Goal: Information Seeking & Learning: Learn about a topic

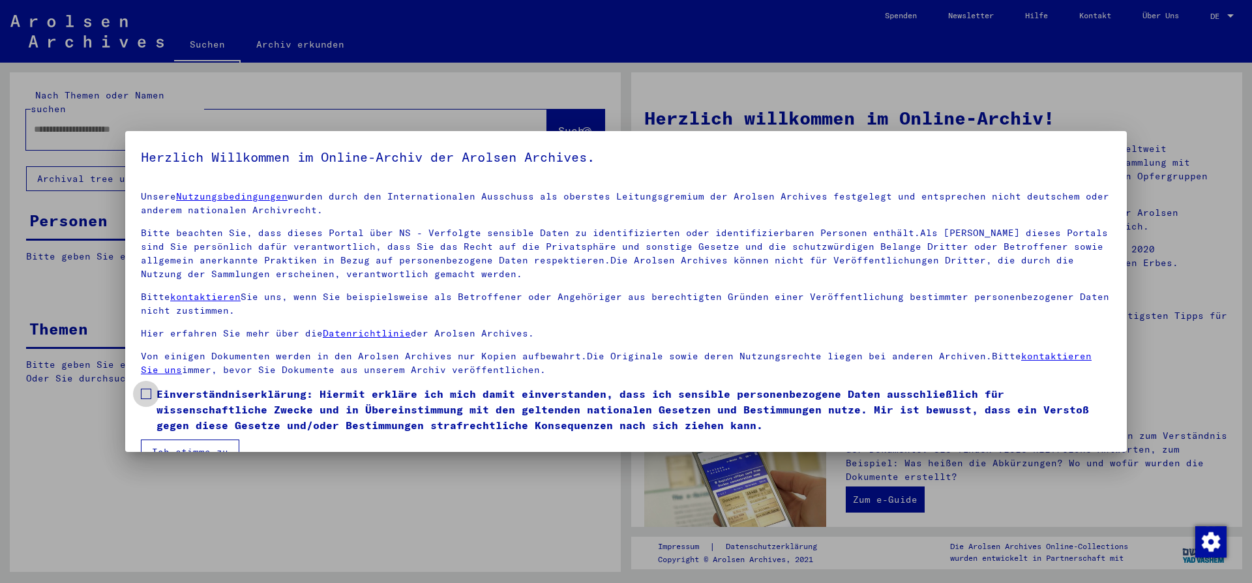
click at [144, 396] on span at bounding box center [146, 394] width 10 height 10
click at [170, 445] on button "Ich stimme zu" at bounding box center [190, 451] width 98 height 25
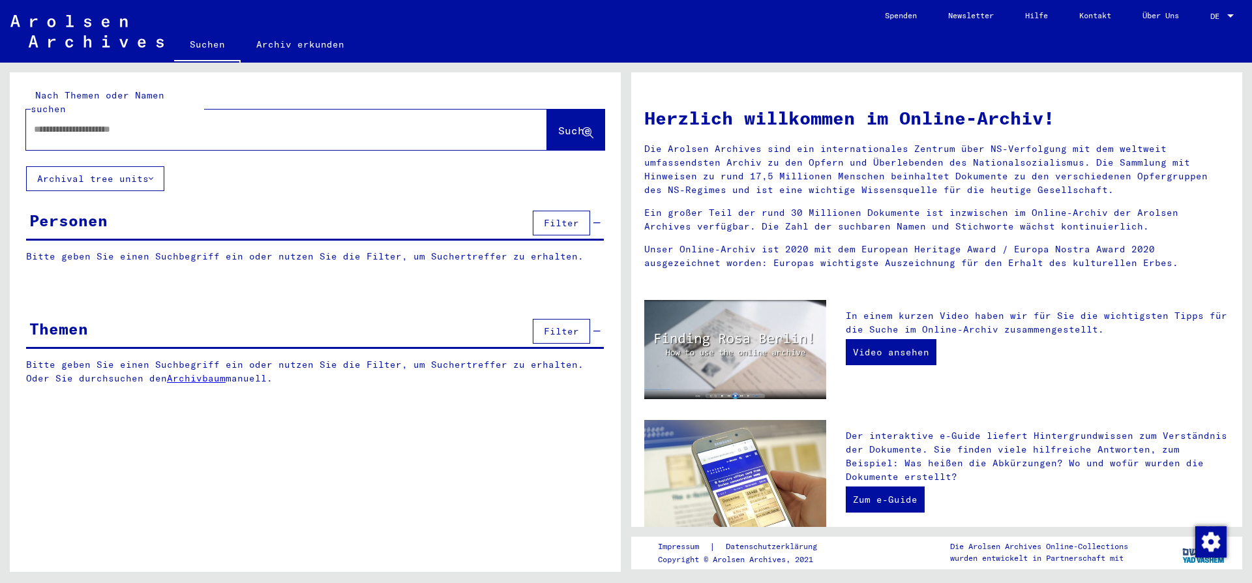
click at [46, 123] on input "text" at bounding box center [271, 130] width 474 height 14
type input "**********"
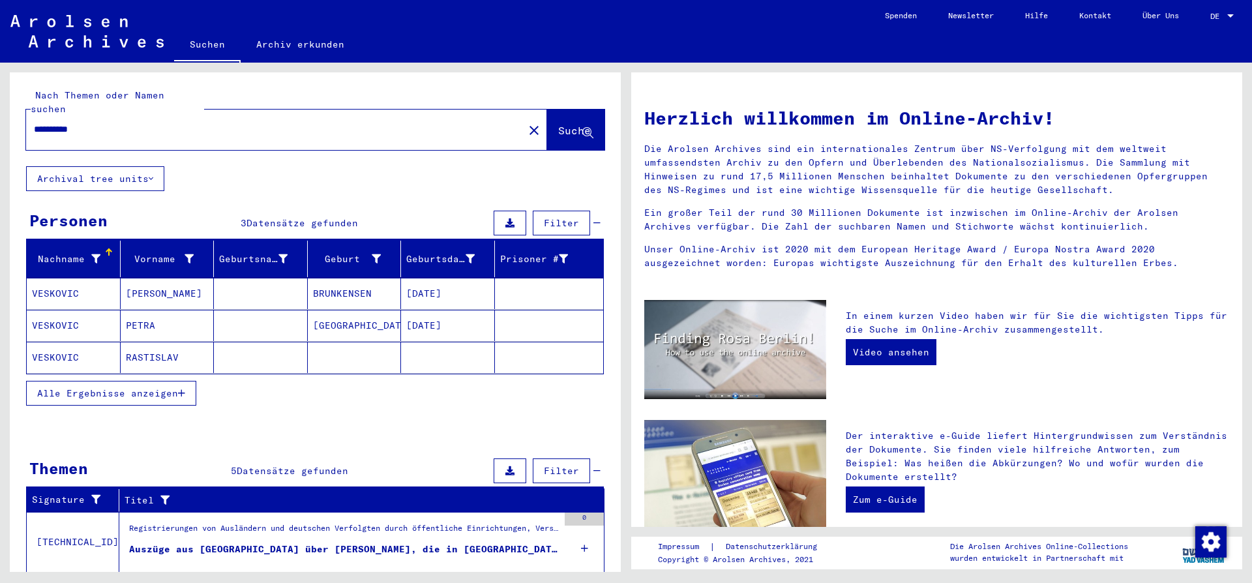
click at [50, 342] on mat-cell "VESKOVIC" at bounding box center [74, 357] width 94 height 31
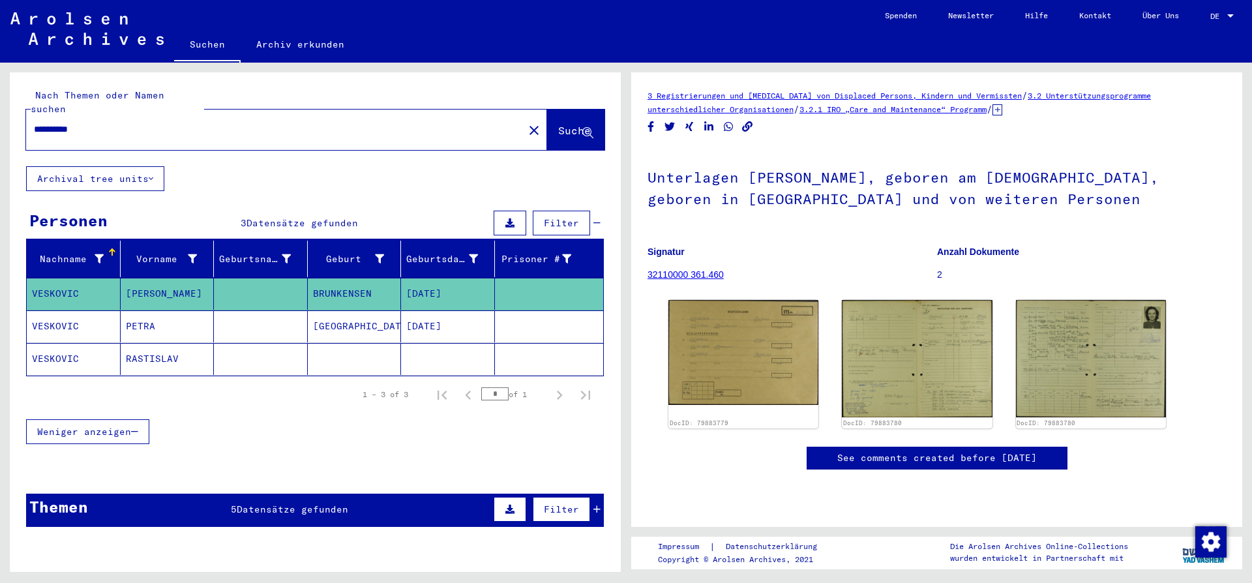
click at [52, 348] on mat-cell "VESKOVIC" at bounding box center [74, 359] width 94 height 32
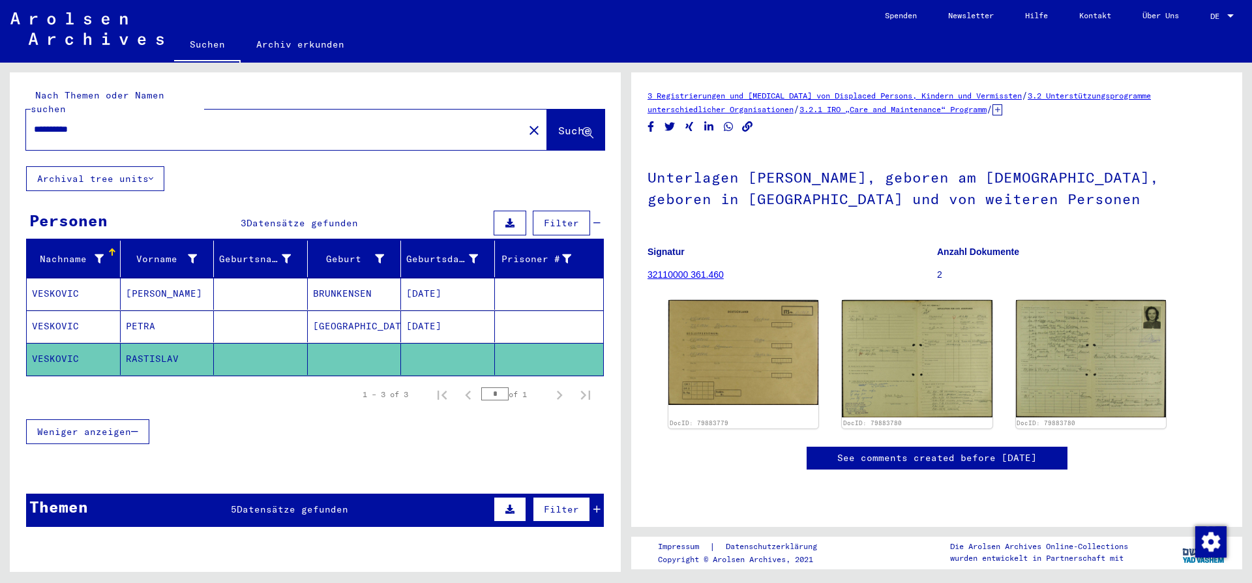
click at [526, 123] on mat-icon "close" at bounding box center [534, 131] width 16 height 16
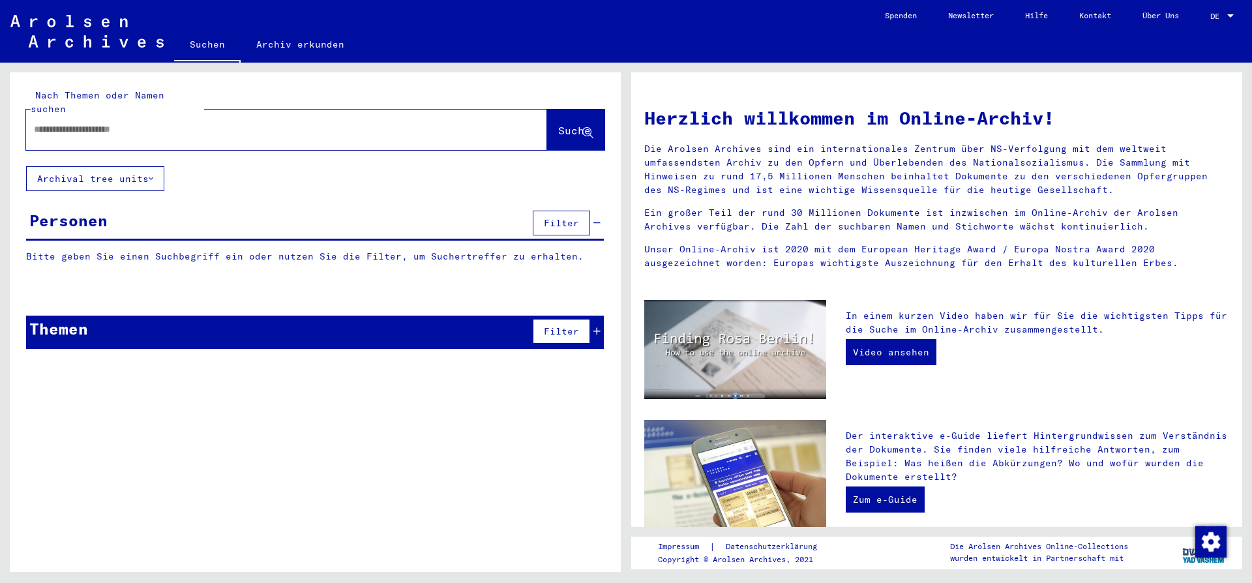
click at [42, 123] on input "text" at bounding box center [271, 130] width 474 height 14
type input "*******"
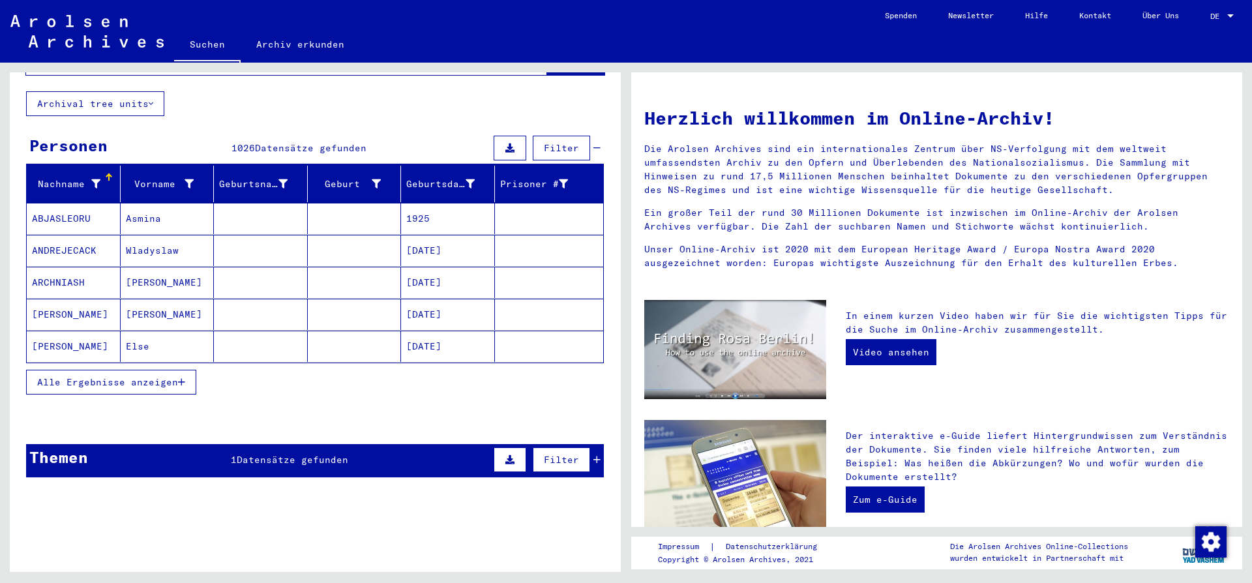
scroll to position [79, 0]
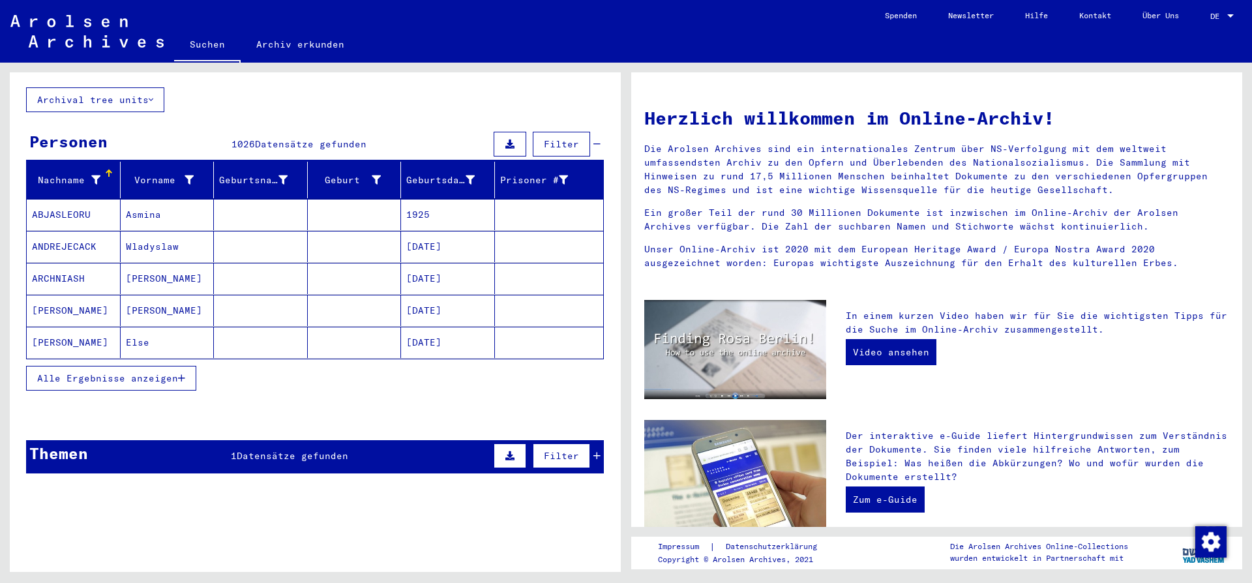
click at [268, 450] on span "Datensätze gefunden" at bounding box center [292, 456] width 111 height 12
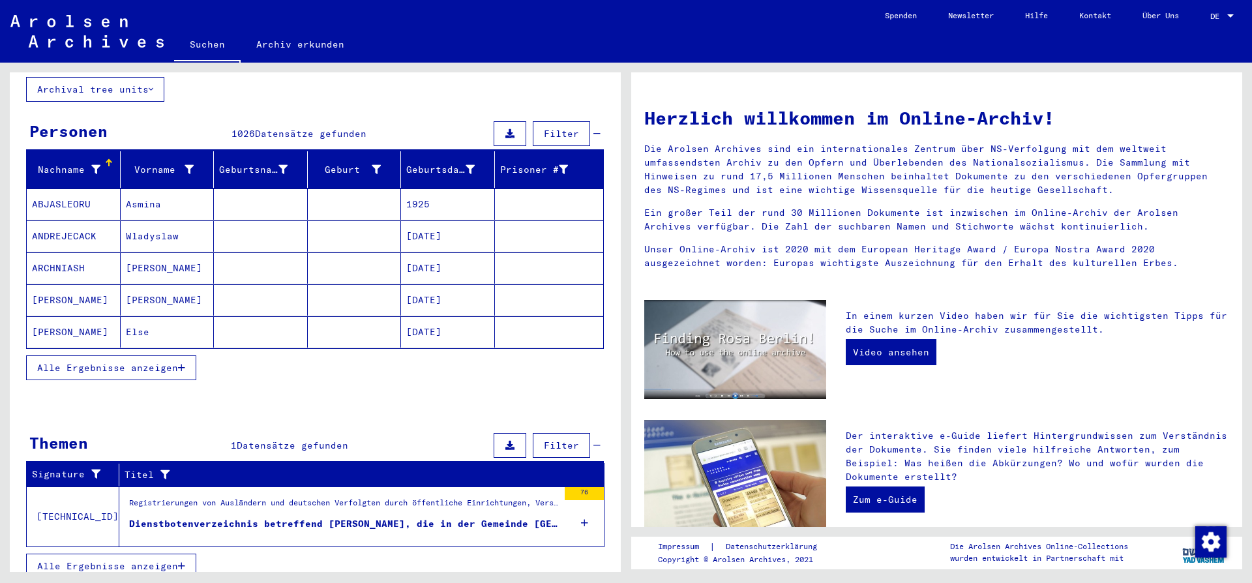
scroll to position [0, 0]
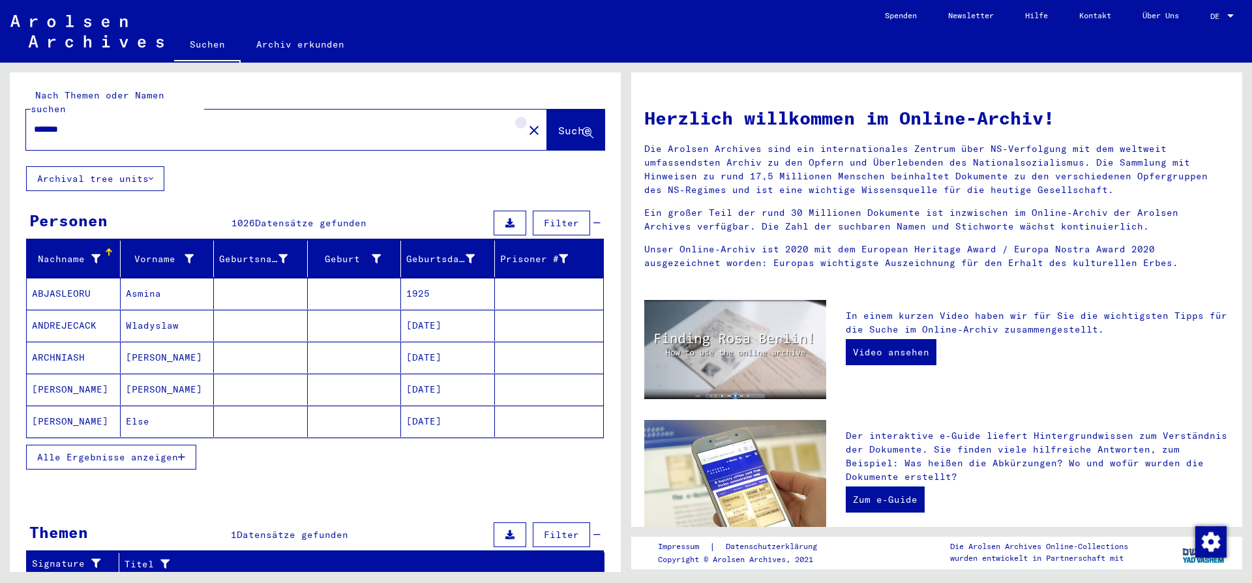
click at [526, 123] on mat-icon "close" at bounding box center [534, 131] width 16 height 16
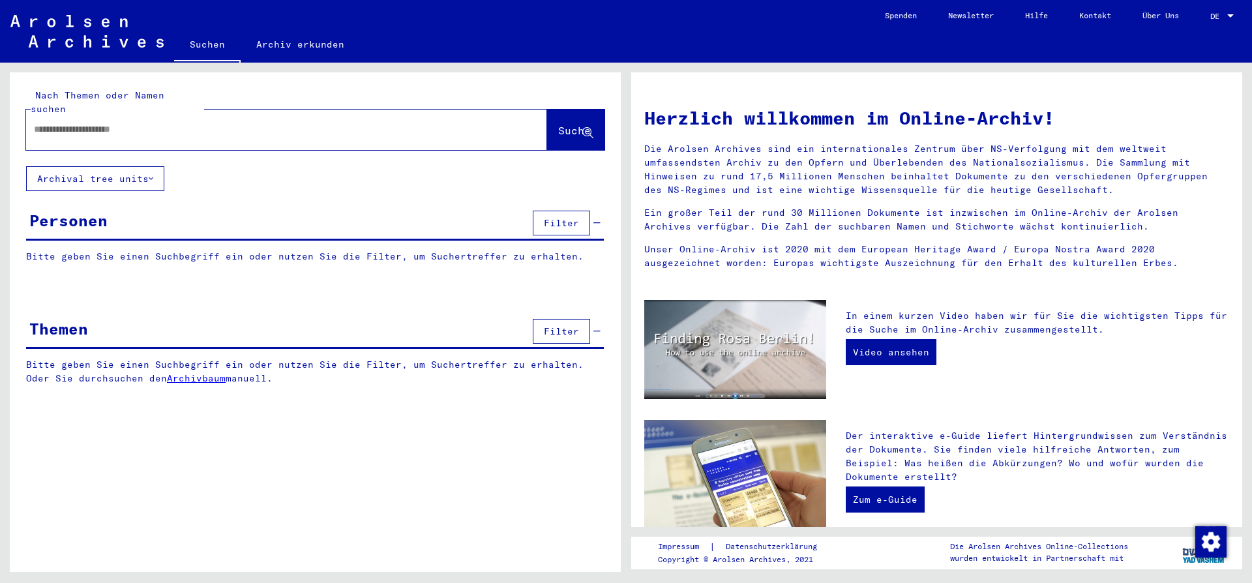
drag, startPoint x: 39, startPoint y: 114, endPoint x: 71, endPoint y: 114, distance: 31.9
click at [40, 123] on input "text" at bounding box center [271, 130] width 474 height 14
type input "******"
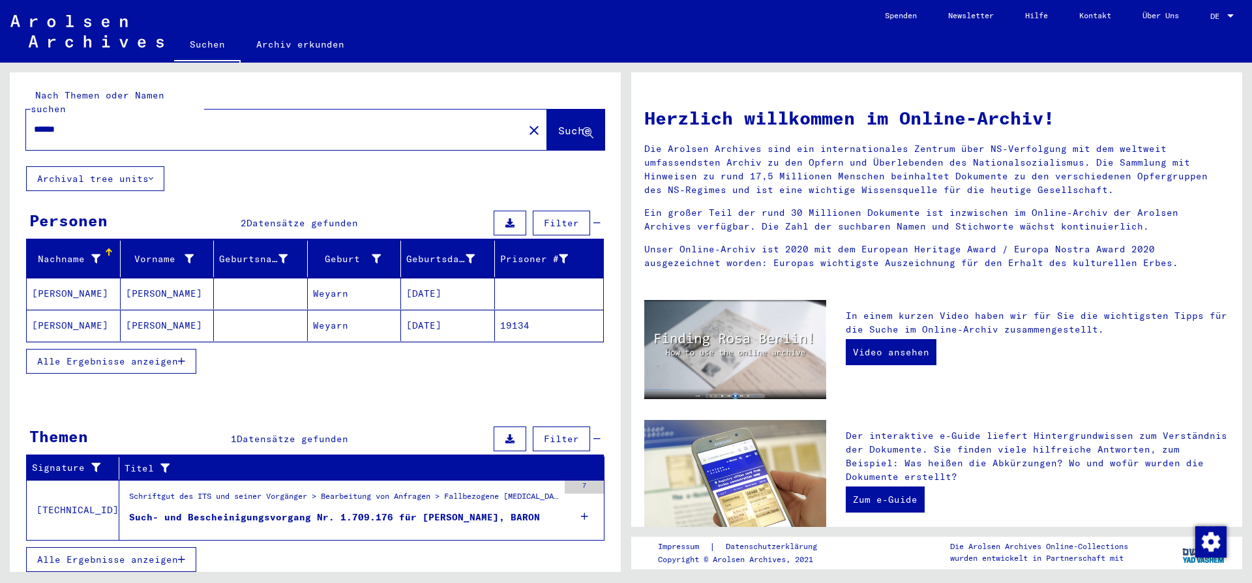
click at [99, 554] on span "Alle Ergebnisse anzeigen" at bounding box center [107, 560] width 141 height 12
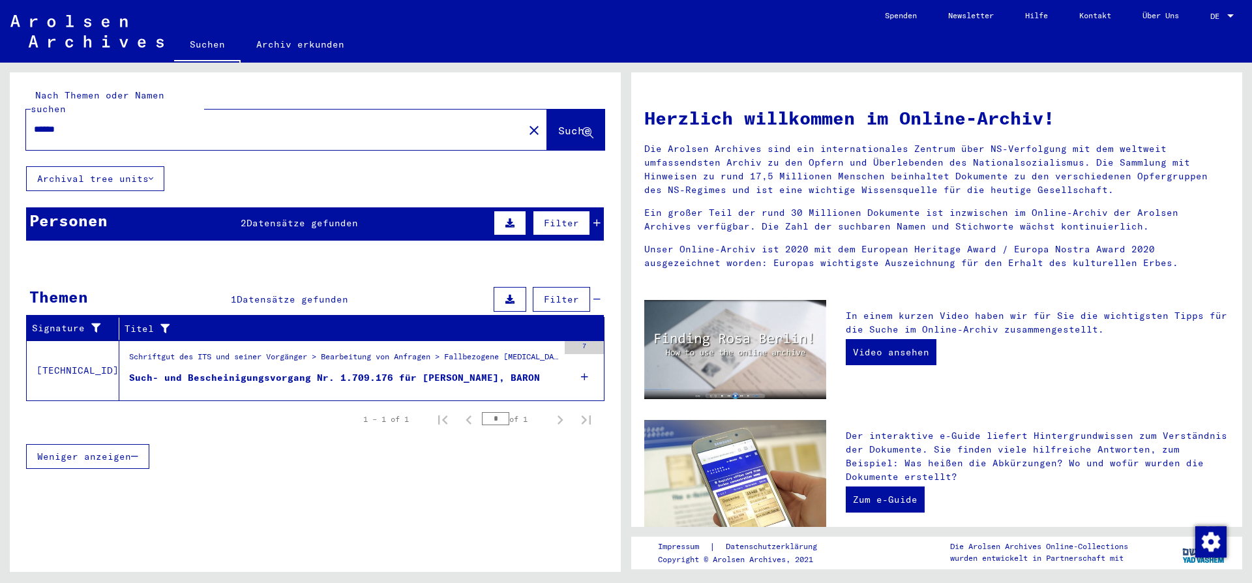
drag, startPoint x: 111, startPoint y: 205, endPoint x: 140, endPoint y: 213, distance: 29.1
click at [113, 207] on div "Personen 2 Datensätze gefunden Filter" at bounding box center [315, 223] width 578 height 33
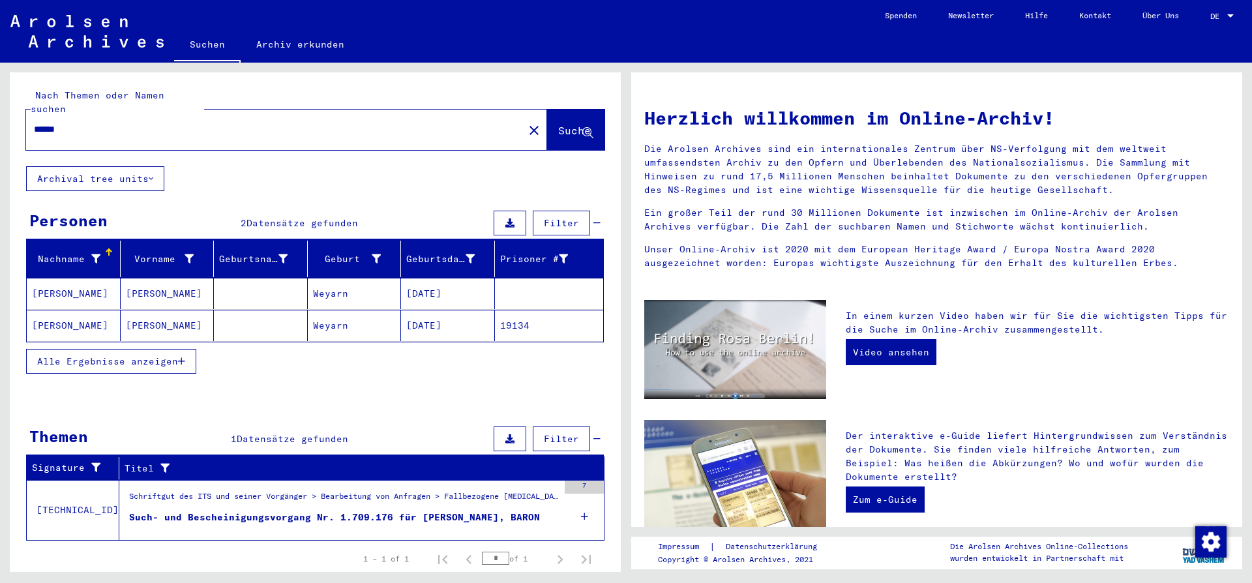
click at [526, 123] on mat-icon "close" at bounding box center [534, 131] width 16 height 16
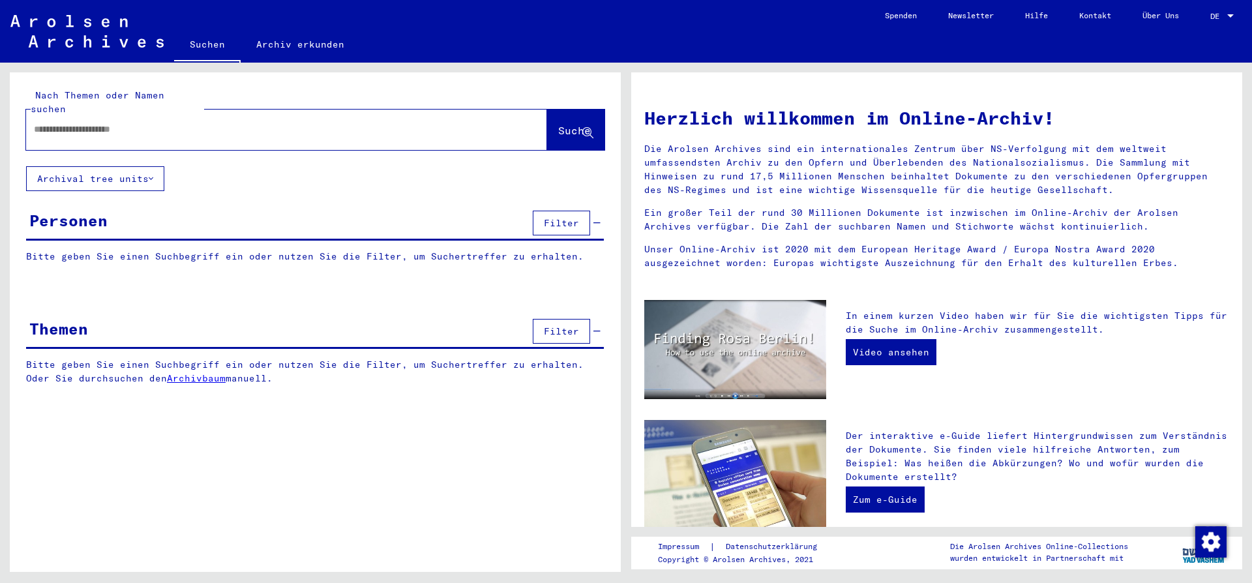
click at [37, 123] on input "text" at bounding box center [271, 130] width 474 height 14
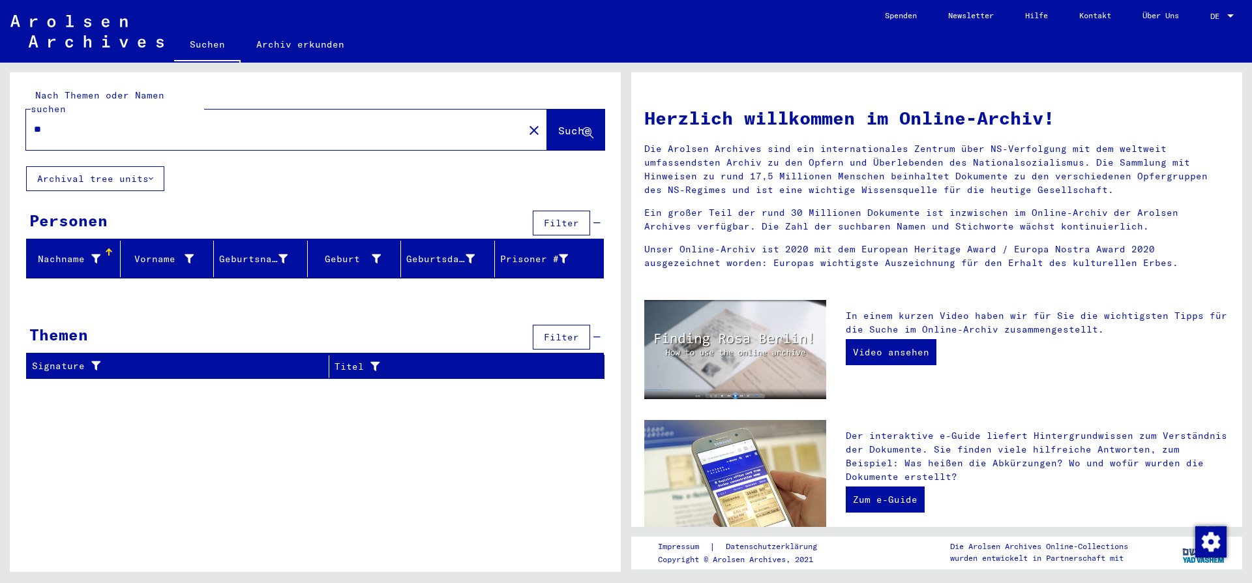
type input "*"
click at [100, 123] on input "**********" at bounding box center [271, 130] width 474 height 14
type input "**********"
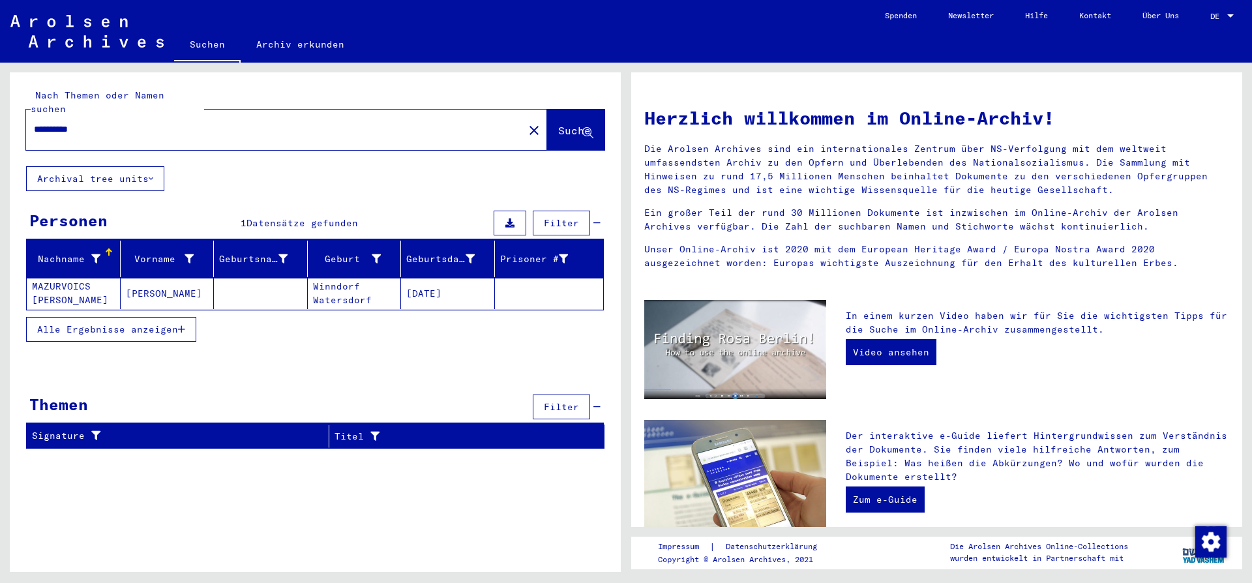
click at [394, 284] on mat-cell "Winndorf Watersdorf" at bounding box center [355, 293] width 94 height 31
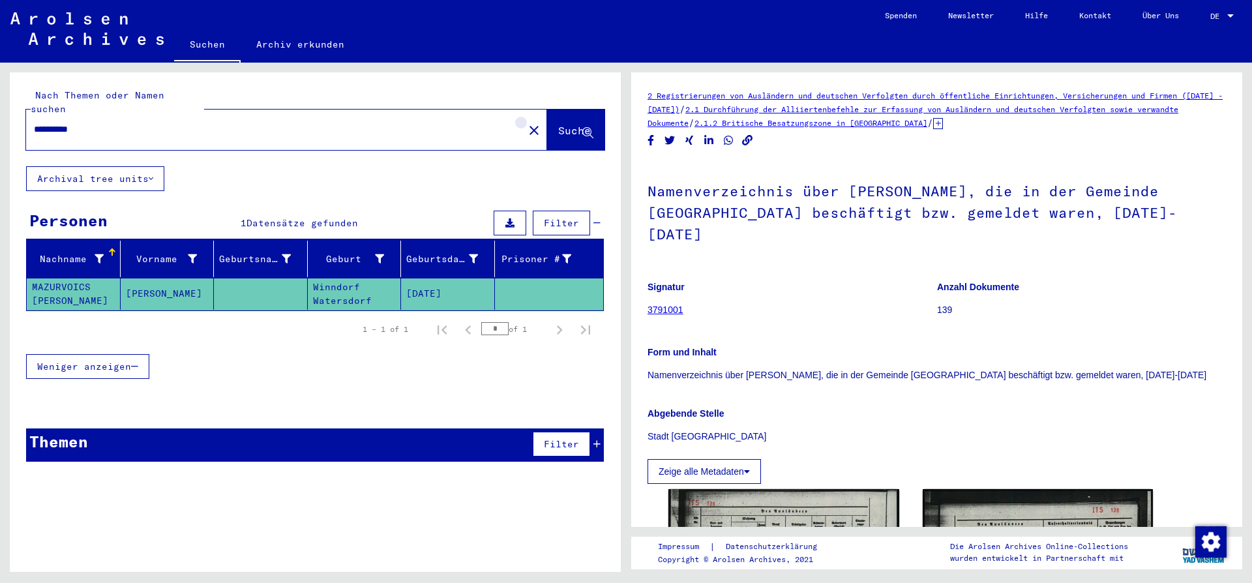
click at [526, 123] on mat-icon "close" at bounding box center [534, 131] width 16 height 16
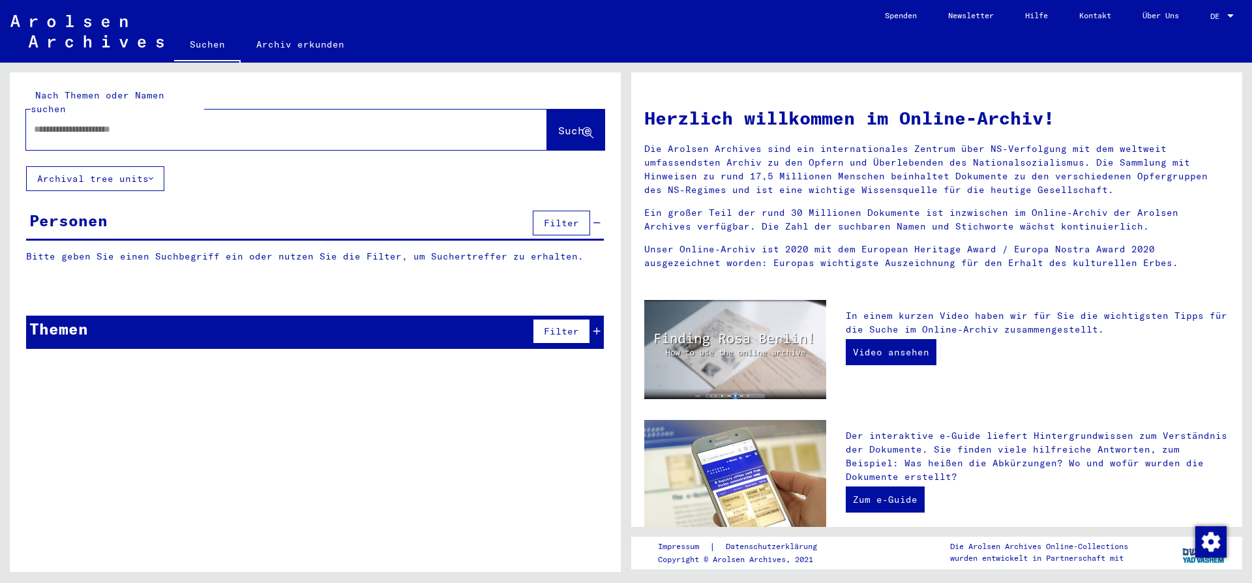
drag, startPoint x: 44, startPoint y: 119, endPoint x: 67, endPoint y: 136, distance: 28.4
click at [46, 123] on input "text" at bounding box center [271, 130] width 474 height 14
type input "**********"
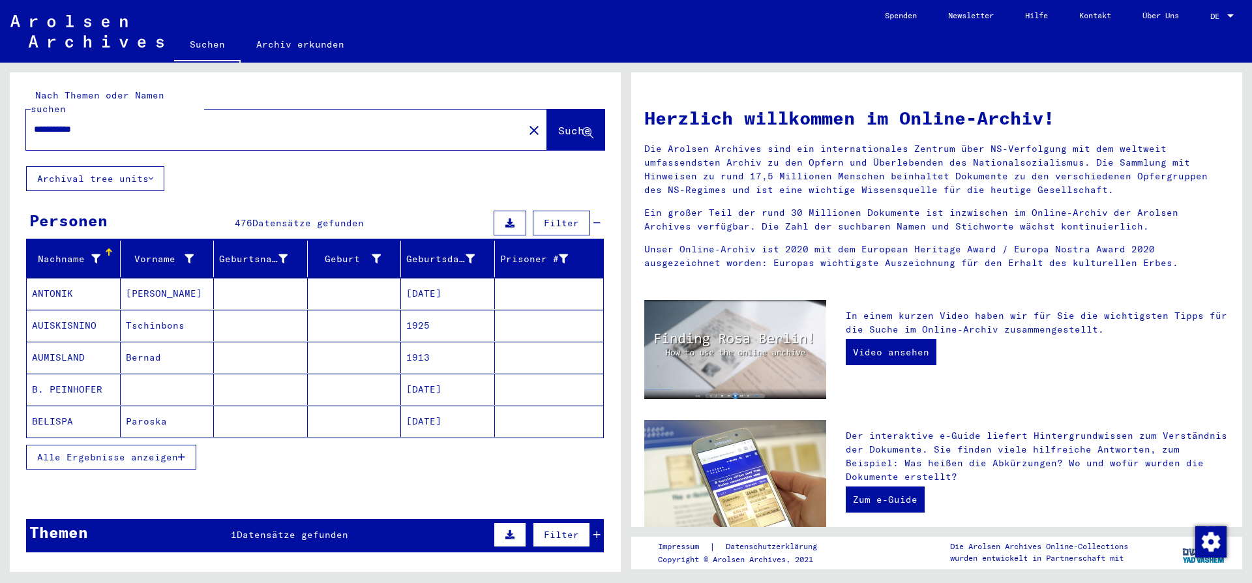
click at [223, 522] on div "Themen 1 Datensätze gefunden Filter" at bounding box center [315, 535] width 578 height 33
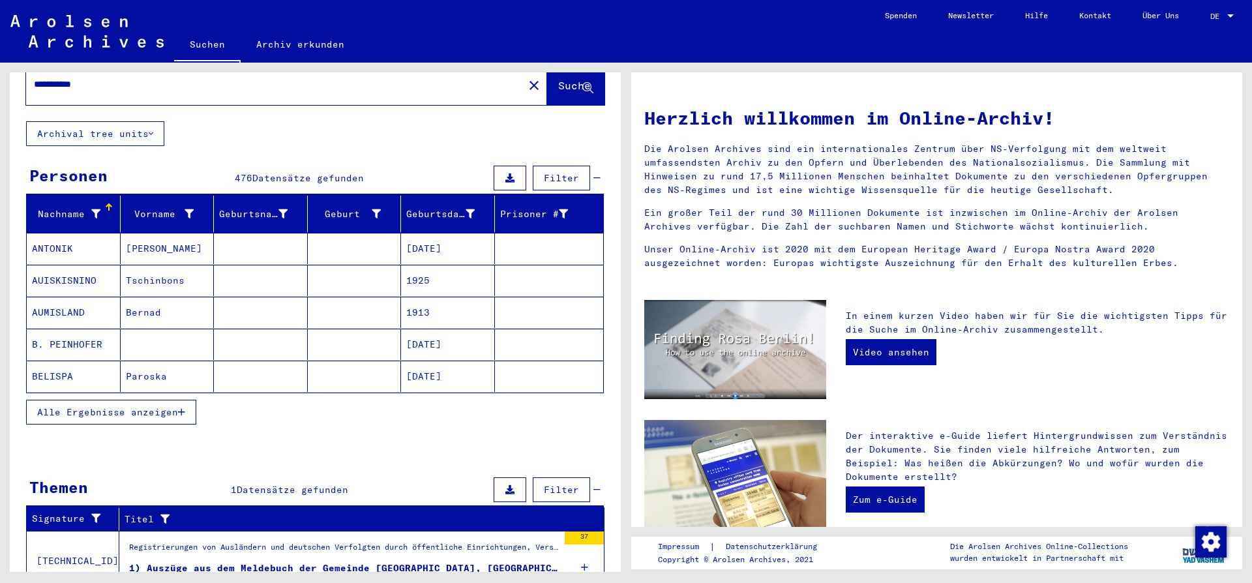
scroll to position [89, 0]
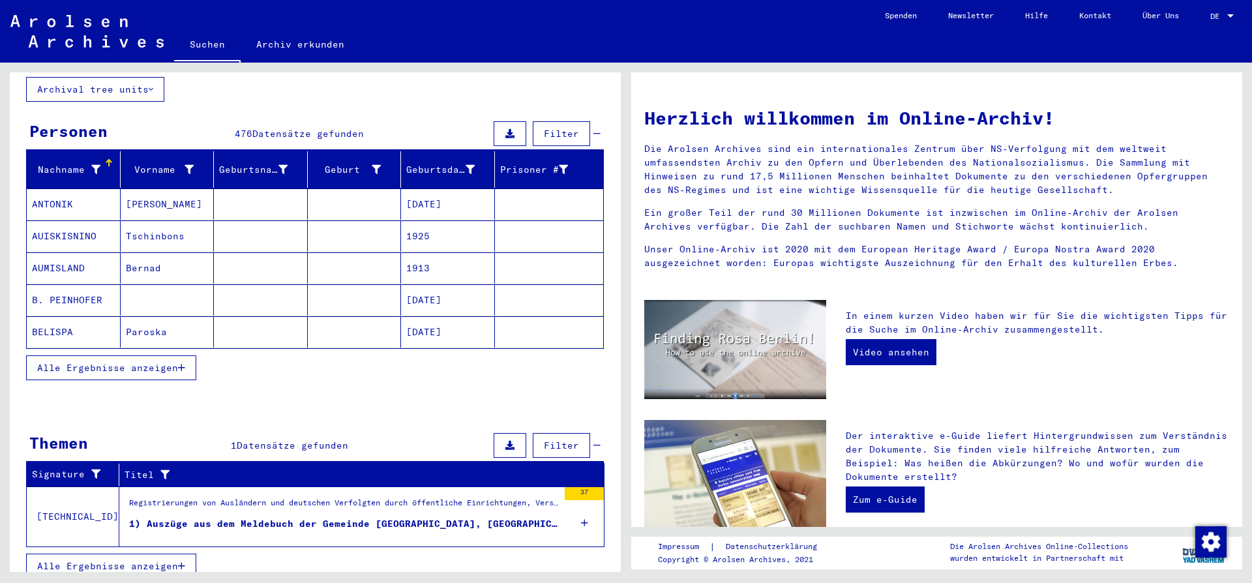
click at [211, 502] on figure "Registrierungen von Ausländern und deutschen Verfolgten durch öffentliche Einri…" at bounding box center [343, 507] width 429 height 20
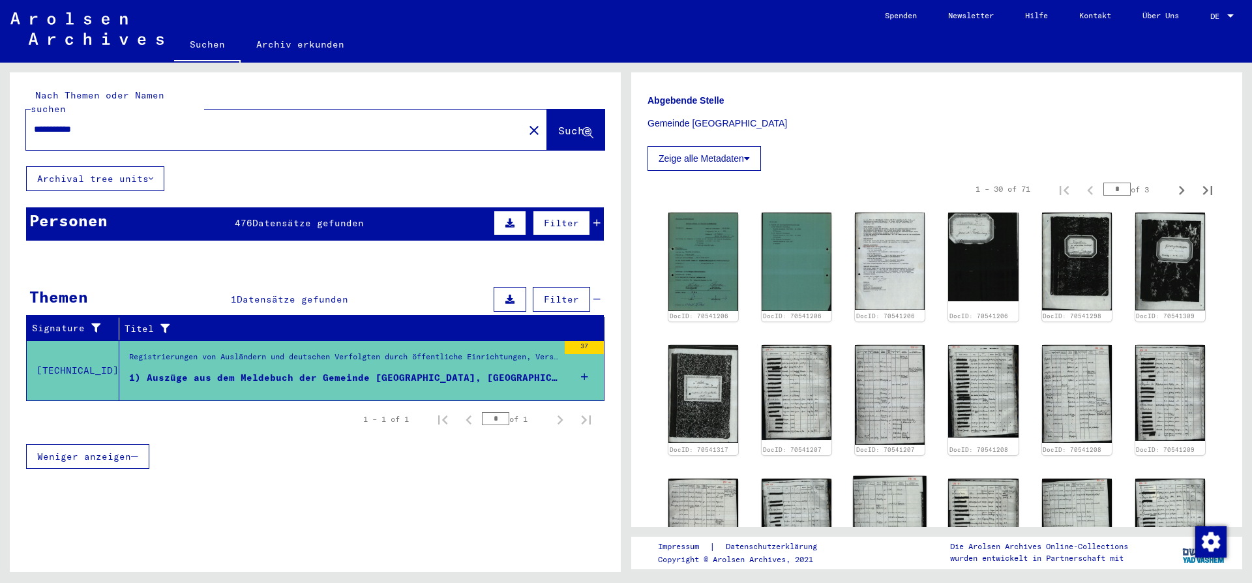
scroll to position [352, 0]
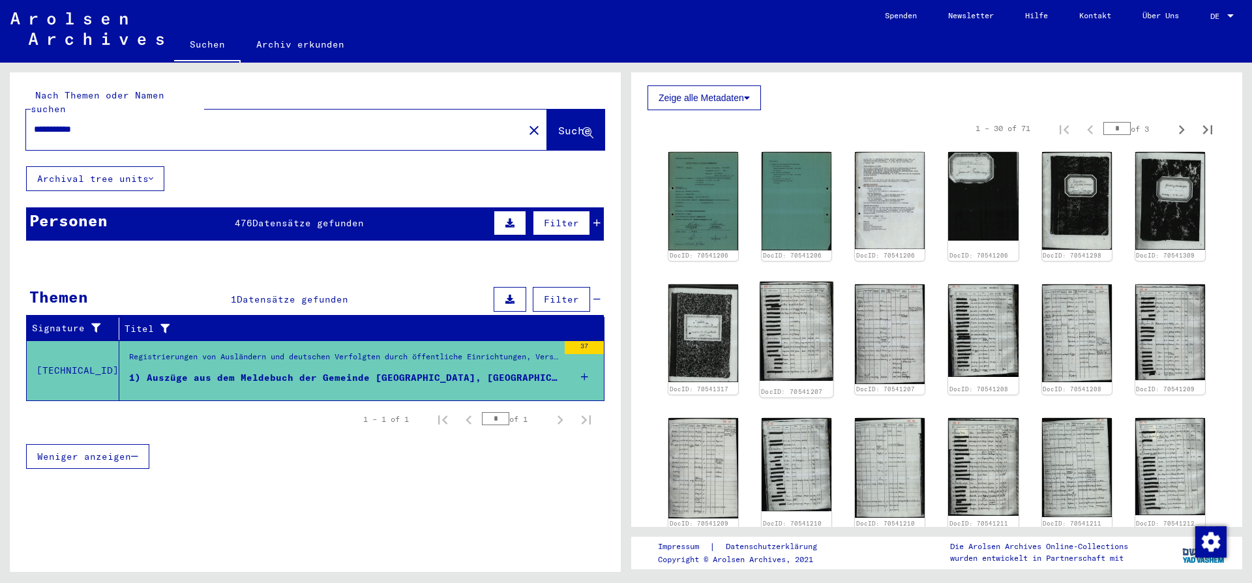
click at [789, 329] on img at bounding box center [797, 331] width 74 height 99
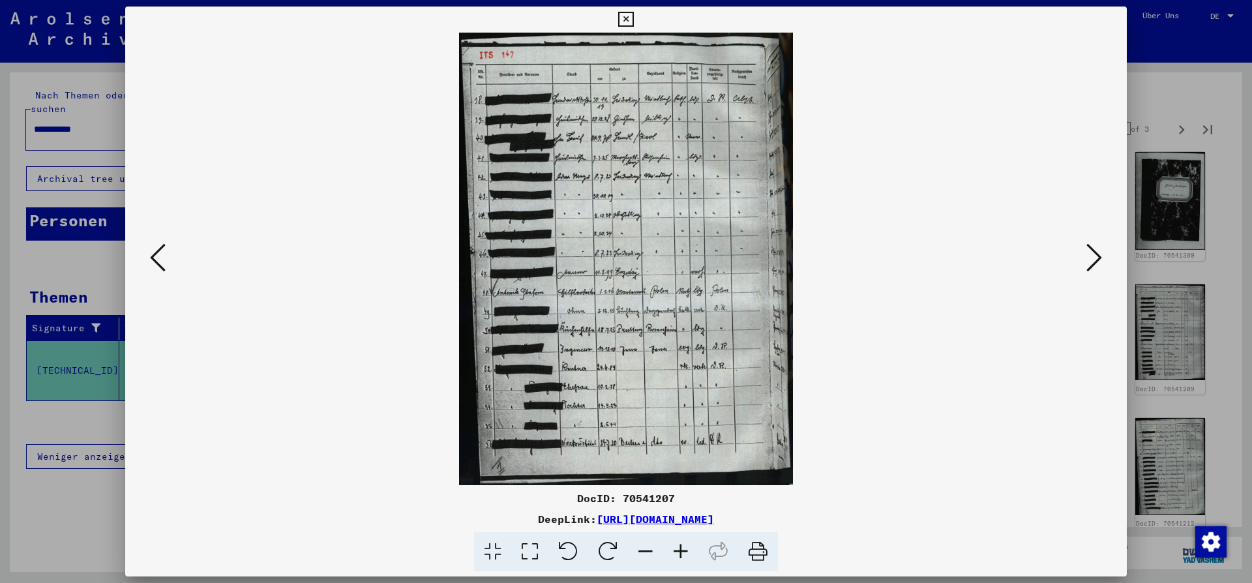
click at [1092, 257] on icon at bounding box center [1094, 257] width 16 height 31
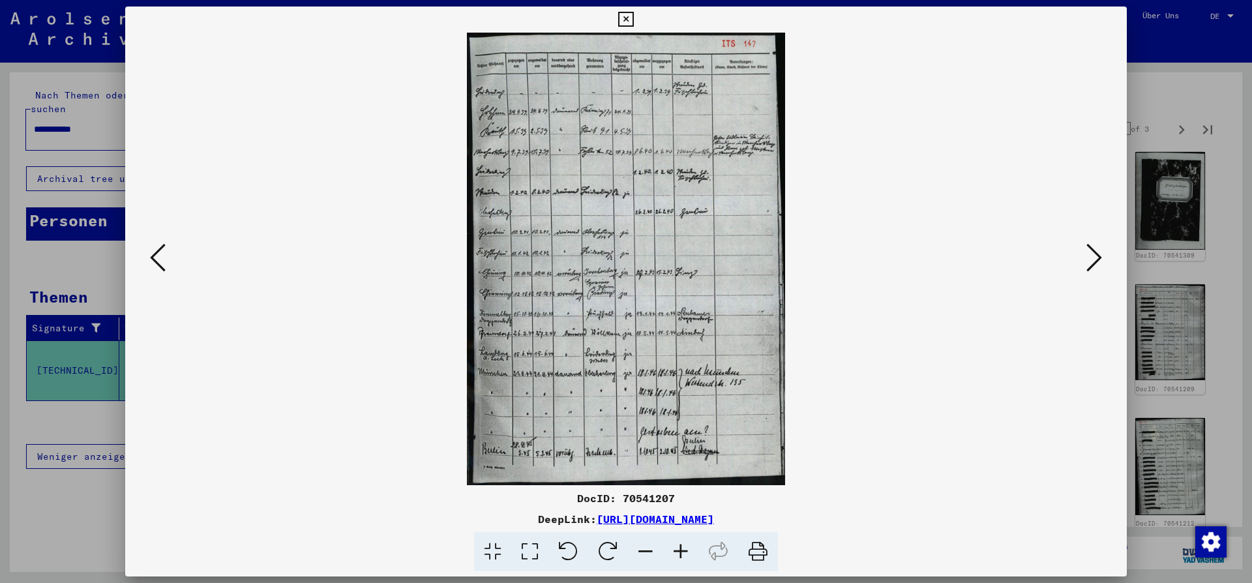
click at [1092, 257] on icon at bounding box center [1094, 257] width 16 height 31
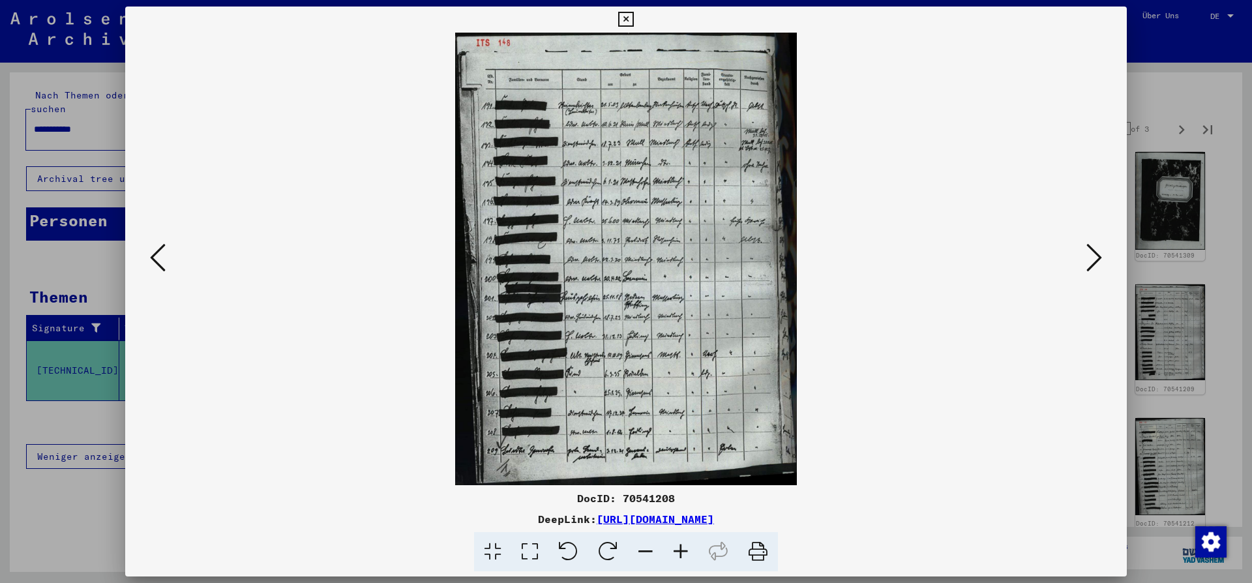
click at [1092, 257] on icon at bounding box center [1094, 257] width 16 height 31
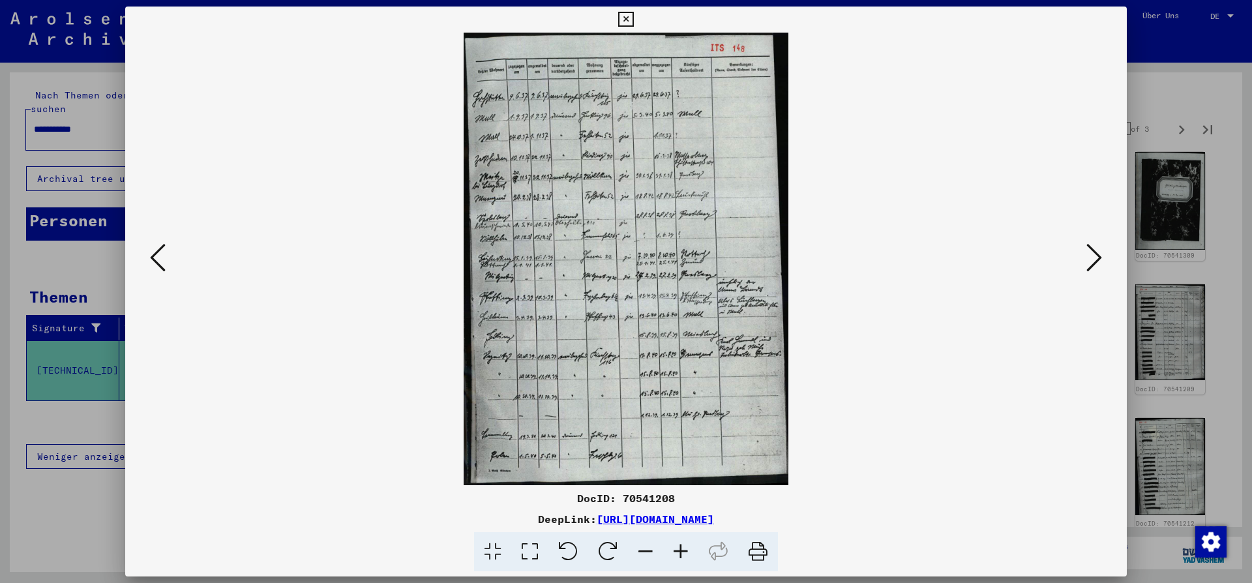
click at [1092, 257] on icon at bounding box center [1094, 257] width 16 height 31
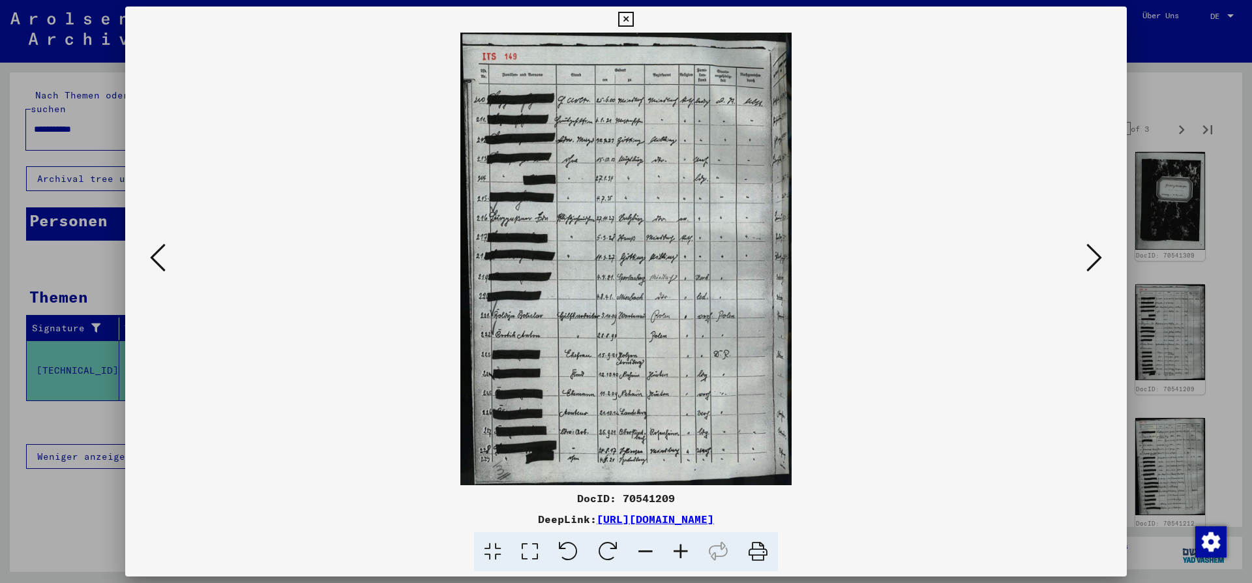
click at [1092, 257] on icon at bounding box center [1094, 257] width 16 height 31
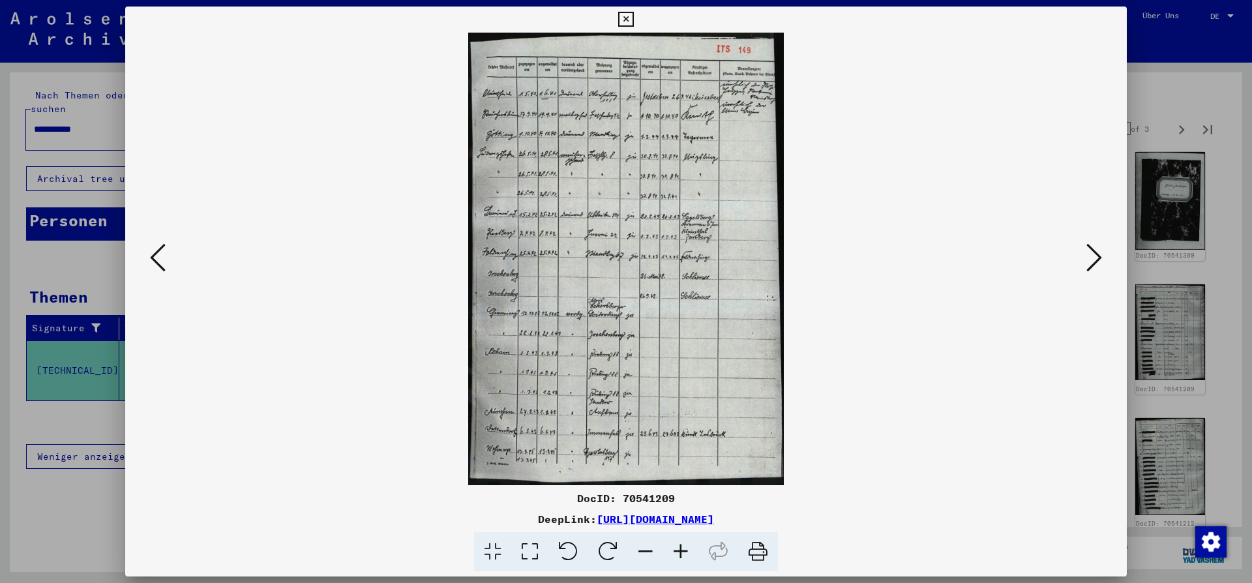
click at [1092, 257] on icon at bounding box center [1094, 257] width 16 height 31
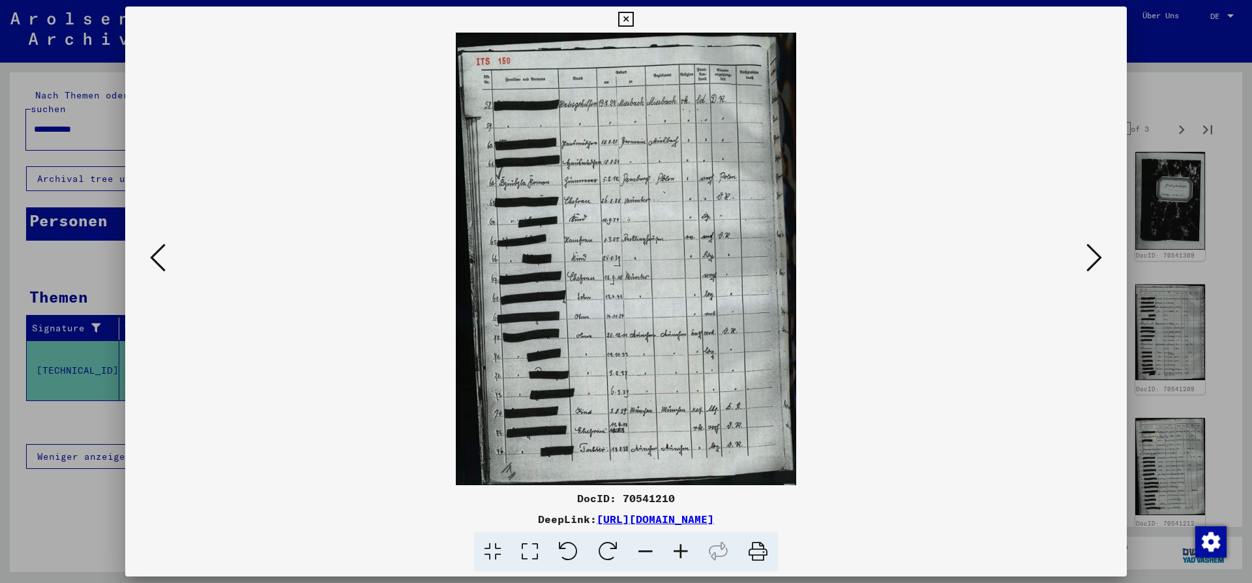
click at [633, 22] on icon at bounding box center [625, 20] width 15 height 16
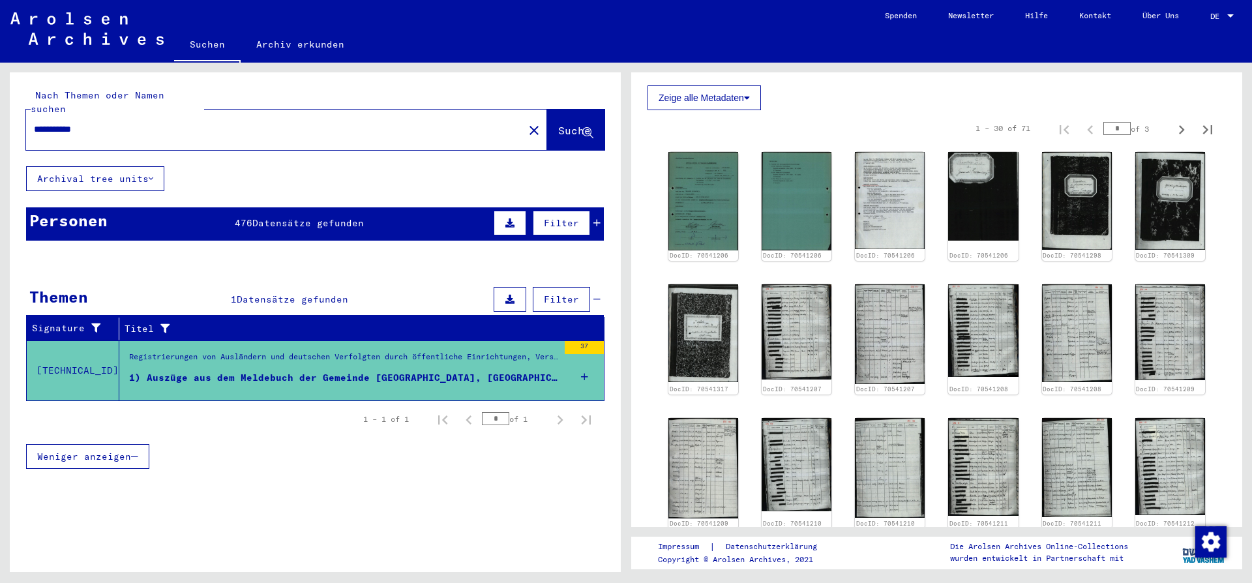
click at [526, 123] on mat-icon "close" at bounding box center [534, 131] width 16 height 16
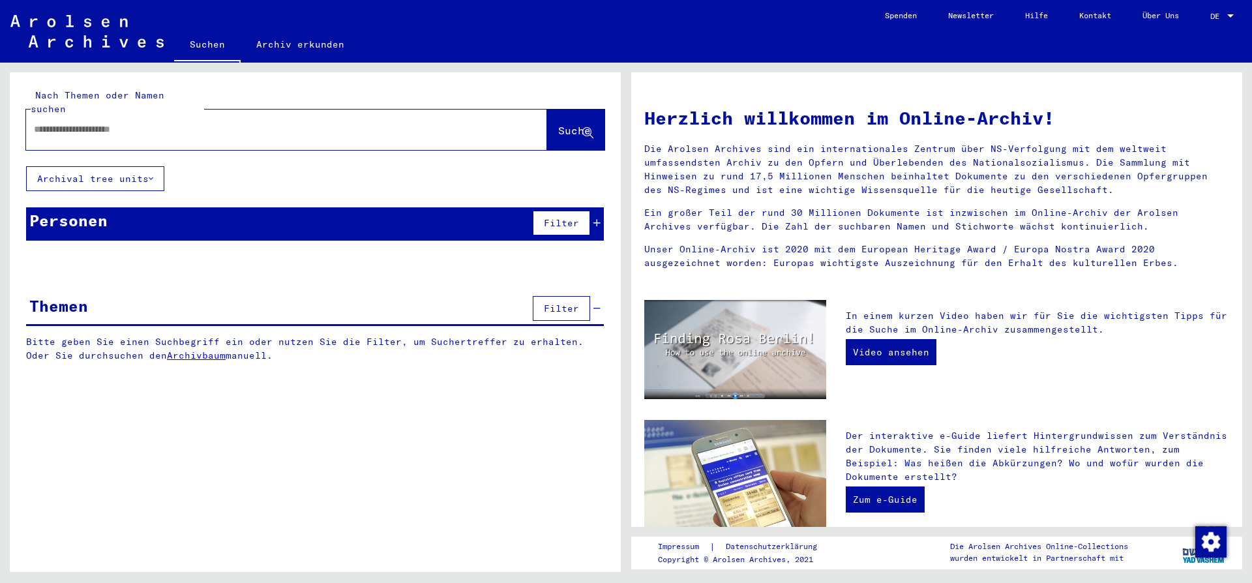
click at [35, 123] on input "text" at bounding box center [271, 130] width 474 height 14
click at [48, 123] on input "text" at bounding box center [271, 130] width 474 height 14
type input "********"
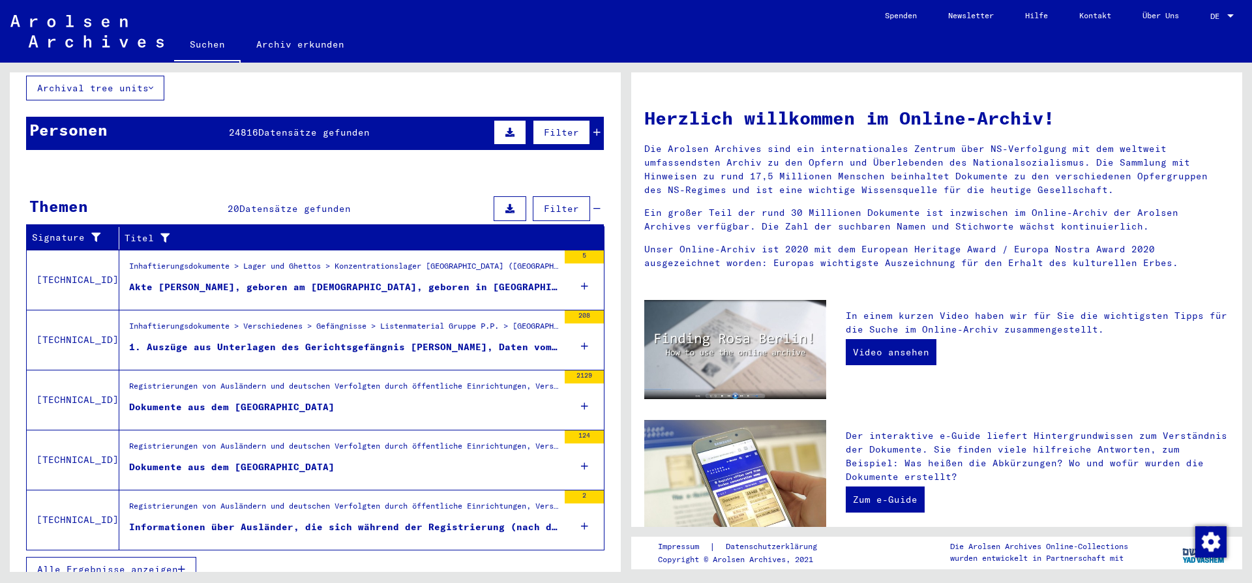
scroll to position [94, 0]
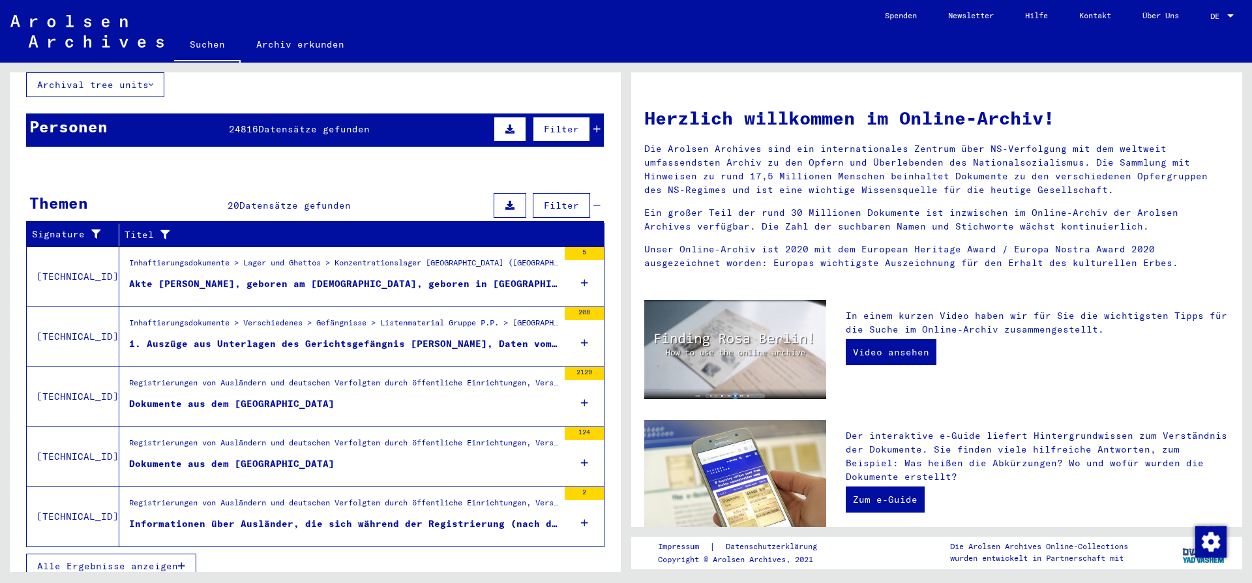
click at [166, 560] on span "Alle Ergebnisse anzeigen" at bounding box center [107, 566] width 141 height 12
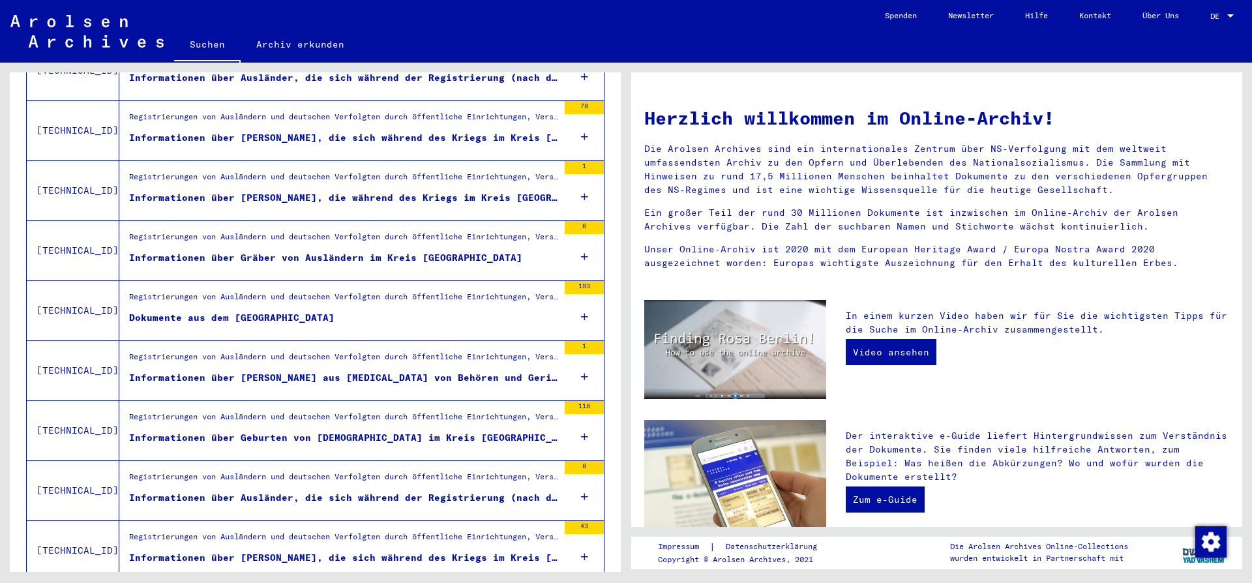
scroll to position [587, 0]
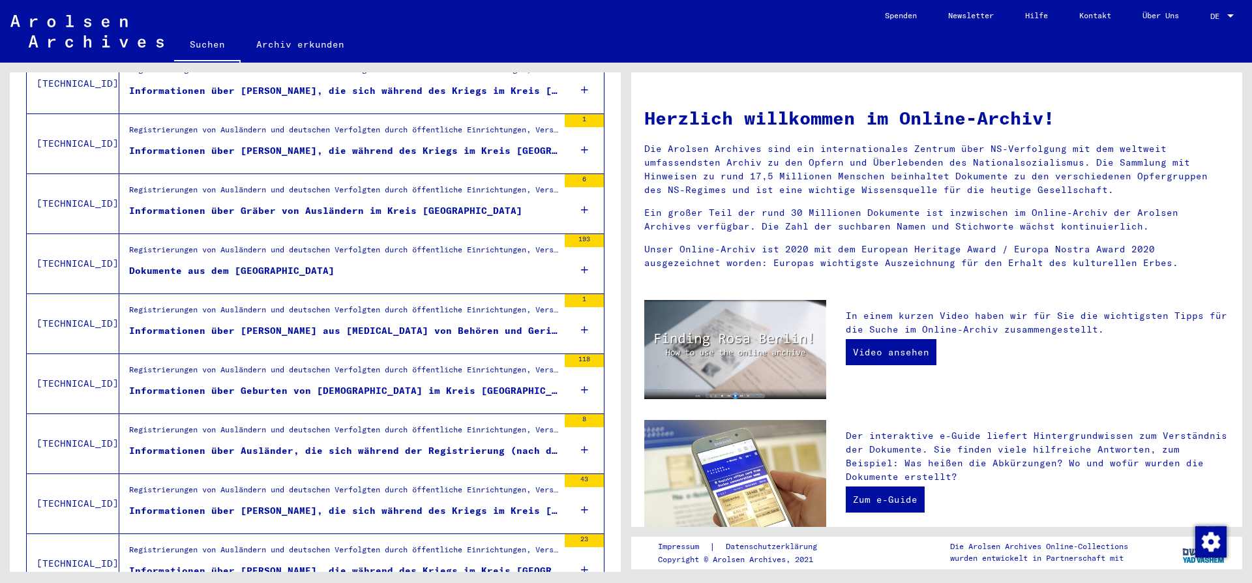
click at [231, 444] on div "Informationen über Ausländer, die sich während der Registrierung (nach dem Krie…" at bounding box center [343, 451] width 429 height 14
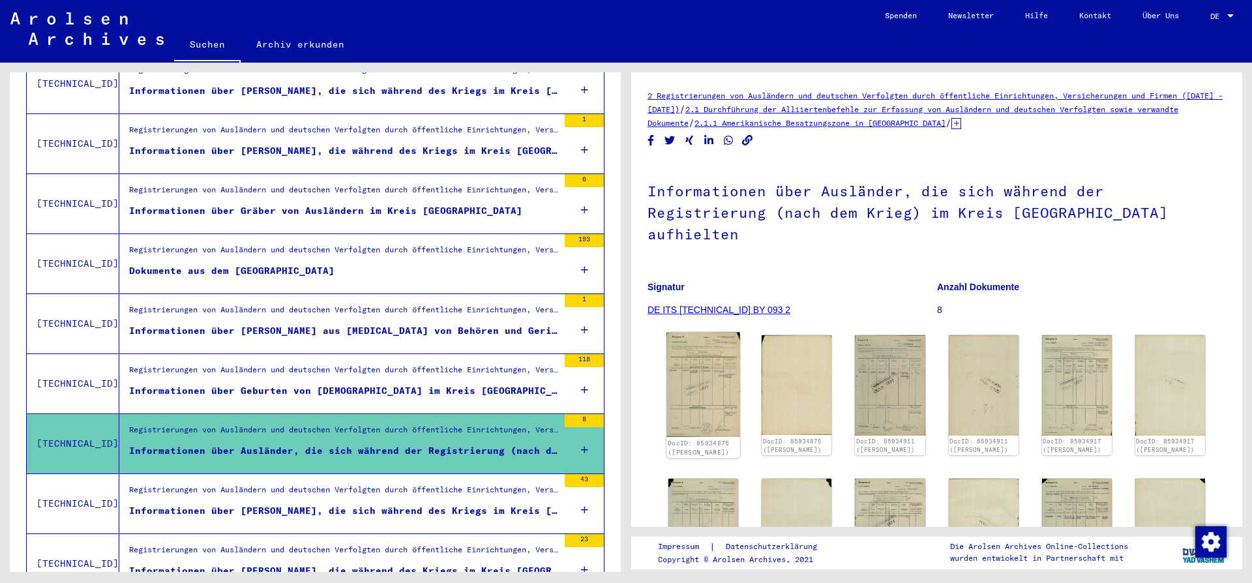
click at [685, 346] on img at bounding box center [703, 385] width 74 height 105
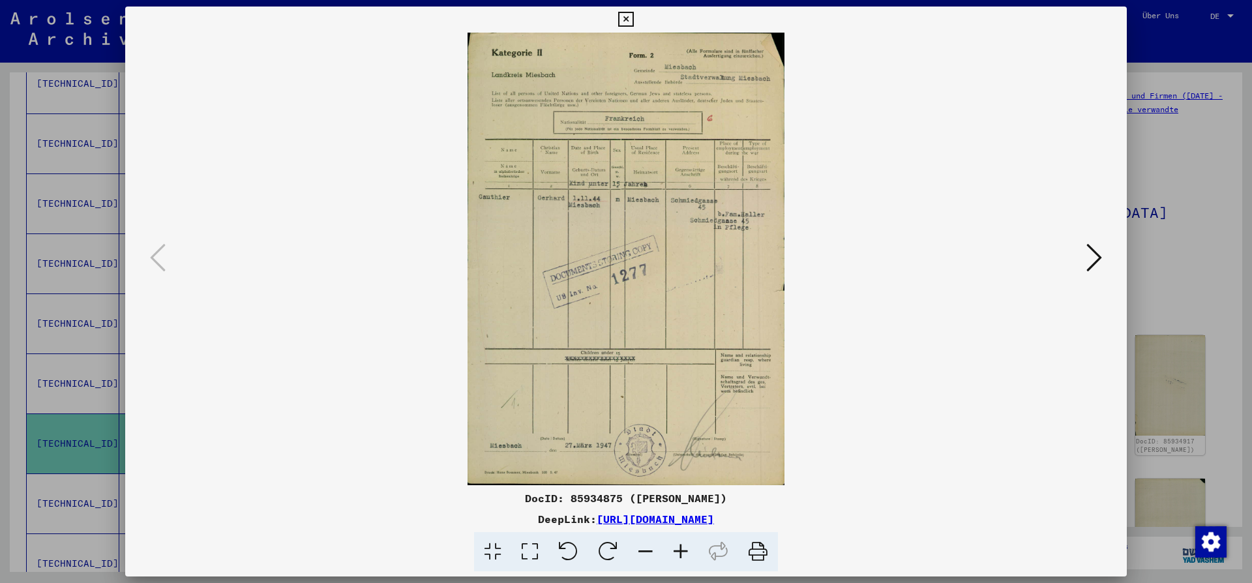
click at [633, 20] on icon at bounding box center [625, 20] width 15 height 16
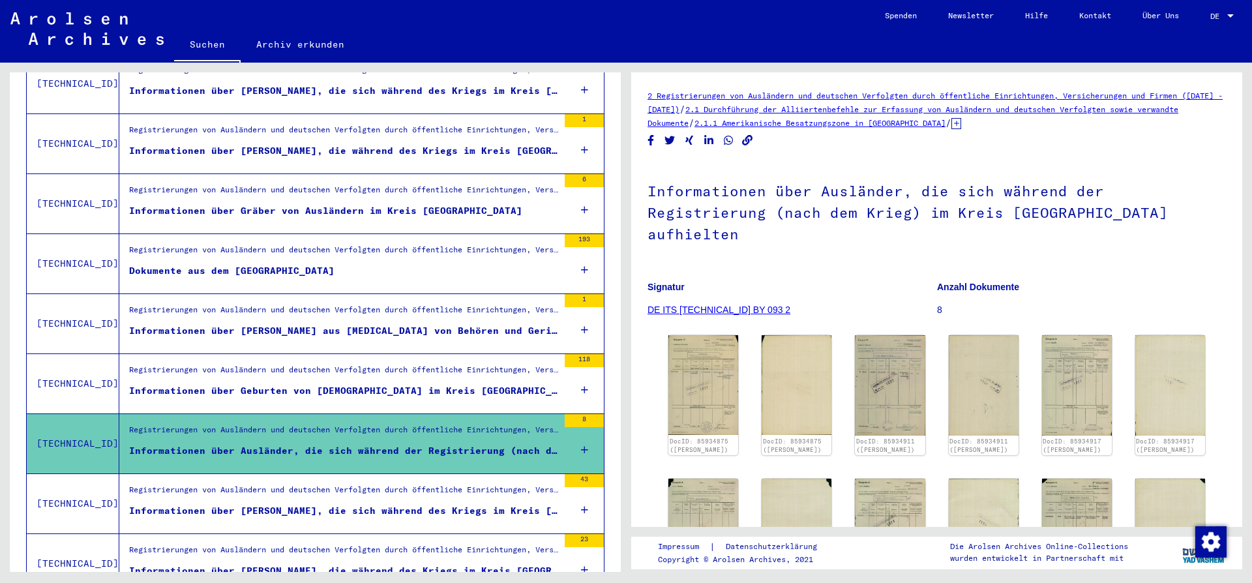
click at [211, 504] on div "Informationen über [PERSON_NAME], die sich während des Kriegs im Kreis [GEOGRAP…" at bounding box center [343, 511] width 429 height 14
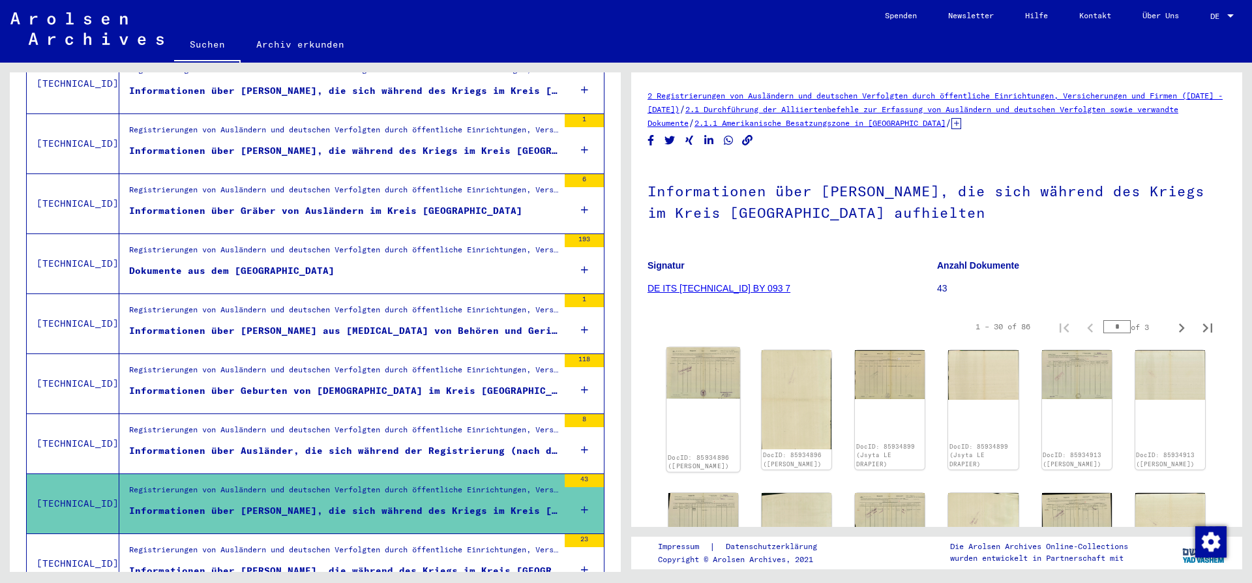
click at [690, 383] on img at bounding box center [703, 374] width 74 height 52
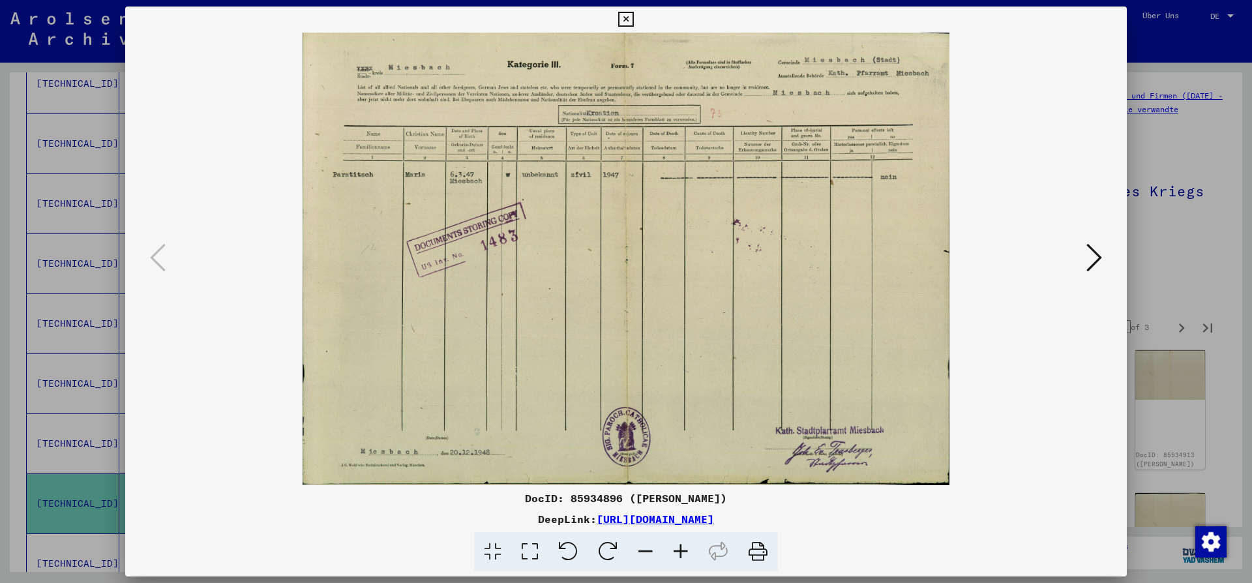
click at [633, 20] on icon at bounding box center [625, 20] width 15 height 16
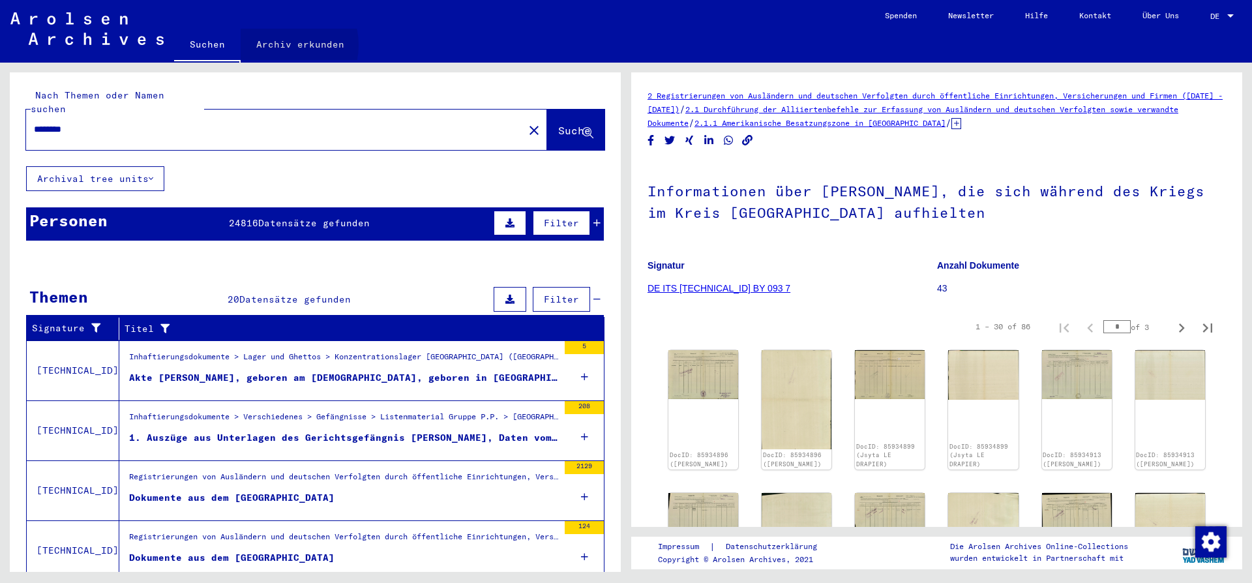
click at [281, 45] on link "Archiv erkunden" at bounding box center [300, 44] width 119 height 31
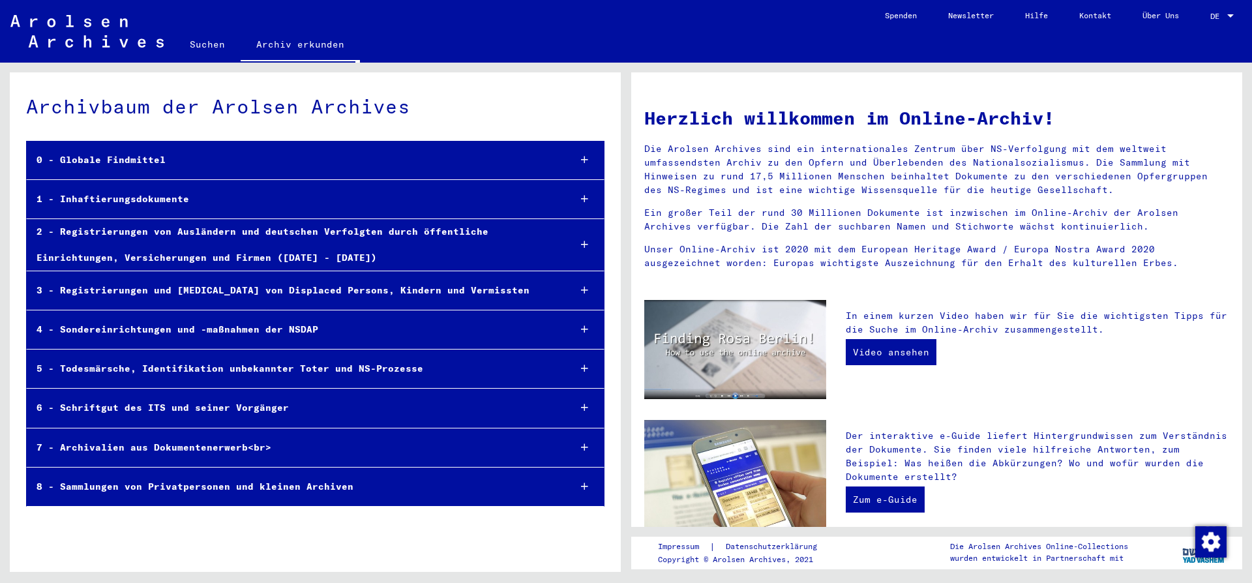
click at [230, 370] on div "5 - Todesmärsche, Identifikation unbekannter Toter und NS-Prozesse" at bounding box center [293, 368] width 532 height 25
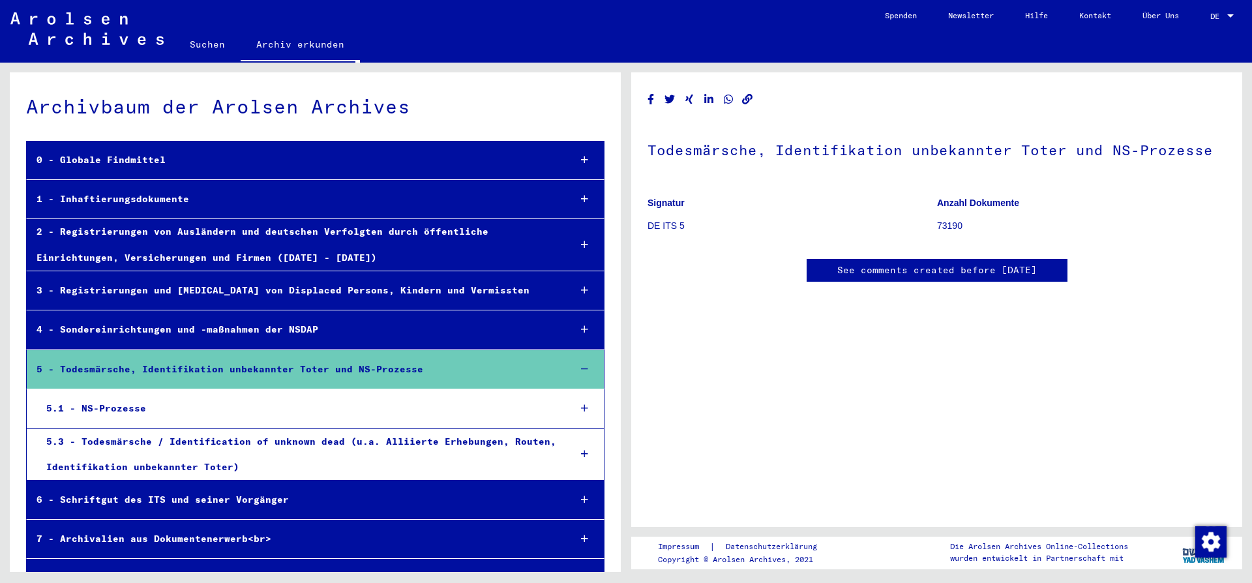
click at [83, 436] on div "5.3 - Todesmärsche / Identification of unknown dead (u.a. Alliierte Erhebungen,…" at bounding box center [298, 454] width 523 height 51
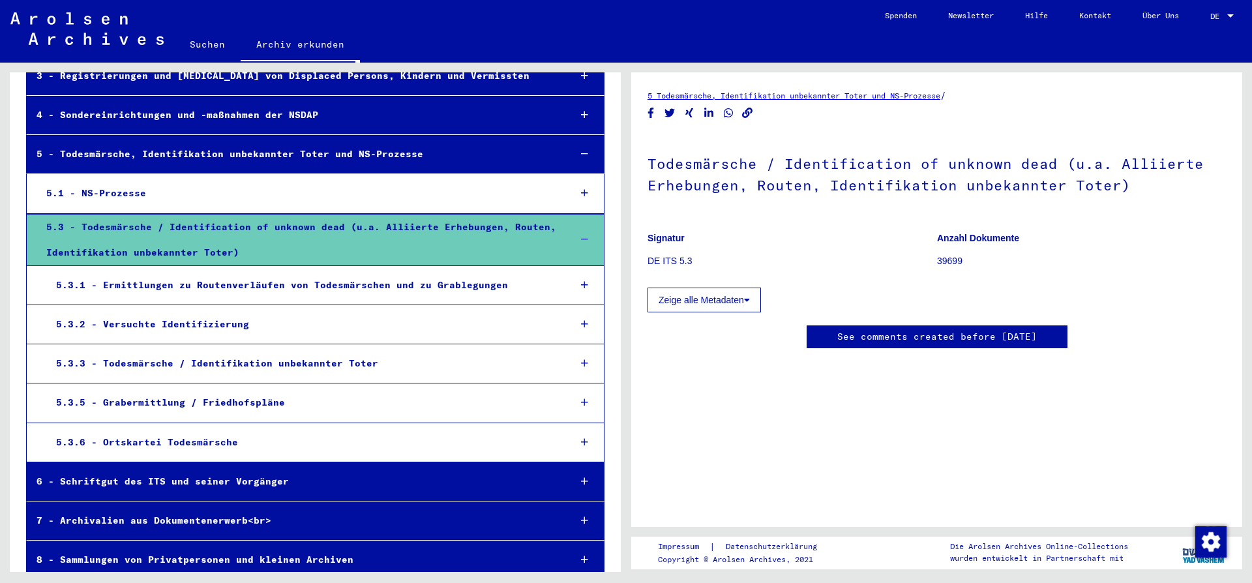
scroll to position [230, 0]
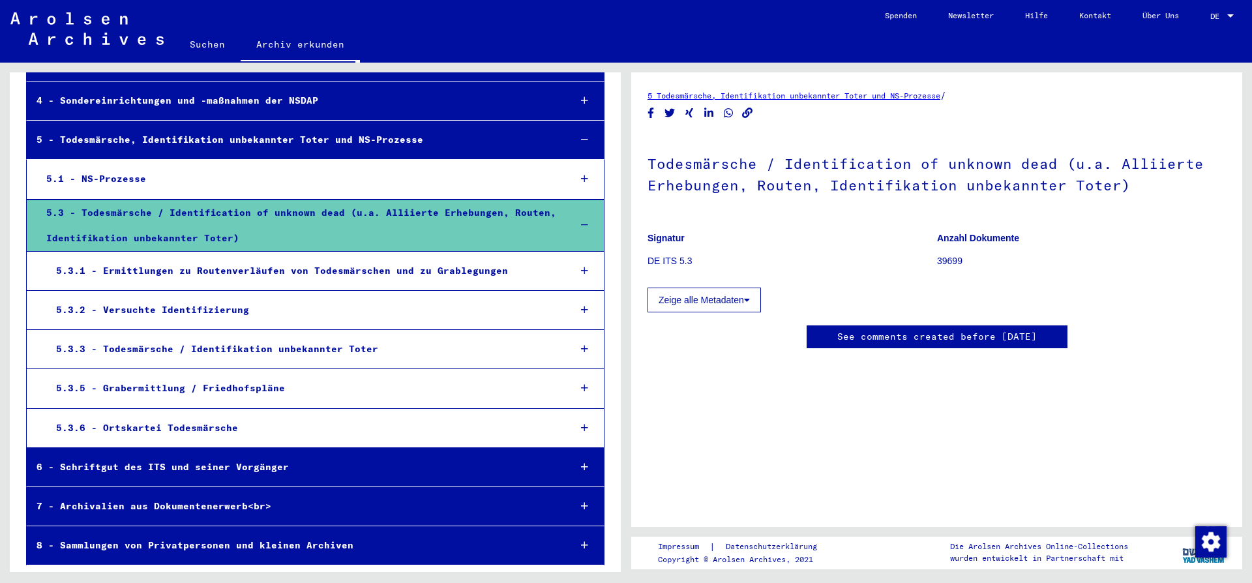
click at [108, 426] on div "5.3.6 - Ortskartei Todesmärsche" at bounding box center [302, 427] width 513 height 25
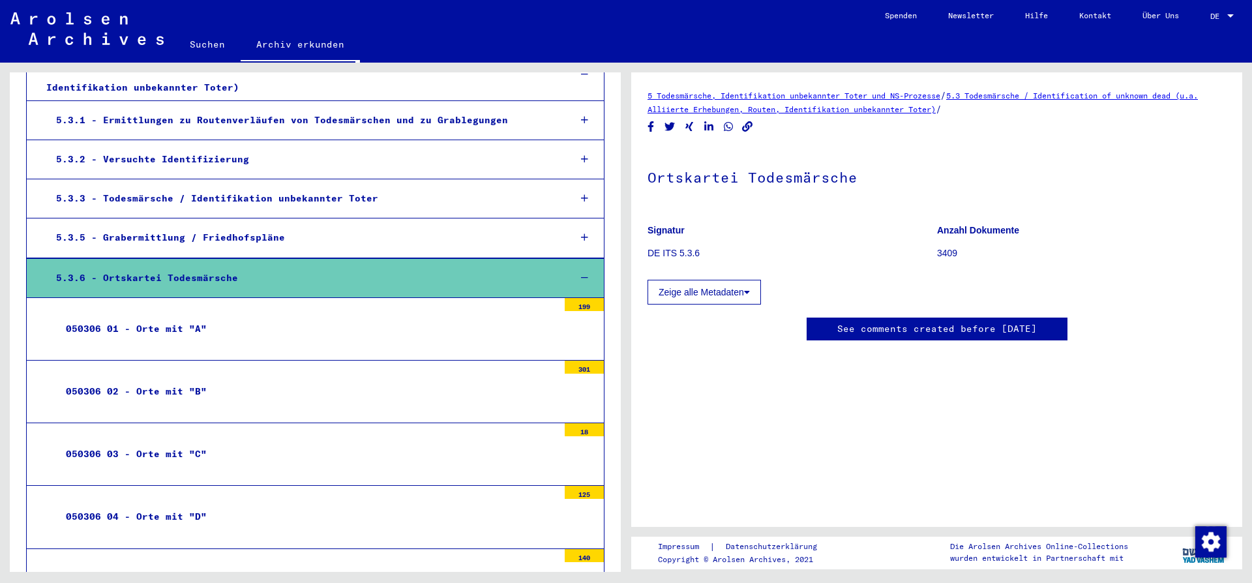
scroll to position [441, 0]
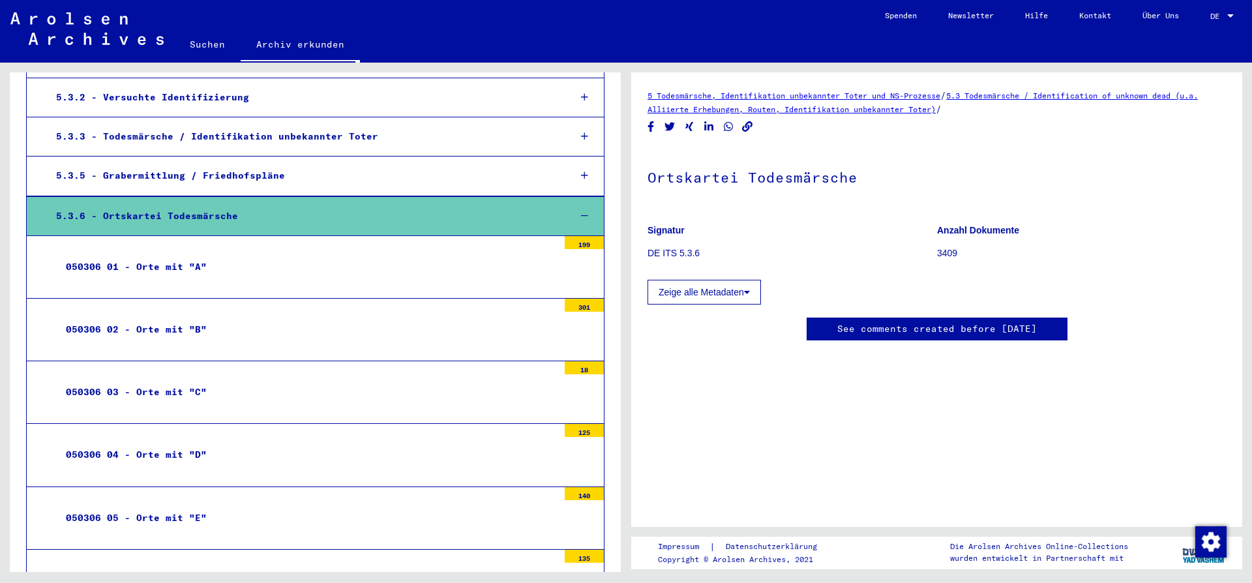
click at [138, 451] on div "050306 04 - Orte mit "D"" at bounding box center [307, 454] width 502 height 25
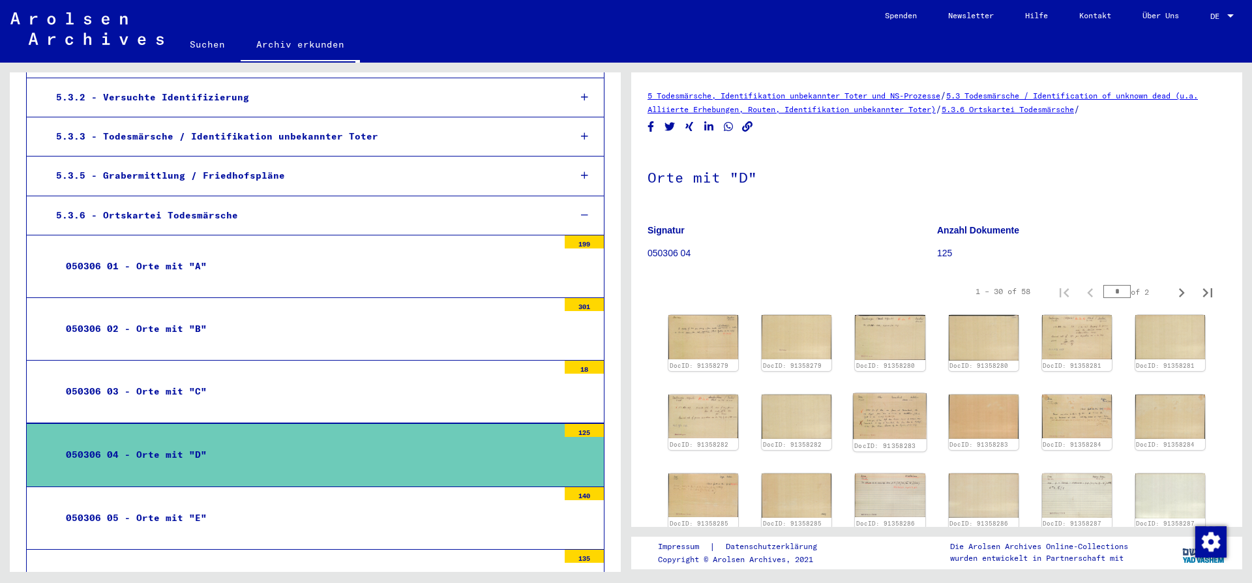
click at [893, 417] on img at bounding box center [890, 416] width 74 height 46
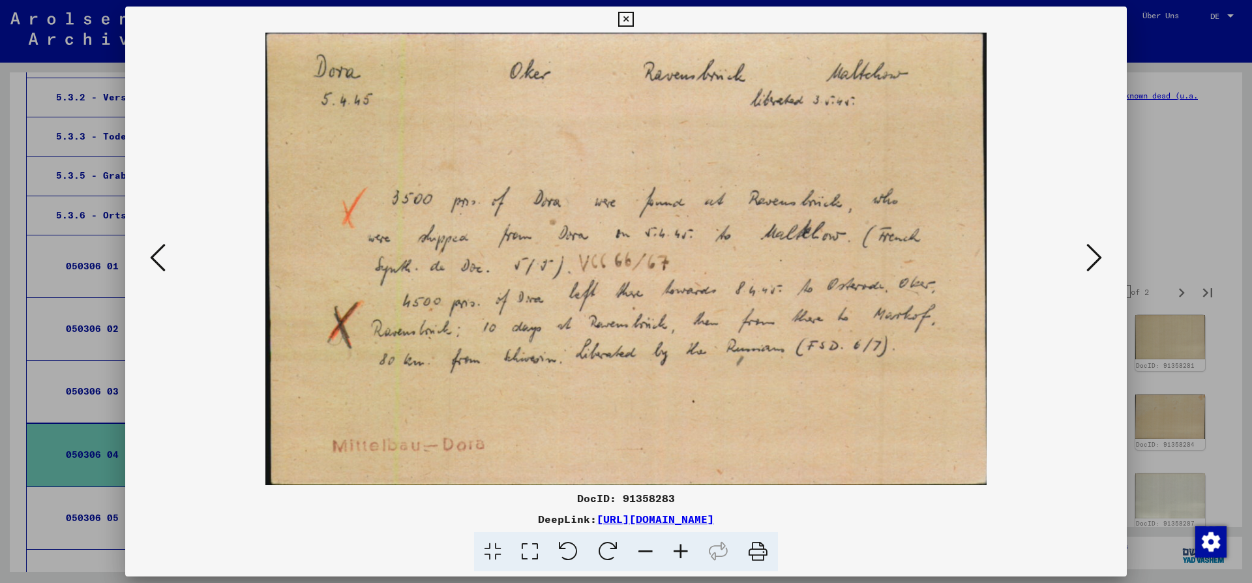
click at [1093, 259] on icon at bounding box center [1094, 257] width 16 height 31
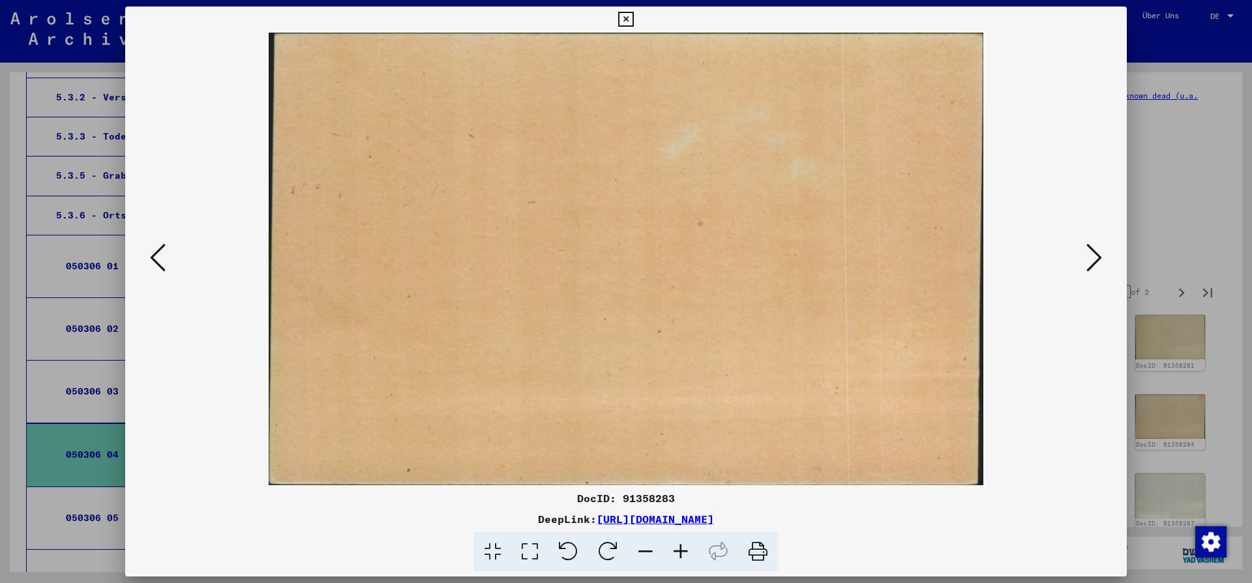
click at [1093, 259] on icon at bounding box center [1094, 257] width 16 height 31
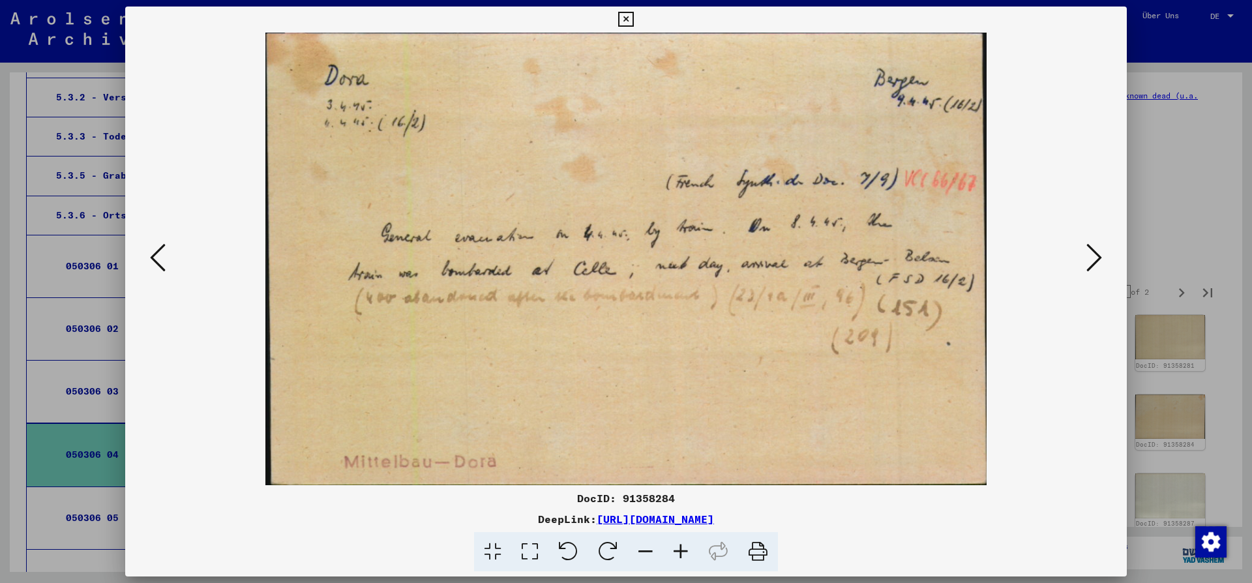
click at [1093, 259] on icon at bounding box center [1094, 257] width 16 height 31
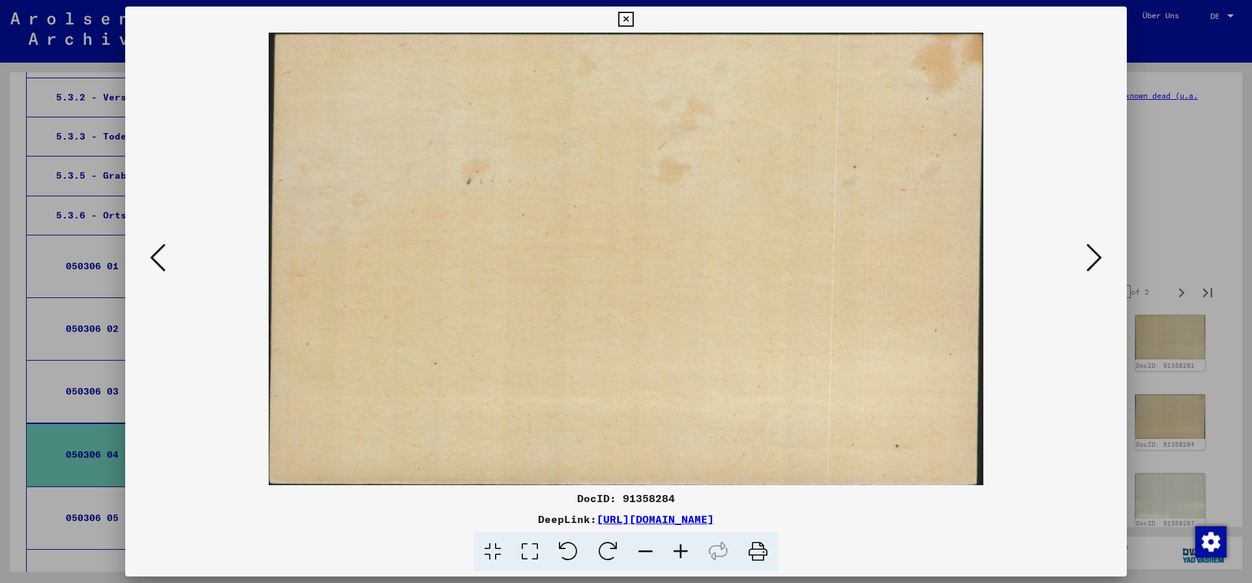
click at [1094, 259] on icon at bounding box center [1094, 257] width 16 height 31
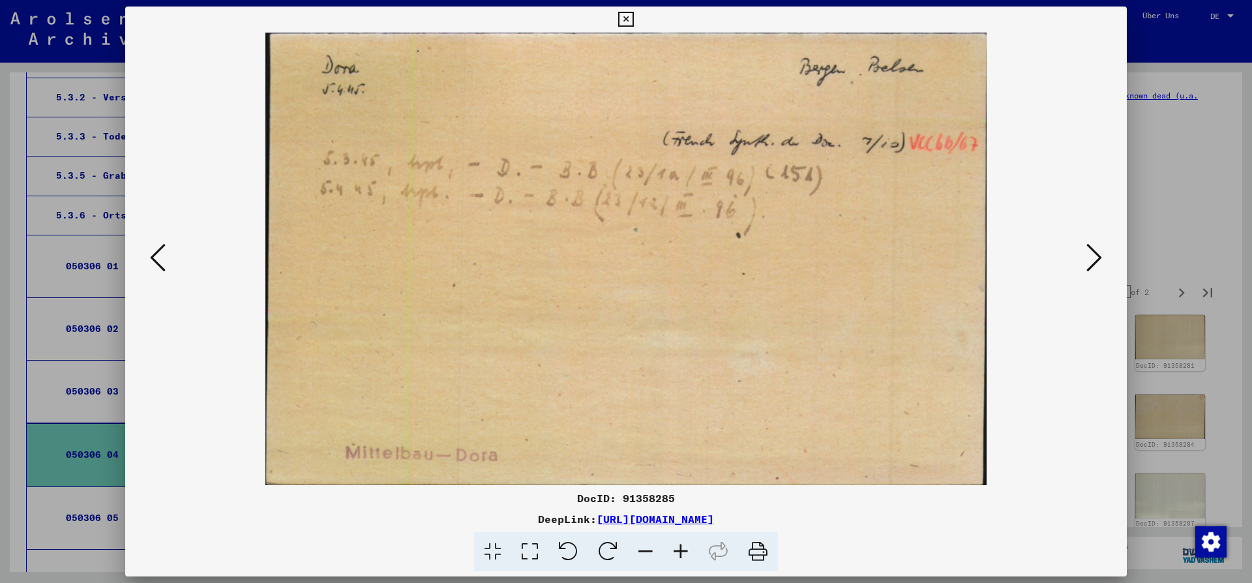
click at [1095, 259] on icon at bounding box center [1094, 257] width 16 height 31
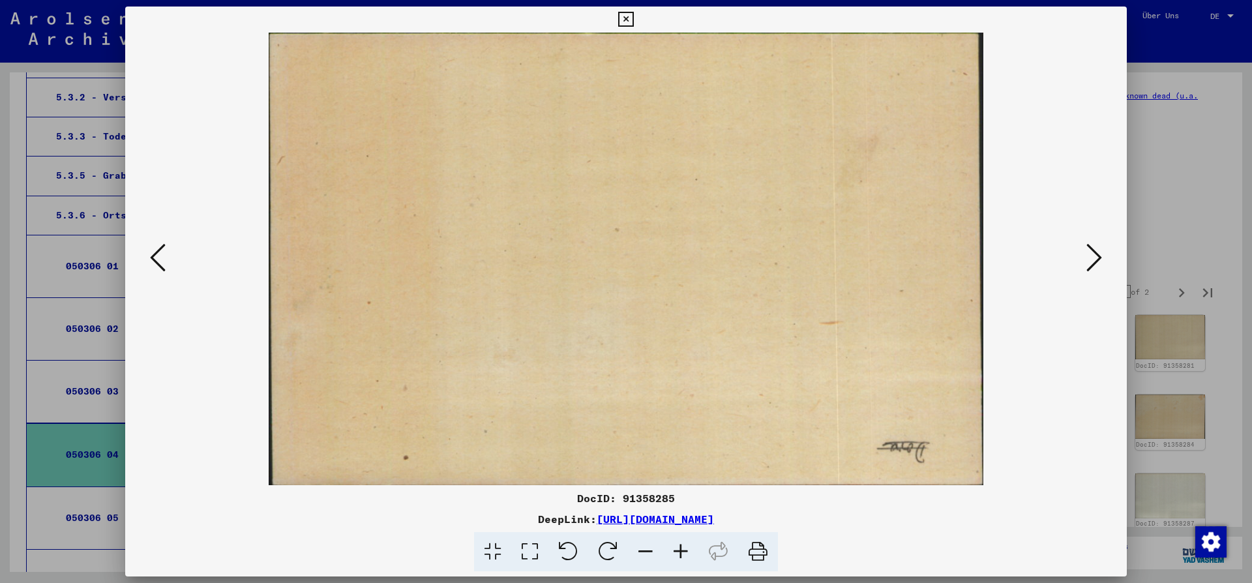
click at [1095, 259] on icon at bounding box center [1094, 257] width 16 height 31
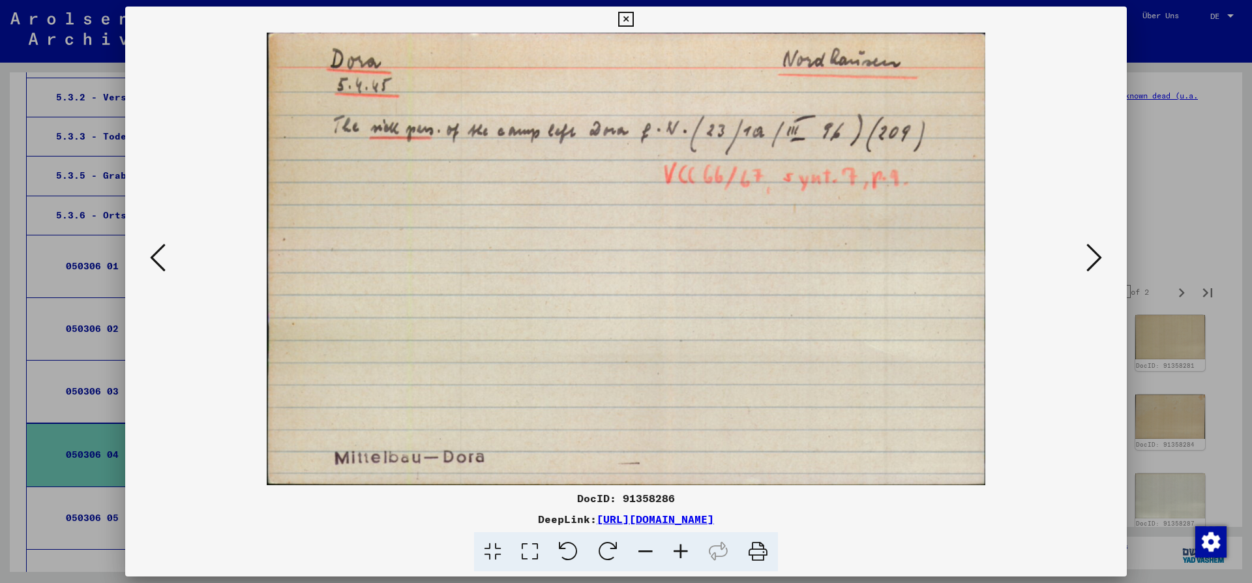
click at [1095, 259] on icon at bounding box center [1094, 257] width 16 height 31
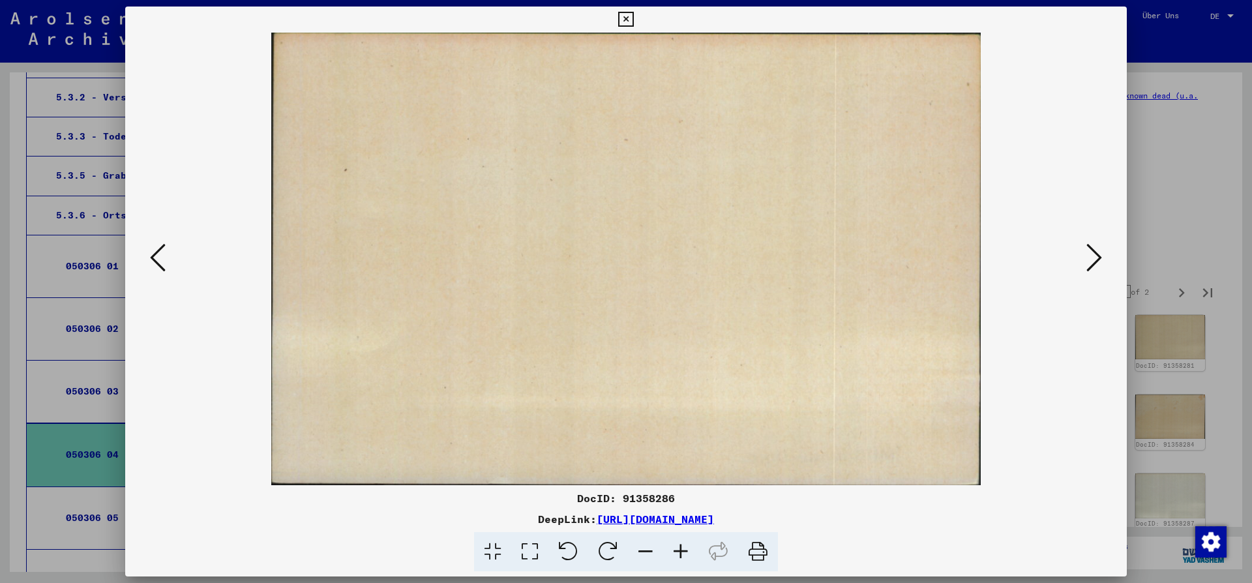
click at [1095, 259] on icon at bounding box center [1094, 257] width 16 height 31
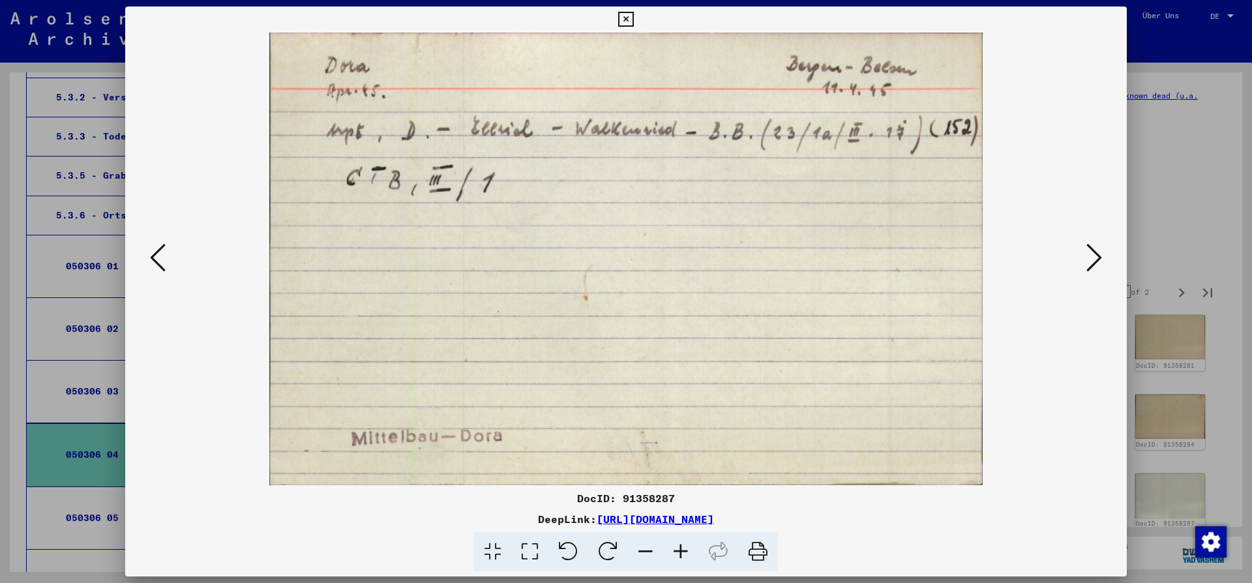
click at [1095, 259] on icon at bounding box center [1094, 257] width 16 height 31
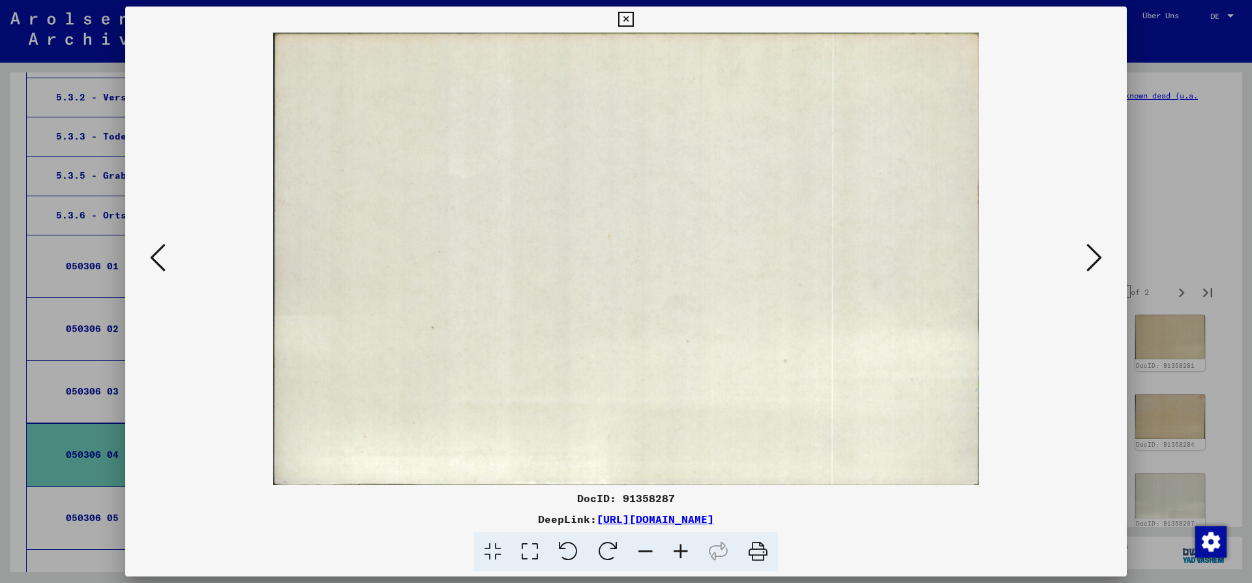
click at [1095, 259] on icon at bounding box center [1094, 257] width 16 height 31
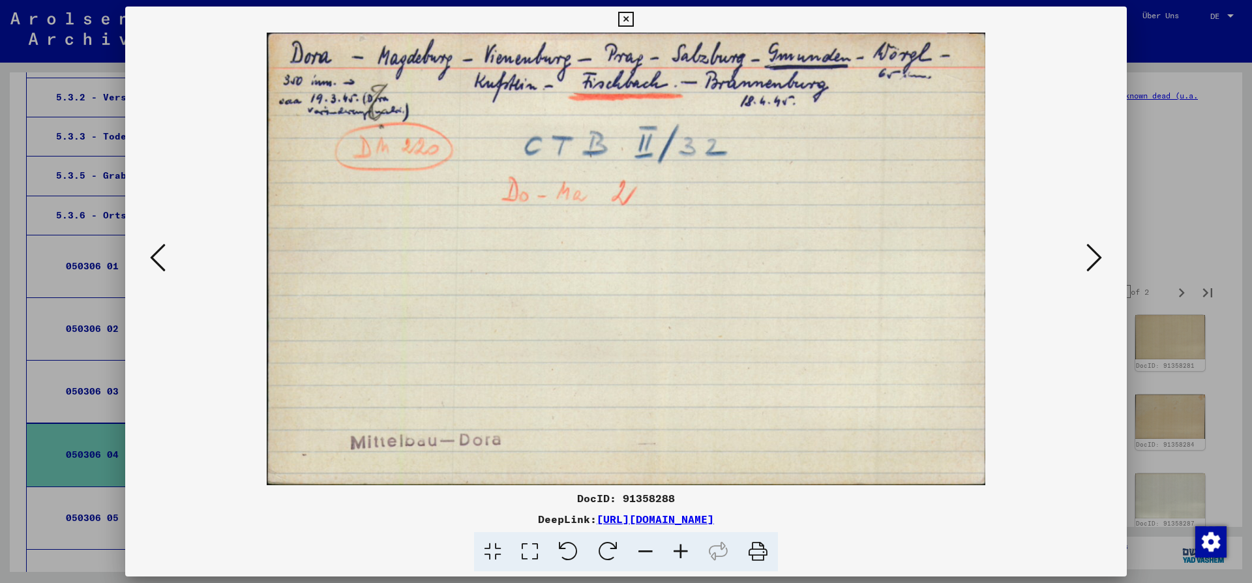
click at [633, 23] on icon at bounding box center [625, 20] width 15 height 16
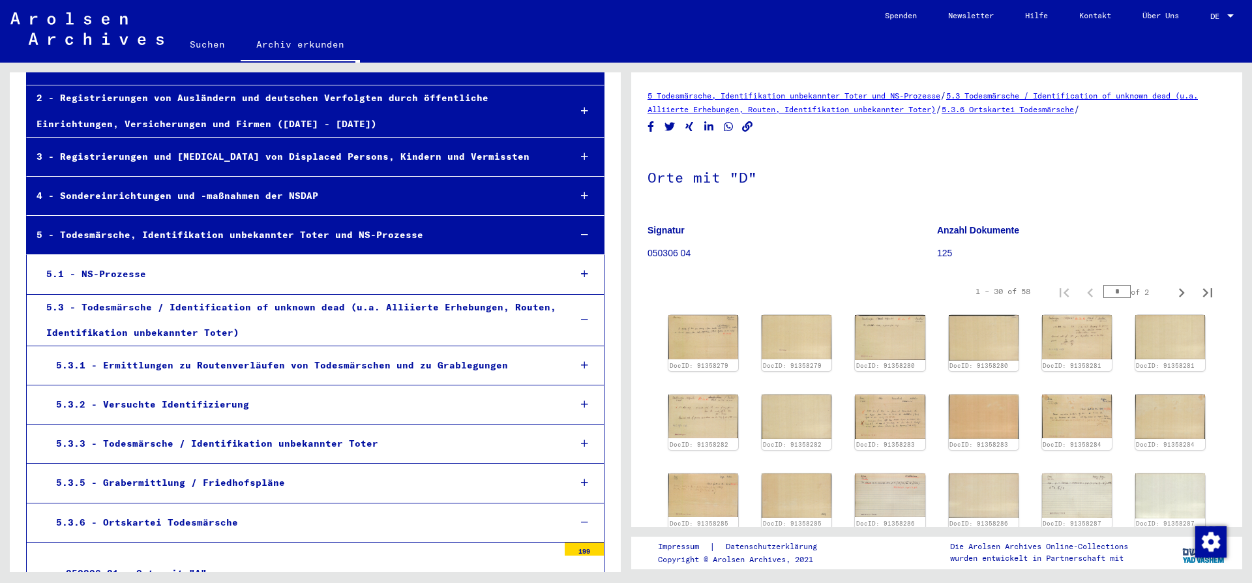
scroll to position [18, 0]
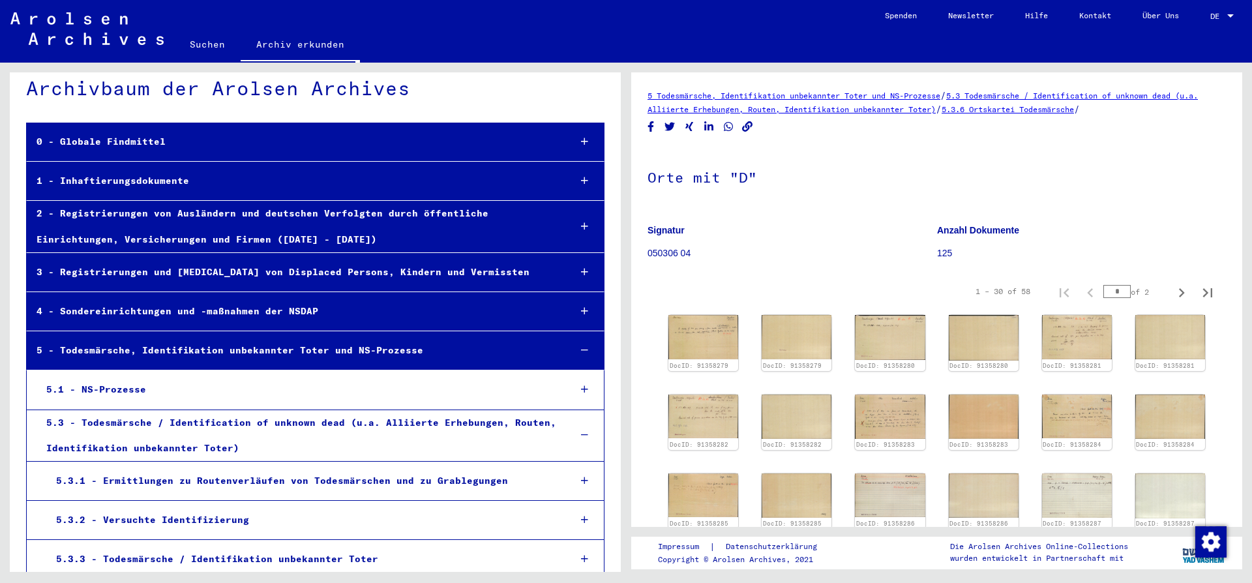
click at [179, 486] on div "5.3.1 - Ermittlungen zu Routenverläufen von Todesmärschen und zu Grablegungen" at bounding box center [302, 480] width 513 height 25
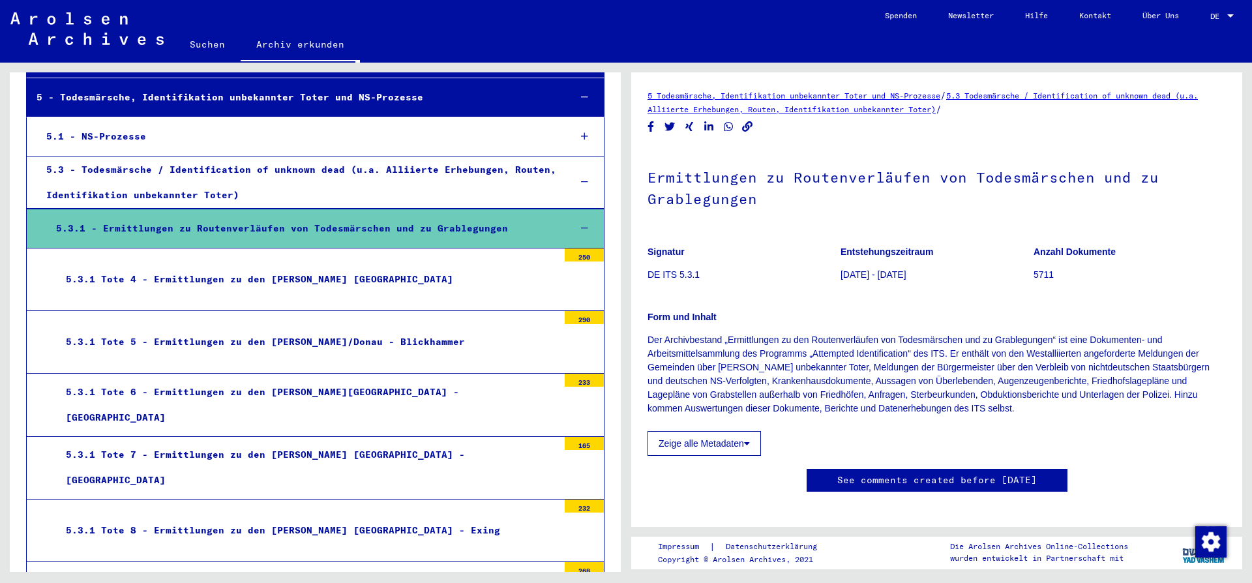
scroll to position [300, 0]
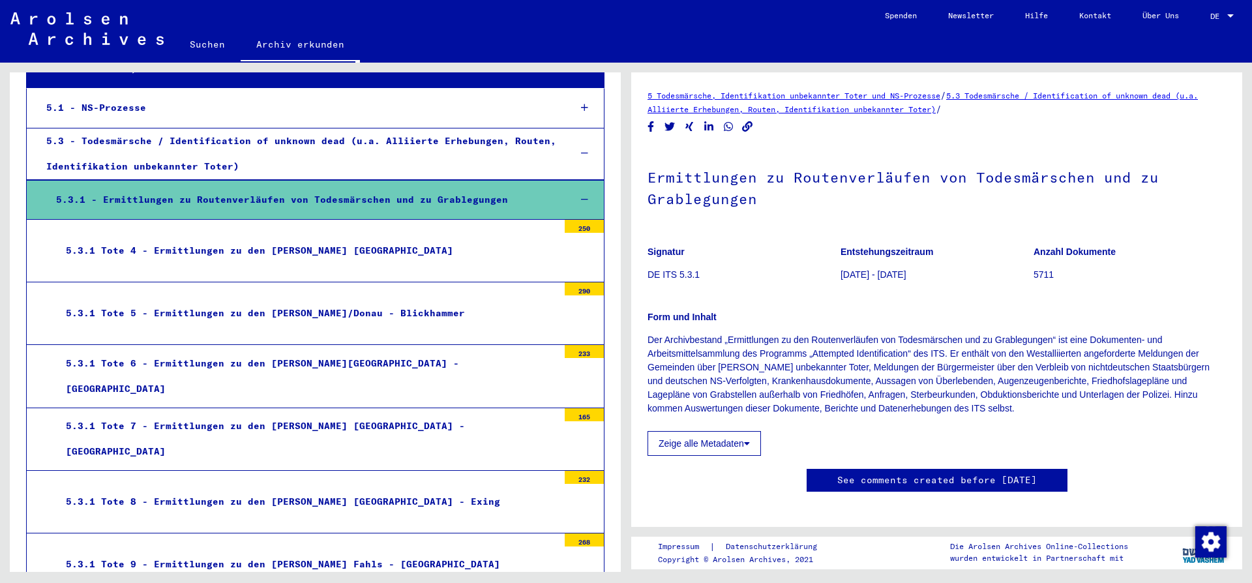
click at [256, 434] on div "5.3.1 Tote 7 - Ermittlungen zu den [PERSON_NAME] [GEOGRAPHIC_DATA] - [GEOGRAPHI…" at bounding box center [307, 438] width 502 height 51
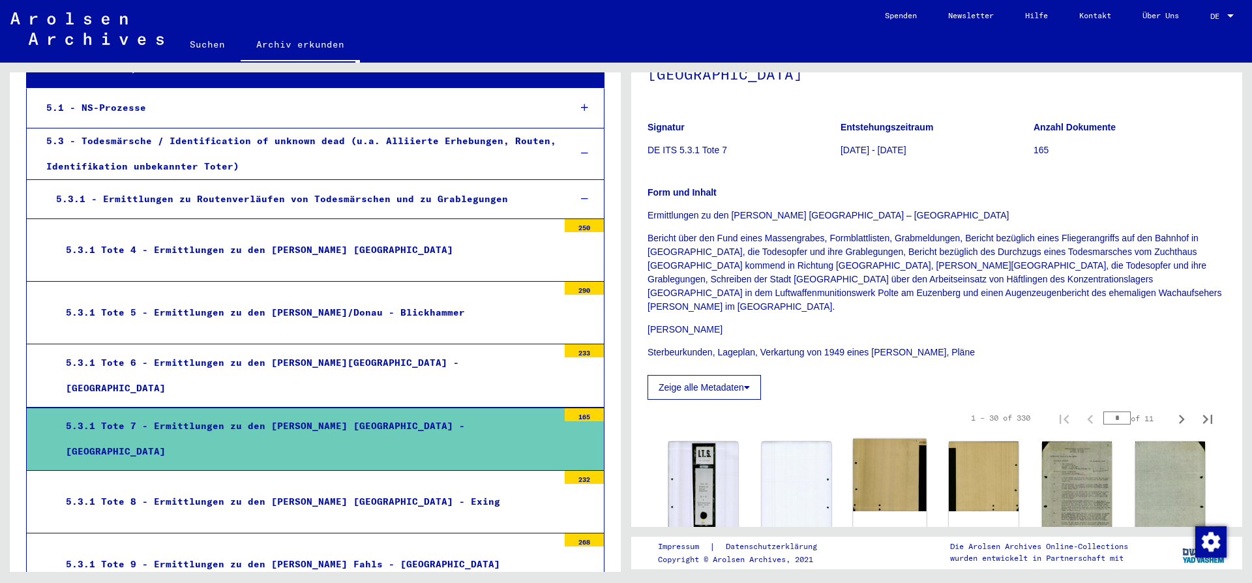
scroll to position [211, 0]
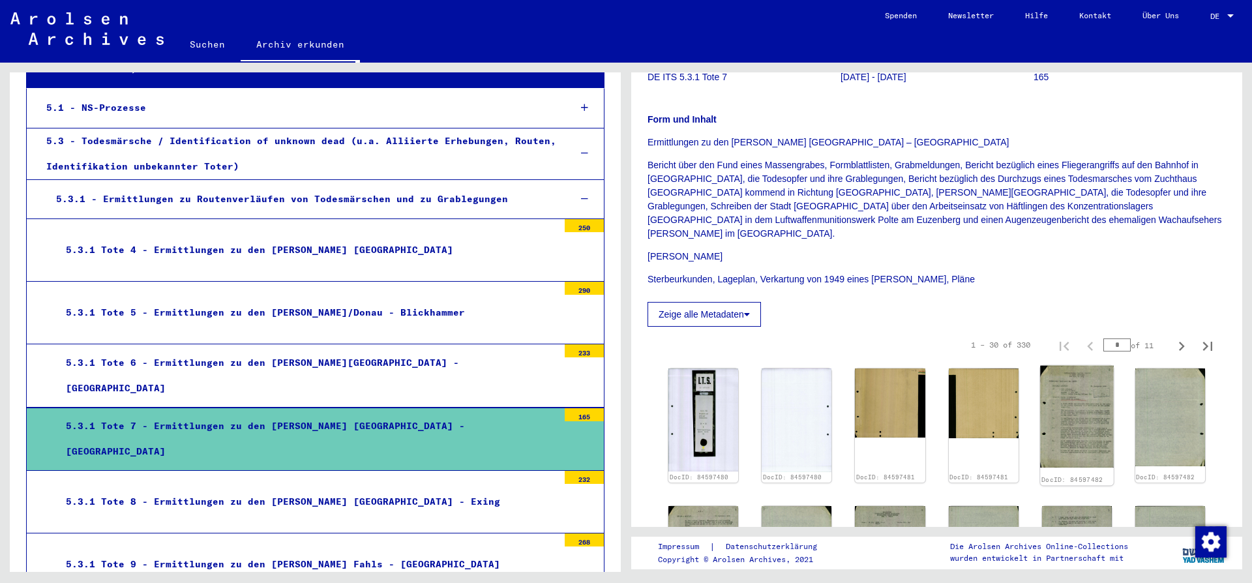
click at [1086, 381] on img at bounding box center [1077, 417] width 74 height 102
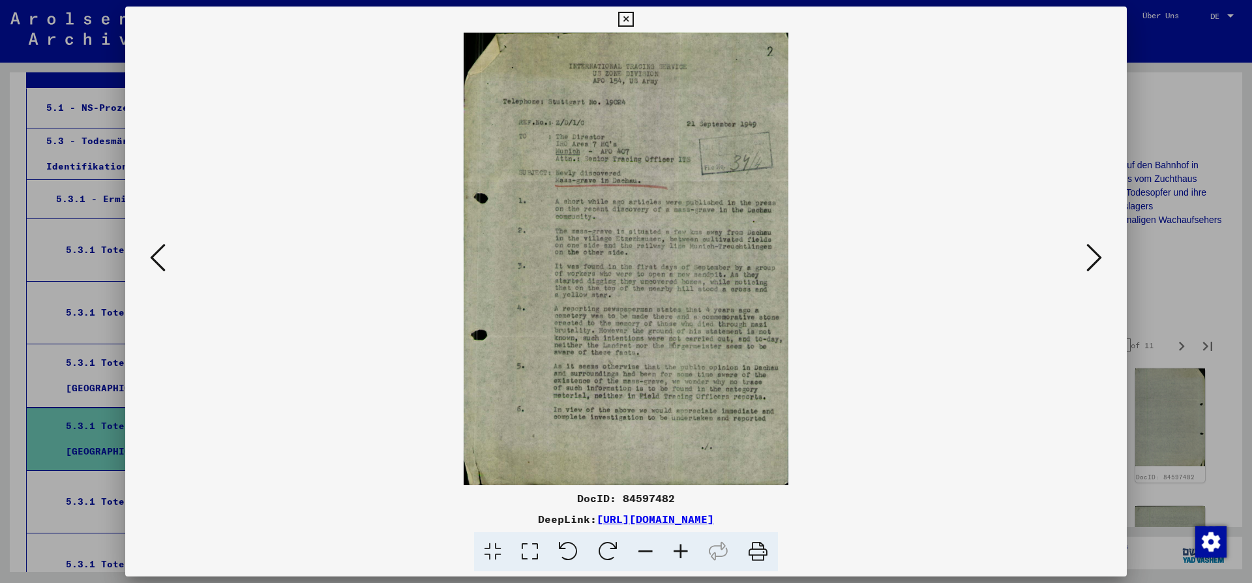
click at [1086, 256] on button at bounding box center [1093, 258] width 23 height 37
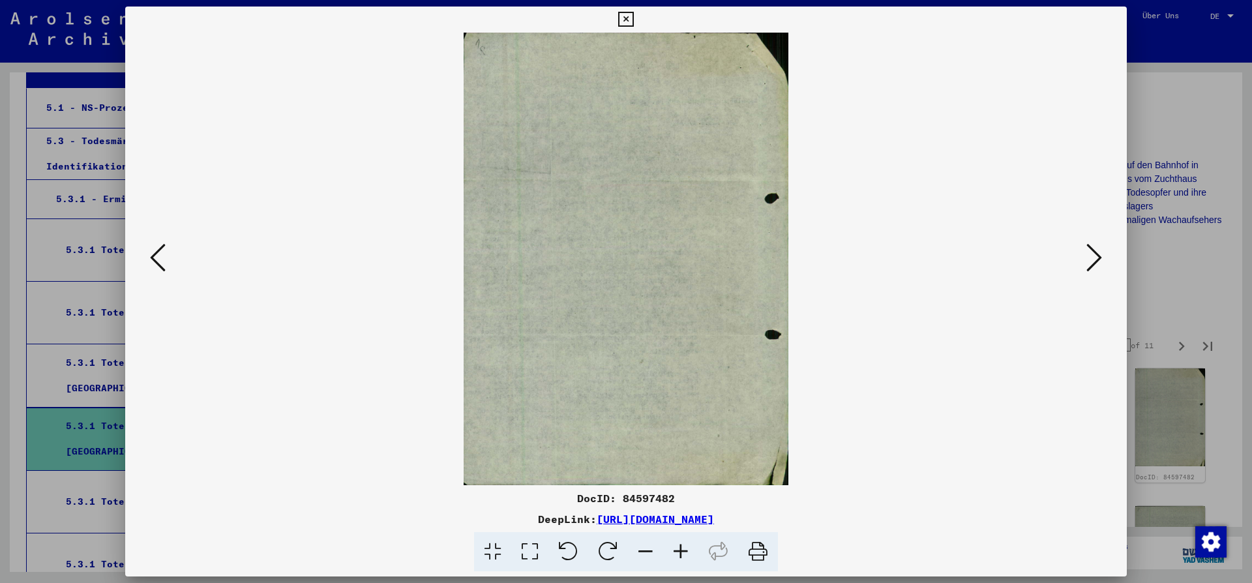
click at [1086, 263] on button at bounding box center [1093, 258] width 23 height 37
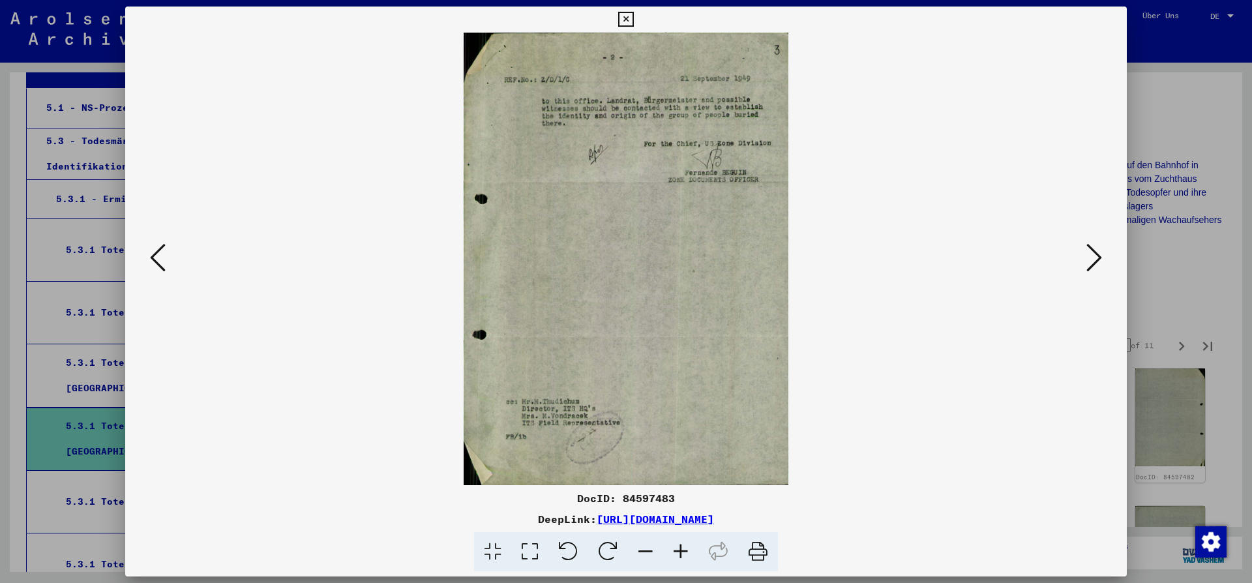
click at [1086, 263] on button at bounding box center [1093, 258] width 23 height 37
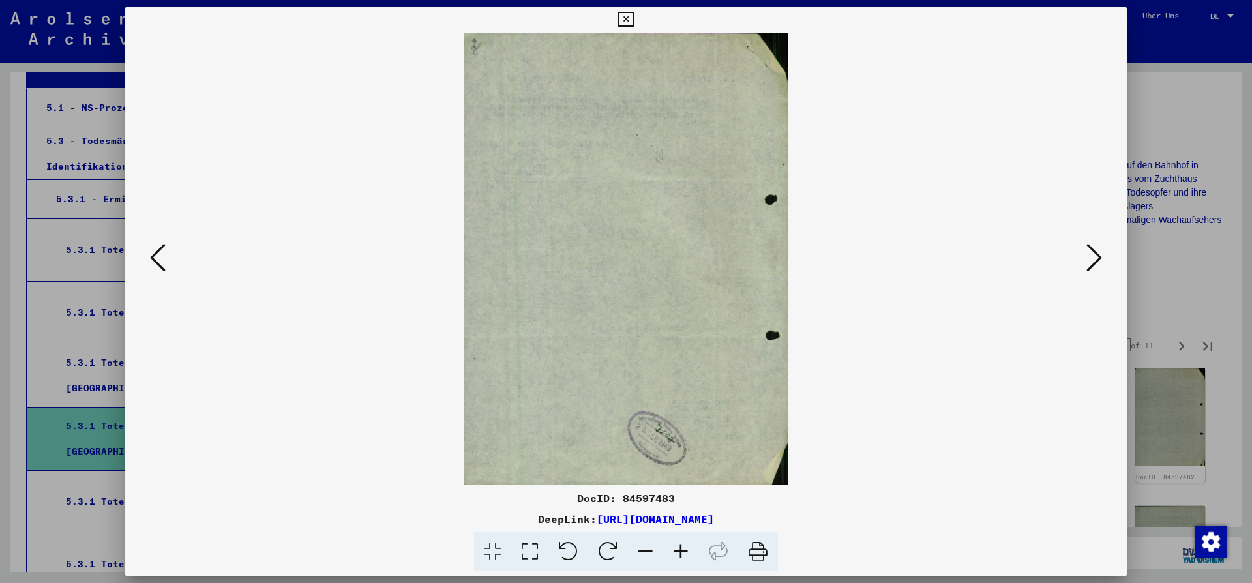
click at [1086, 263] on button at bounding box center [1093, 258] width 23 height 37
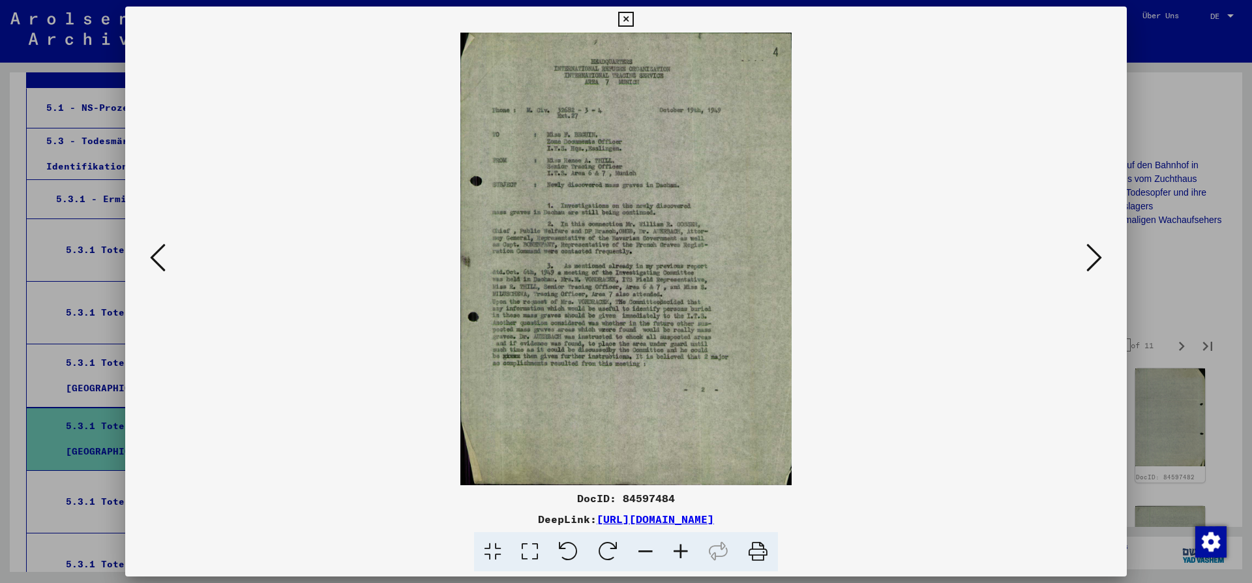
click at [1093, 267] on icon at bounding box center [1094, 257] width 16 height 31
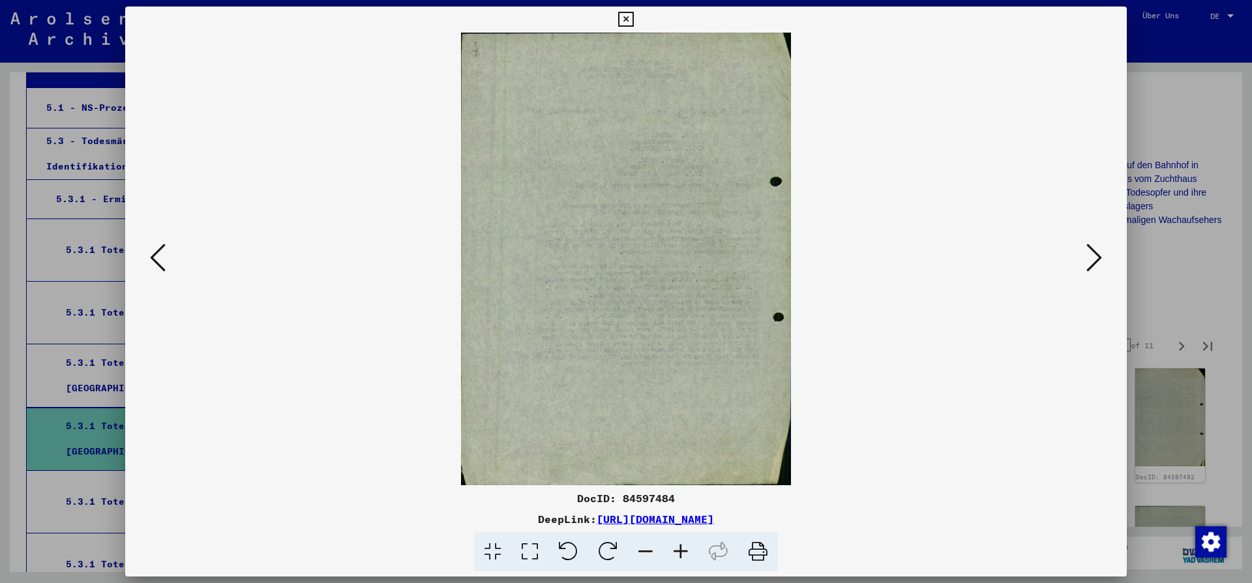
click at [1094, 267] on icon at bounding box center [1094, 257] width 16 height 31
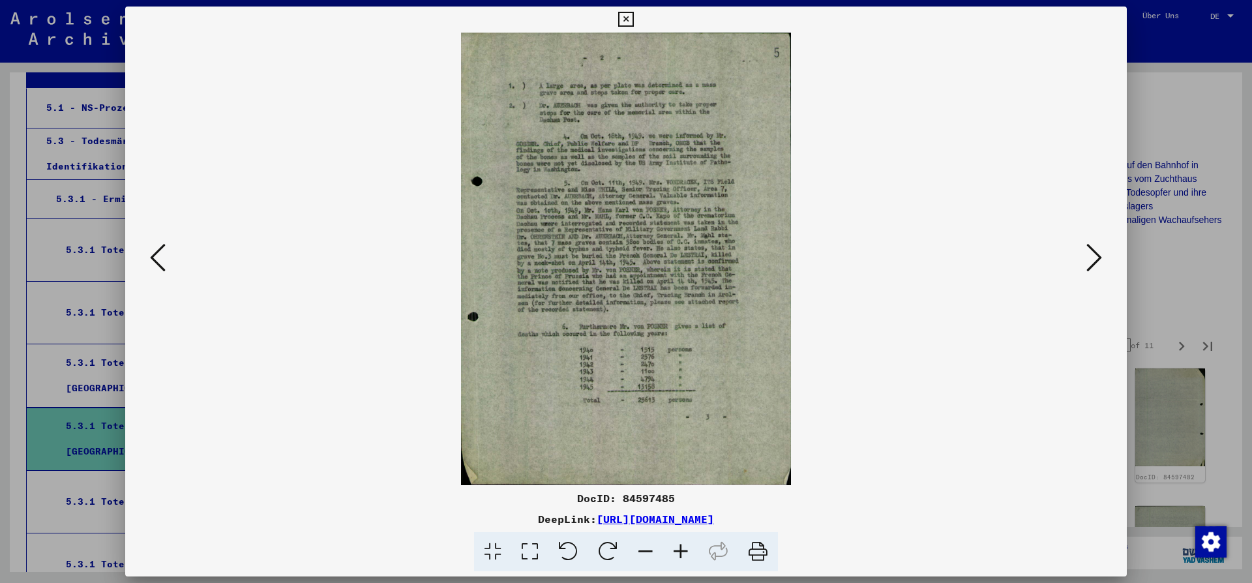
click at [1096, 267] on icon at bounding box center [1094, 257] width 16 height 31
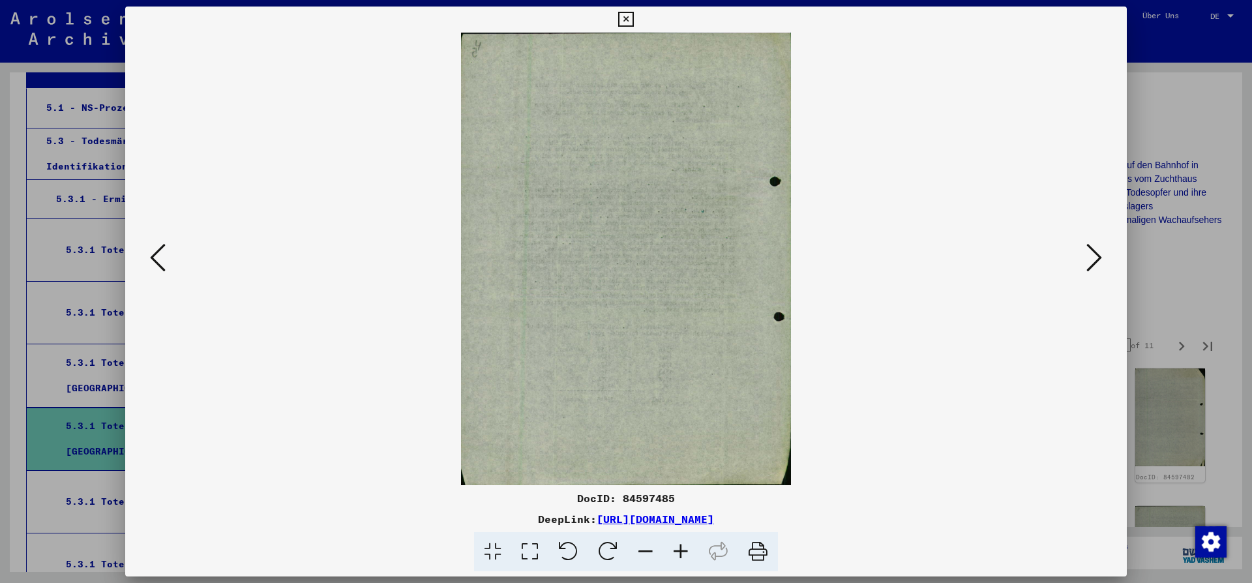
click at [1097, 267] on icon at bounding box center [1094, 257] width 16 height 31
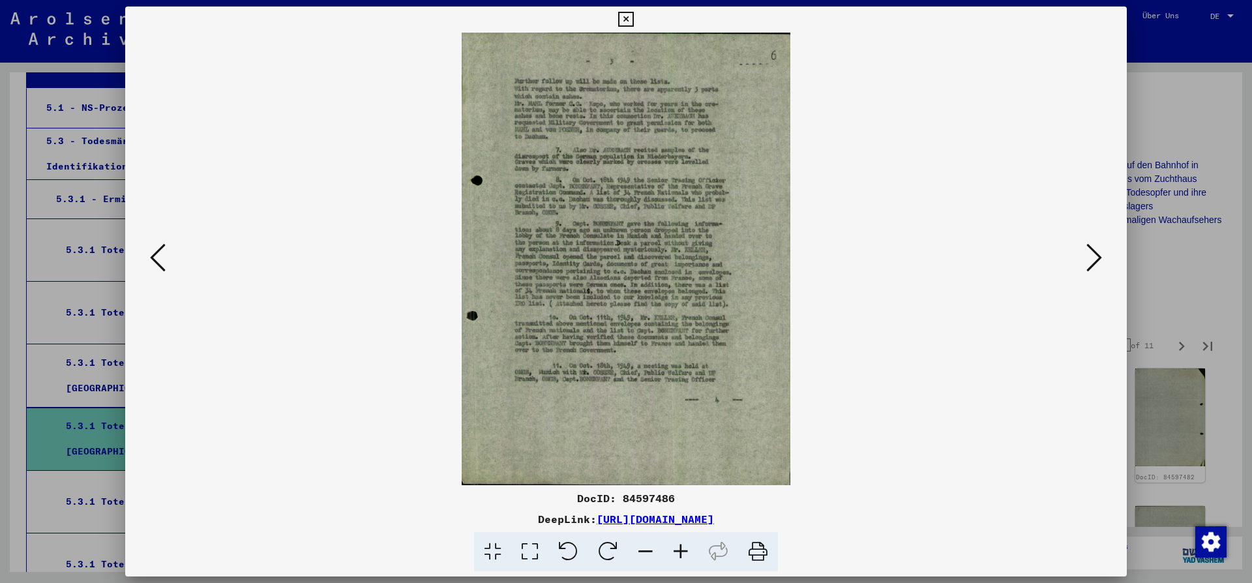
click at [1097, 267] on icon at bounding box center [1094, 257] width 16 height 31
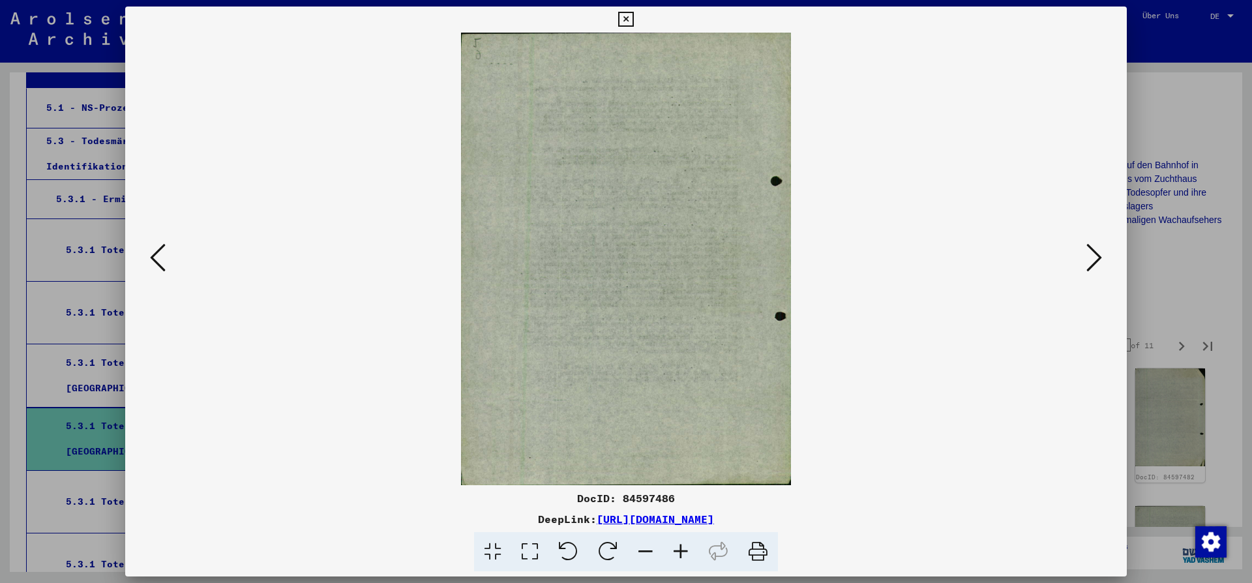
click at [1097, 267] on icon at bounding box center [1094, 257] width 16 height 31
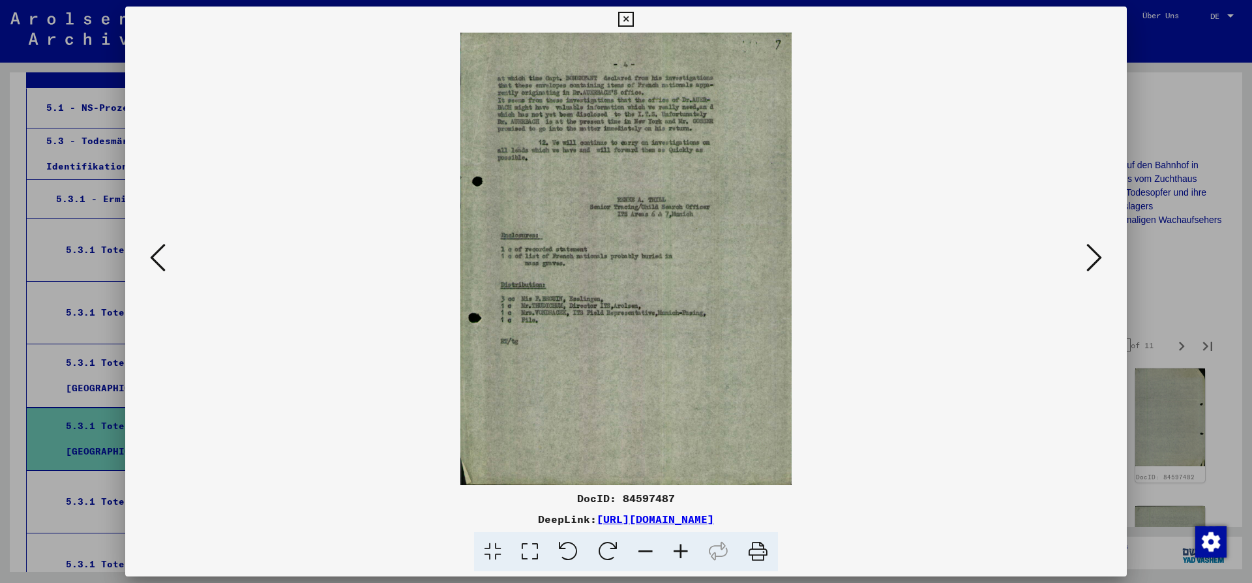
click at [1097, 267] on icon at bounding box center [1094, 257] width 16 height 31
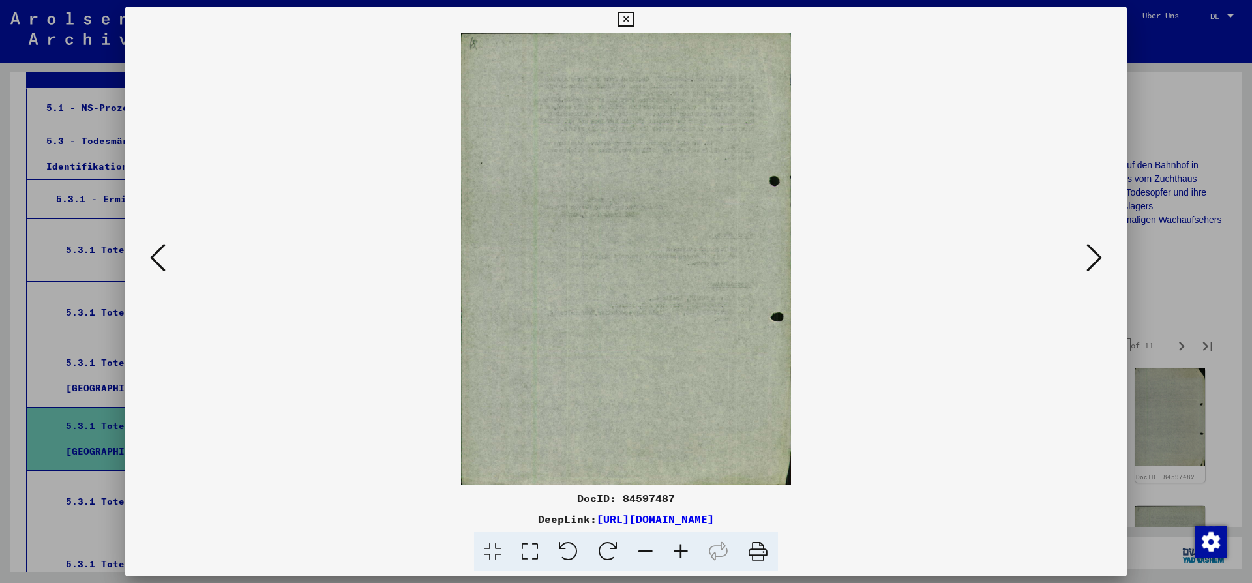
click at [1097, 267] on icon at bounding box center [1094, 257] width 16 height 31
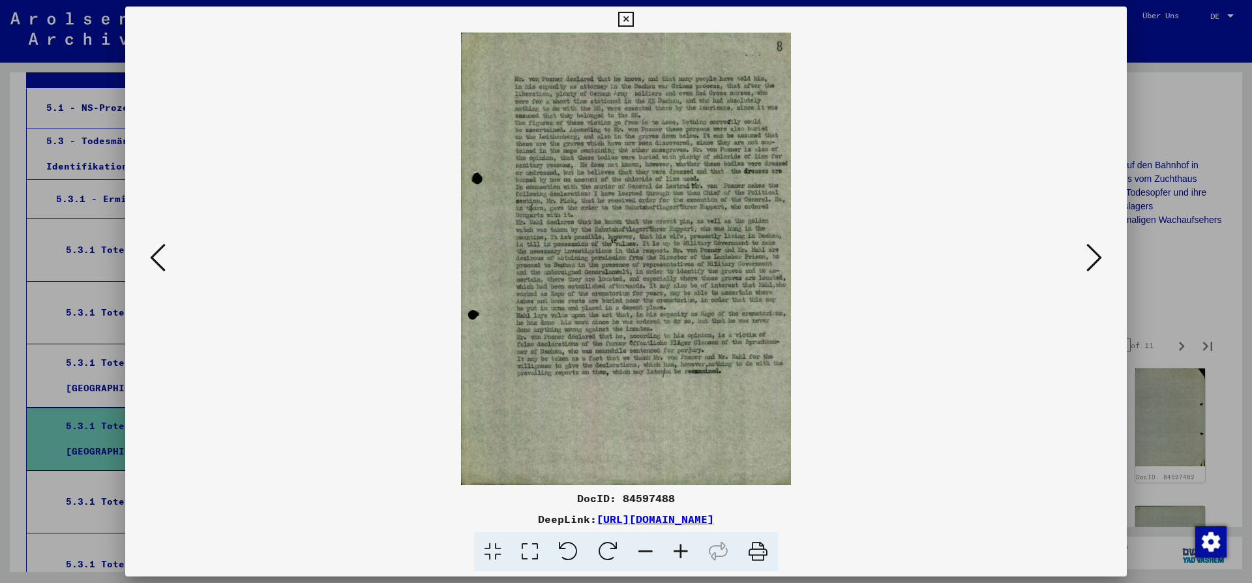
click at [633, 20] on icon at bounding box center [625, 20] width 15 height 16
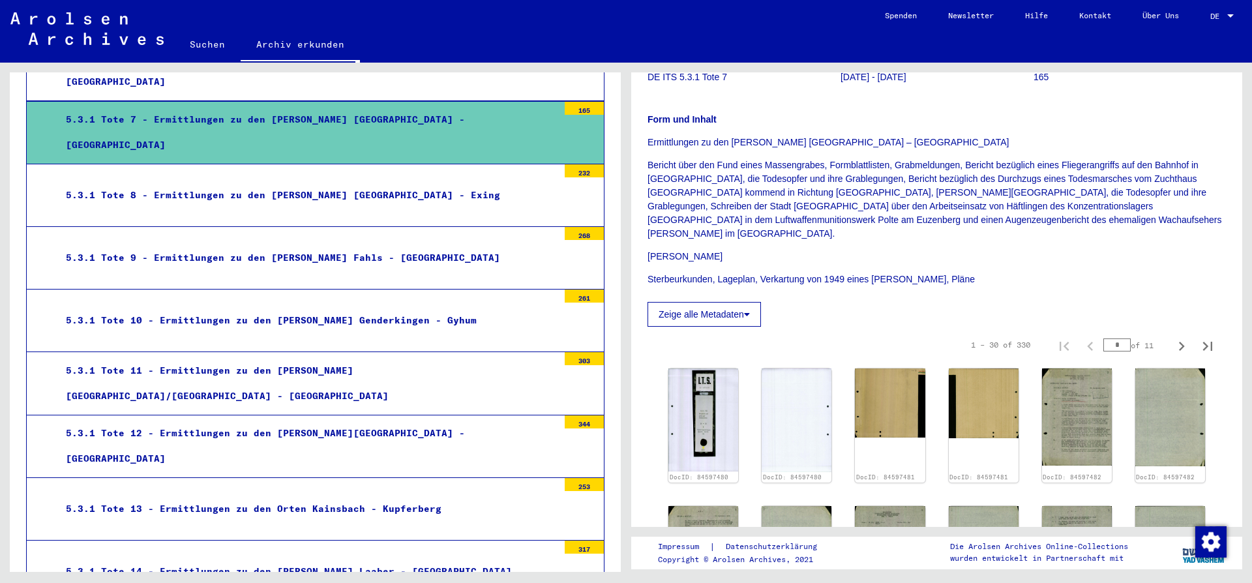
scroll to position [652, 0]
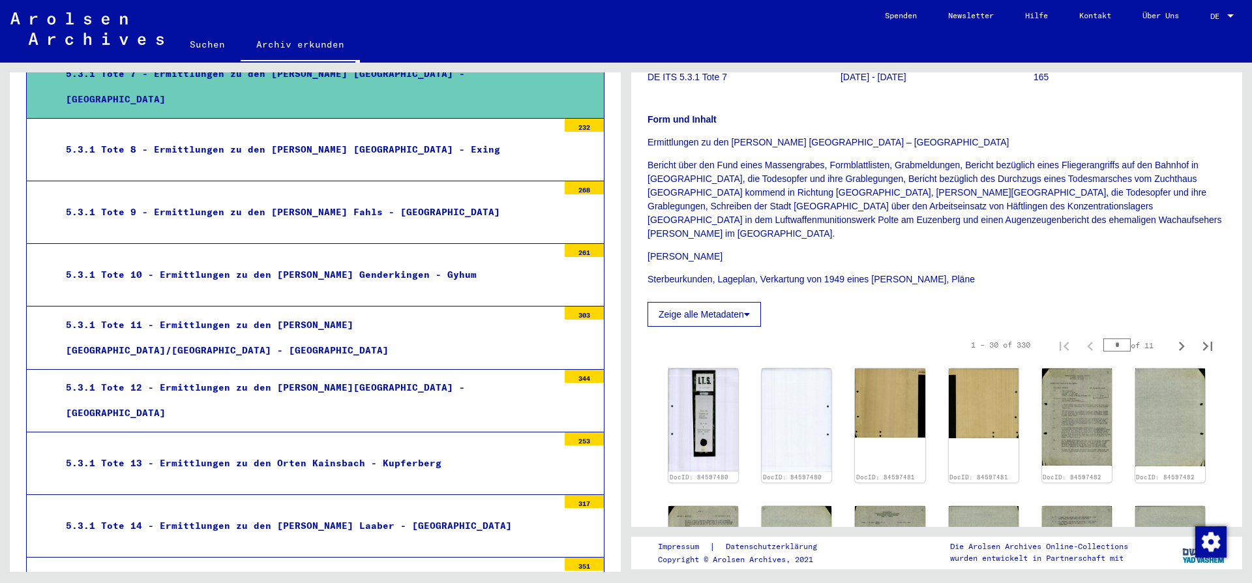
click at [188, 396] on div "5.3.1 Tote 12 - Ermittlungen zu den [PERSON_NAME][GEOGRAPHIC_DATA] - [GEOGRAPHI…" at bounding box center [307, 400] width 502 height 51
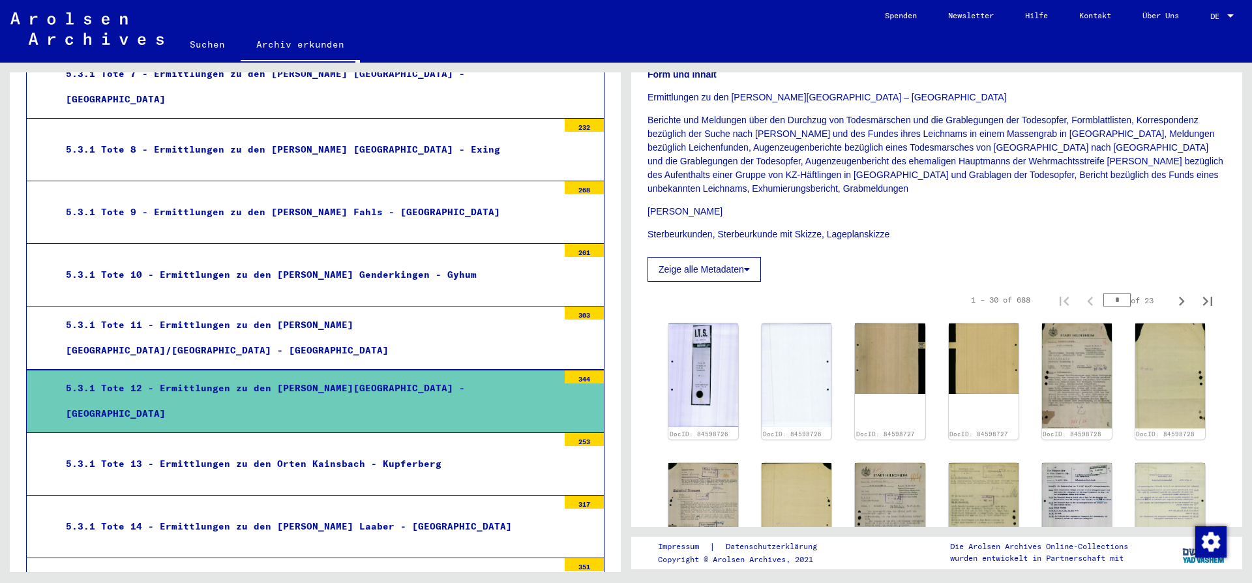
scroll to position [282, 0]
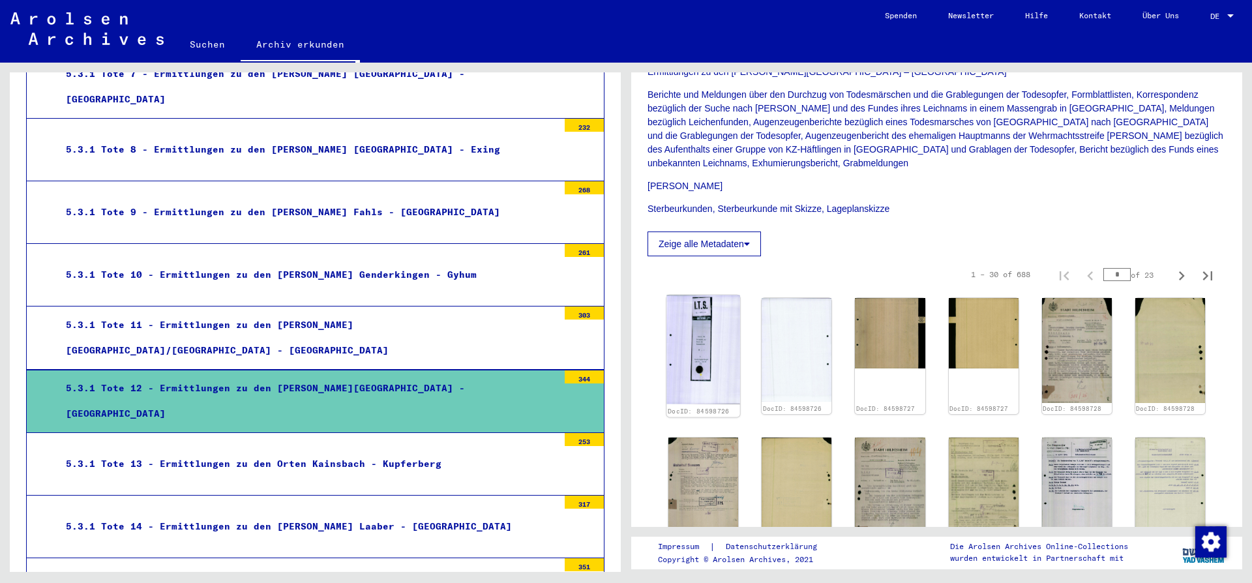
click at [717, 325] on img at bounding box center [703, 349] width 74 height 109
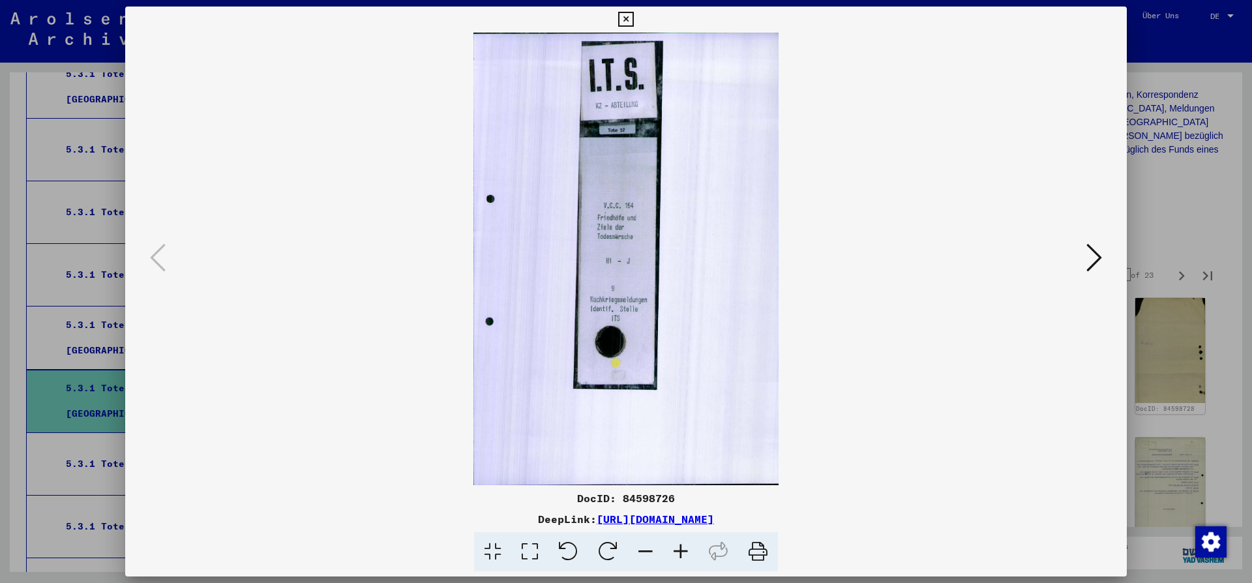
click at [1097, 262] on icon at bounding box center [1094, 257] width 16 height 31
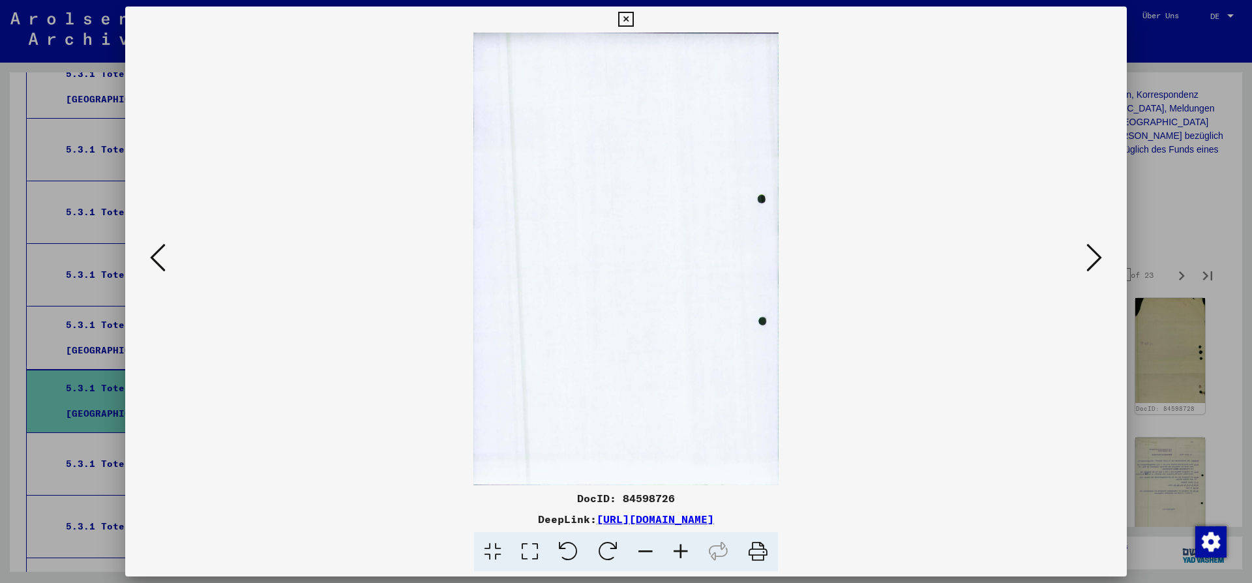
click at [1097, 262] on icon at bounding box center [1094, 257] width 16 height 31
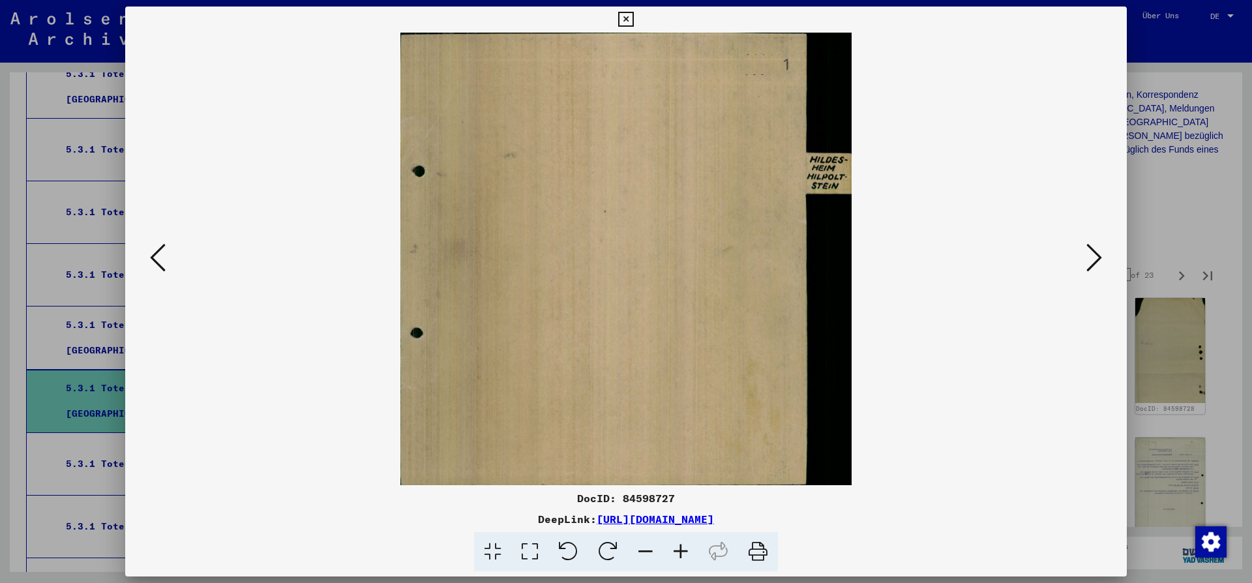
click at [1107, 268] on div at bounding box center [625, 259] width 1001 height 452
click at [1093, 255] on icon at bounding box center [1094, 257] width 16 height 31
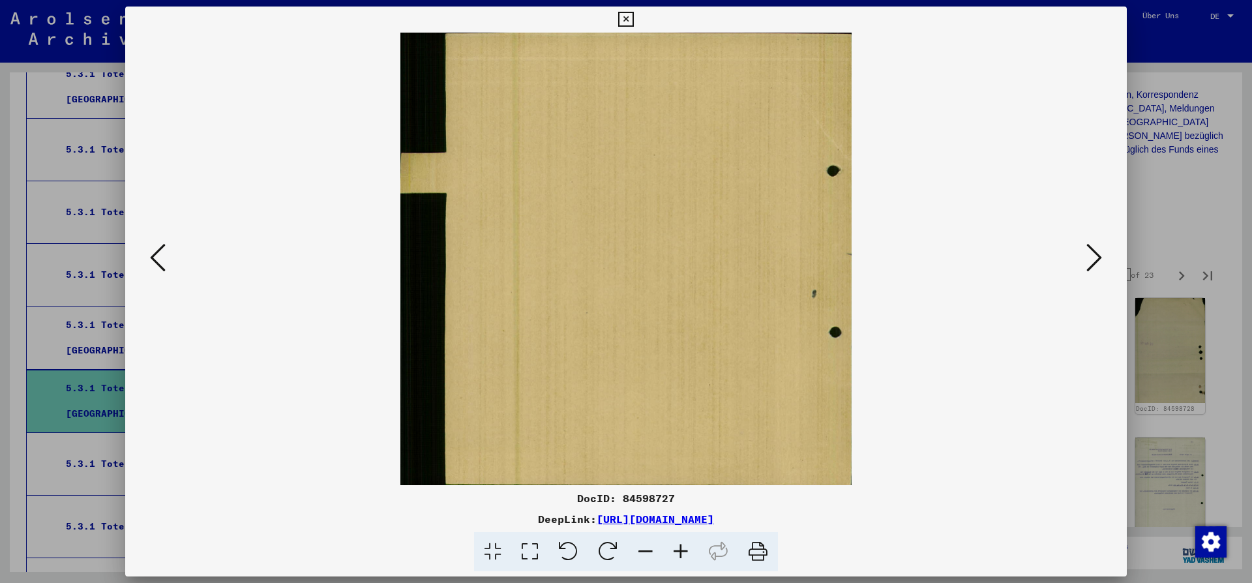
click at [1093, 255] on icon at bounding box center [1094, 257] width 16 height 31
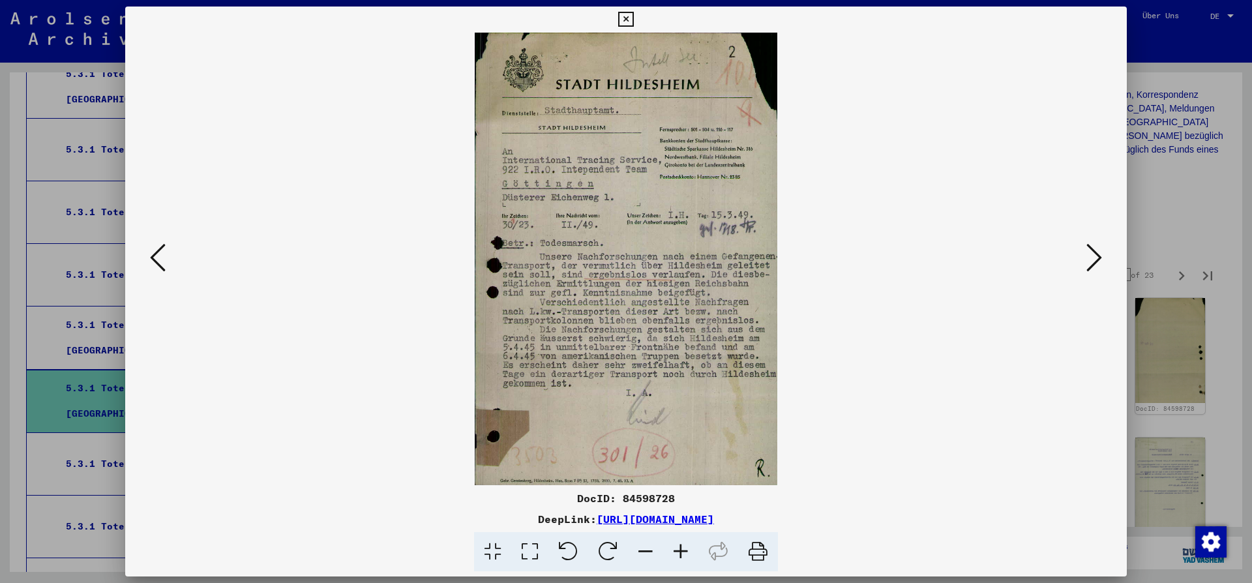
click at [1100, 265] on icon at bounding box center [1094, 257] width 16 height 31
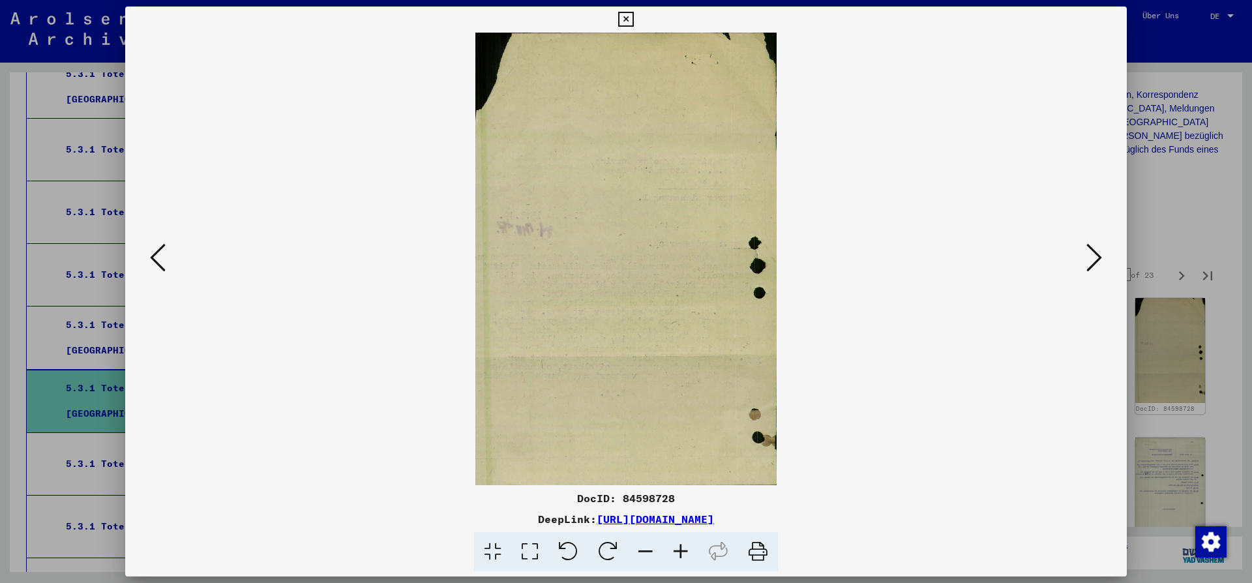
click at [1086, 251] on div at bounding box center [625, 259] width 1001 height 452
click at [1098, 259] on icon at bounding box center [1094, 257] width 16 height 31
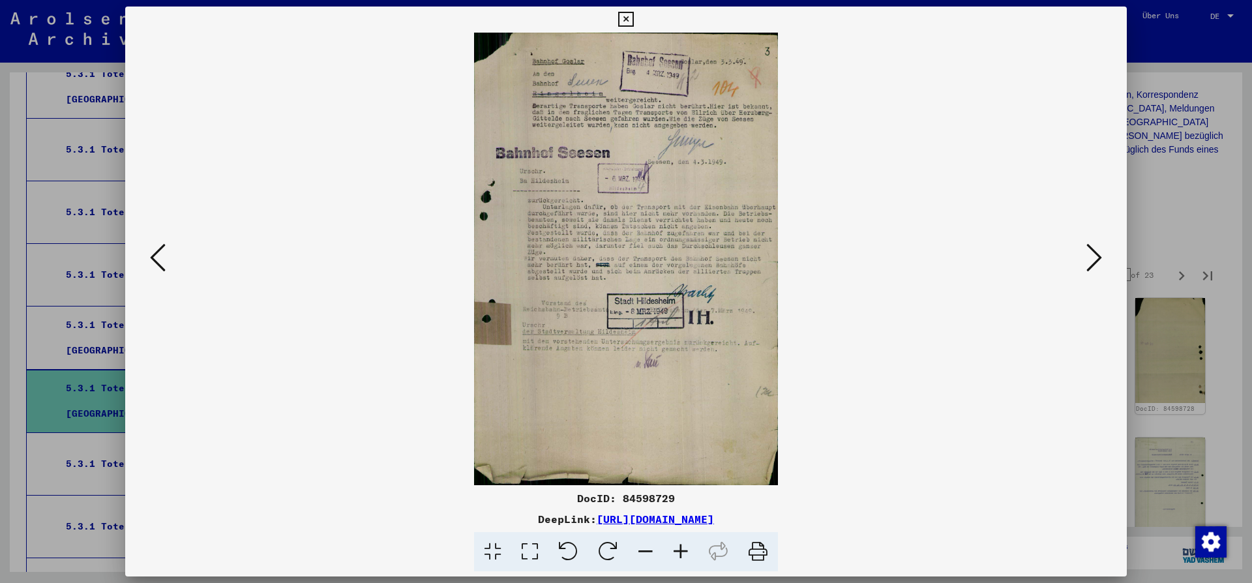
click at [1098, 259] on icon at bounding box center [1094, 257] width 16 height 31
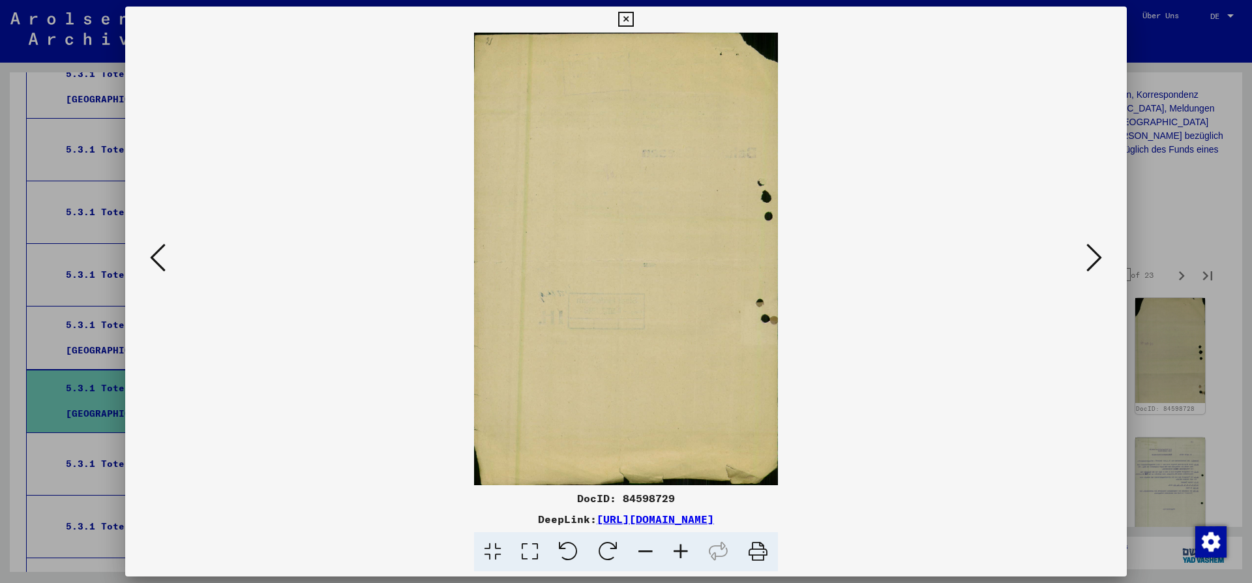
click at [1098, 259] on icon at bounding box center [1094, 257] width 16 height 31
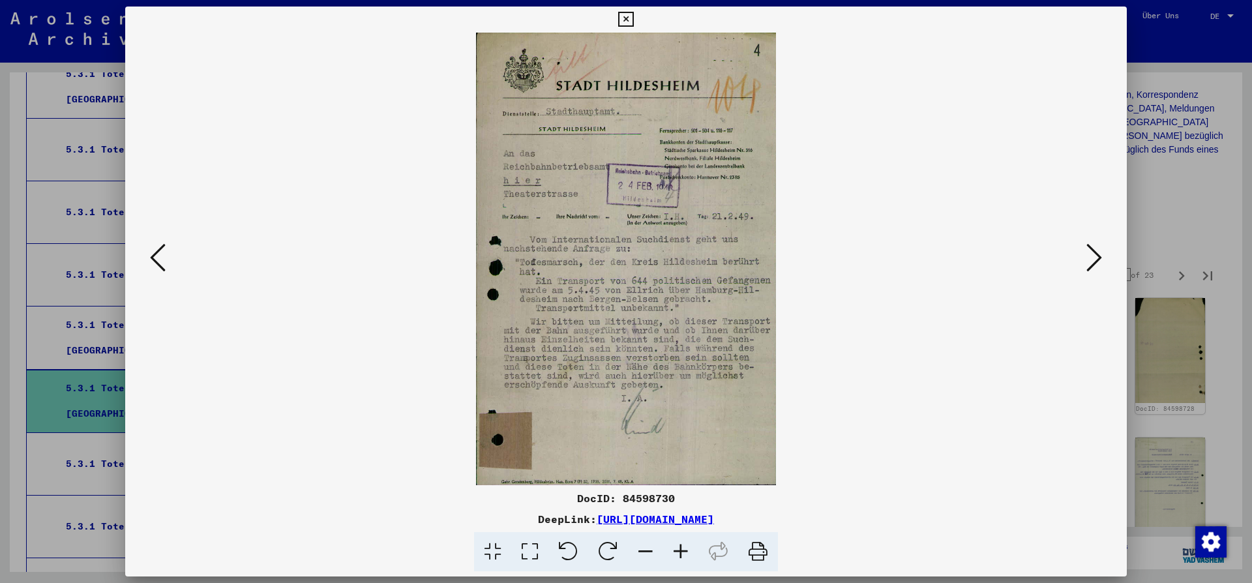
click at [1098, 259] on icon at bounding box center [1094, 257] width 16 height 31
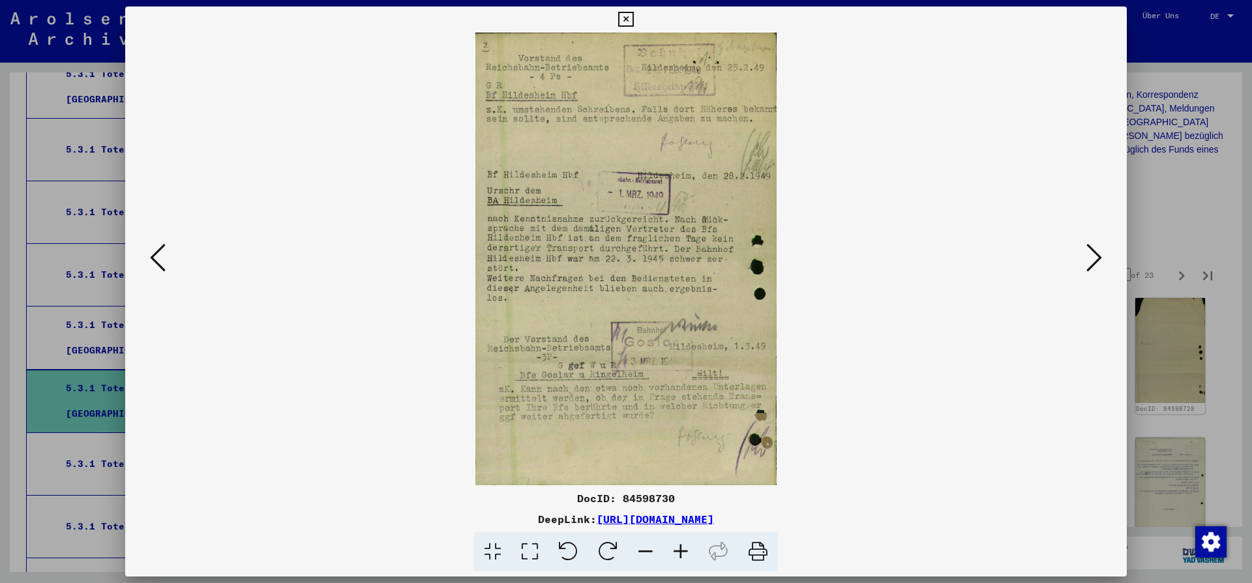
click at [1098, 259] on icon at bounding box center [1094, 257] width 16 height 31
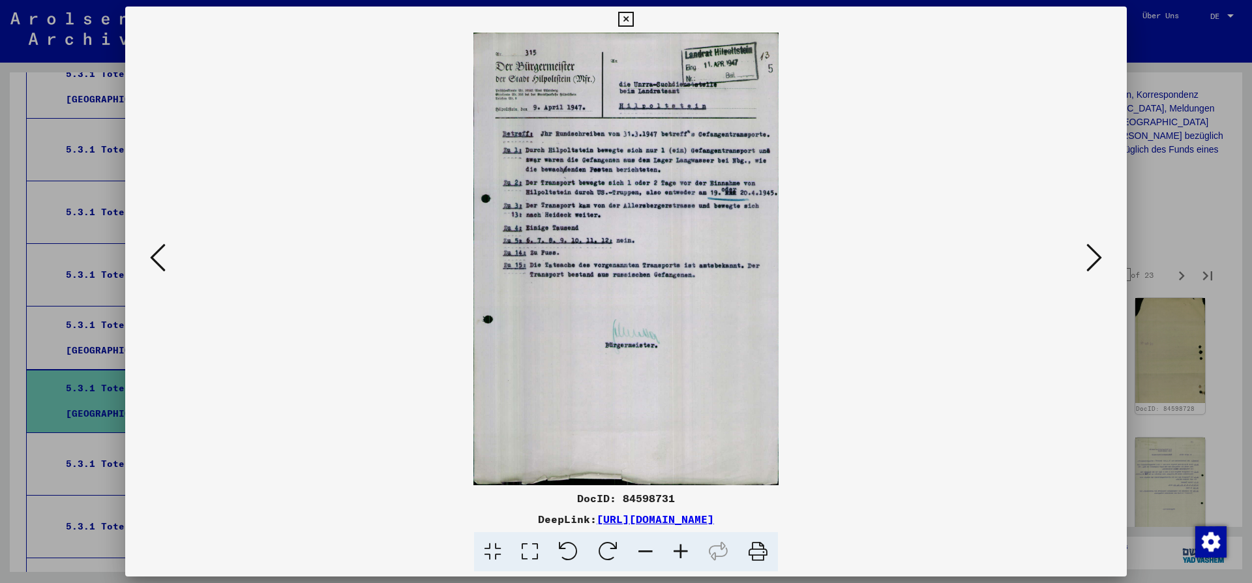
click at [1098, 259] on icon at bounding box center [1094, 257] width 16 height 31
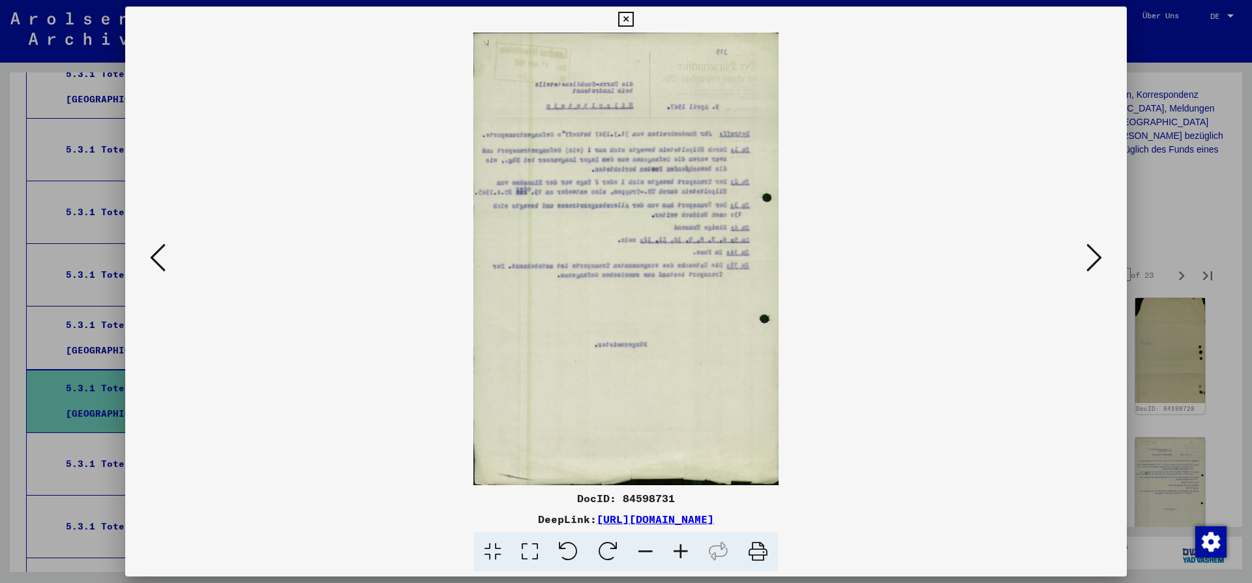
click at [1098, 259] on icon at bounding box center [1094, 257] width 16 height 31
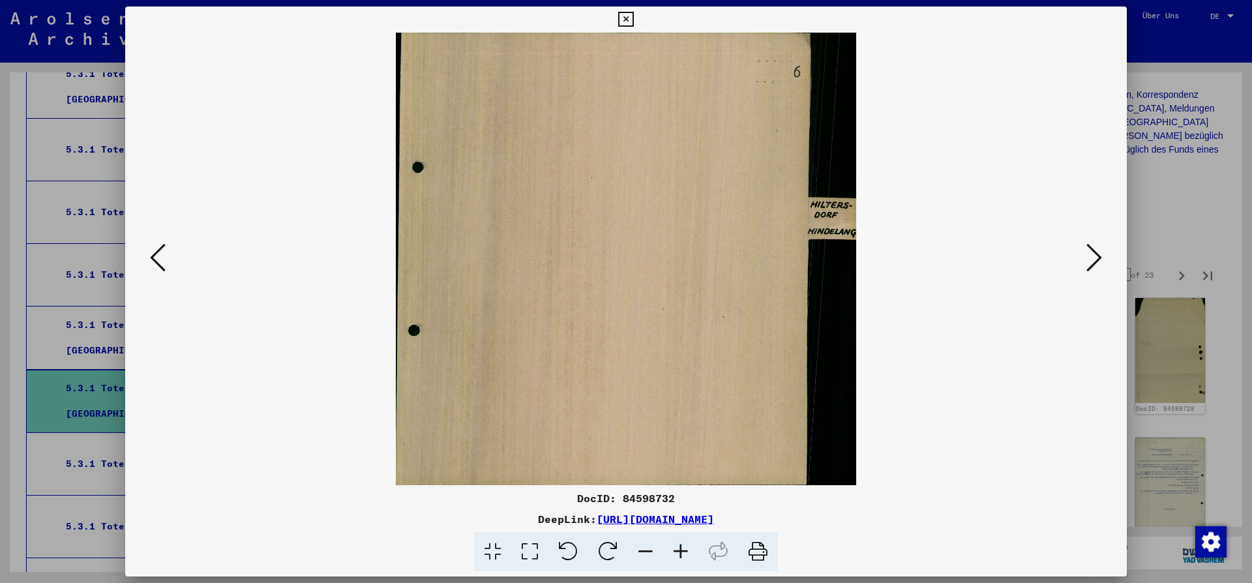
click at [1098, 259] on icon at bounding box center [1094, 257] width 16 height 31
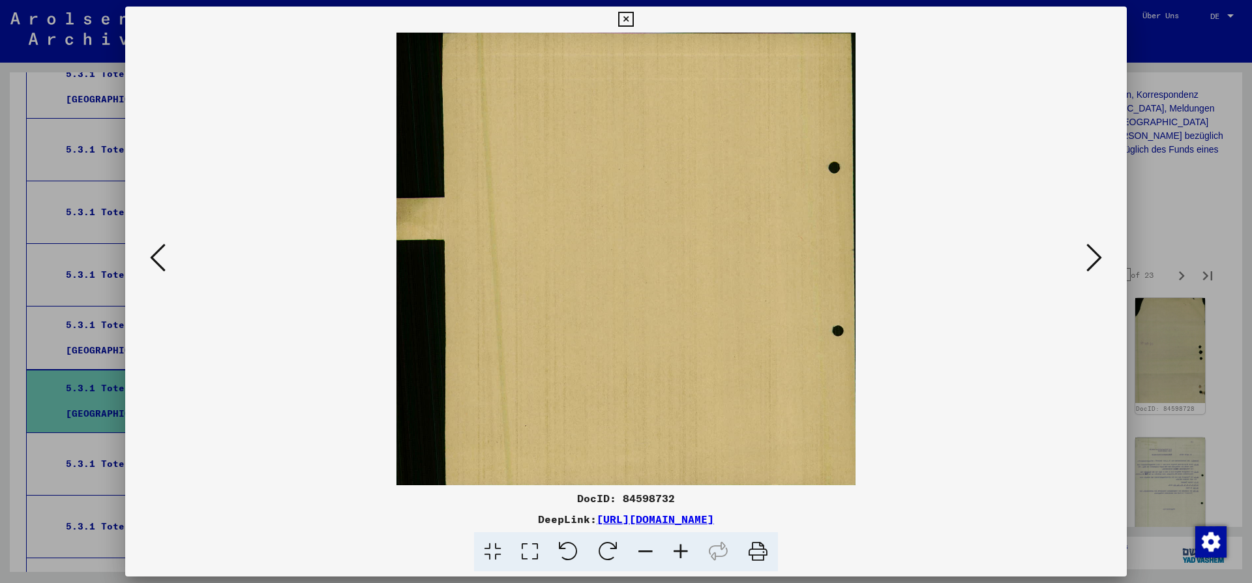
click at [633, 19] on icon at bounding box center [625, 20] width 15 height 16
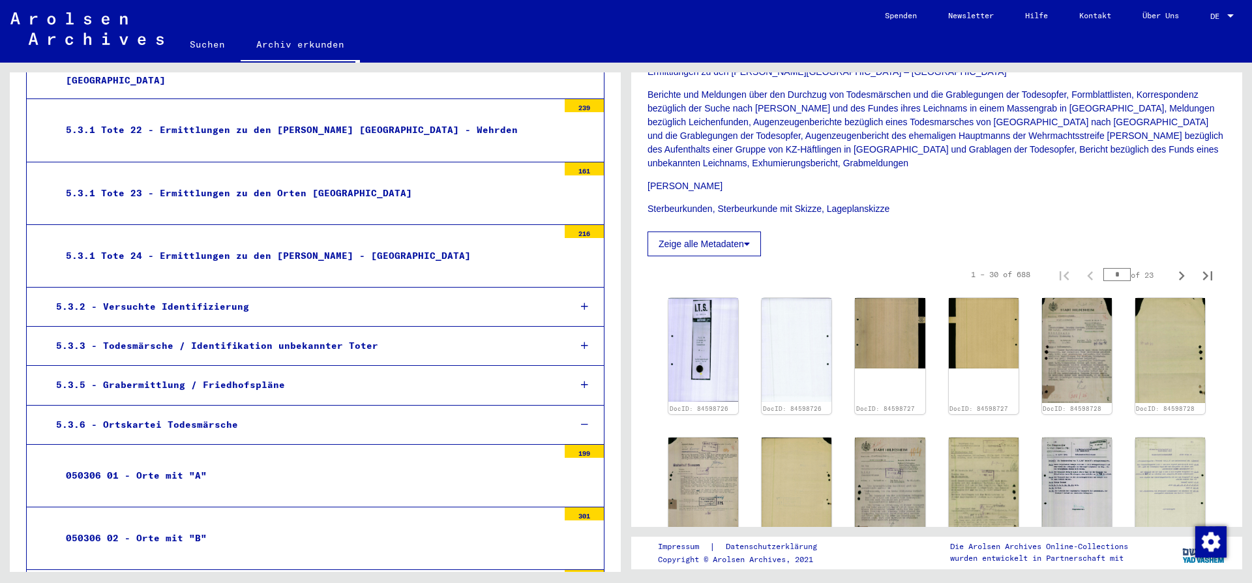
scroll to position [1567, 0]
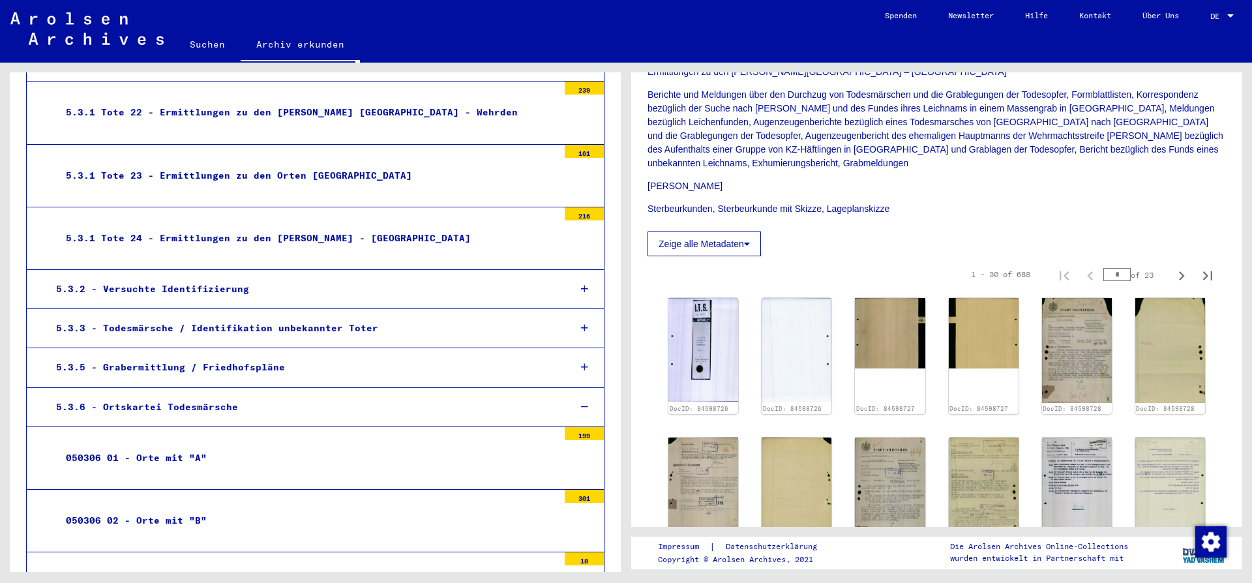
click at [132, 277] on div "5.3.2 - Versuchte Identifizierung" at bounding box center [302, 288] width 513 height 25
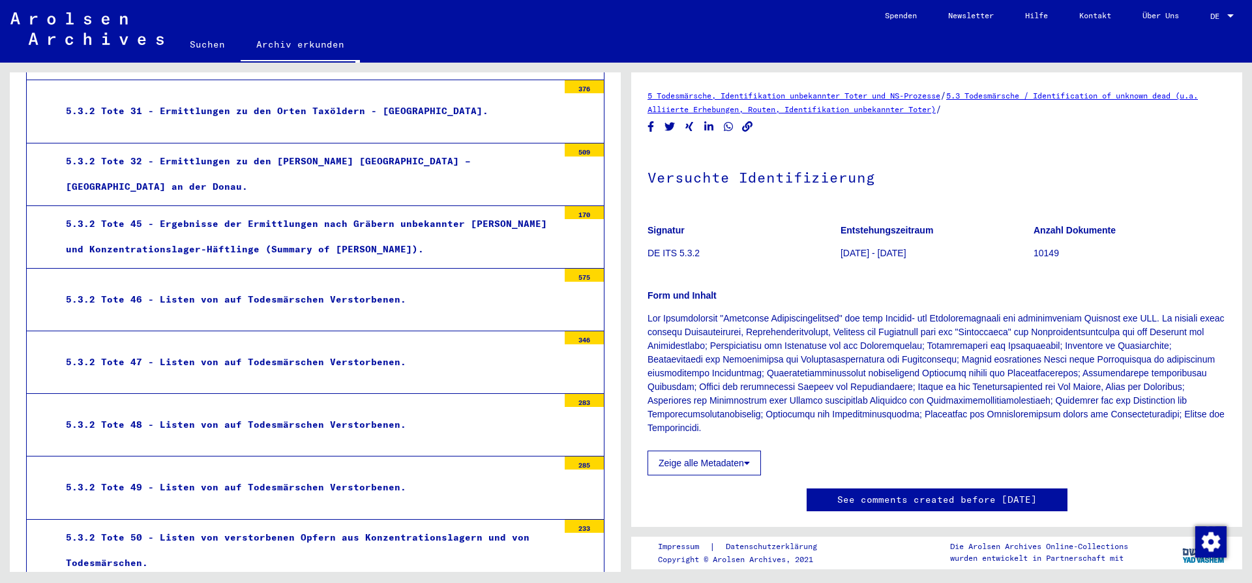
scroll to position [2200, 0]
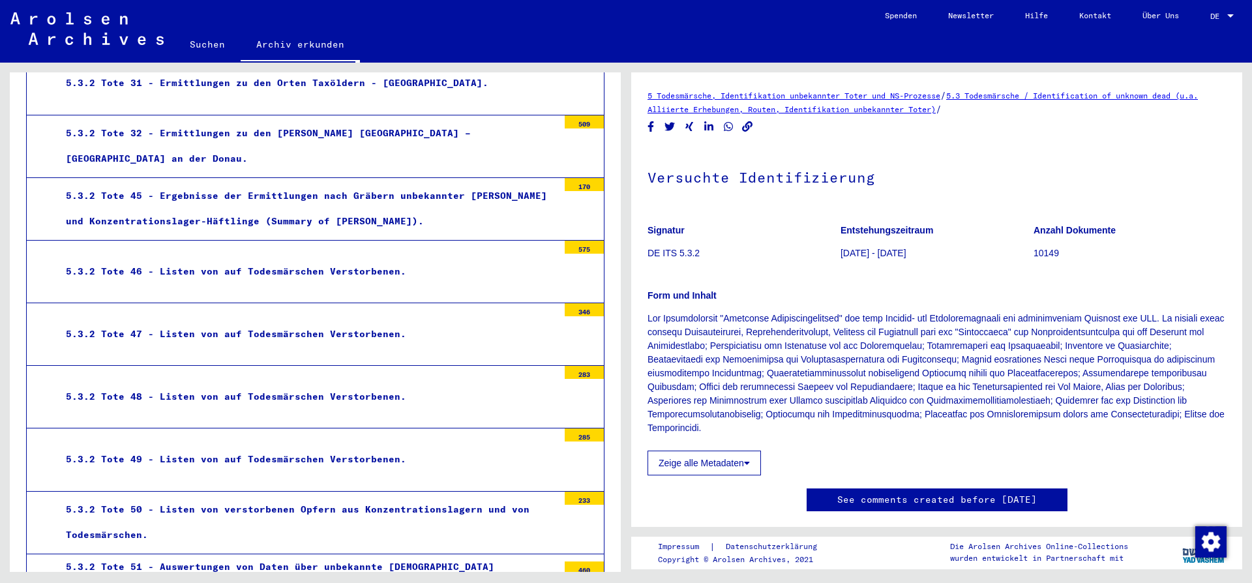
click at [262, 259] on div "5.3.2 Tote 46 - Listen von auf Todesmärschen Verstorbenen." at bounding box center [307, 271] width 502 height 25
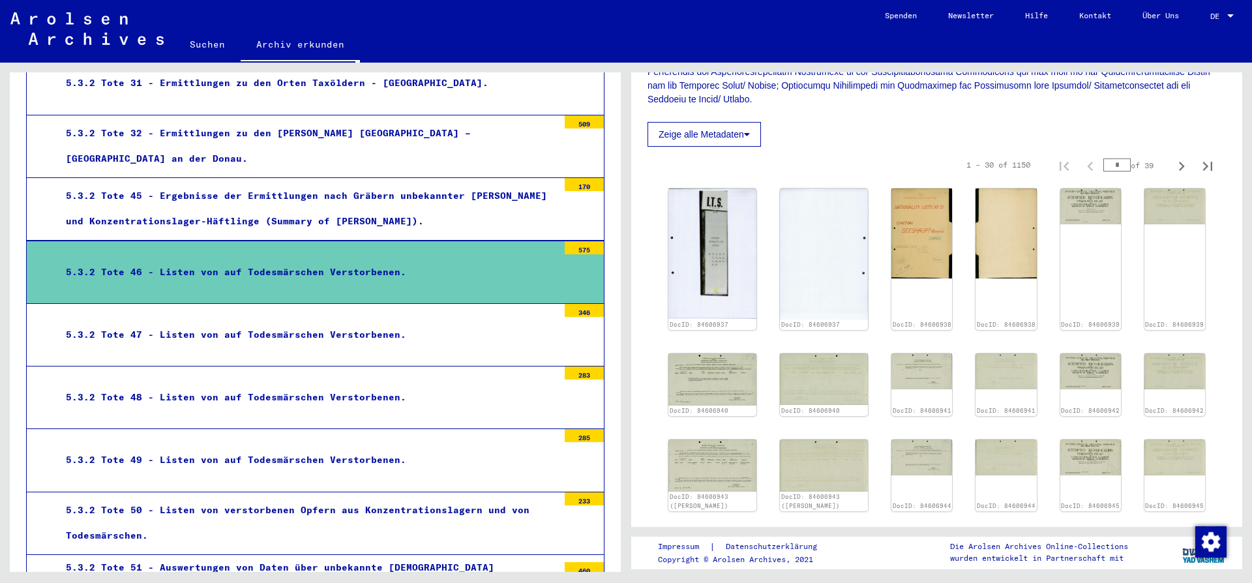
scroll to position [352, 0]
click at [890, 437] on img at bounding box center [922, 456] width 64 height 38
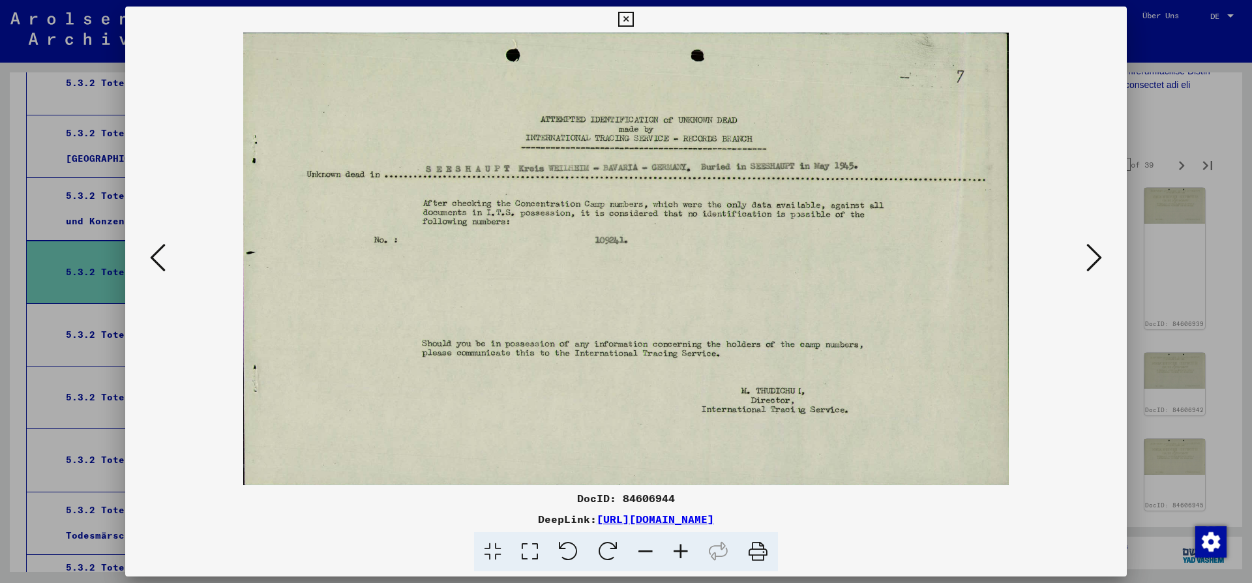
click at [633, 19] on icon at bounding box center [625, 20] width 15 height 16
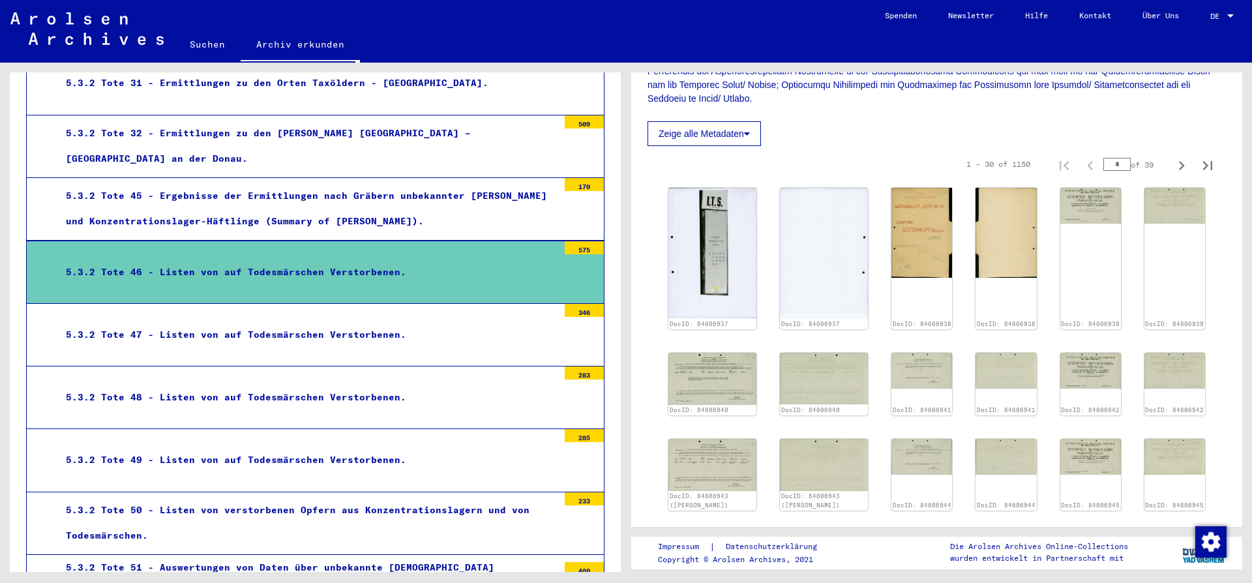
scroll to position [70, 0]
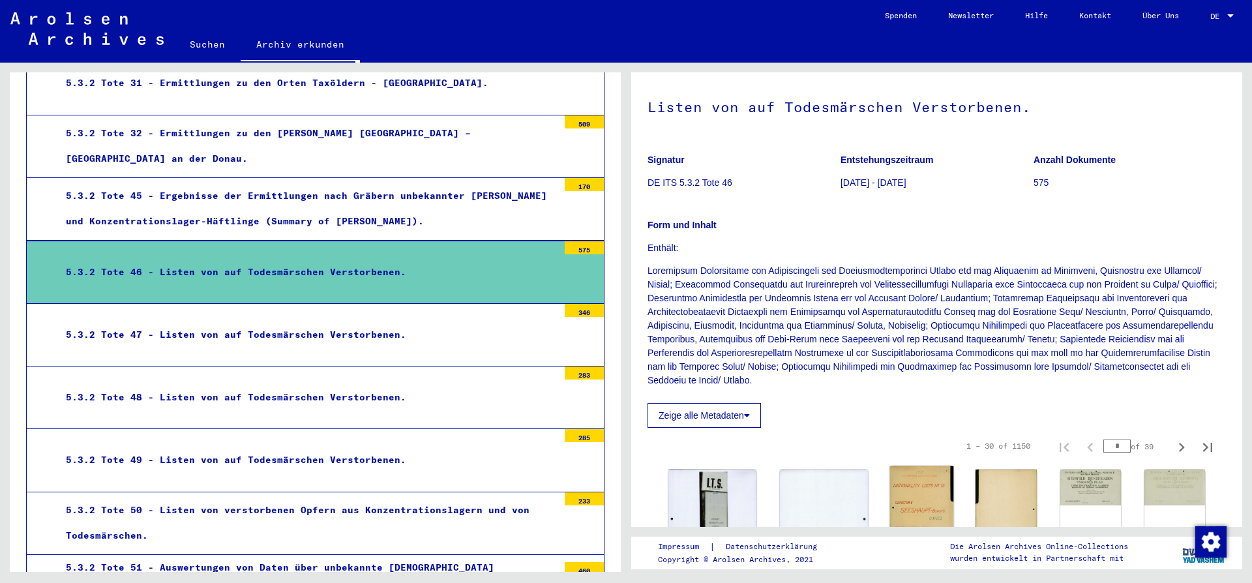
click at [893, 495] on img at bounding box center [922, 513] width 64 height 95
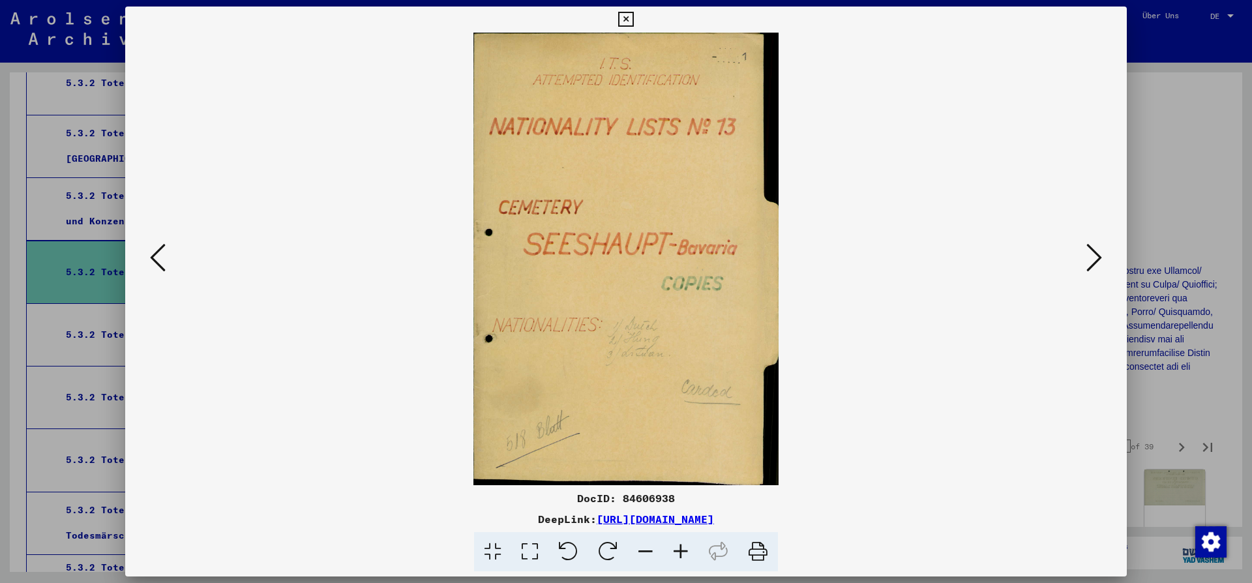
click at [1088, 258] on icon at bounding box center [1094, 257] width 16 height 31
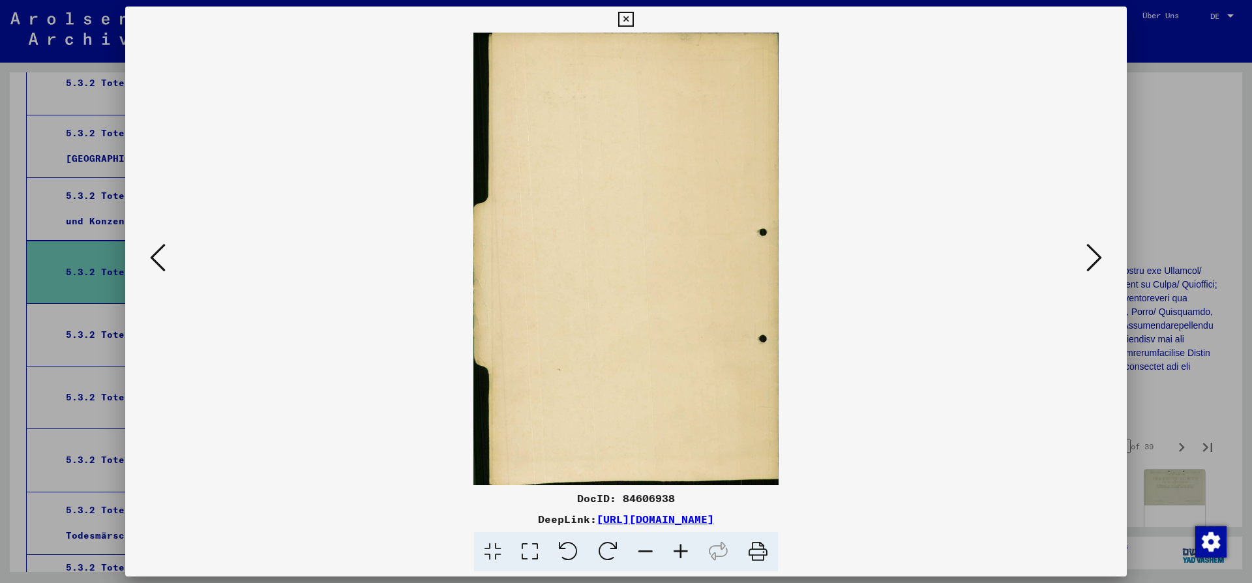
click at [1101, 261] on icon at bounding box center [1094, 257] width 16 height 31
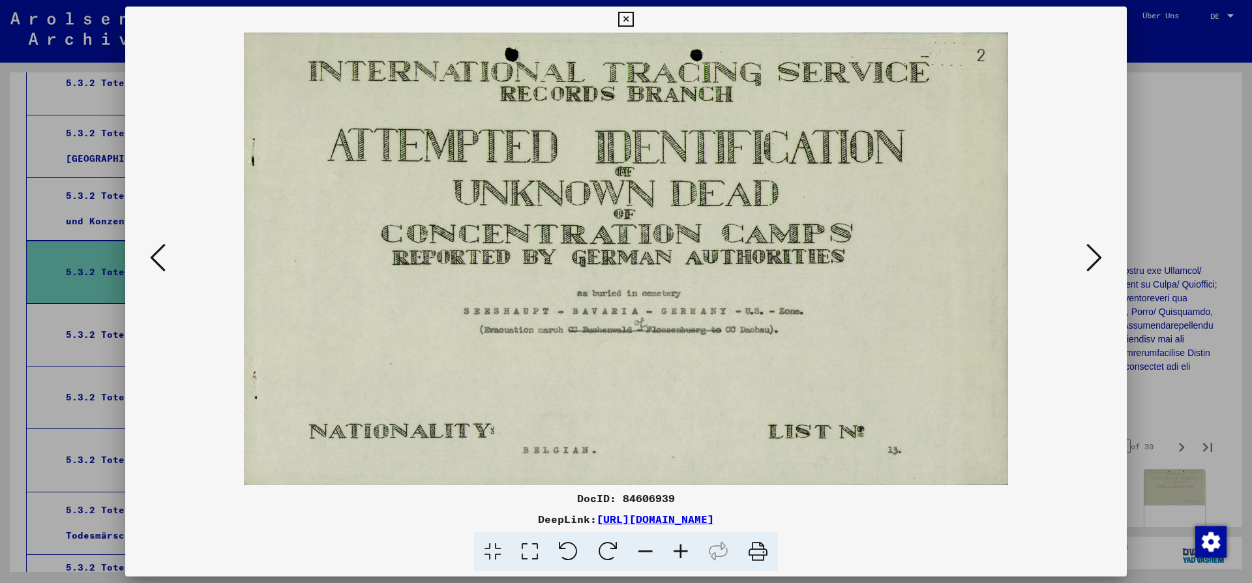
click at [1101, 261] on icon at bounding box center [1094, 257] width 16 height 31
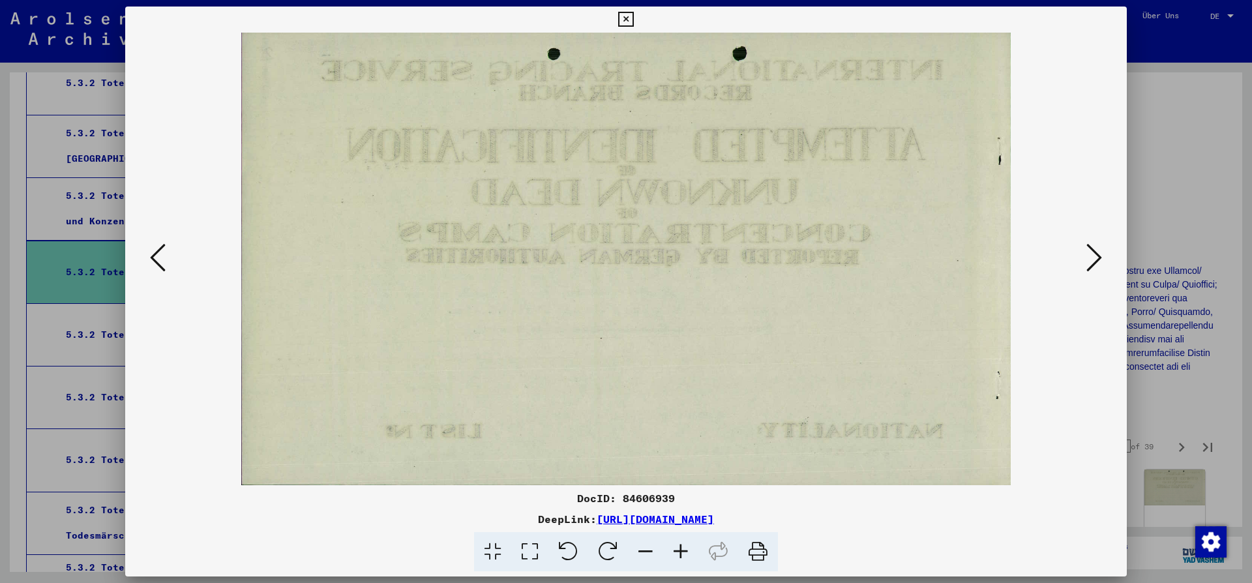
click at [1101, 261] on icon at bounding box center [1094, 257] width 16 height 31
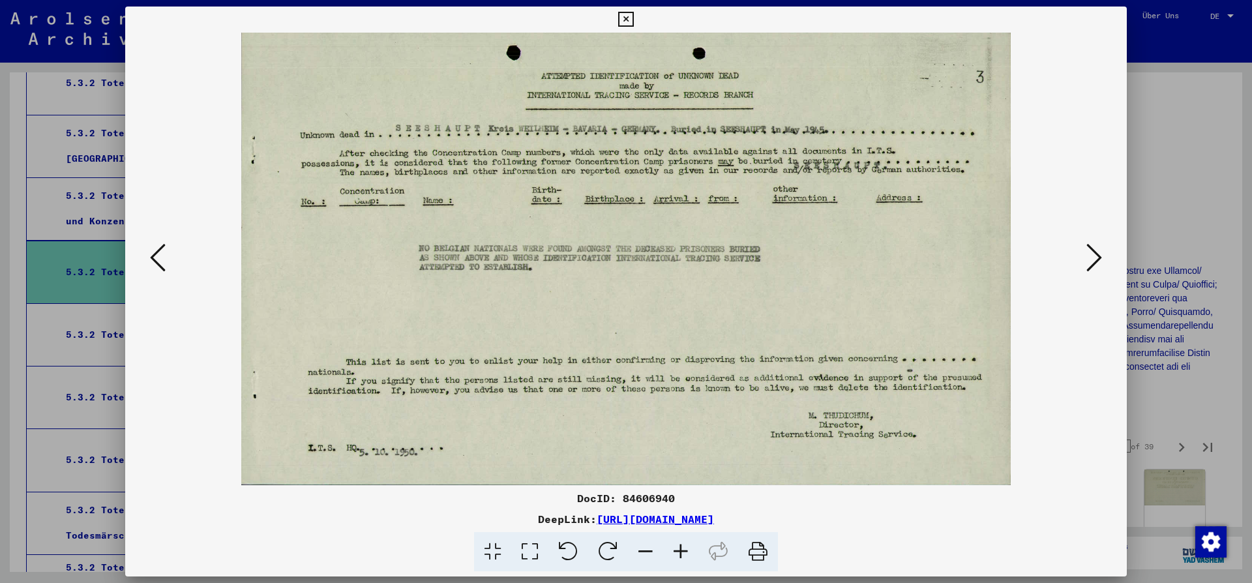
click at [1101, 261] on icon at bounding box center [1094, 257] width 16 height 31
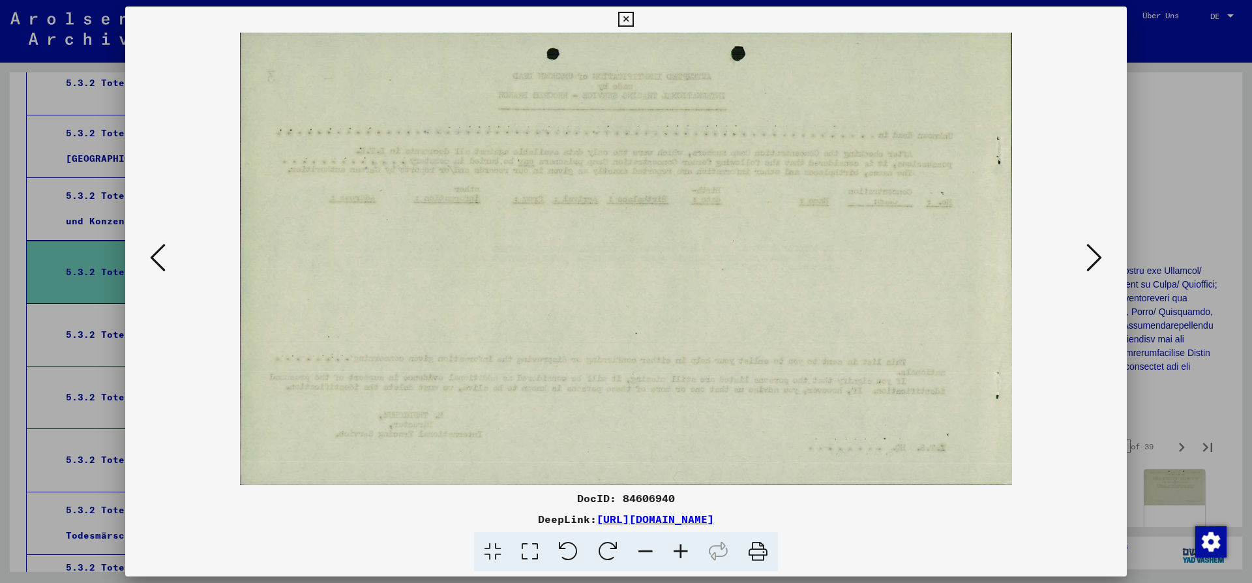
click at [1101, 261] on icon at bounding box center [1094, 257] width 16 height 31
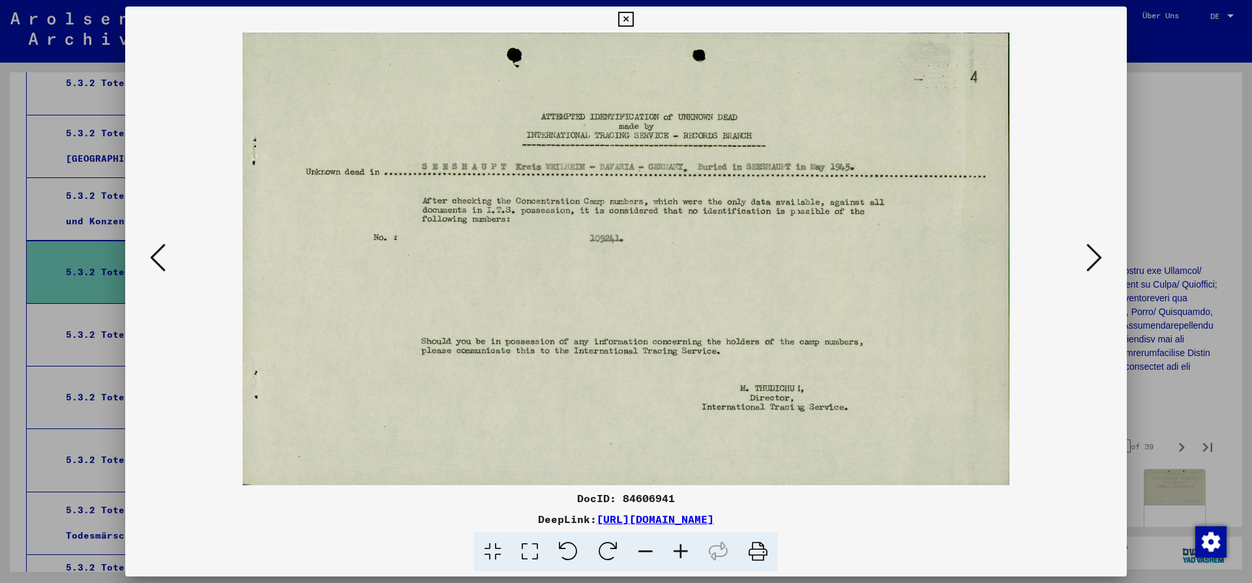
click at [1101, 261] on icon at bounding box center [1094, 257] width 16 height 31
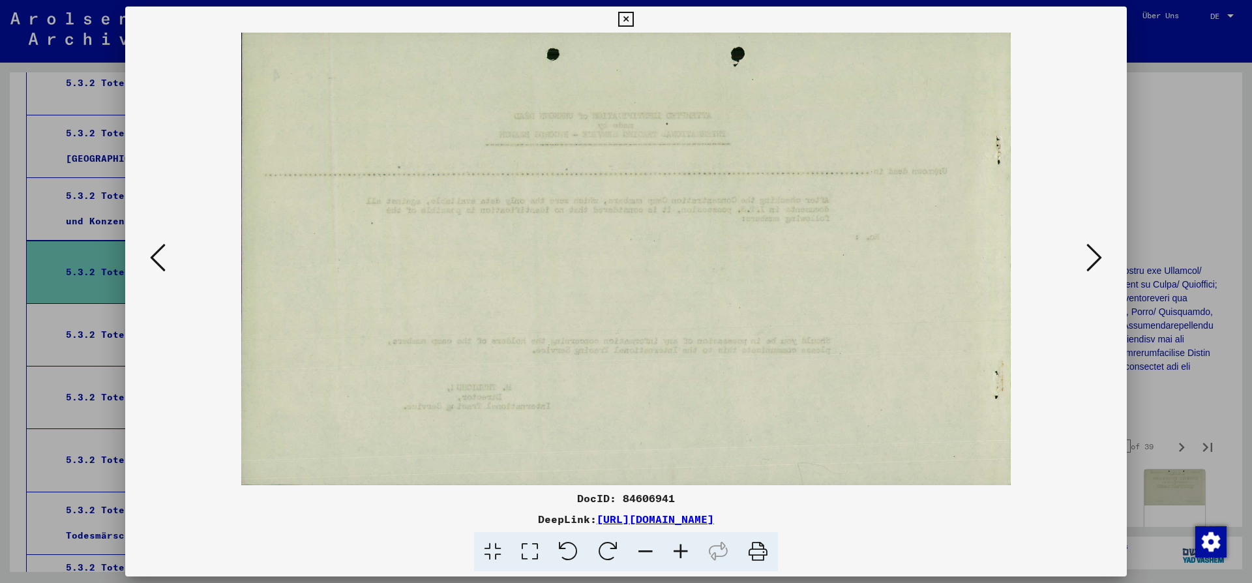
click at [1101, 261] on icon at bounding box center [1094, 257] width 16 height 31
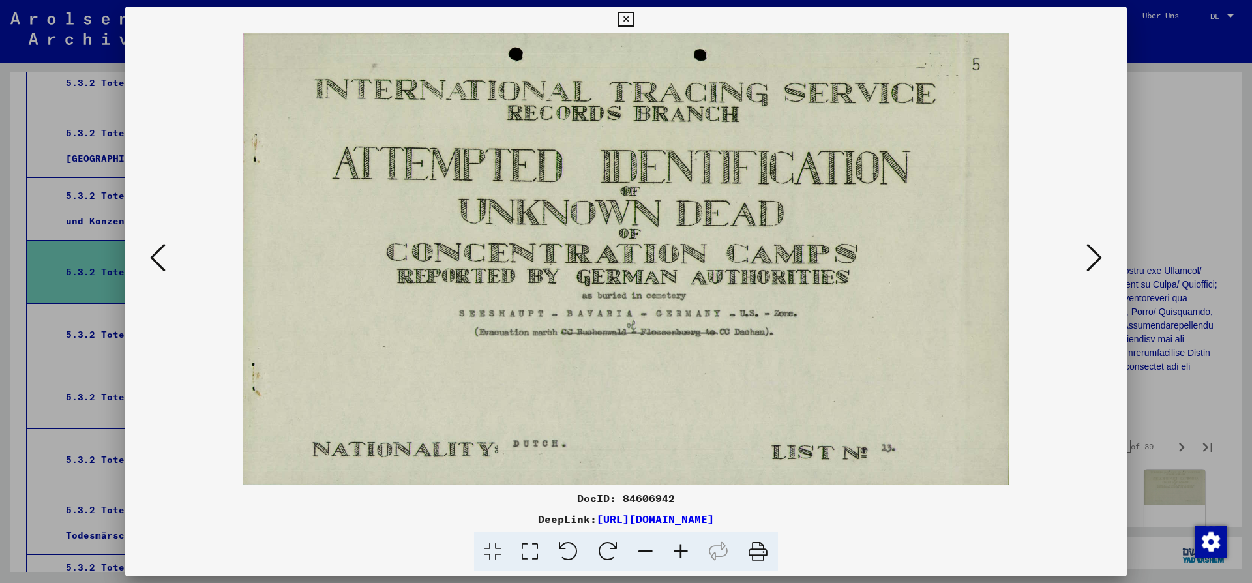
click at [1101, 262] on icon at bounding box center [1094, 257] width 16 height 31
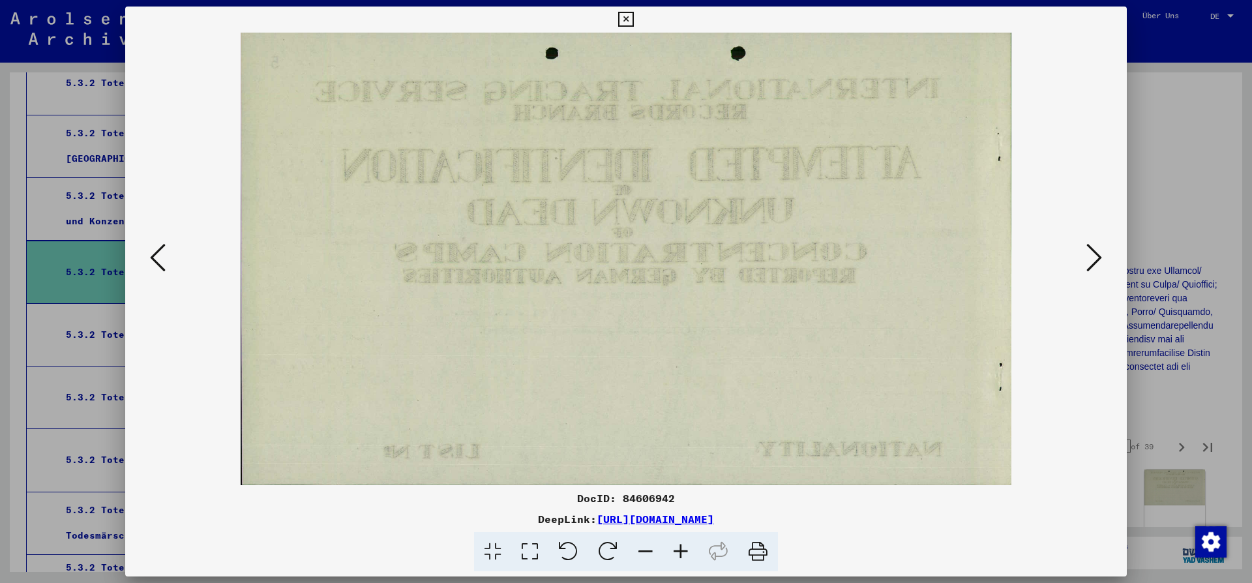
click at [1101, 262] on icon at bounding box center [1094, 257] width 16 height 31
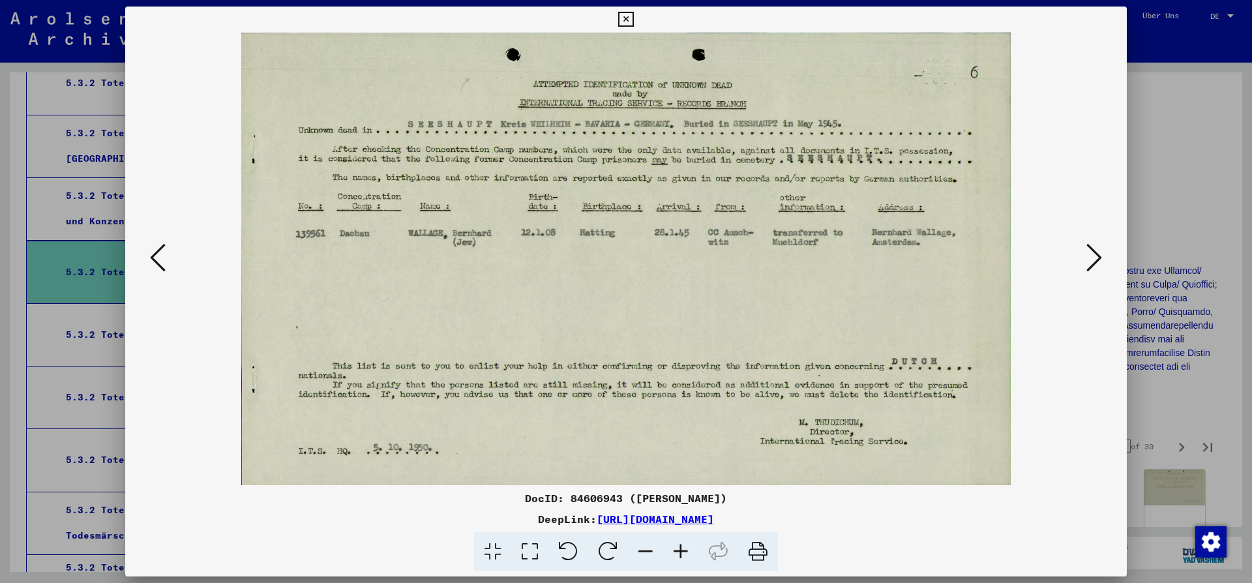
click at [1102, 263] on icon at bounding box center [1094, 257] width 16 height 31
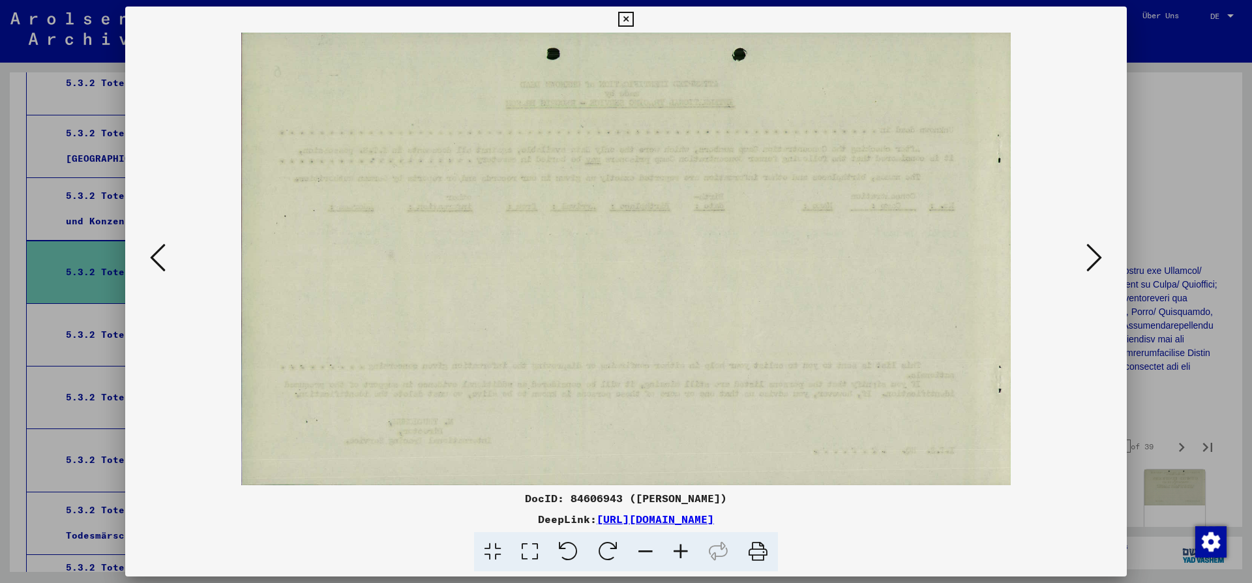
click at [1102, 263] on icon at bounding box center [1094, 257] width 16 height 31
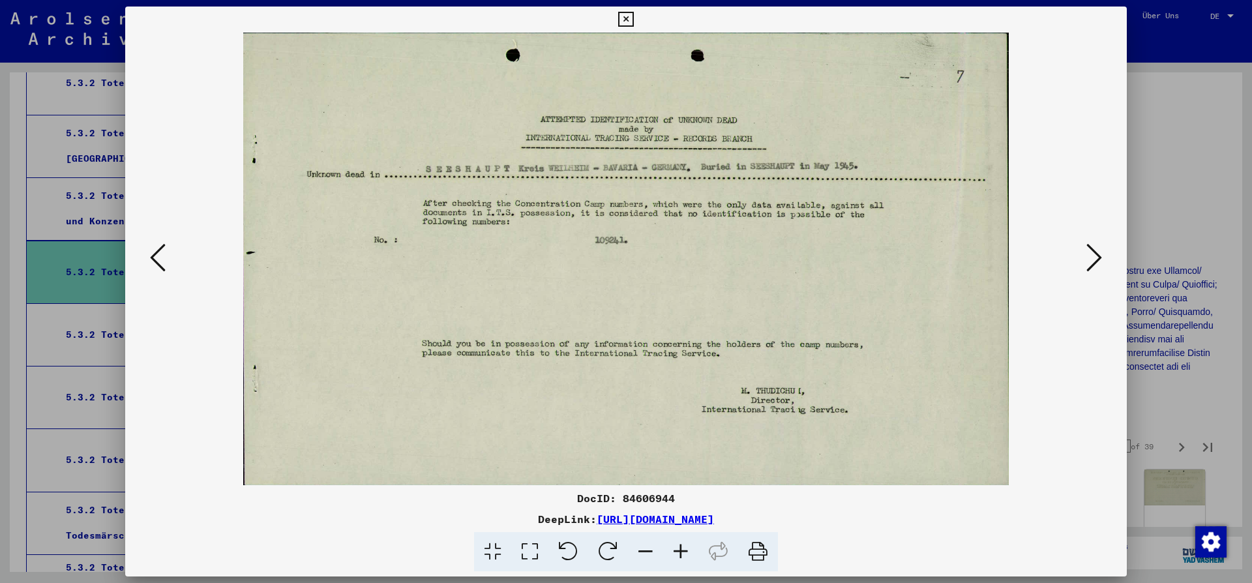
click at [1102, 263] on icon at bounding box center [1094, 257] width 16 height 31
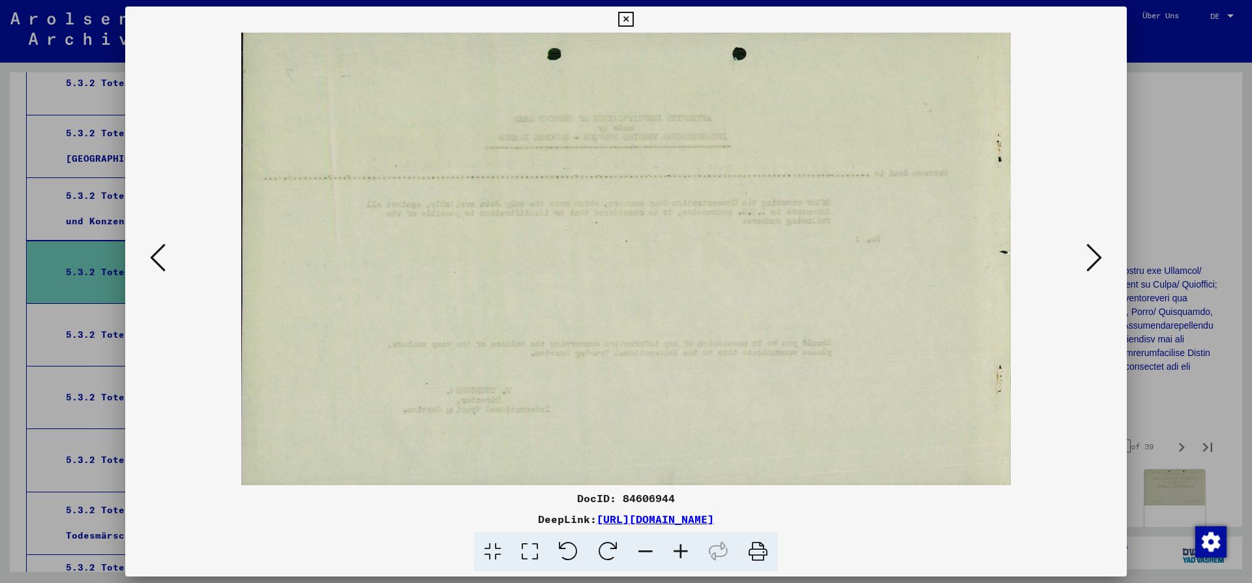
click at [1102, 263] on icon at bounding box center [1094, 257] width 16 height 31
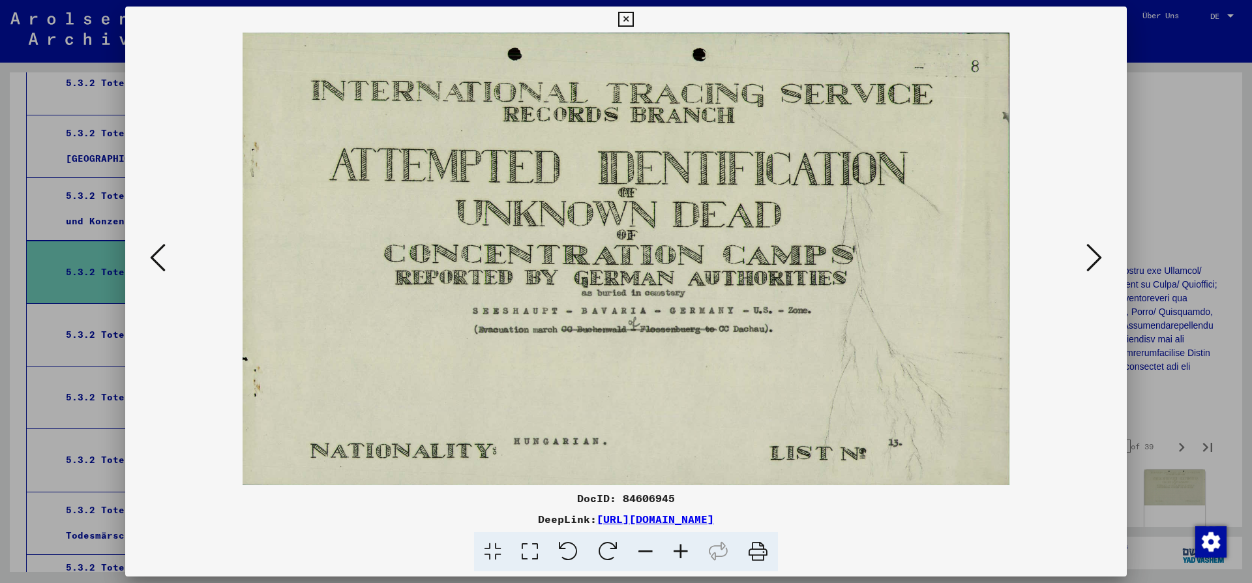
click at [1088, 251] on icon at bounding box center [1094, 257] width 16 height 31
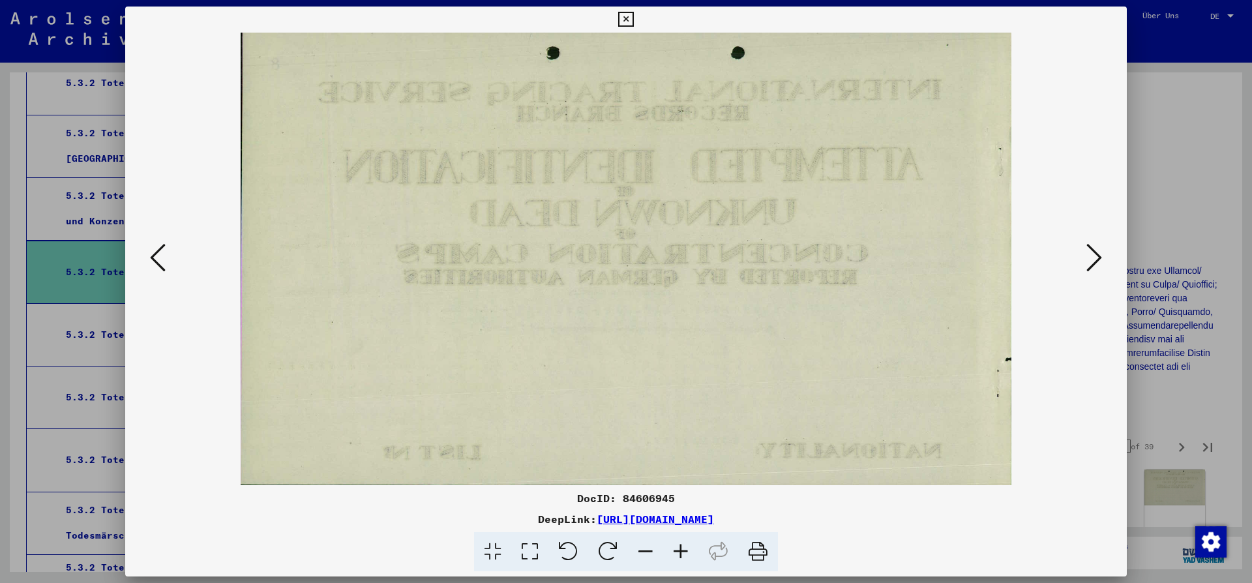
click at [1088, 251] on icon at bounding box center [1094, 257] width 16 height 31
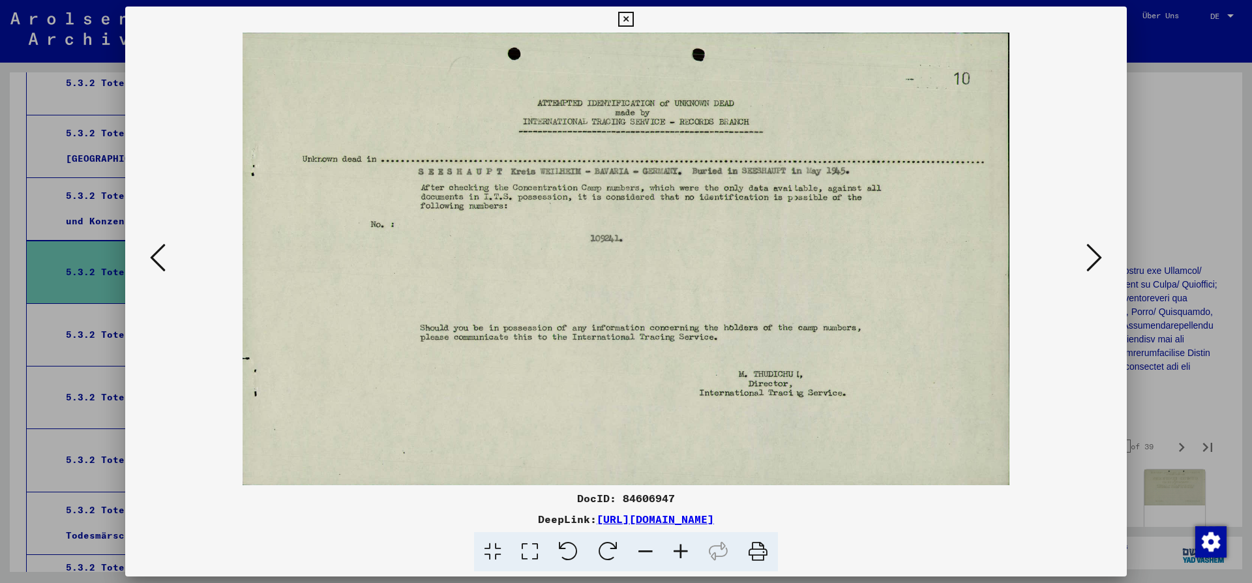
click at [1088, 251] on icon at bounding box center [1094, 257] width 16 height 31
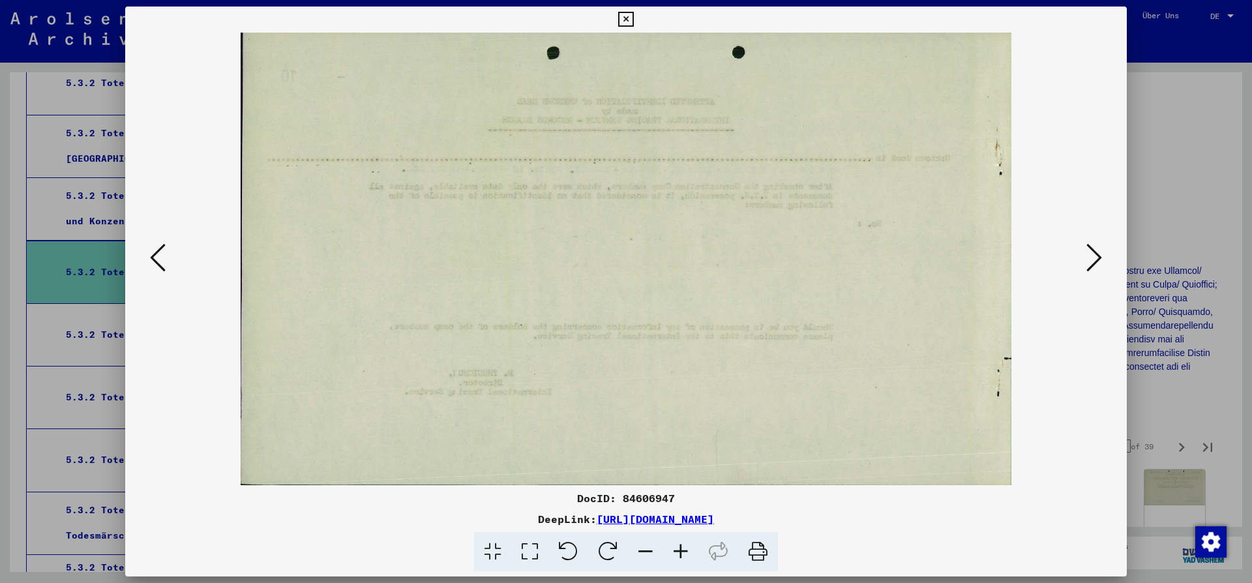
click at [1088, 251] on icon at bounding box center [1094, 257] width 16 height 31
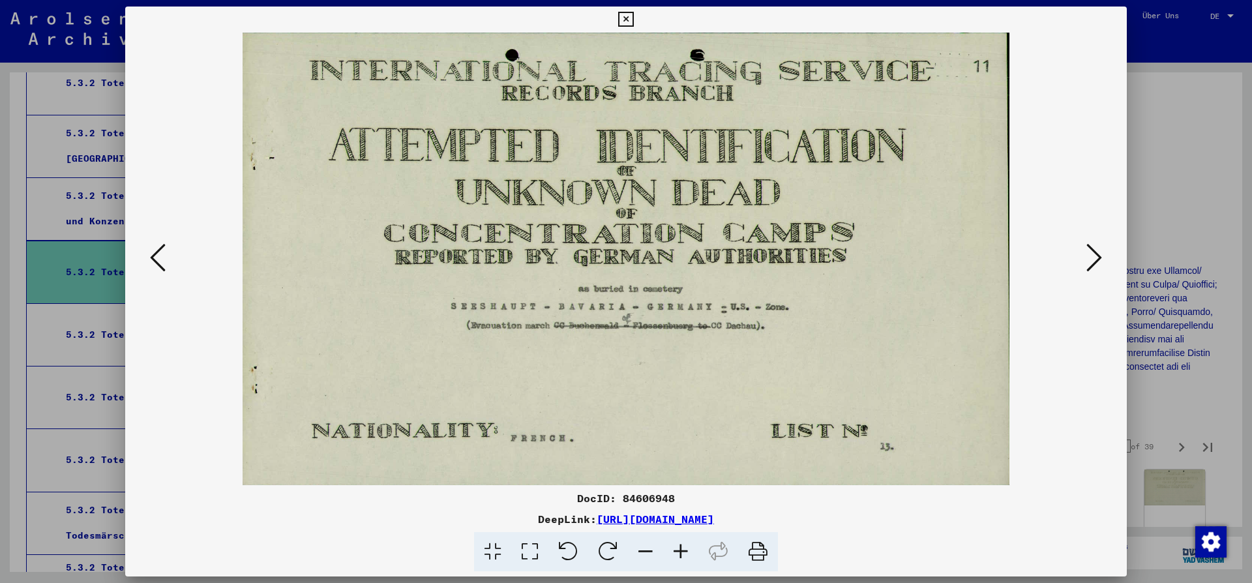
click at [1088, 251] on icon at bounding box center [1094, 257] width 16 height 31
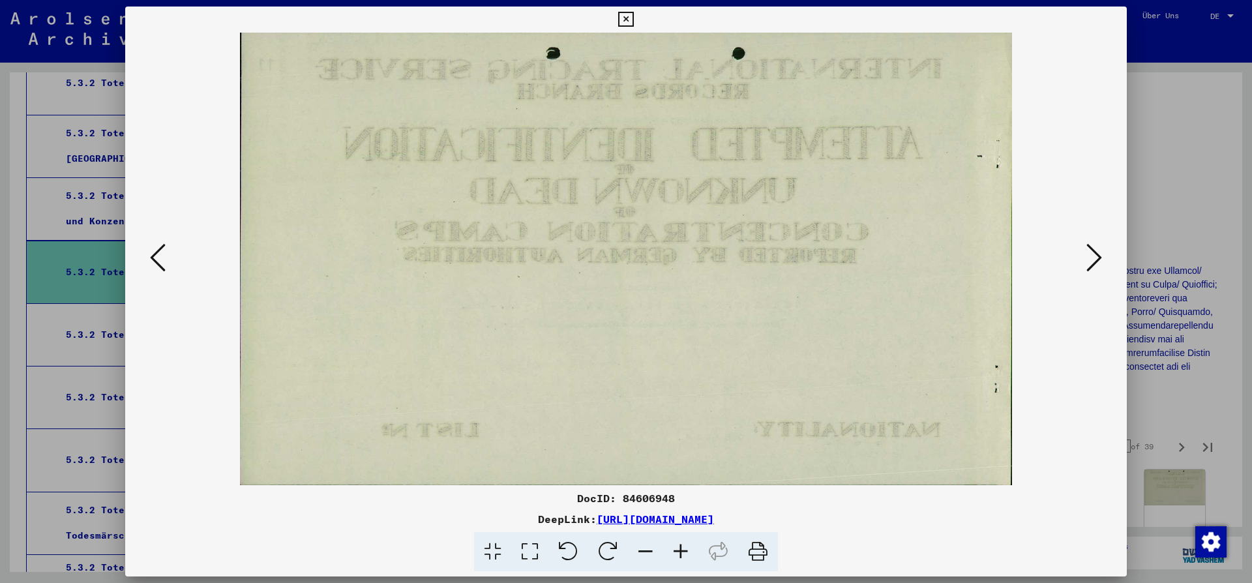
click at [1088, 251] on icon at bounding box center [1094, 257] width 16 height 31
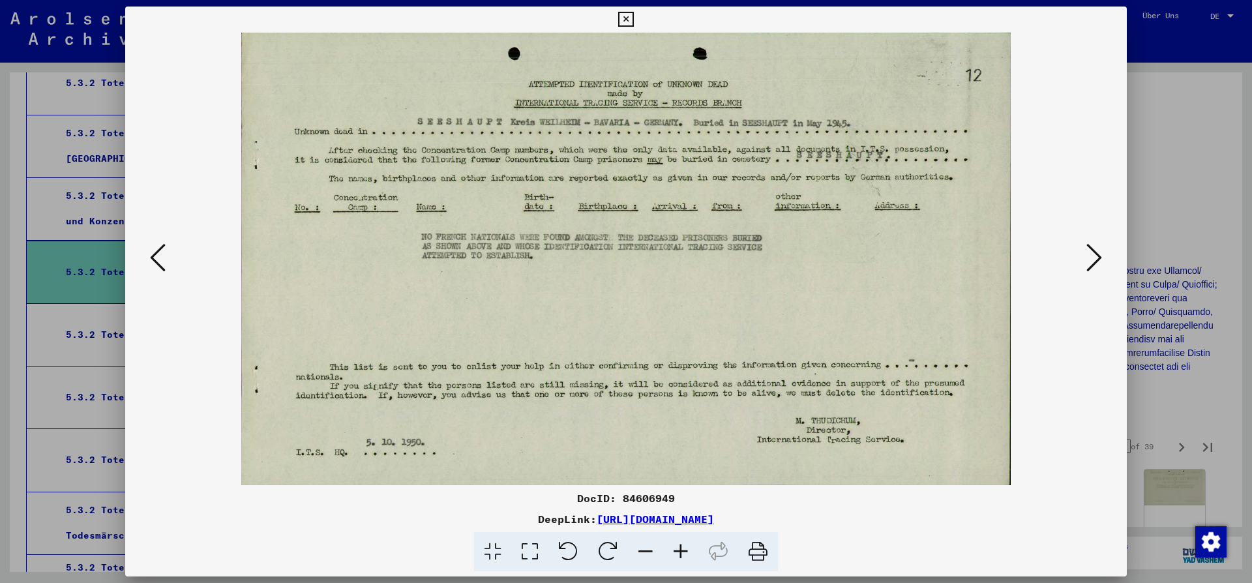
click at [1088, 251] on icon at bounding box center [1094, 257] width 16 height 31
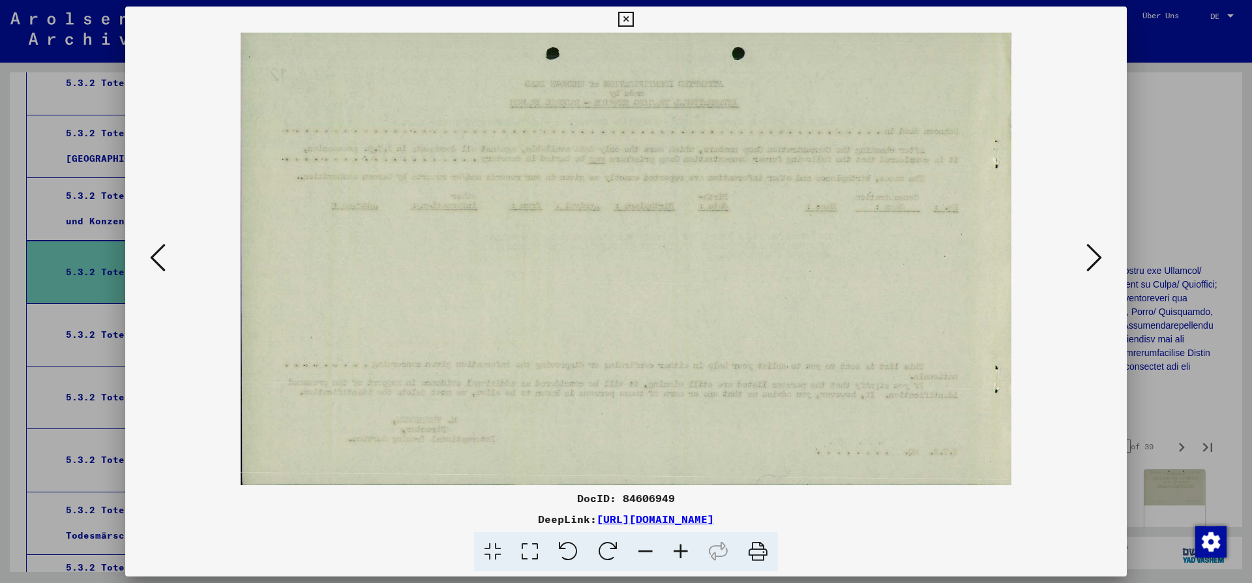
click at [1088, 252] on icon at bounding box center [1094, 257] width 16 height 31
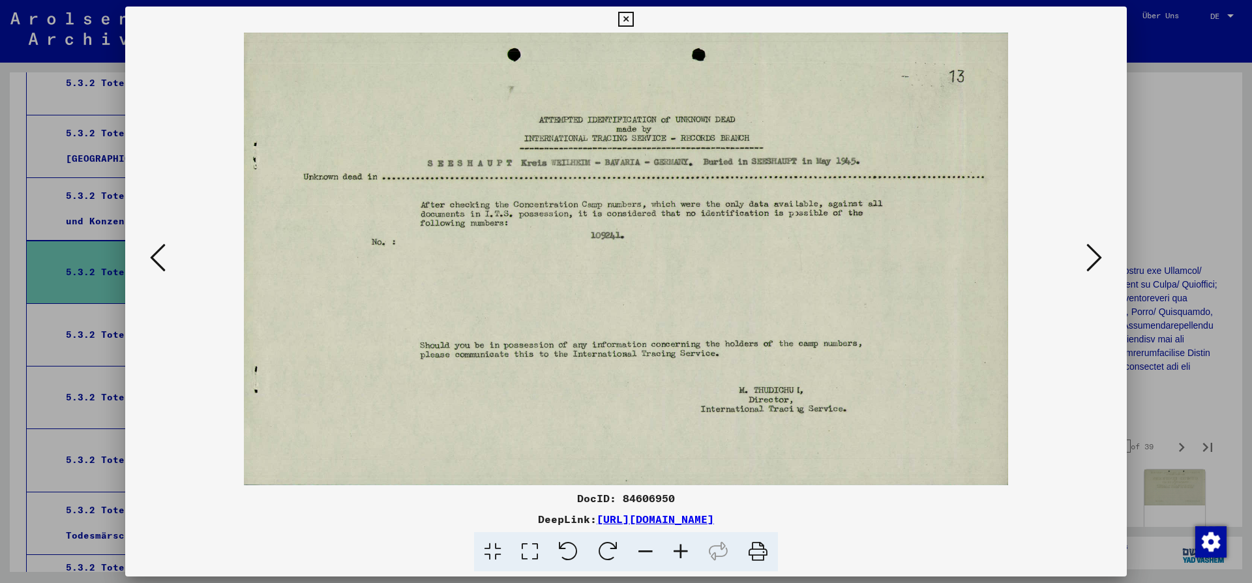
click at [1088, 252] on icon at bounding box center [1094, 257] width 16 height 31
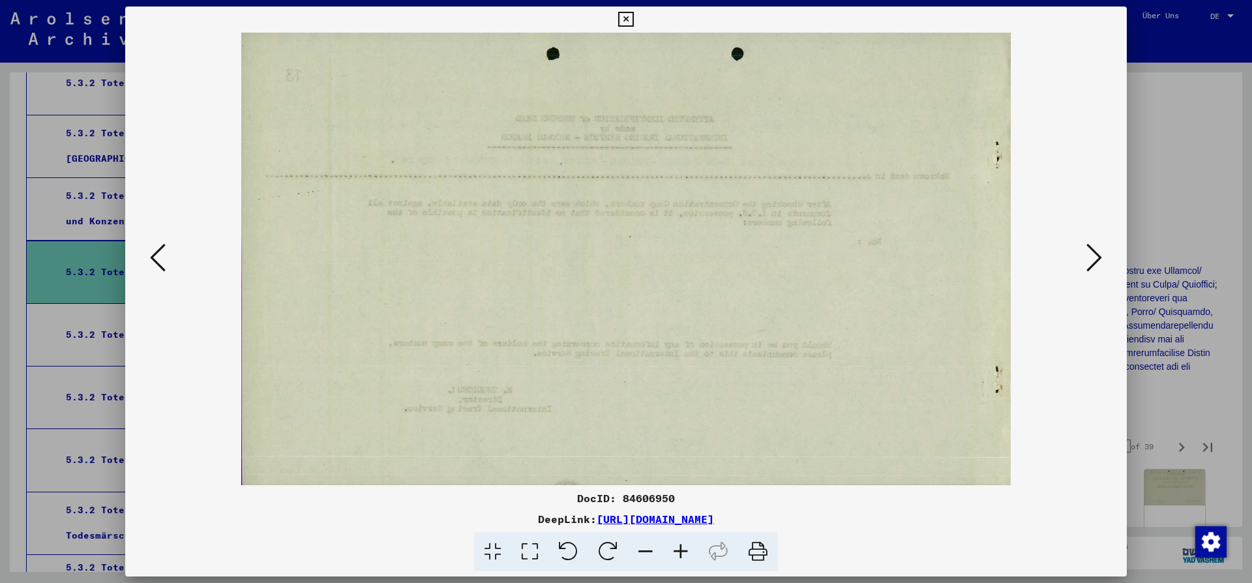
click at [1088, 252] on icon at bounding box center [1094, 257] width 16 height 31
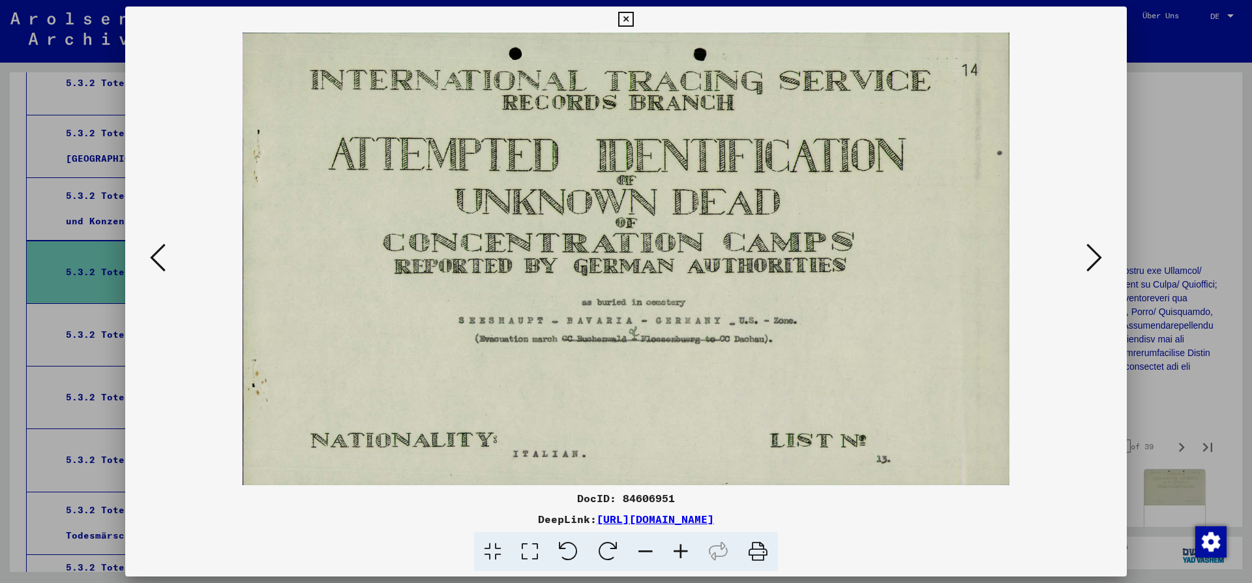
click at [1088, 252] on icon at bounding box center [1094, 257] width 16 height 31
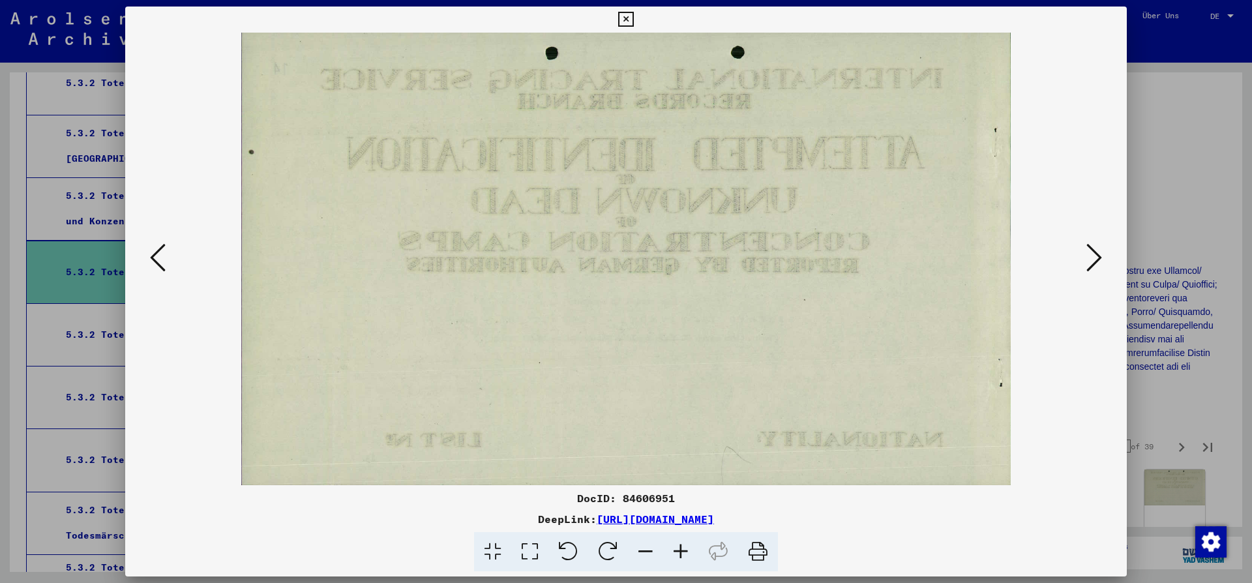
click at [1088, 253] on icon at bounding box center [1094, 257] width 16 height 31
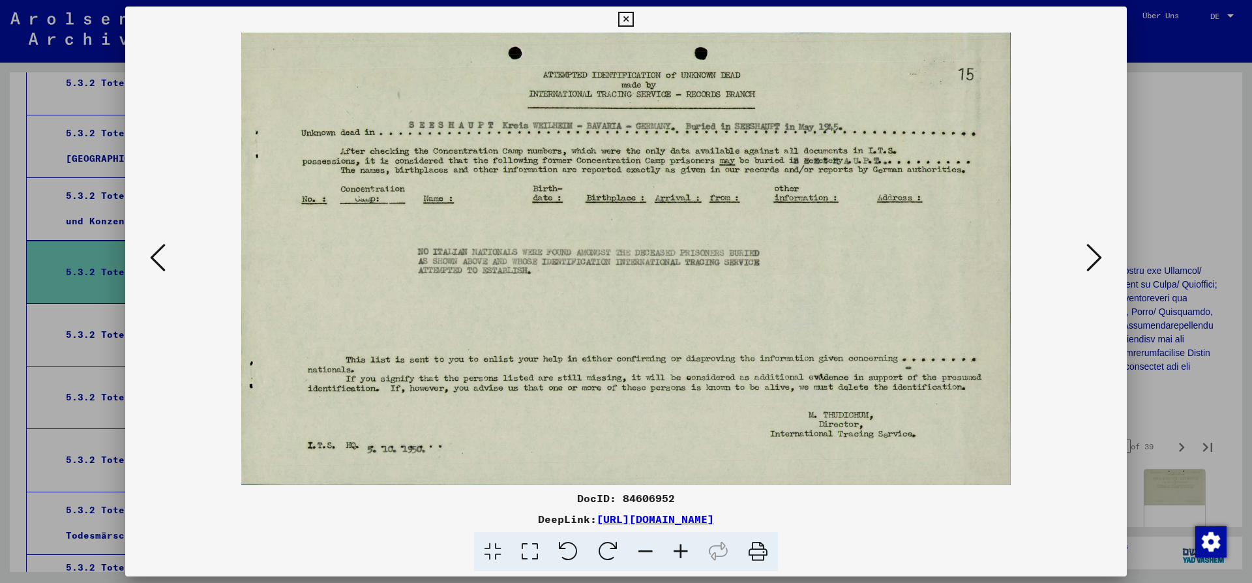
click at [1091, 254] on icon at bounding box center [1094, 257] width 16 height 31
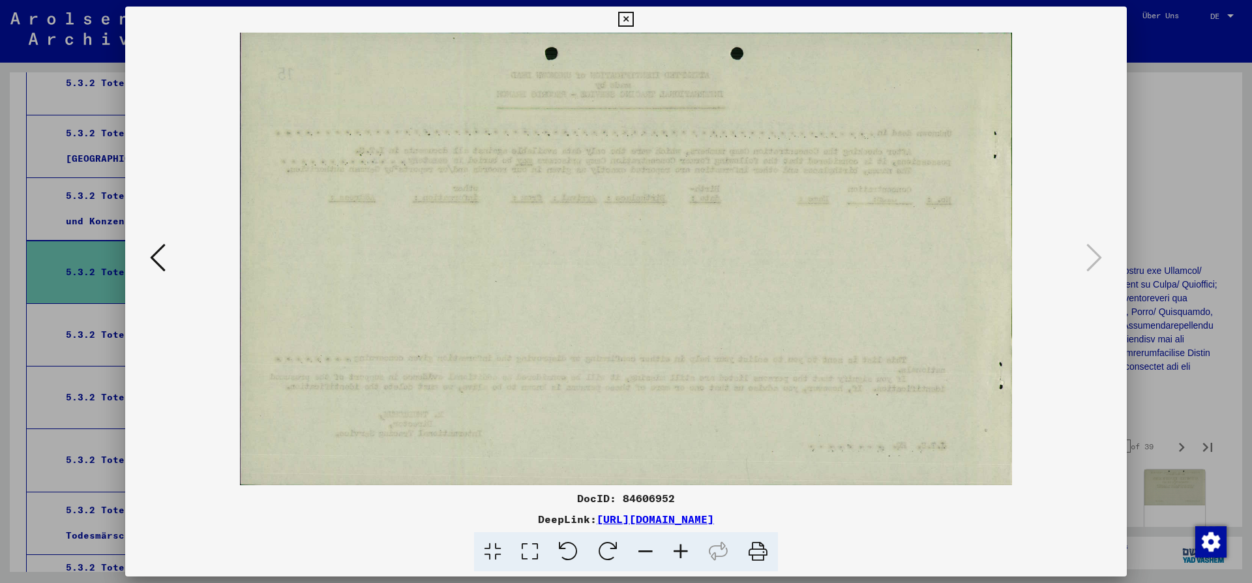
click at [637, 27] on button at bounding box center [625, 20] width 23 height 26
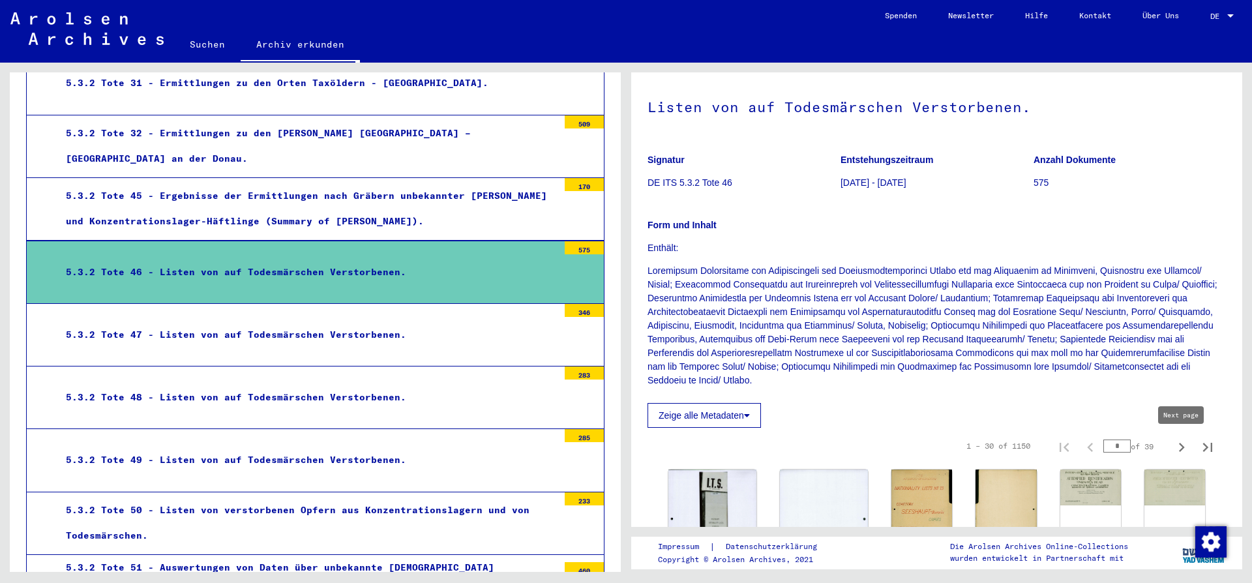
click at [1183, 445] on icon "Next page" at bounding box center [1181, 447] width 18 height 18
type input "*"
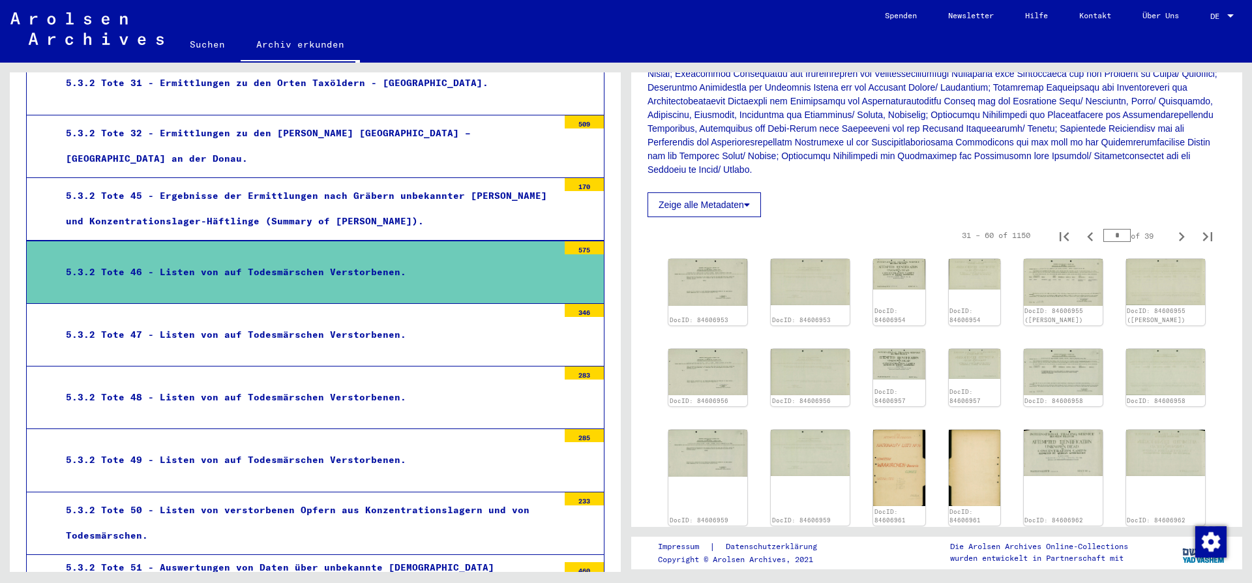
scroll to position [282, 0]
click at [872, 488] on img at bounding box center [899, 466] width 54 height 80
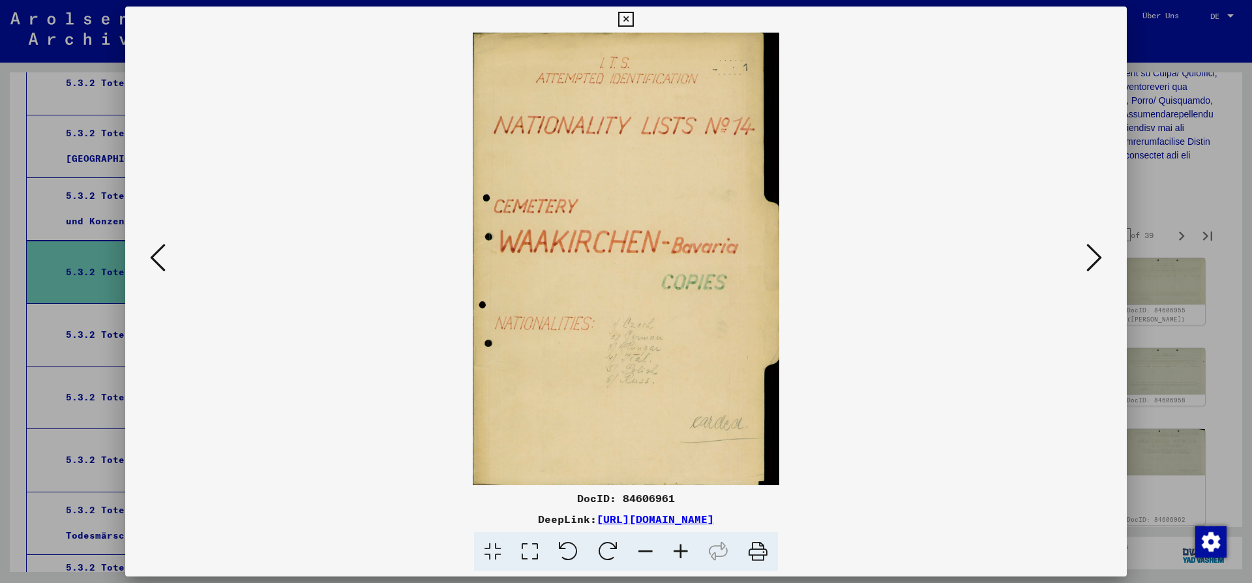
click at [1093, 257] on icon at bounding box center [1094, 257] width 16 height 31
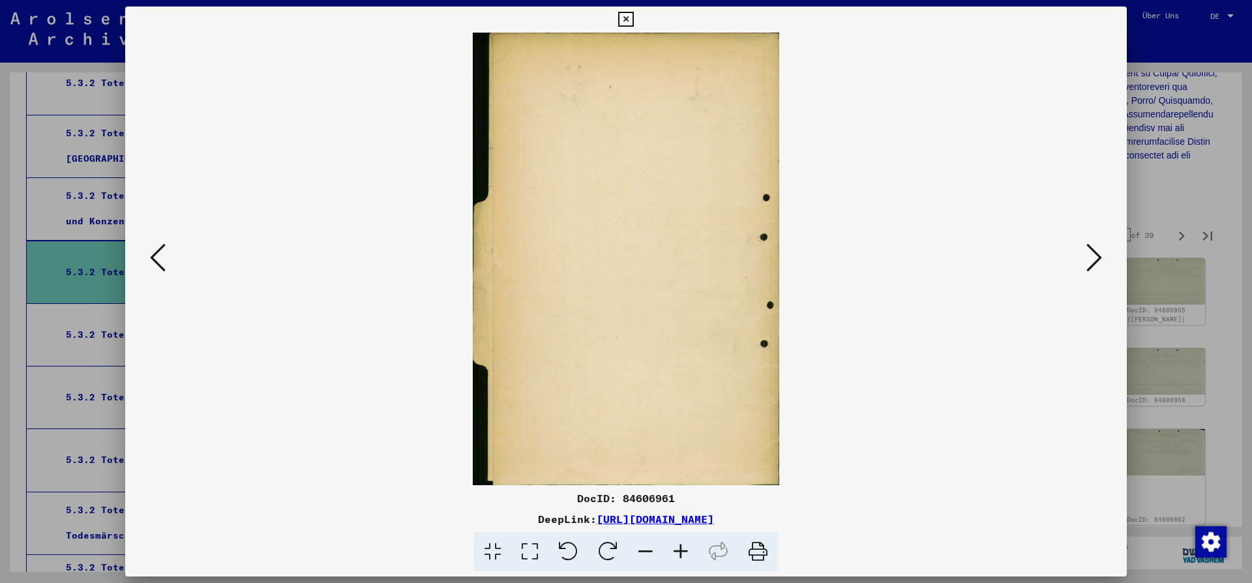
click at [1093, 257] on icon at bounding box center [1094, 257] width 16 height 31
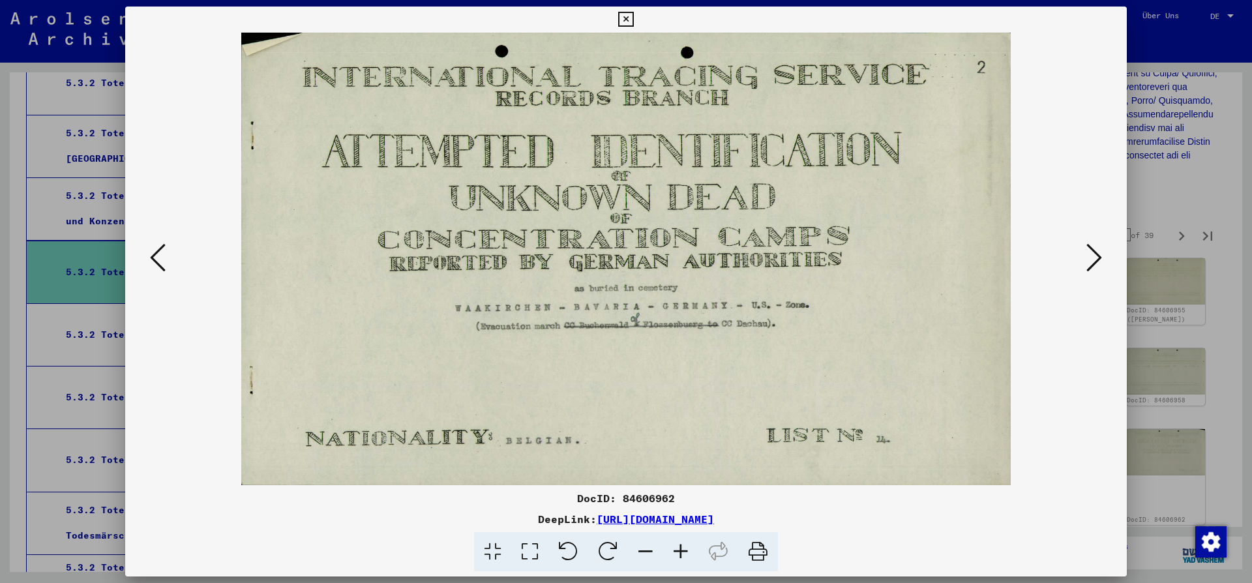
click at [1094, 256] on icon at bounding box center [1094, 257] width 16 height 31
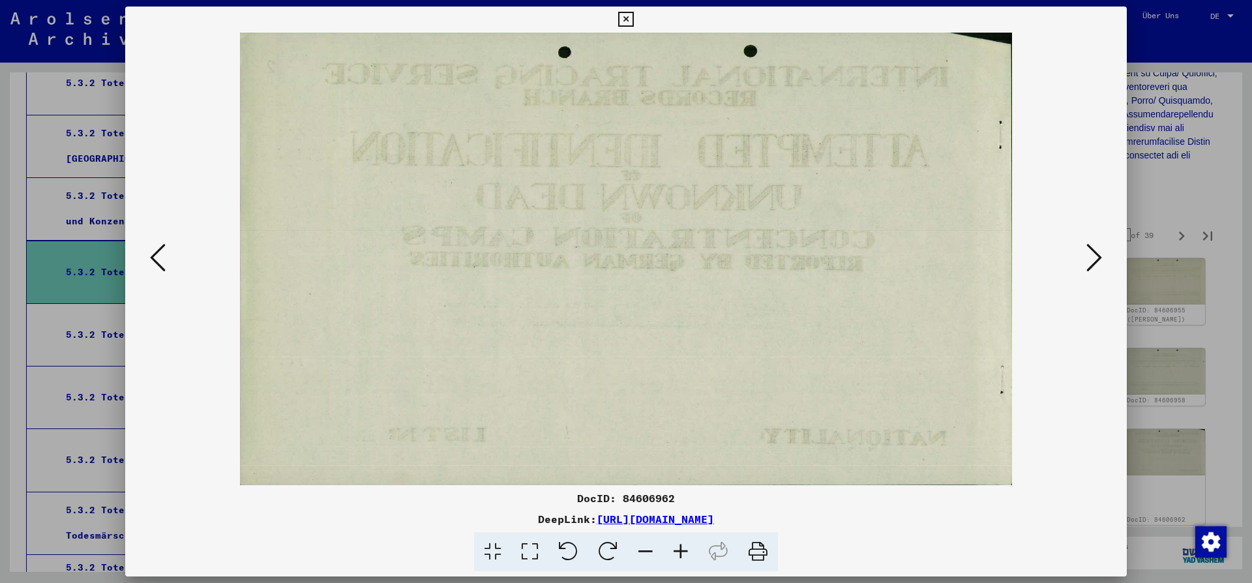
click at [1094, 256] on icon at bounding box center [1094, 257] width 16 height 31
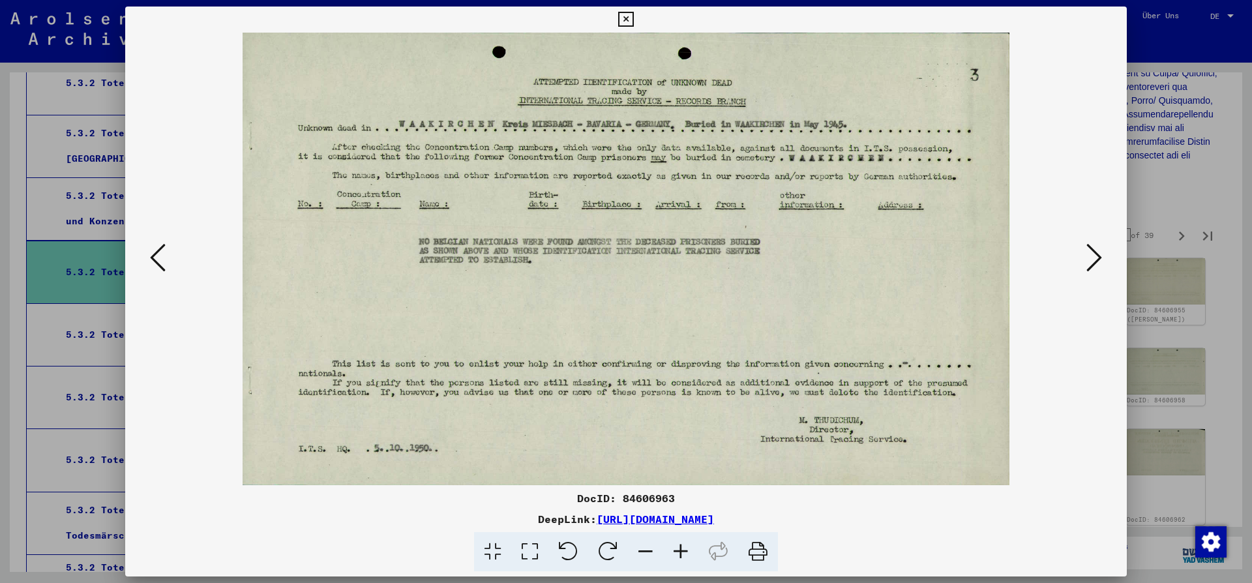
click at [1095, 256] on icon at bounding box center [1094, 257] width 16 height 31
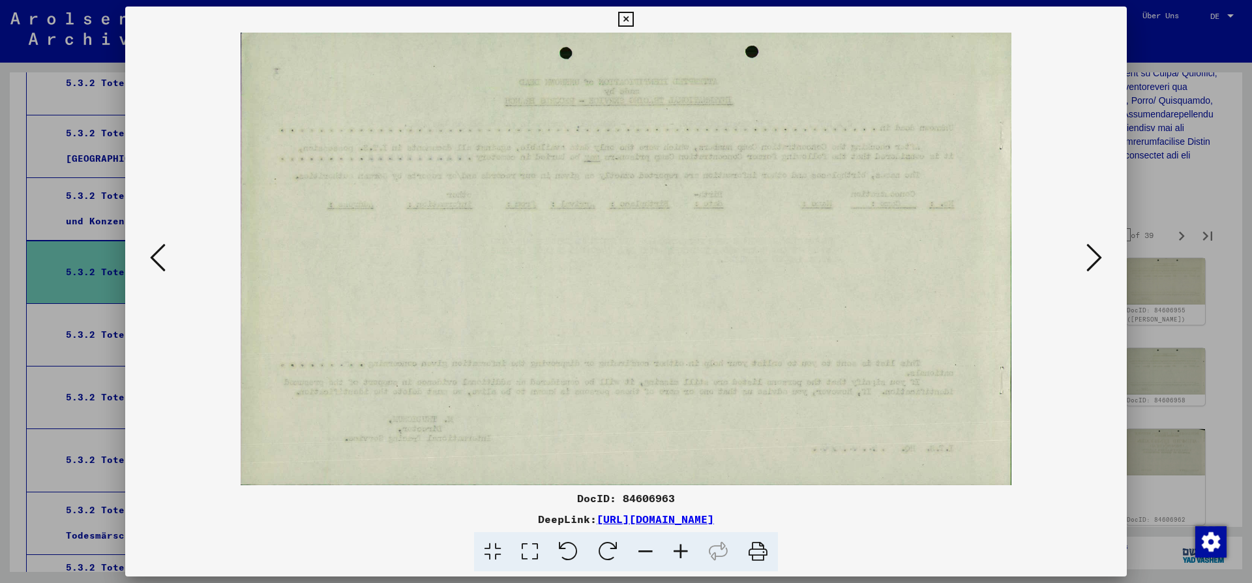
click at [1095, 256] on icon at bounding box center [1094, 257] width 16 height 31
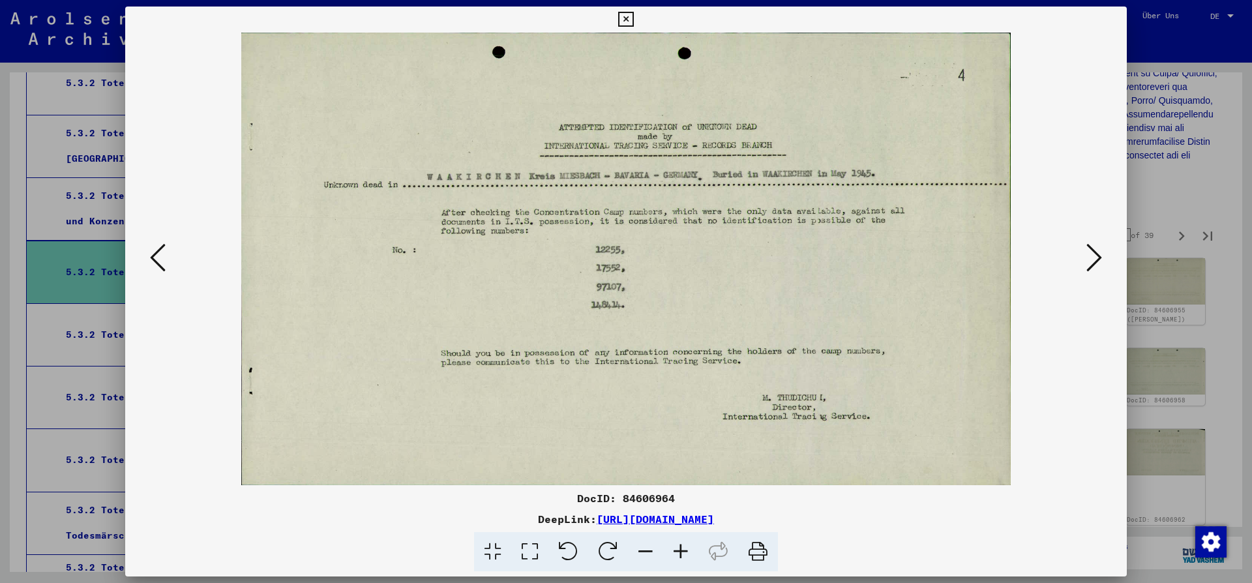
click at [1095, 256] on icon at bounding box center [1094, 257] width 16 height 31
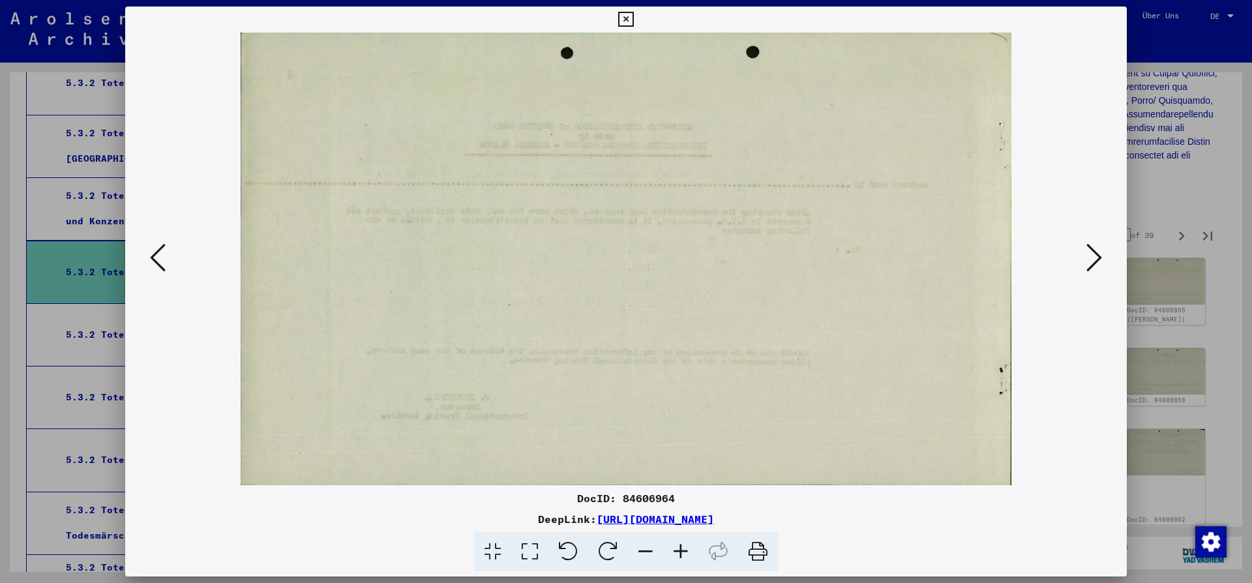
click at [1095, 256] on icon at bounding box center [1094, 257] width 16 height 31
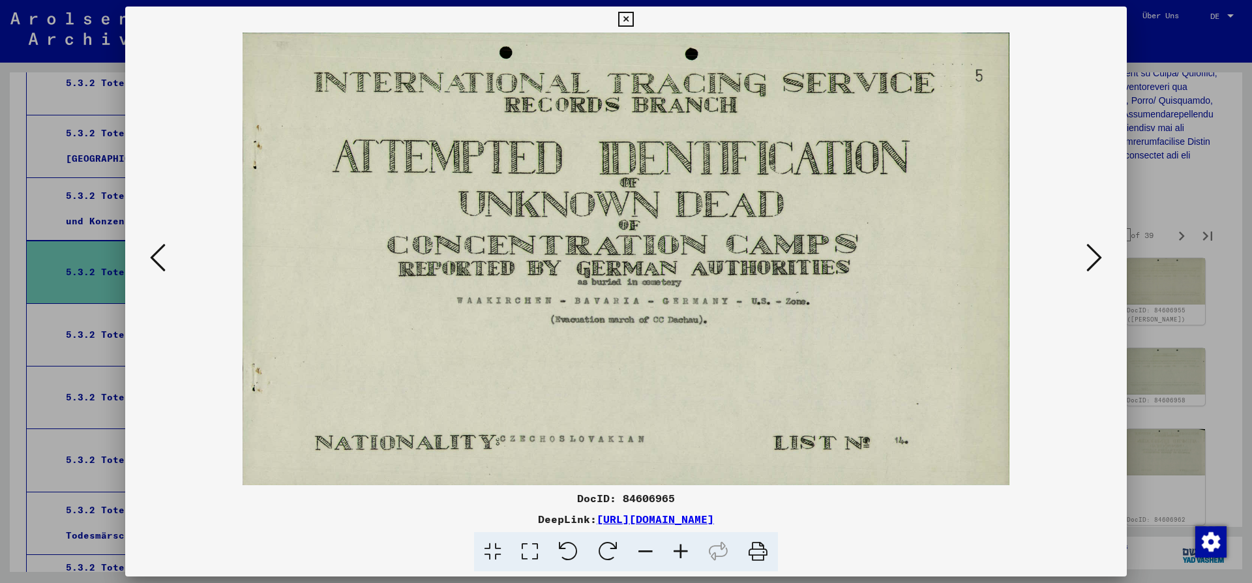
click at [1095, 256] on icon at bounding box center [1094, 257] width 16 height 31
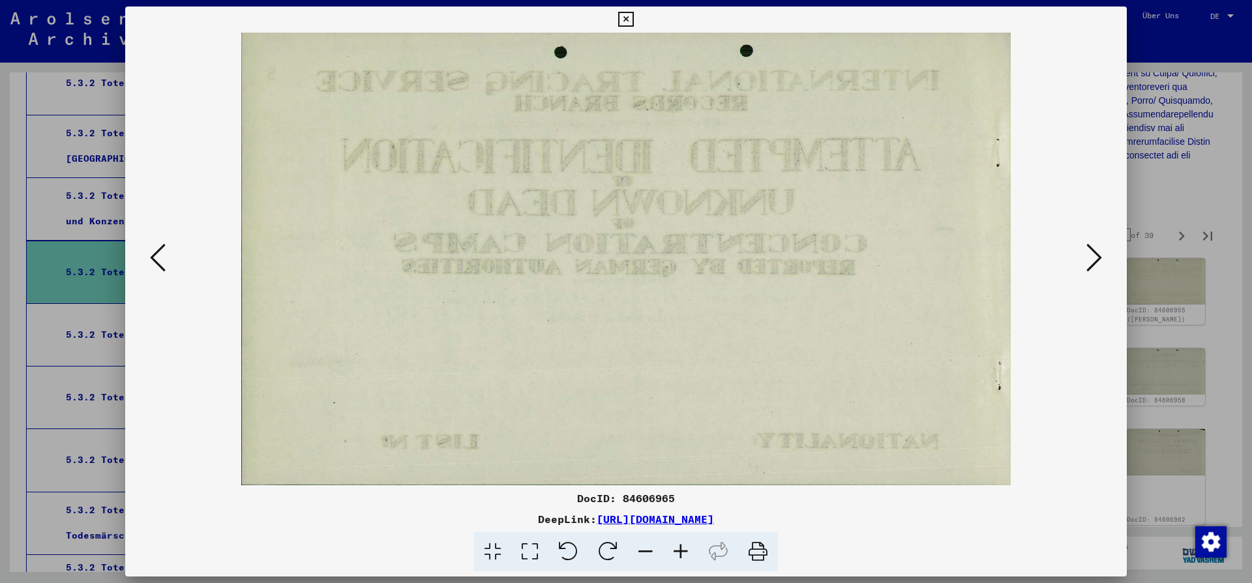
click at [1095, 256] on icon at bounding box center [1094, 257] width 16 height 31
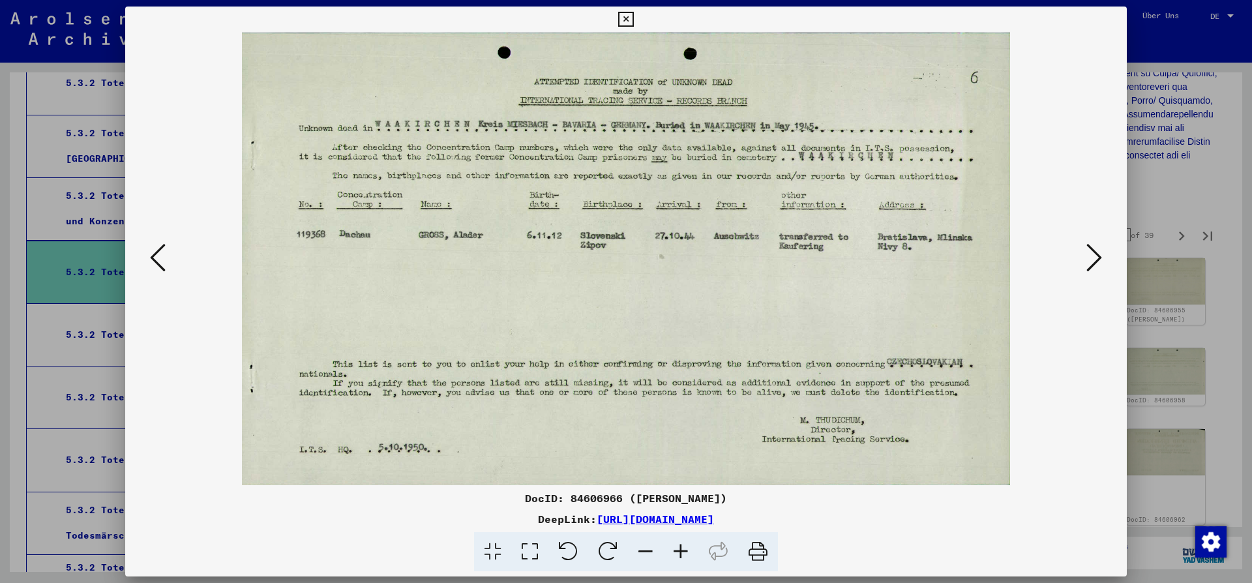
click at [1097, 254] on icon at bounding box center [1094, 257] width 16 height 31
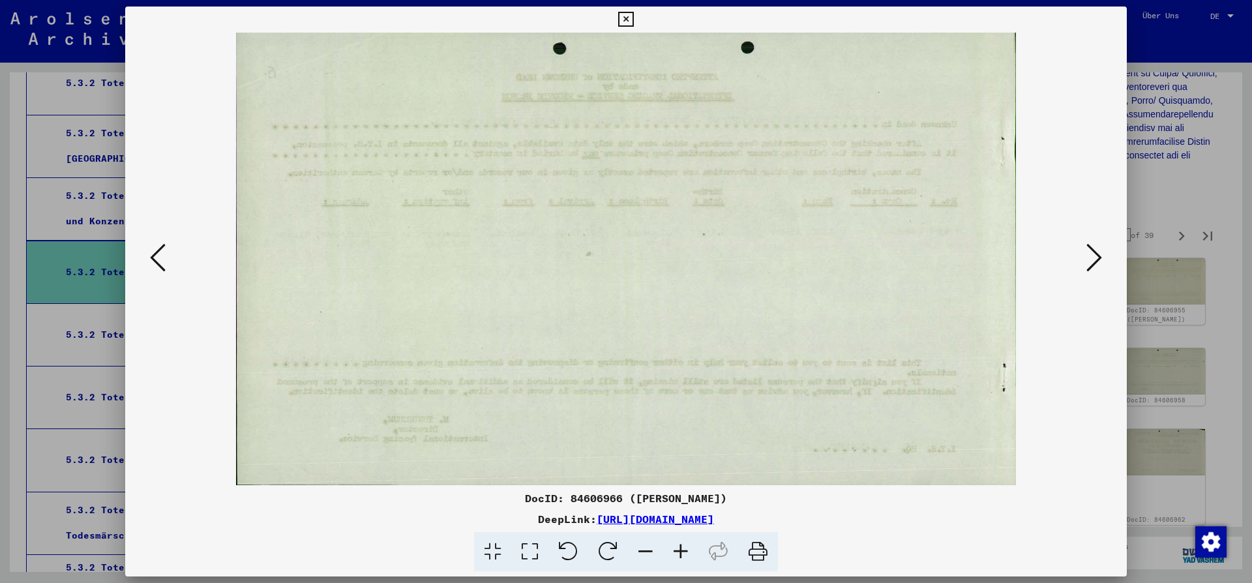
click at [1096, 255] on icon at bounding box center [1094, 257] width 16 height 31
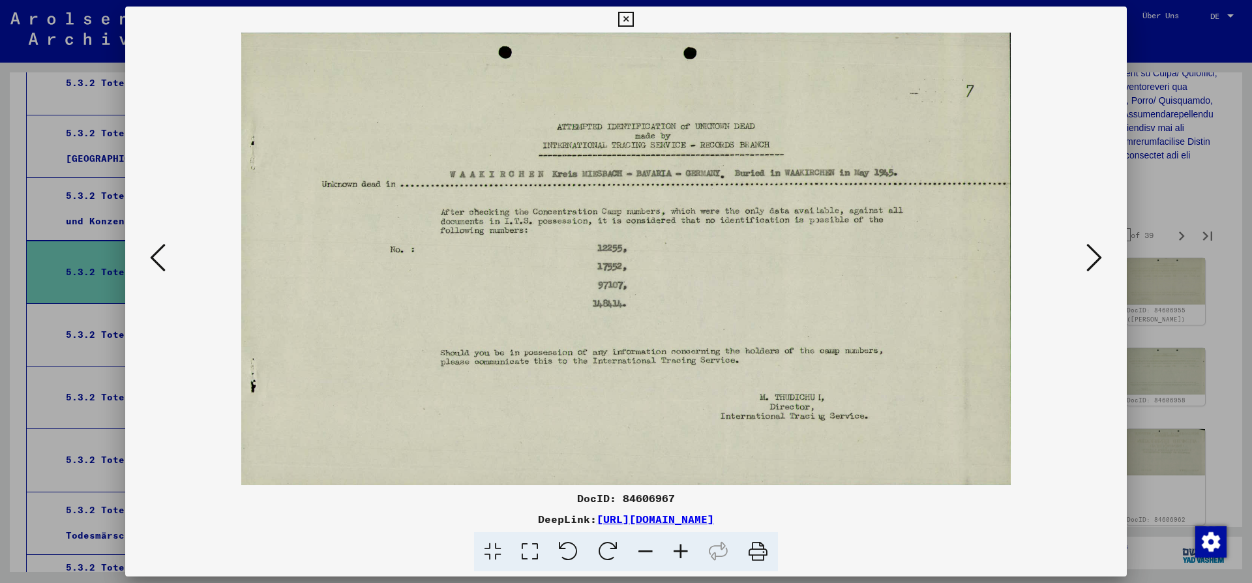
click at [1093, 260] on icon at bounding box center [1094, 257] width 16 height 31
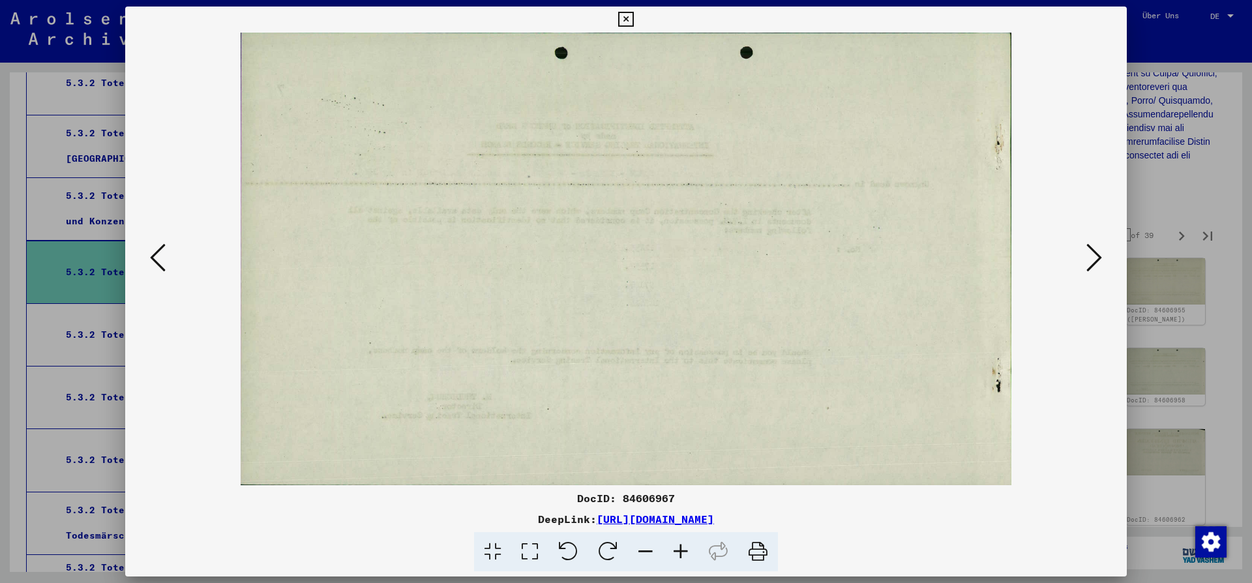
click at [1093, 260] on icon at bounding box center [1094, 257] width 16 height 31
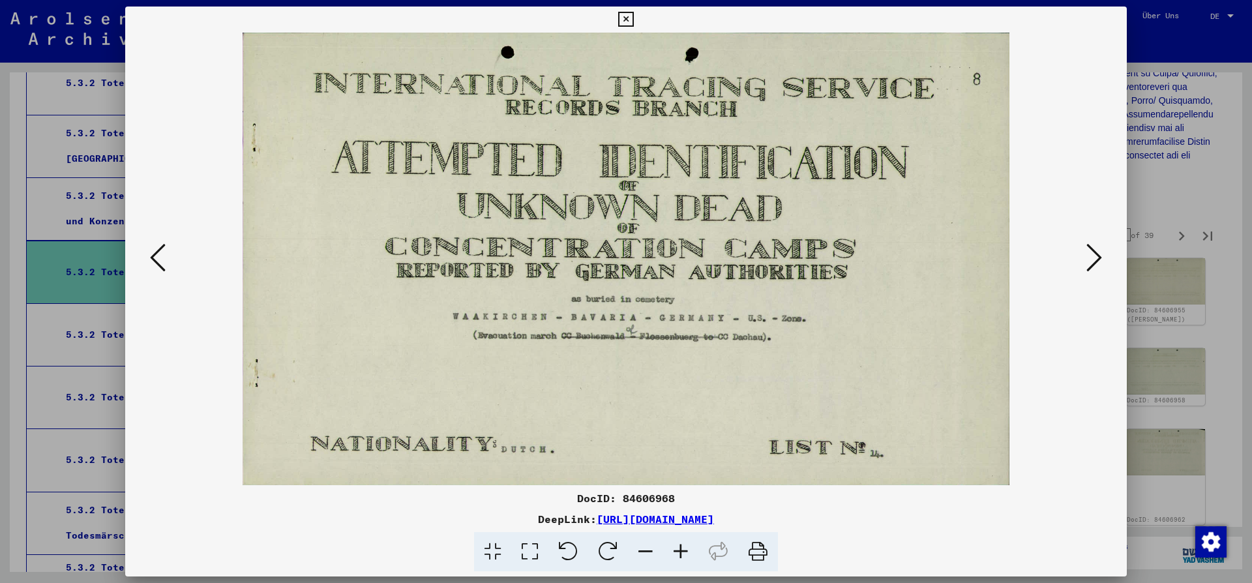
click at [1093, 260] on icon at bounding box center [1094, 257] width 16 height 31
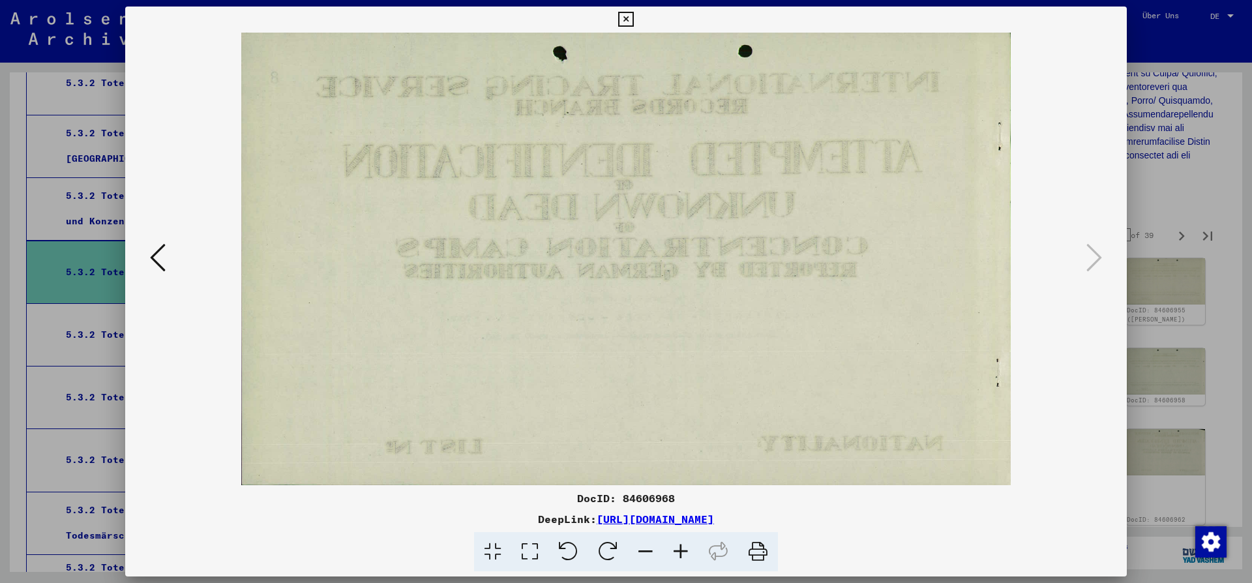
click at [633, 25] on icon at bounding box center [625, 20] width 15 height 16
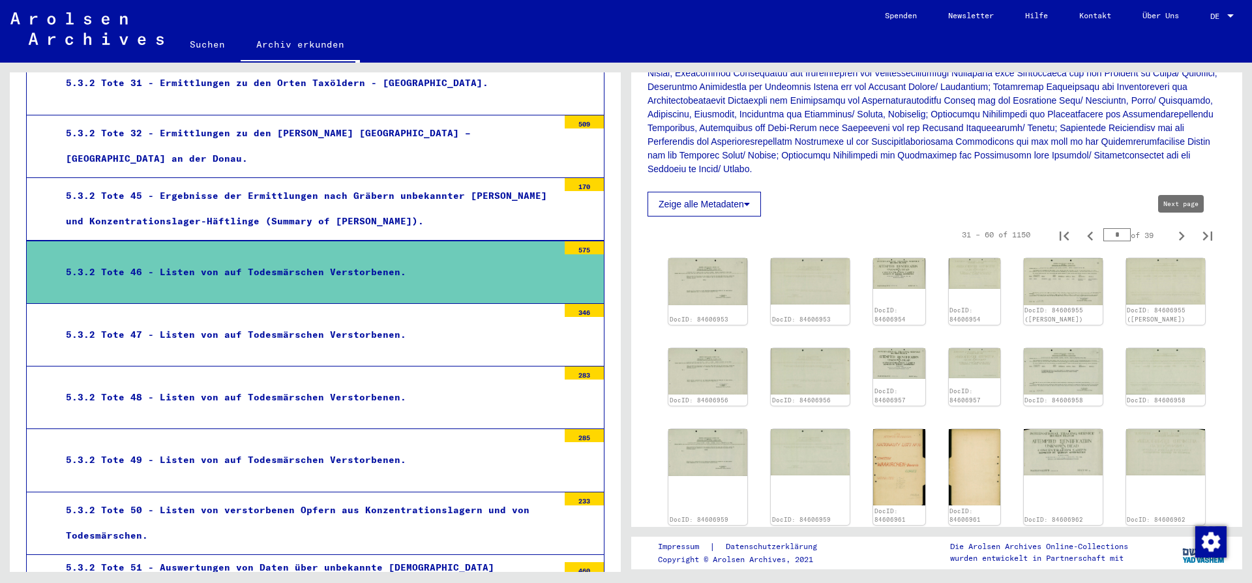
click at [1181, 236] on icon "Next page" at bounding box center [1181, 236] width 18 height 18
type input "*"
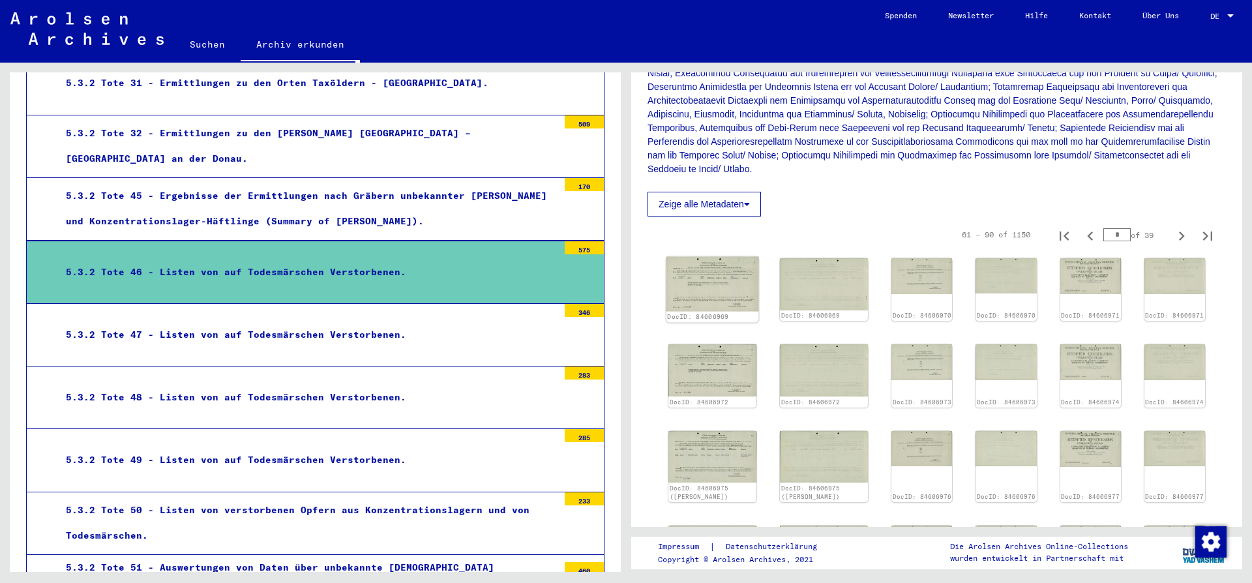
click at [703, 289] on img at bounding box center [712, 284] width 93 height 55
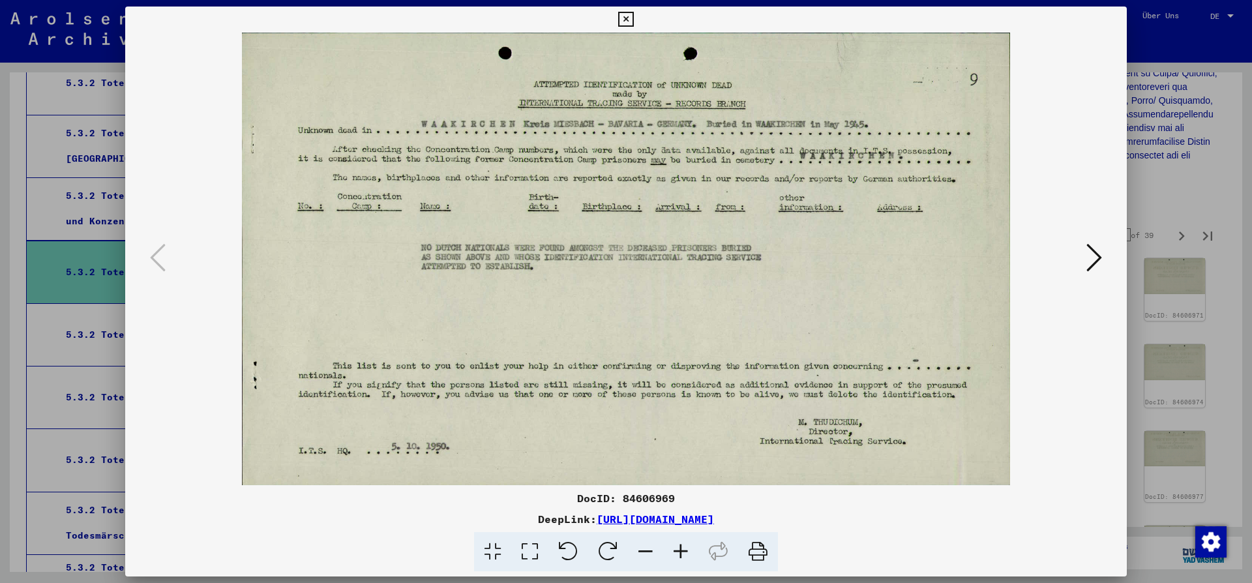
click at [1097, 259] on icon at bounding box center [1094, 257] width 16 height 31
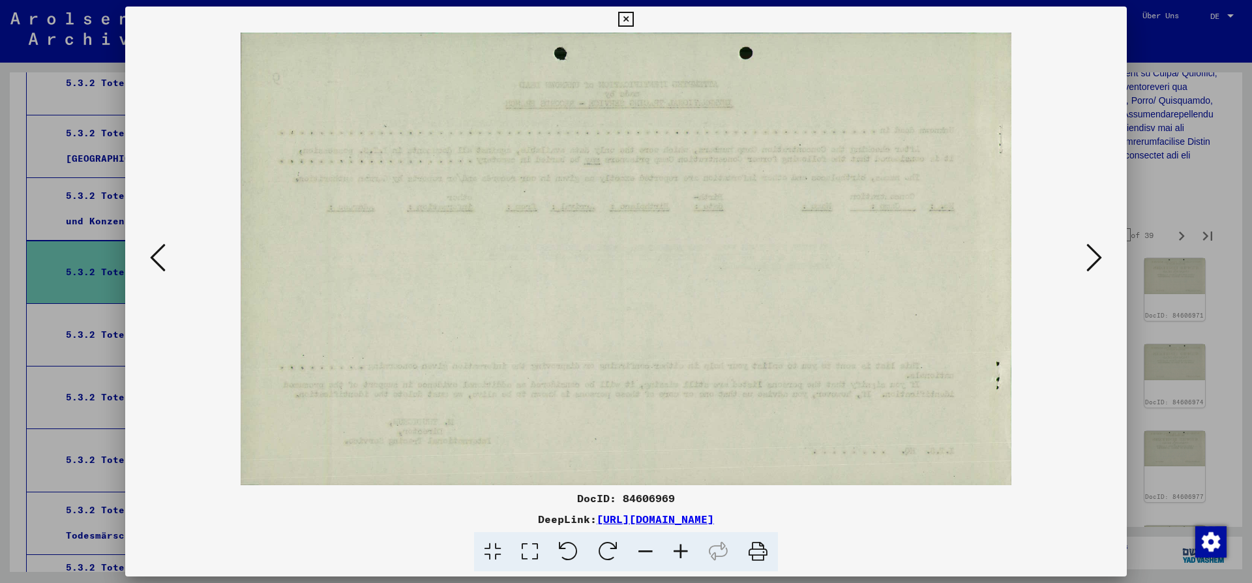
click at [1097, 259] on icon at bounding box center [1094, 257] width 16 height 31
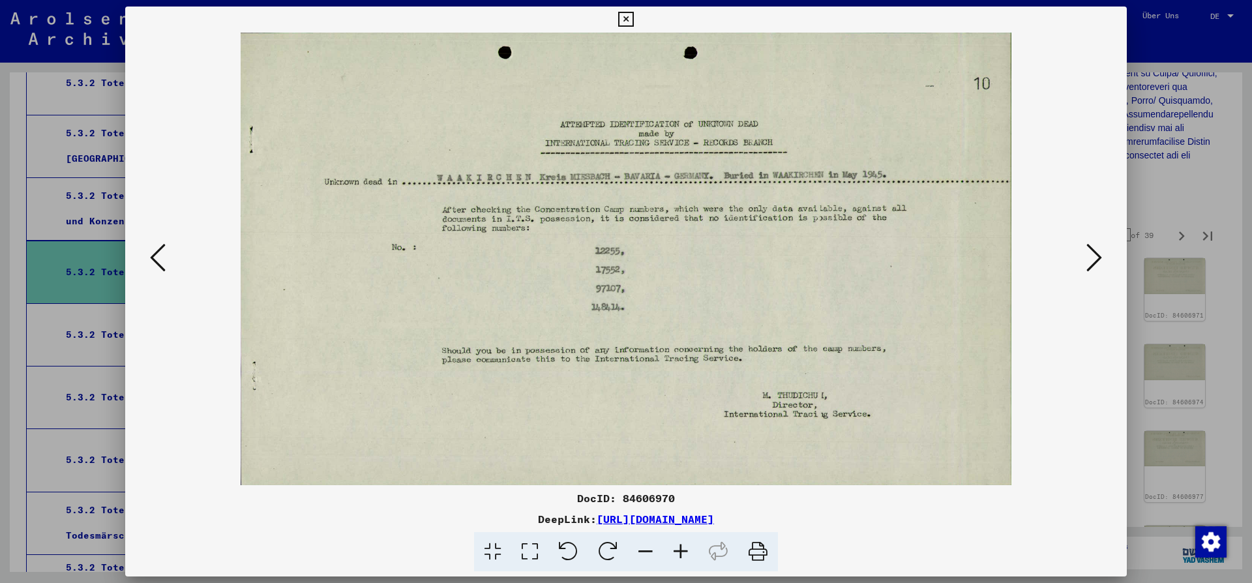
click at [1097, 259] on icon at bounding box center [1094, 257] width 16 height 31
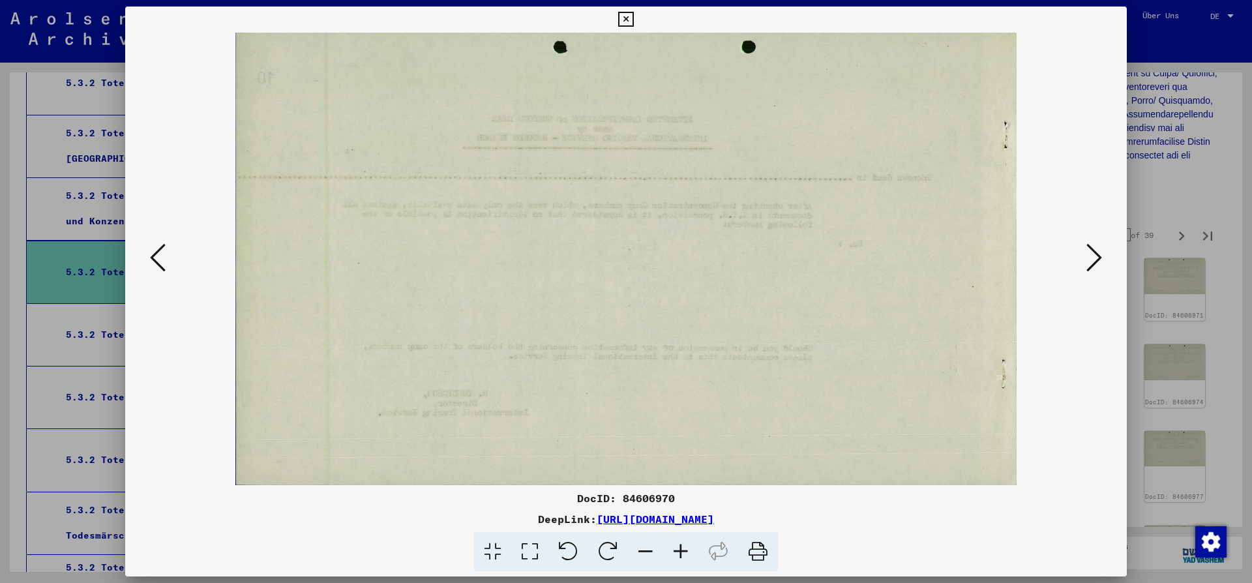
click at [1097, 259] on icon at bounding box center [1094, 257] width 16 height 31
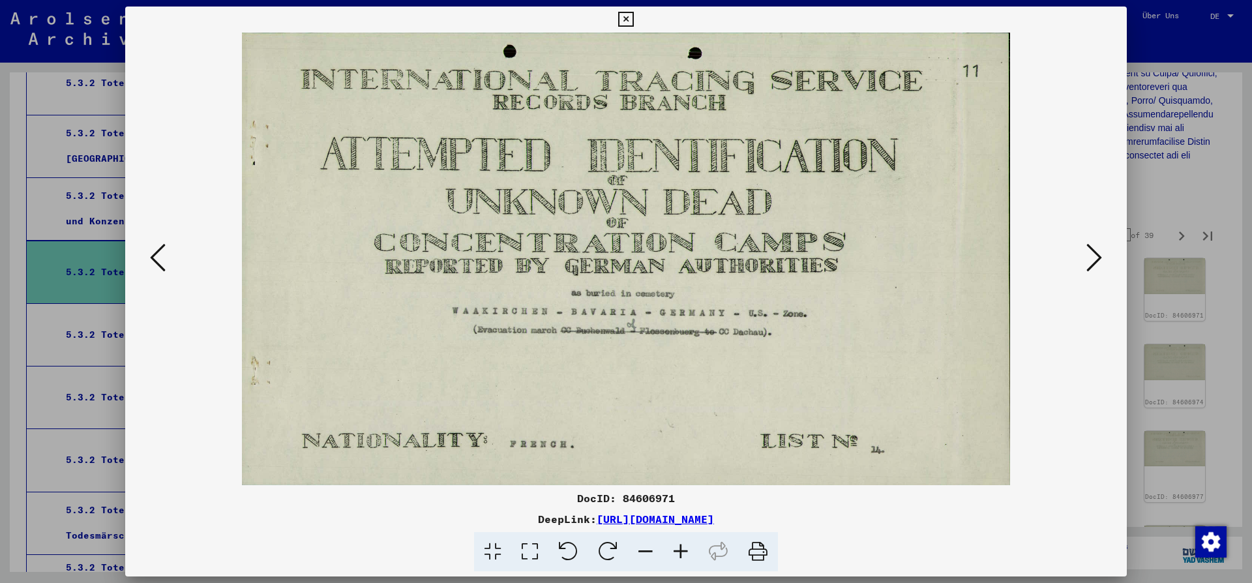
click at [1097, 259] on icon at bounding box center [1094, 257] width 16 height 31
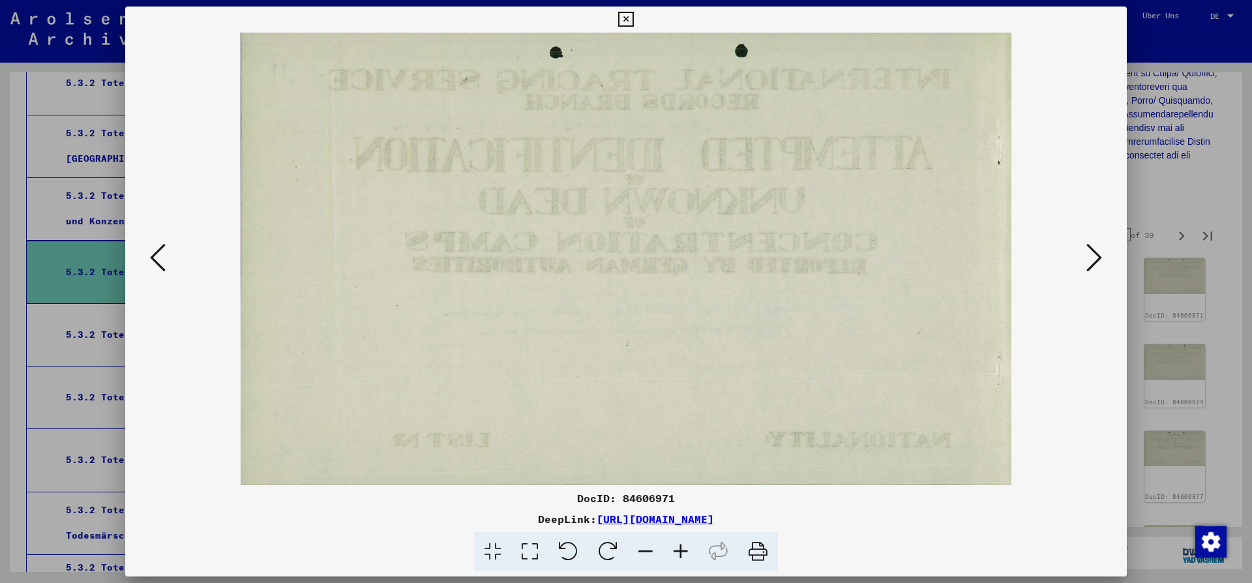
click at [1097, 259] on icon at bounding box center [1094, 257] width 16 height 31
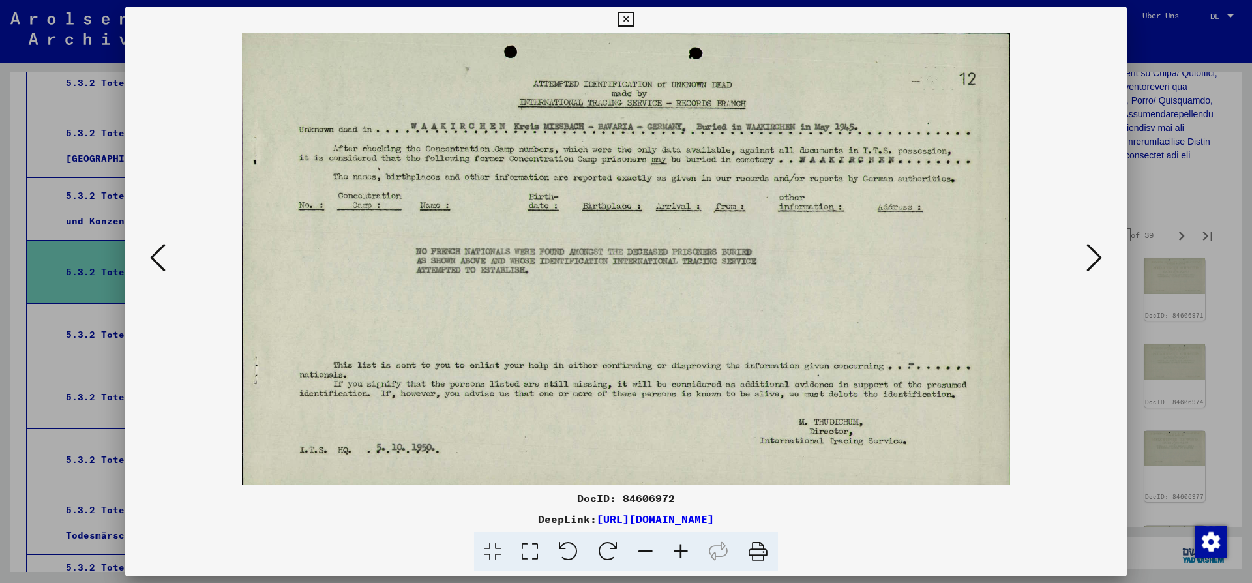
click at [1097, 259] on icon at bounding box center [1094, 257] width 16 height 31
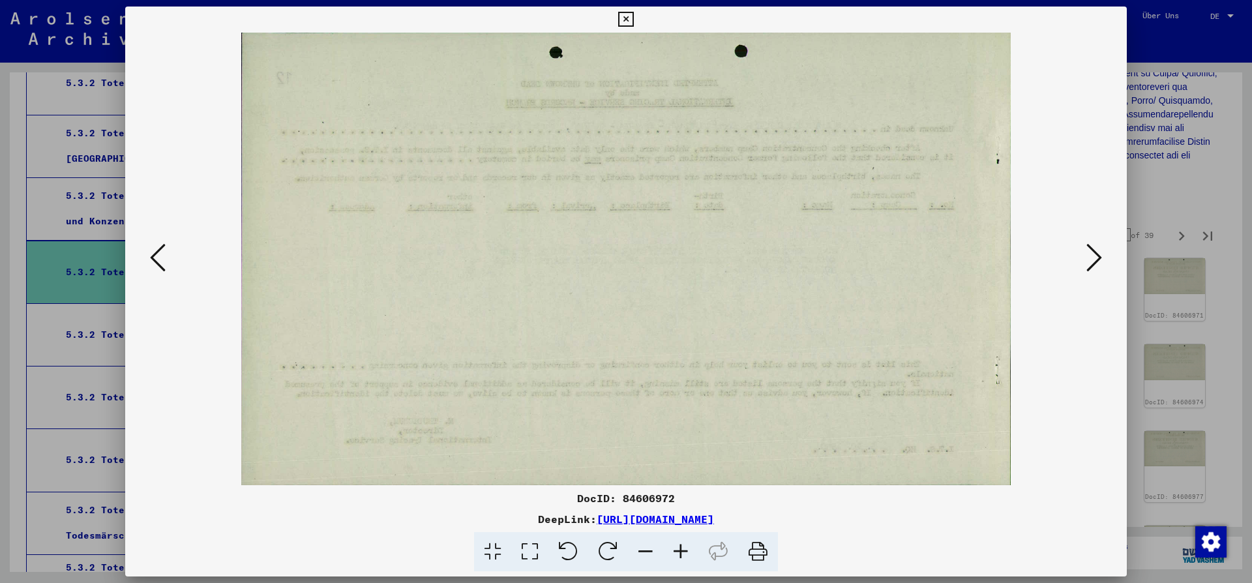
click at [1097, 259] on icon at bounding box center [1094, 257] width 16 height 31
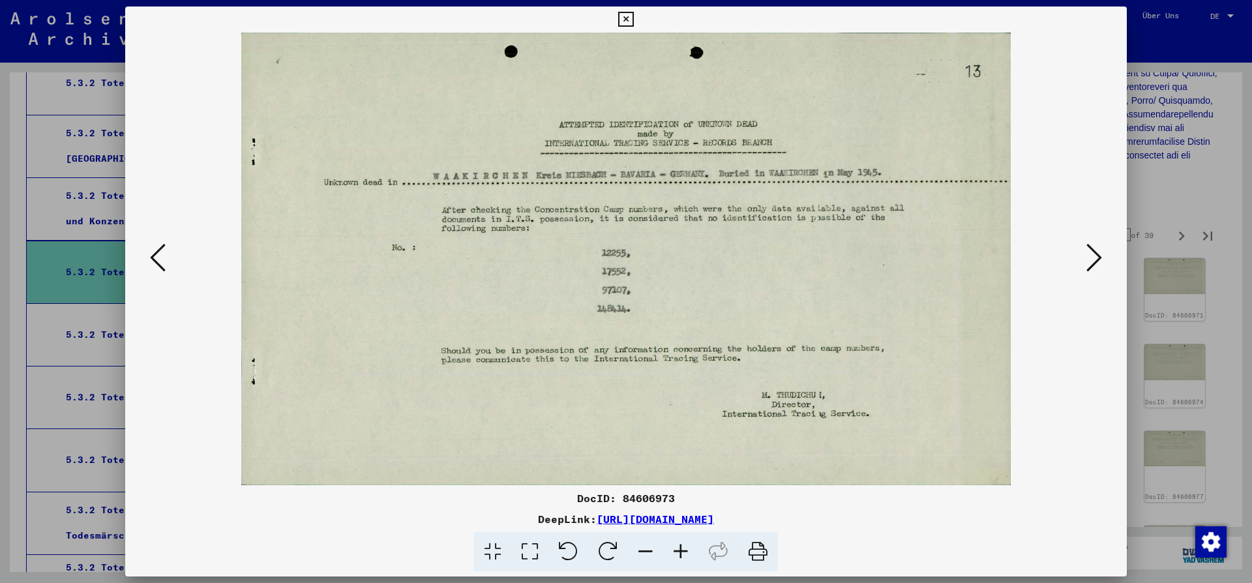
click at [1097, 259] on icon at bounding box center [1094, 257] width 16 height 31
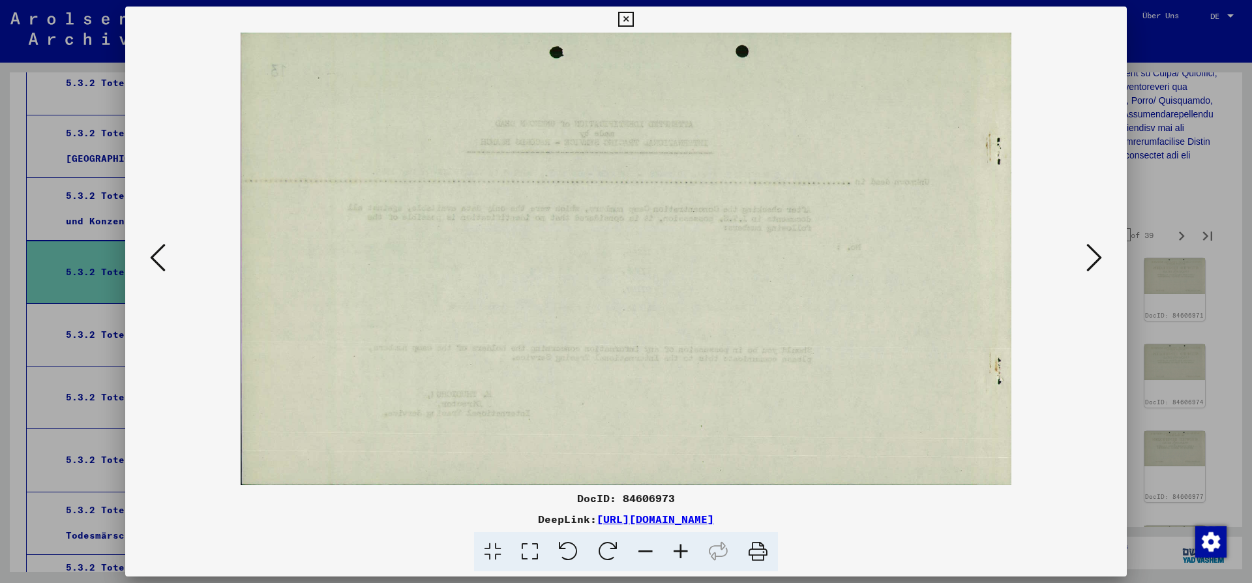
click at [1097, 259] on icon at bounding box center [1094, 257] width 16 height 31
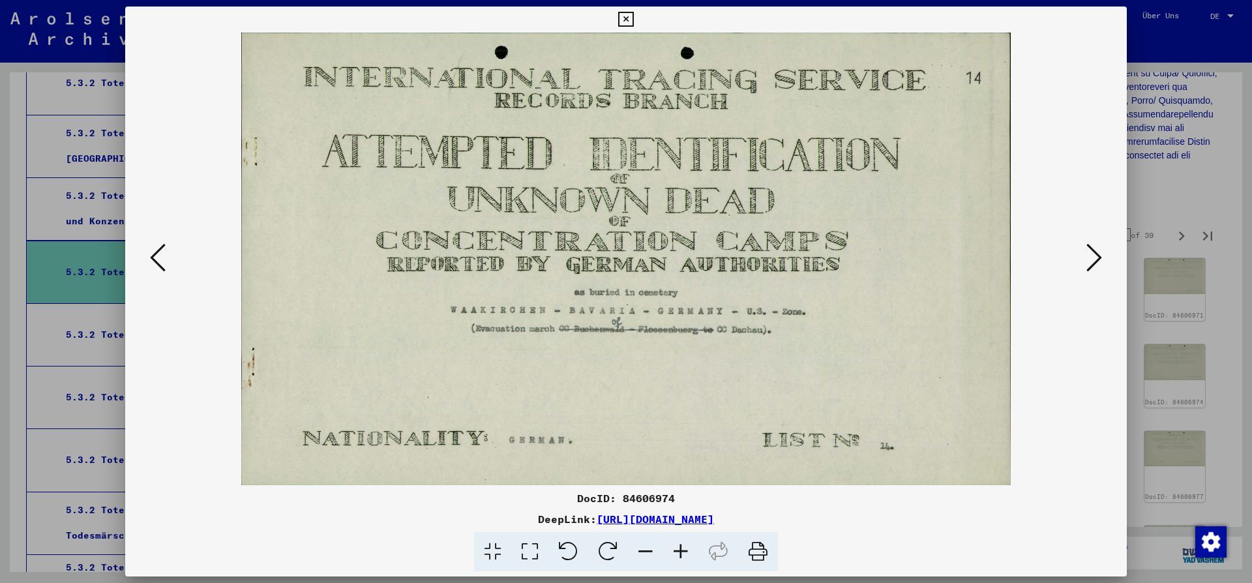
click at [1097, 259] on icon at bounding box center [1094, 257] width 16 height 31
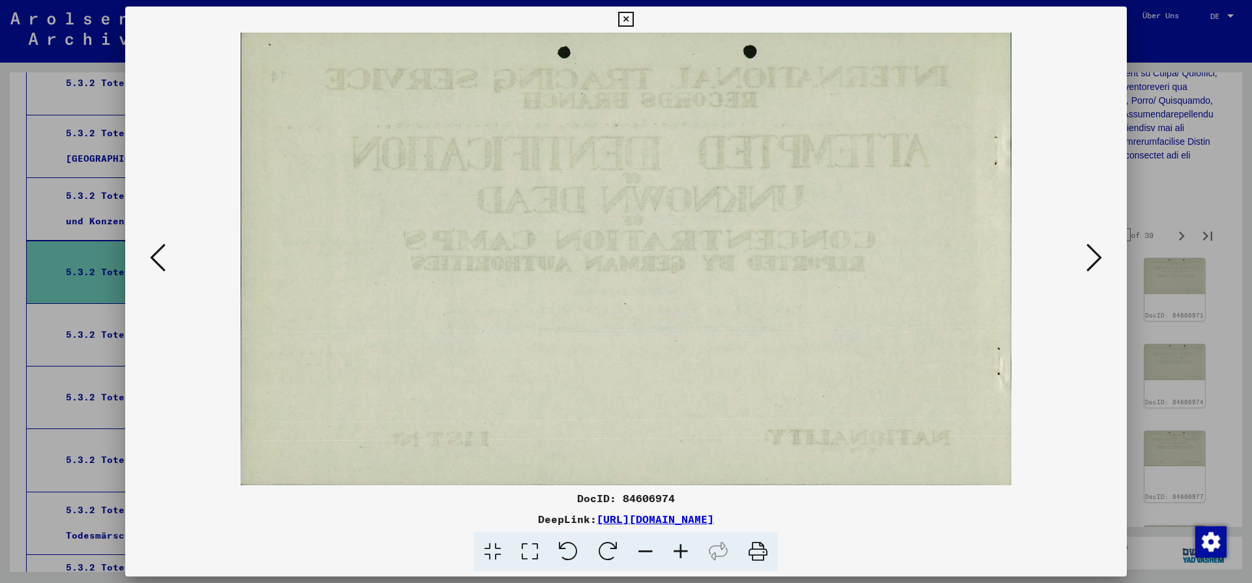
click at [1097, 259] on icon at bounding box center [1094, 257] width 16 height 31
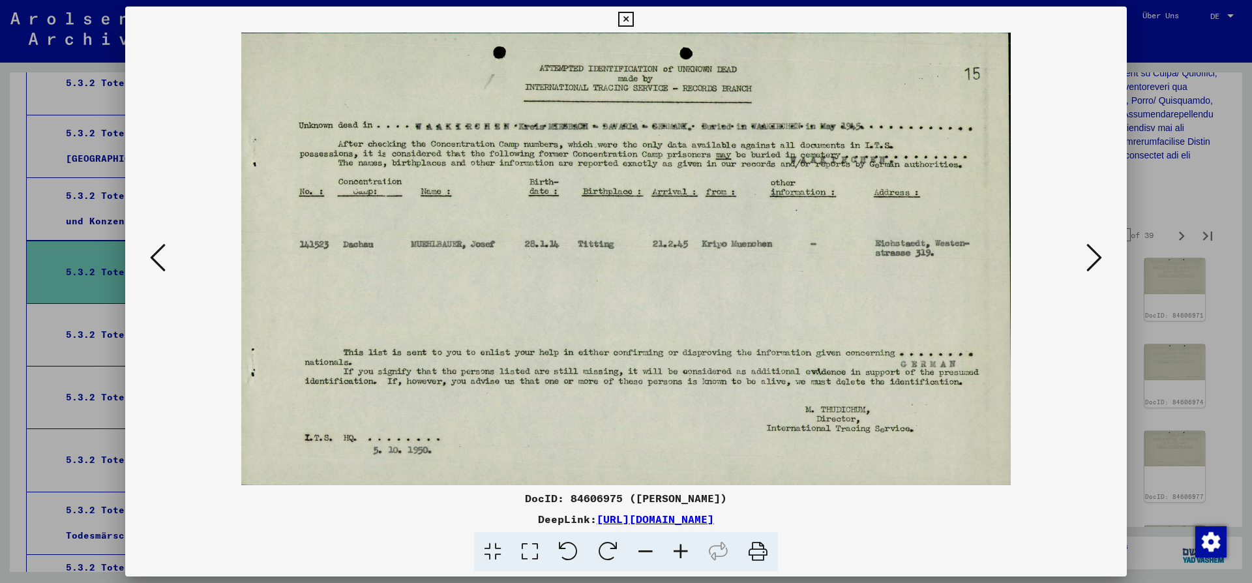
click at [1097, 258] on icon at bounding box center [1094, 257] width 16 height 31
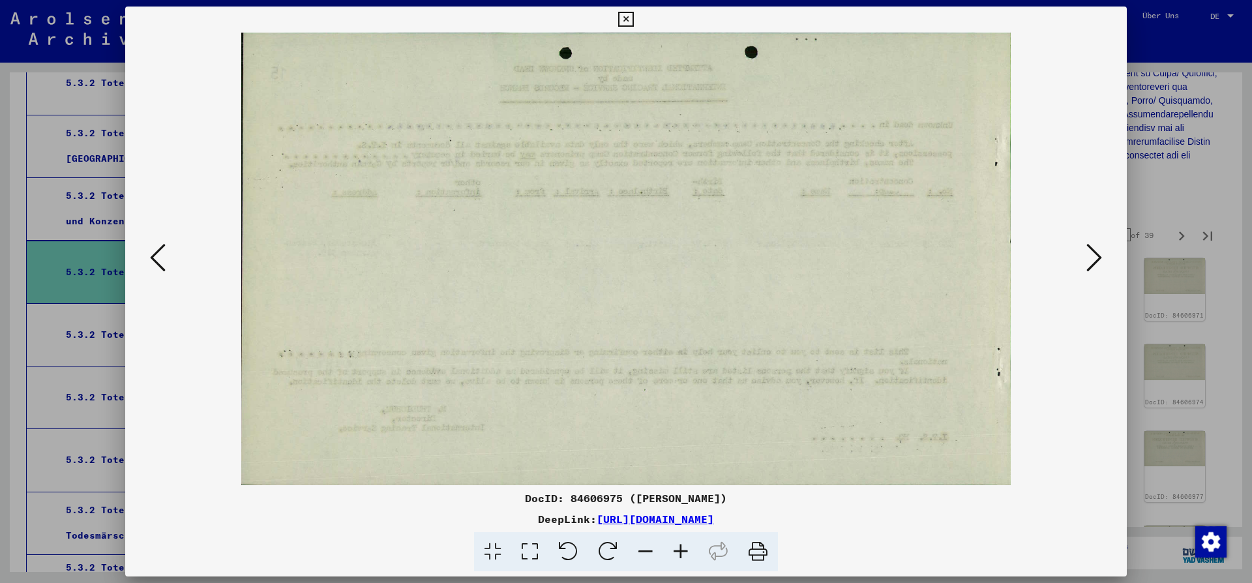
click at [1097, 258] on icon at bounding box center [1094, 257] width 16 height 31
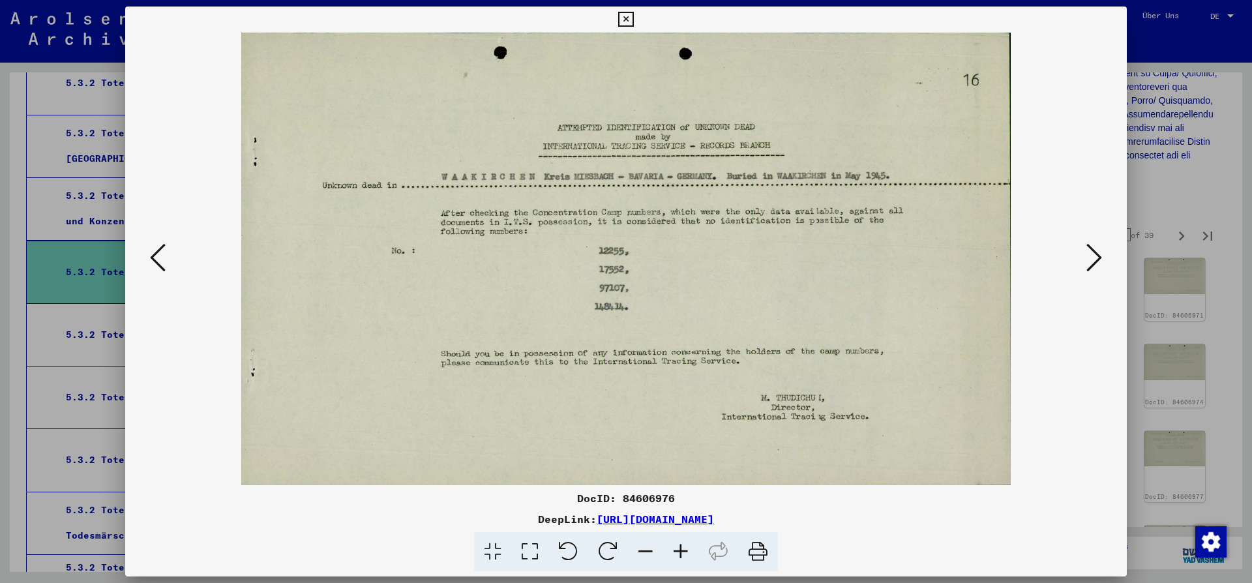
click at [1097, 258] on icon at bounding box center [1094, 257] width 16 height 31
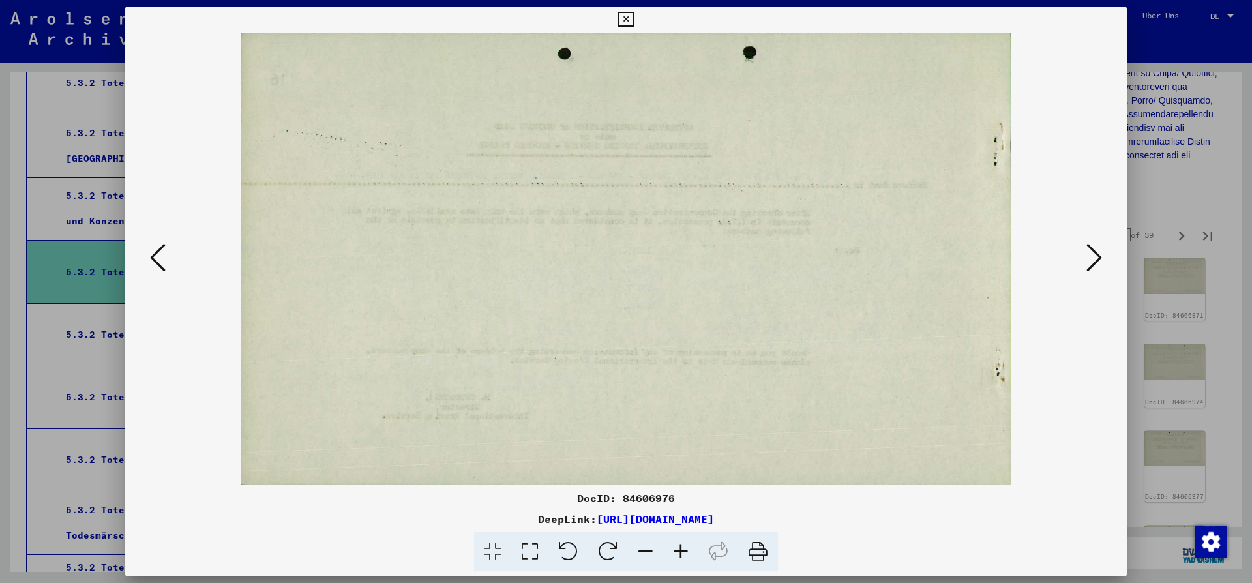
click at [1097, 258] on icon at bounding box center [1094, 257] width 16 height 31
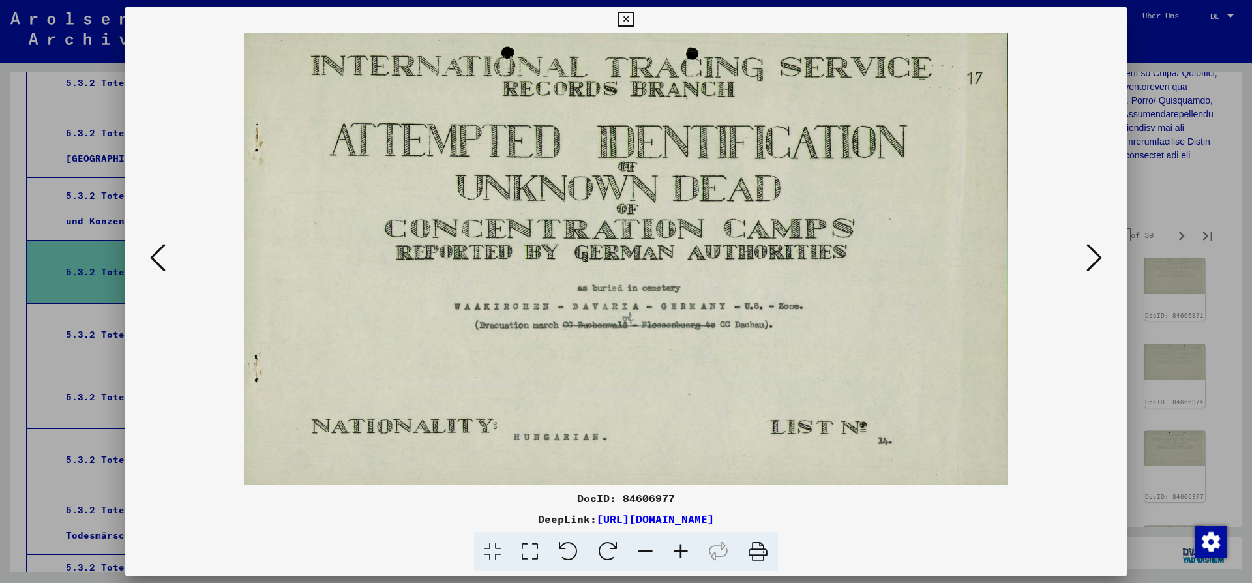
click at [1097, 258] on icon at bounding box center [1094, 257] width 16 height 31
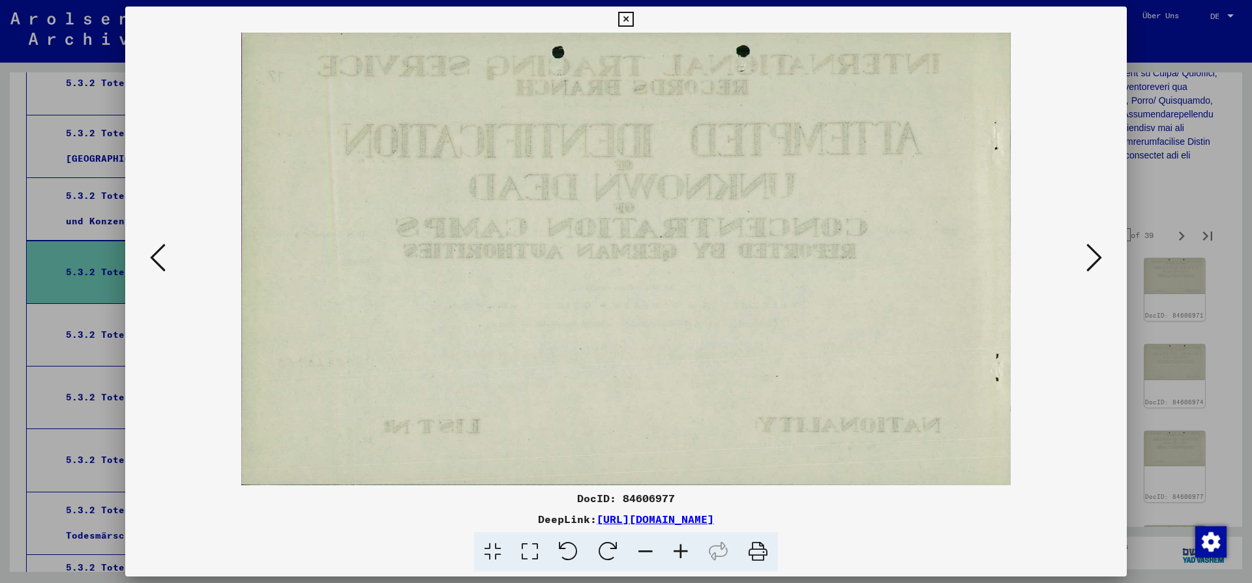
click at [1097, 258] on icon at bounding box center [1094, 257] width 16 height 31
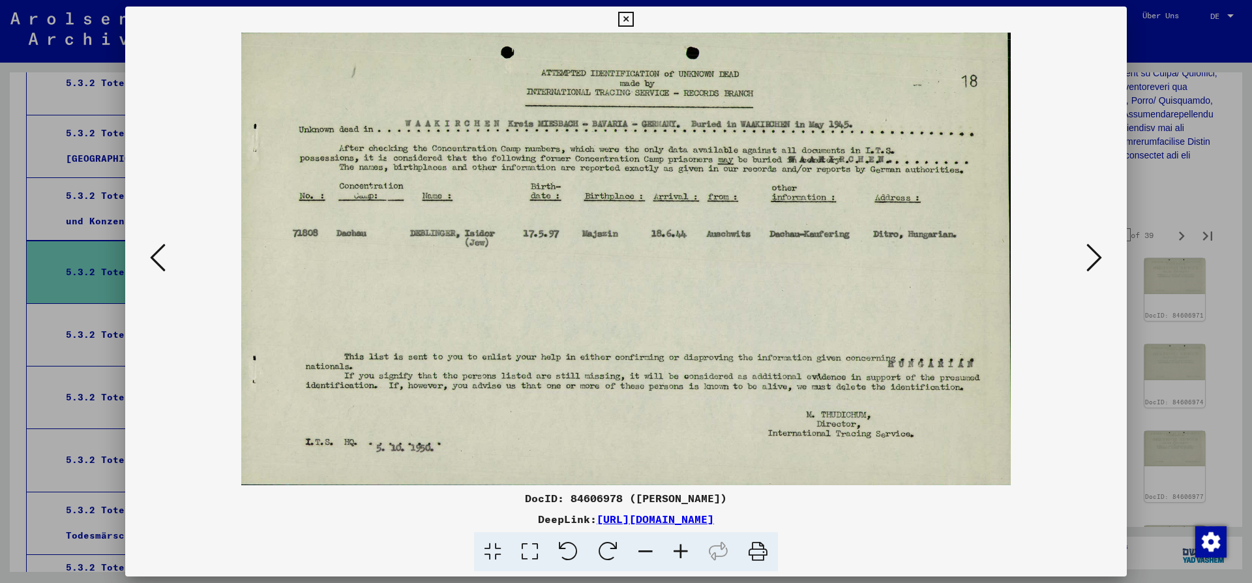
click at [1098, 258] on icon at bounding box center [1094, 257] width 16 height 31
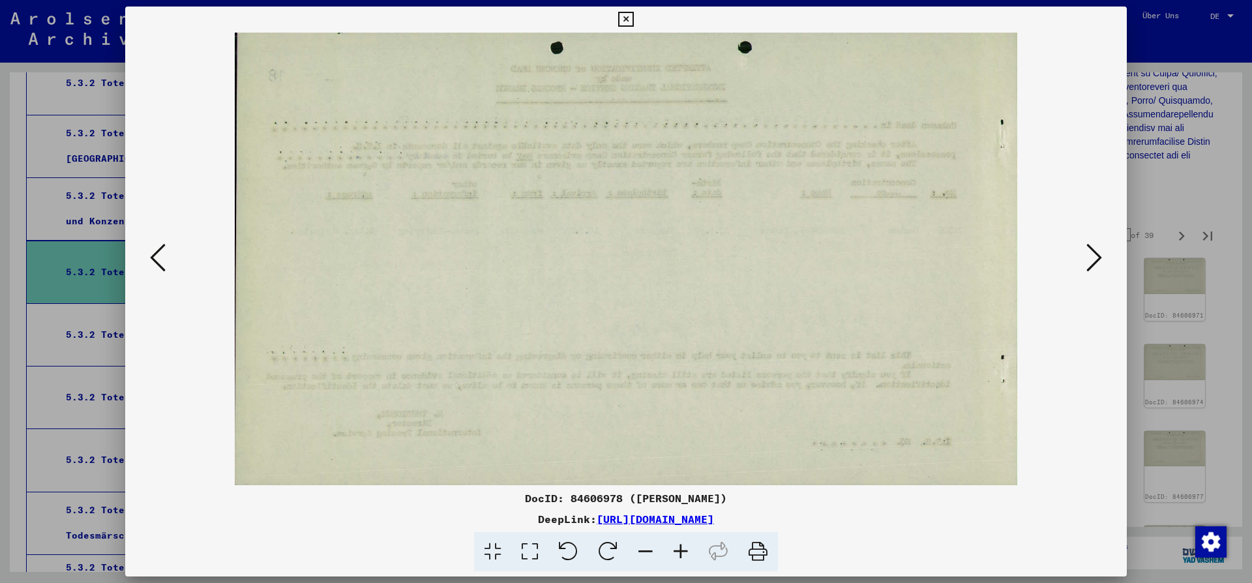
click at [1098, 258] on icon at bounding box center [1094, 257] width 16 height 31
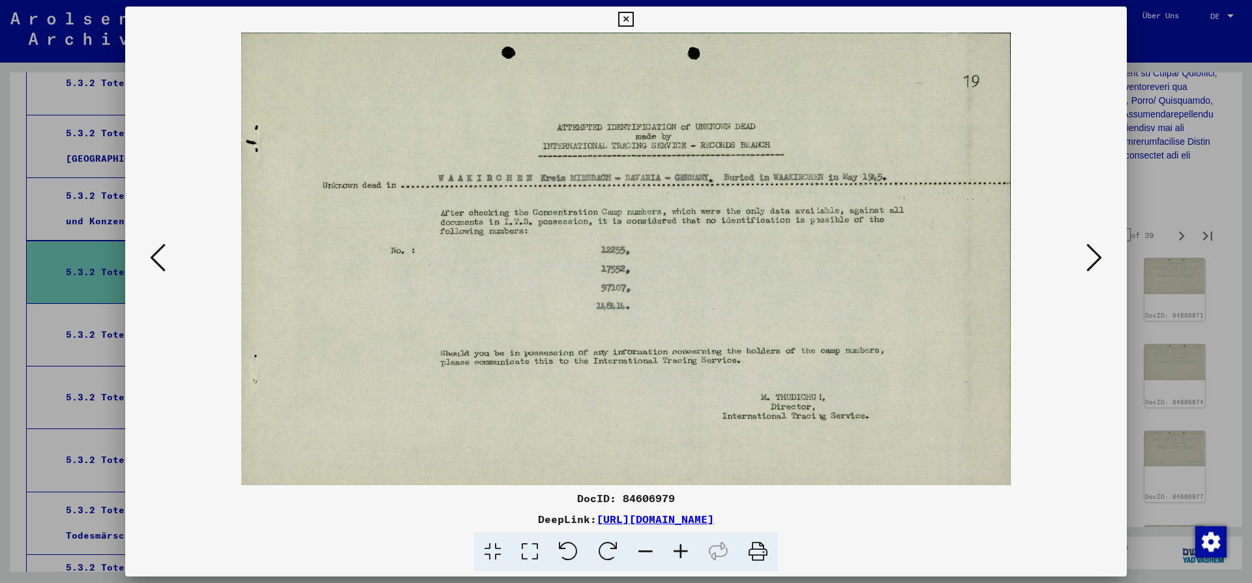
click at [1098, 258] on icon at bounding box center [1094, 257] width 16 height 31
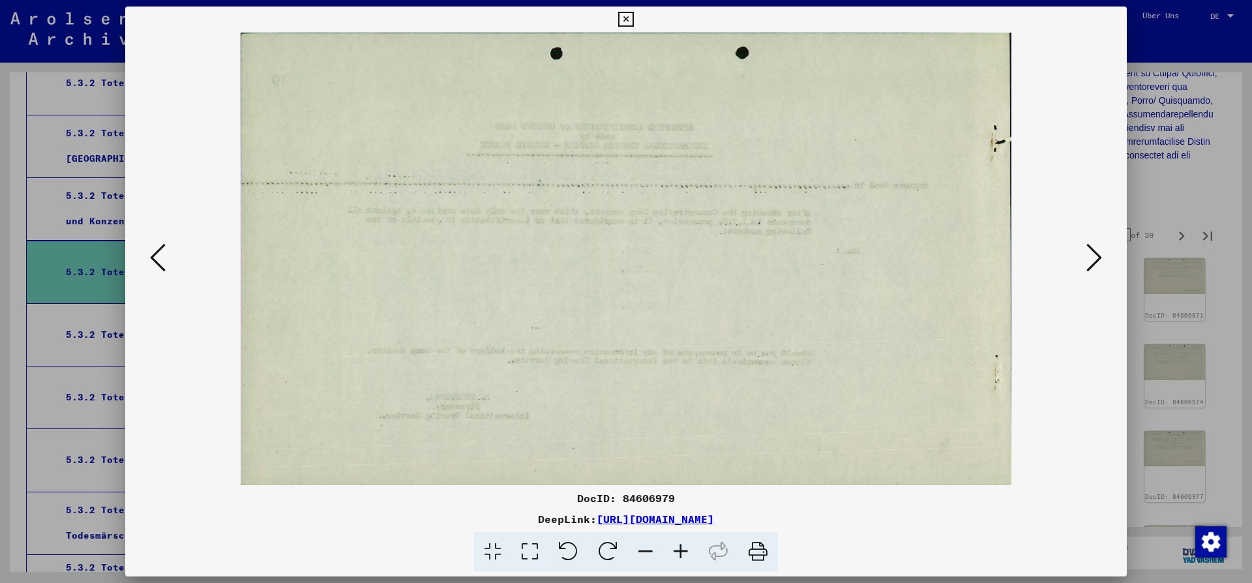
click at [1098, 258] on icon at bounding box center [1094, 257] width 16 height 31
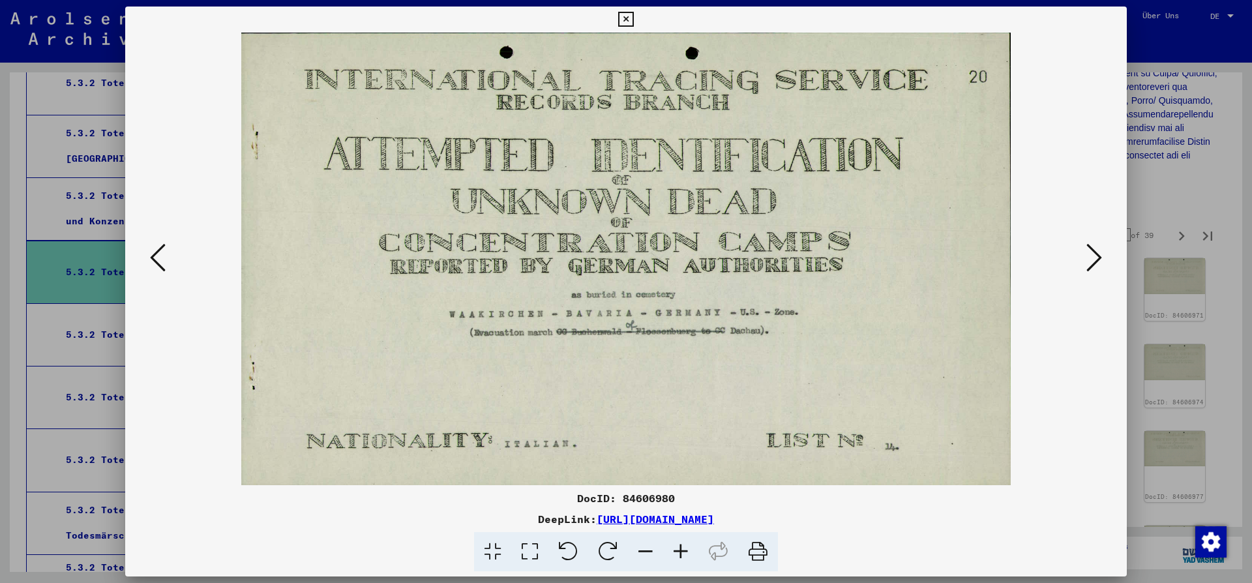
click at [1098, 258] on icon at bounding box center [1094, 257] width 16 height 31
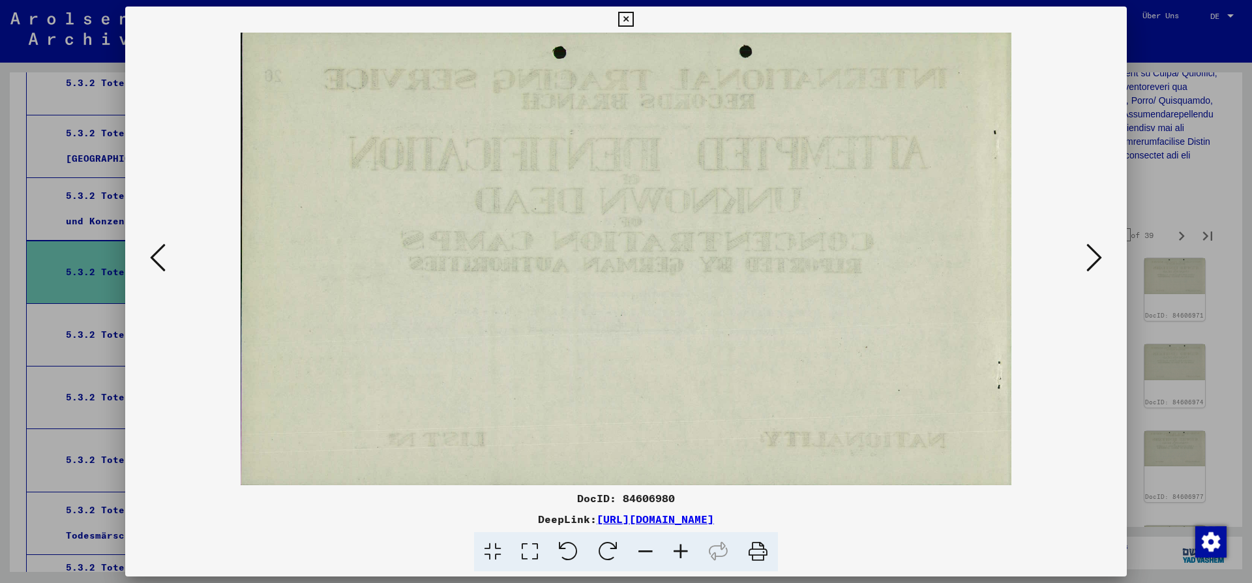
click at [1098, 258] on icon at bounding box center [1094, 257] width 16 height 31
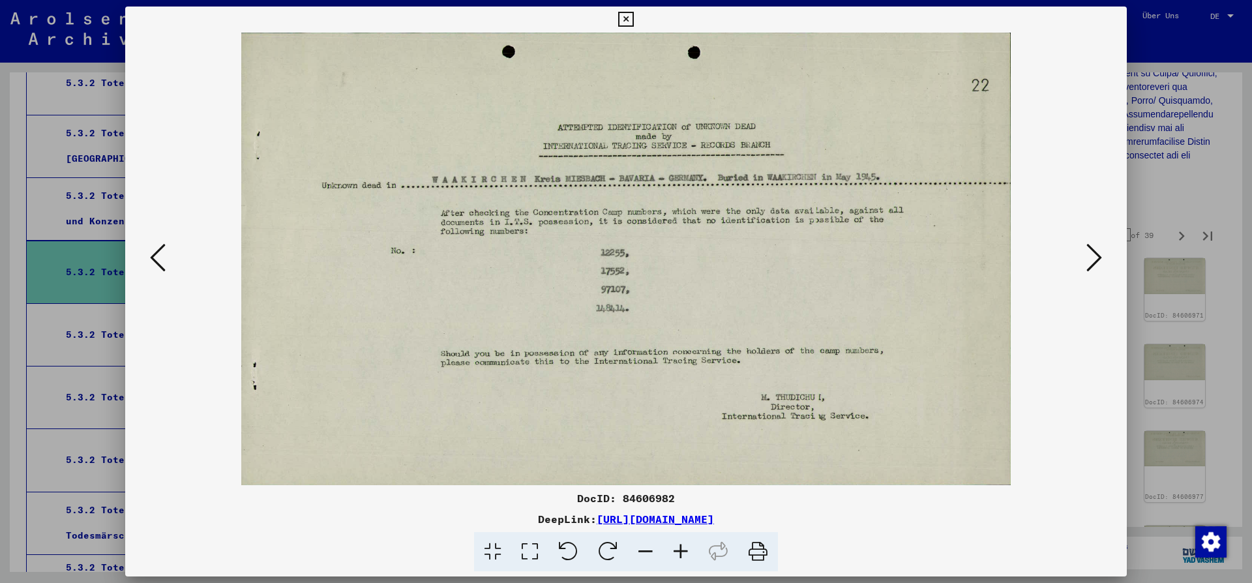
click at [1098, 258] on icon at bounding box center [1094, 257] width 16 height 31
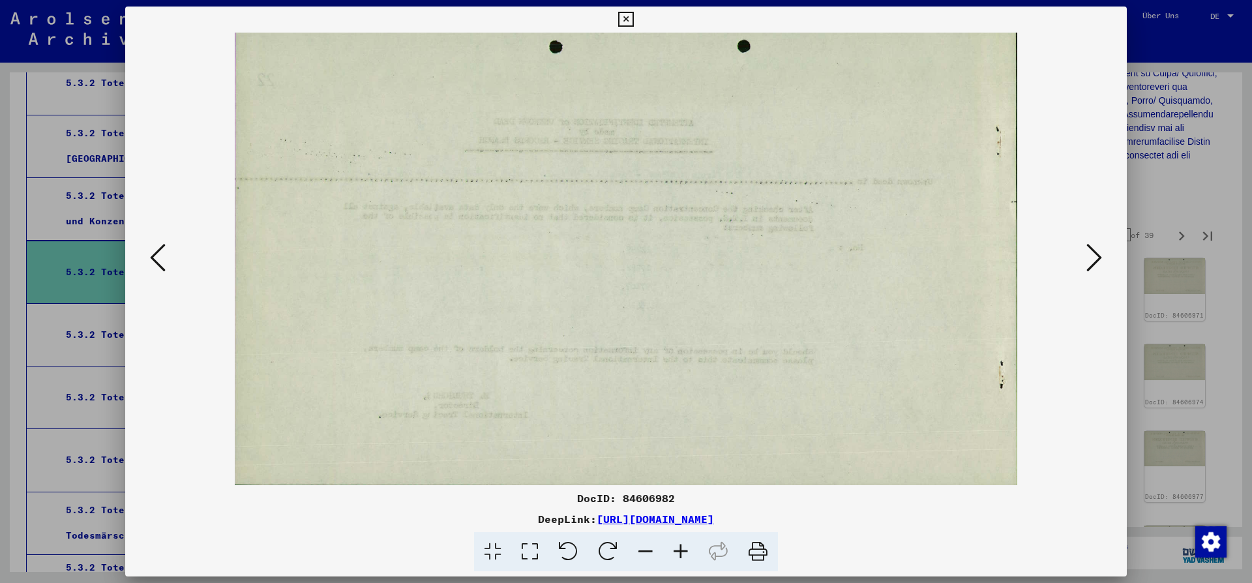
click at [1098, 258] on icon at bounding box center [1094, 257] width 16 height 31
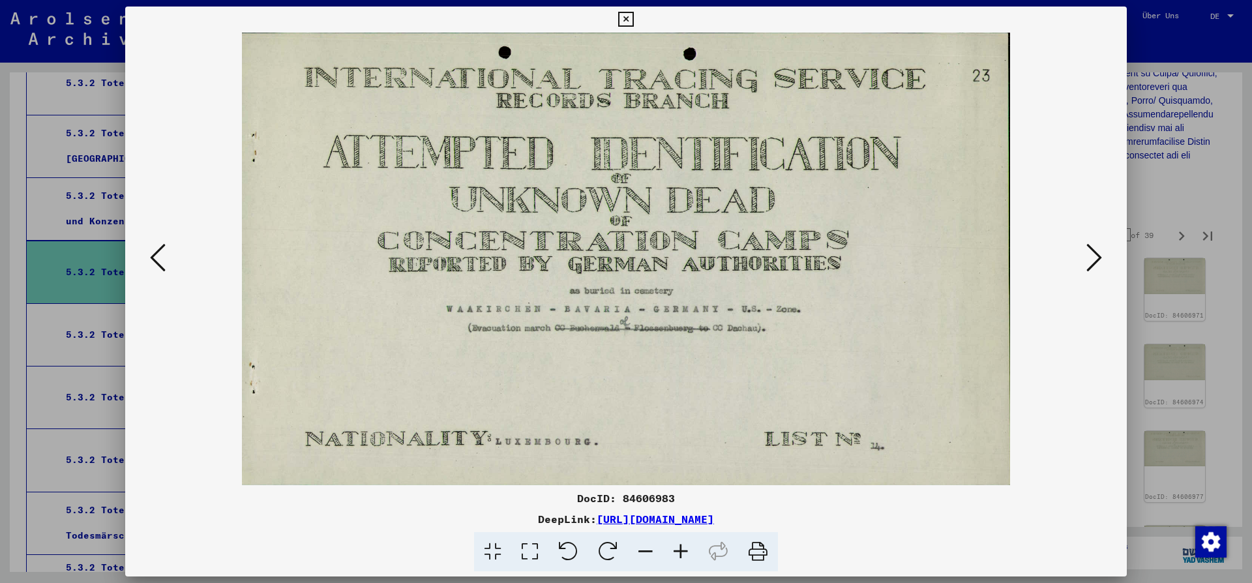
click at [1098, 257] on icon at bounding box center [1094, 257] width 16 height 31
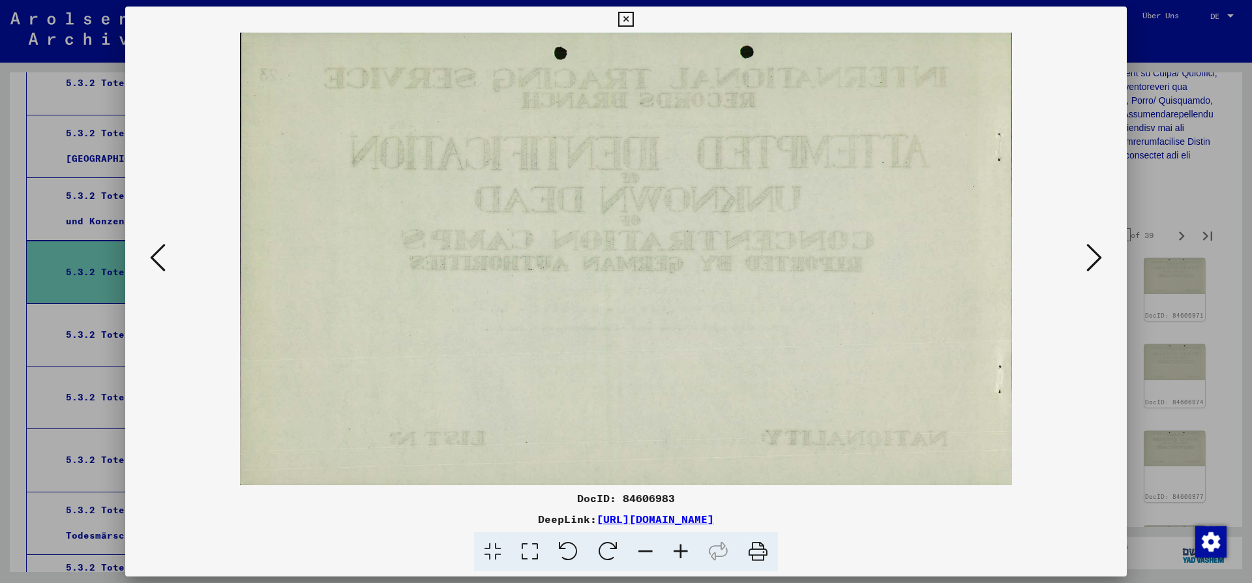
click at [1098, 257] on icon at bounding box center [1094, 257] width 16 height 31
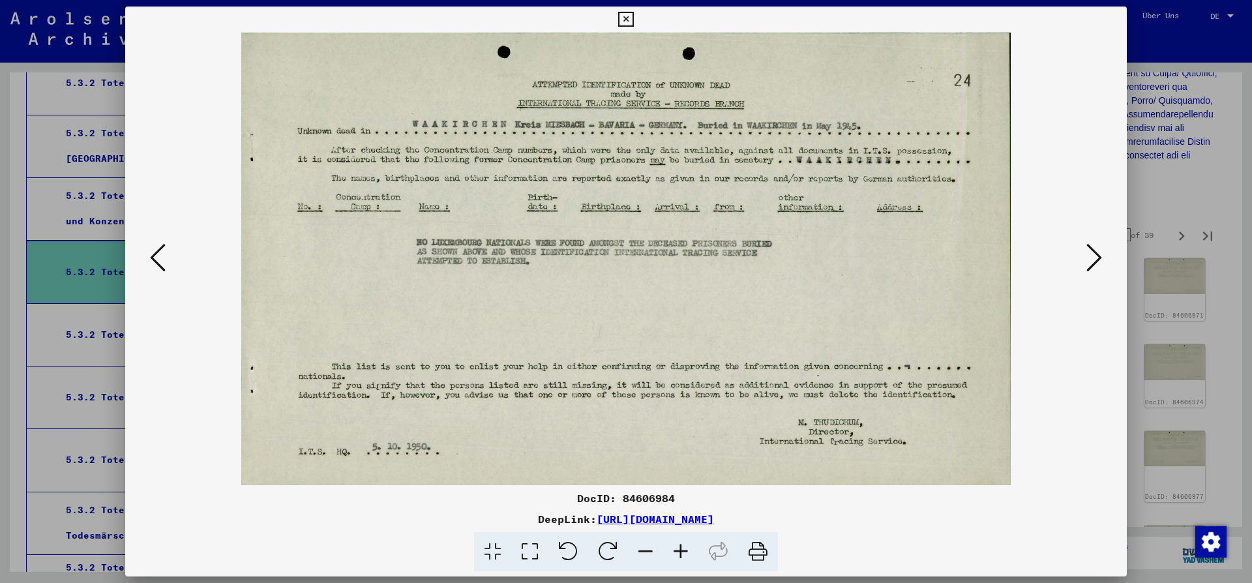
click at [1097, 257] on icon at bounding box center [1094, 257] width 16 height 31
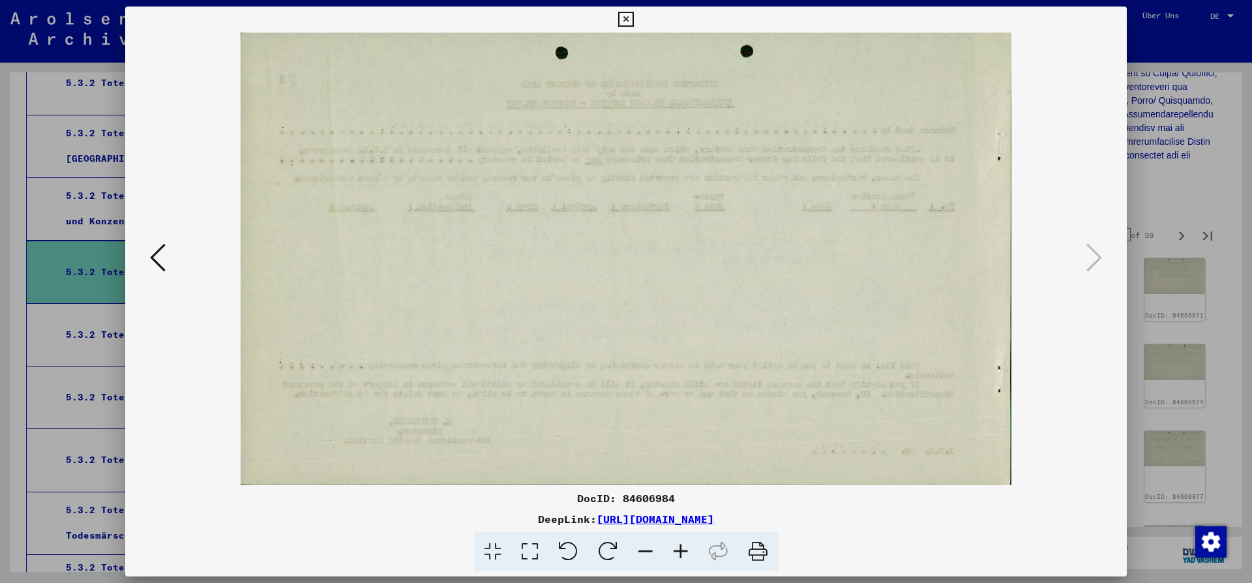
drag, startPoint x: 1116, startPoint y: 23, endPoint x: 1113, endPoint y: 61, distance: 38.6
click at [637, 28] on button at bounding box center [625, 20] width 23 height 26
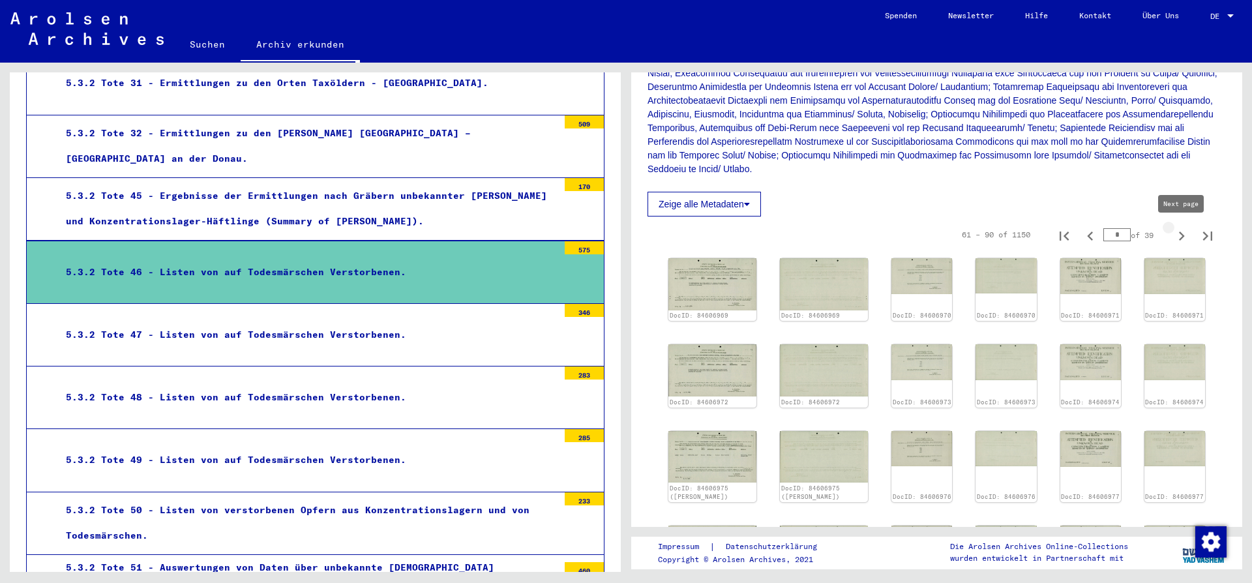
click at [1182, 237] on icon "Next page" at bounding box center [1182, 235] width 6 height 9
type input "*"
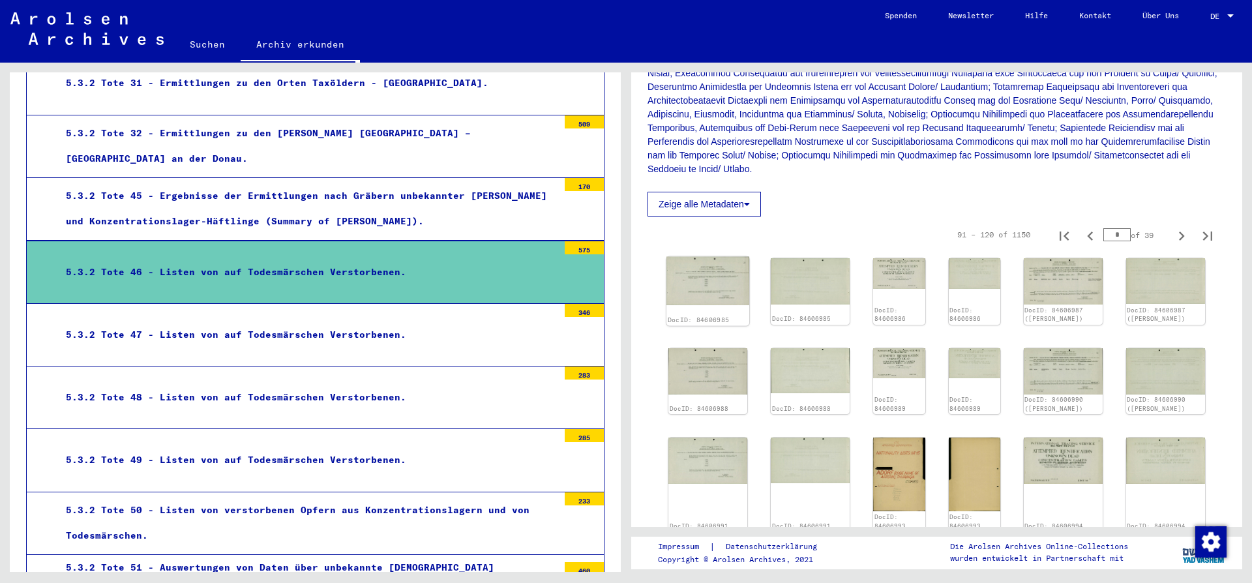
click at [705, 287] on img at bounding box center [707, 281] width 83 height 49
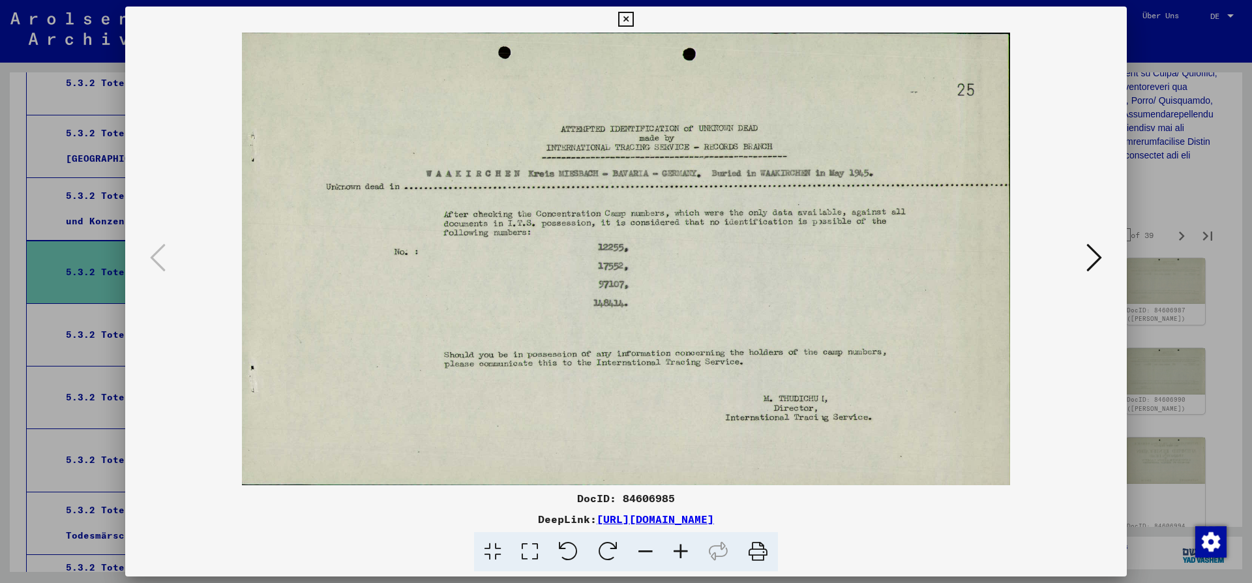
click at [1099, 256] on icon at bounding box center [1094, 257] width 16 height 31
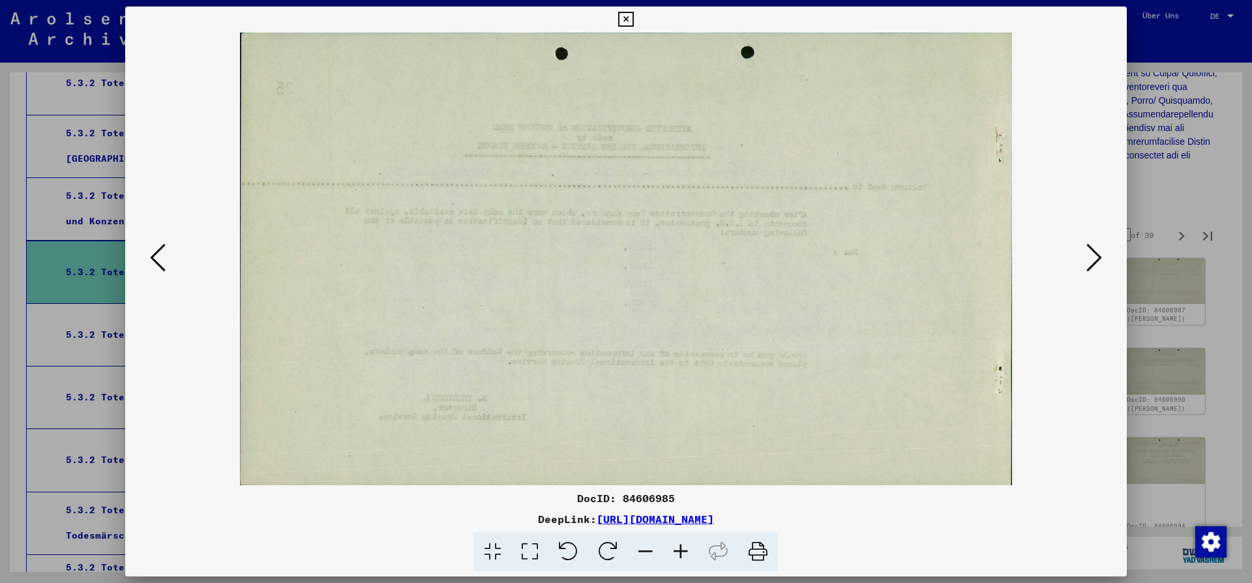
click at [1099, 256] on icon at bounding box center [1094, 257] width 16 height 31
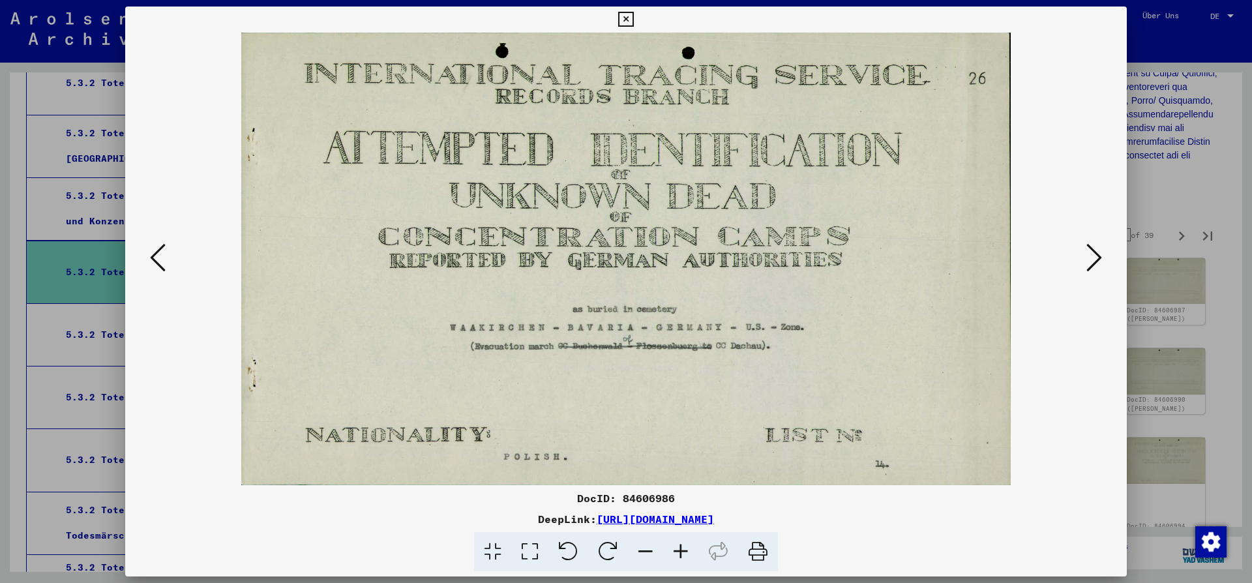
click at [1099, 256] on icon at bounding box center [1094, 257] width 16 height 31
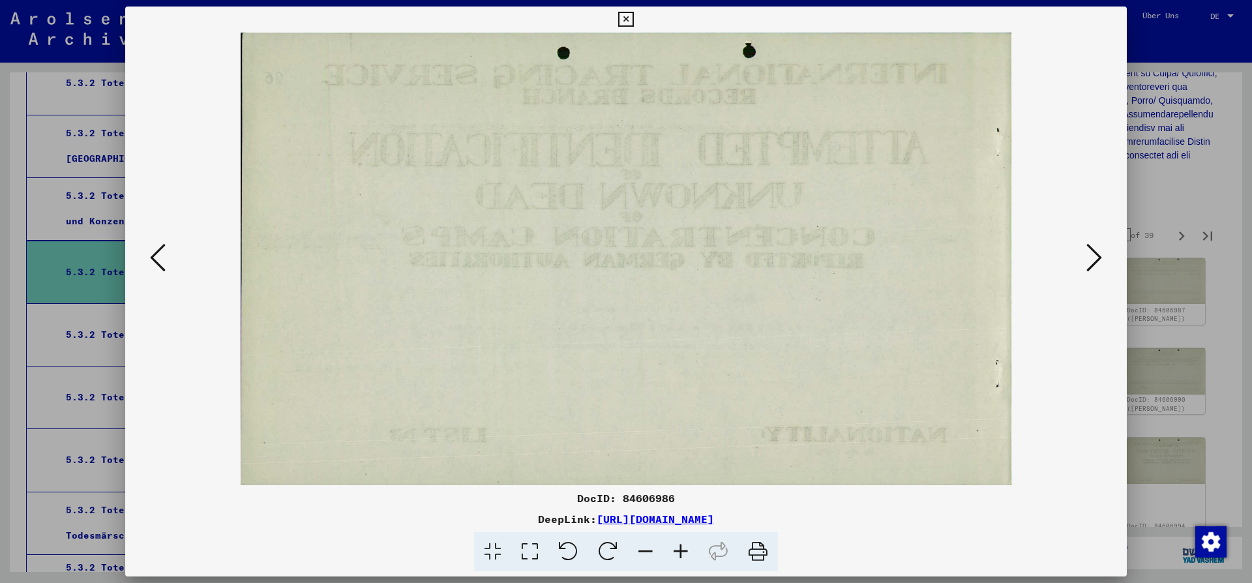
click at [1099, 256] on icon at bounding box center [1094, 257] width 16 height 31
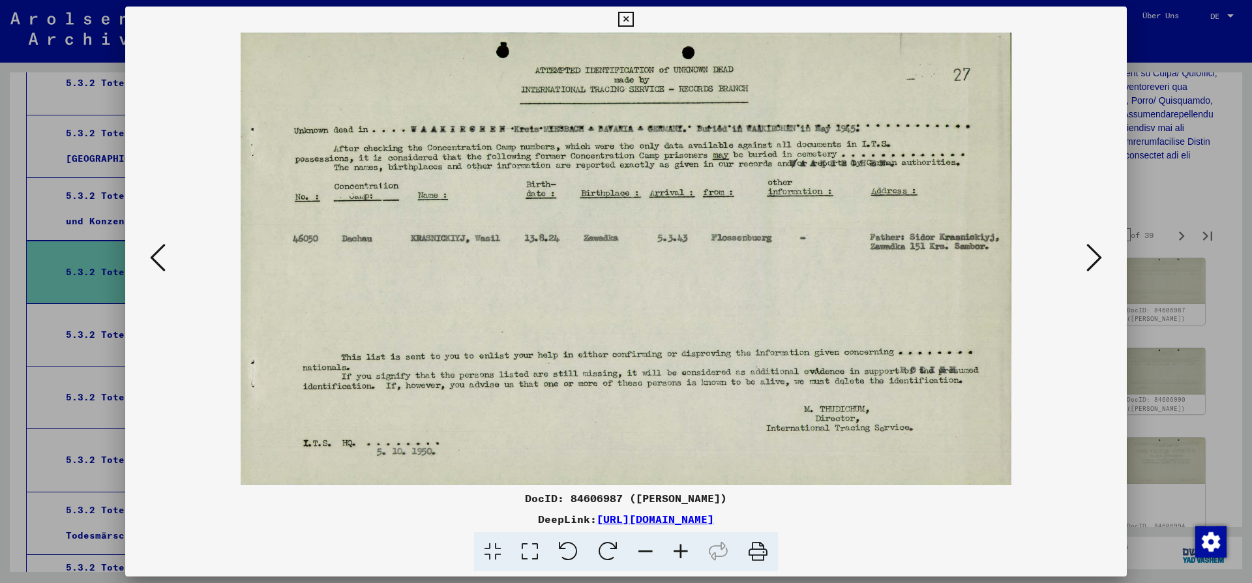
click at [1096, 256] on icon at bounding box center [1094, 257] width 16 height 31
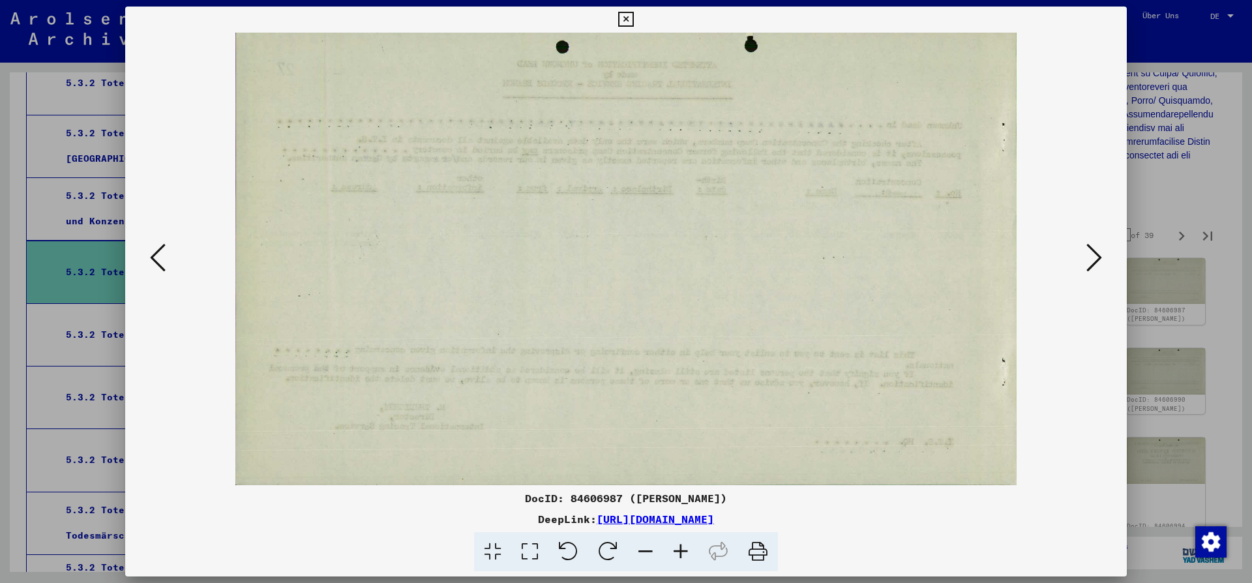
click at [1096, 256] on icon at bounding box center [1094, 257] width 16 height 31
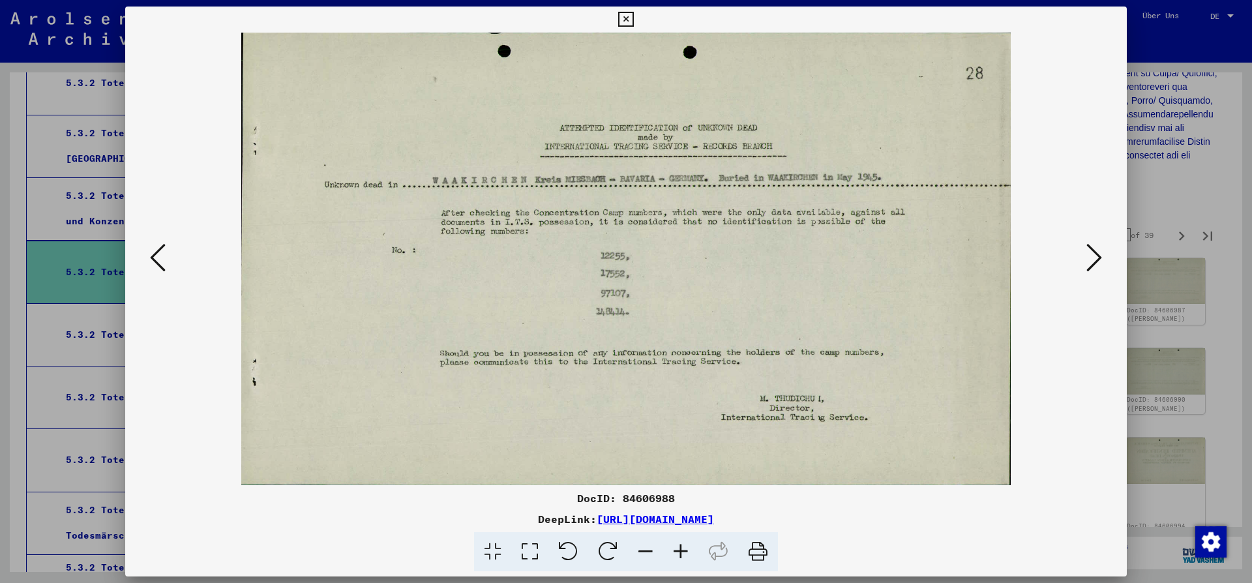
click at [1097, 256] on icon at bounding box center [1094, 257] width 16 height 31
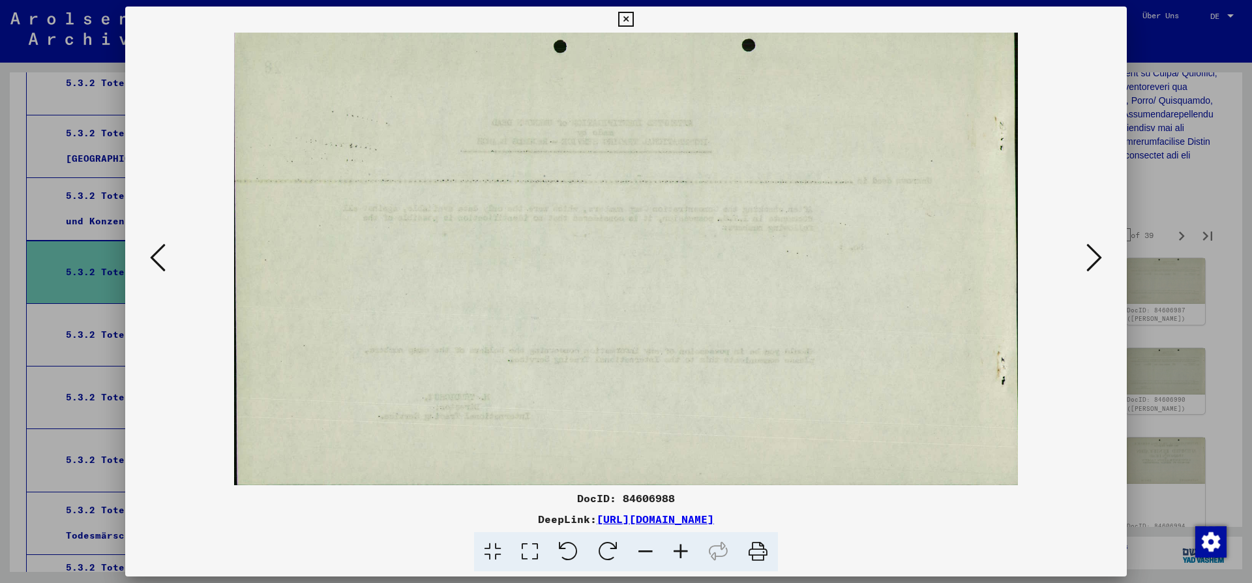
click at [1097, 256] on icon at bounding box center [1094, 257] width 16 height 31
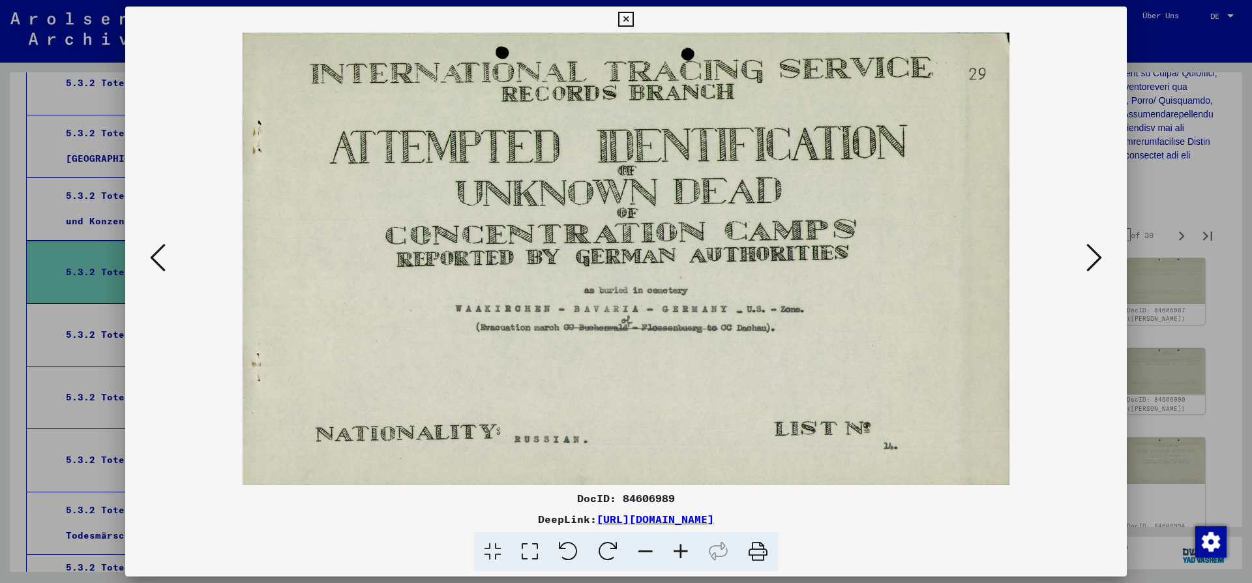
click at [1097, 256] on icon at bounding box center [1094, 257] width 16 height 31
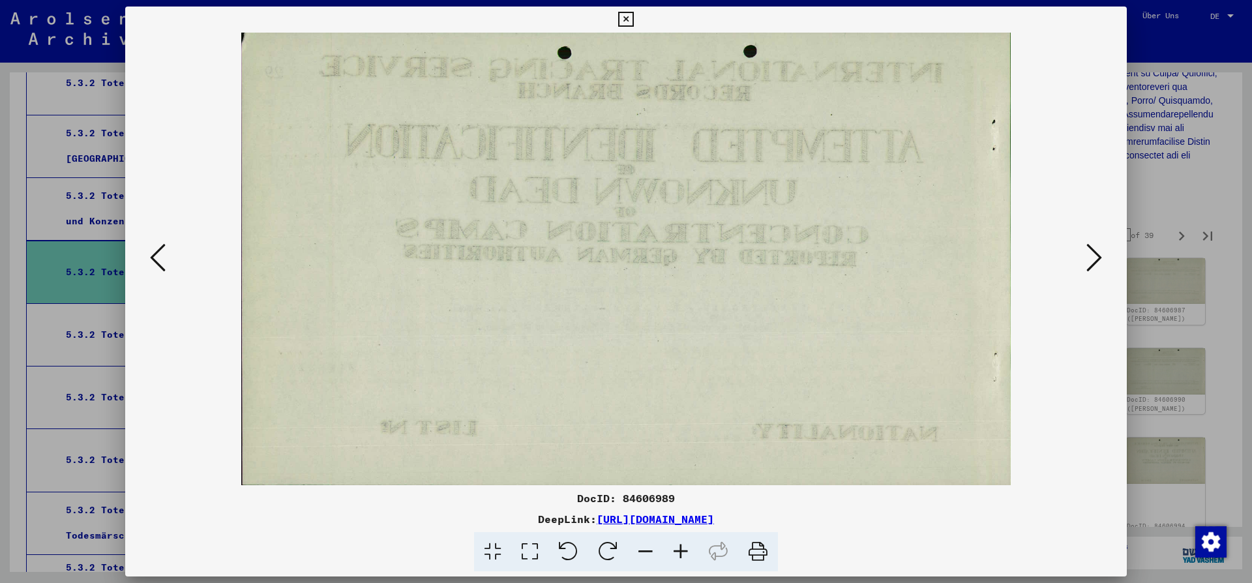
click at [1097, 256] on icon at bounding box center [1094, 257] width 16 height 31
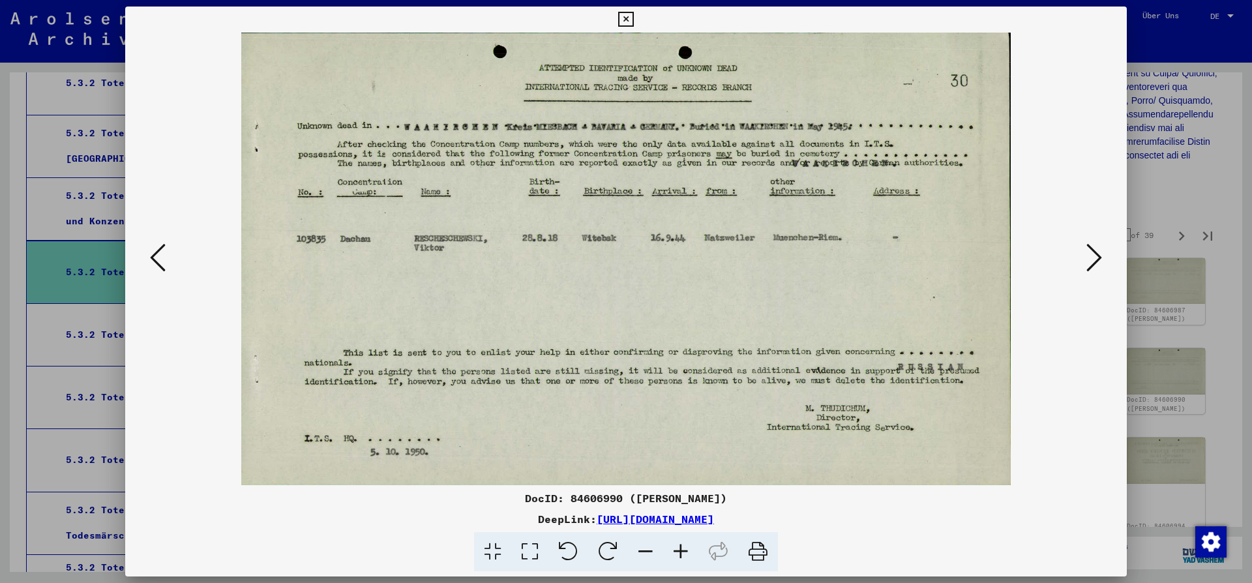
click at [1097, 256] on icon at bounding box center [1094, 257] width 16 height 31
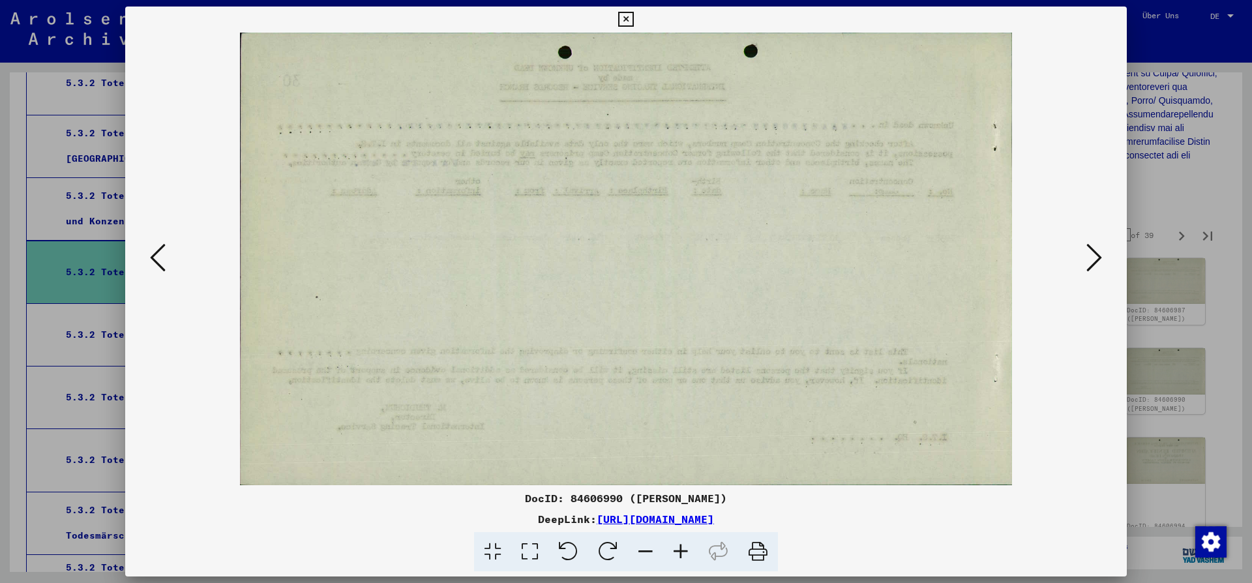
click at [1097, 256] on icon at bounding box center [1094, 257] width 16 height 31
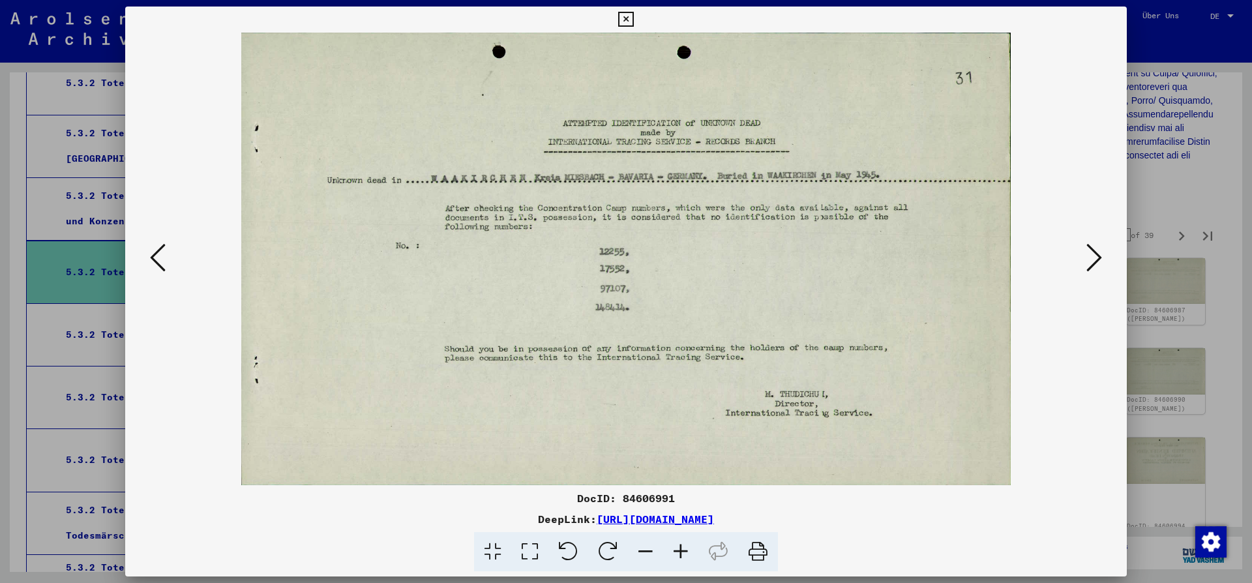
click at [1097, 257] on icon at bounding box center [1094, 257] width 16 height 31
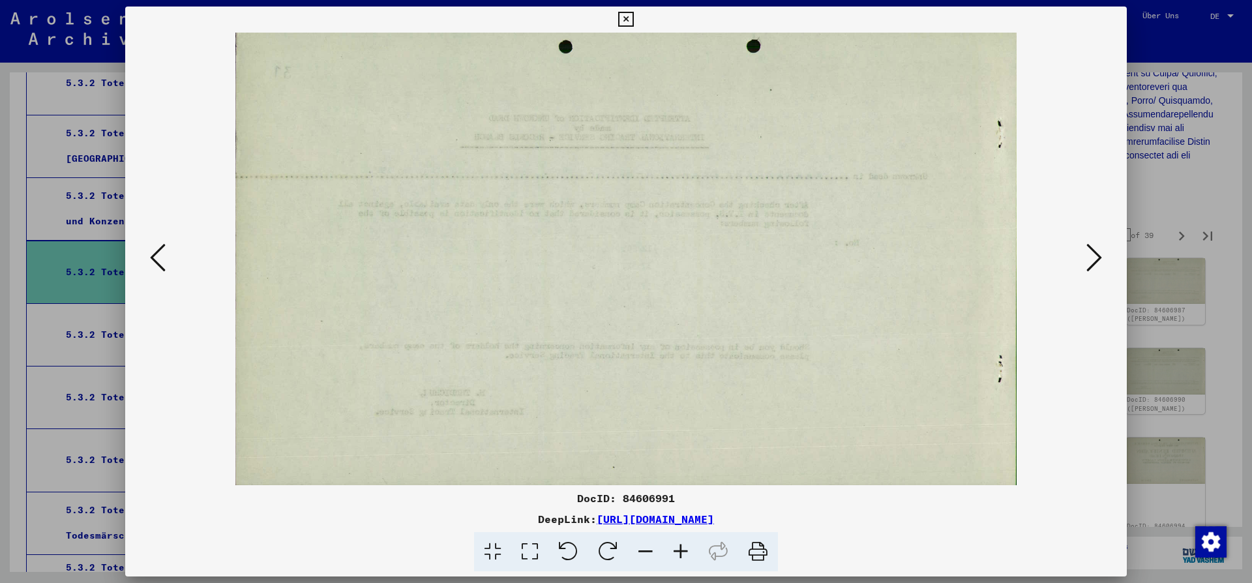
click at [1097, 257] on icon at bounding box center [1094, 257] width 16 height 31
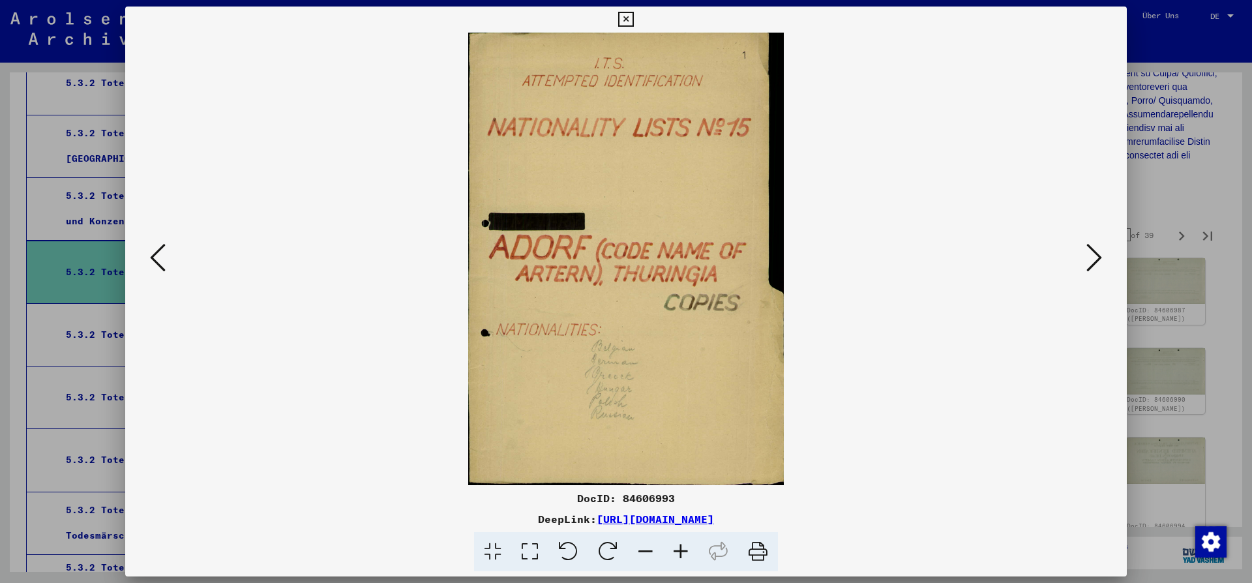
drag, startPoint x: 1120, startPoint y: 18, endPoint x: 1116, endPoint y: 26, distance: 9.6
click at [633, 18] on icon at bounding box center [625, 20] width 15 height 16
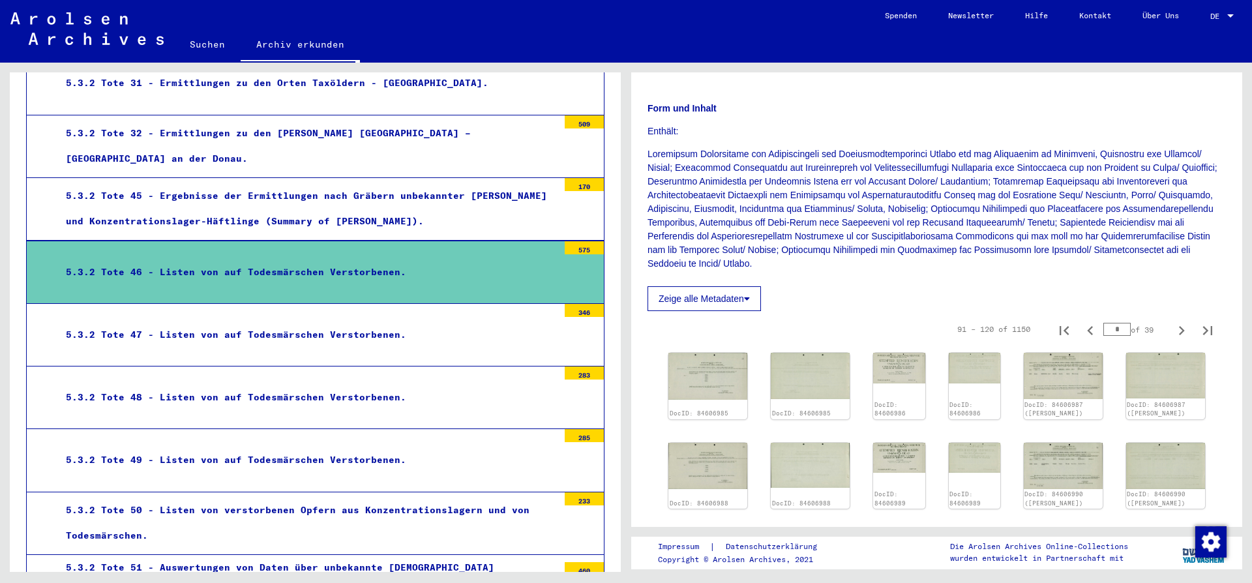
scroll to position [211, 0]
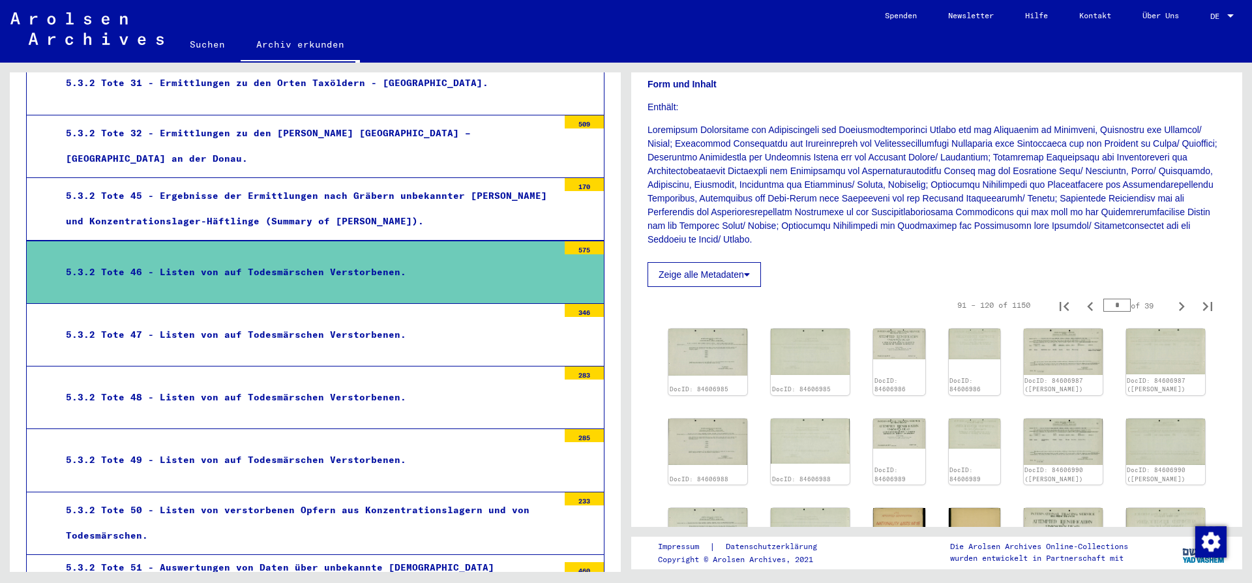
click at [238, 322] on div "5.3.2 Tote 47 - Listen von auf Todesmärschen Verstorbenen." at bounding box center [307, 334] width 502 height 25
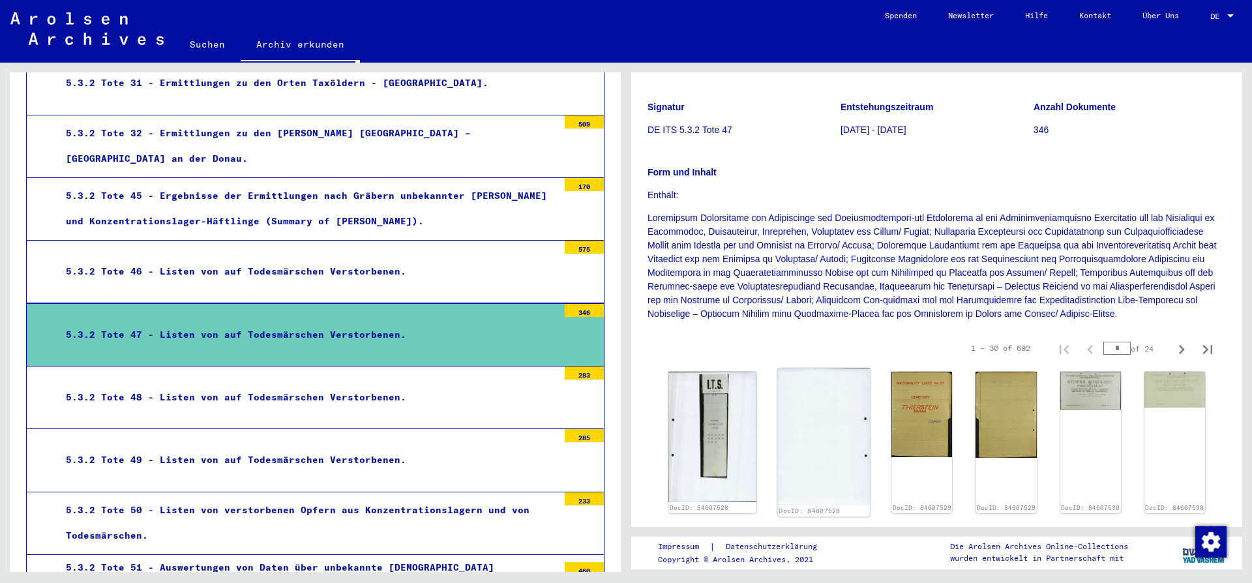
scroll to position [141, 0]
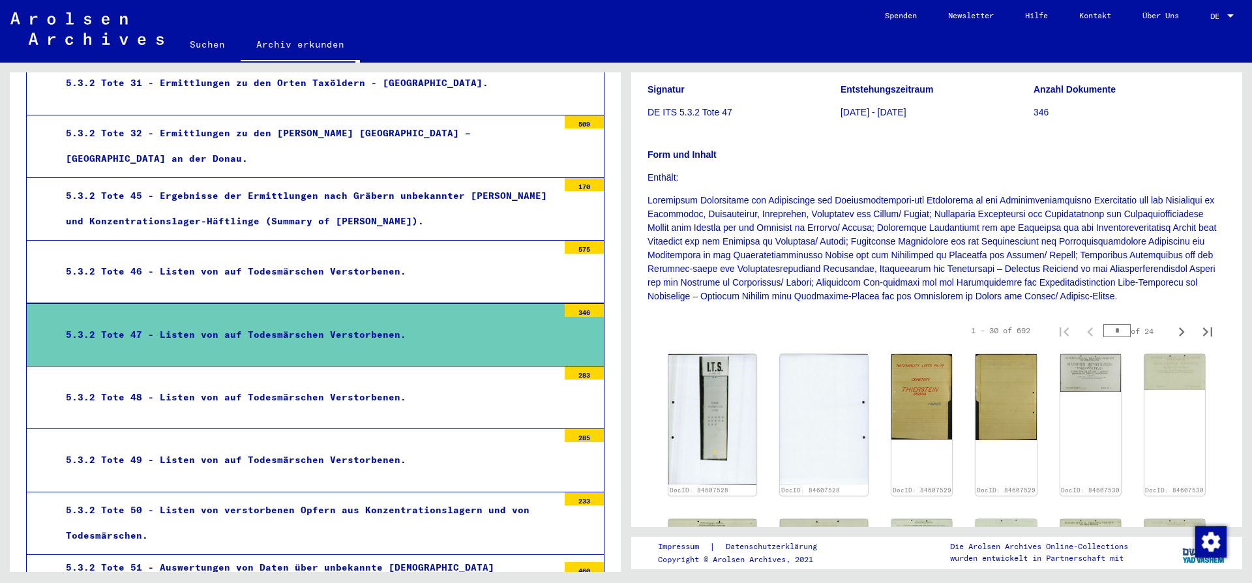
click at [295, 387] on div "5.3.2 Tote 48 - Listen von auf Todesmärschen Verstorbenen." at bounding box center [307, 397] width 502 height 25
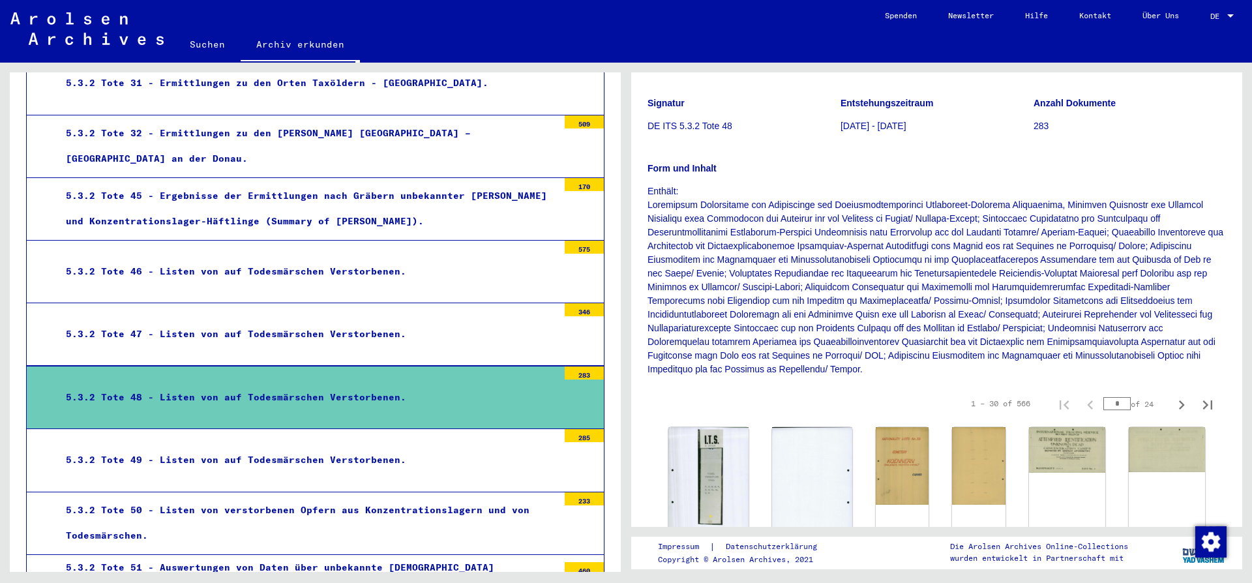
scroll to position [141, 0]
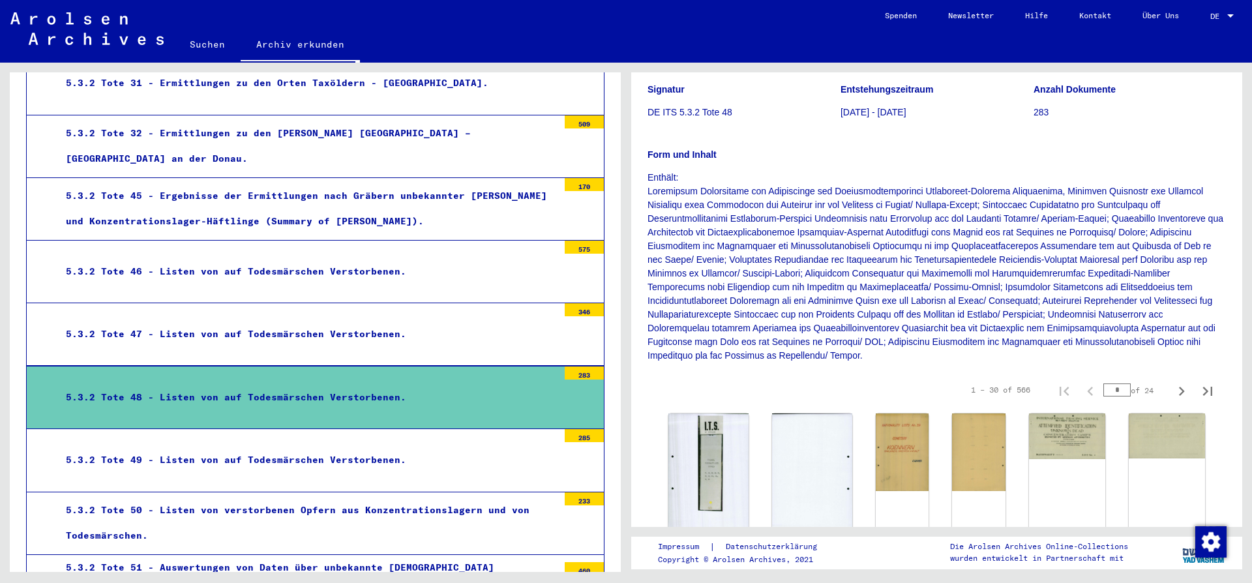
click at [237, 447] on div "5.3.2 Tote 49 - Listen von auf Todesmärschen Verstorbenen." at bounding box center [307, 459] width 502 height 25
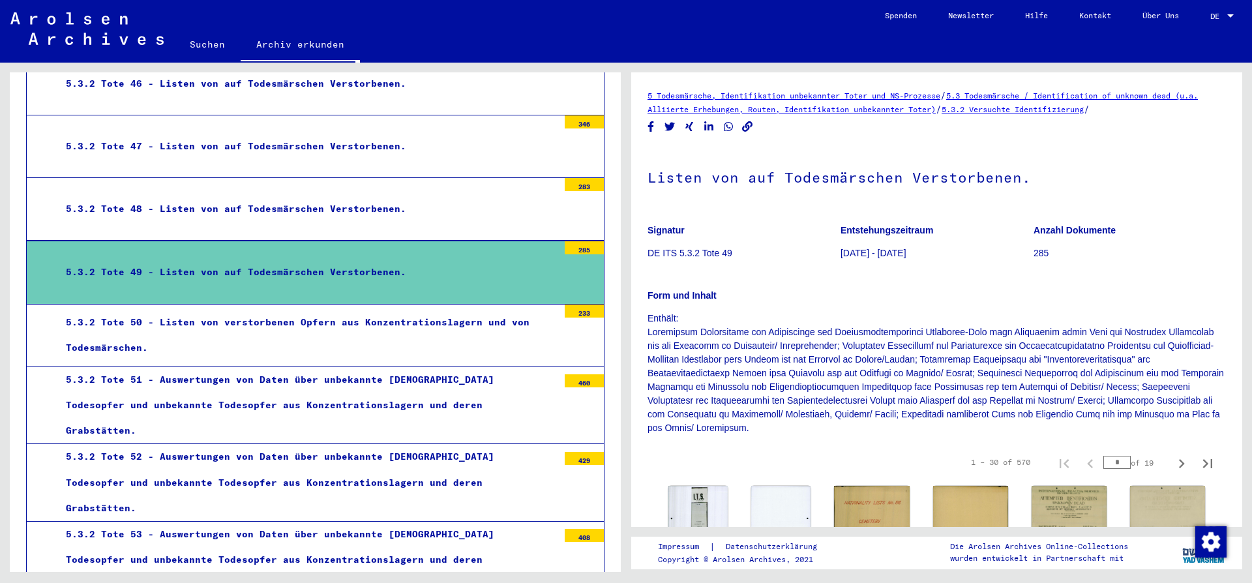
scroll to position [2410, 0]
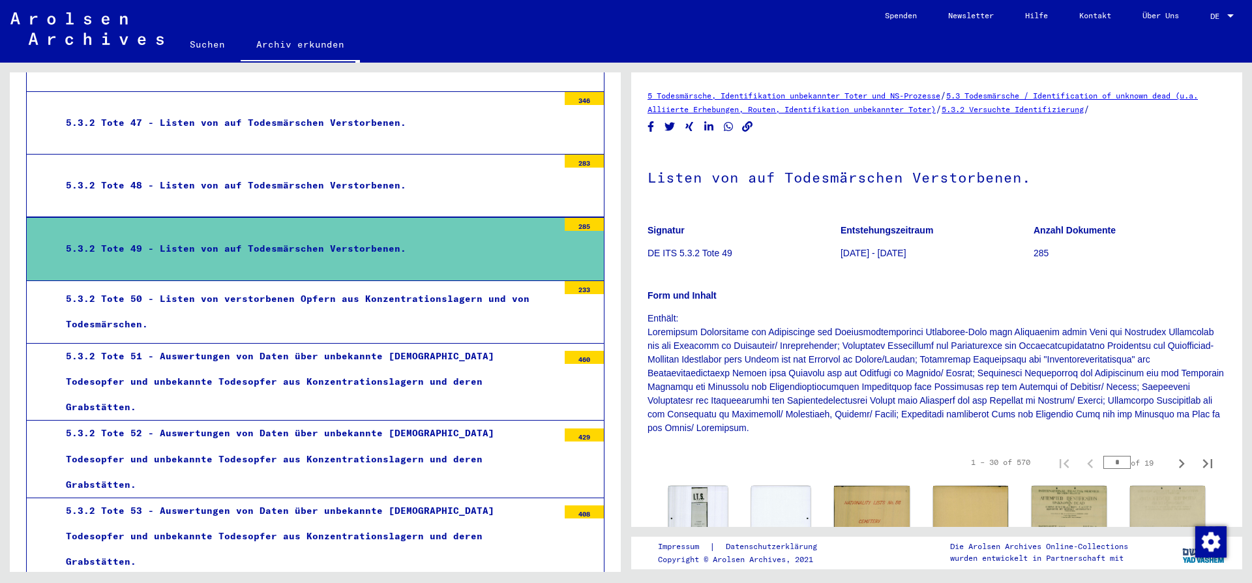
click at [194, 288] on div "5.3.2 Tote 50 - Listen von verstorbenen Opfern aus Konzentrationslagern und von…" at bounding box center [307, 311] width 502 height 51
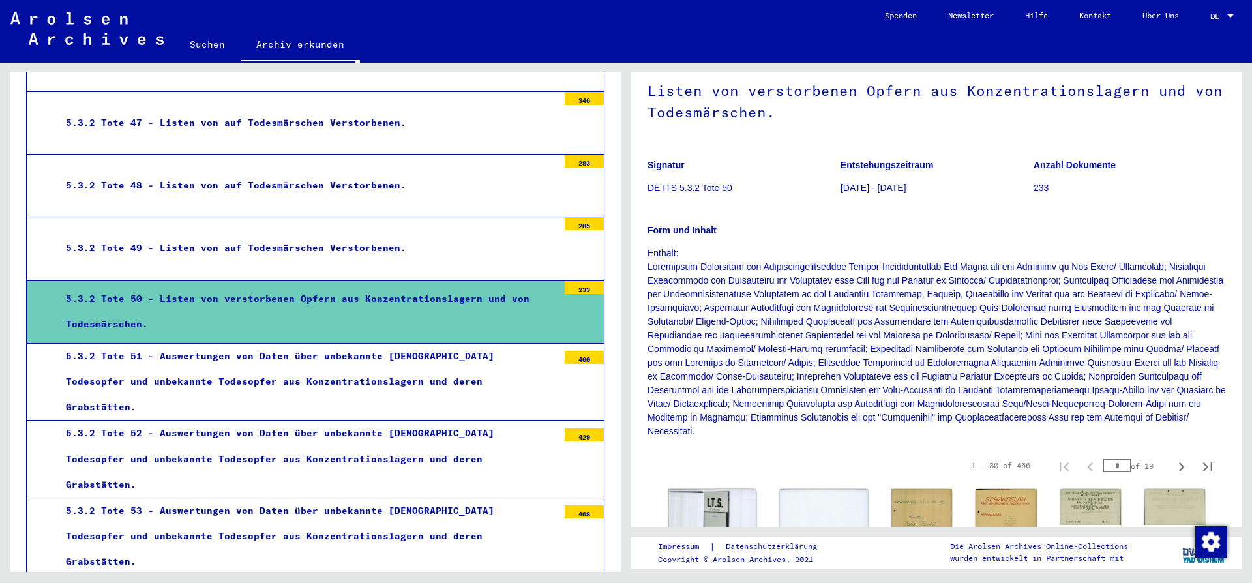
scroll to position [141, 0]
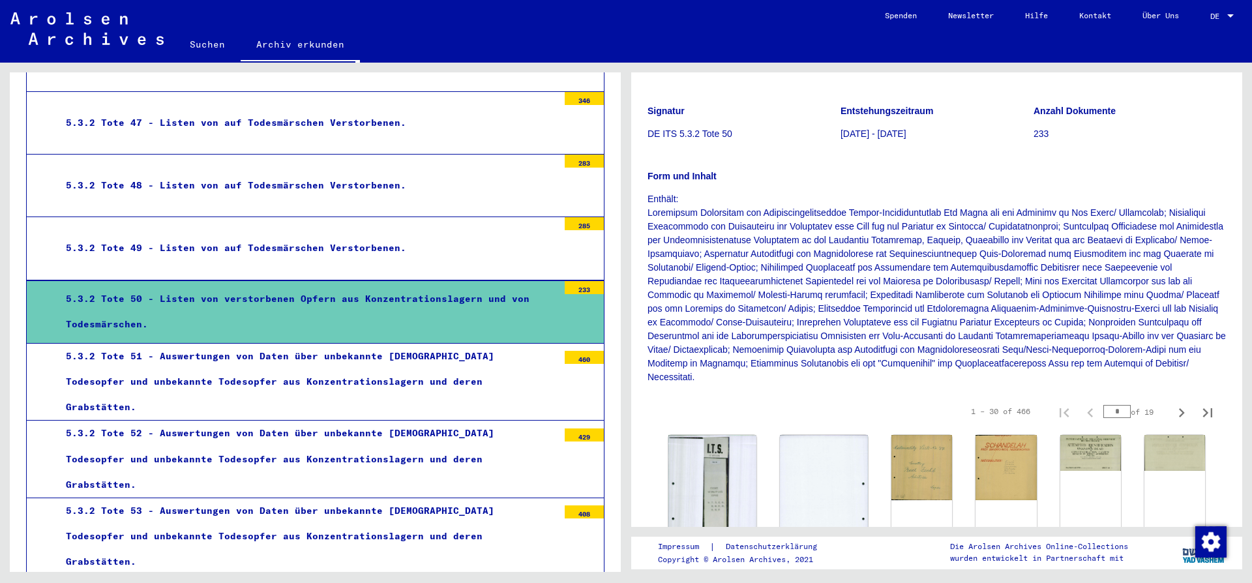
click at [213, 370] on div "5.3.2 Tote 51 - Auswertungen von Daten über unbekannte [DEMOGRAPHIC_DATA] Todes…" at bounding box center [307, 382] width 502 height 77
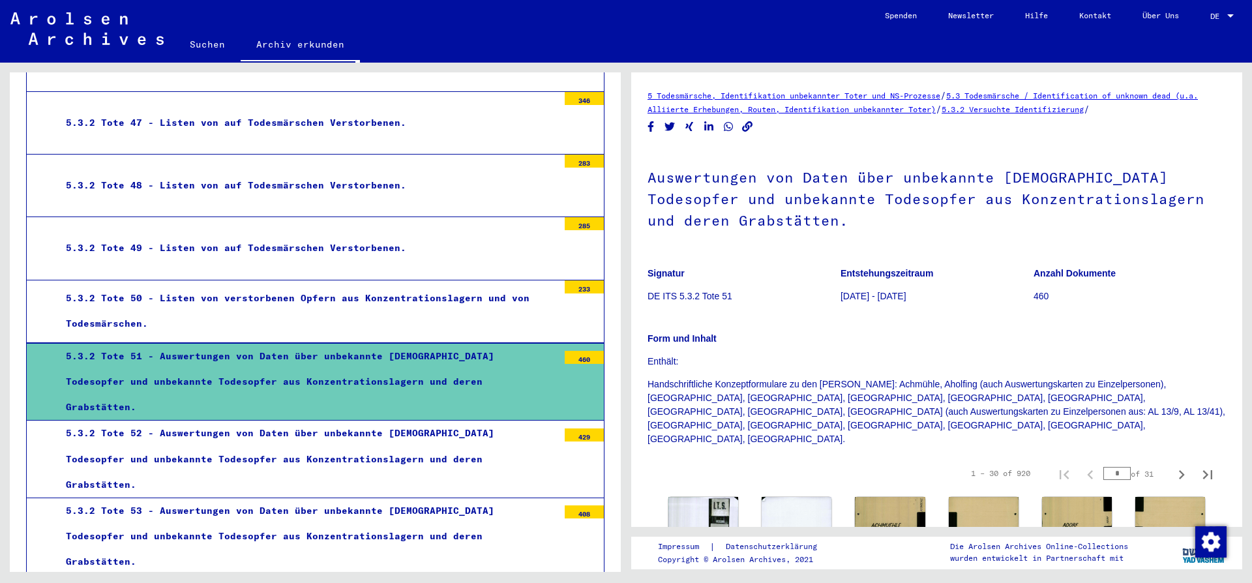
click at [381, 439] on div "5.3.2 Tote 52 - Auswertungen von Daten über unbekannte [DEMOGRAPHIC_DATA] Todes…" at bounding box center [307, 459] width 502 height 77
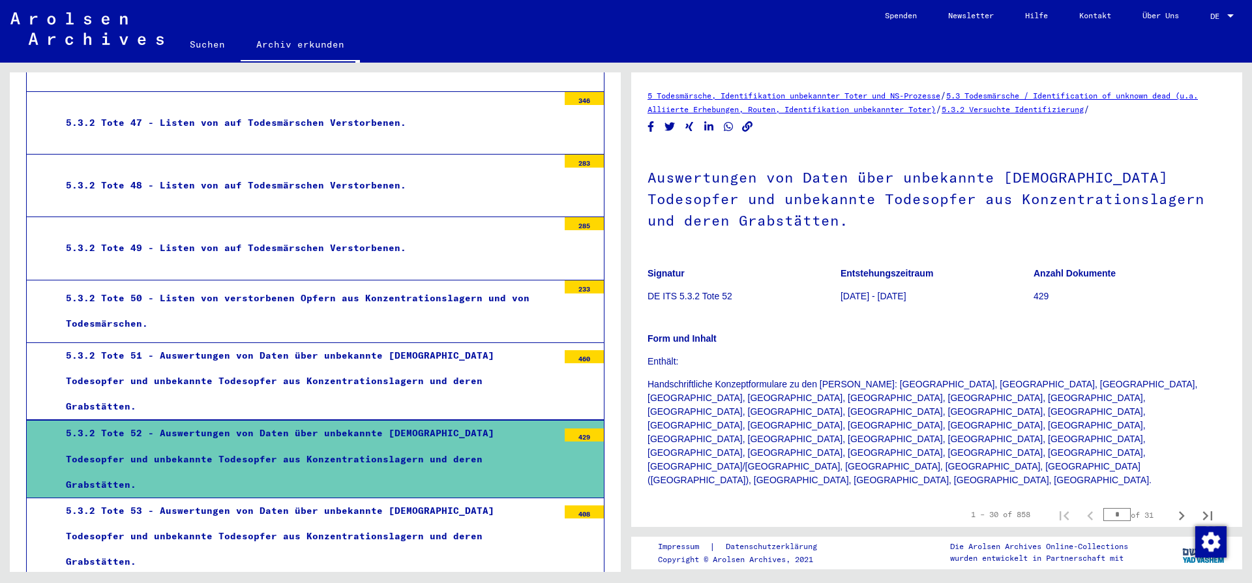
click at [355, 498] on div "5.3.2 Tote 53 - Auswertungen von Daten über unbekannte [DEMOGRAPHIC_DATA] Todes…" at bounding box center [307, 536] width 502 height 77
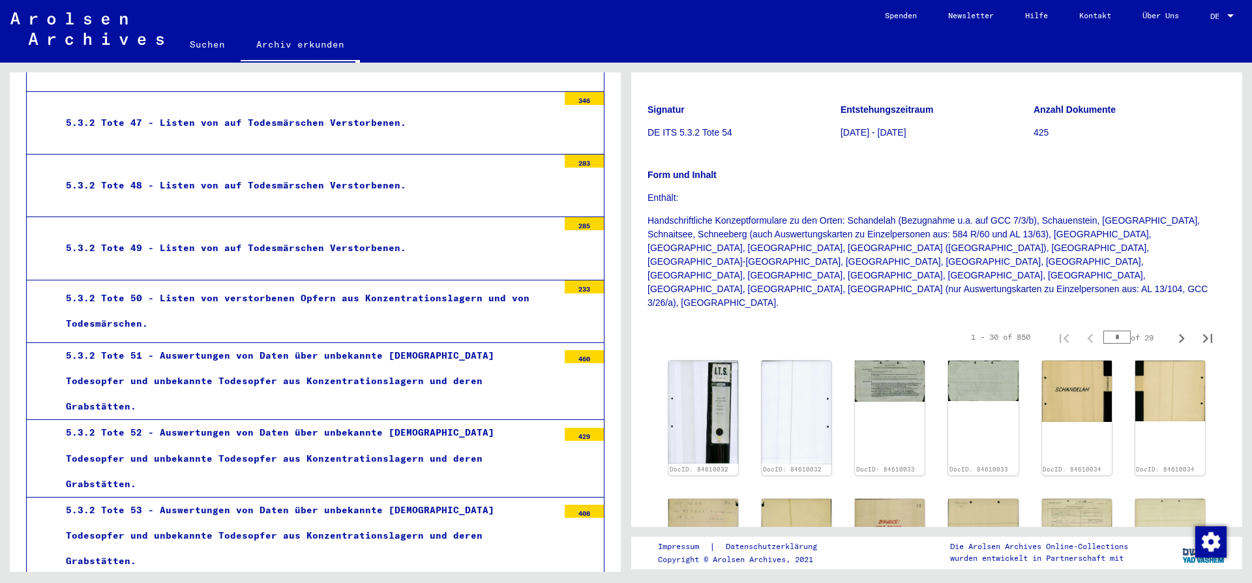
scroll to position [211, 0]
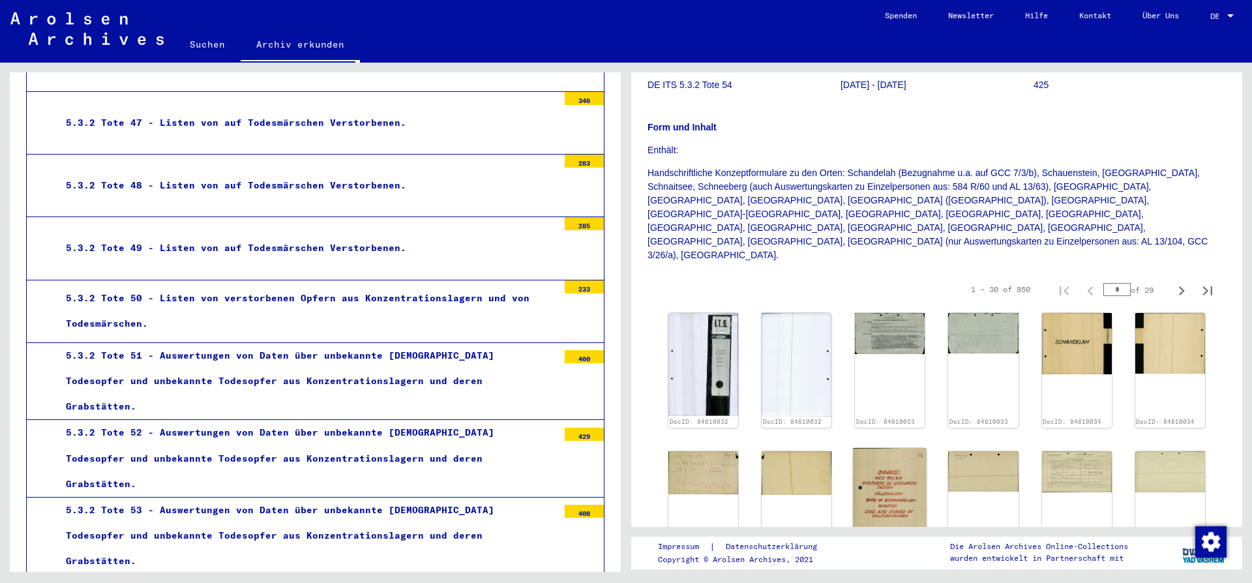
click at [868, 448] on img at bounding box center [890, 509] width 74 height 123
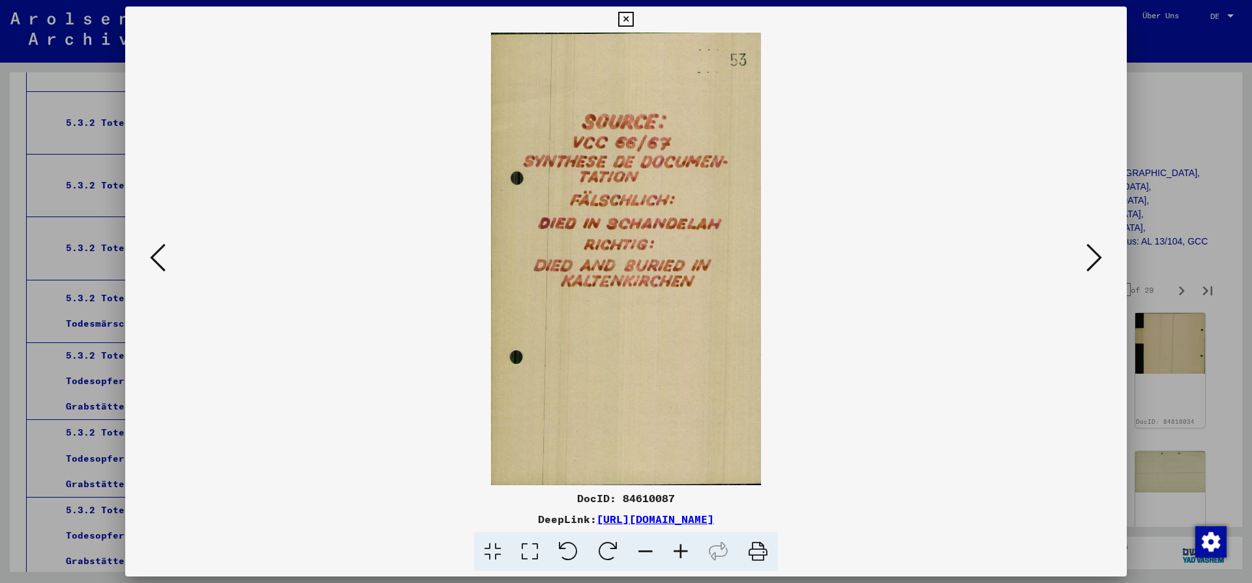
click at [633, 20] on icon at bounding box center [625, 20] width 15 height 16
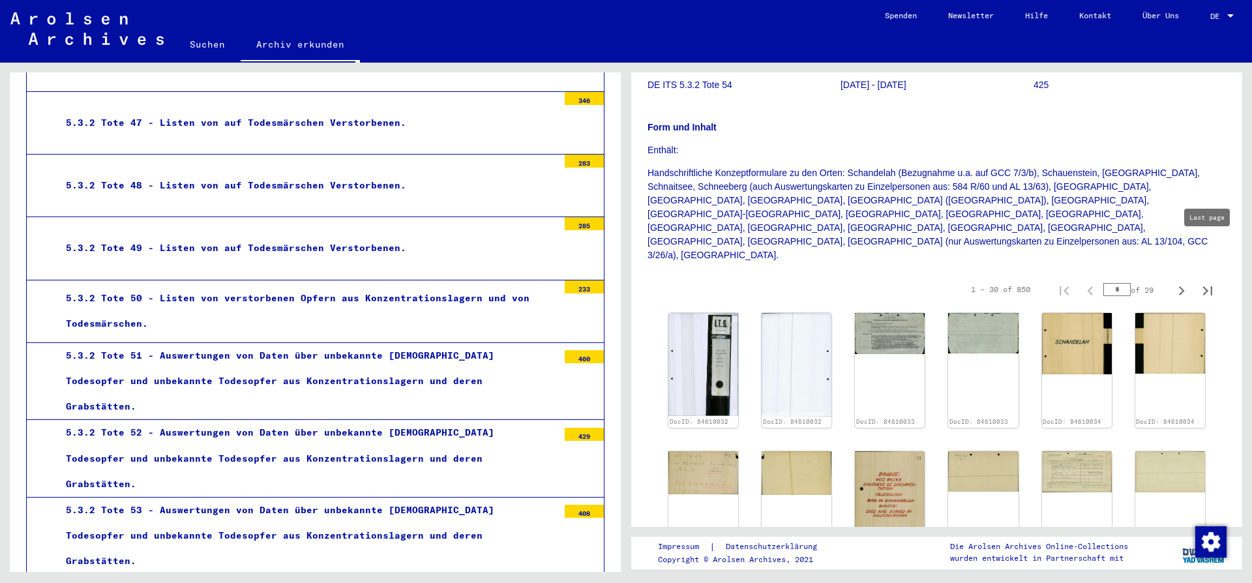
click at [1208, 282] on icon "Last page" at bounding box center [1207, 291] width 18 height 18
type input "**"
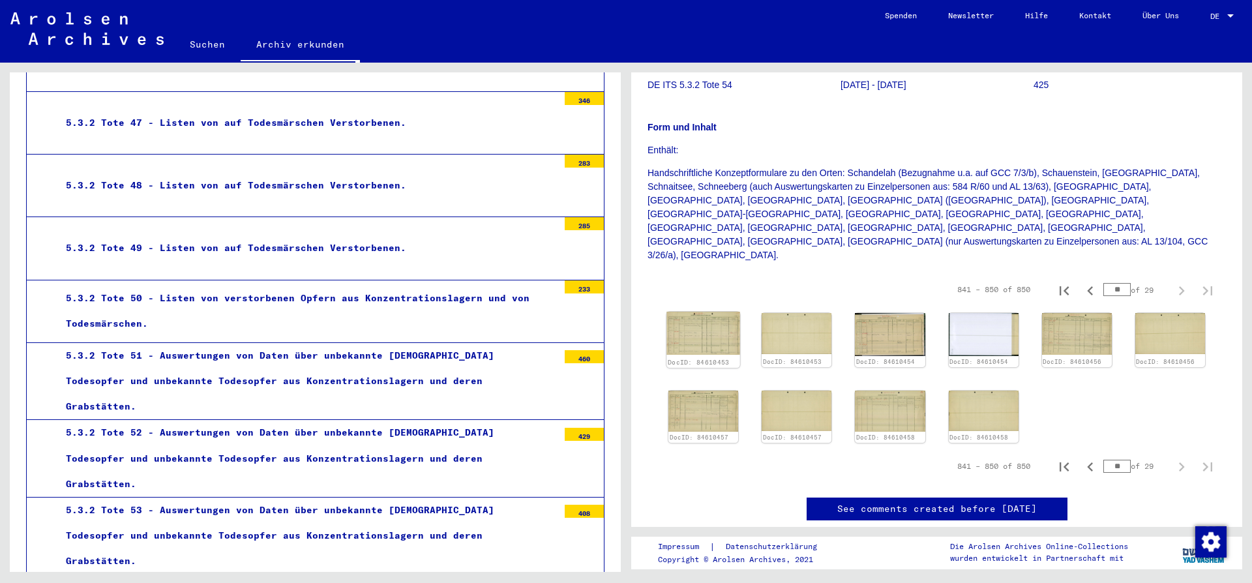
click at [696, 312] on img at bounding box center [703, 334] width 74 height 44
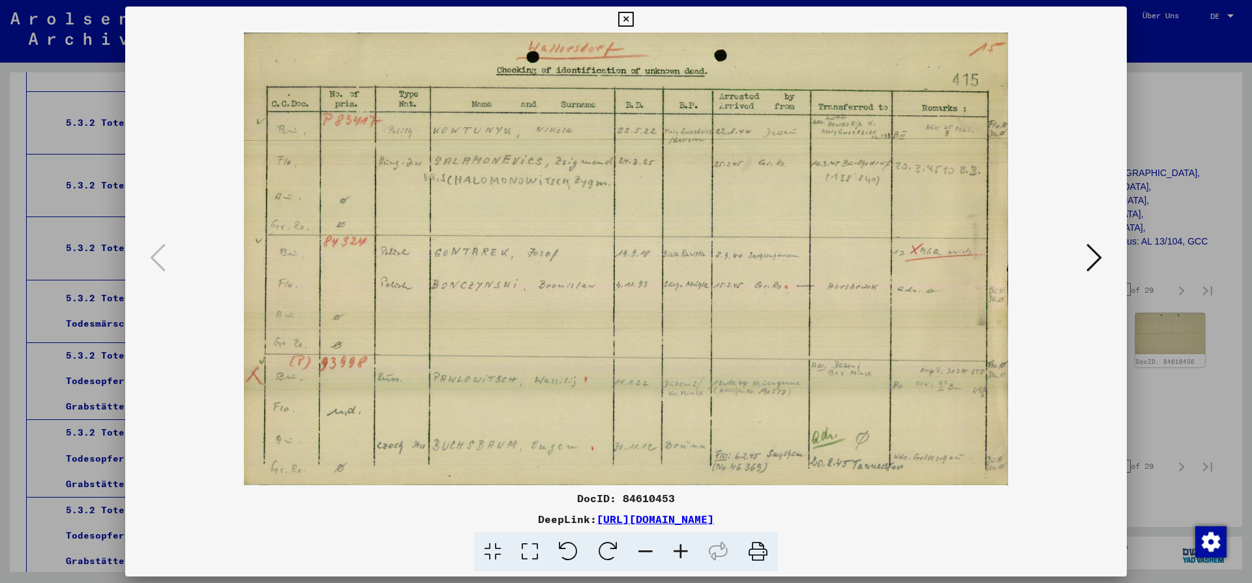
click at [633, 17] on icon at bounding box center [625, 20] width 15 height 16
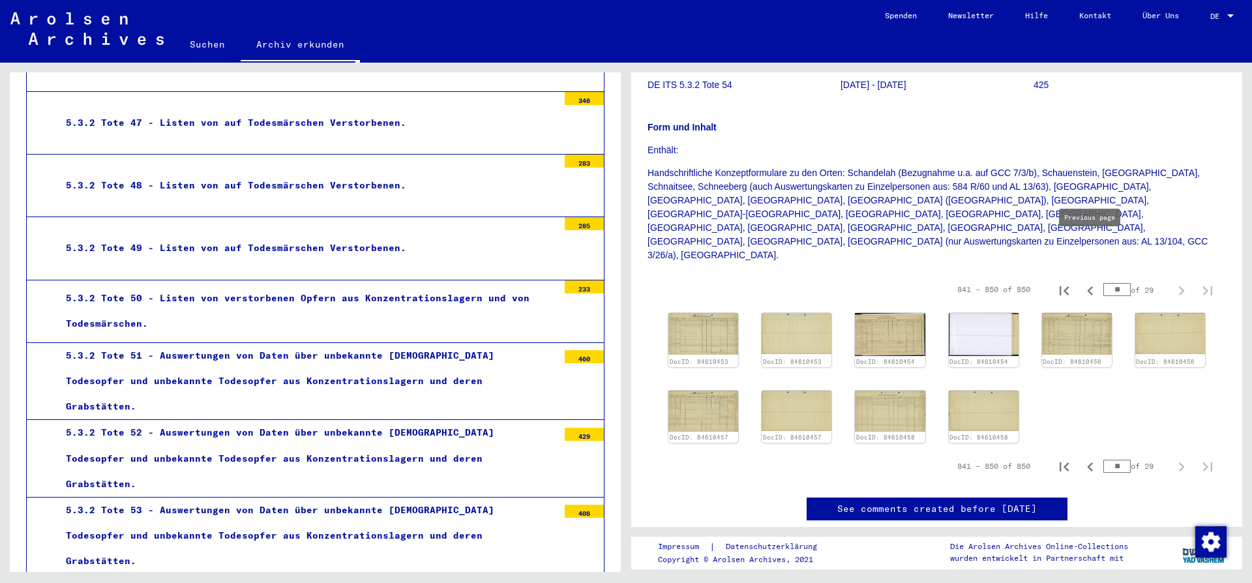
click at [1091, 282] on icon "Previous page" at bounding box center [1090, 291] width 18 height 18
type input "**"
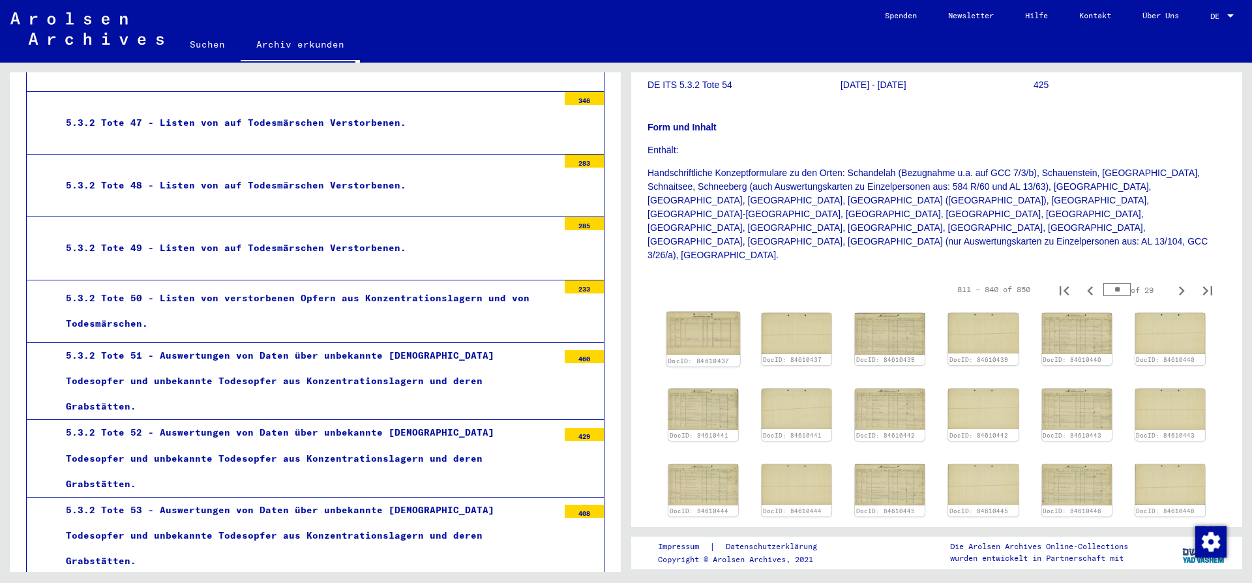
click at [696, 312] on img at bounding box center [703, 333] width 74 height 43
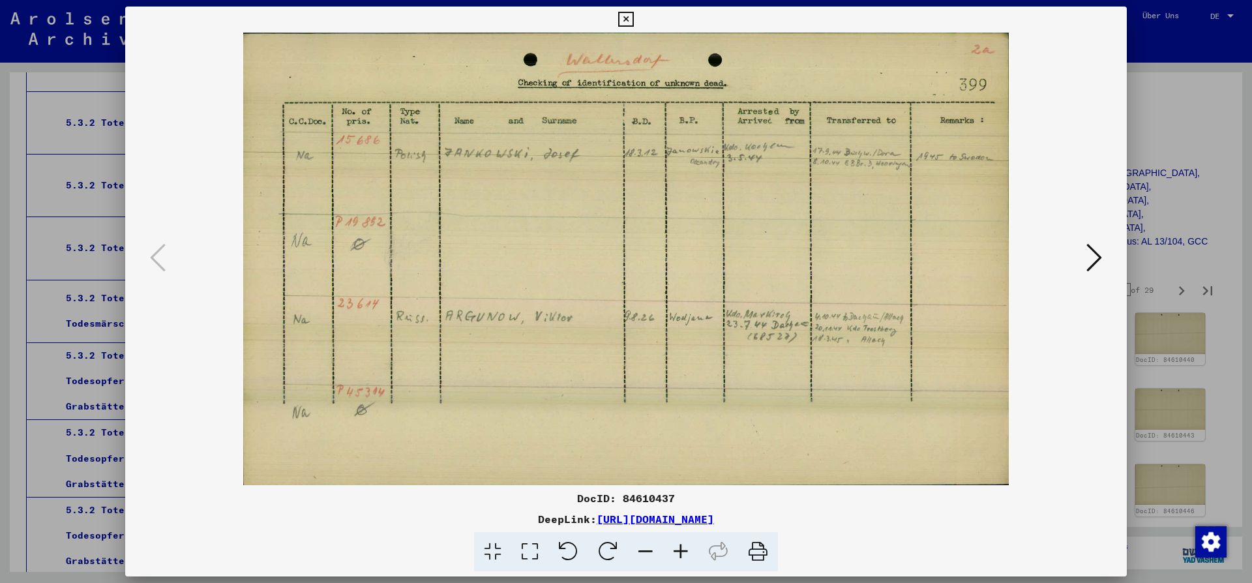
click at [633, 20] on icon at bounding box center [625, 20] width 15 height 16
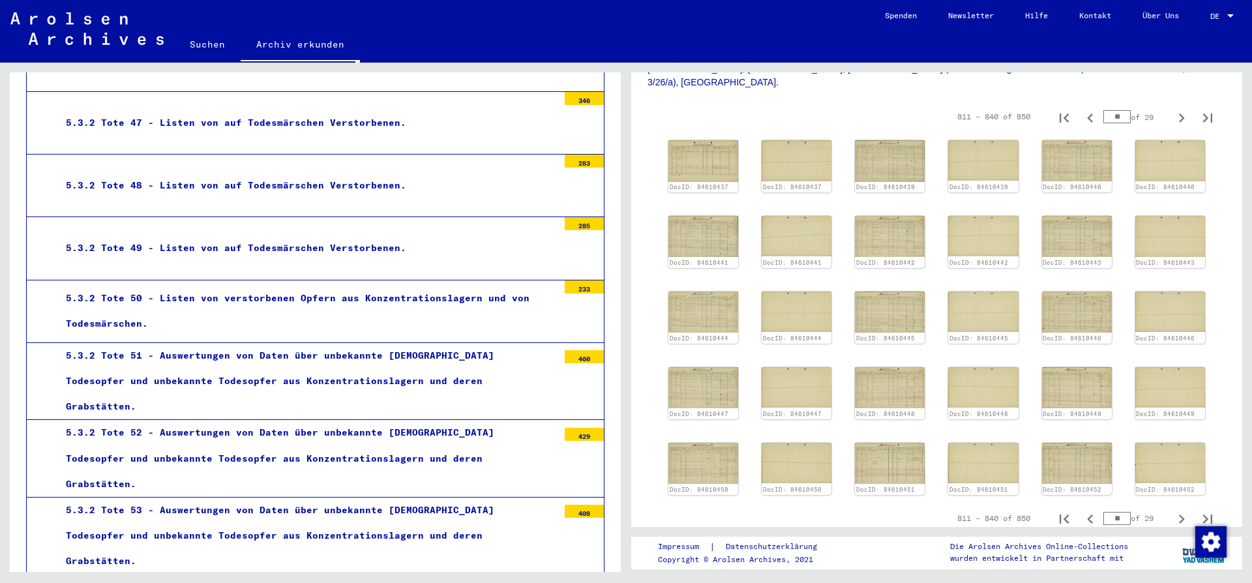
scroll to position [422, 0]
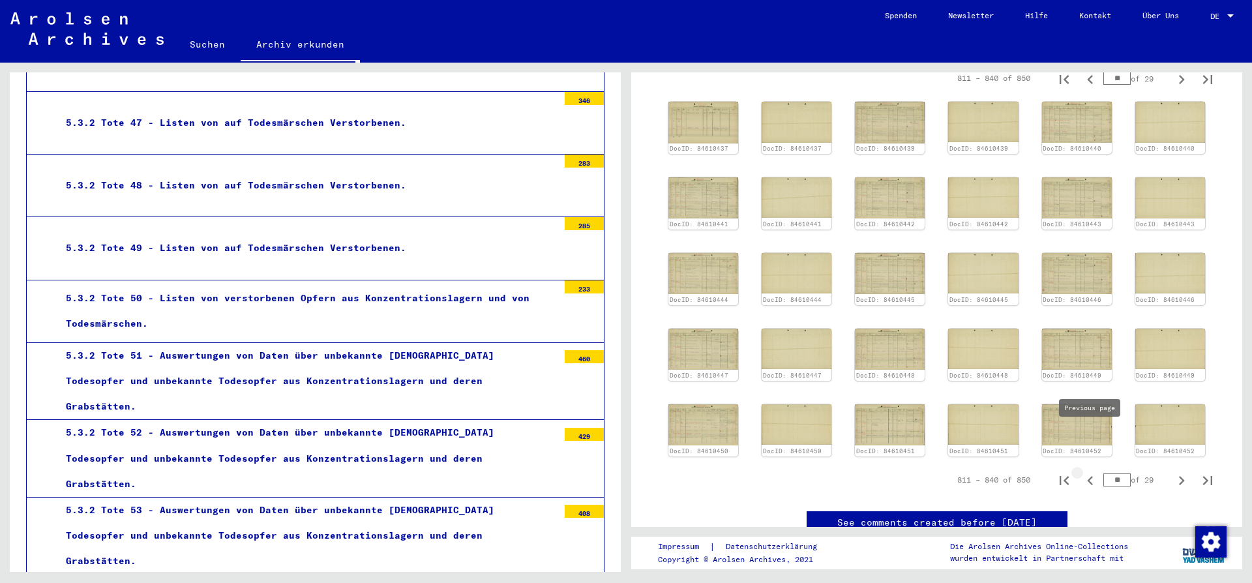
click at [1092, 471] on icon "Previous page" at bounding box center [1090, 480] width 18 height 18
type input "**"
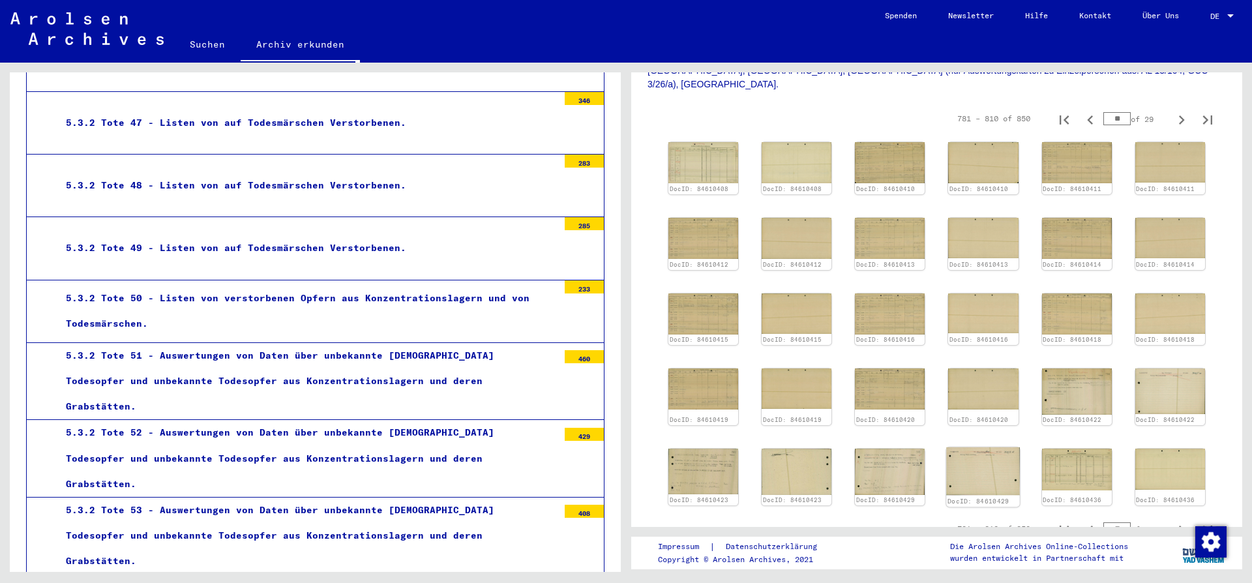
scroll to position [393, 0]
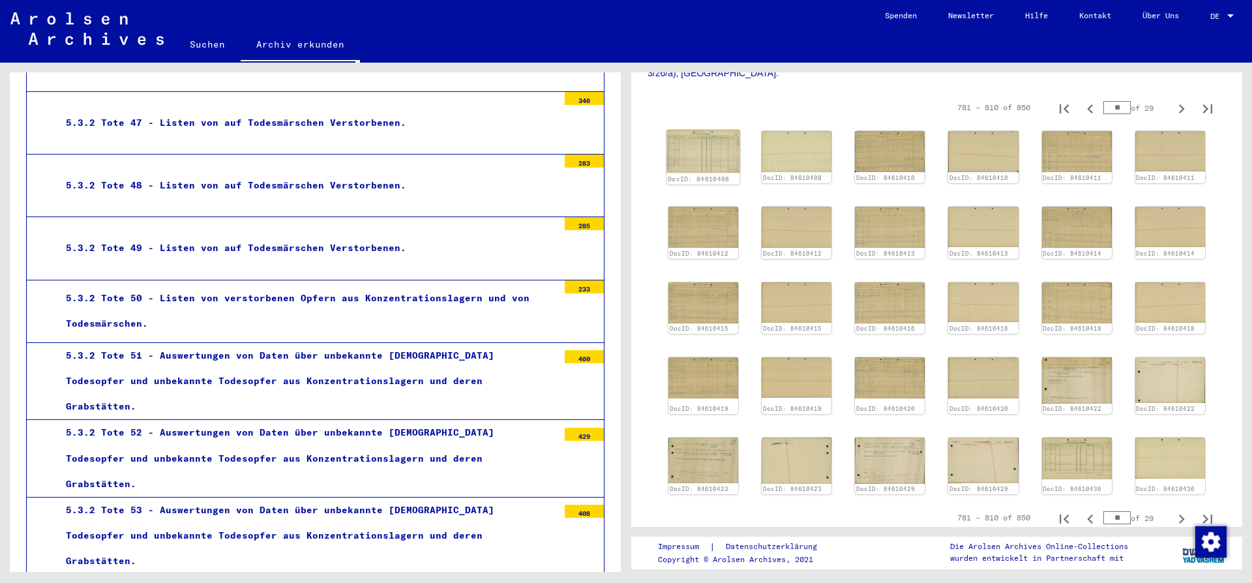
click at [700, 130] on img at bounding box center [703, 151] width 74 height 43
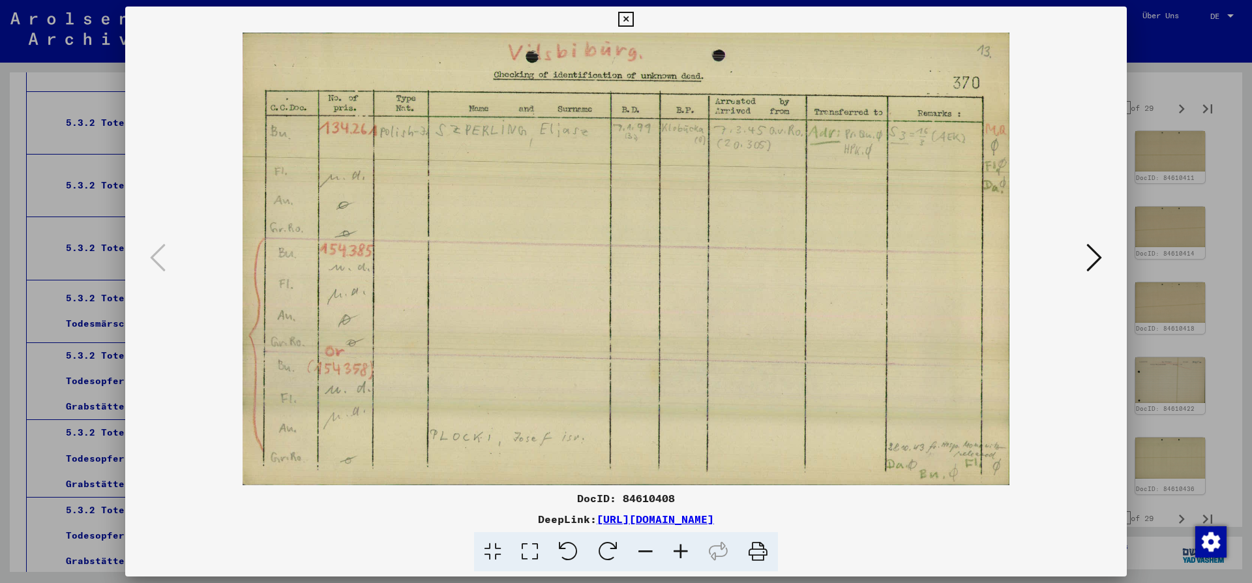
click at [1097, 257] on icon at bounding box center [1094, 257] width 16 height 31
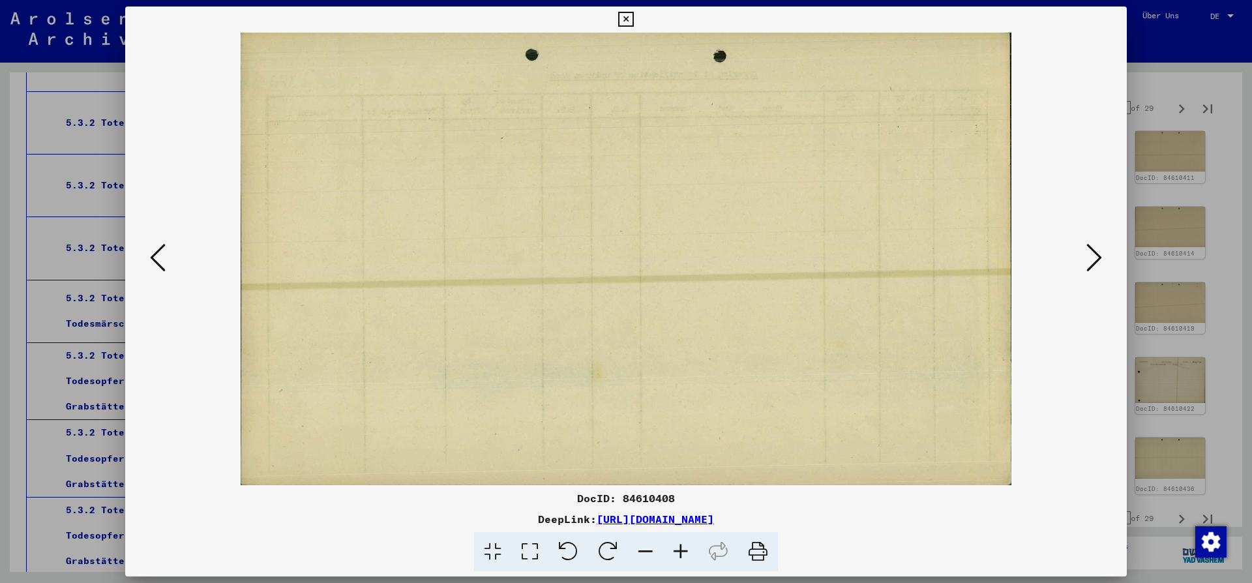
click at [1097, 257] on icon at bounding box center [1094, 257] width 16 height 31
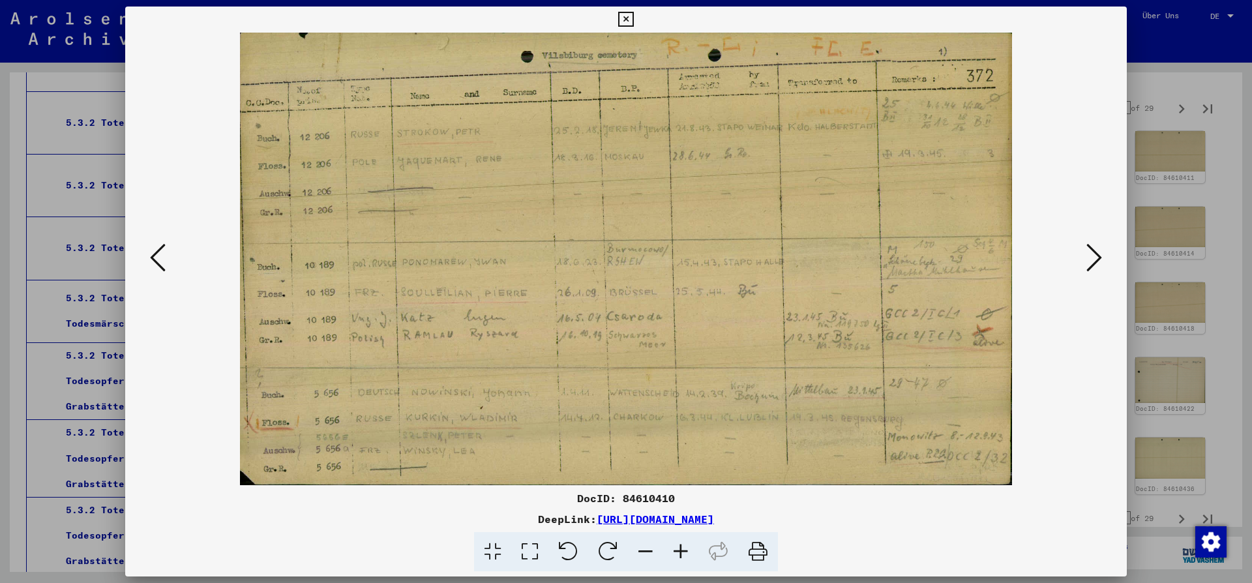
click at [1092, 265] on icon at bounding box center [1094, 257] width 16 height 31
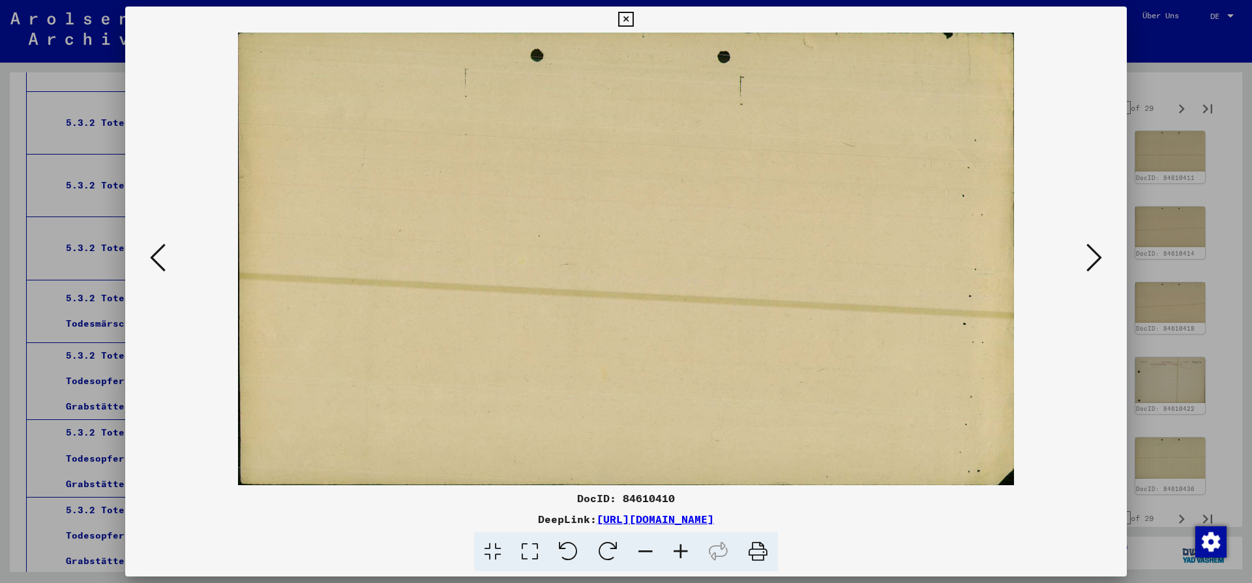
click at [1088, 265] on icon at bounding box center [1094, 257] width 16 height 31
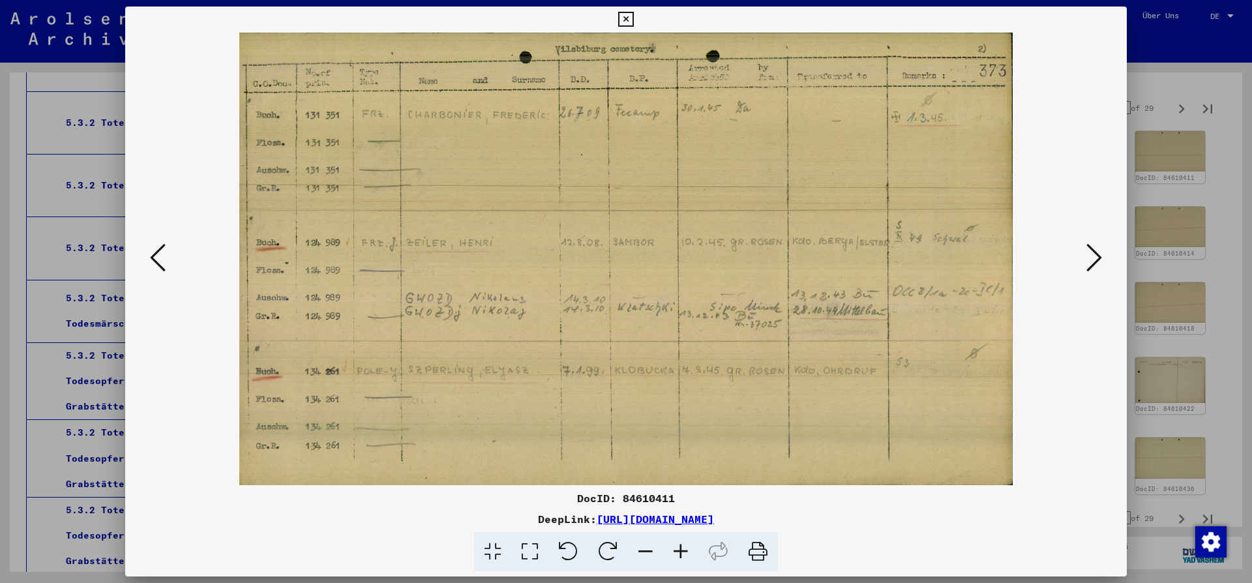
click at [1088, 265] on icon at bounding box center [1094, 257] width 16 height 31
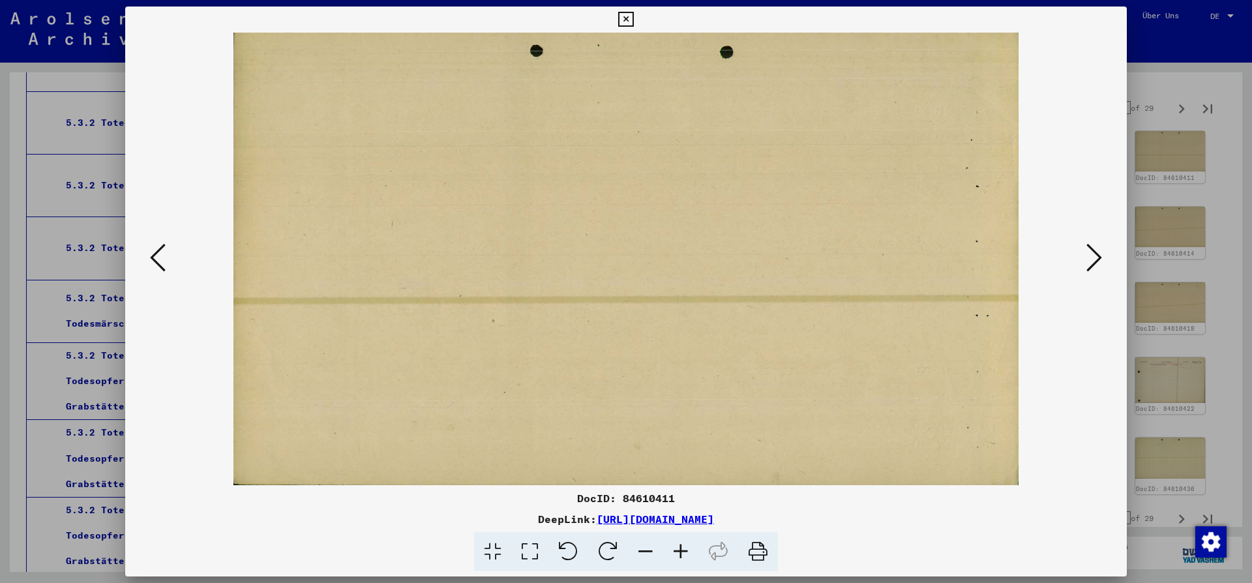
click at [1088, 265] on icon at bounding box center [1094, 257] width 16 height 31
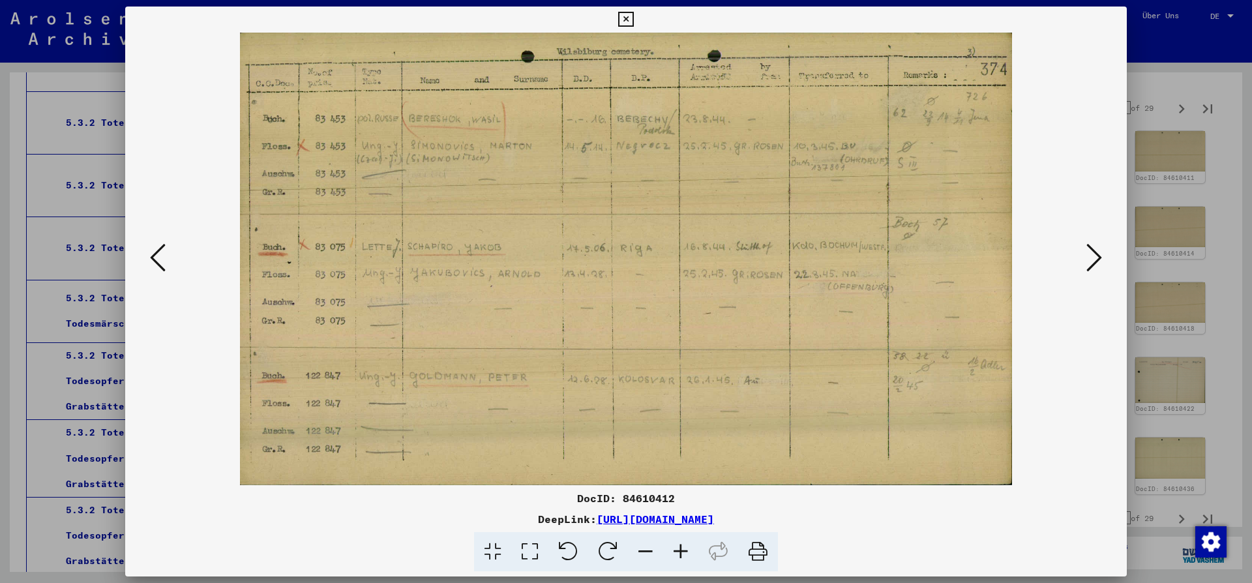
click at [1088, 265] on icon at bounding box center [1094, 257] width 16 height 31
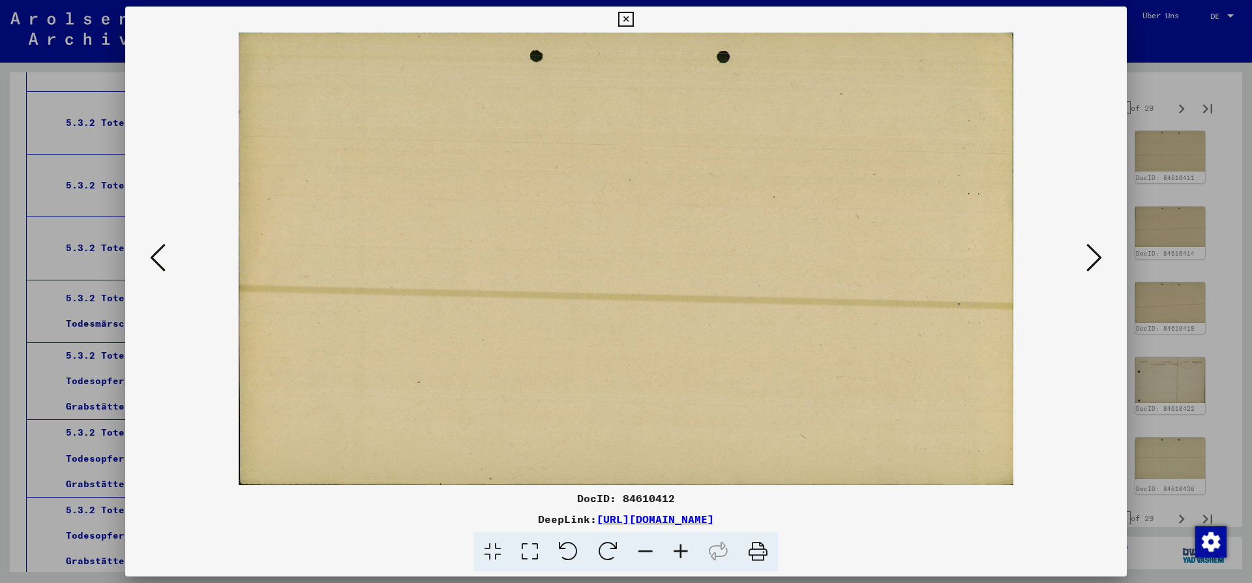
click at [1088, 265] on icon at bounding box center [1094, 257] width 16 height 31
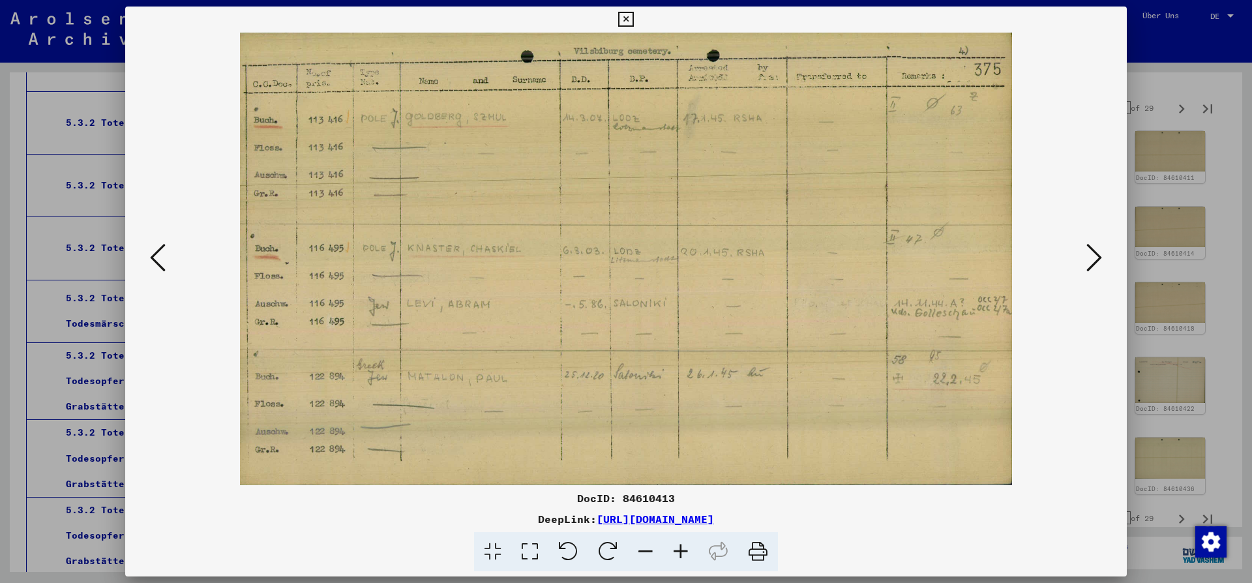
click at [1087, 265] on button at bounding box center [1093, 258] width 23 height 37
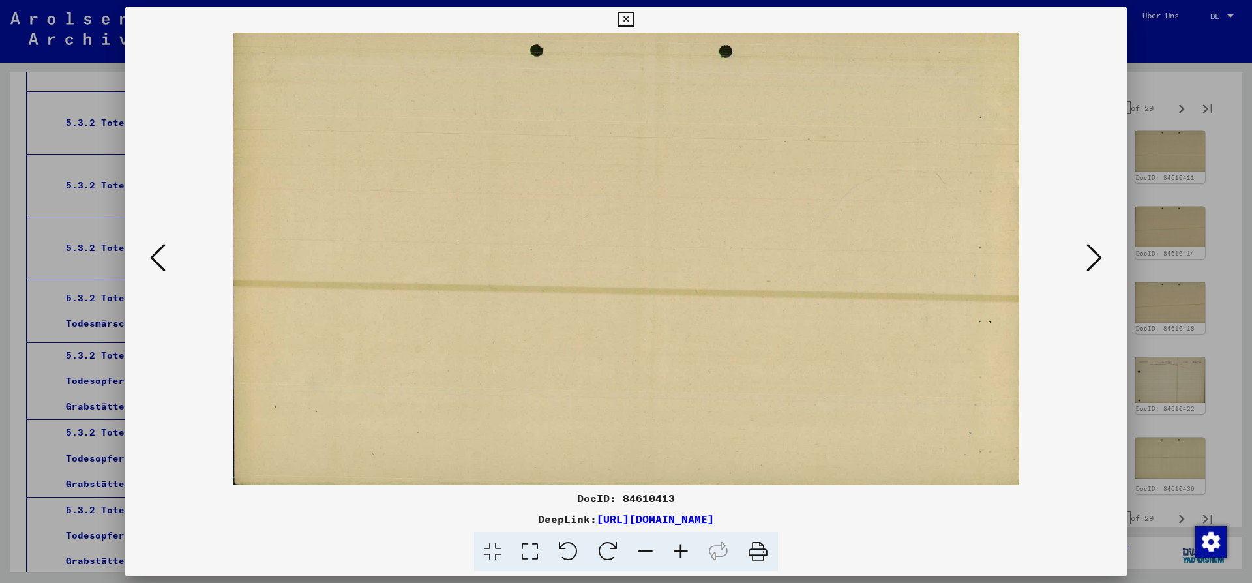
click at [1087, 266] on button at bounding box center [1093, 258] width 23 height 37
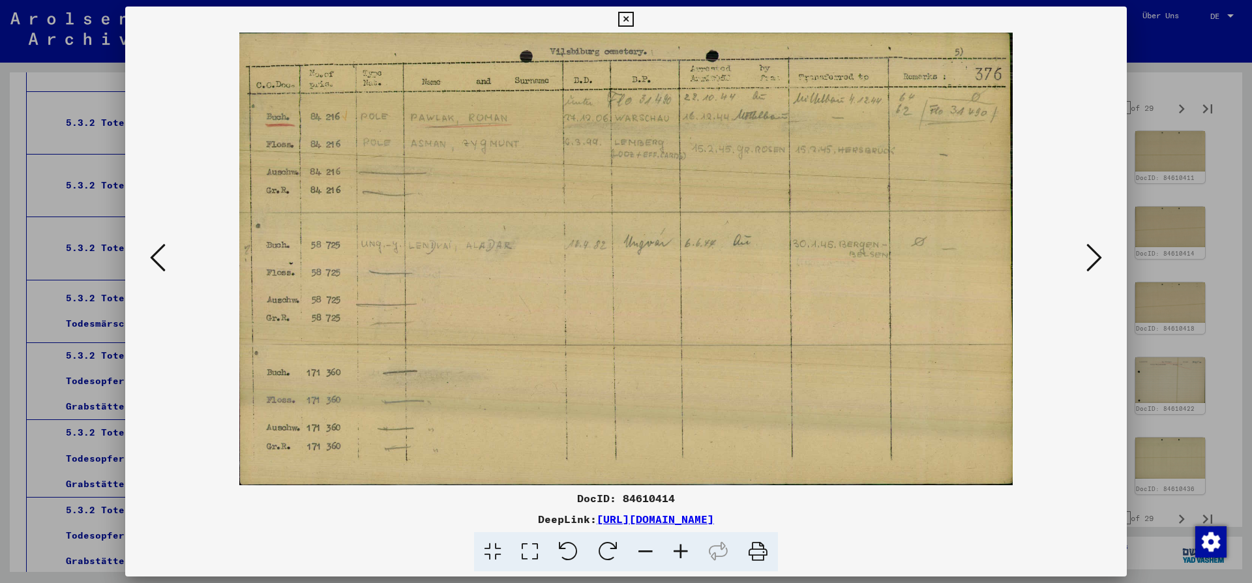
click at [1087, 266] on button at bounding box center [1093, 258] width 23 height 37
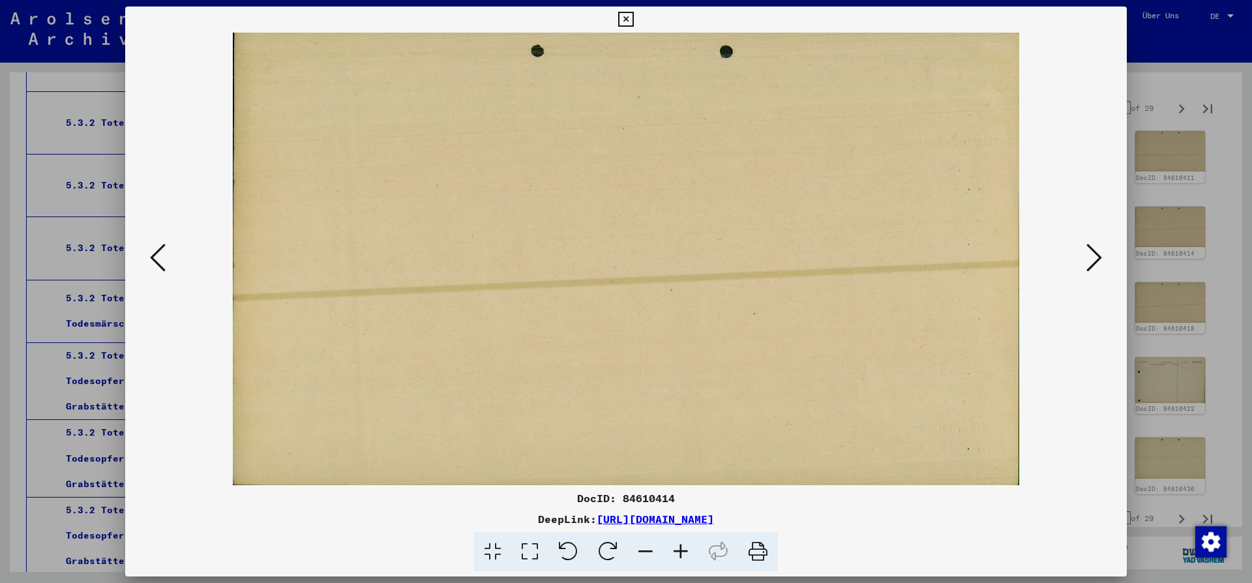
click at [1087, 267] on button at bounding box center [1093, 258] width 23 height 37
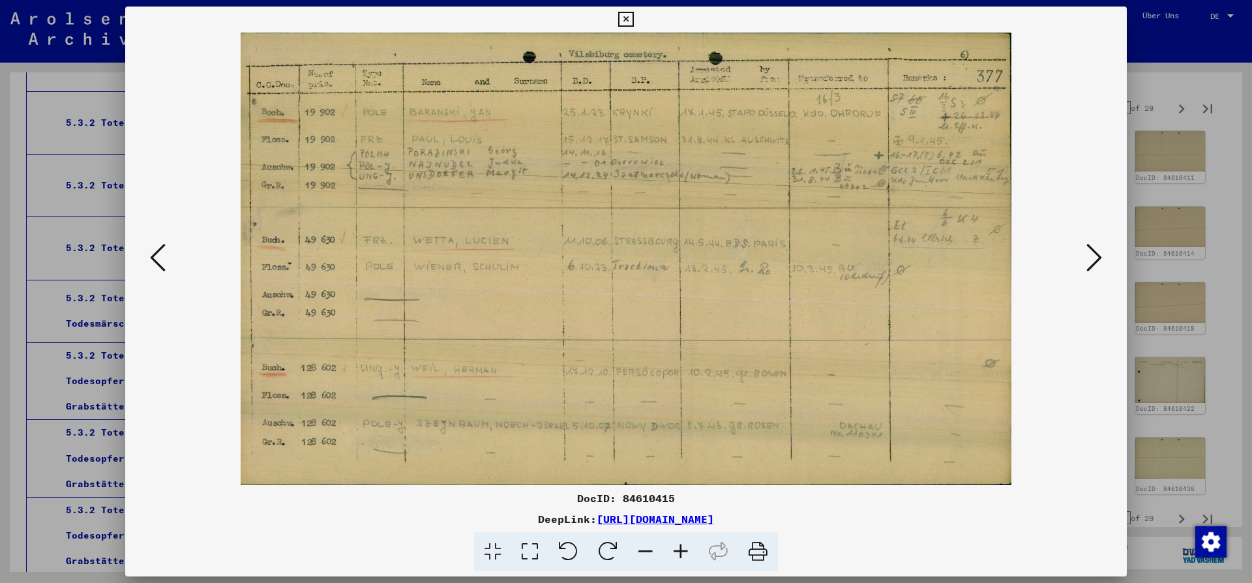
click at [1088, 271] on button at bounding box center [1093, 258] width 23 height 37
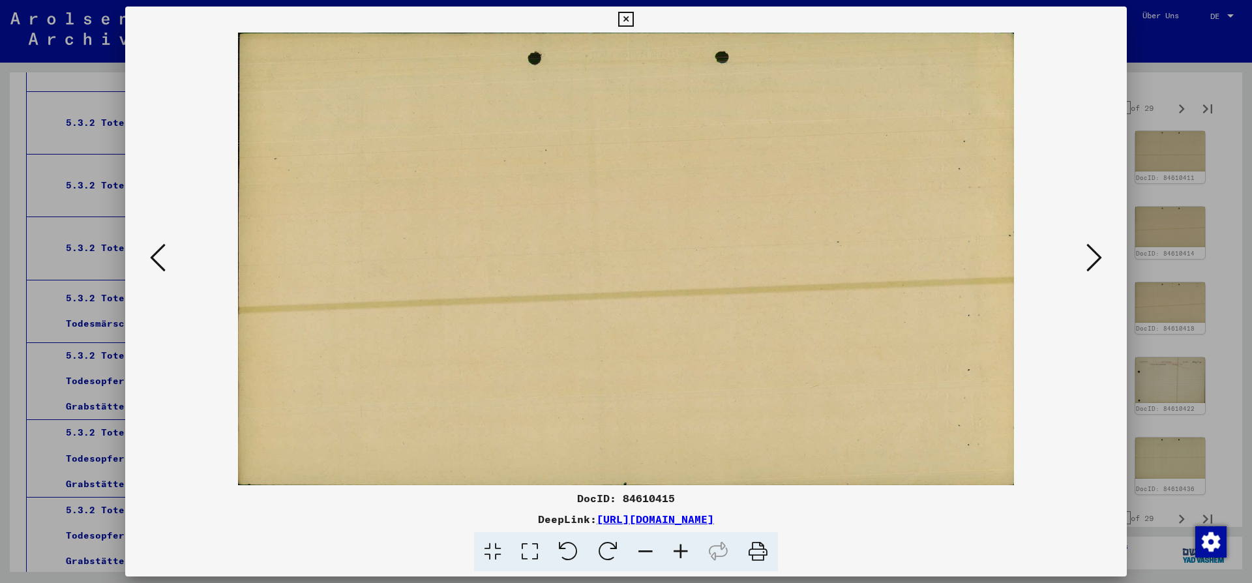
click at [1089, 273] on icon at bounding box center [1094, 257] width 16 height 31
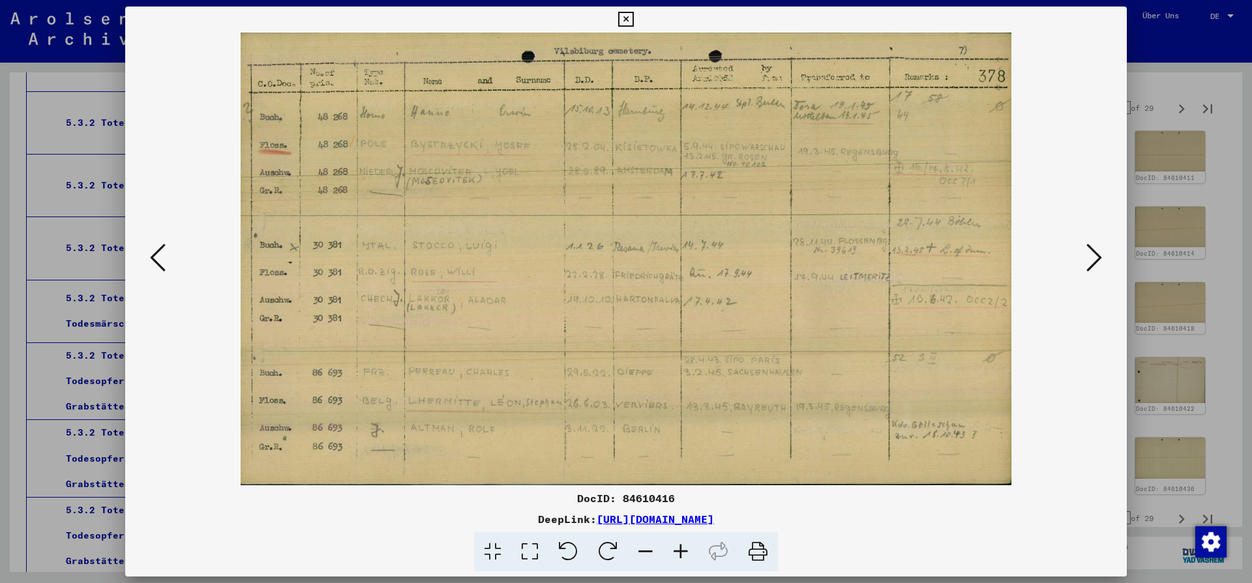
click at [633, 24] on icon at bounding box center [625, 20] width 15 height 16
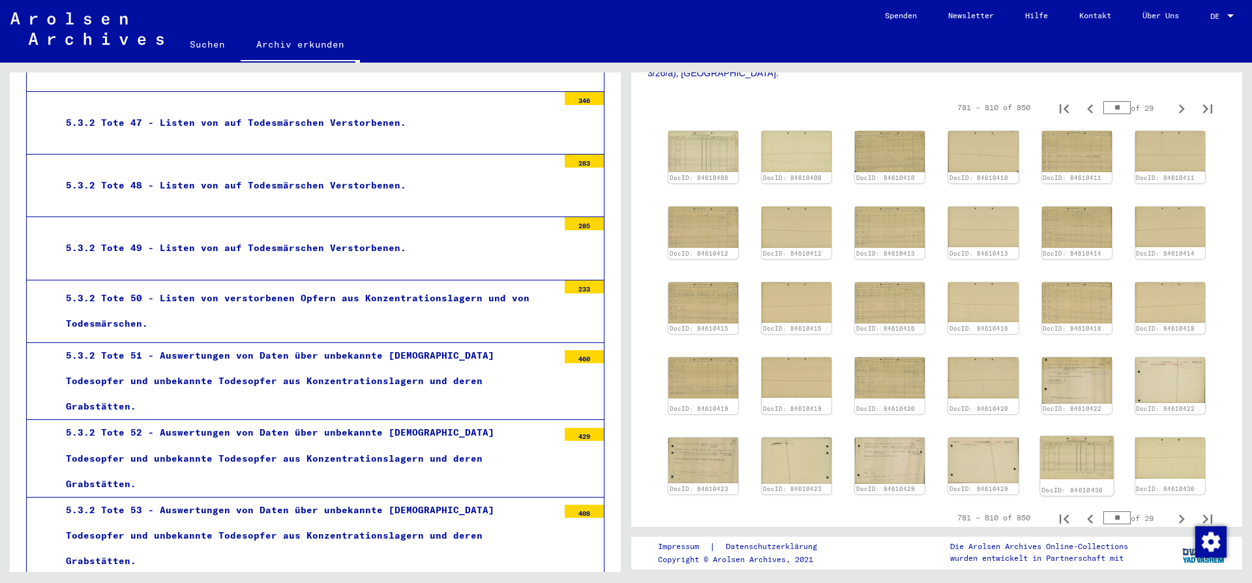
click at [1084, 436] on img at bounding box center [1077, 457] width 74 height 43
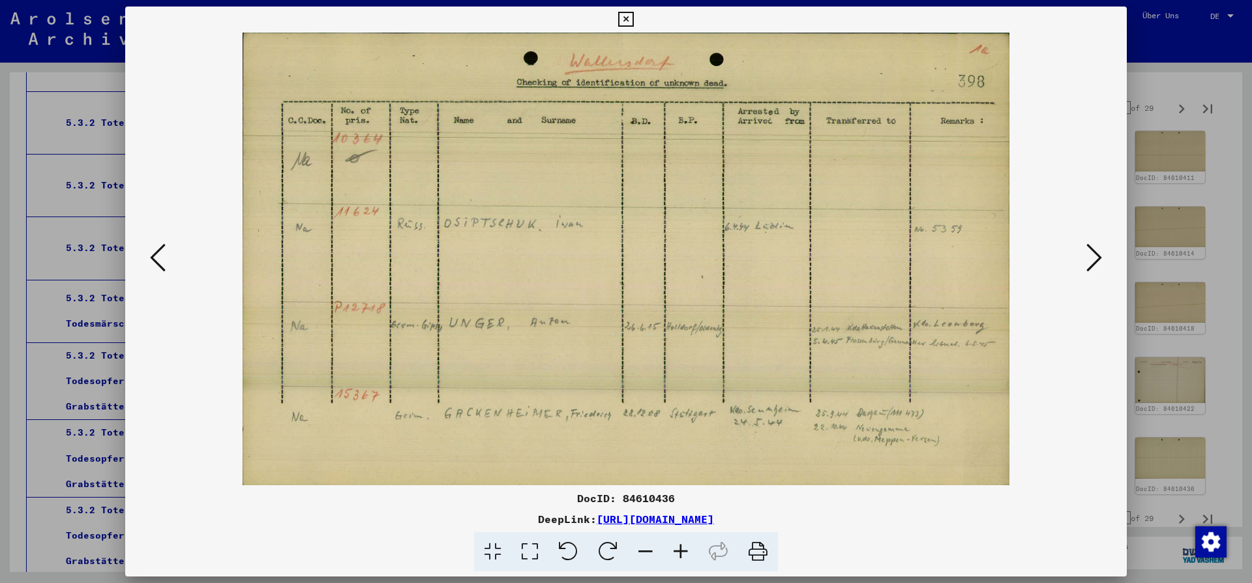
click at [156, 256] on icon at bounding box center [158, 257] width 16 height 31
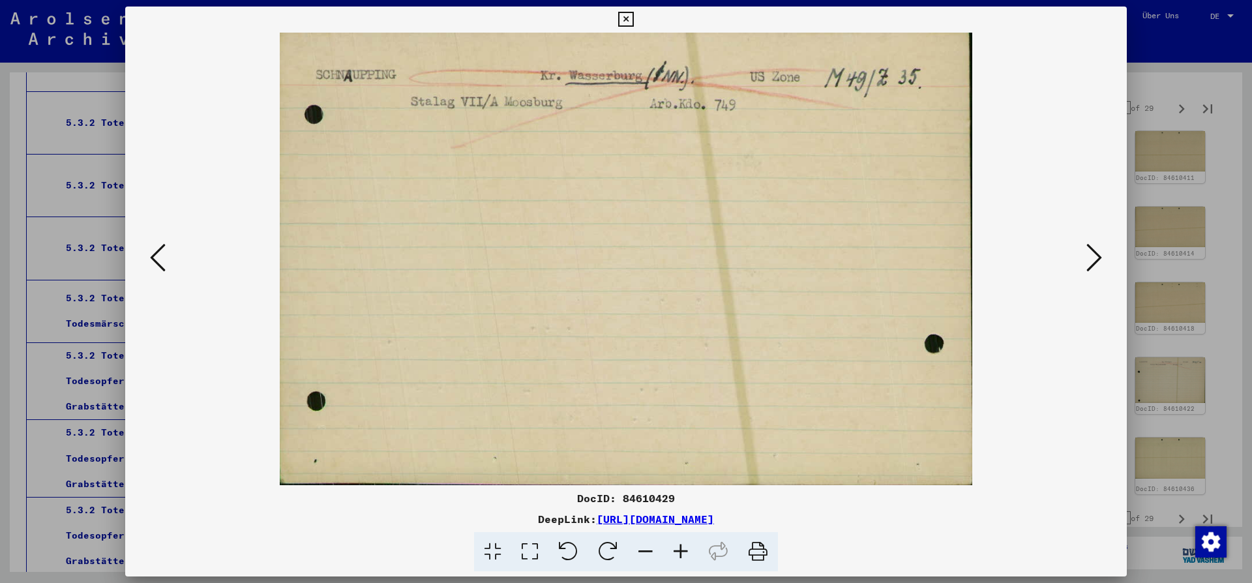
click at [156, 256] on icon at bounding box center [158, 257] width 16 height 31
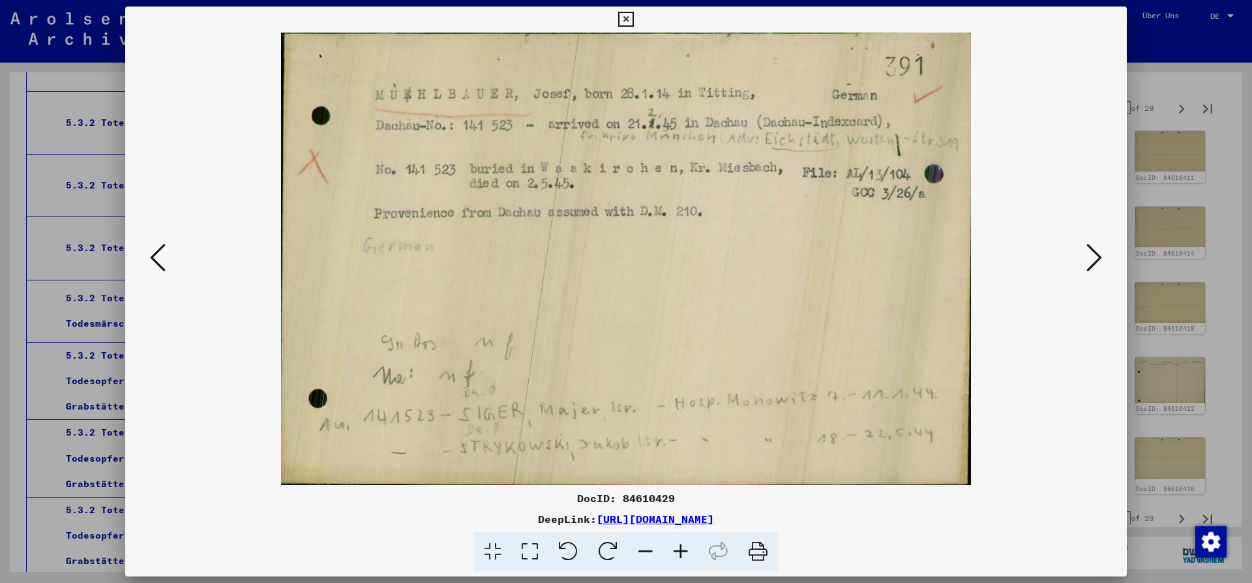
click at [156, 256] on icon at bounding box center [158, 257] width 16 height 31
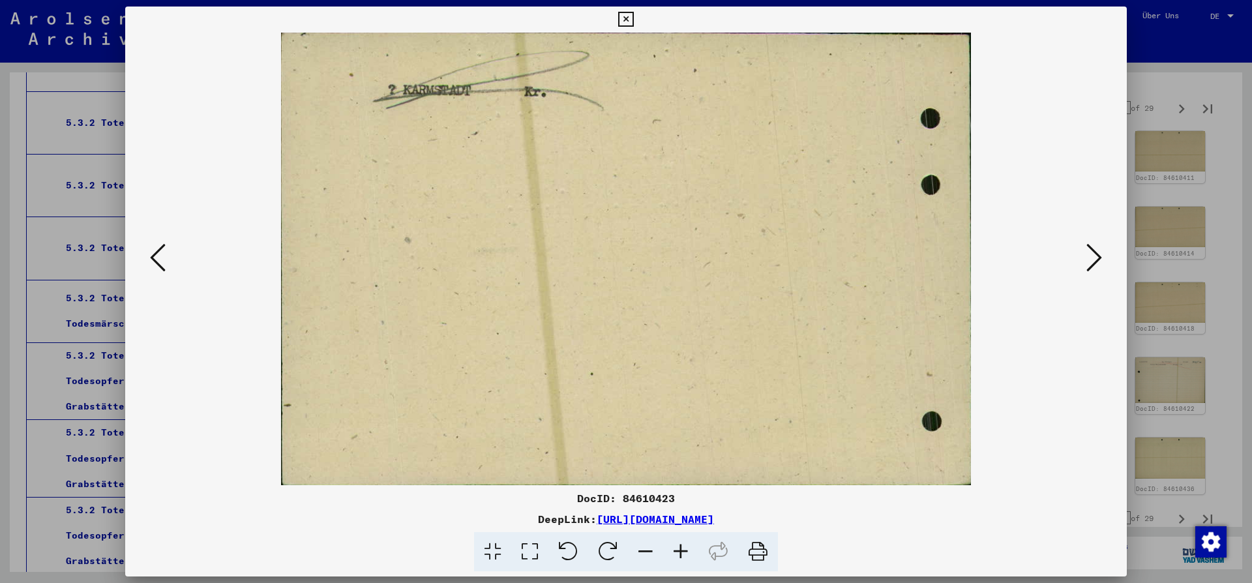
click at [156, 256] on icon at bounding box center [158, 257] width 16 height 31
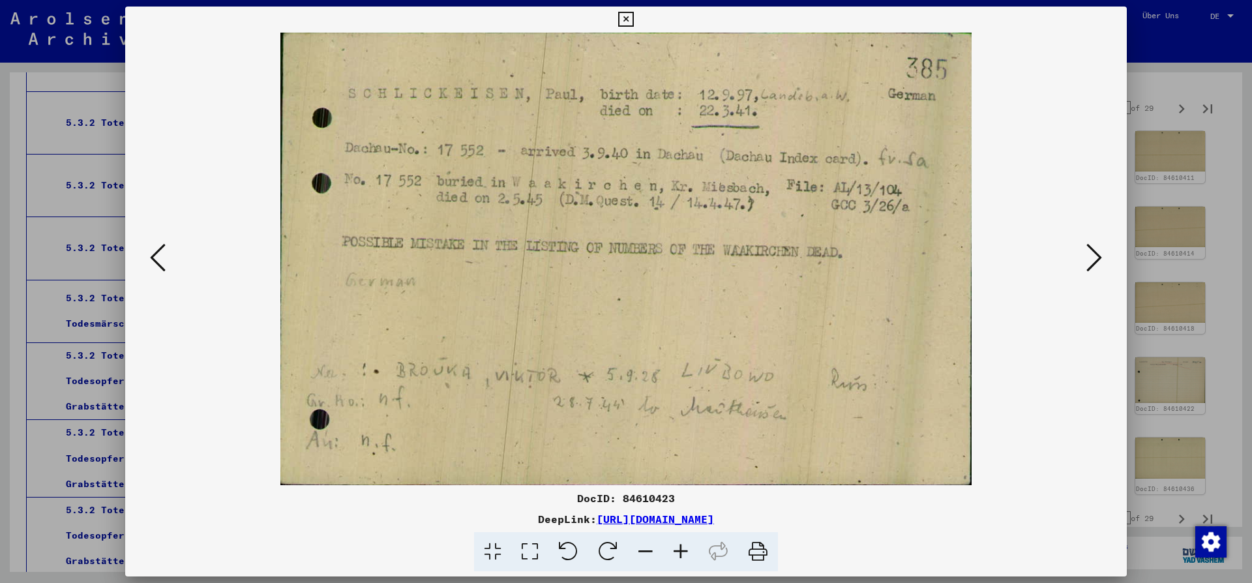
click at [156, 256] on icon at bounding box center [158, 257] width 16 height 31
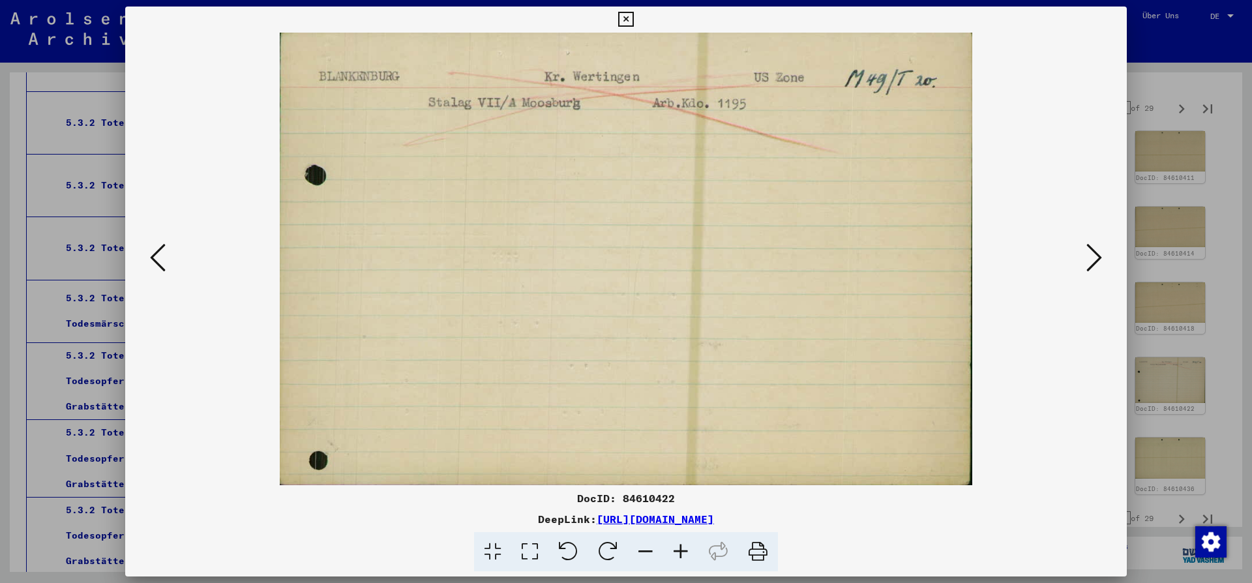
click at [156, 256] on icon at bounding box center [158, 257] width 16 height 31
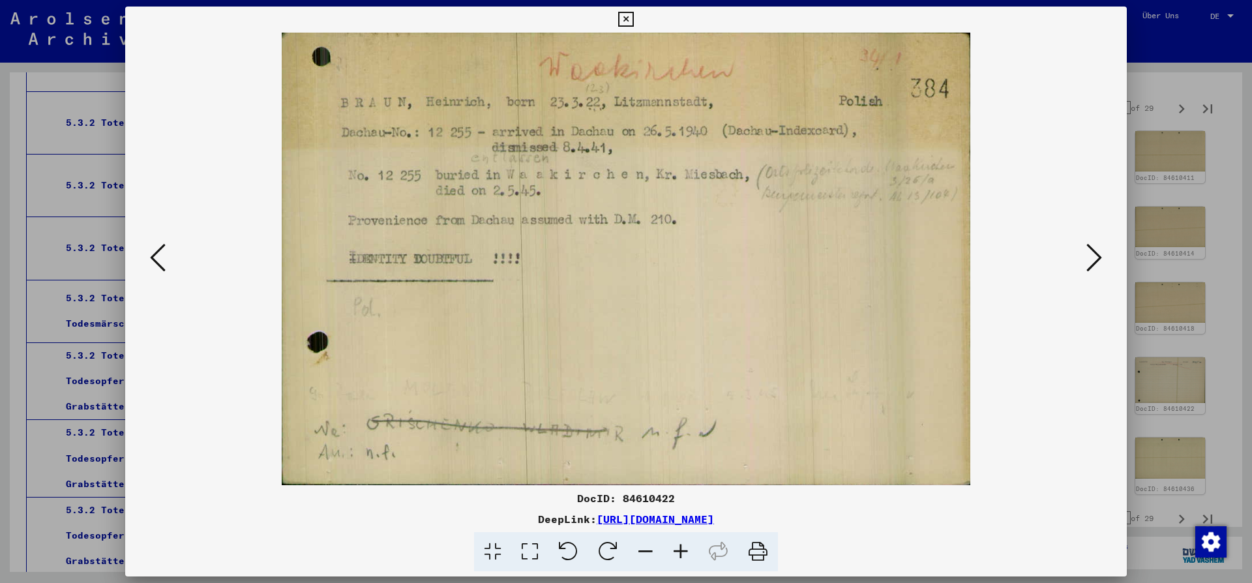
click at [152, 258] on icon at bounding box center [158, 257] width 16 height 31
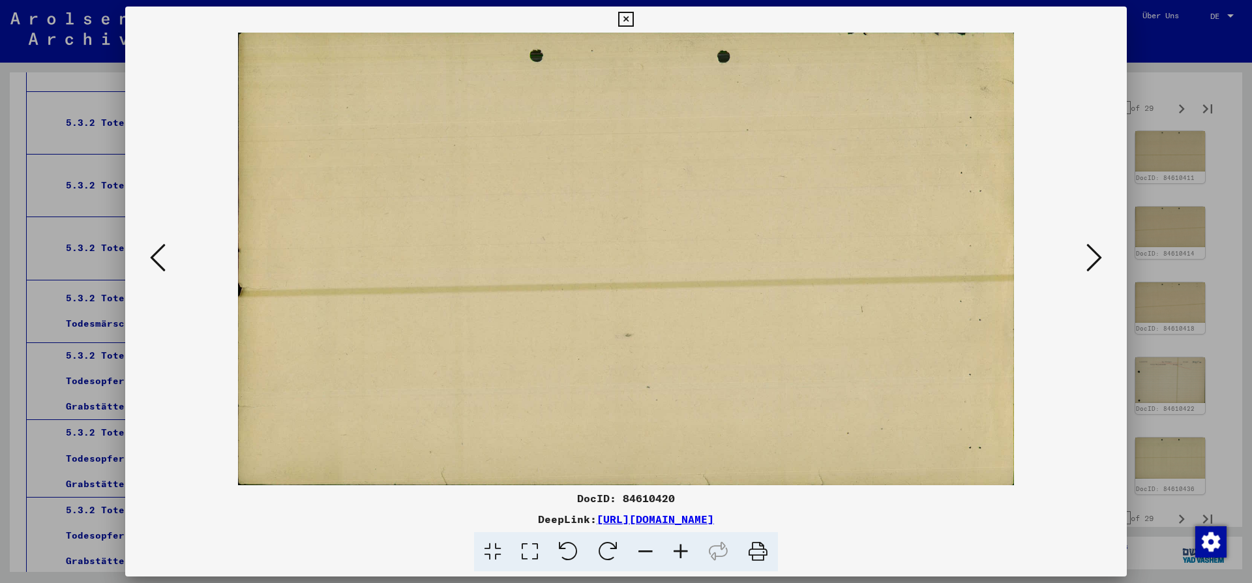
click at [151, 259] on icon at bounding box center [158, 257] width 16 height 31
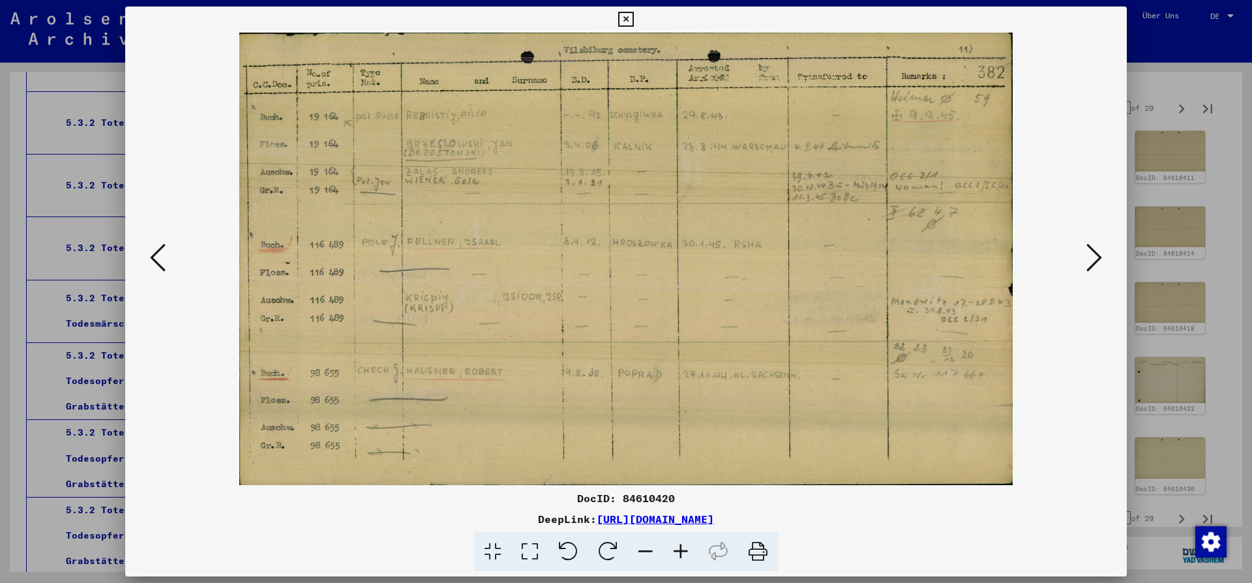
click at [1090, 256] on icon at bounding box center [1094, 257] width 16 height 31
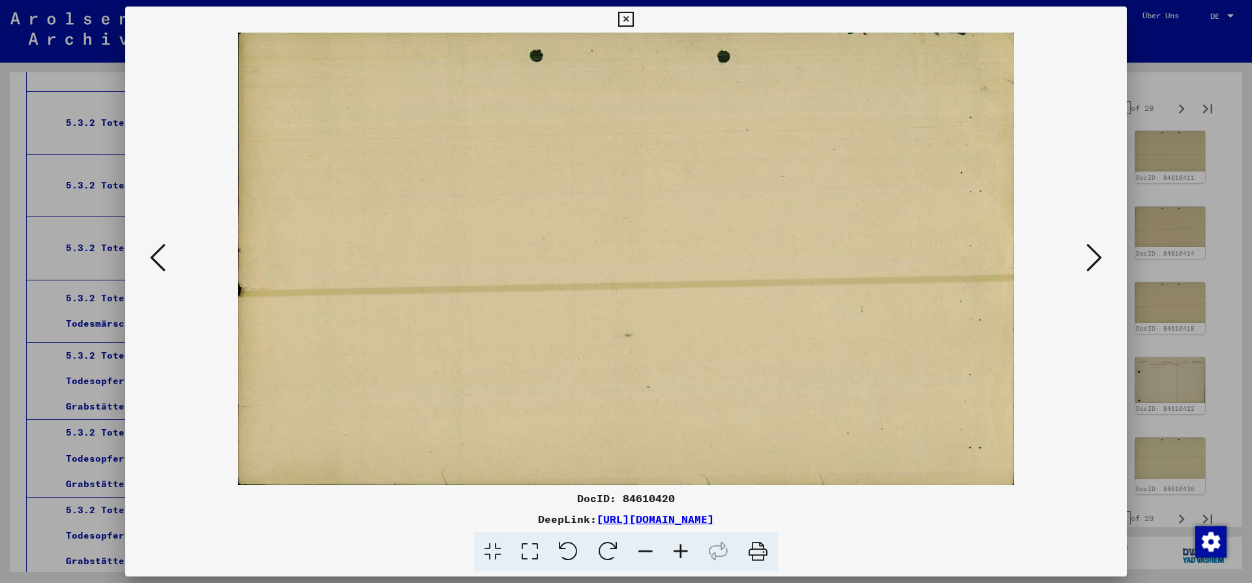
click at [1090, 265] on icon at bounding box center [1094, 257] width 16 height 31
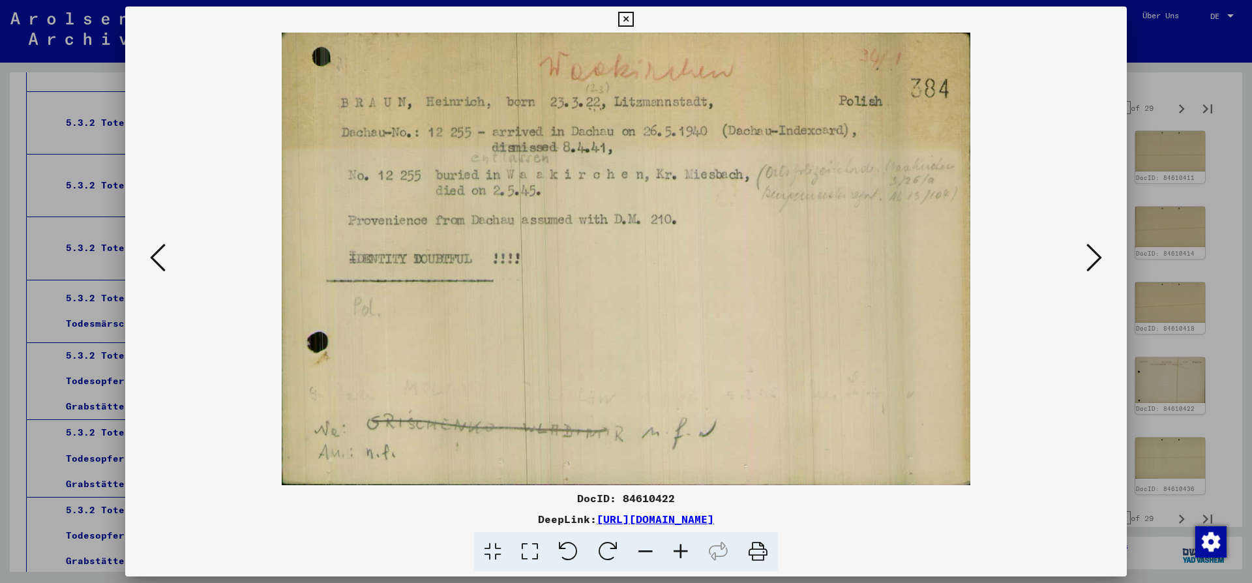
click at [633, 21] on icon at bounding box center [625, 20] width 15 height 16
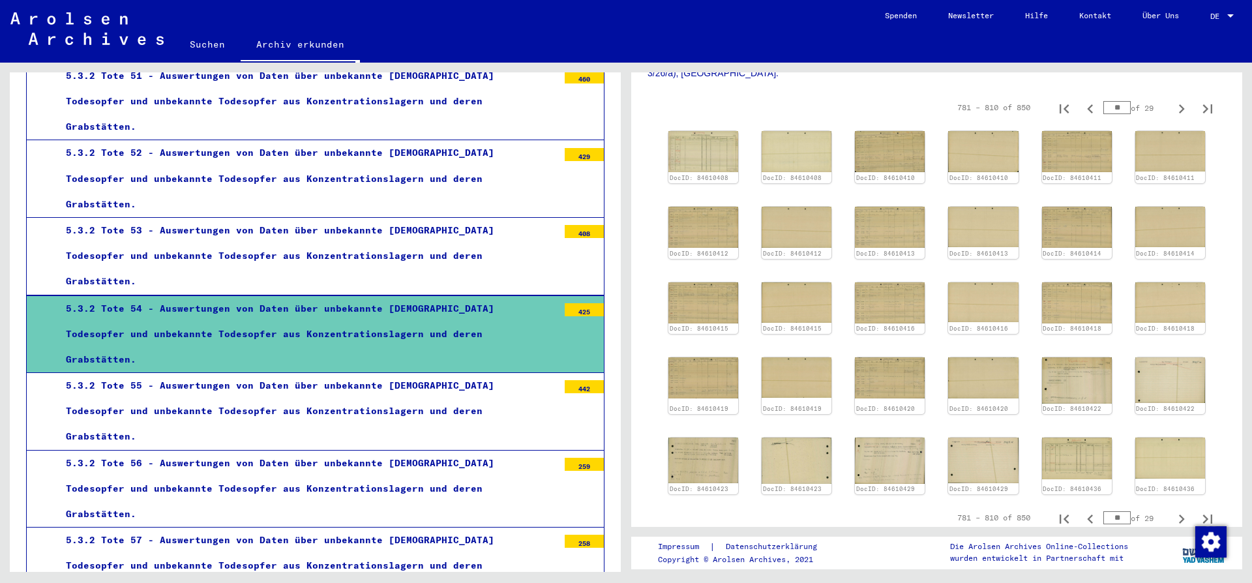
scroll to position [2763, 0]
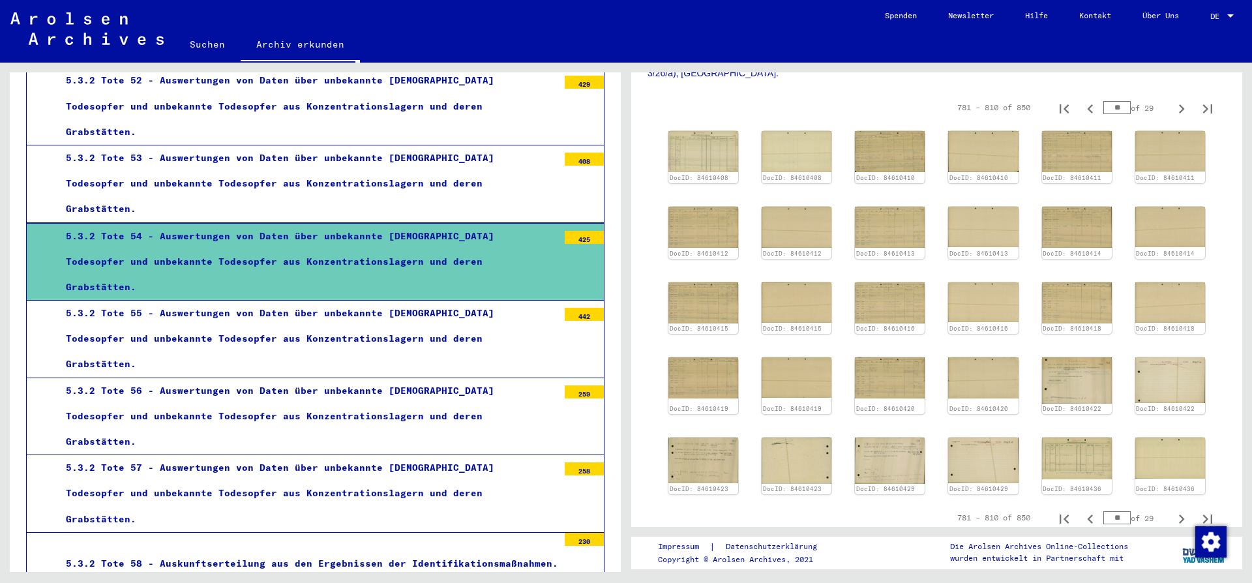
click at [321, 301] on div "5.3.2 Tote 55 - Auswertungen von Daten über unbekannte [DEMOGRAPHIC_DATA] Todes…" at bounding box center [307, 339] width 502 height 77
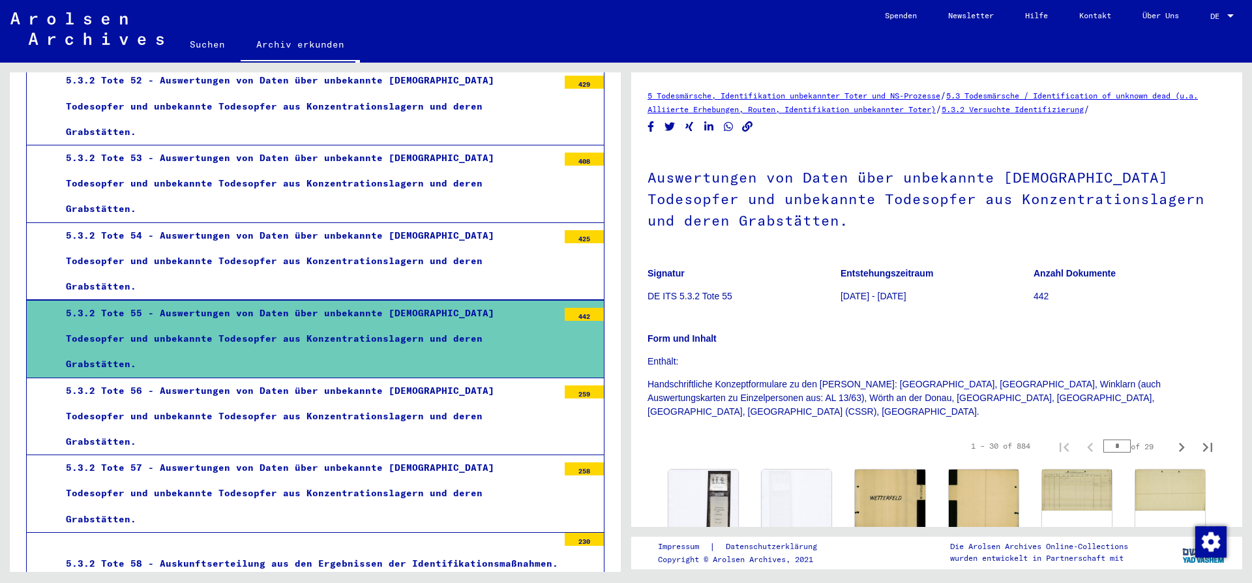
click at [299, 378] on div "5.3.2 Tote 56 - Auswertungen von Daten über unbekannte [DEMOGRAPHIC_DATA] Todes…" at bounding box center [307, 416] width 502 height 77
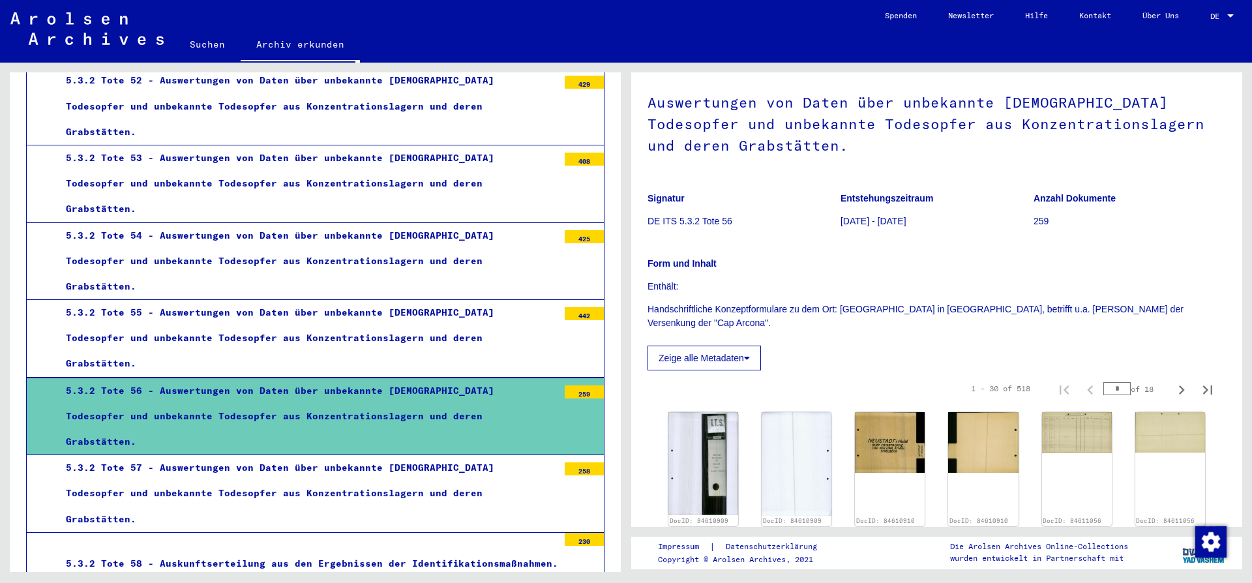
scroll to position [70, 0]
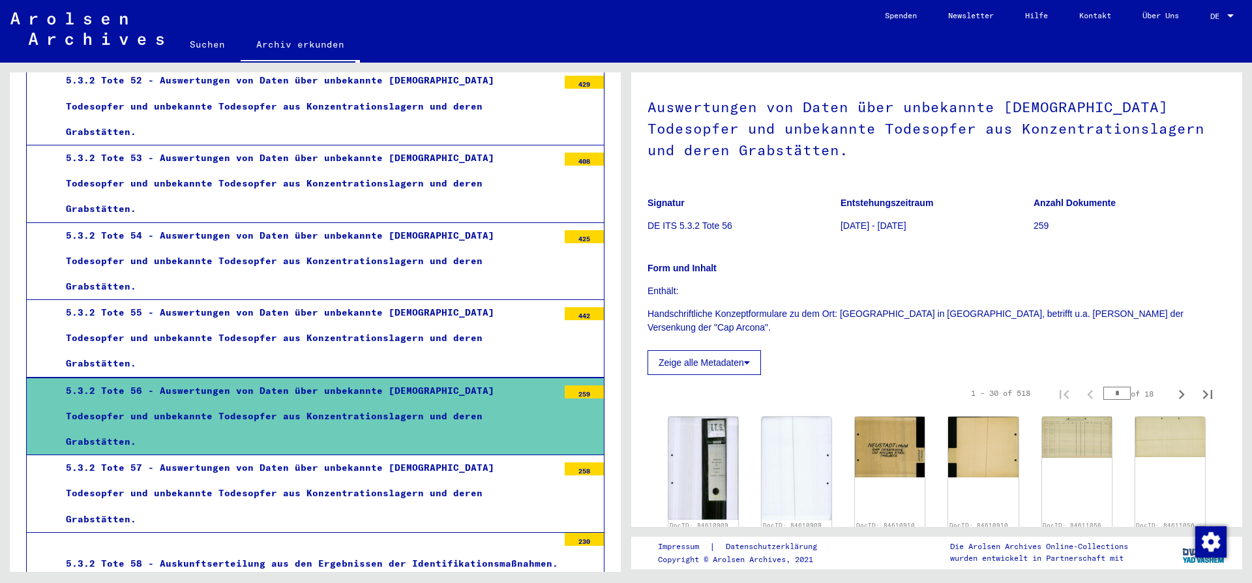
click at [267, 455] on div "5.3.2 Tote 57 - Auswertungen von Daten über unbekannte [DEMOGRAPHIC_DATA] Todes…" at bounding box center [307, 493] width 502 height 77
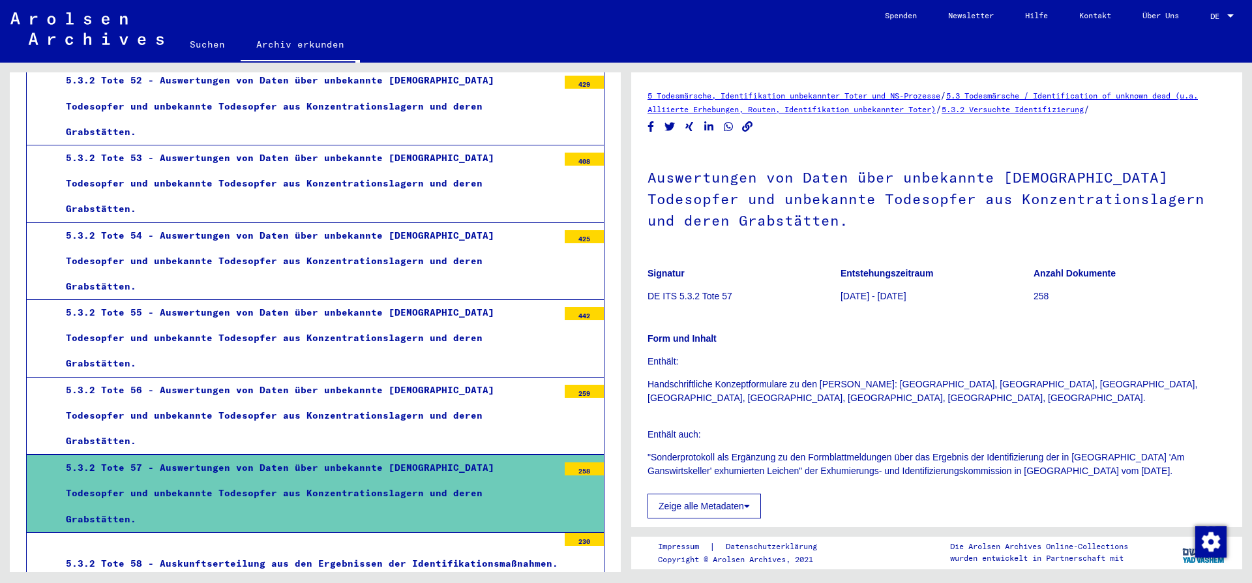
click at [241, 551] on div "5.3.2 Tote 58 - Auskunftserteilung aus den Ergebnissen der Identifikationsmaßna…" at bounding box center [307, 563] width 502 height 25
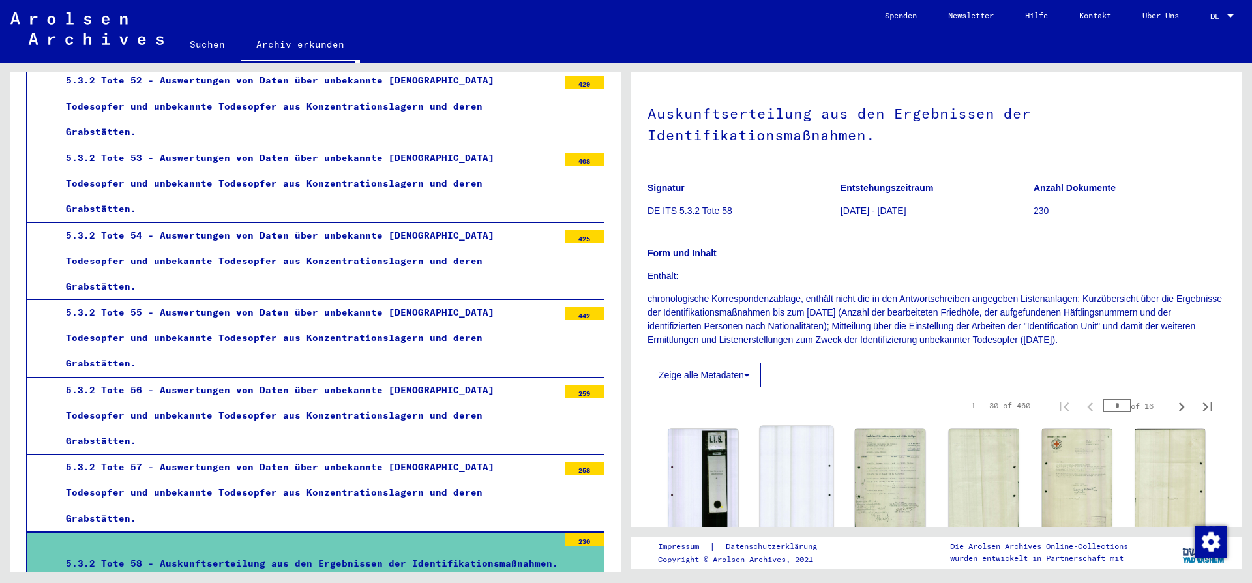
scroll to position [211, 0]
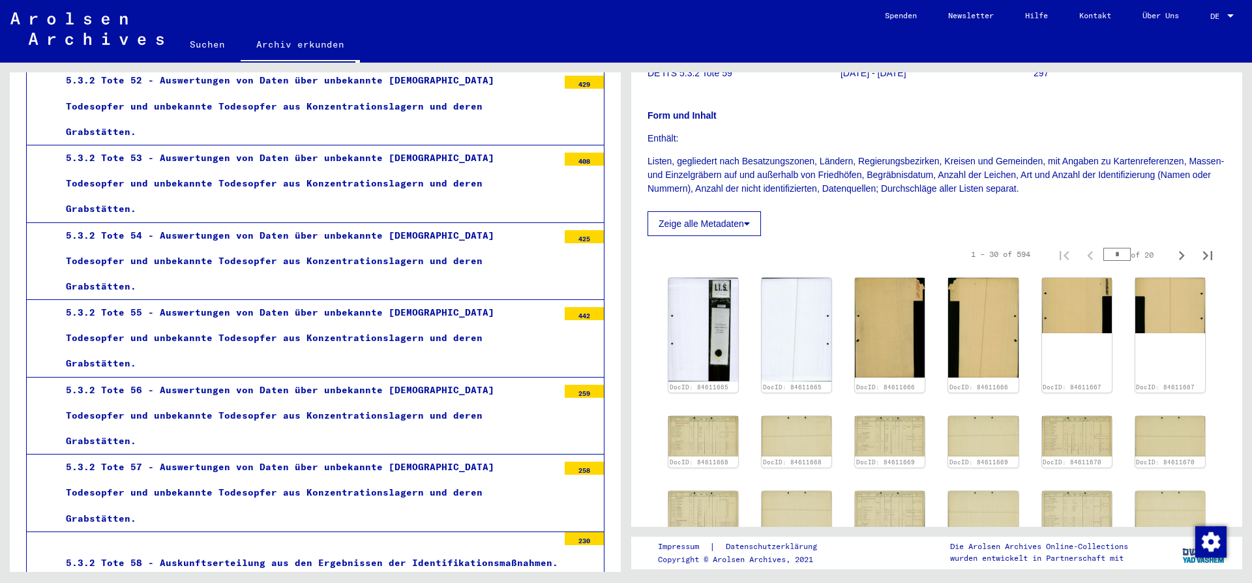
scroll to position [211, 0]
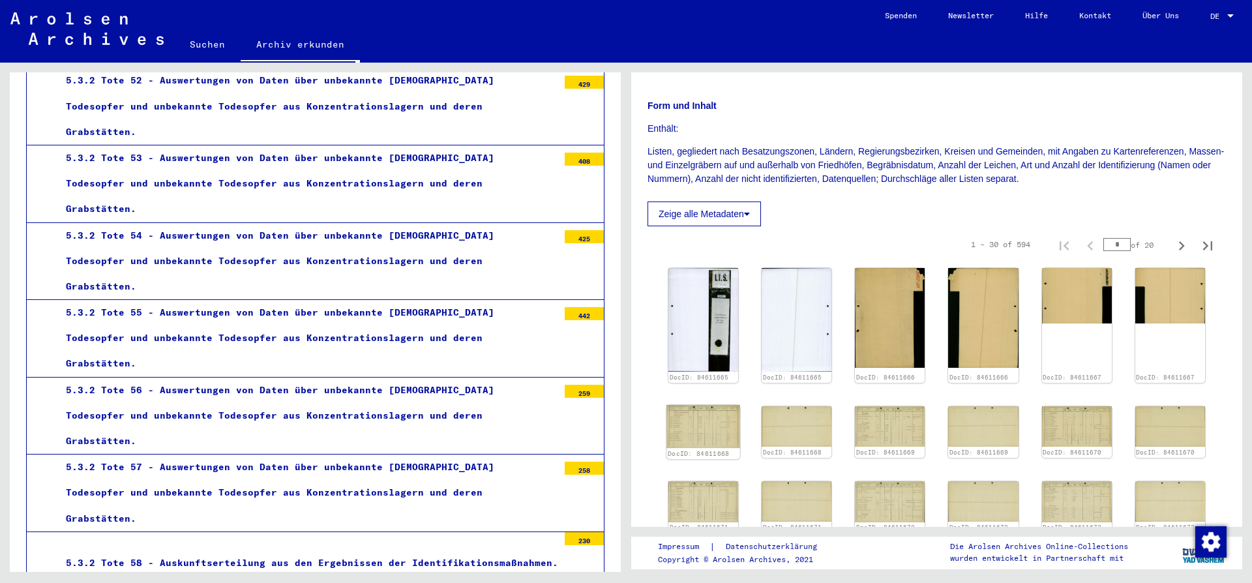
click at [681, 437] on img at bounding box center [703, 426] width 74 height 43
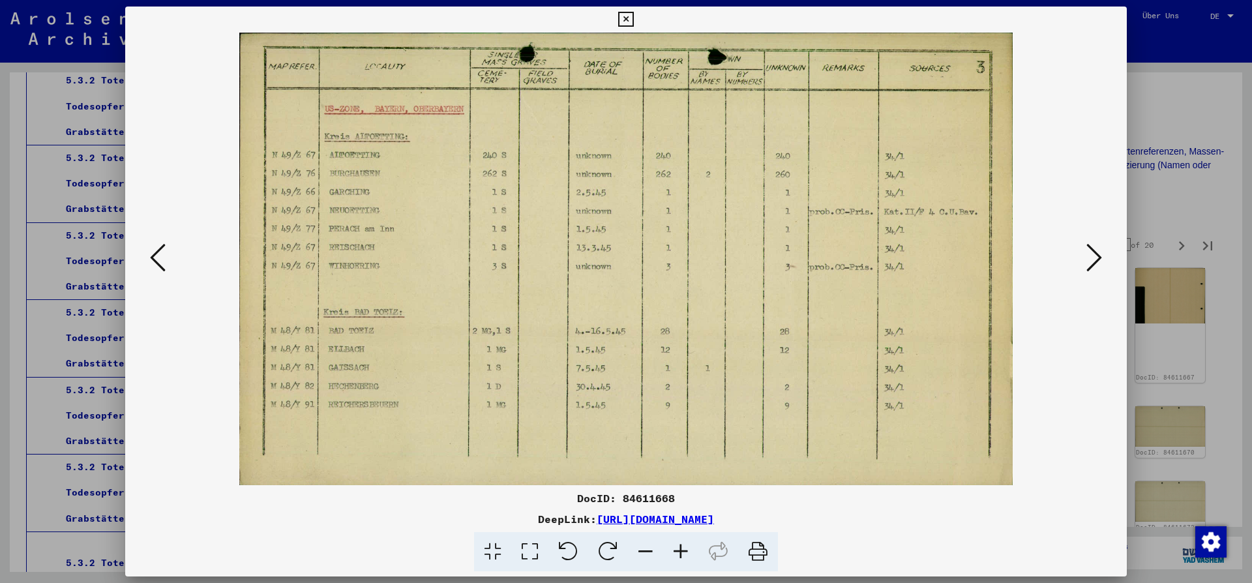
click at [1099, 256] on icon at bounding box center [1094, 257] width 16 height 31
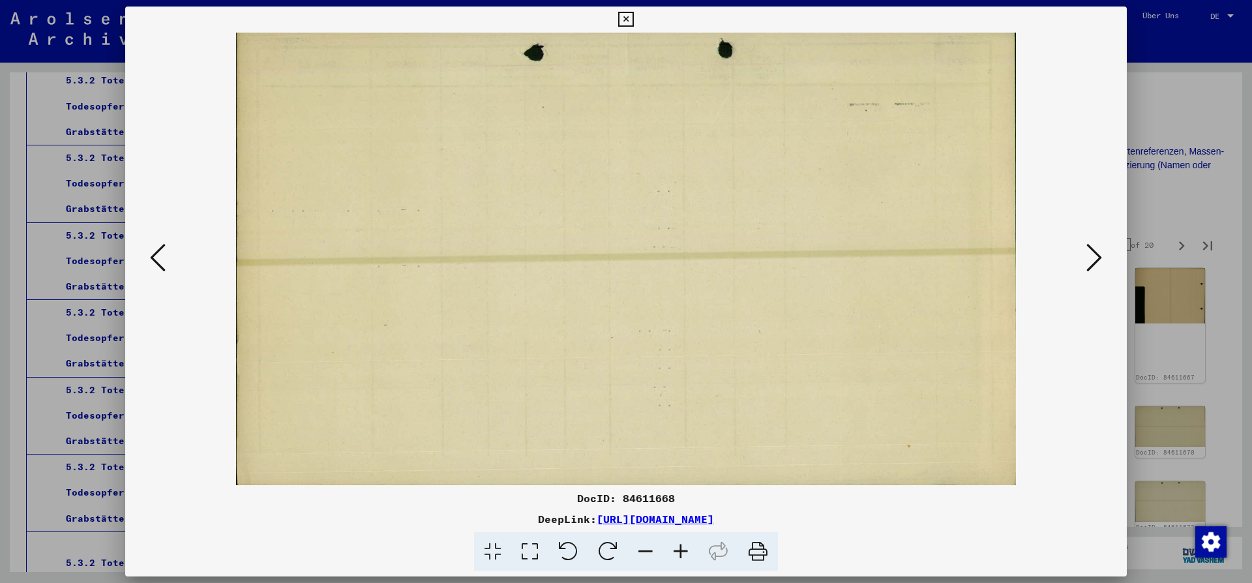
click at [1099, 256] on icon at bounding box center [1094, 257] width 16 height 31
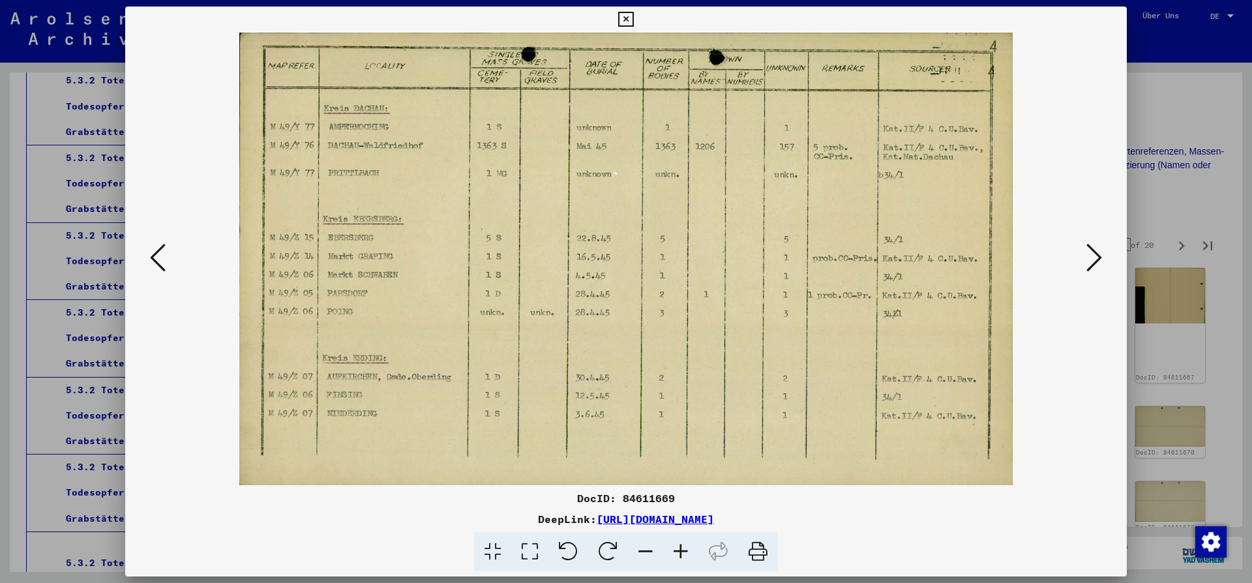
click at [1099, 256] on icon at bounding box center [1094, 257] width 16 height 31
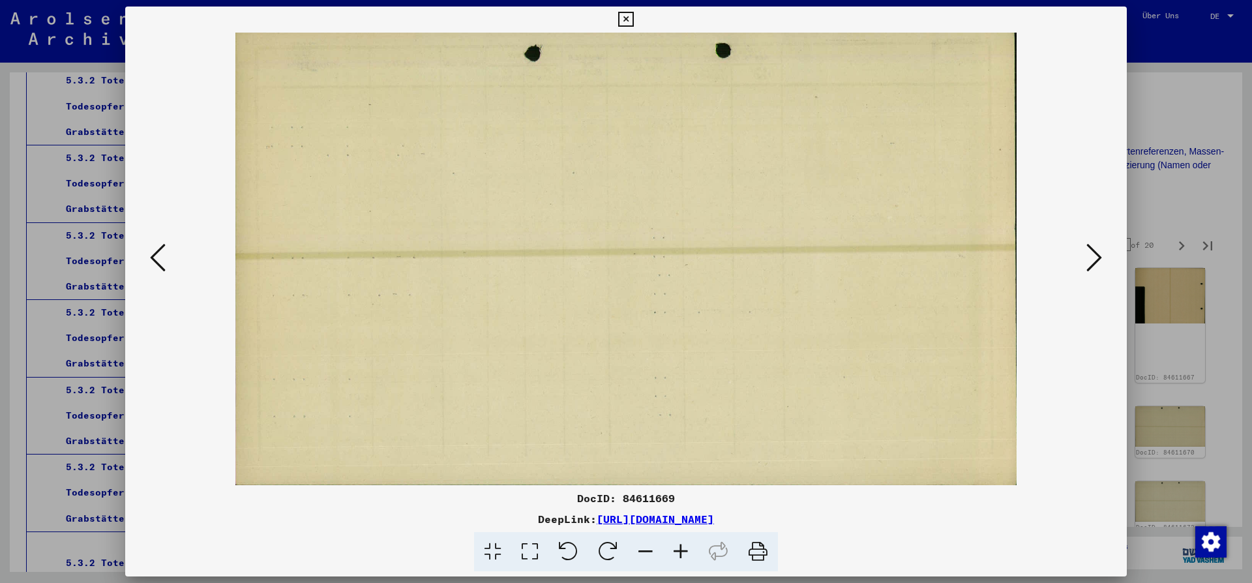
click at [1099, 256] on icon at bounding box center [1094, 257] width 16 height 31
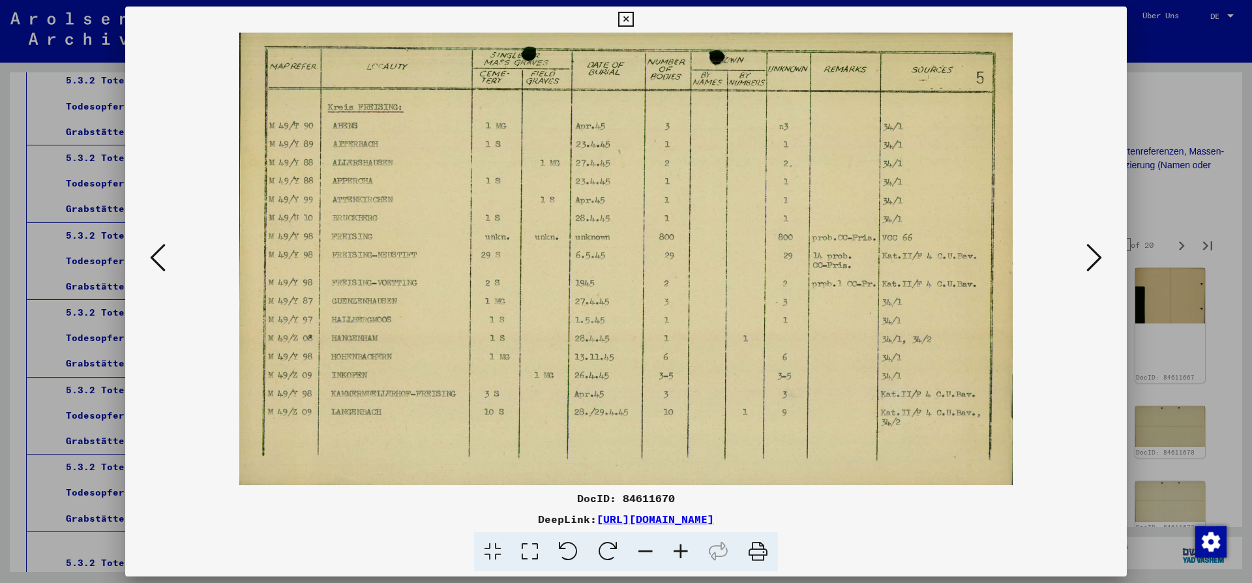
click at [1099, 256] on icon at bounding box center [1094, 257] width 16 height 31
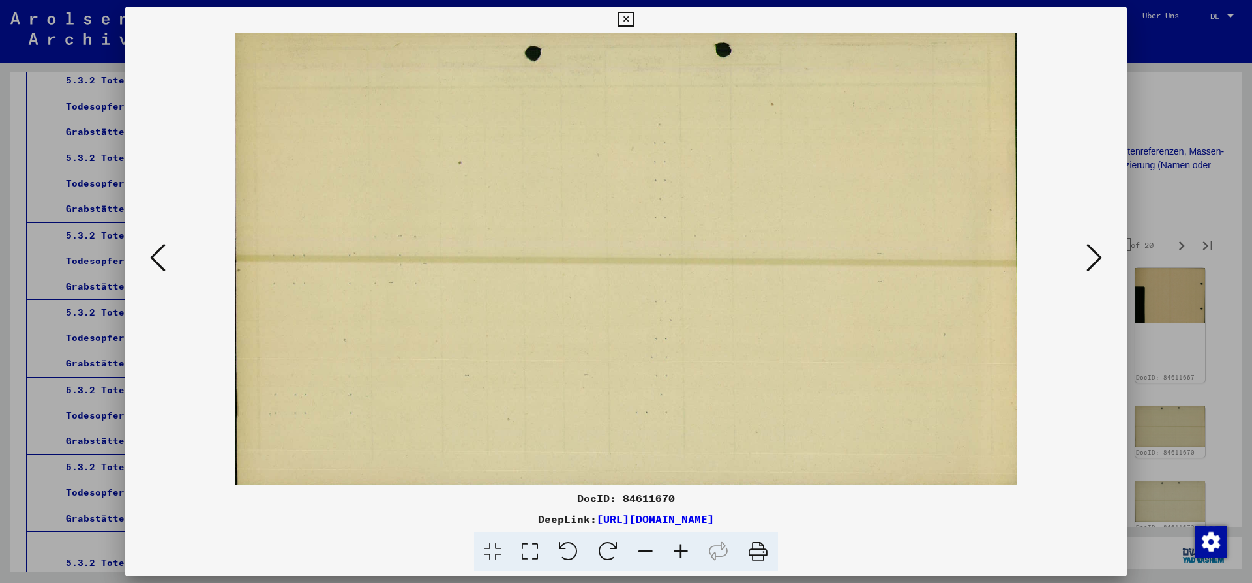
click at [1099, 256] on icon at bounding box center [1094, 257] width 16 height 31
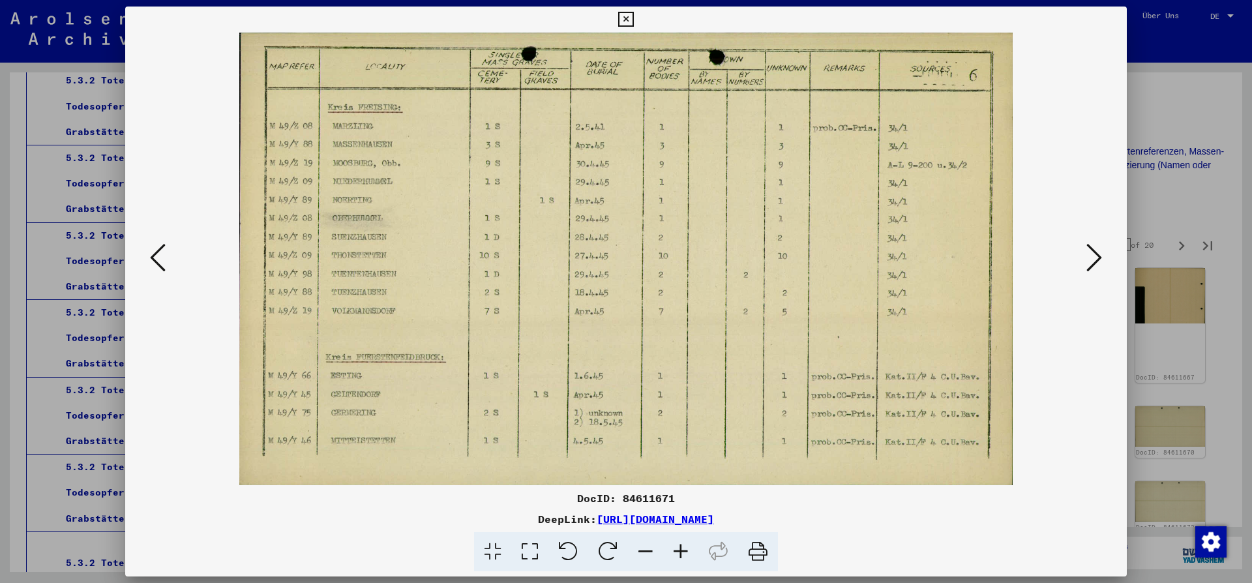
click at [1099, 256] on icon at bounding box center [1094, 257] width 16 height 31
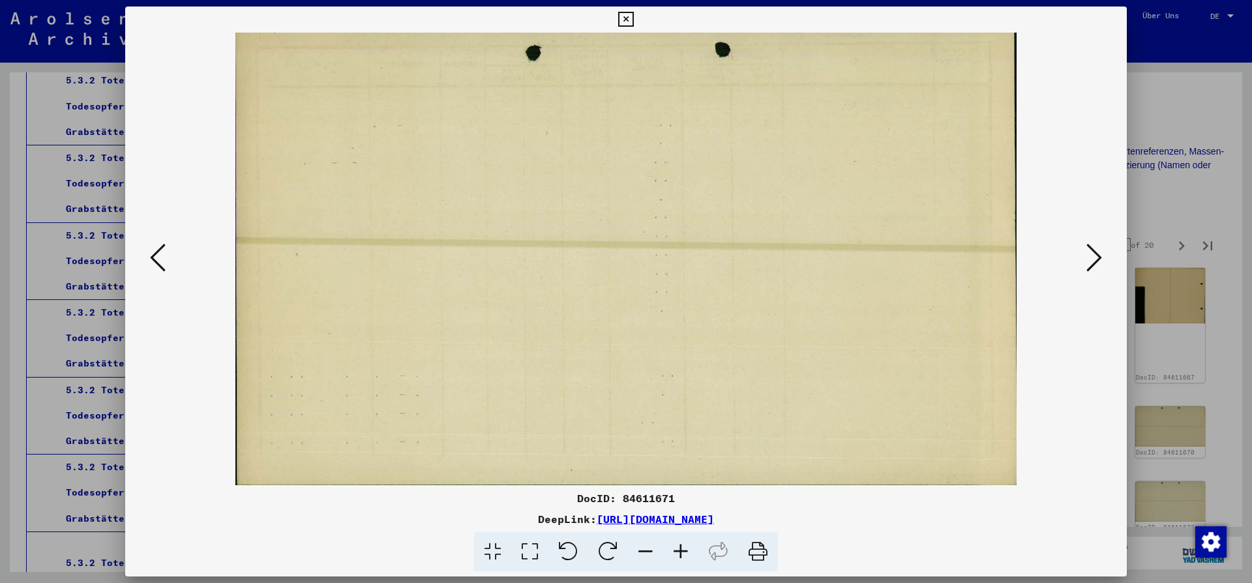
click at [1099, 256] on icon at bounding box center [1094, 257] width 16 height 31
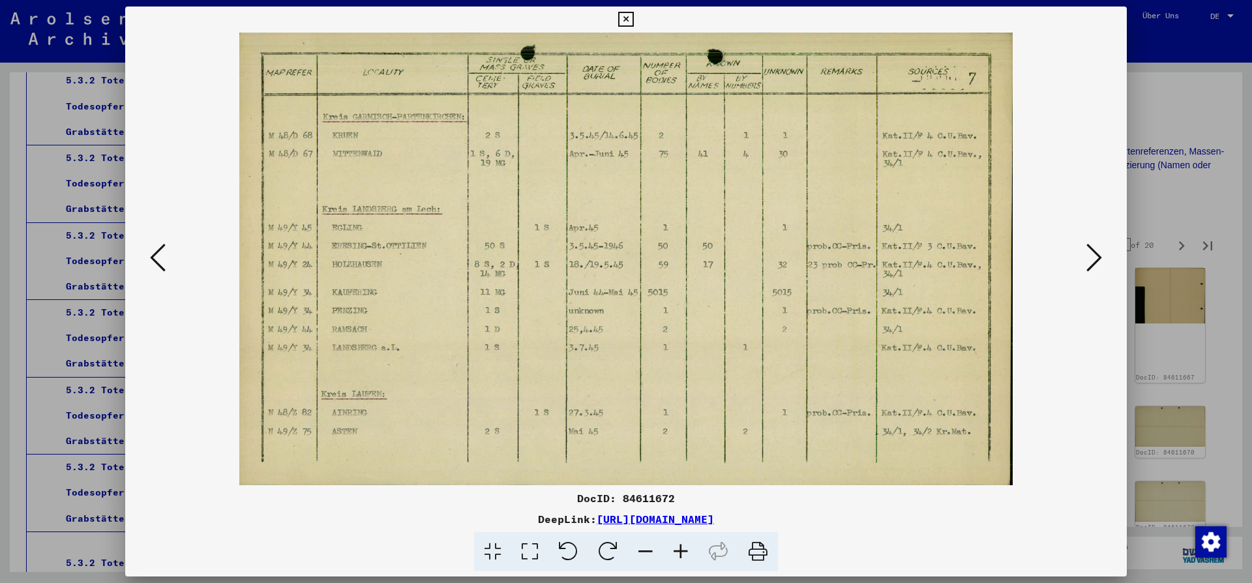
click at [1099, 256] on icon at bounding box center [1094, 257] width 16 height 31
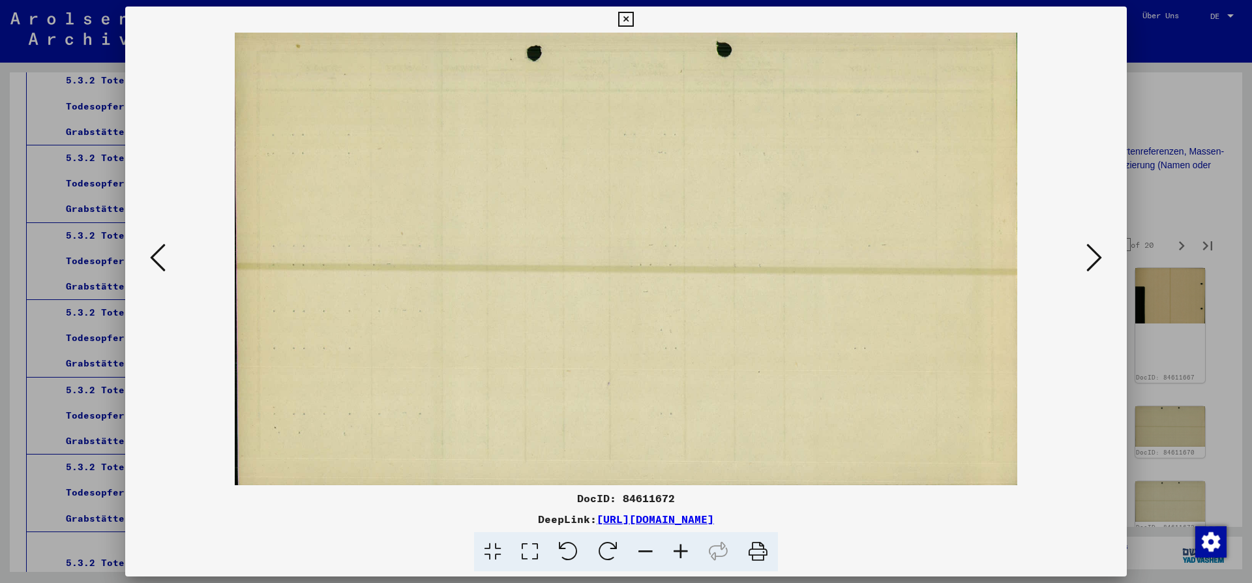
click at [1099, 256] on icon at bounding box center [1094, 257] width 16 height 31
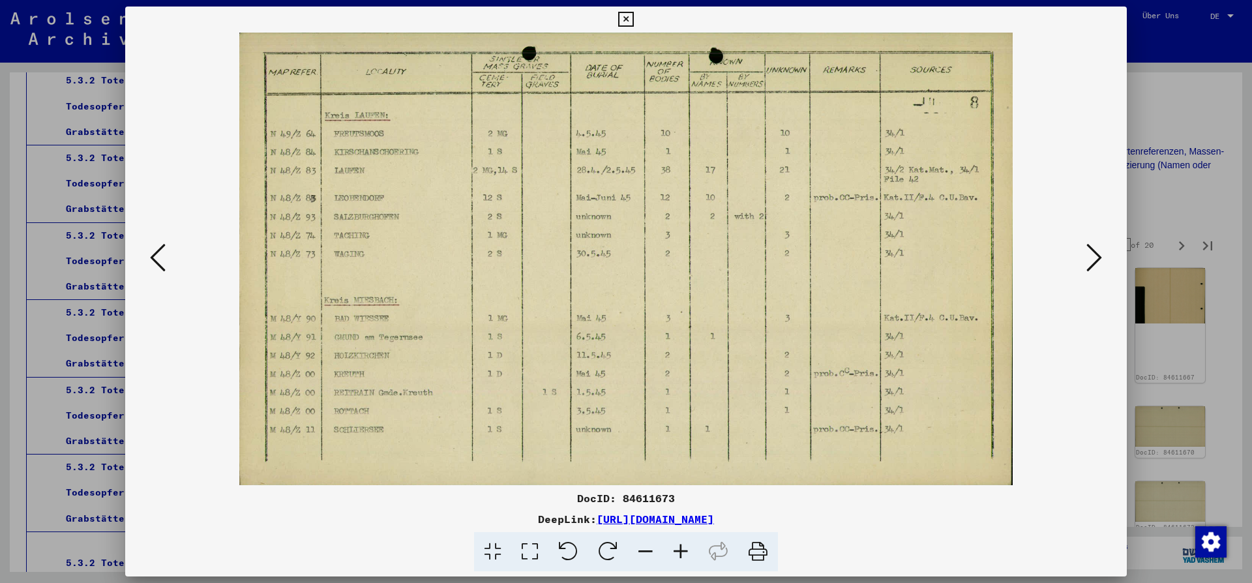
click at [1097, 260] on icon at bounding box center [1094, 257] width 16 height 31
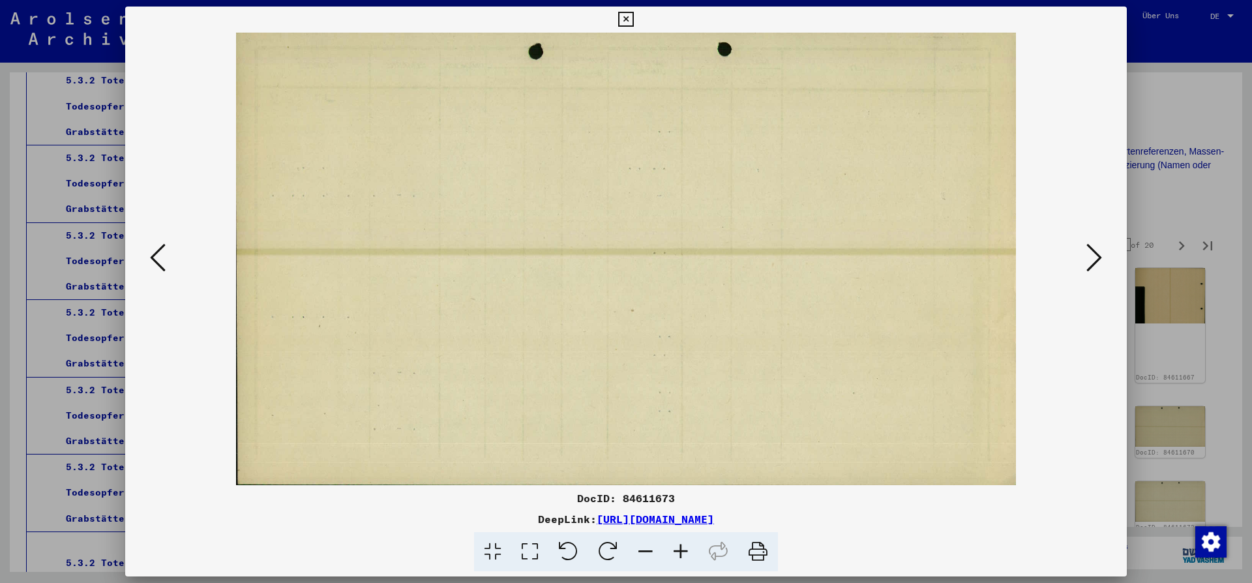
click at [1096, 260] on icon at bounding box center [1094, 257] width 16 height 31
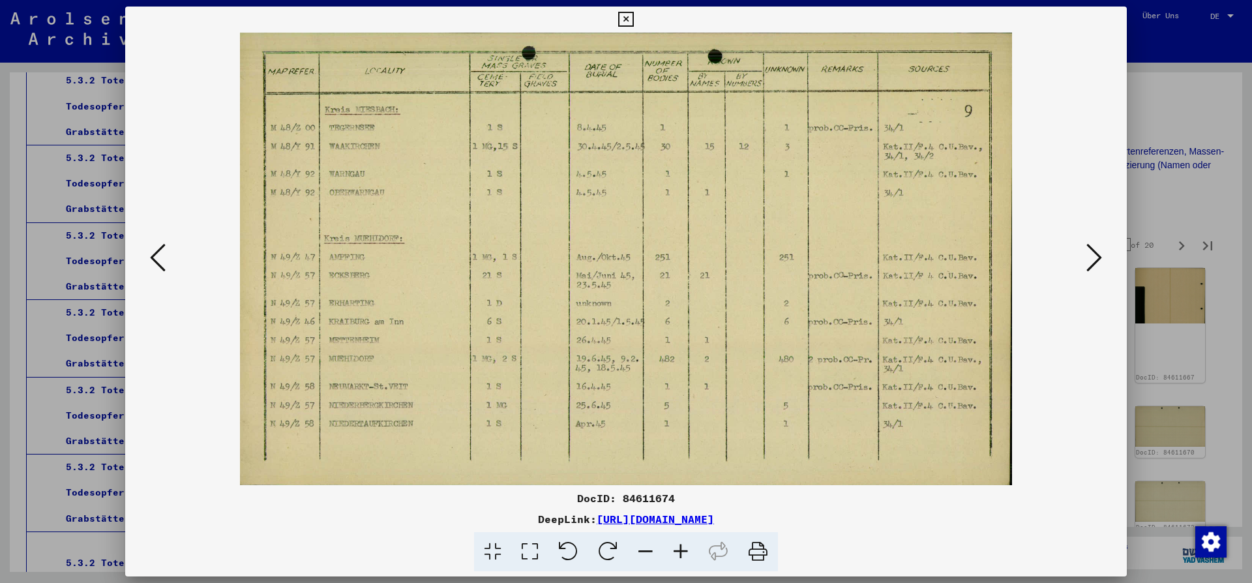
click at [633, 23] on icon at bounding box center [625, 20] width 15 height 16
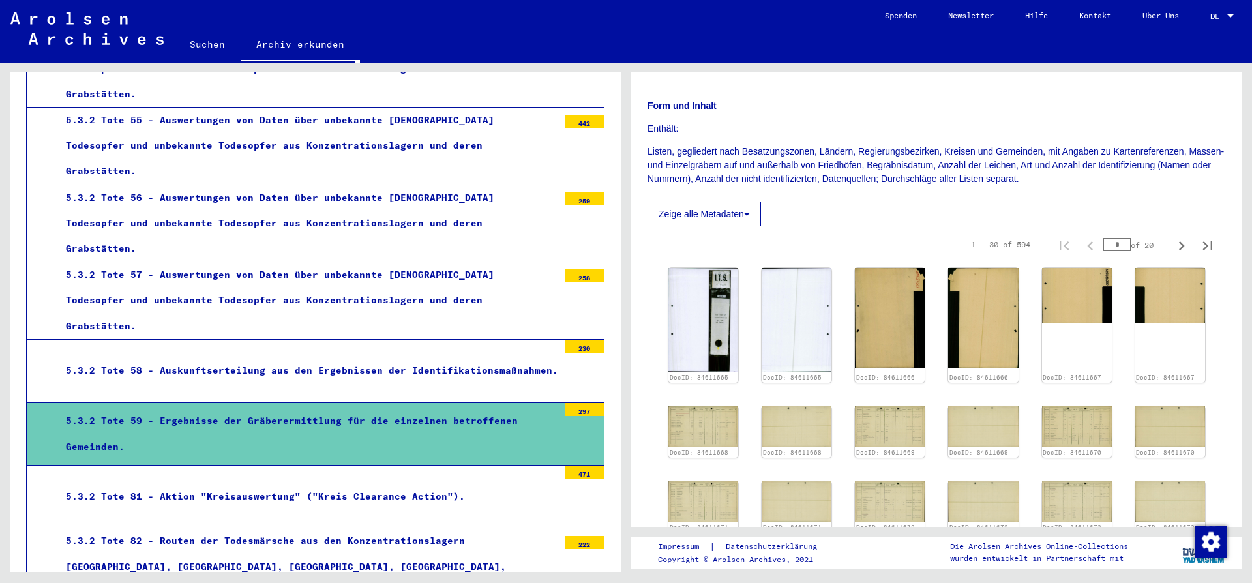
scroll to position [2974, 0]
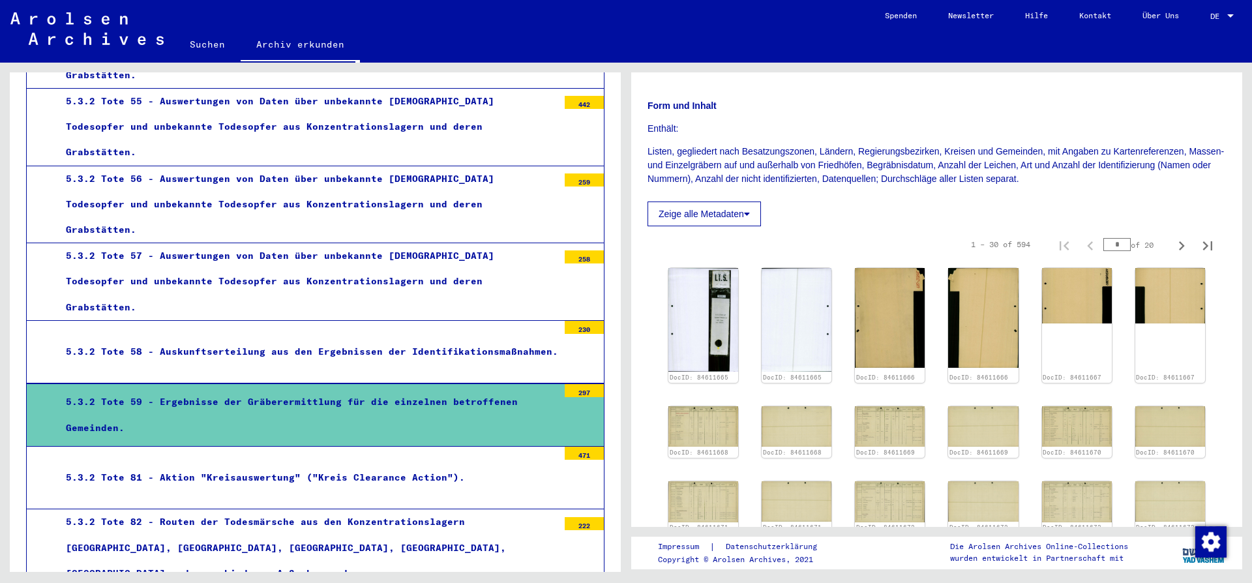
click at [248, 465] on div "5.3.2 Tote 81 - Aktion "Kreisauswertung" ("Kreis Clearance Action")." at bounding box center [307, 477] width 502 height 25
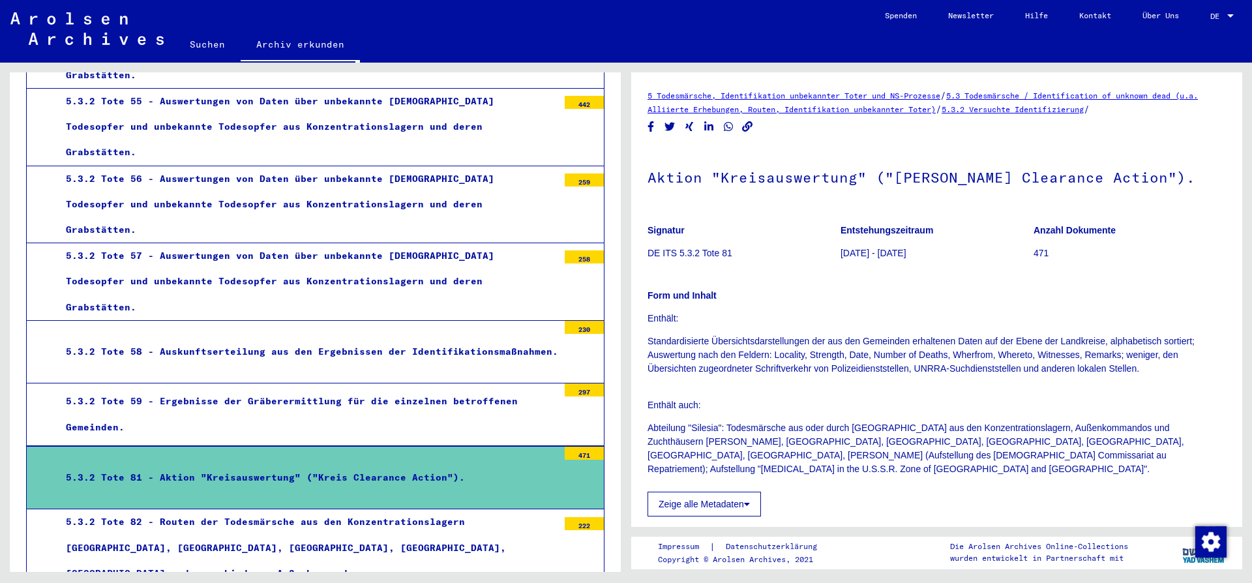
click at [266, 509] on div "5.3.2 Tote 82 - Routen der Todesmärsche aus den Konzentrationslagern [GEOGRAPHI…" at bounding box center [307, 547] width 502 height 77
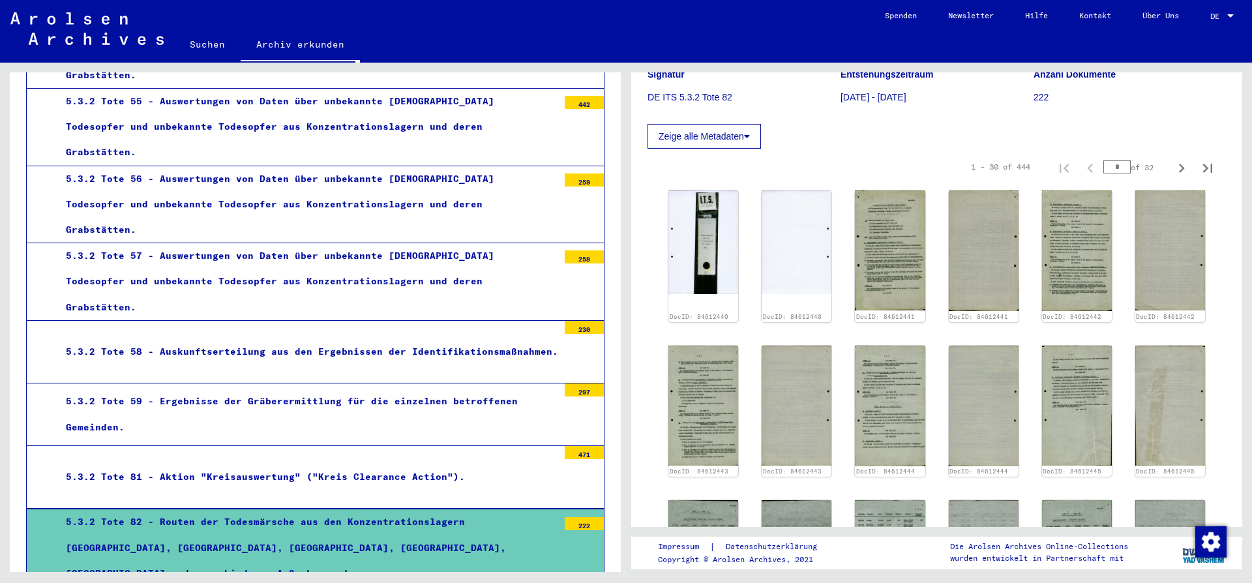
scroll to position [422, 0]
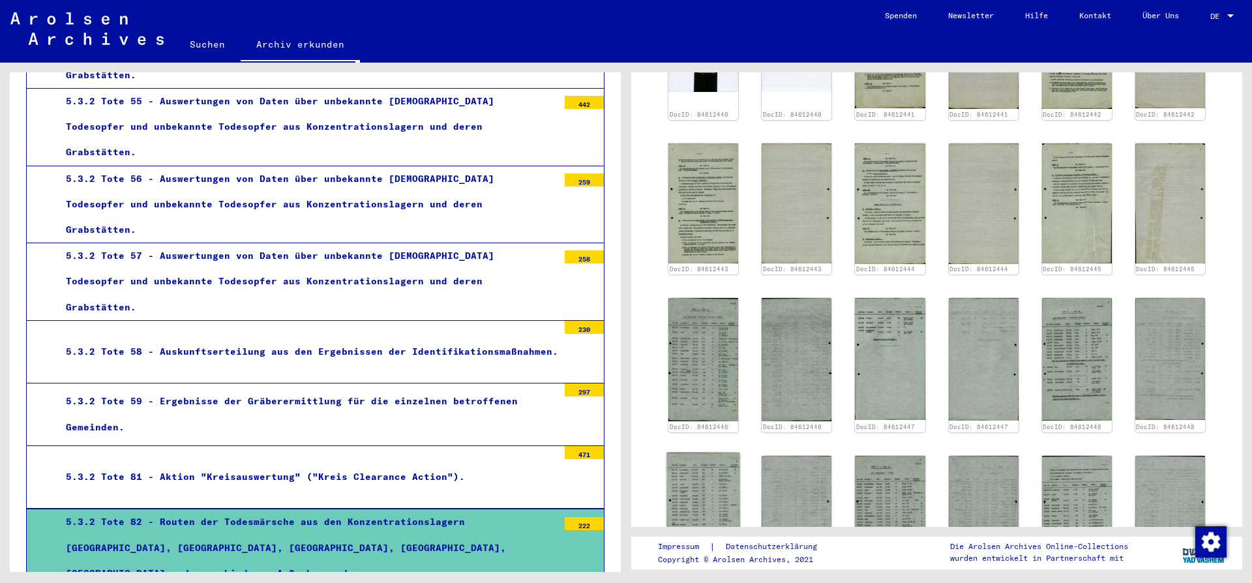
click at [688, 479] on img at bounding box center [703, 516] width 74 height 128
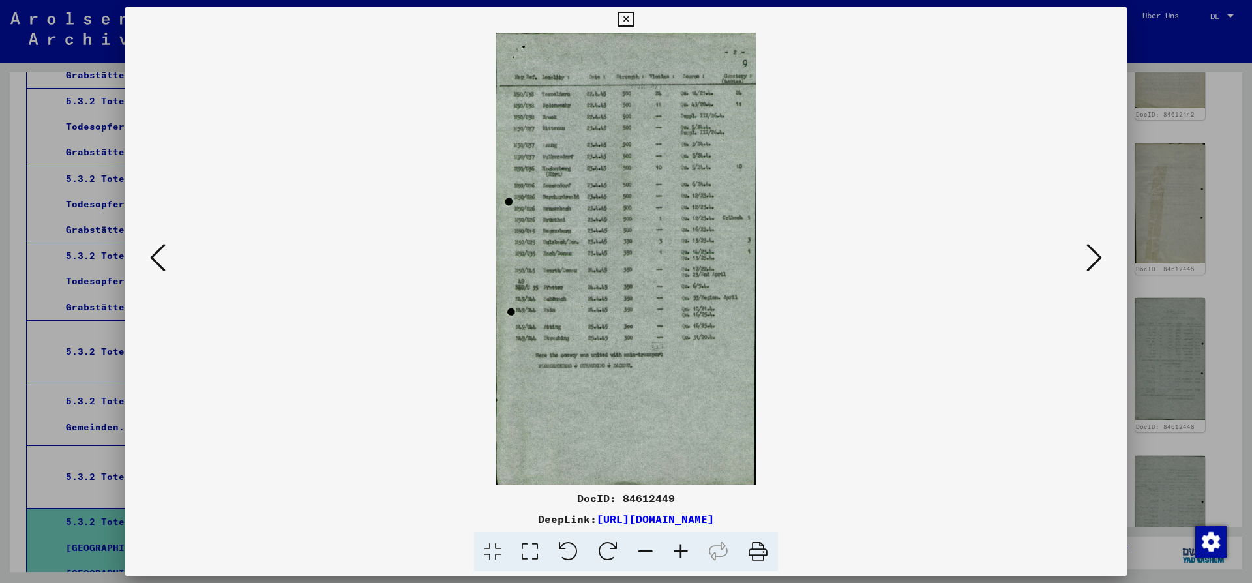
click at [633, 18] on icon at bounding box center [625, 20] width 15 height 16
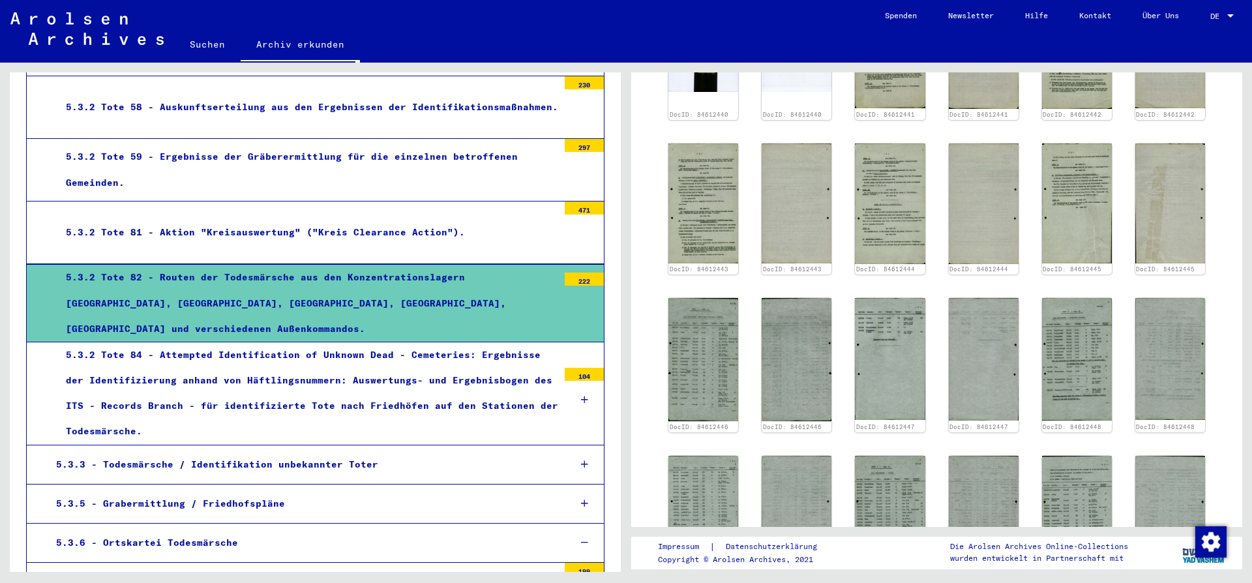
scroll to position [3255, 0]
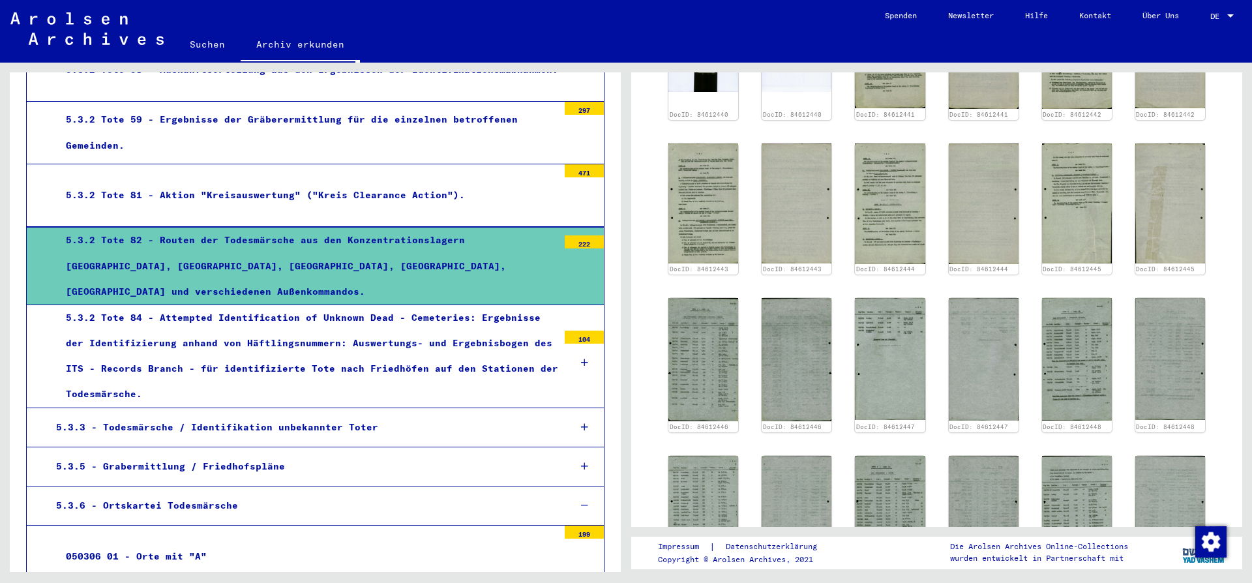
click at [141, 415] on div "5.3.3 - Todesmärsche / Identifikation unbekannter Toter" at bounding box center [302, 427] width 513 height 25
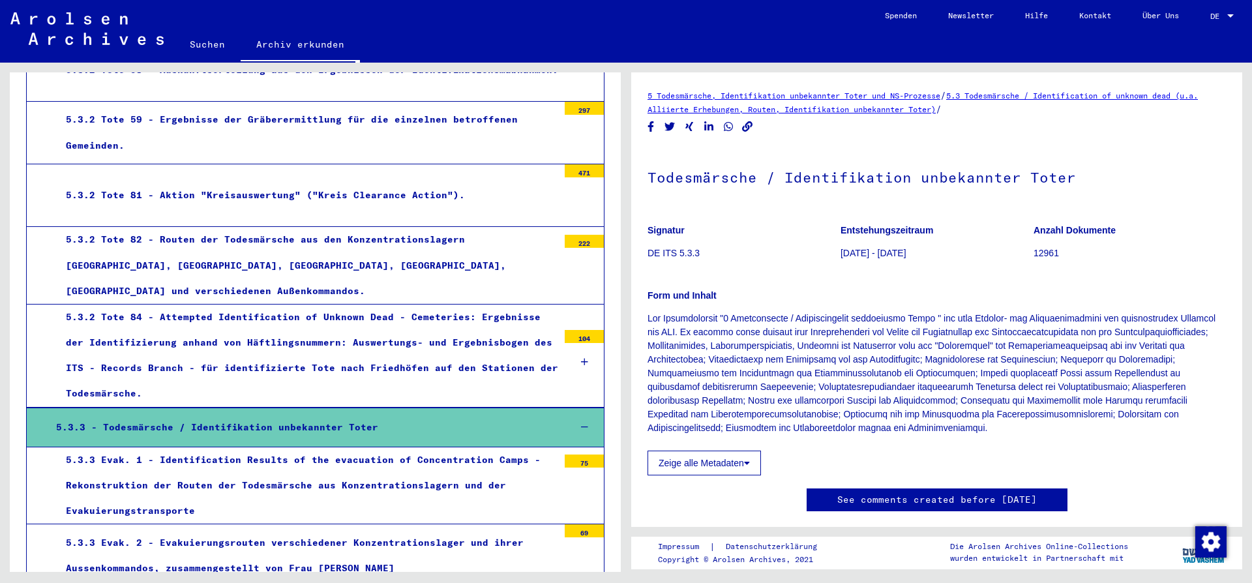
click at [233, 530] on div "5.3.3 Evak. 2 - Evakuierungsrouten verschiedener Konzentrationslager und ihrer …" at bounding box center [307, 555] width 502 height 51
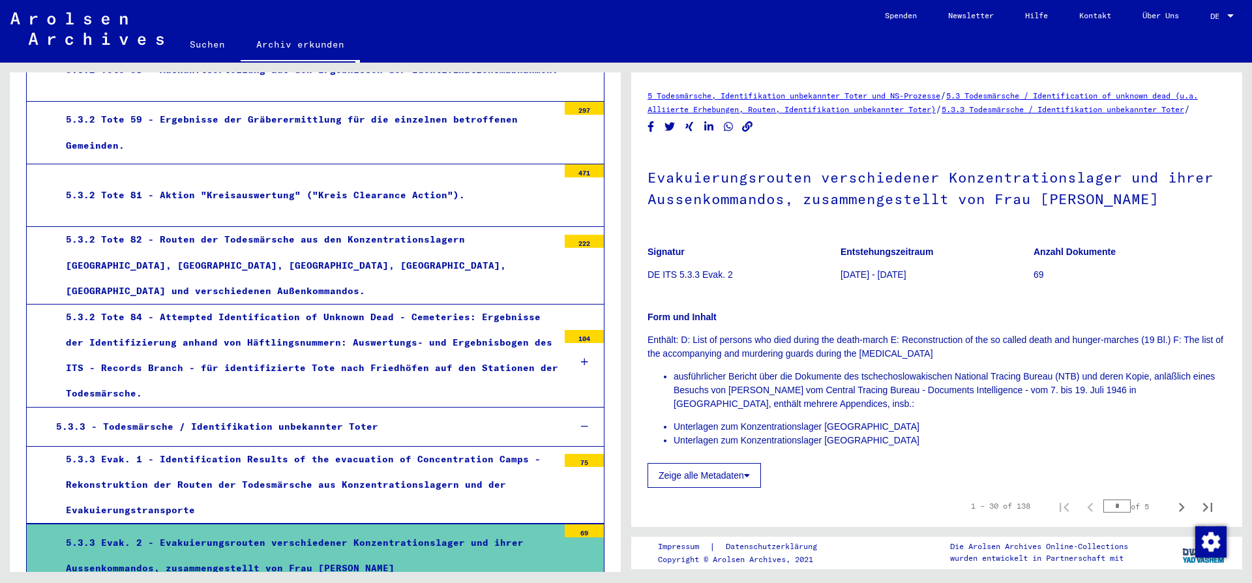
click at [222, 447] on div "5.3.3 Evak. 1 - Identification Results of the evacuation of Concentration Camps…" at bounding box center [307, 485] width 502 height 77
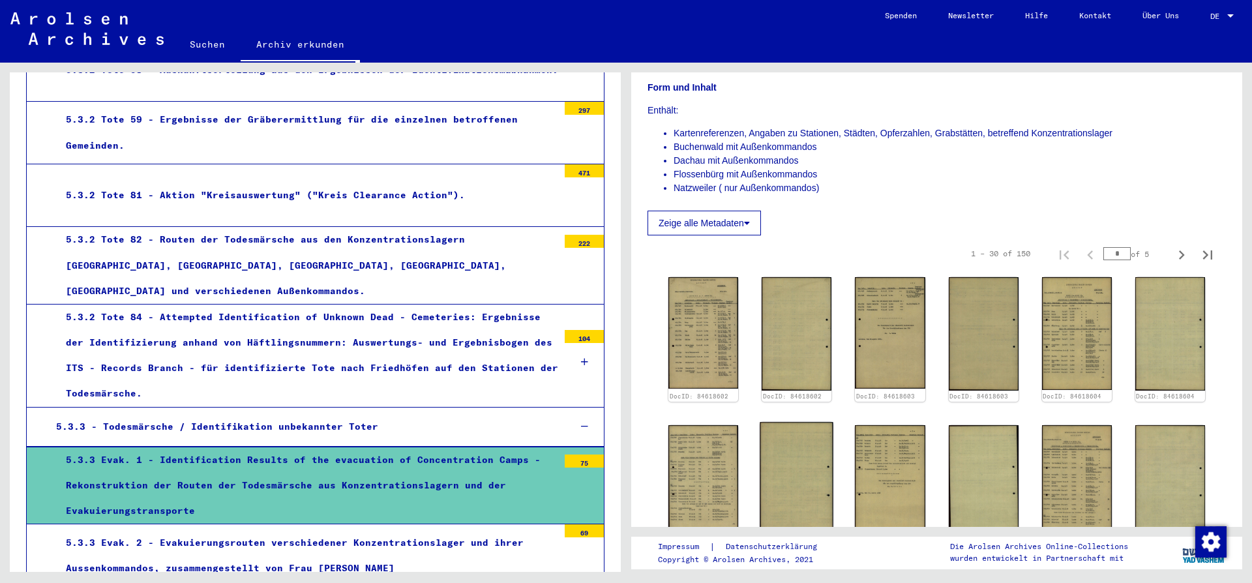
scroll to position [352, 0]
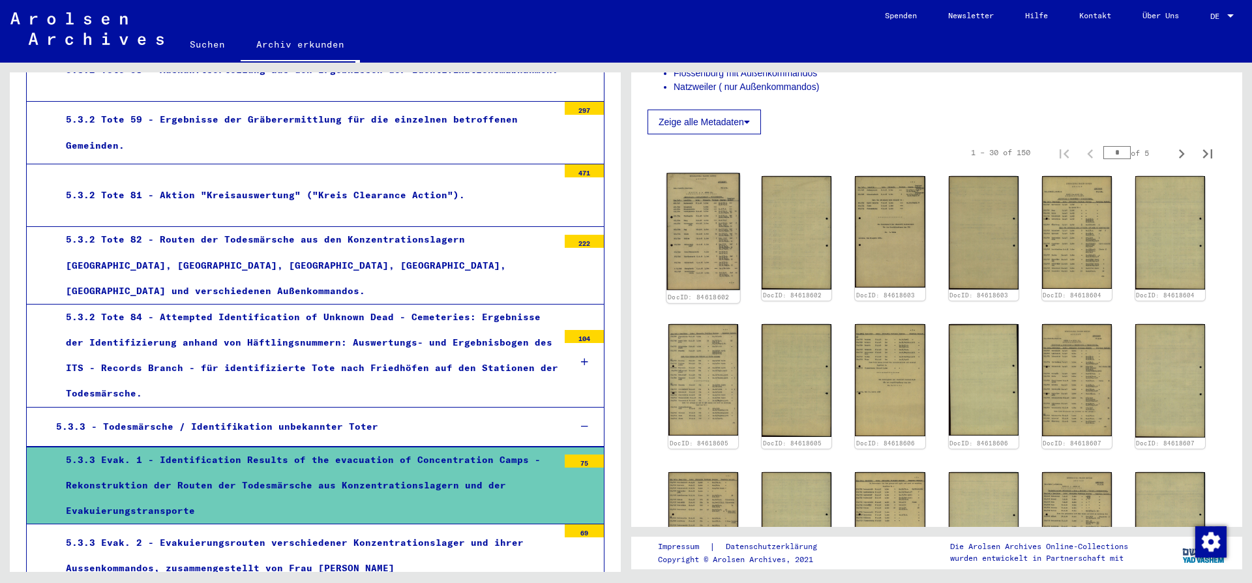
click at [705, 236] on img at bounding box center [703, 231] width 74 height 117
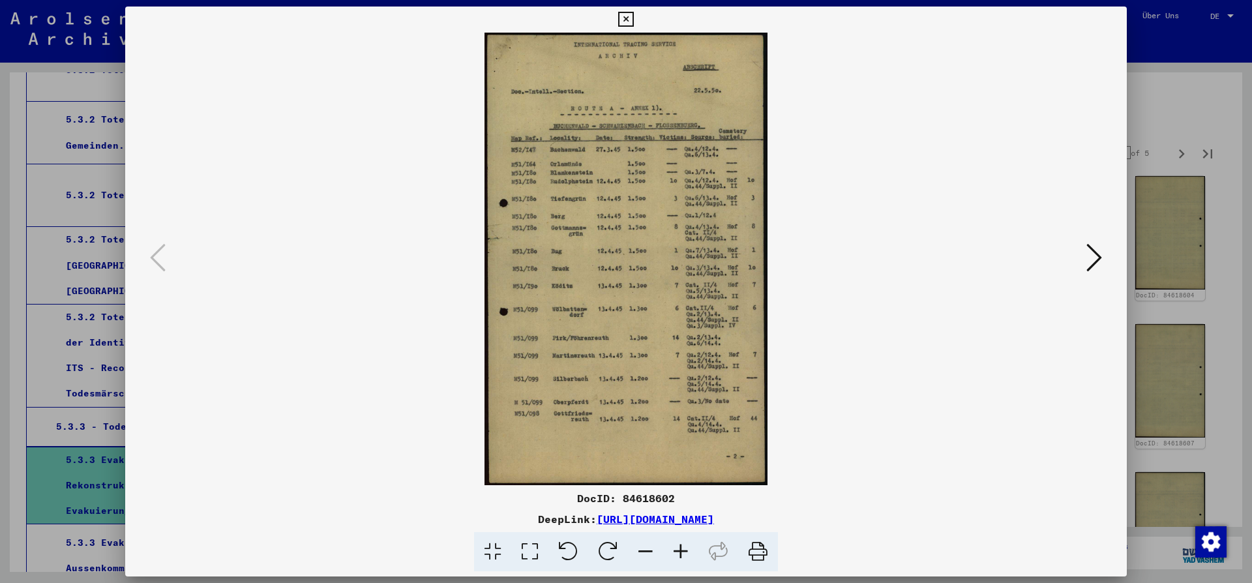
click at [633, 22] on icon at bounding box center [625, 20] width 15 height 16
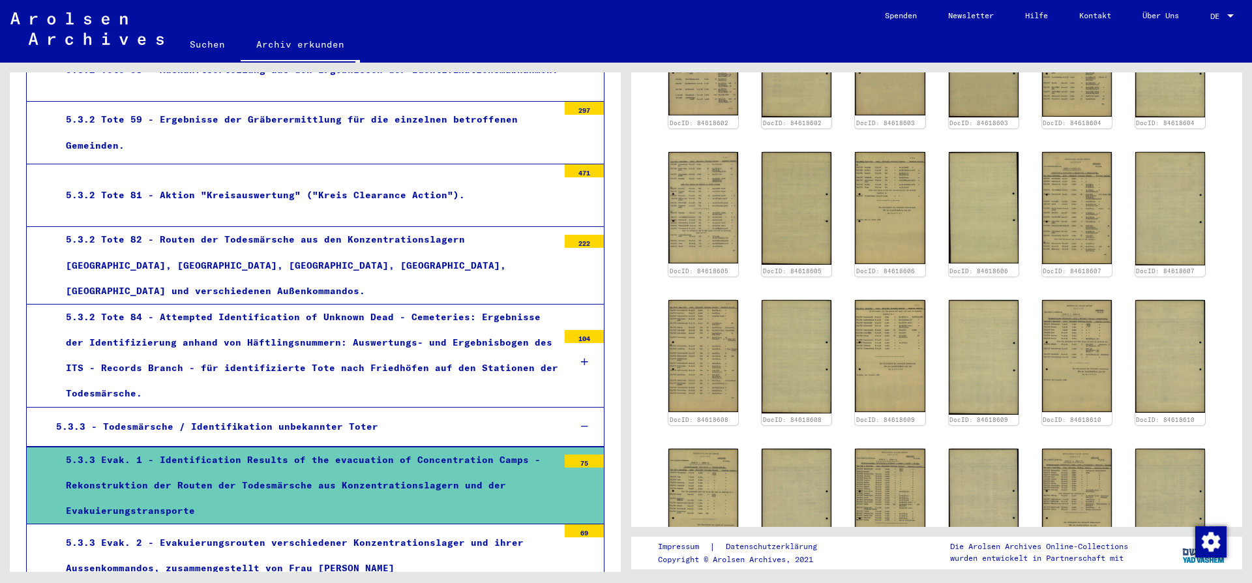
scroll to position [563, 0]
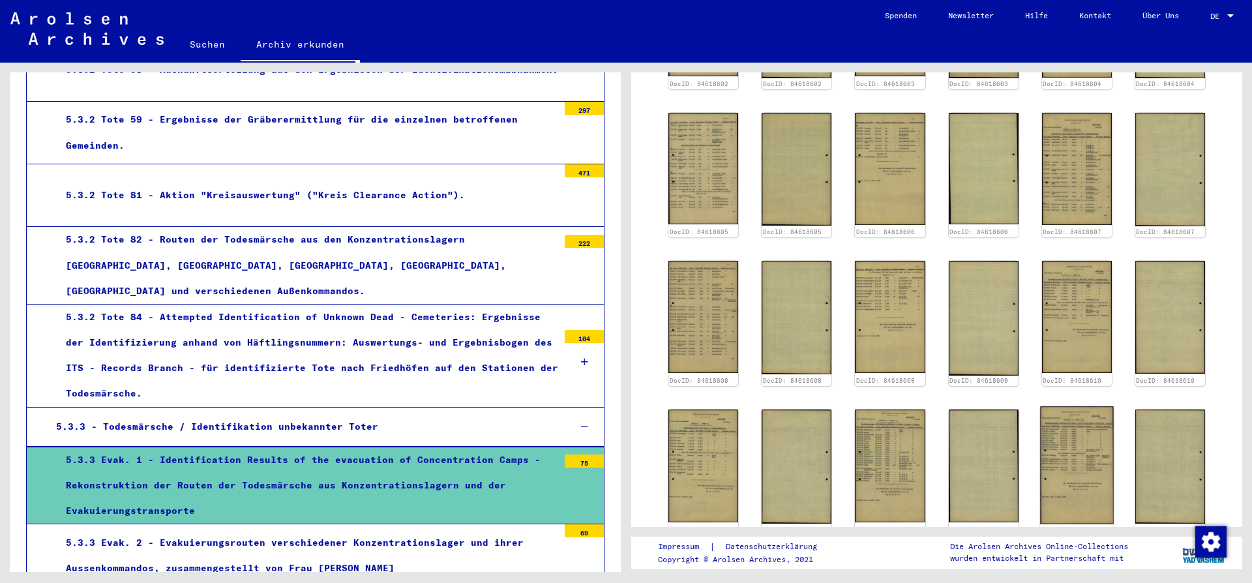
click at [1092, 458] on img at bounding box center [1077, 466] width 74 height 118
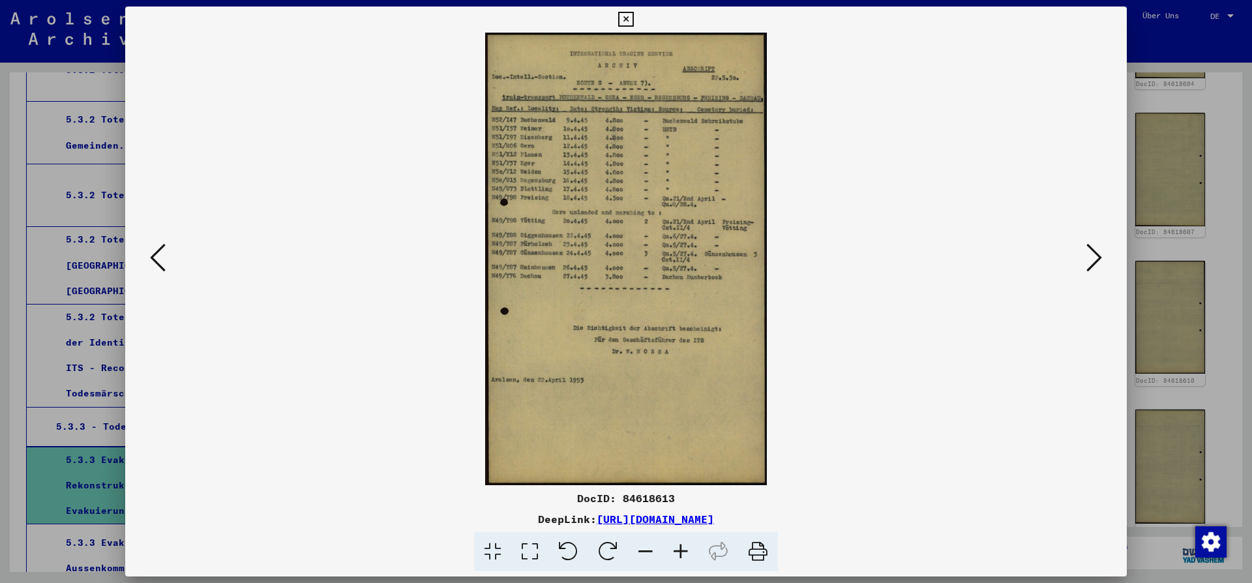
drag, startPoint x: 1119, startPoint y: 17, endPoint x: 1110, endPoint y: 108, distance: 91.2
click at [633, 22] on icon at bounding box center [625, 20] width 15 height 16
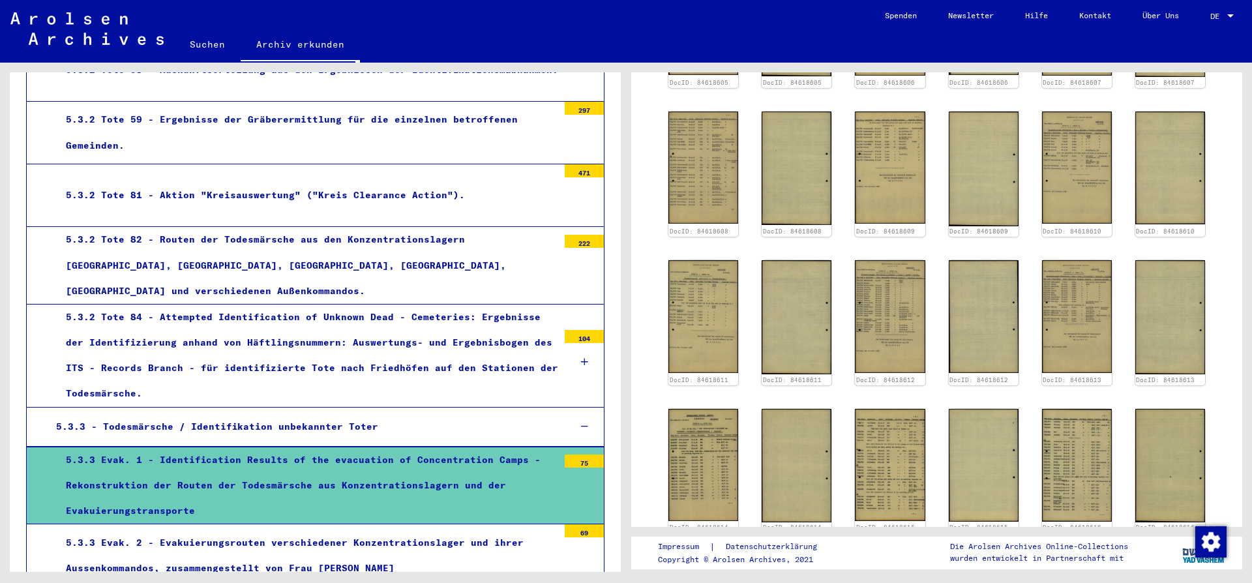
scroll to position [845, 0]
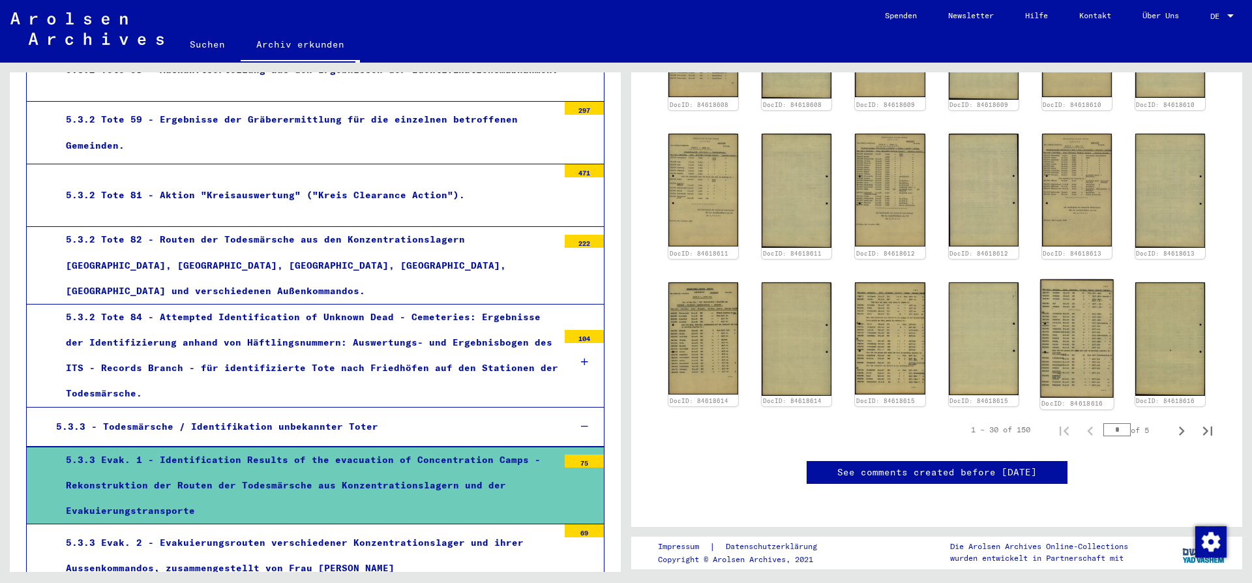
click at [1088, 348] on img at bounding box center [1077, 338] width 74 height 119
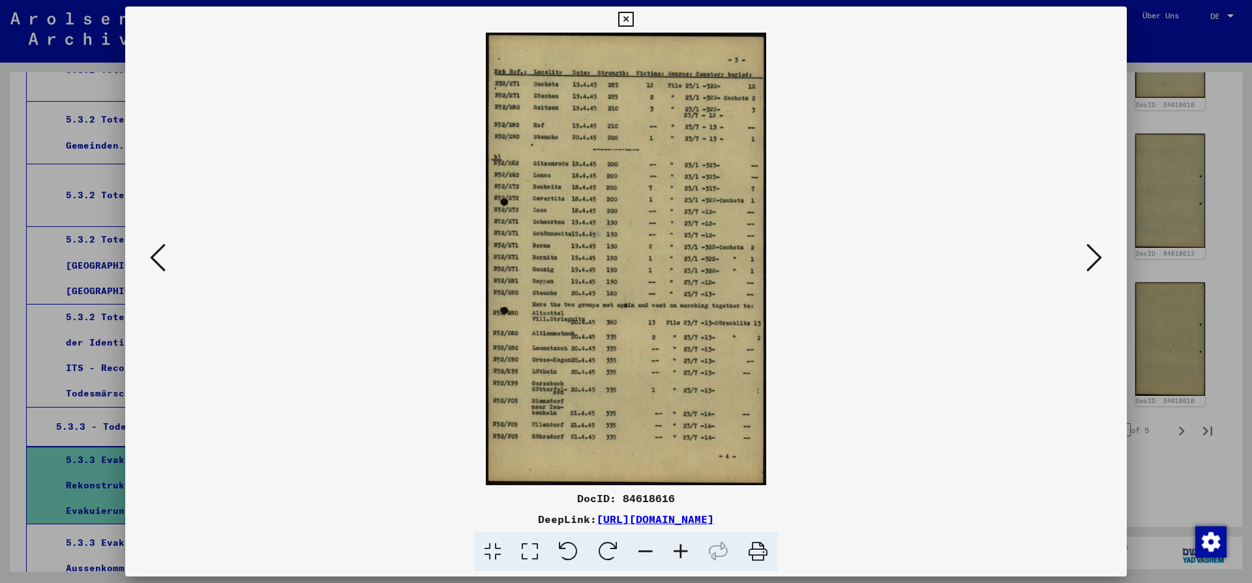
click at [1093, 260] on icon at bounding box center [1094, 257] width 16 height 31
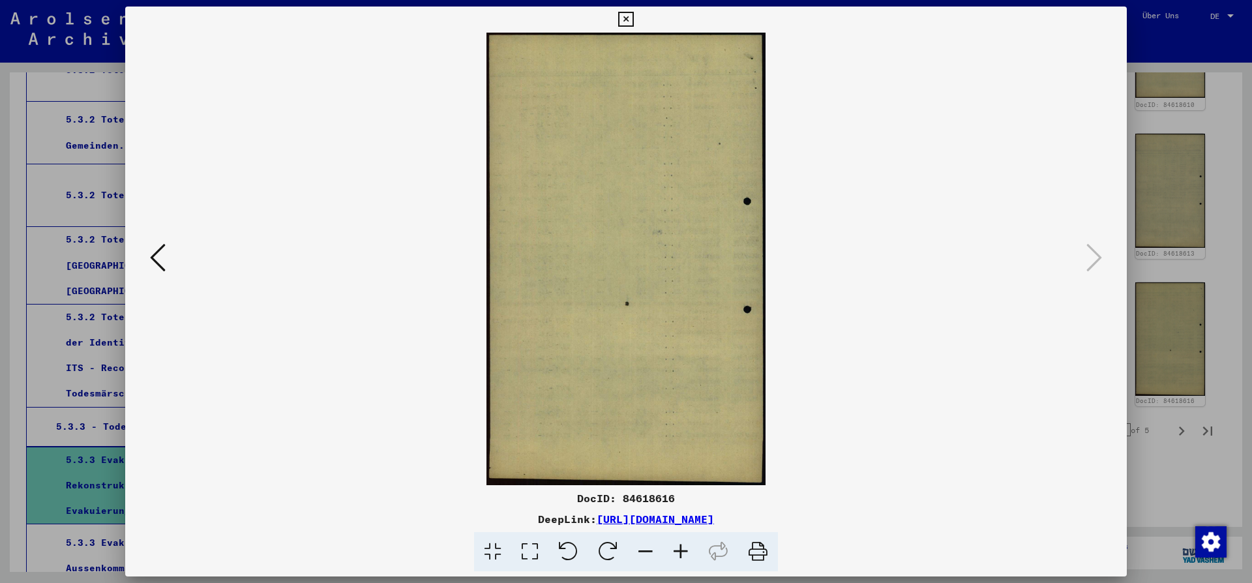
drag, startPoint x: 1117, startPoint y: 10, endPoint x: 1123, endPoint y: 21, distance: 12.3
click at [637, 12] on button at bounding box center [625, 20] width 23 height 26
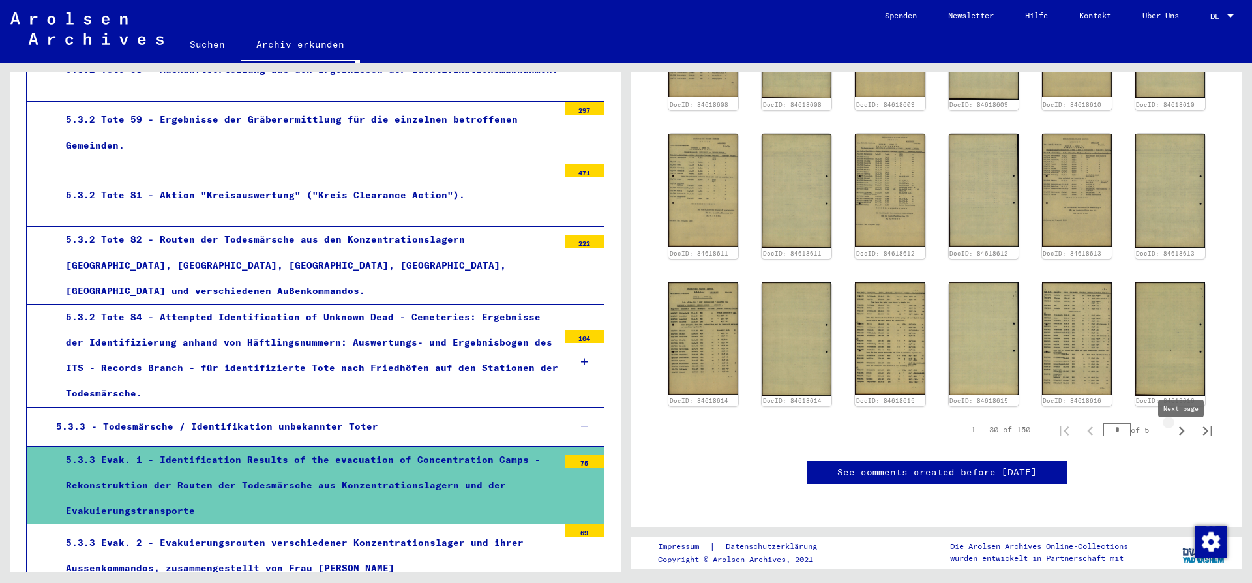
click at [1182, 436] on icon "Next page" at bounding box center [1182, 430] width 6 height 9
type input "*"
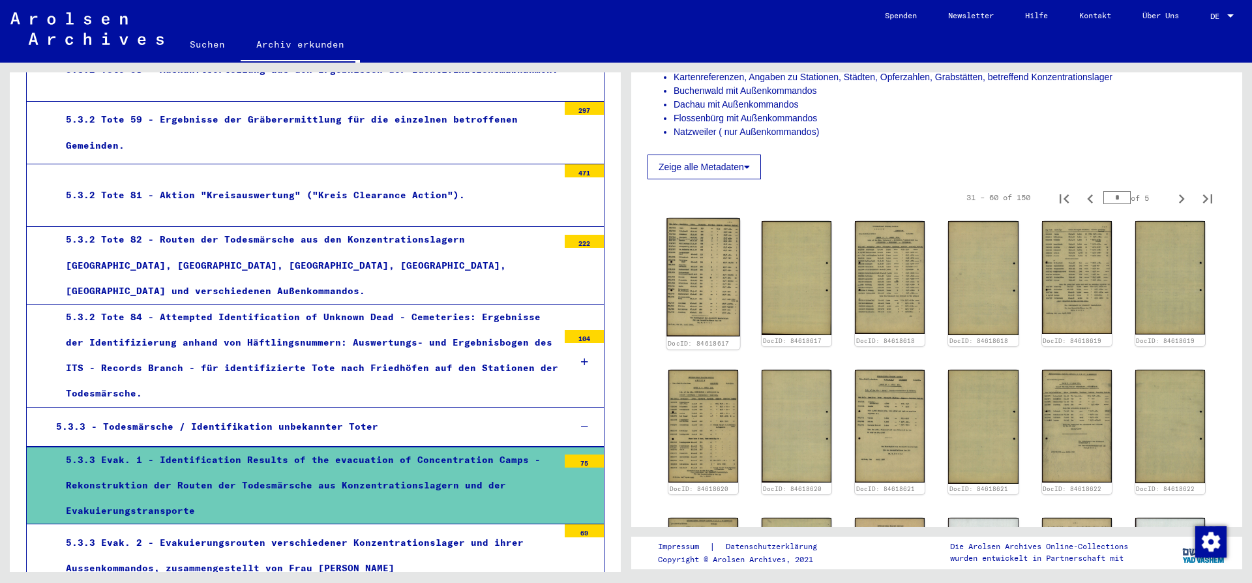
click at [689, 284] on img at bounding box center [703, 277] width 74 height 119
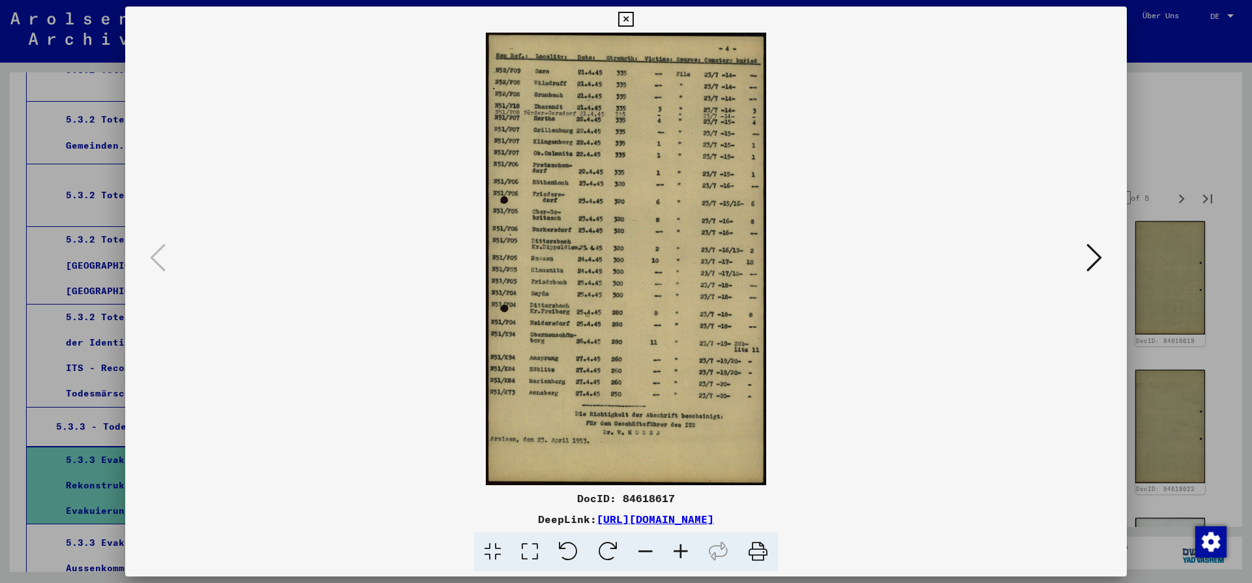
click at [1094, 259] on icon at bounding box center [1094, 257] width 16 height 31
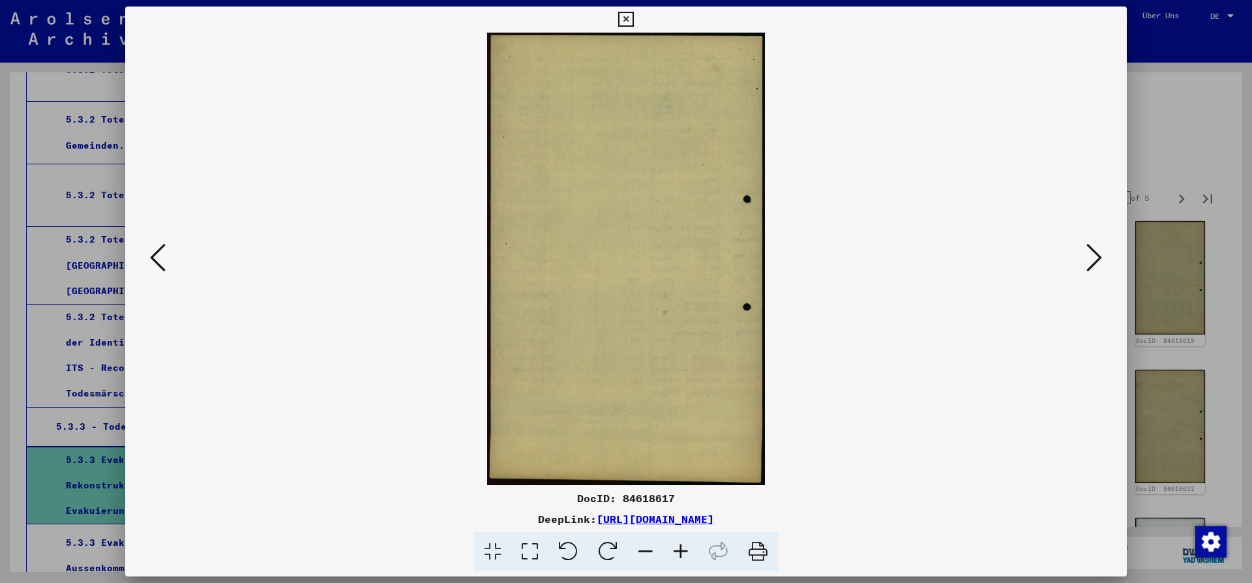
click at [1095, 259] on icon at bounding box center [1094, 257] width 16 height 31
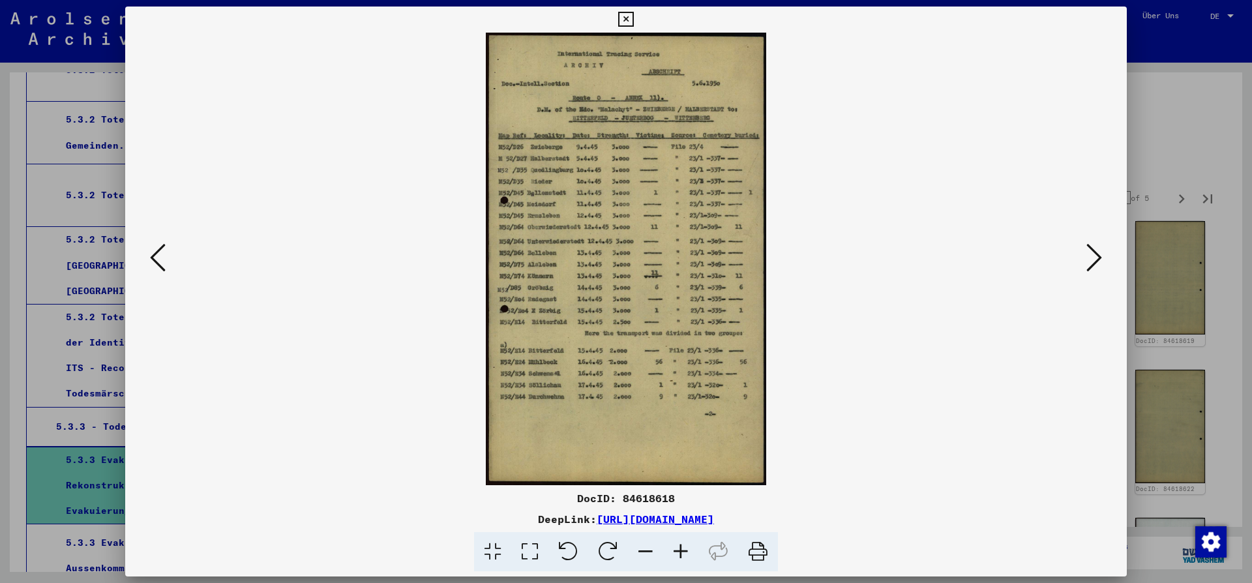
click at [1095, 259] on icon at bounding box center [1094, 257] width 16 height 31
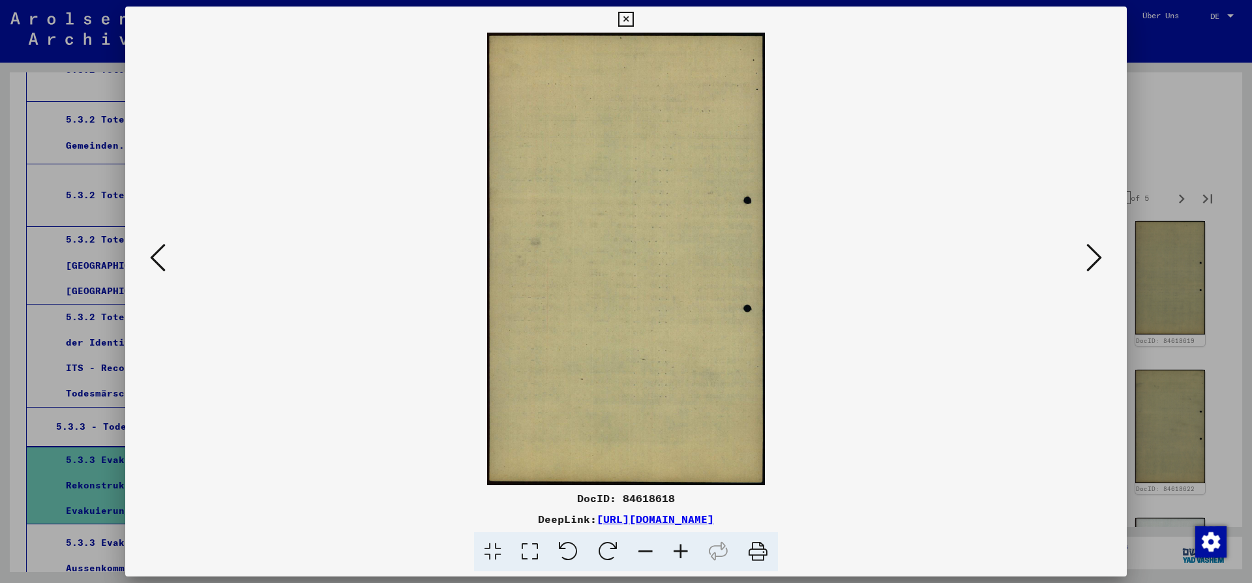
click at [1095, 259] on icon at bounding box center [1094, 257] width 16 height 31
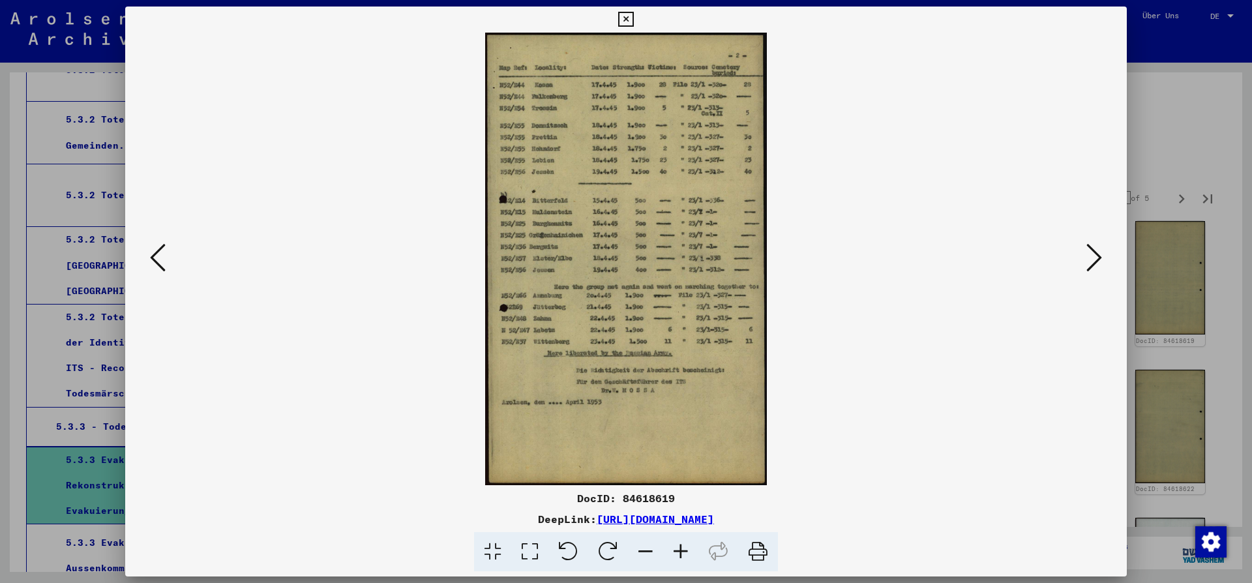
click at [1095, 259] on icon at bounding box center [1094, 257] width 16 height 31
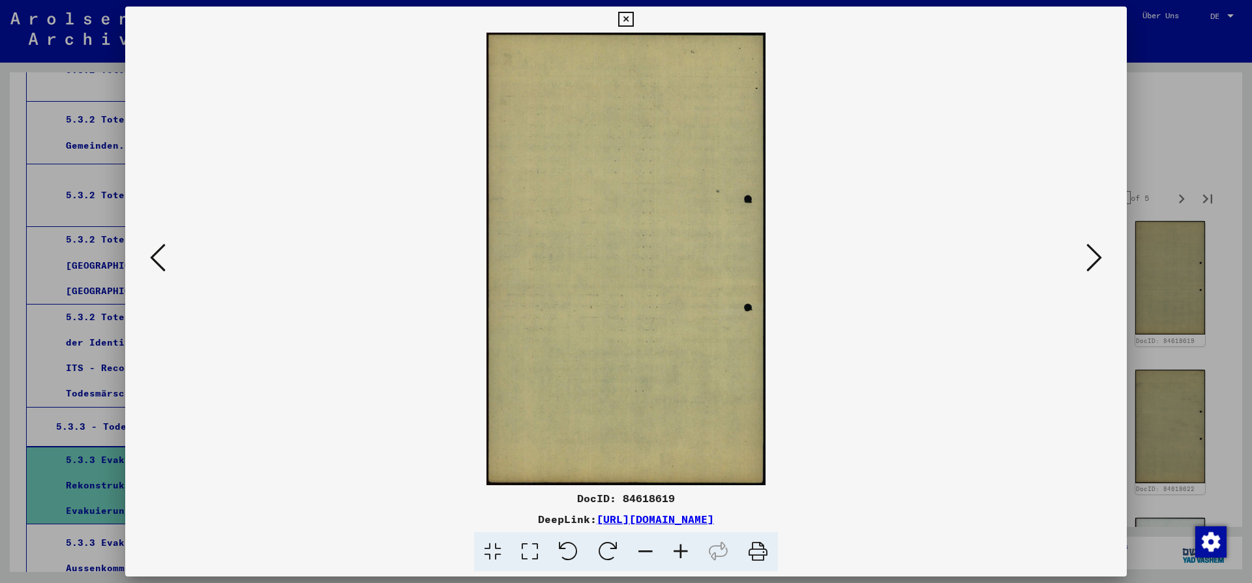
click at [1095, 259] on icon at bounding box center [1094, 257] width 16 height 31
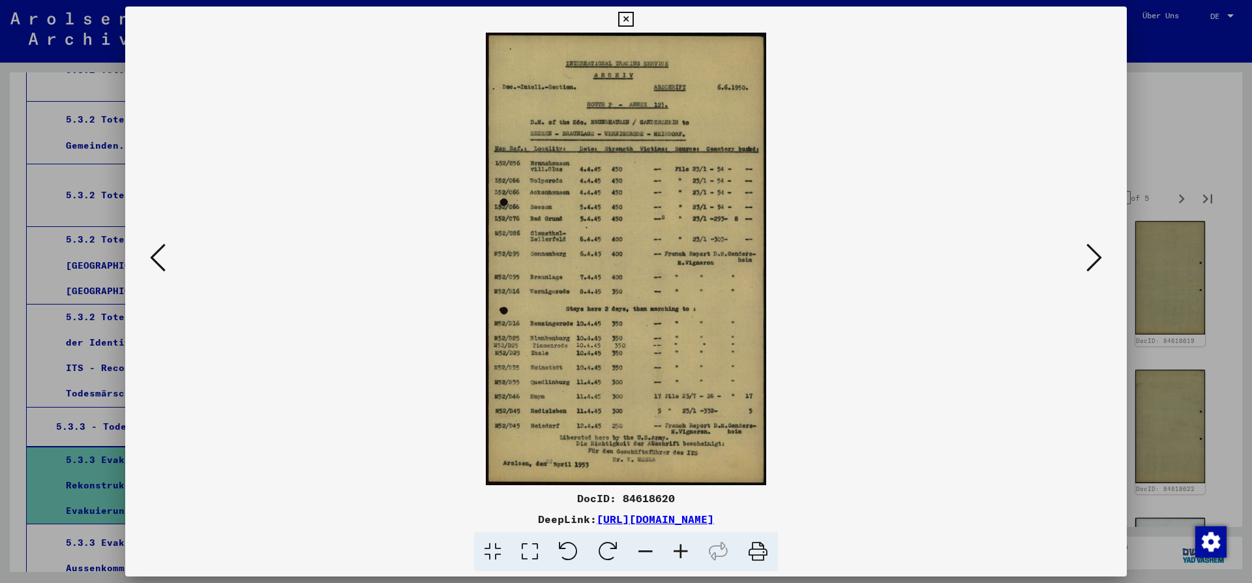
click at [1095, 259] on icon at bounding box center [1094, 257] width 16 height 31
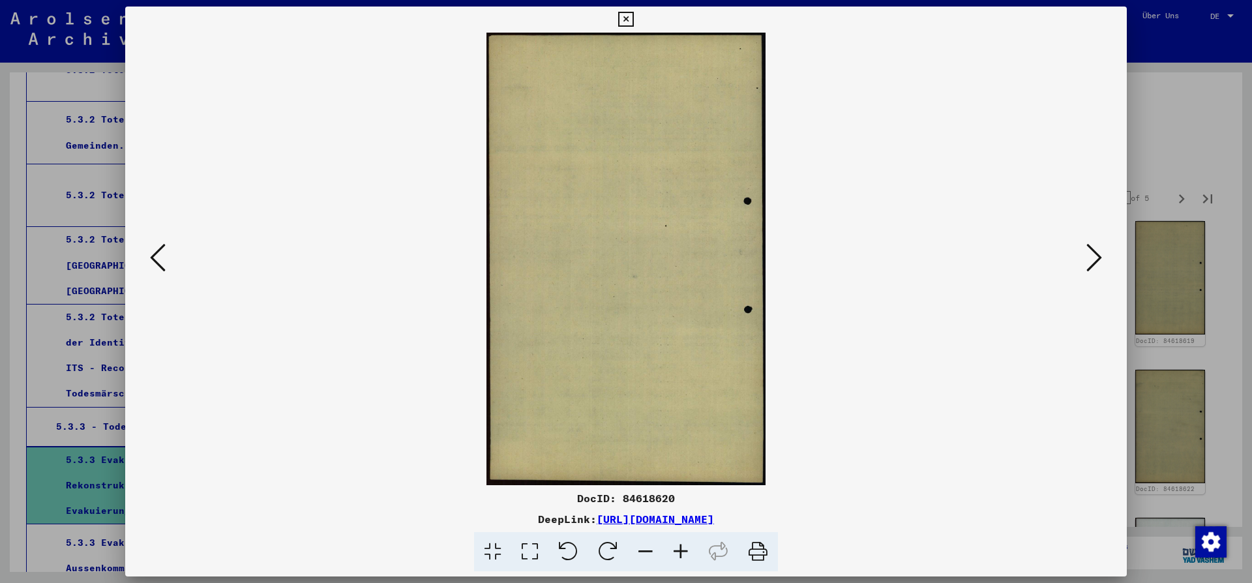
click at [1095, 259] on icon at bounding box center [1094, 257] width 16 height 31
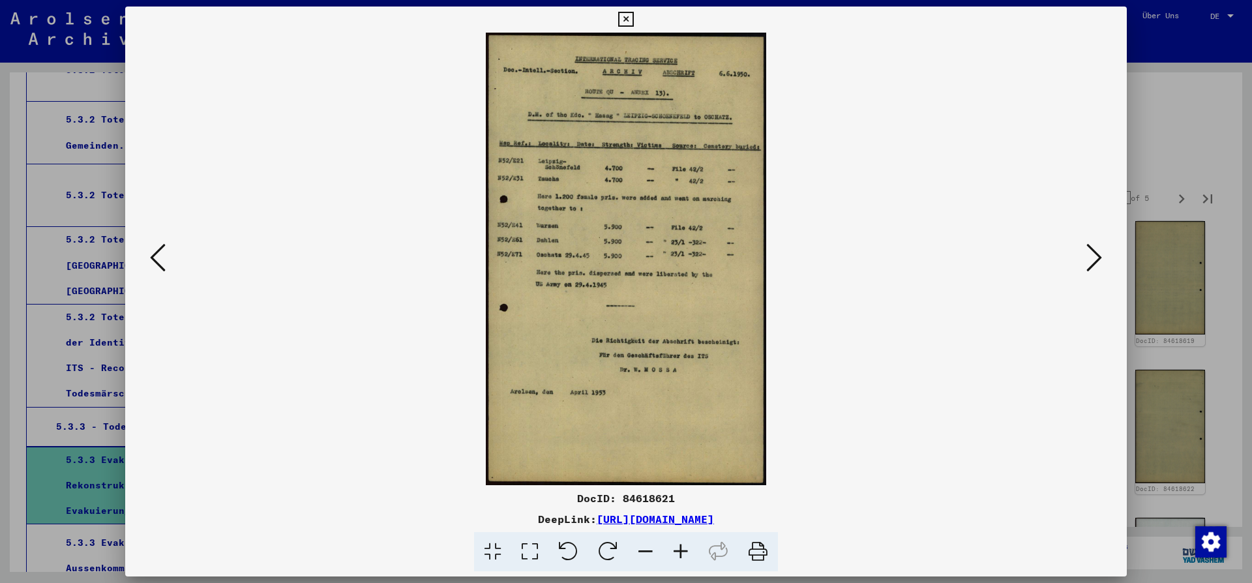
click at [1095, 259] on icon at bounding box center [1094, 257] width 16 height 31
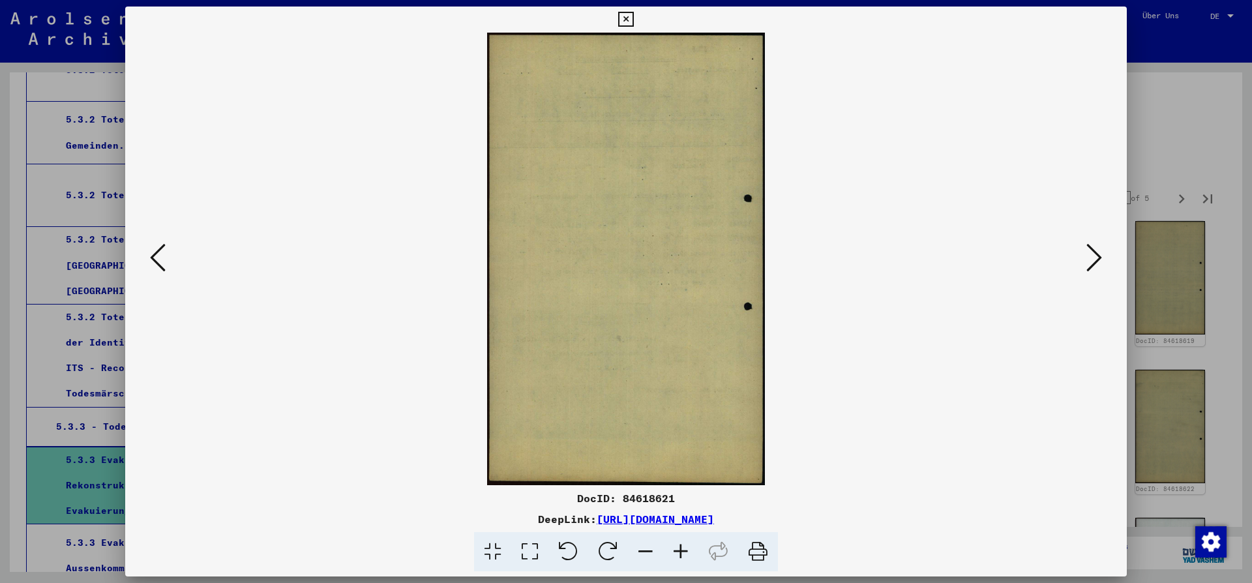
click at [1095, 259] on icon at bounding box center [1094, 257] width 16 height 31
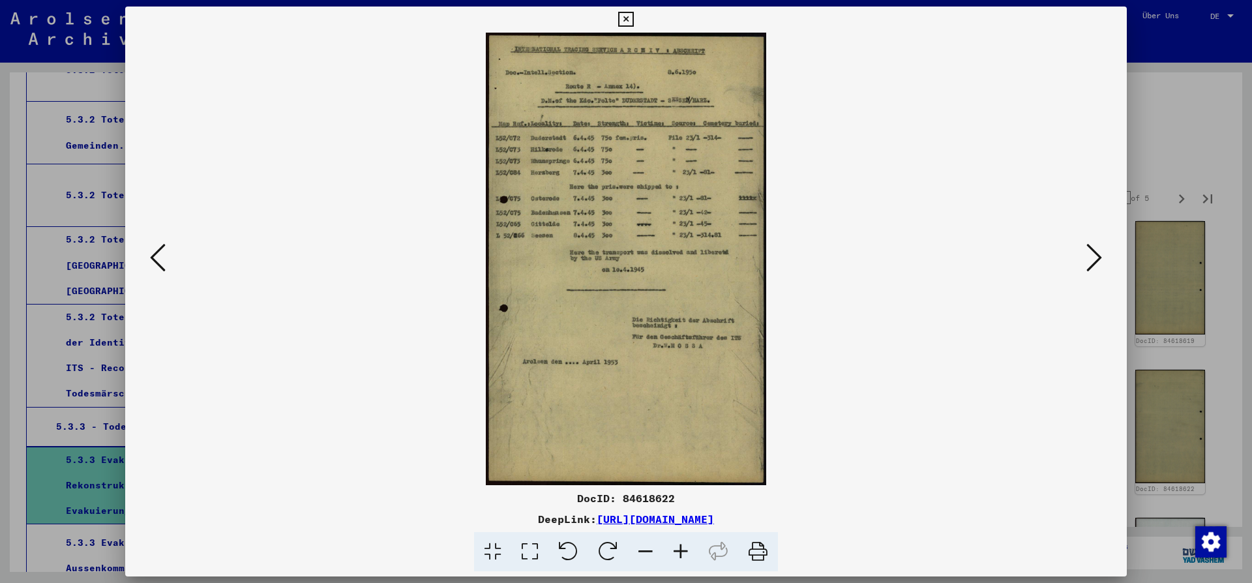
click at [1097, 260] on icon at bounding box center [1094, 257] width 16 height 31
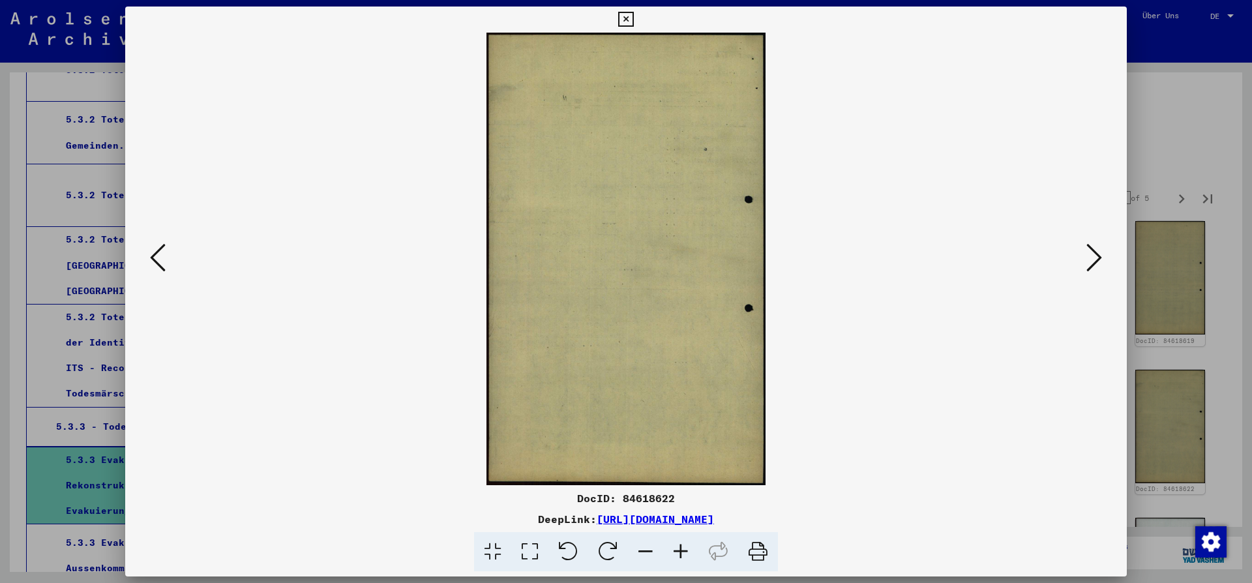
click at [1097, 260] on icon at bounding box center [1094, 257] width 16 height 31
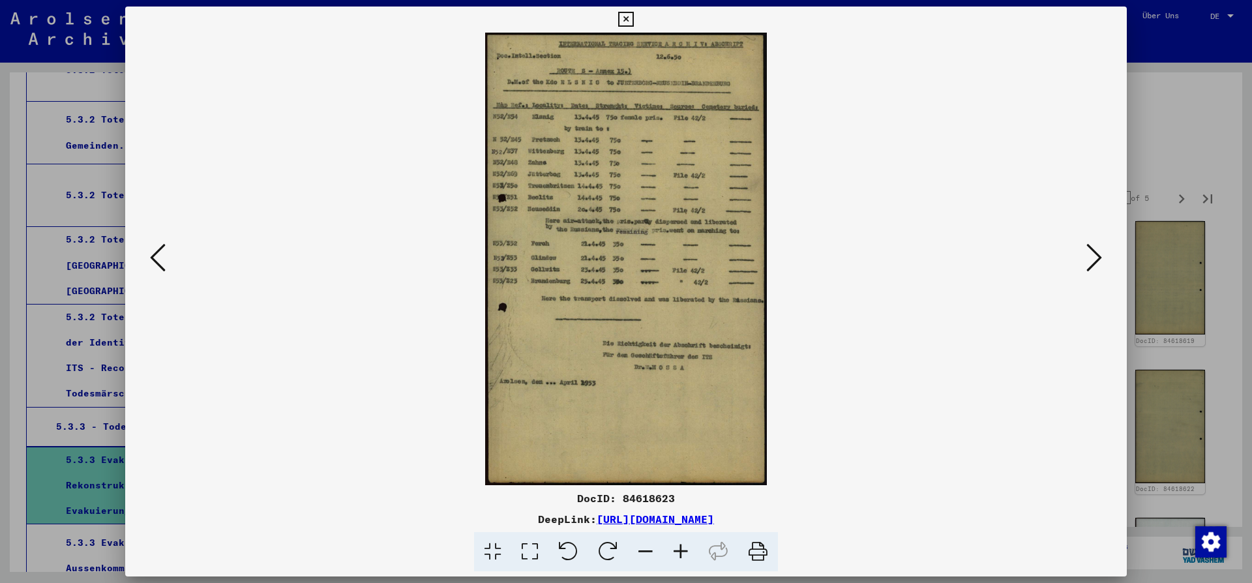
click at [1101, 261] on icon at bounding box center [1094, 257] width 16 height 31
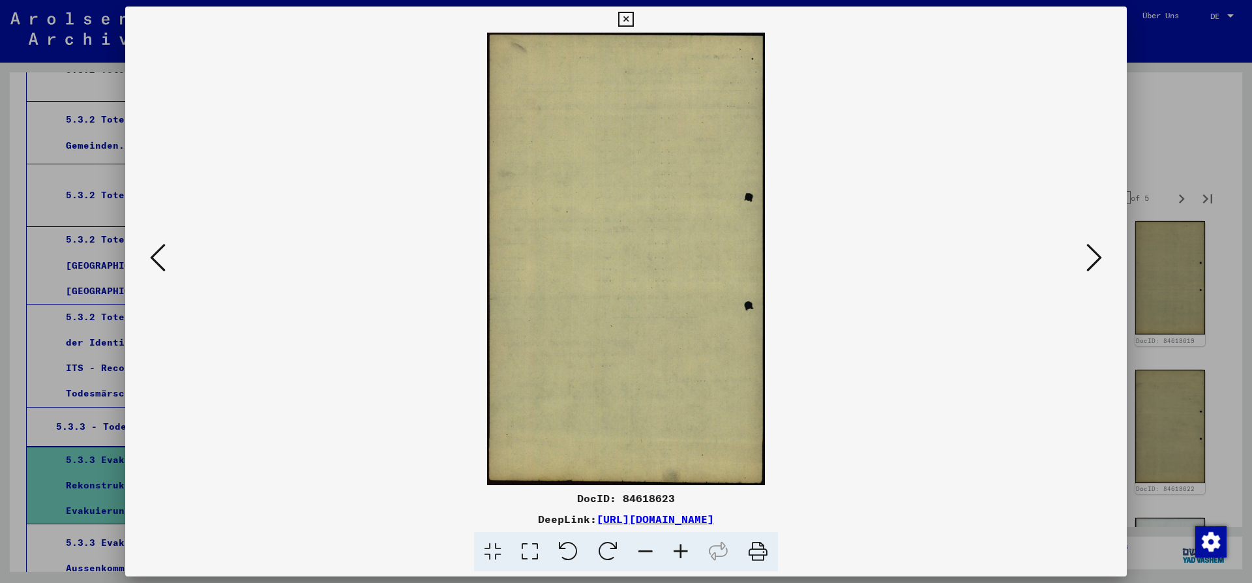
click at [1101, 261] on icon at bounding box center [1094, 257] width 16 height 31
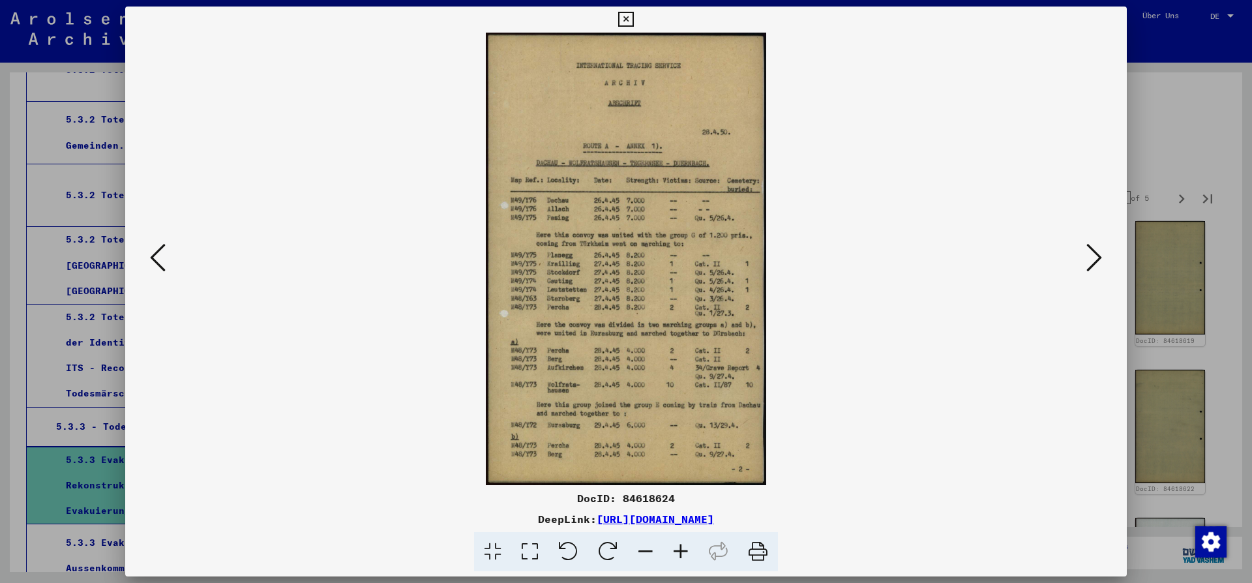
click at [1091, 257] on icon at bounding box center [1094, 257] width 16 height 31
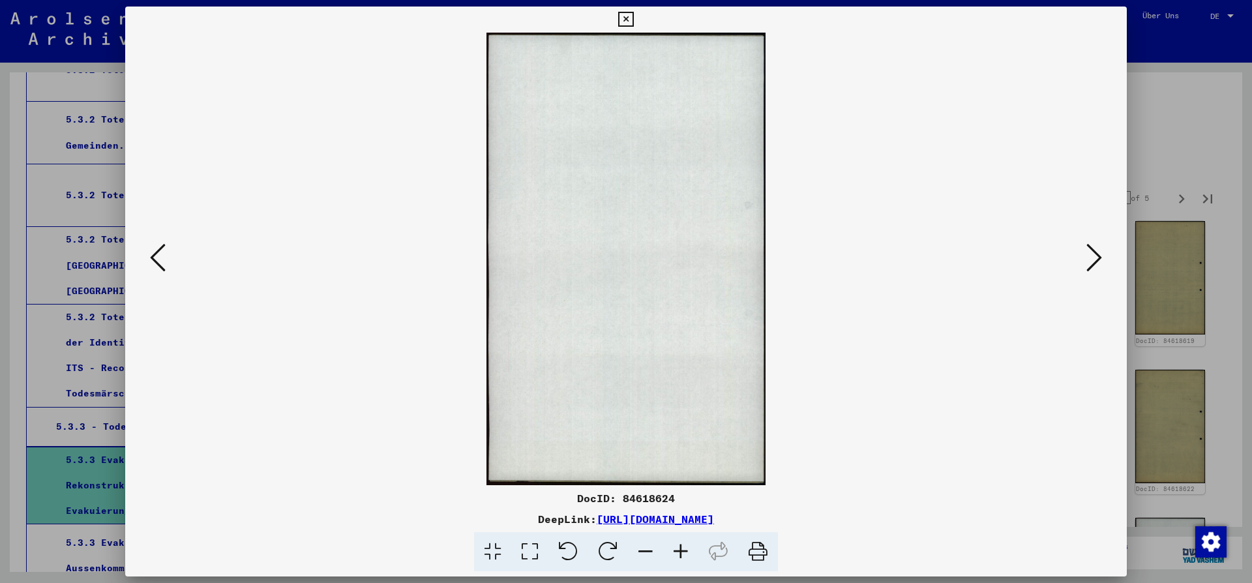
click at [1091, 257] on icon at bounding box center [1094, 257] width 16 height 31
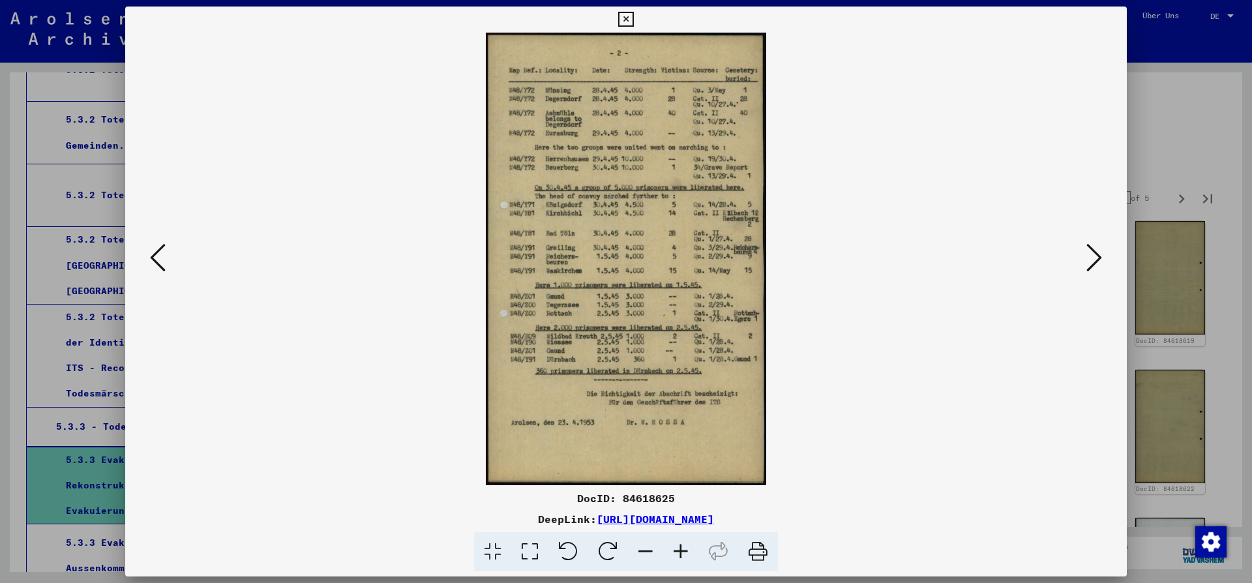
click at [1093, 253] on icon at bounding box center [1094, 257] width 16 height 31
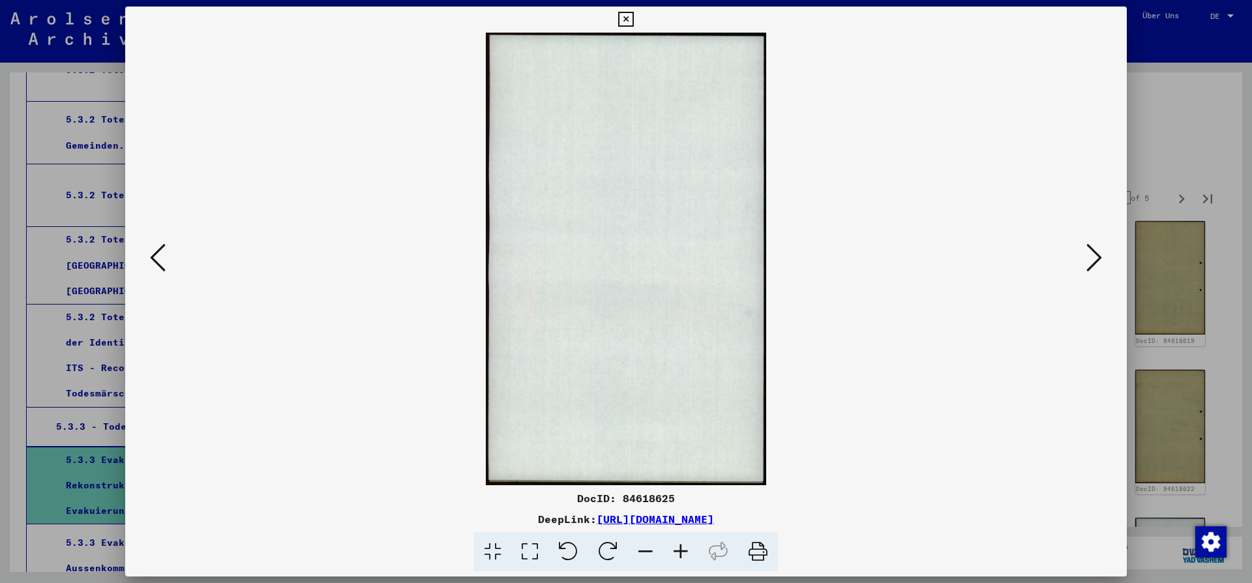
click at [1093, 253] on icon at bounding box center [1094, 257] width 16 height 31
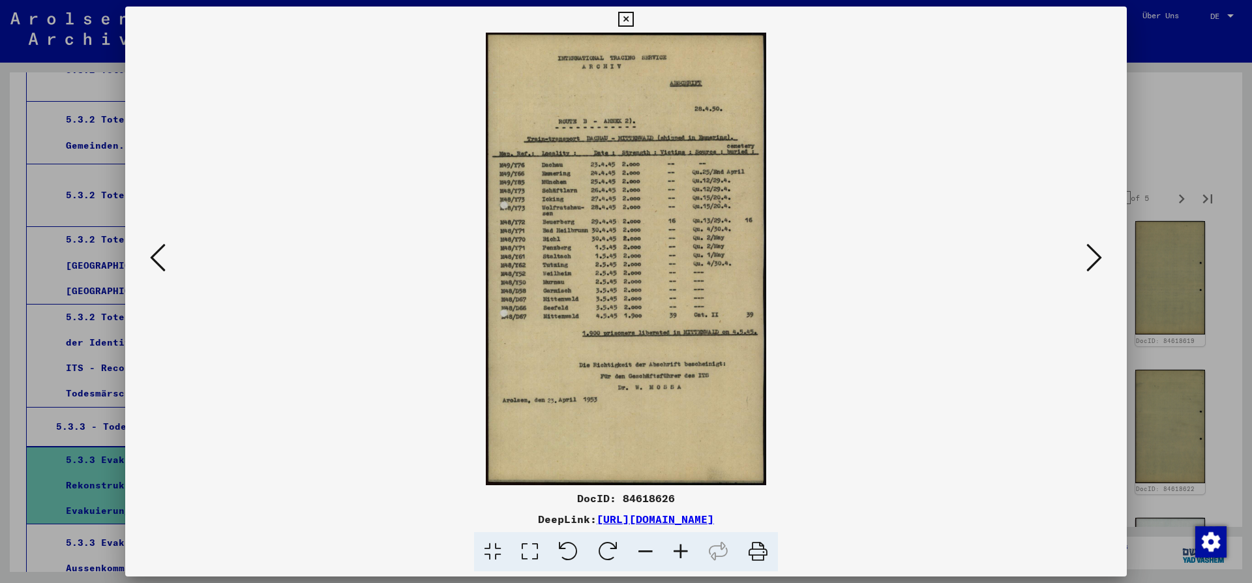
click at [1093, 259] on icon at bounding box center [1094, 257] width 16 height 31
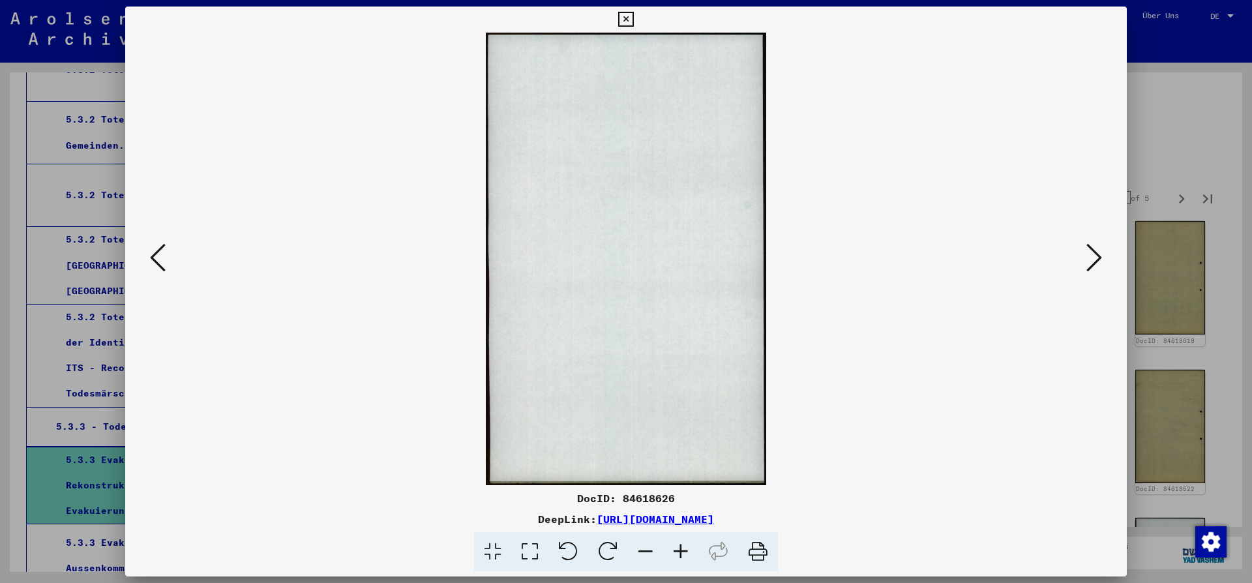
click at [1095, 257] on icon at bounding box center [1094, 257] width 16 height 31
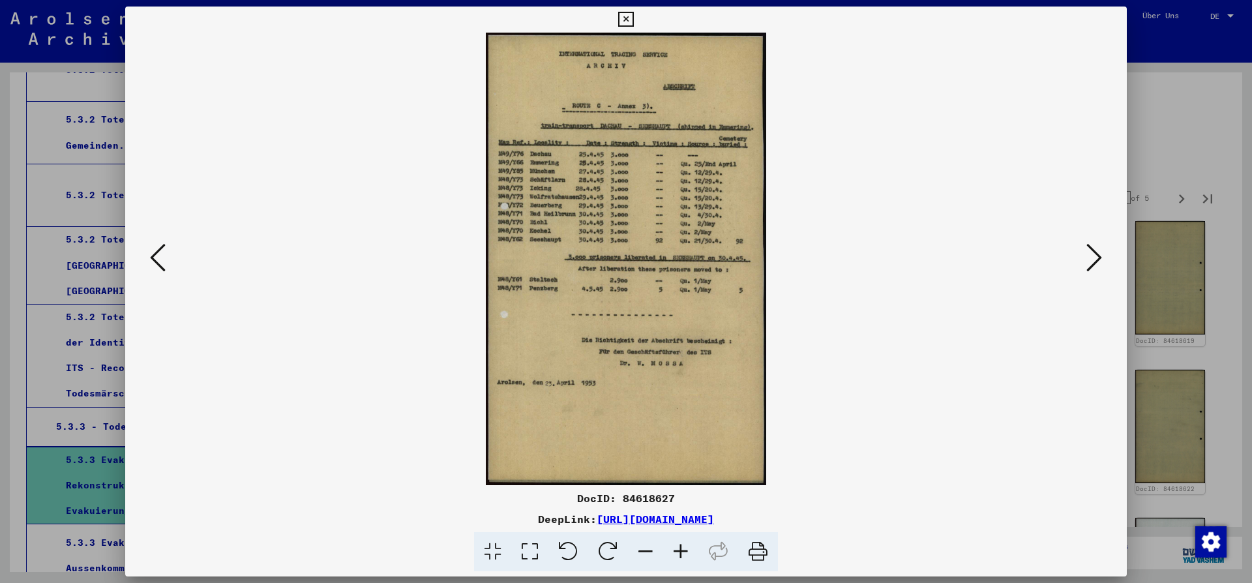
click at [1099, 254] on icon at bounding box center [1094, 257] width 16 height 31
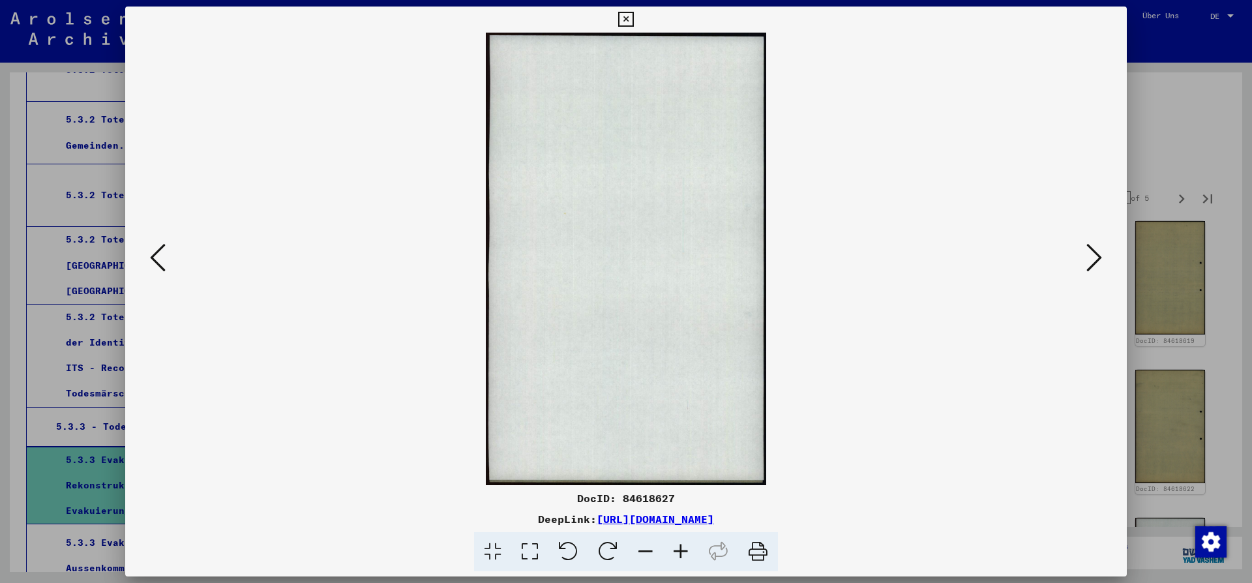
click at [1099, 254] on icon at bounding box center [1094, 257] width 16 height 31
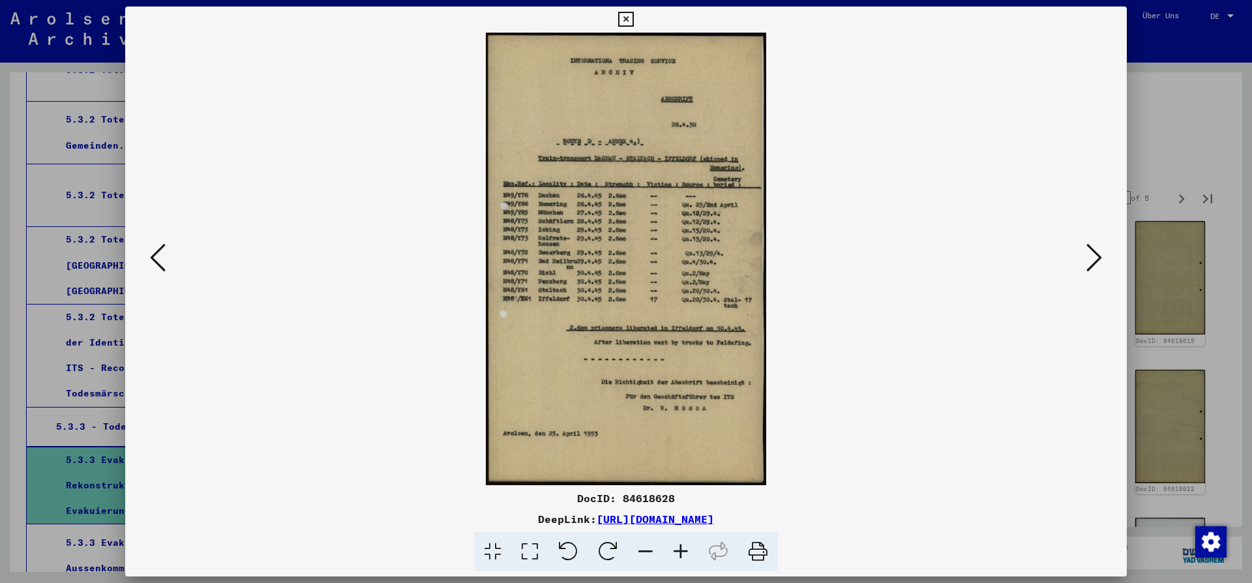
click at [1094, 259] on icon at bounding box center [1094, 257] width 16 height 31
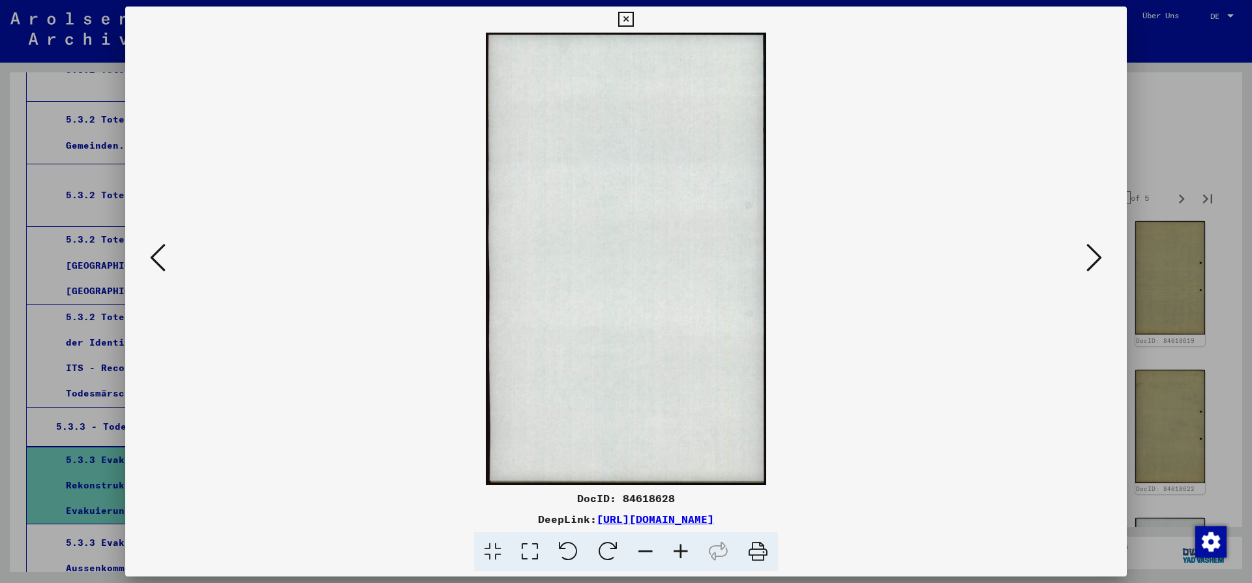
click at [1094, 259] on icon at bounding box center [1094, 257] width 16 height 31
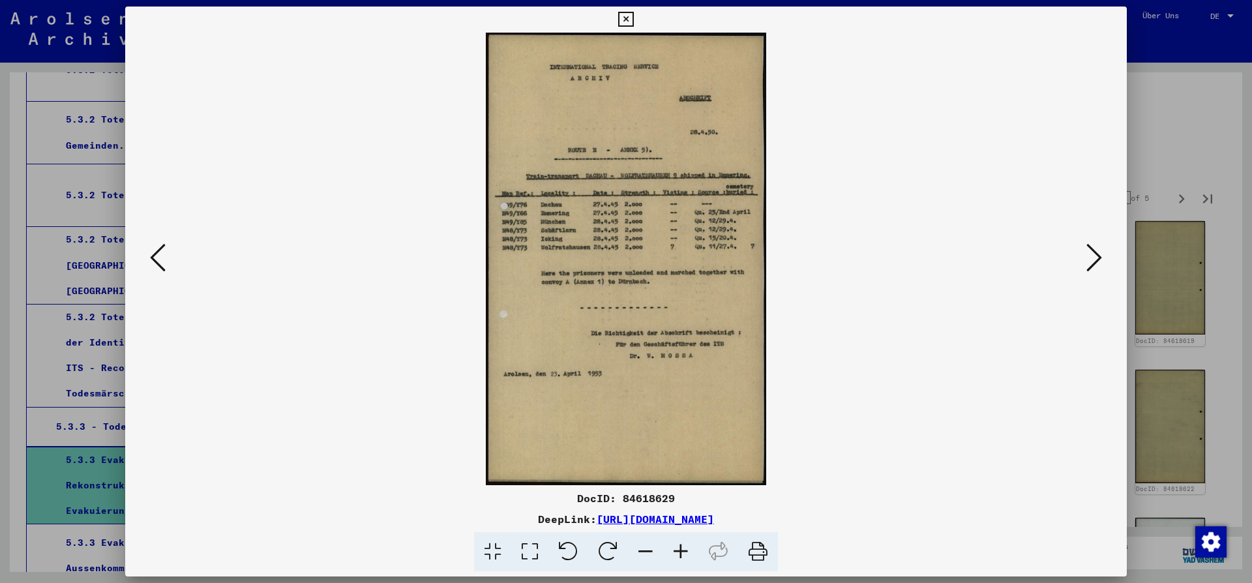
click at [1095, 259] on icon at bounding box center [1094, 257] width 16 height 31
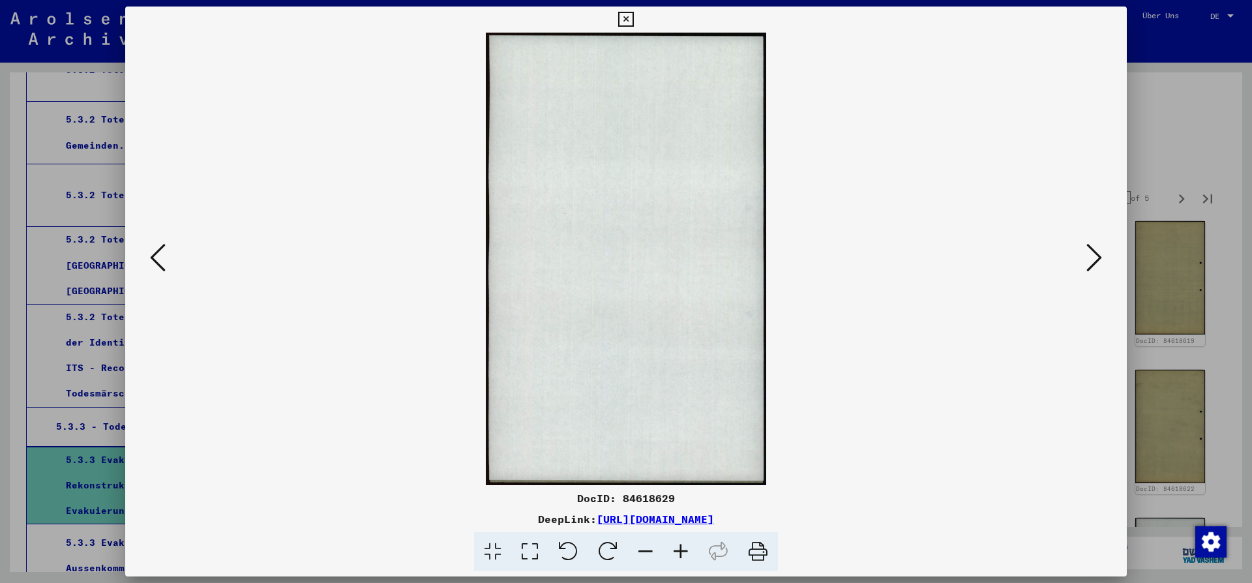
click at [1095, 259] on icon at bounding box center [1094, 257] width 16 height 31
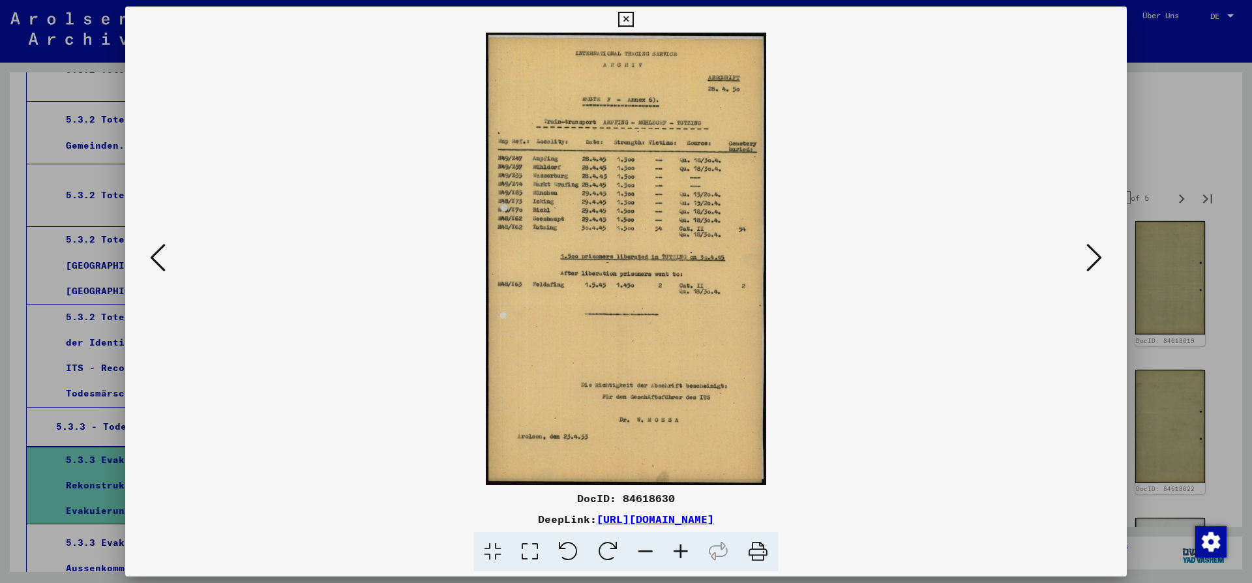
click at [1097, 258] on icon at bounding box center [1094, 257] width 16 height 31
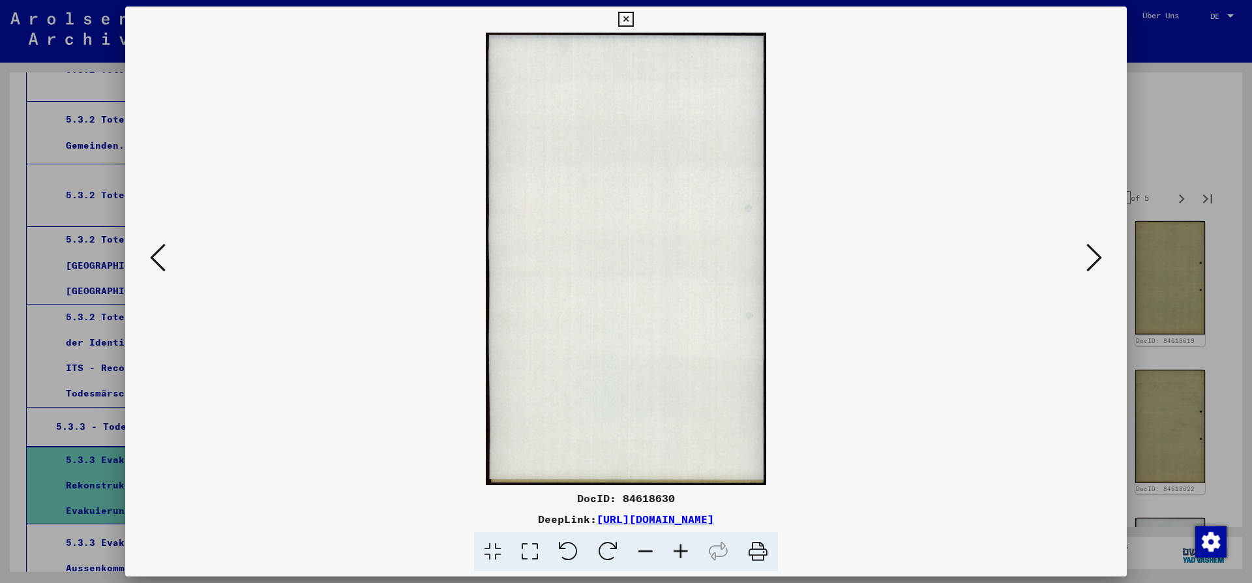
click at [1097, 258] on icon at bounding box center [1094, 257] width 16 height 31
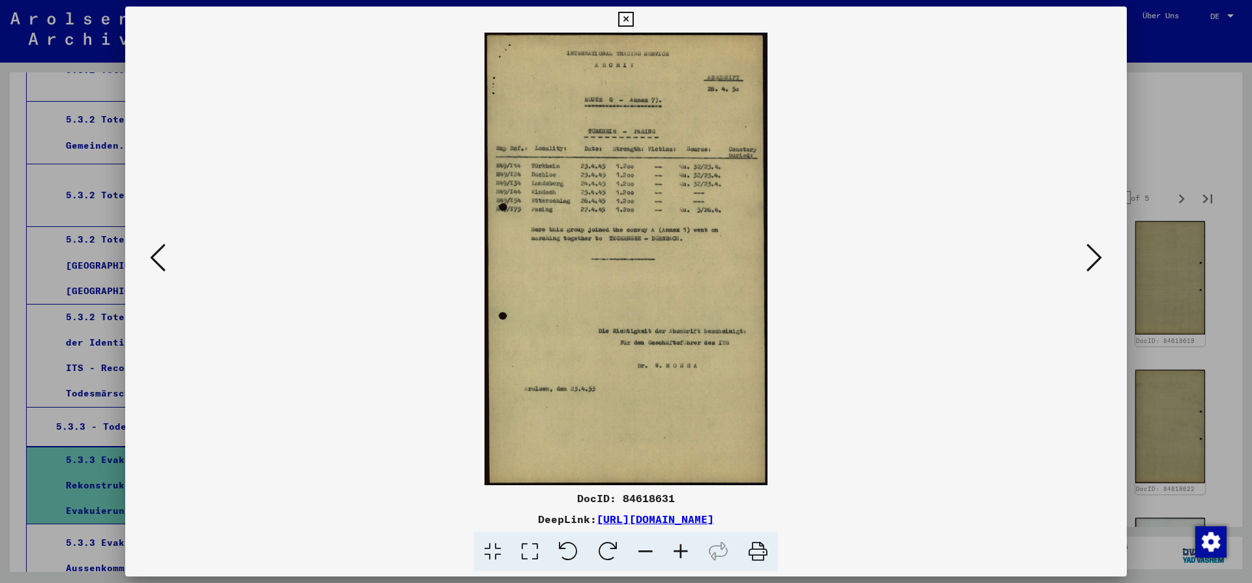
click at [1097, 258] on icon at bounding box center [1094, 257] width 16 height 31
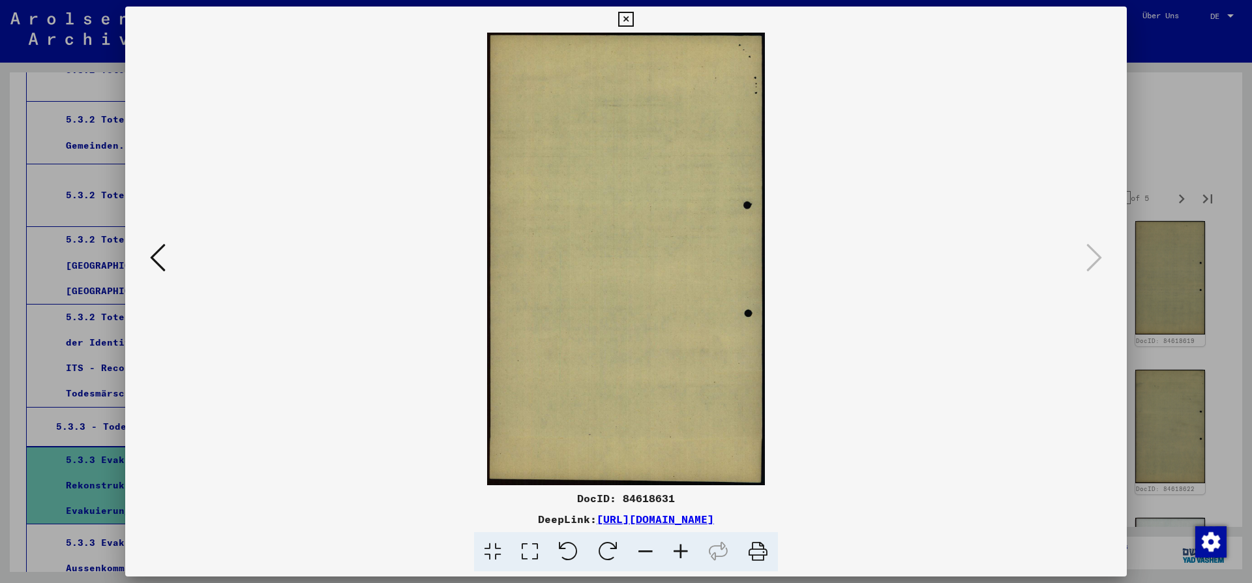
drag, startPoint x: 1114, startPoint y: 20, endPoint x: 1111, endPoint y: 40, distance: 20.5
click at [633, 21] on icon at bounding box center [625, 20] width 15 height 16
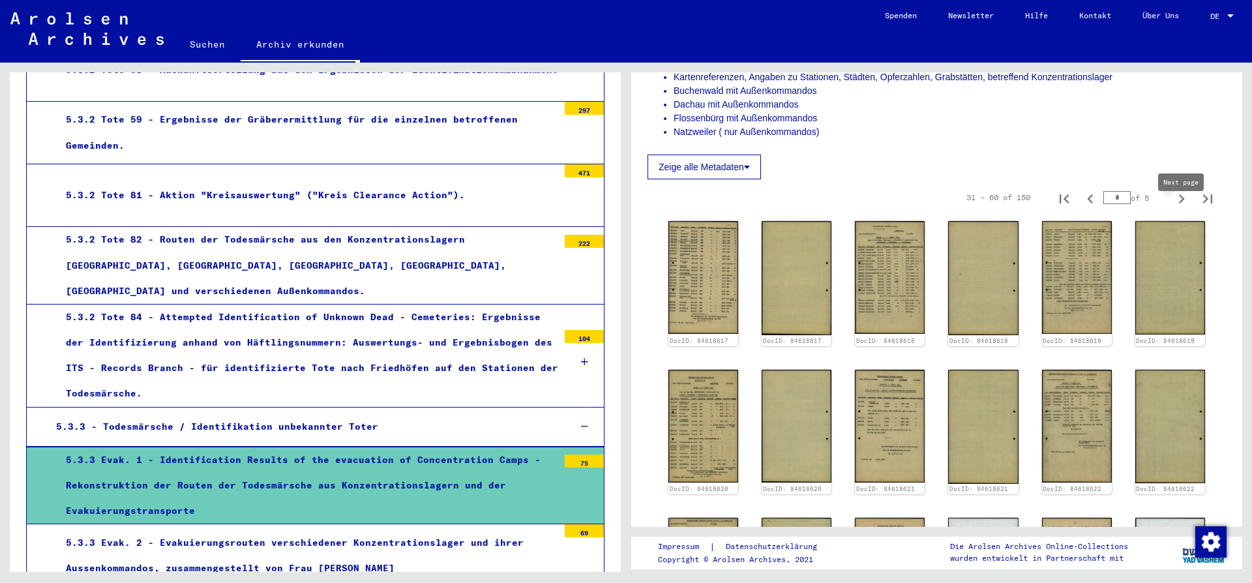
click at [1180, 208] on icon "Next page" at bounding box center [1181, 199] width 18 height 18
type input "*"
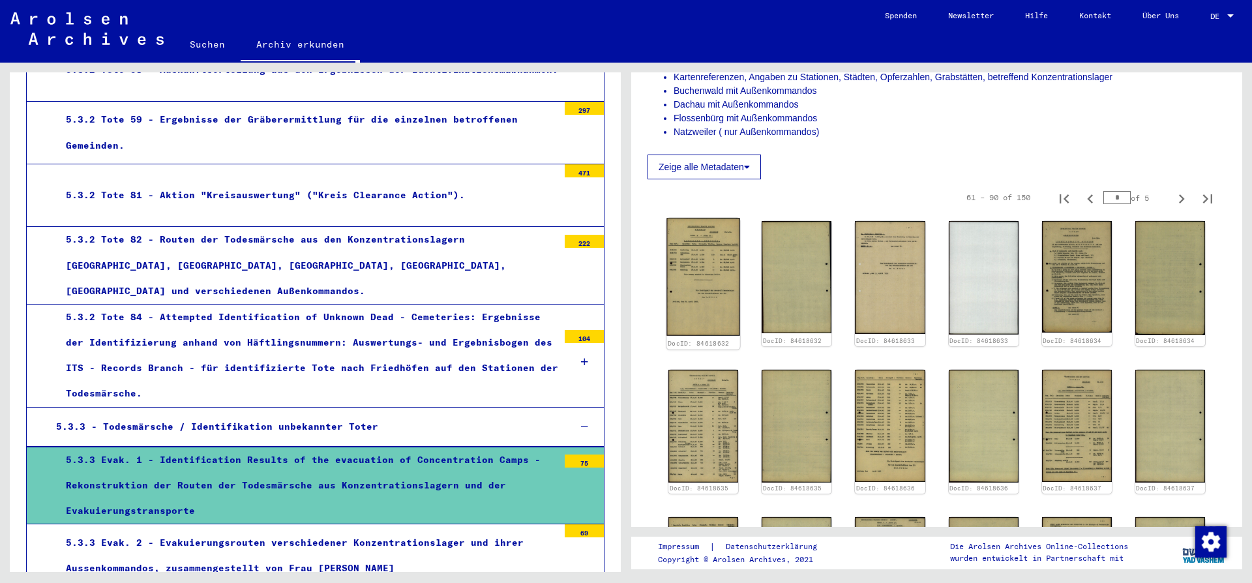
click at [678, 271] on img at bounding box center [703, 277] width 74 height 118
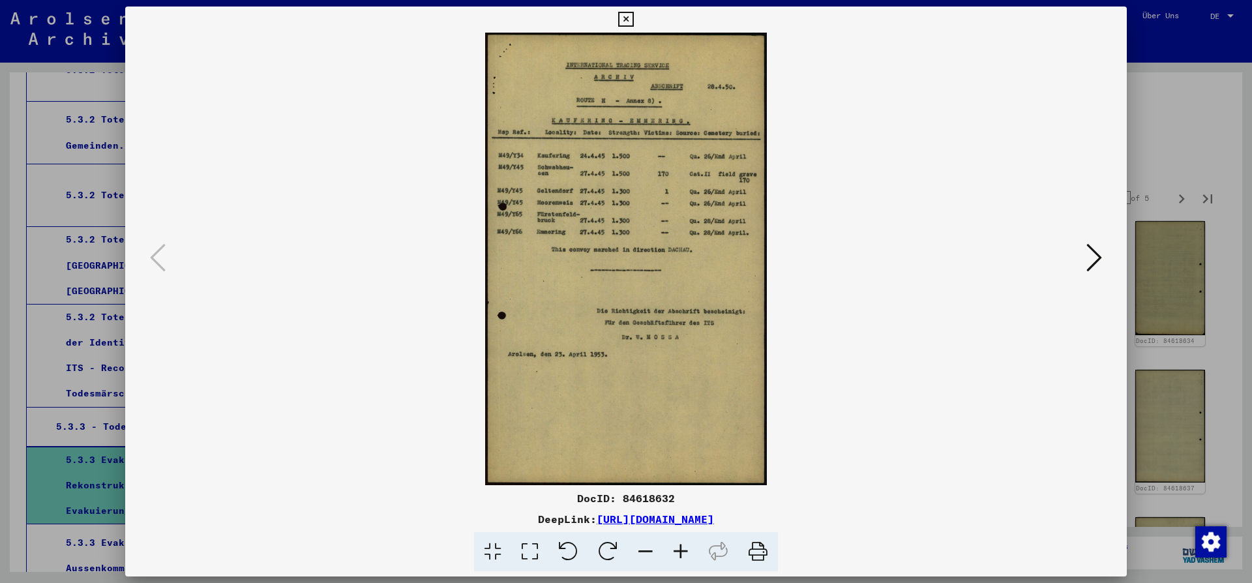
click at [1091, 255] on icon at bounding box center [1094, 257] width 16 height 31
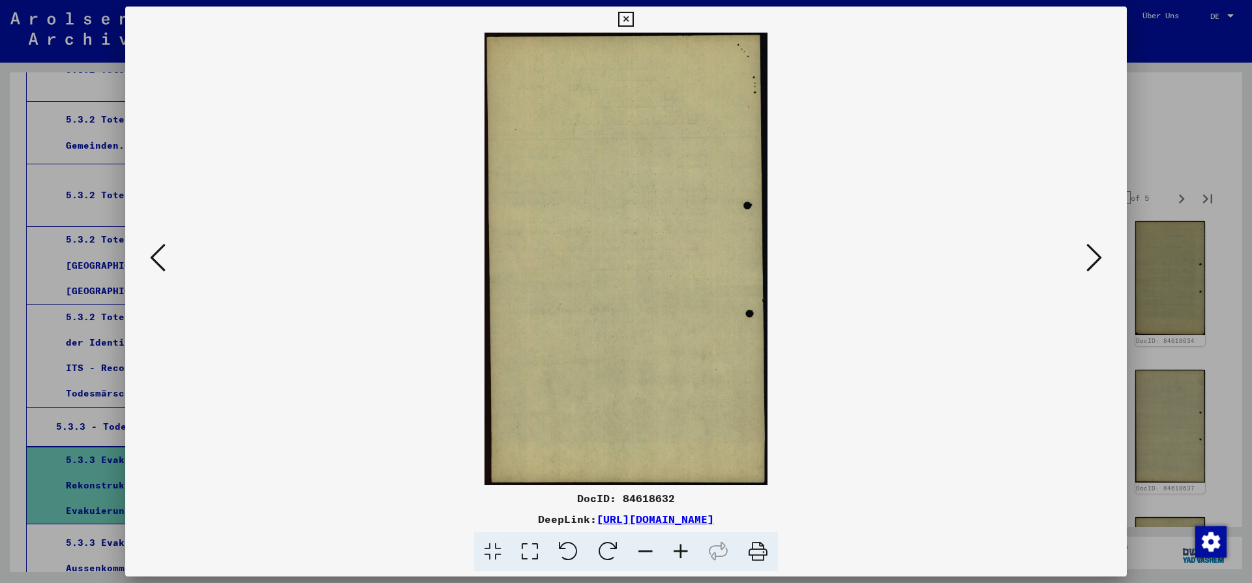
click at [1094, 252] on icon at bounding box center [1094, 257] width 16 height 31
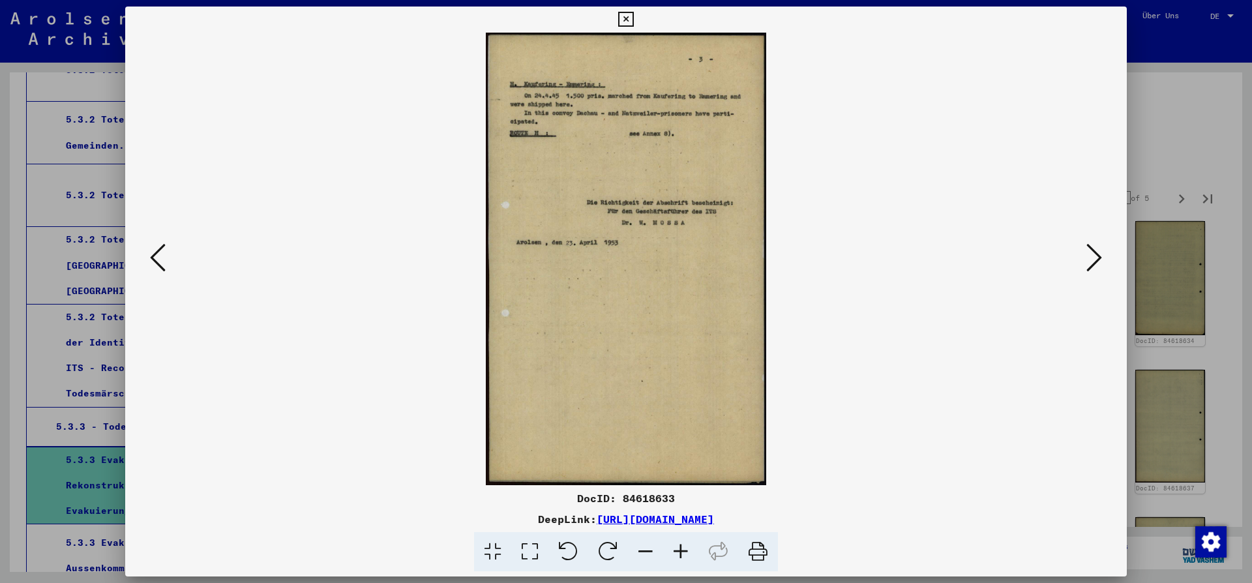
click at [1094, 252] on icon at bounding box center [1094, 257] width 16 height 31
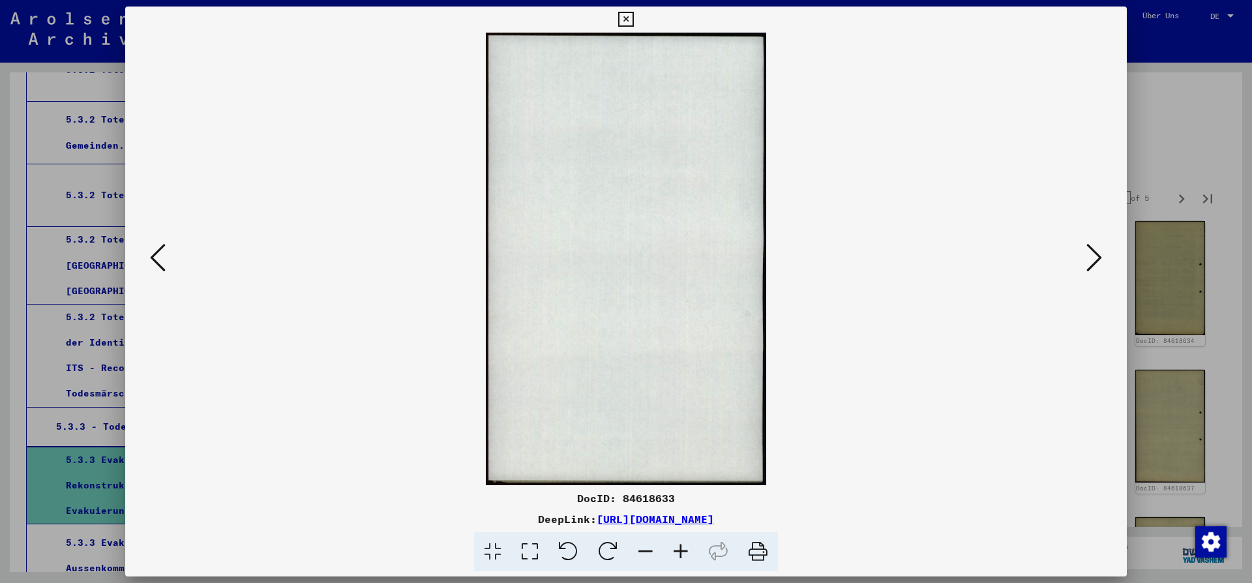
click at [1095, 253] on icon at bounding box center [1094, 257] width 16 height 31
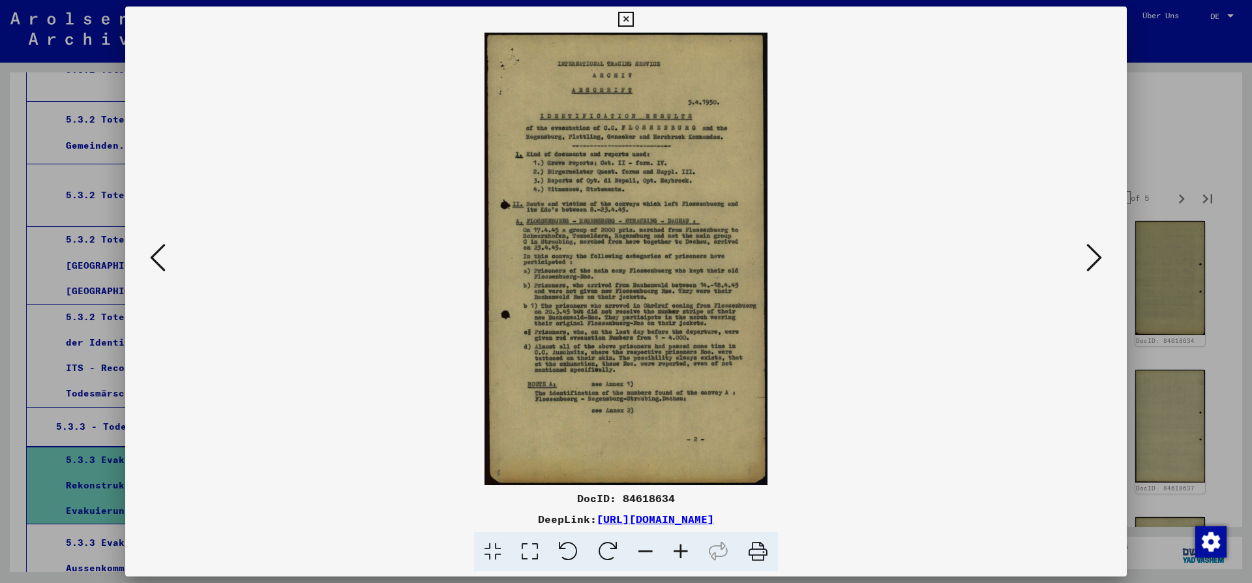
click at [1098, 254] on icon at bounding box center [1094, 257] width 16 height 31
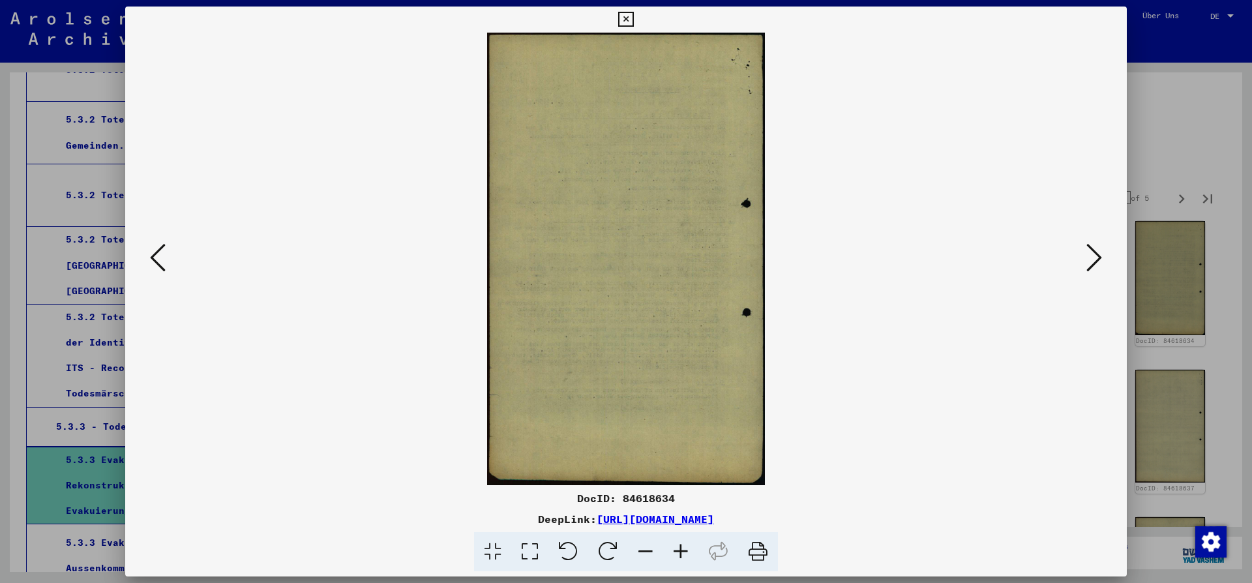
click at [1099, 254] on icon at bounding box center [1094, 257] width 16 height 31
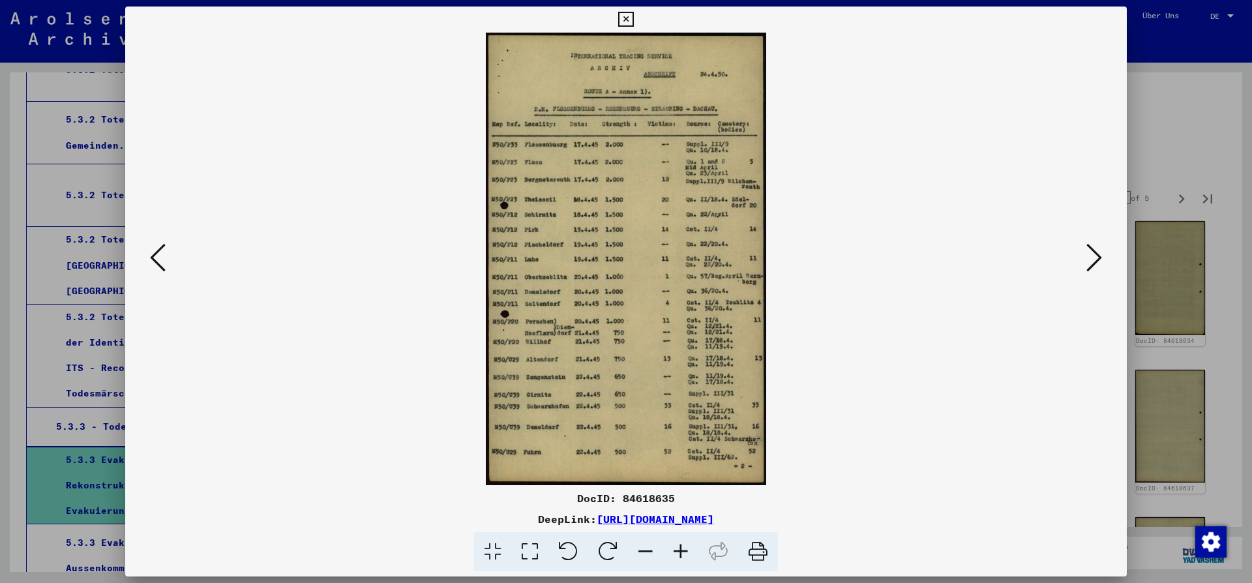
click at [633, 21] on icon at bounding box center [625, 20] width 15 height 16
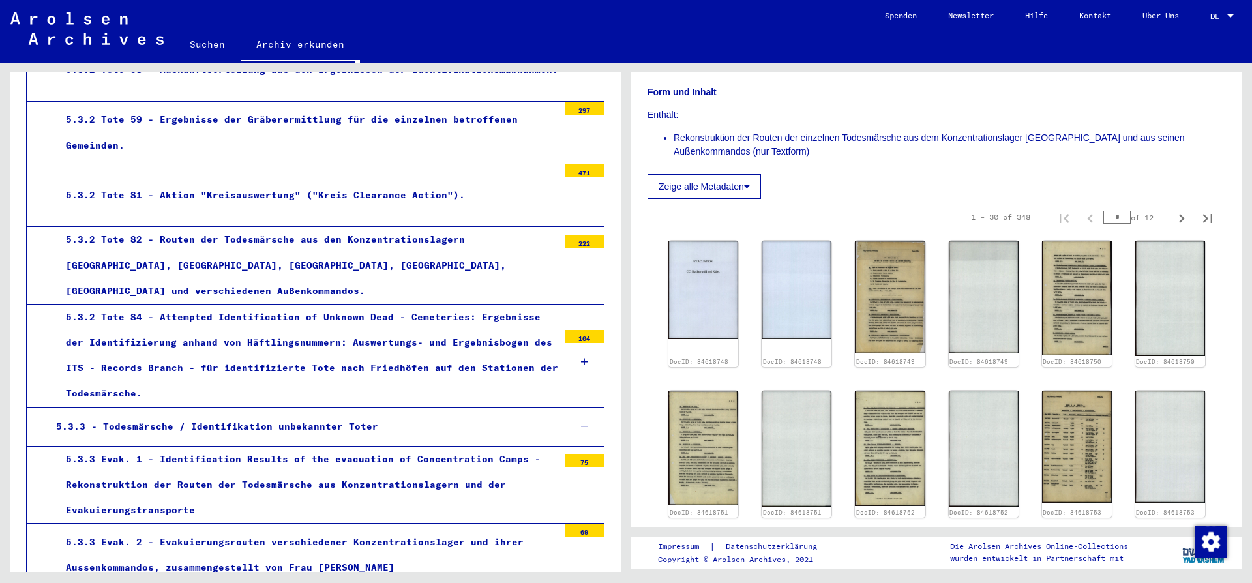
scroll to position [282, 0]
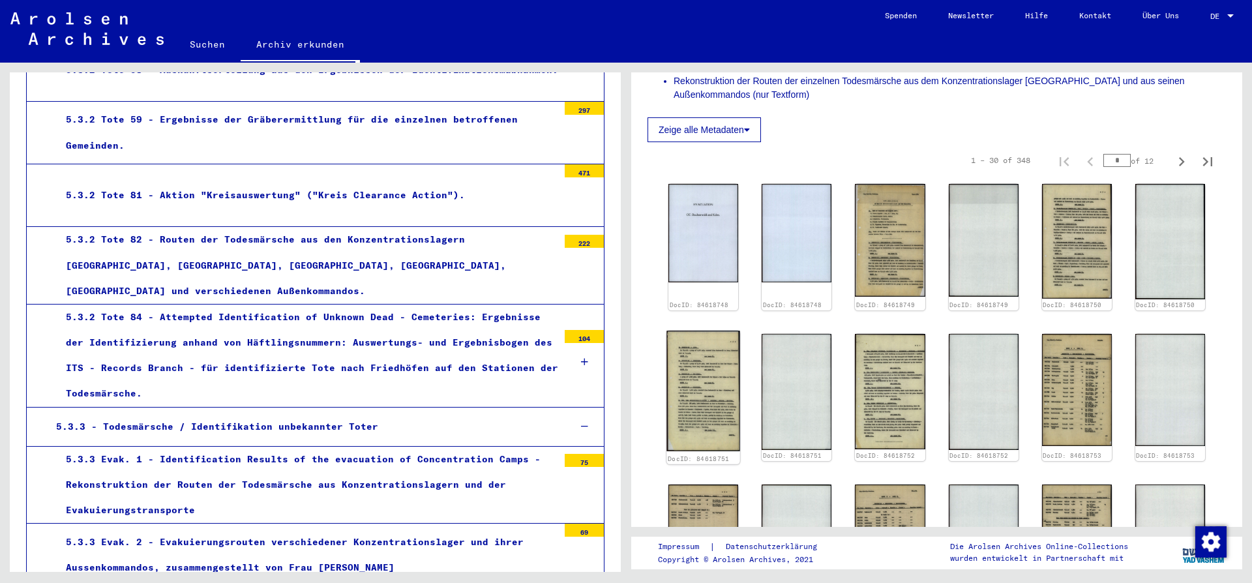
click at [704, 396] on img at bounding box center [703, 391] width 74 height 121
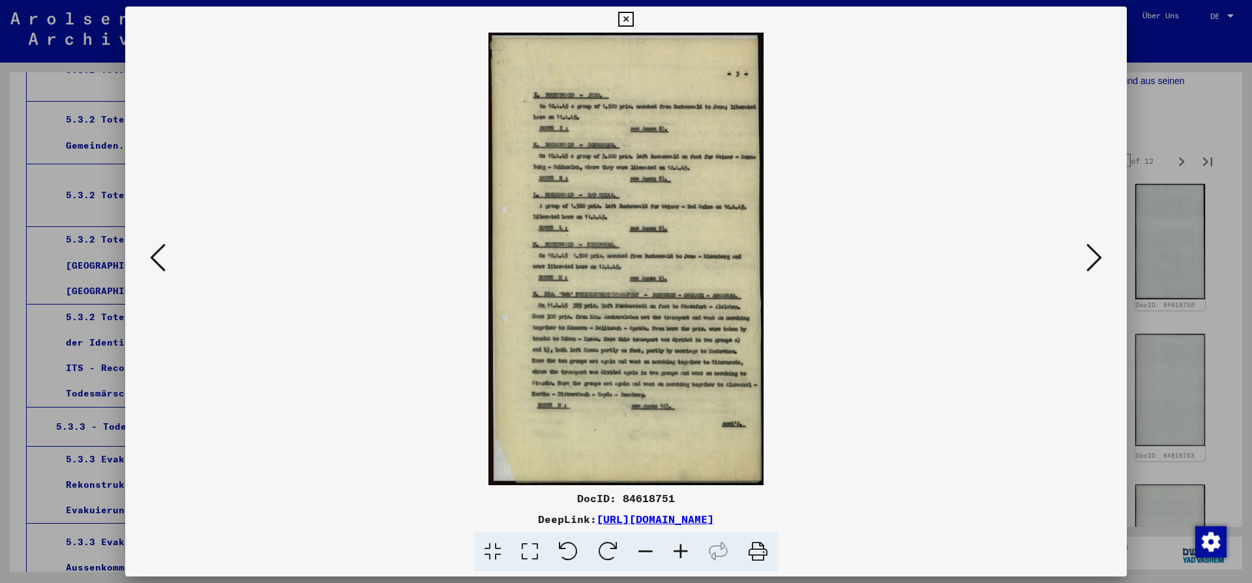
click at [633, 20] on icon at bounding box center [625, 20] width 15 height 16
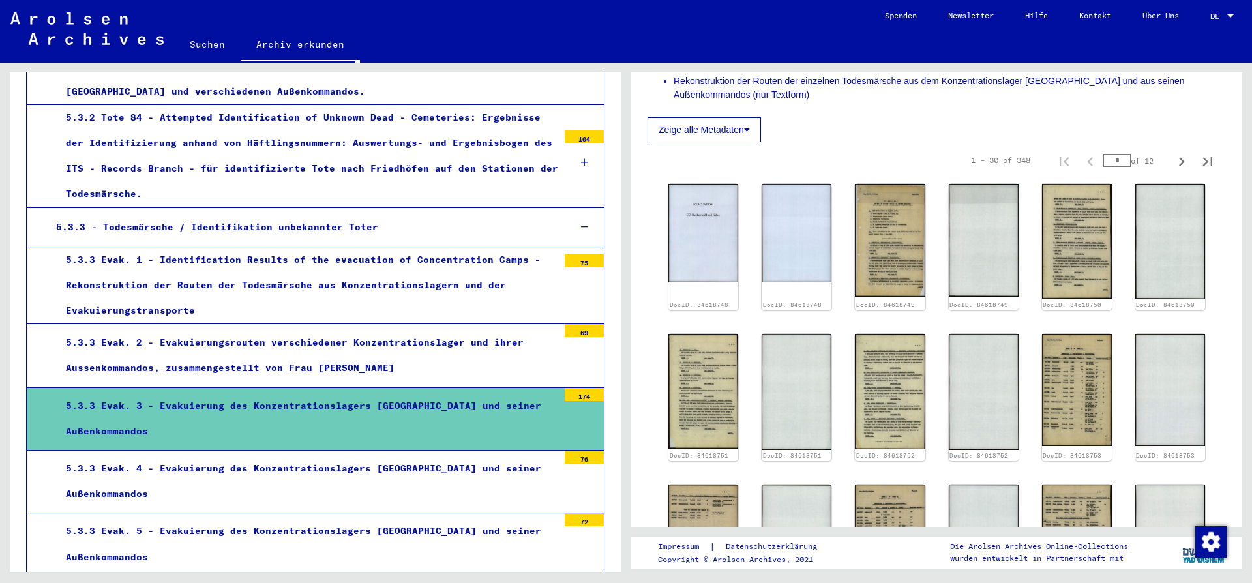
scroll to position [3467, 0]
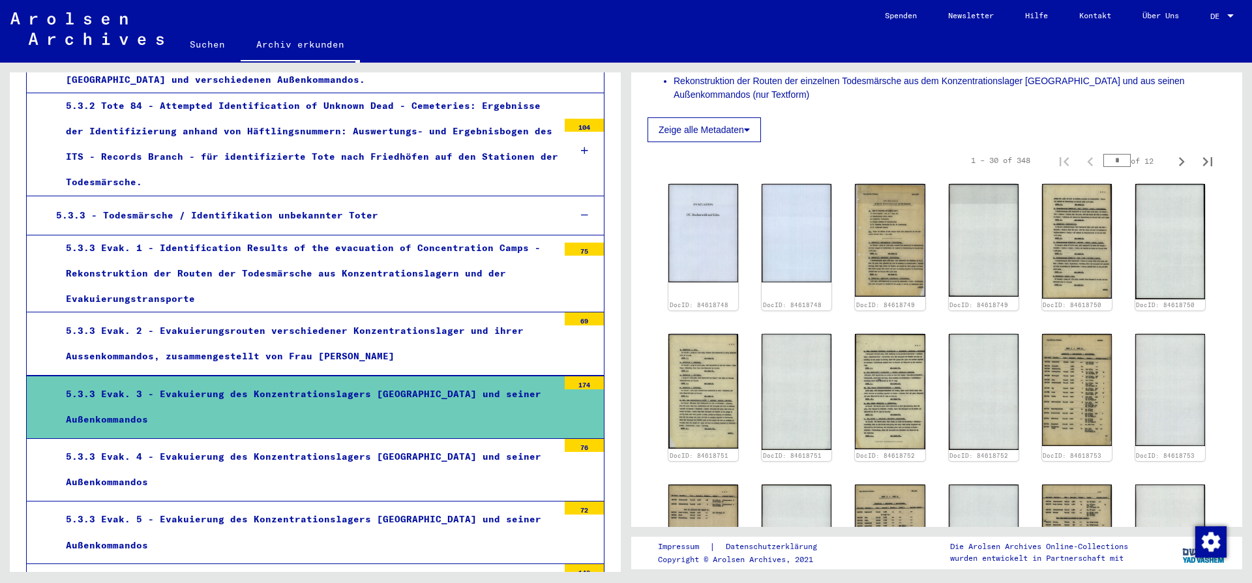
click at [342, 444] on div "5.3.3 Evak. 4 - Evakuierung des Konzentrationslagers [GEOGRAPHIC_DATA] und sein…" at bounding box center [307, 469] width 502 height 51
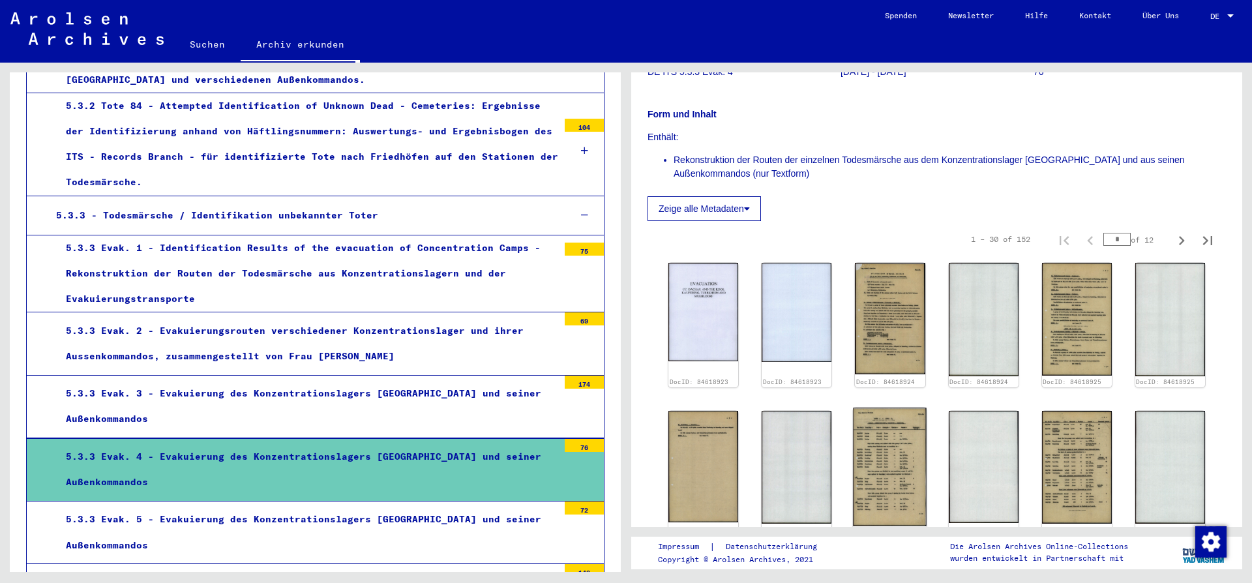
scroll to position [282, 0]
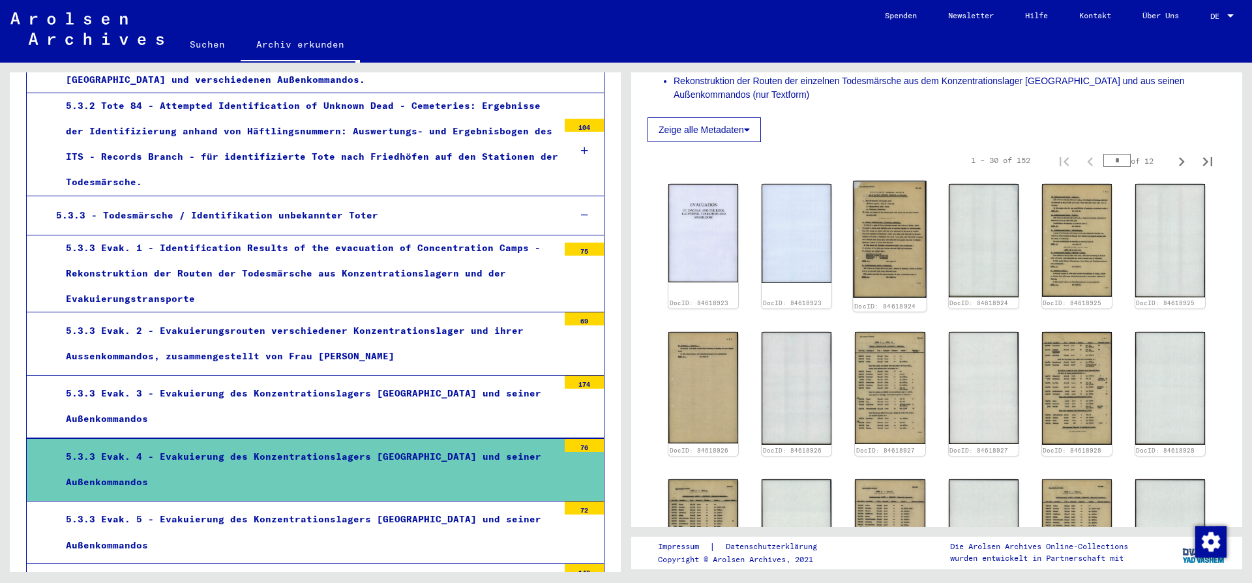
click at [882, 253] on img at bounding box center [890, 239] width 74 height 117
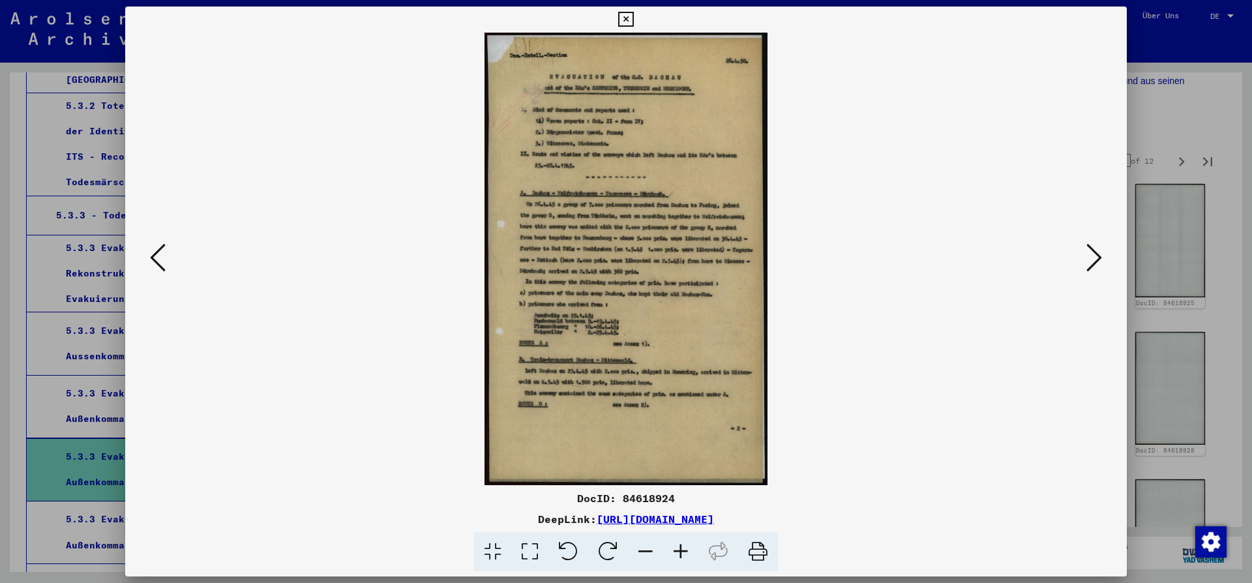
click at [577, 243] on img at bounding box center [626, 259] width 913 height 452
click at [1097, 256] on icon at bounding box center [1094, 257] width 16 height 31
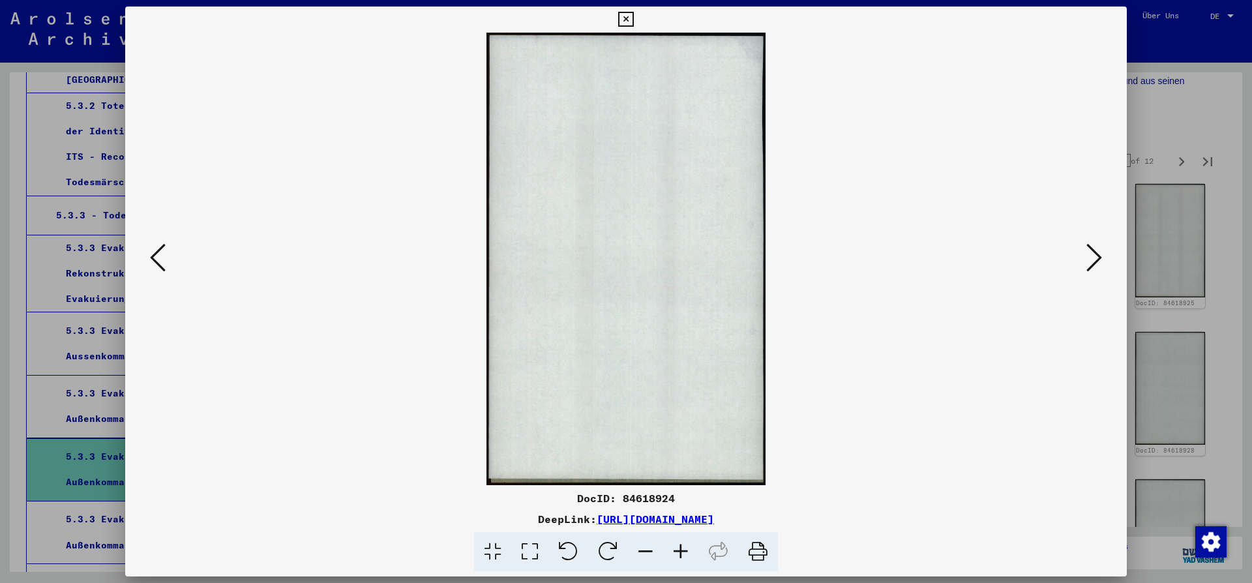
click at [1095, 254] on icon at bounding box center [1094, 257] width 16 height 31
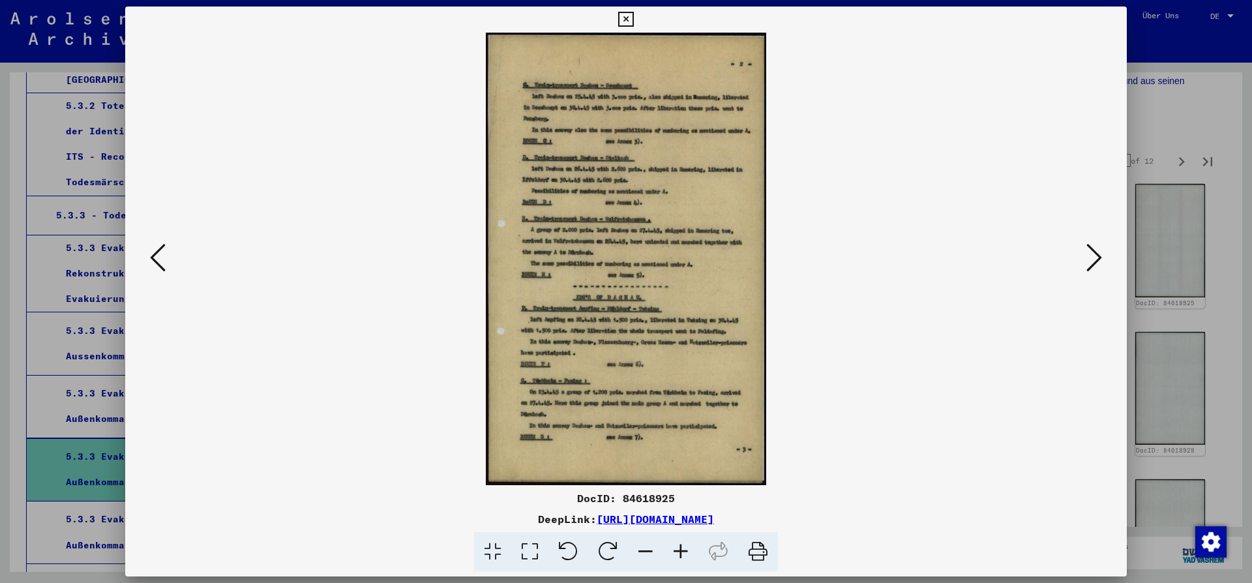
click at [1093, 263] on icon at bounding box center [1094, 257] width 16 height 31
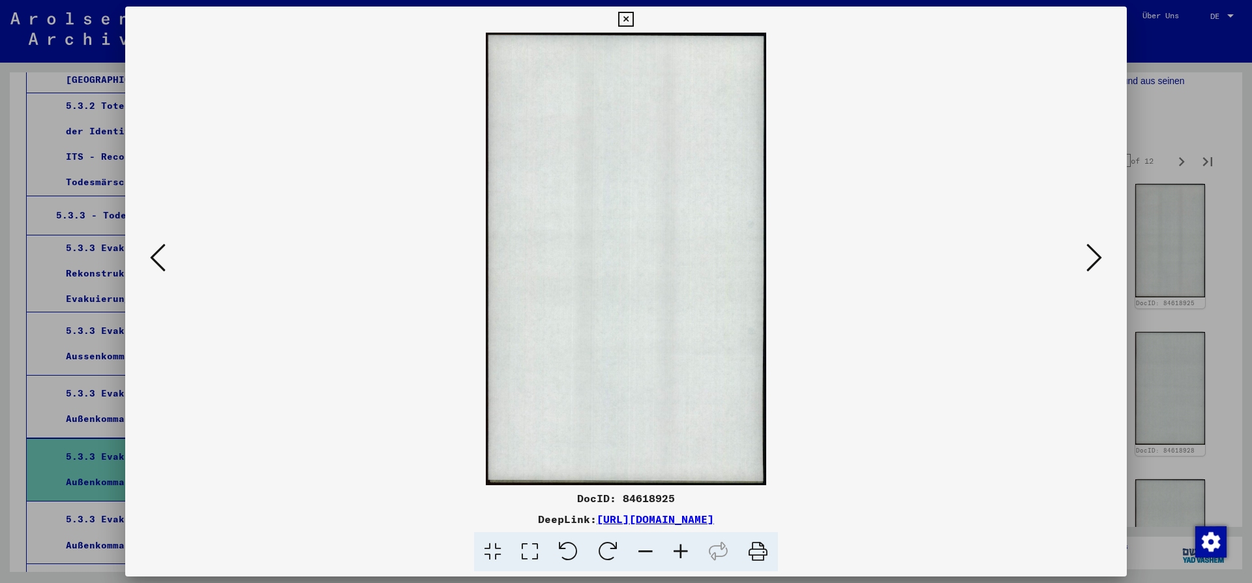
click at [1089, 259] on icon at bounding box center [1094, 257] width 16 height 31
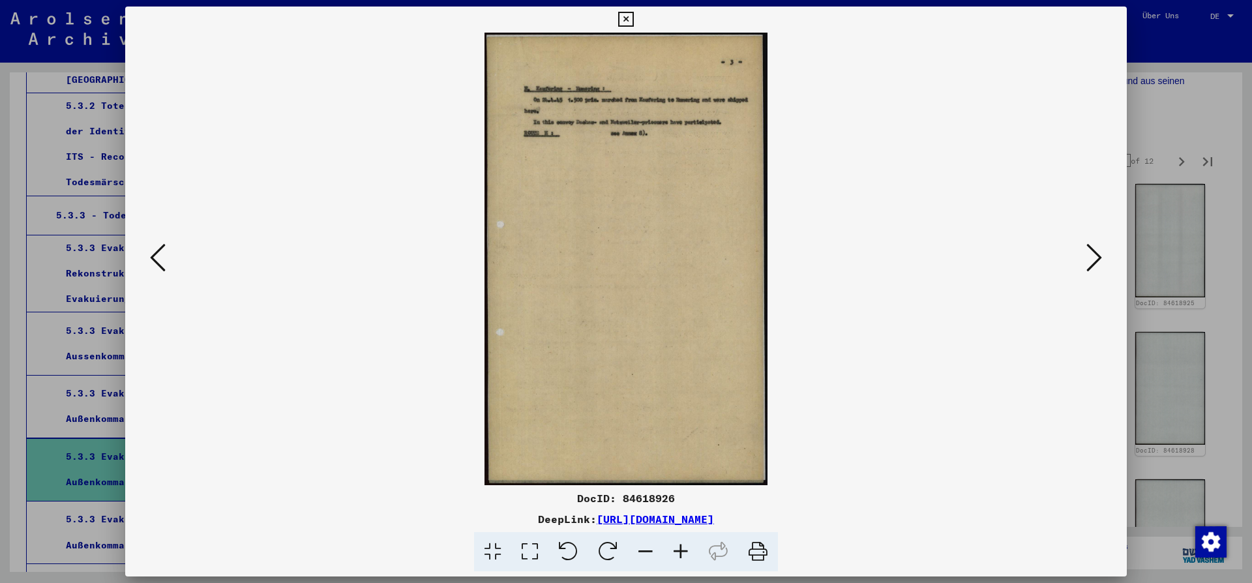
click at [163, 256] on icon at bounding box center [158, 257] width 16 height 31
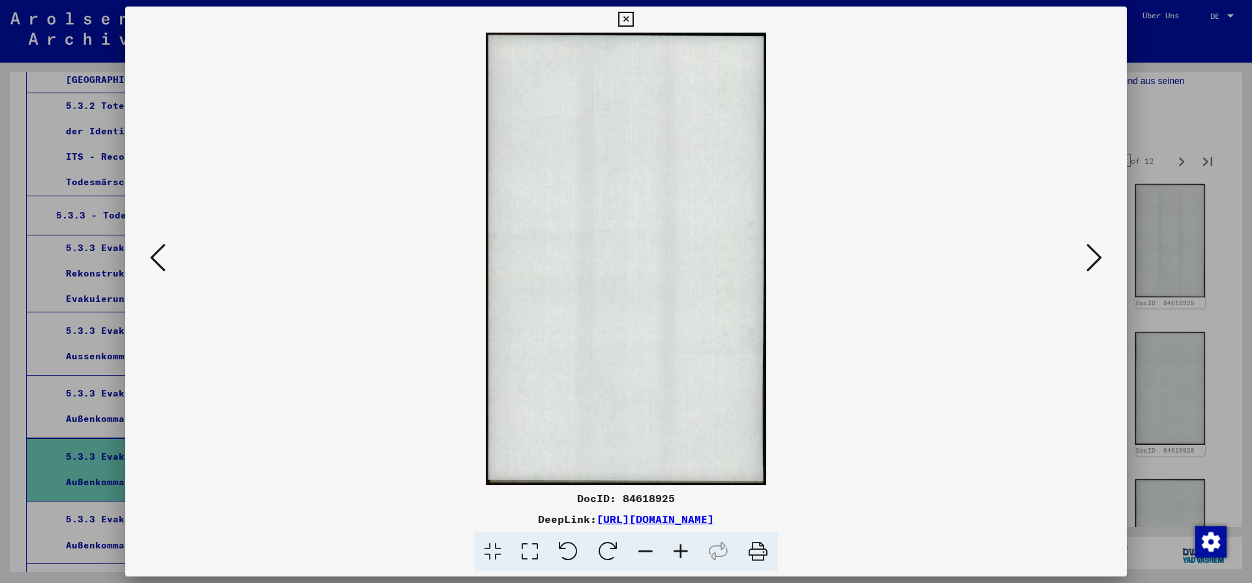
click at [164, 252] on icon at bounding box center [158, 257] width 16 height 31
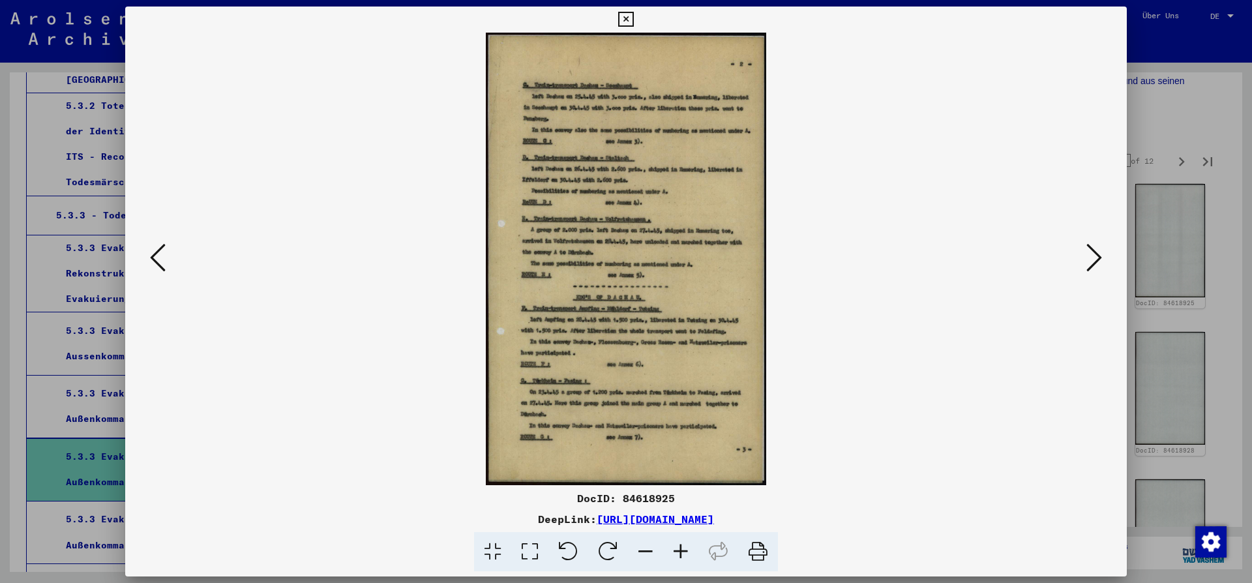
click at [164, 252] on icon at bounding box center [158, 257] width 16 height 31
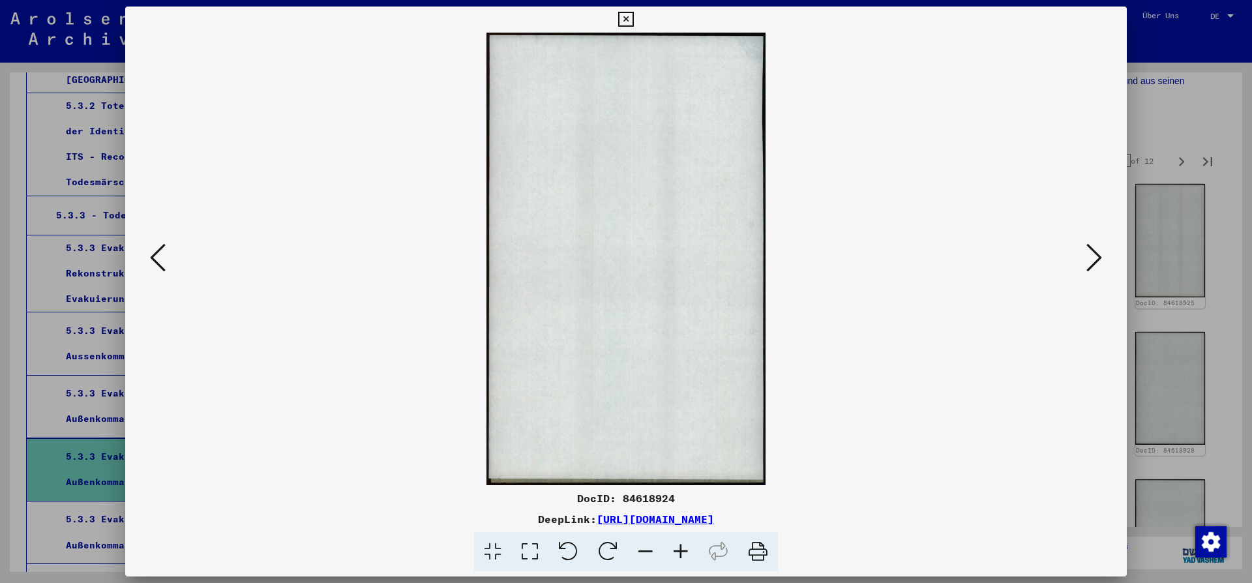
click at [164, 252] on icon at bounding box center [158, 257] width 16 height 31
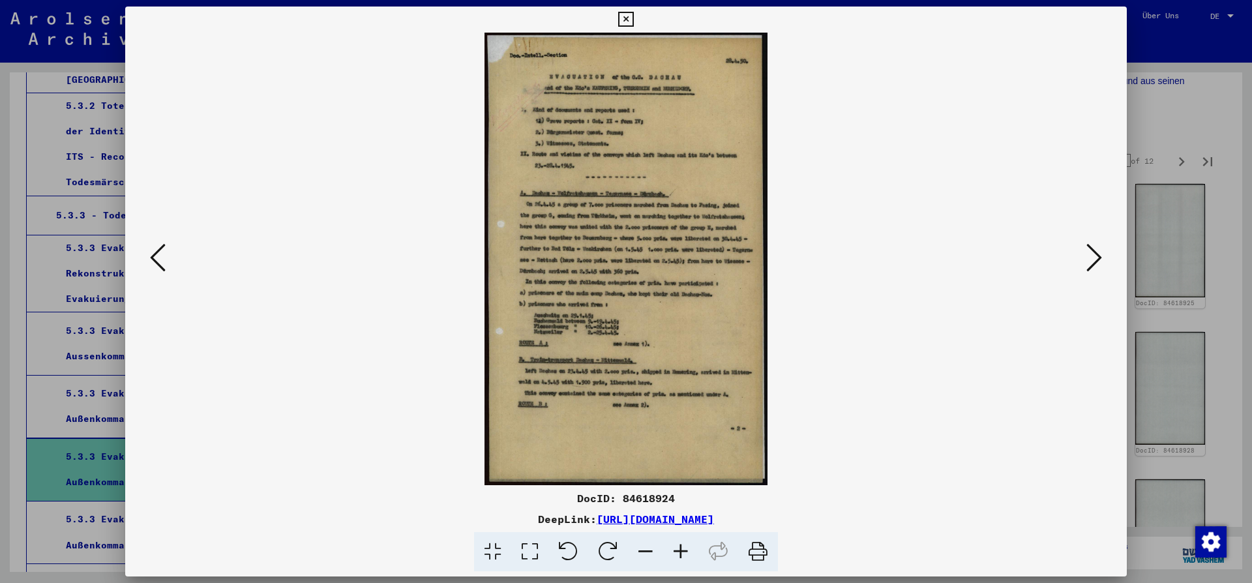
click at [164, 252] on icon at bounding box center [158, 257] width 16 height 31
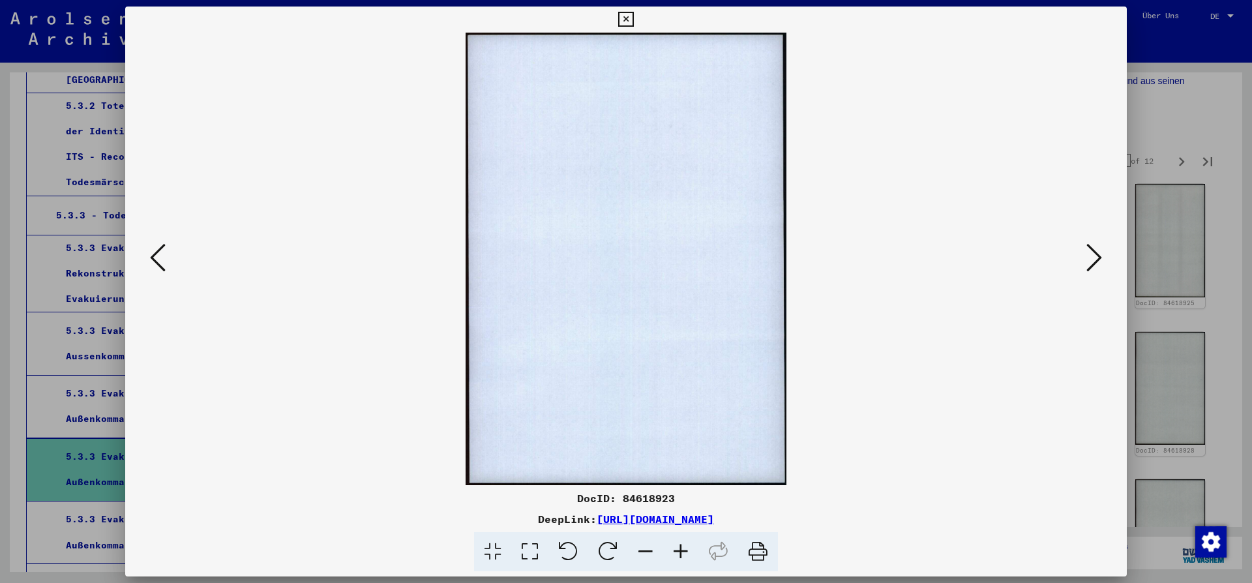
click at [164, 252] on icon at bounding box center [158, 257] width 16 height 31
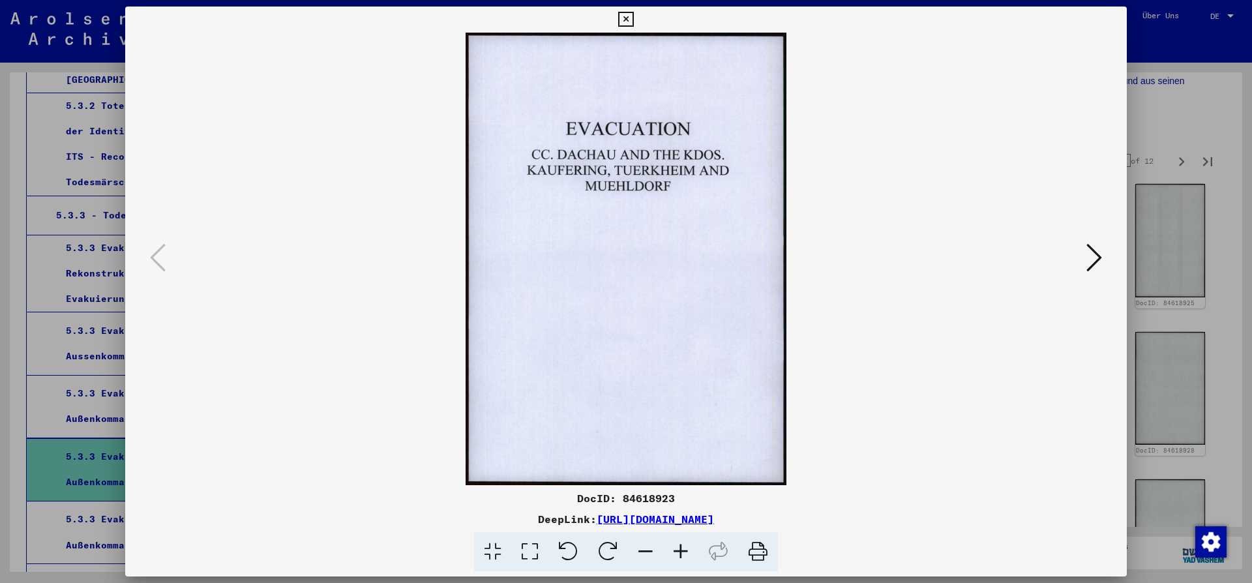
click at [1090, 258] on icon at bounding box center [1094, 257] width 16 height 31
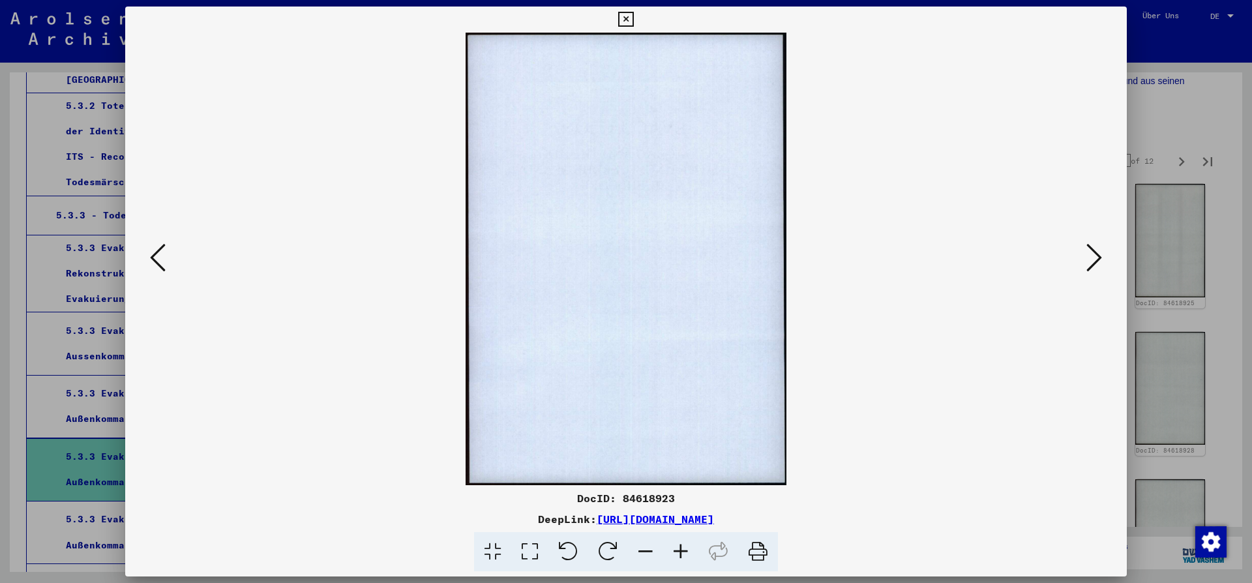
click at [1090, 258] on icon at bounding box center [1094, 257] width 16 height 31
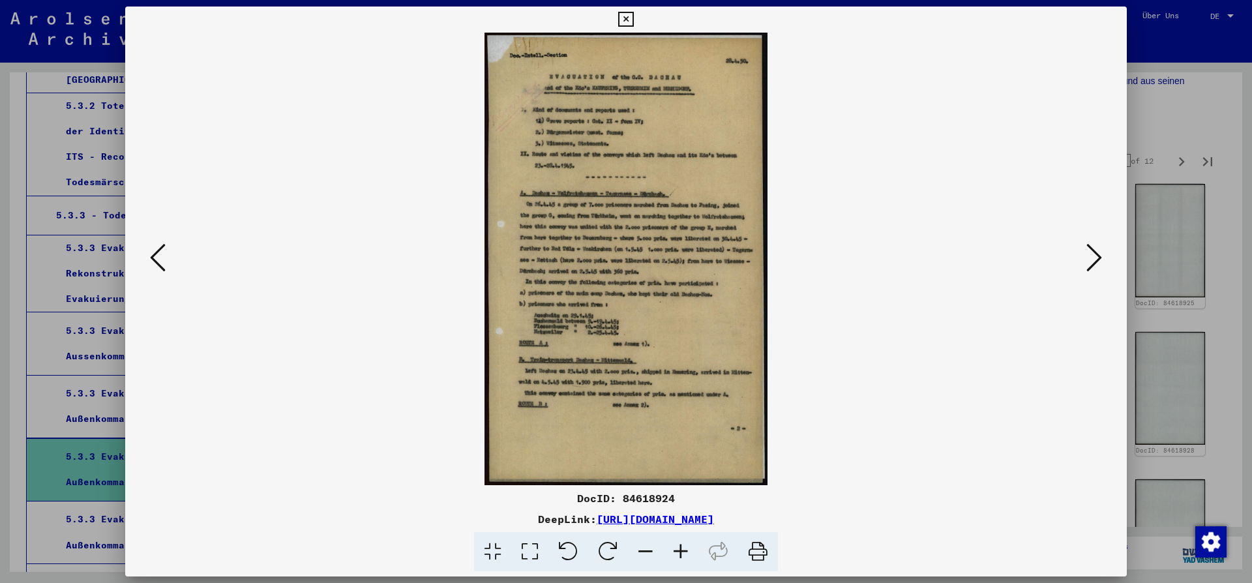
click at [679, 547] on icon at bounding box center [680, 552] width 35 height 40
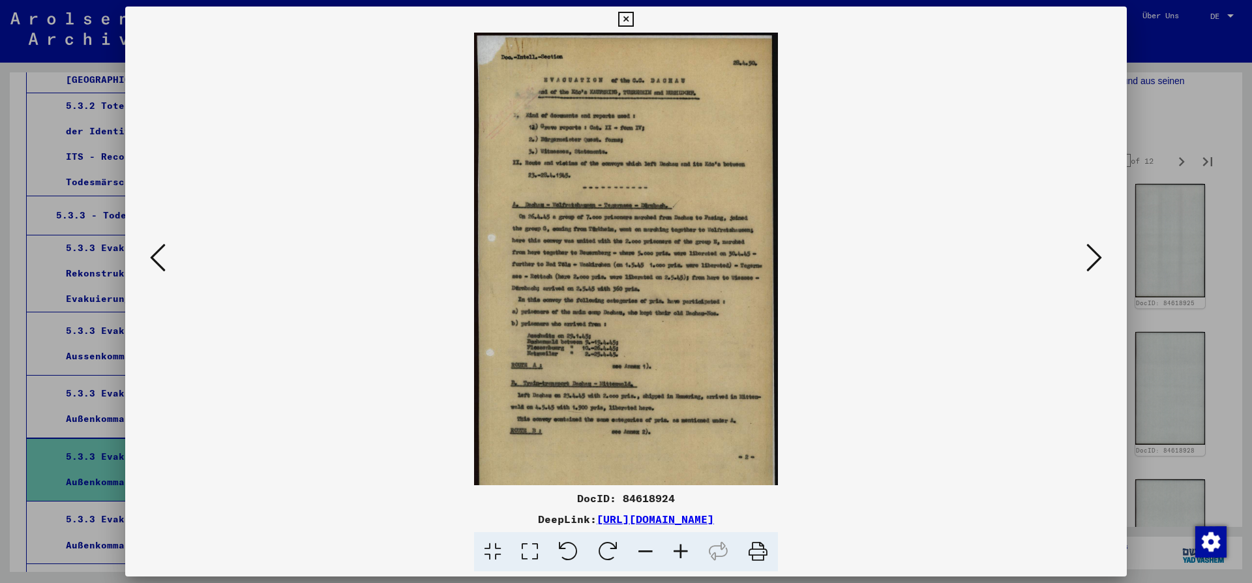
click at [679, 547] on icon at bounding box center [680, 552] width 35 height 40
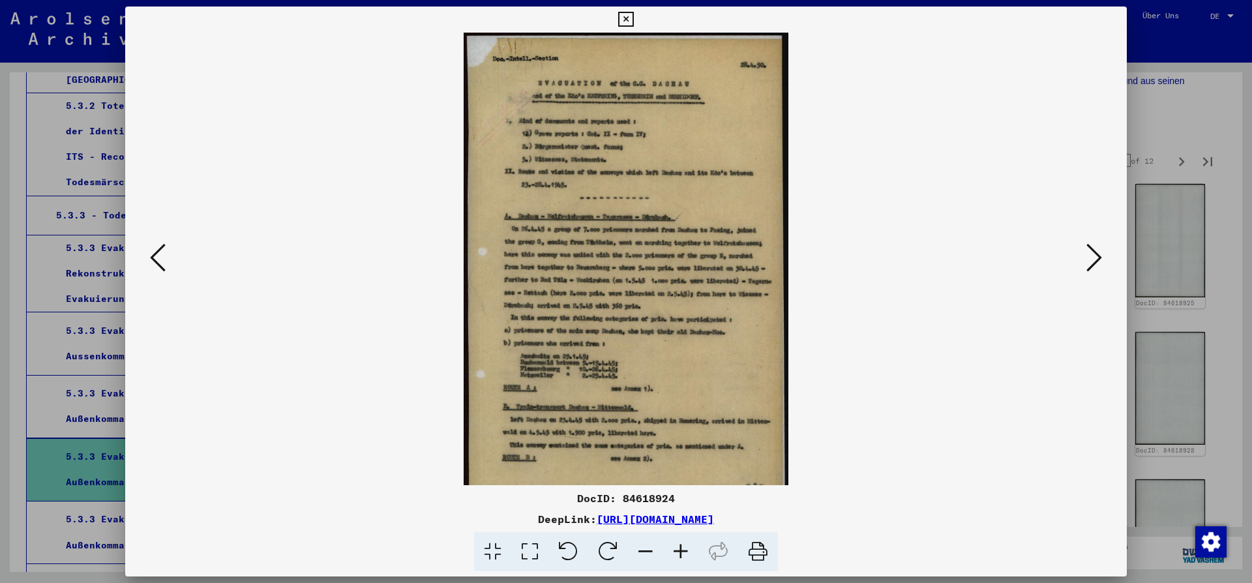
click at [679, 547] on icon at bounding box center [680, 552] width 35 height 40
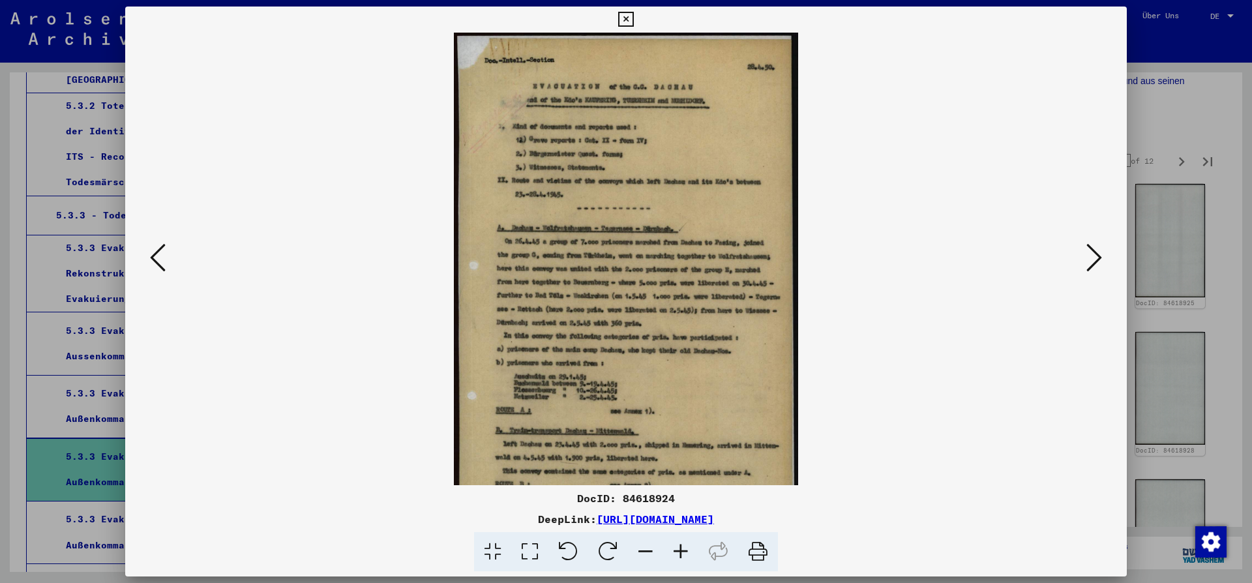
click at [679, 547] on icon at bounding box center [680, 552] width 35 height 40
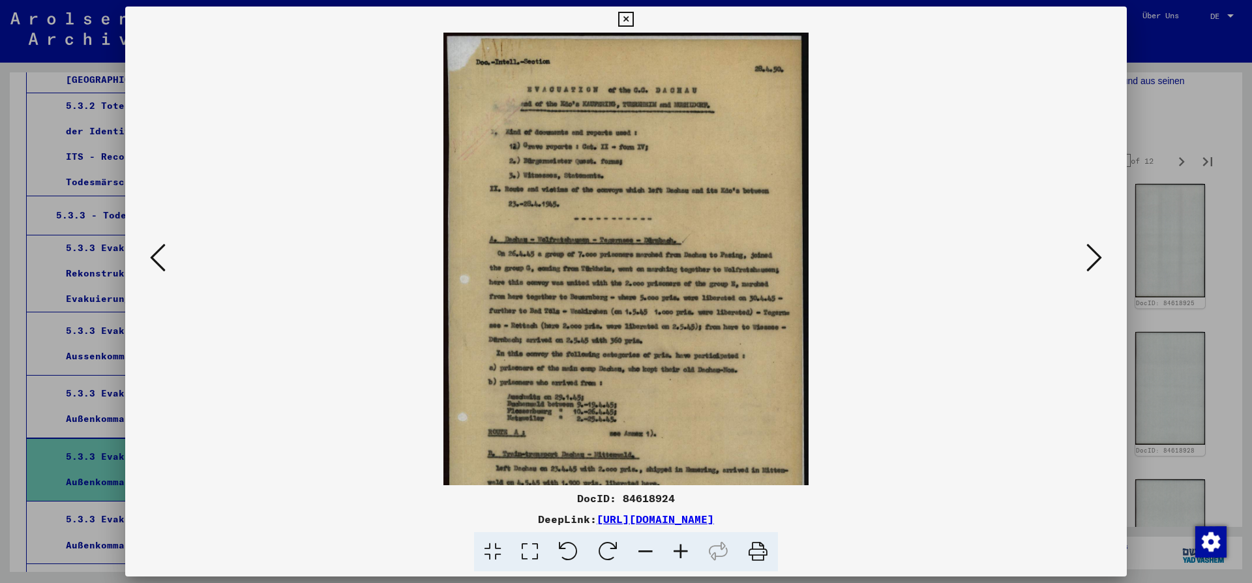
click at [1094, 261] on icon at bounding box center [1094, 257] width 16 height 31
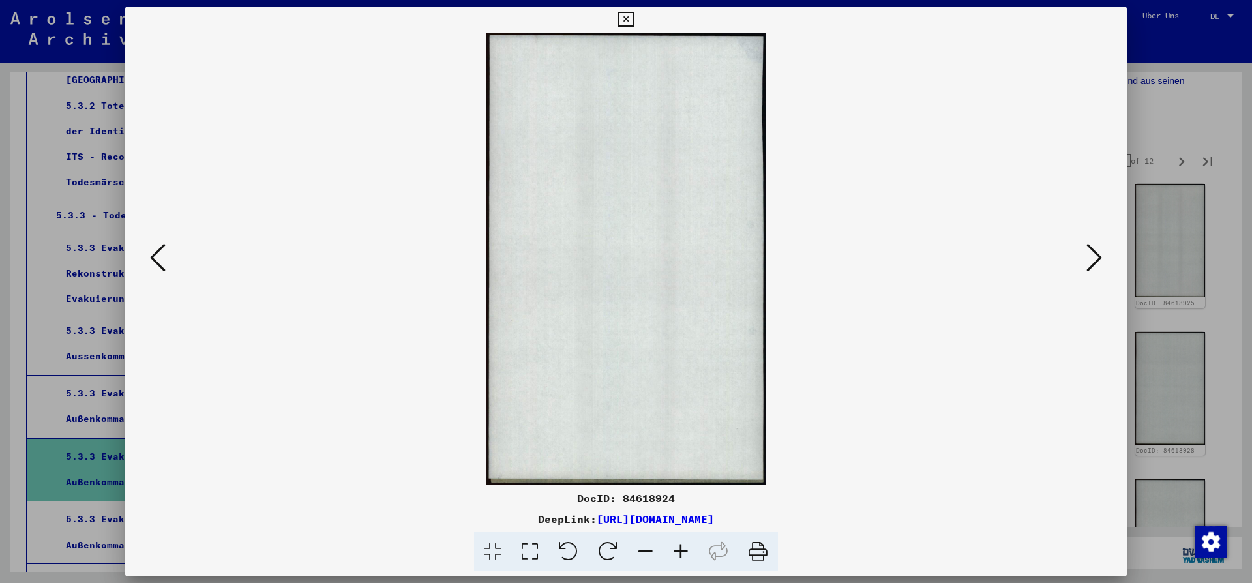
click at [1094, 261] on icon at bounding box center [1094, 257] width 16 height 31
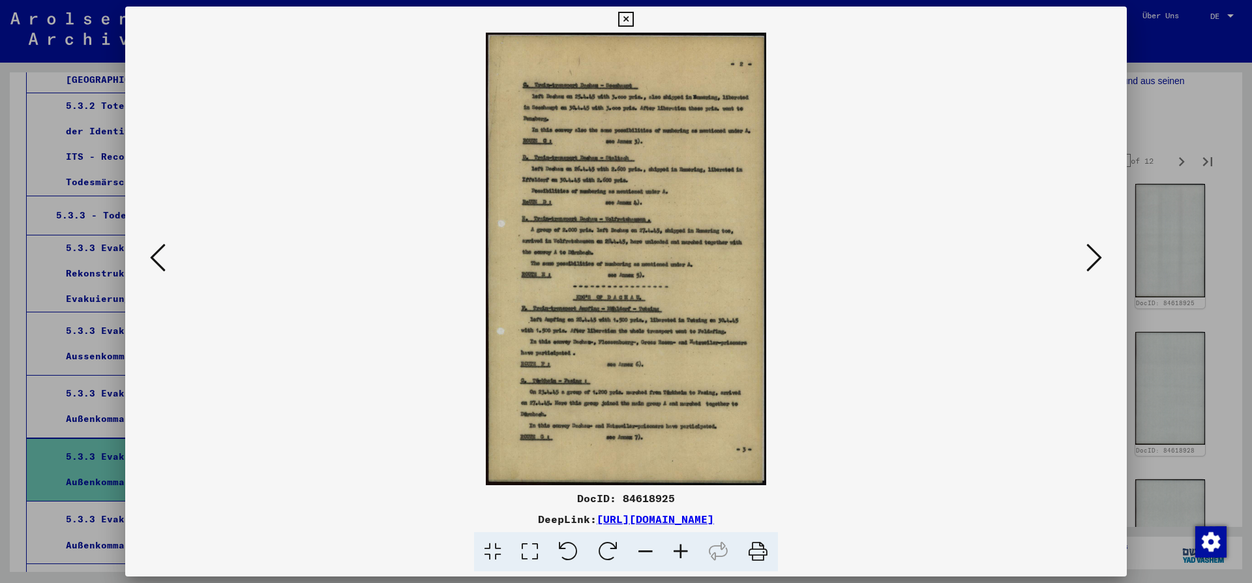
click at [1097, 258] on icon at bounding box center [1094, 257] width 16 height 31
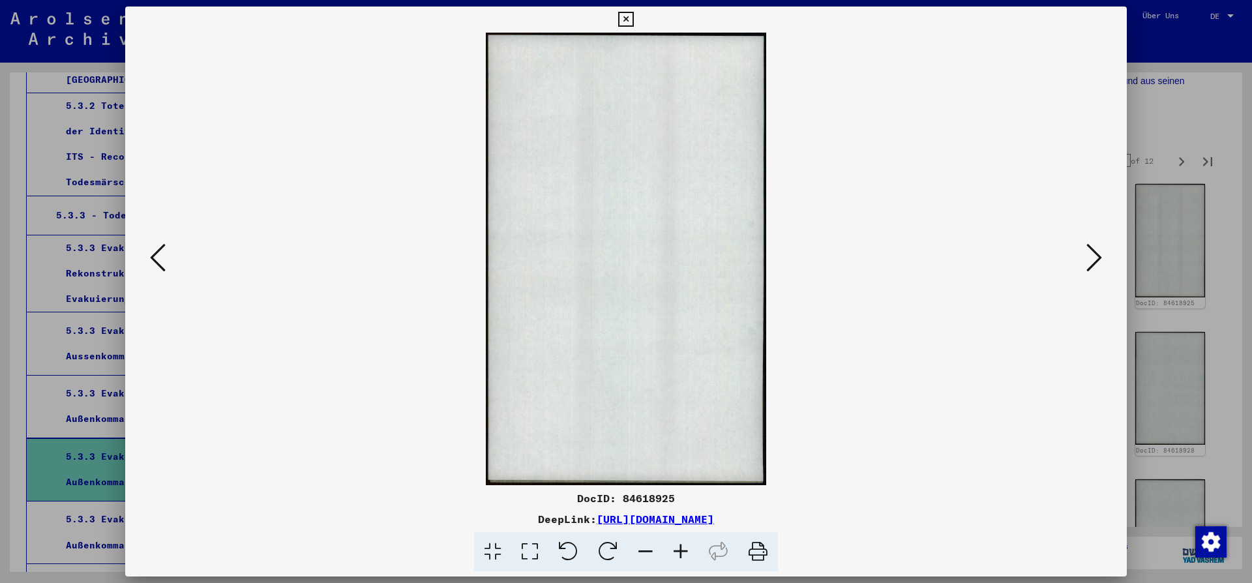
click at [1097, 259] on icon at bounding box center [1094, 257] width 16 height 31
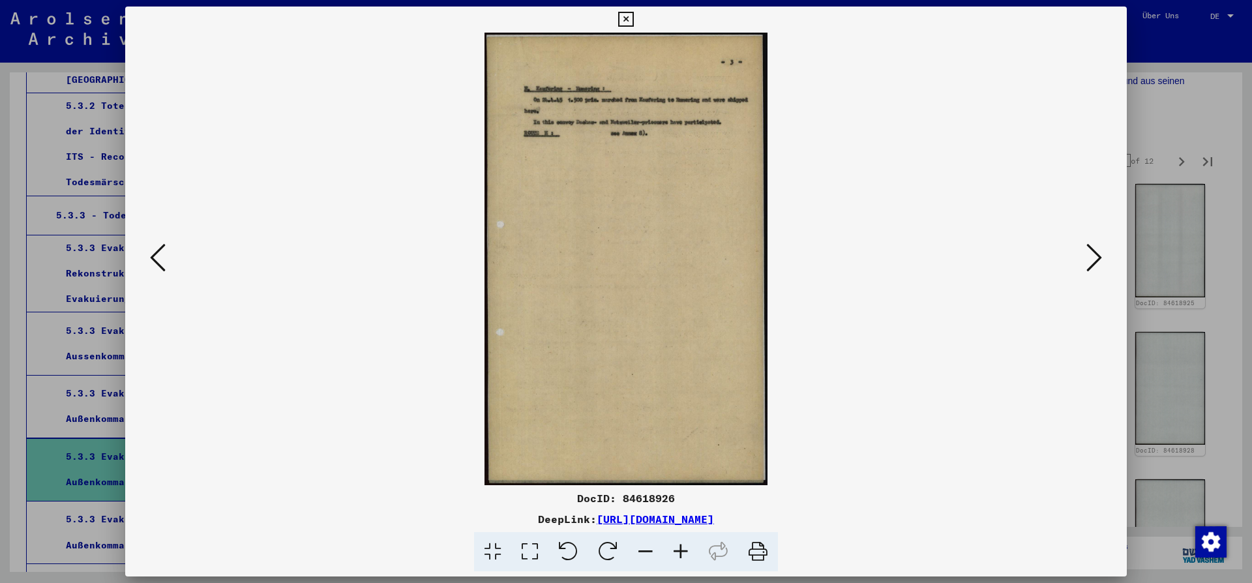
click at [1089, 263] on icon at bounding box center [1094, 257] width 16 height 31
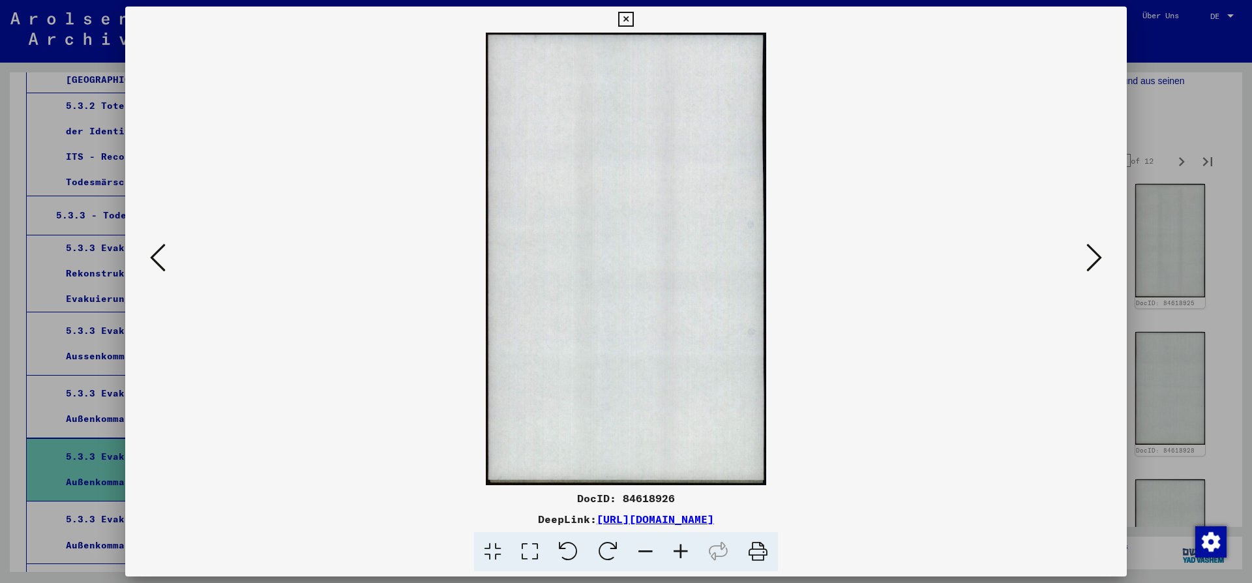
click at [1089, 263] on icon at bounding box center [1094, 257] width 16 height 31
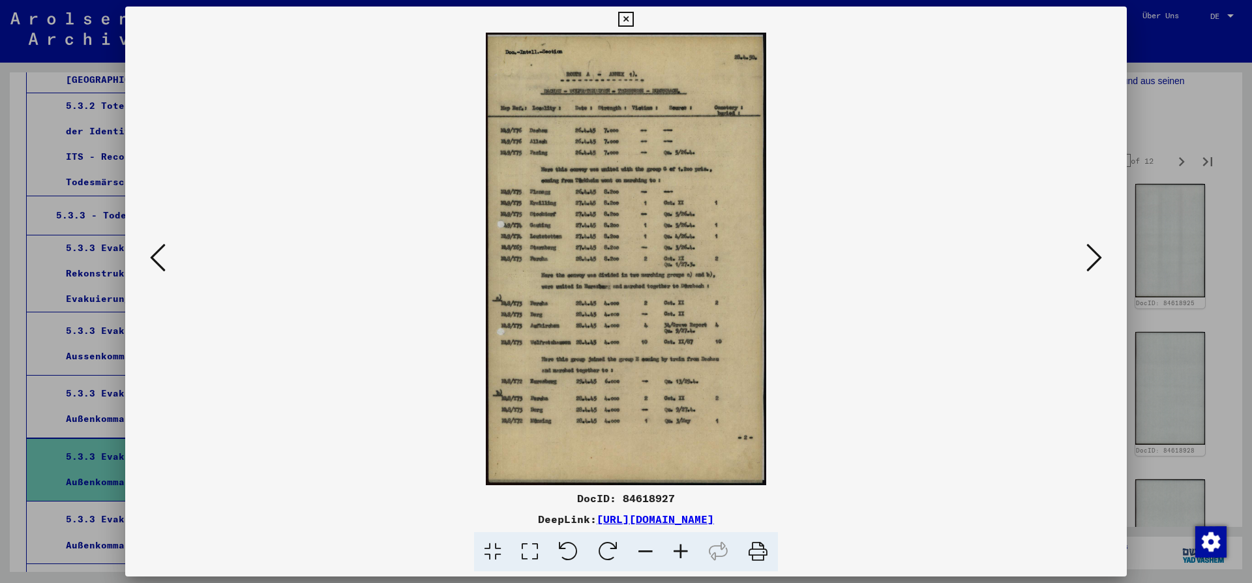
click at [1095, 256] on icon at bounding box center [1094, 257] width 16 height 31
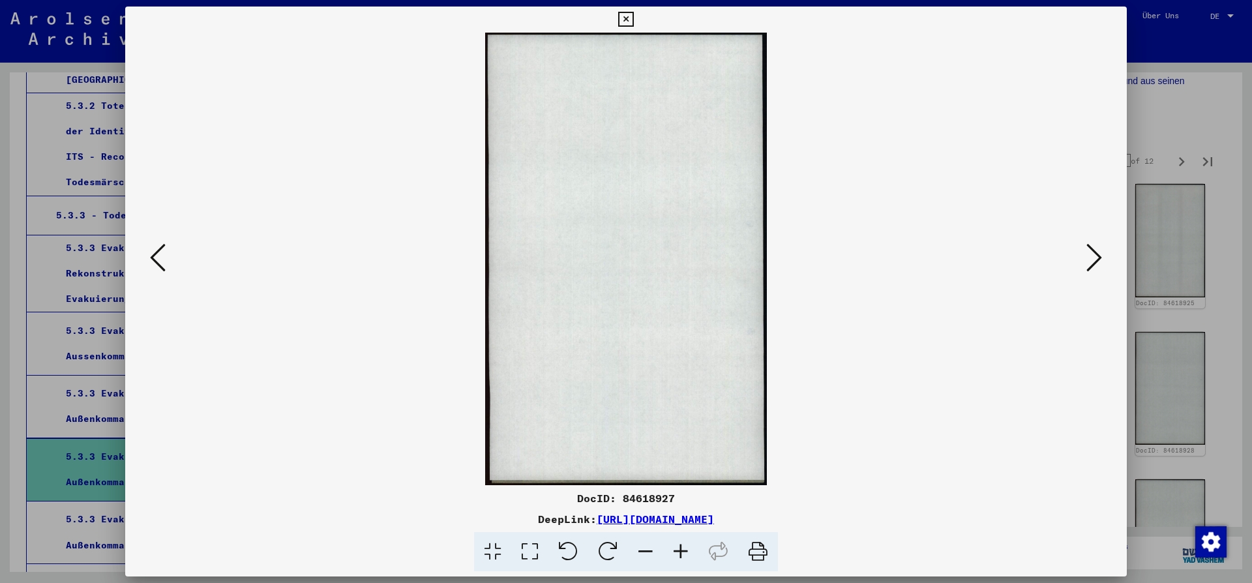
click at [1095, 256] on icon at bounding box center [1094, 257] width 16 height 31
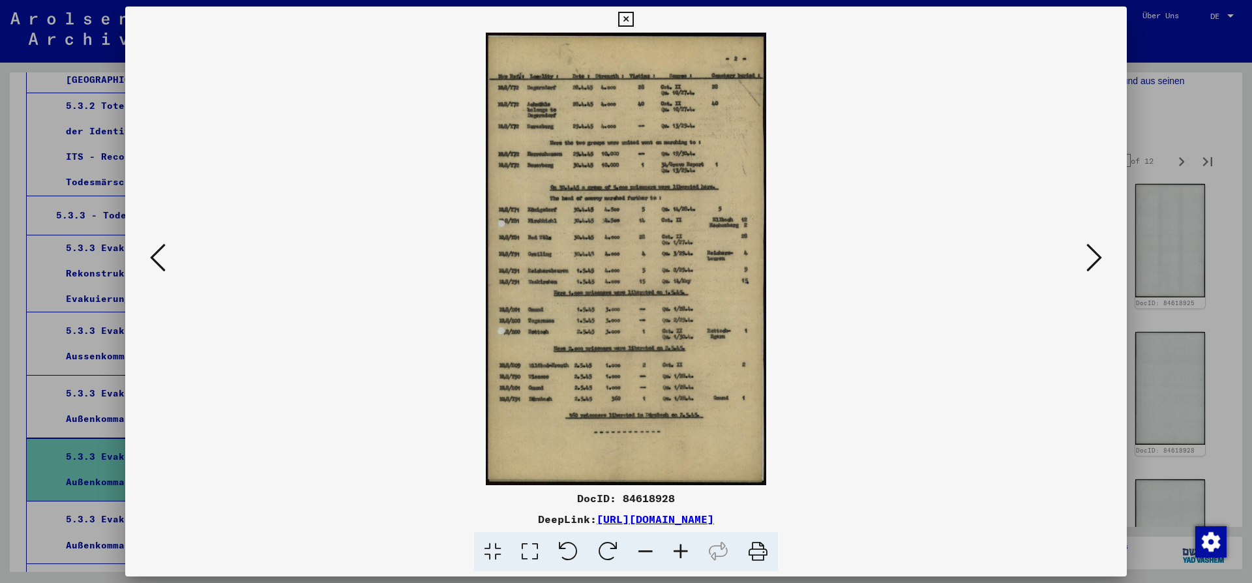
click at [1093, 259] on icon at bounding box center [1094, 257] width 16 height 31
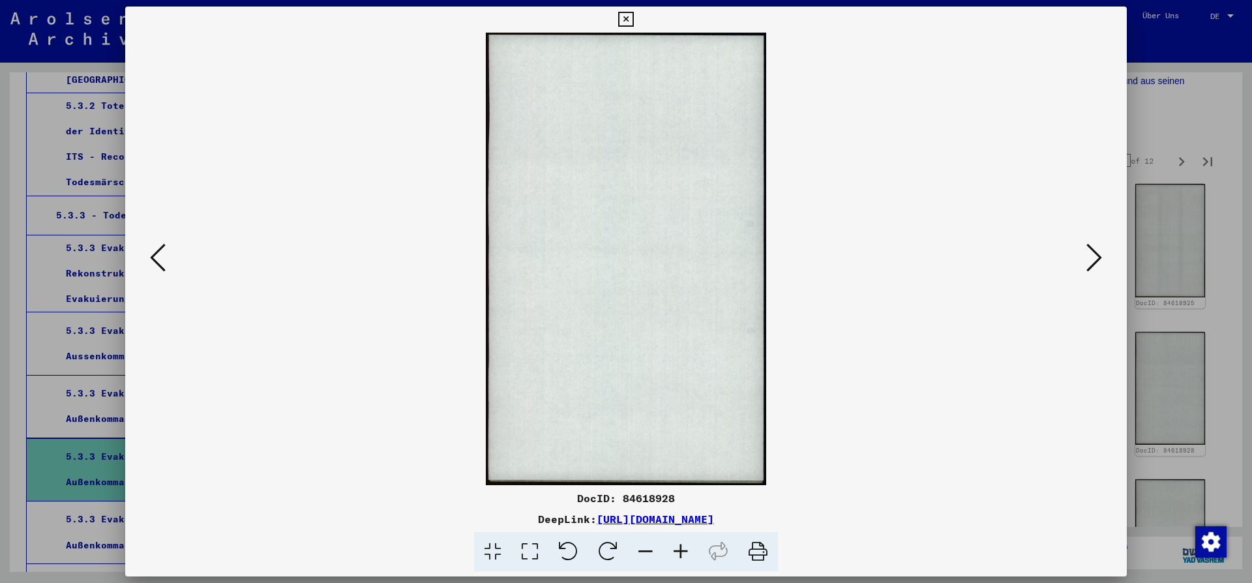
click at [1093, 259] on icon at bounding box center [1094, 257] width 16 height 31
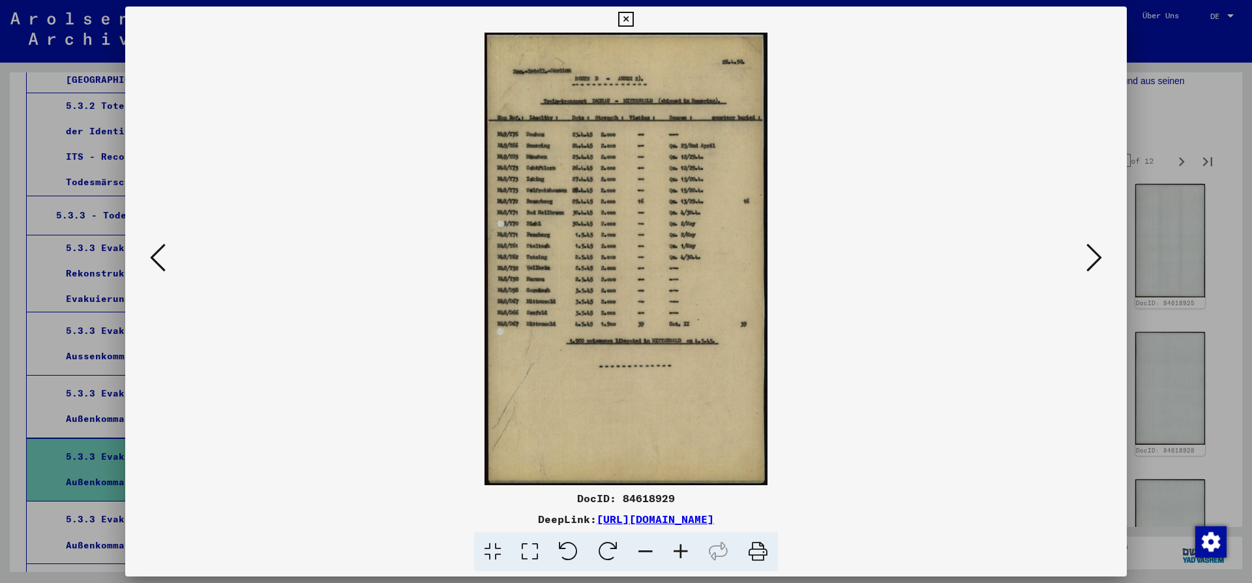
click at [1099, 254] on icon at bounding box center [1094, 257] width 16 height 31
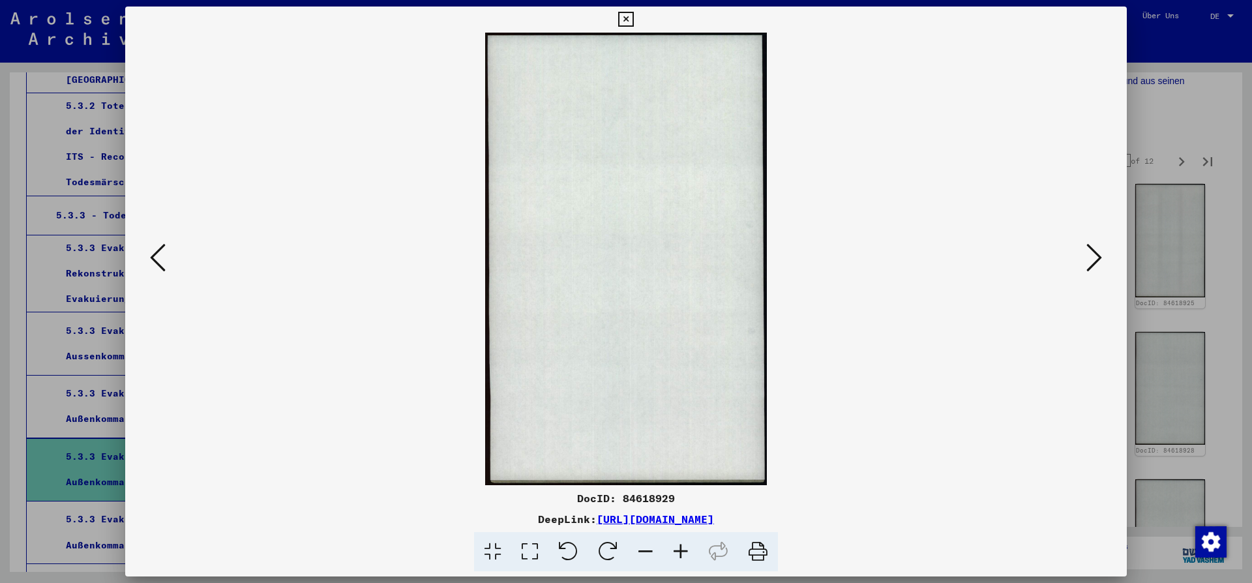
click at [1087, 262] on button at bounding box center [1093, 258] width 23 height 37
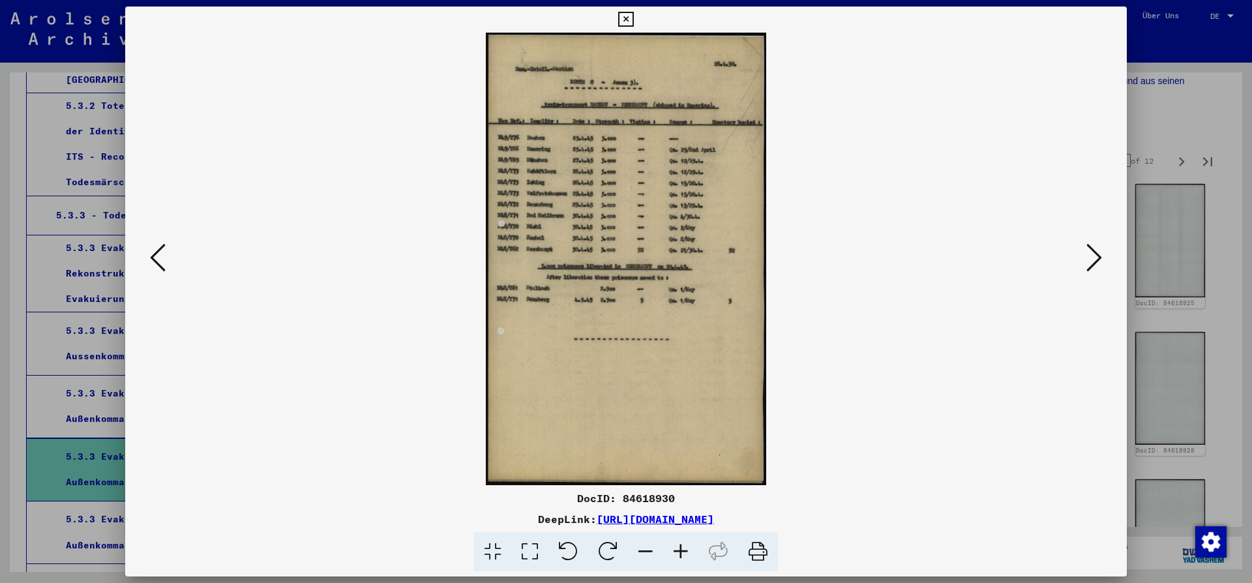
click at [1082, 267] on viewer-one-image at bounding box center [626, 259] width 913 height 452
click at [1087, 254] on button at bounding box center [1093, 258] width 23 height 37
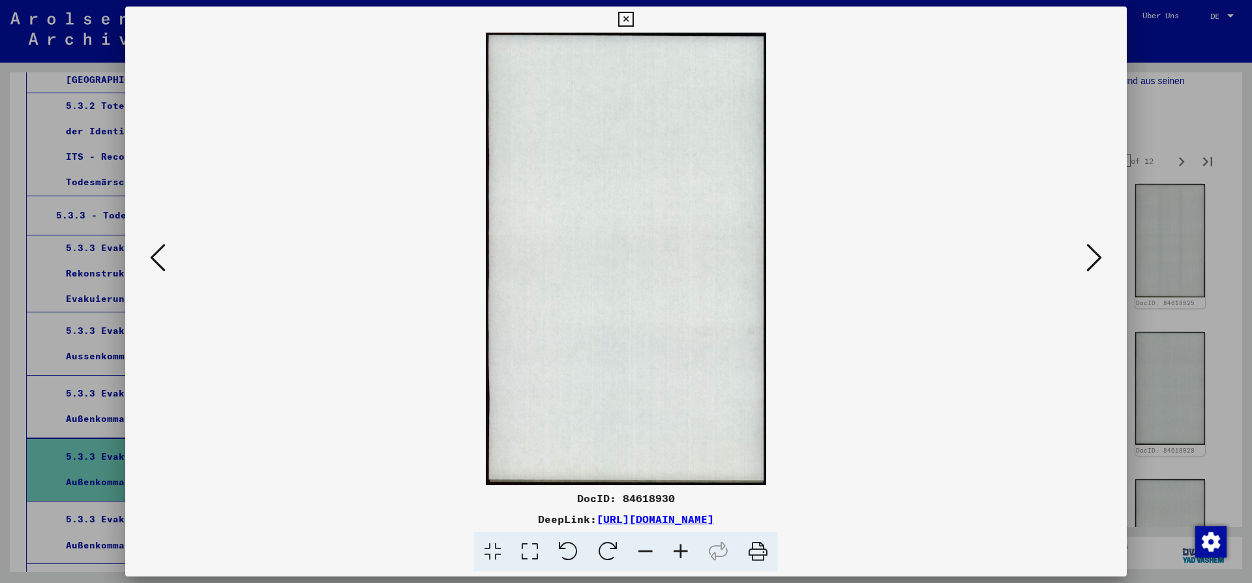
click at [1087, 254] on button at bounding box center [1093, 258] width 23 height 37
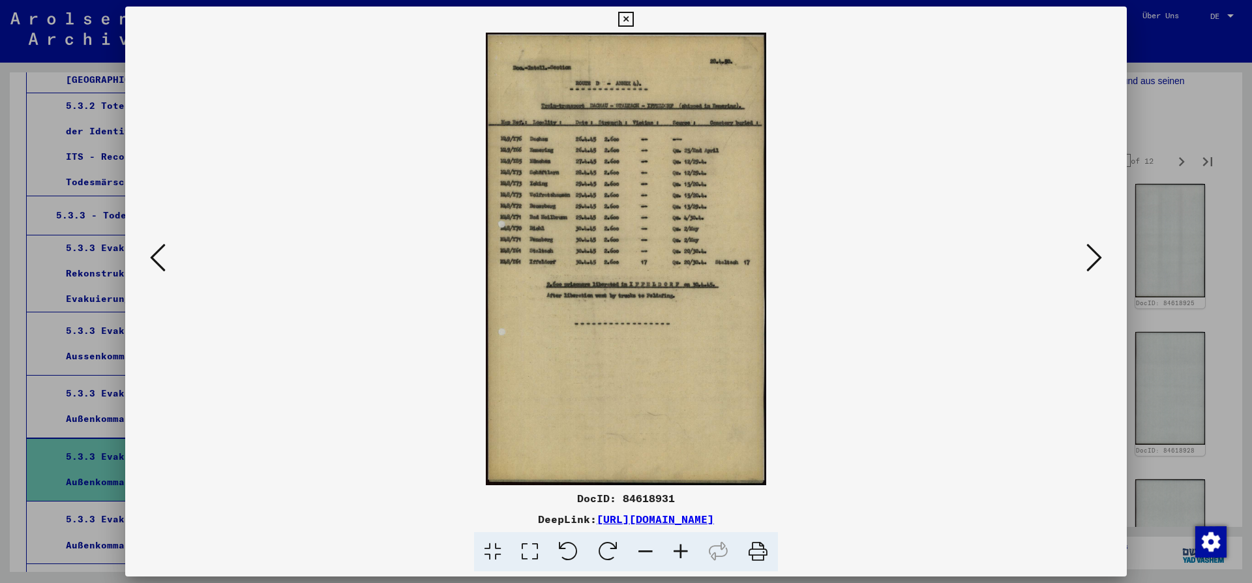
click at [1086, 254] on button at bounding box center [1093, 258] width 23 height 37
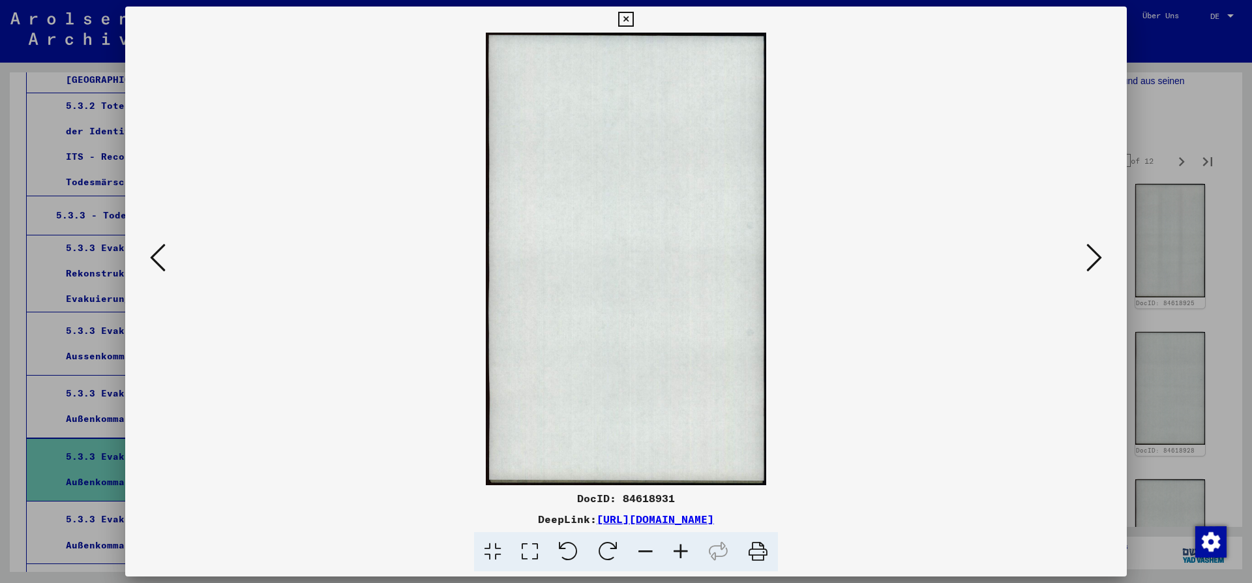
click at [1086, 254] on button at bounding box center [1093, 258] width 23 height 37
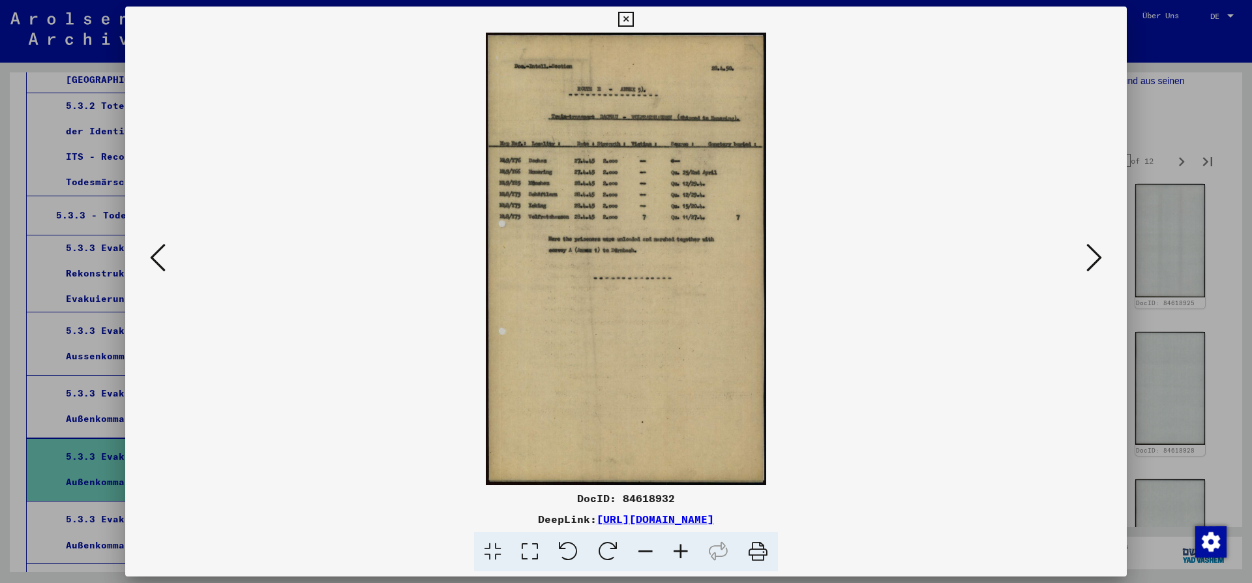
click at [1086, 254] on button at bounding box center [1093, 258] width 23 height 37
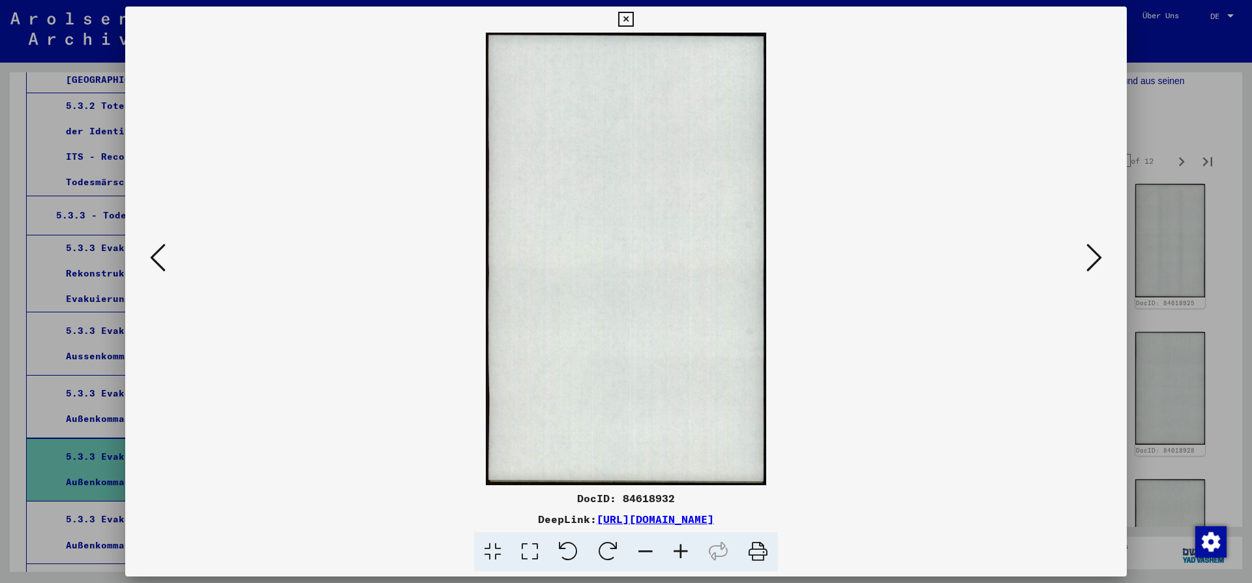
click at [1086, 254] on button at bounding box center [1093, 258] width 23 height 37
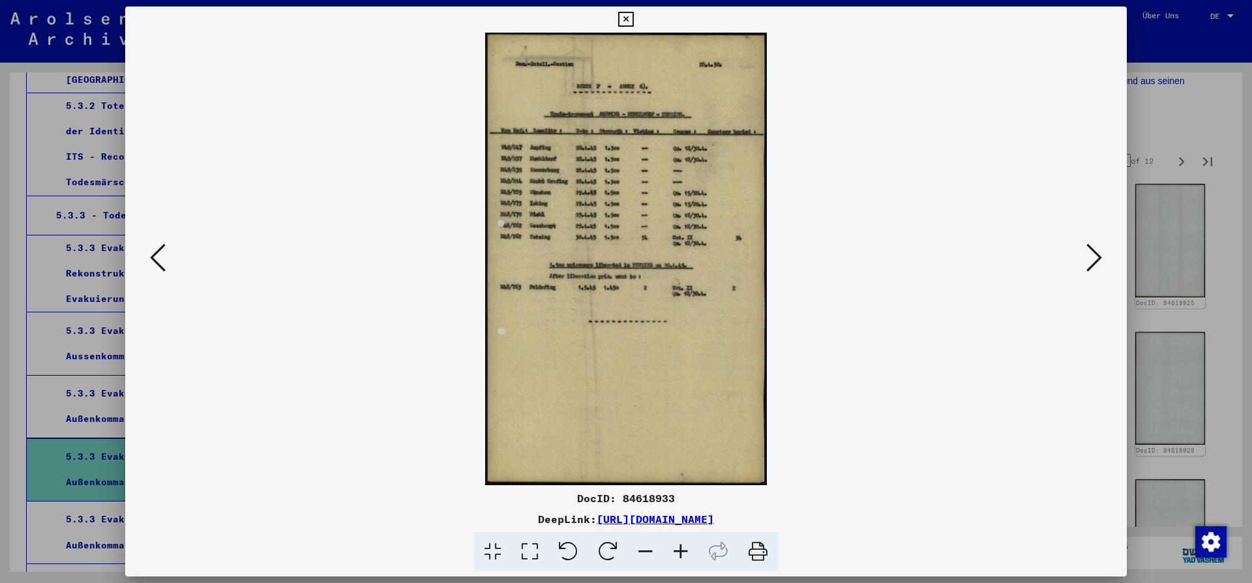
click at [1086, 254] on button at bounding box center [1093, 258] width 23 height 37
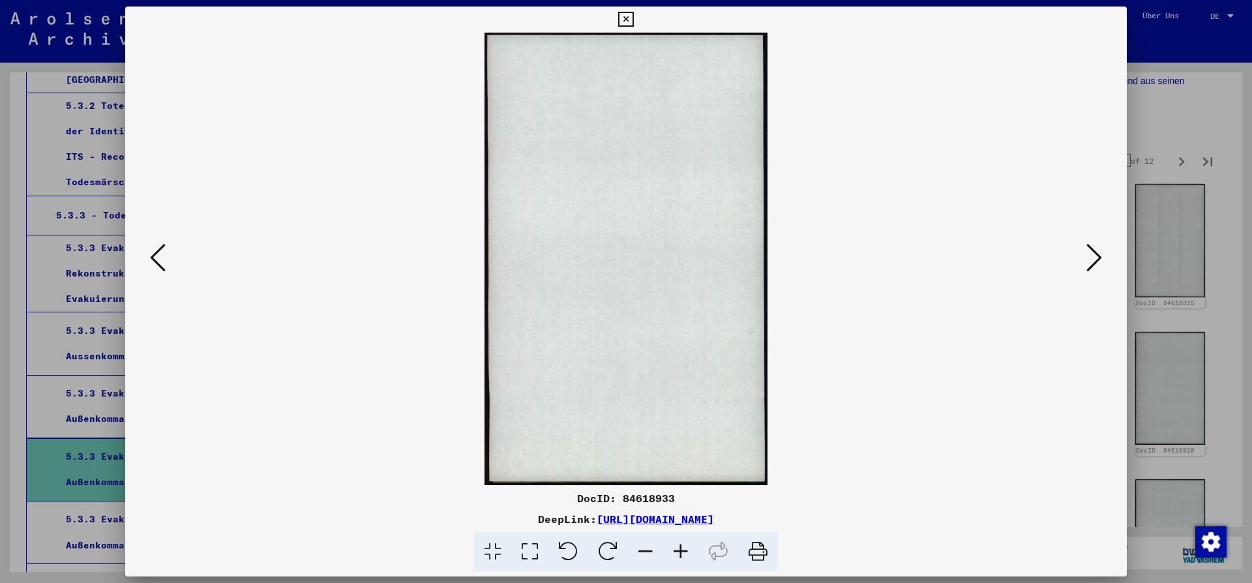
click at [1086, 254] on button at bounding box center [1093, 258] width 23 height 37
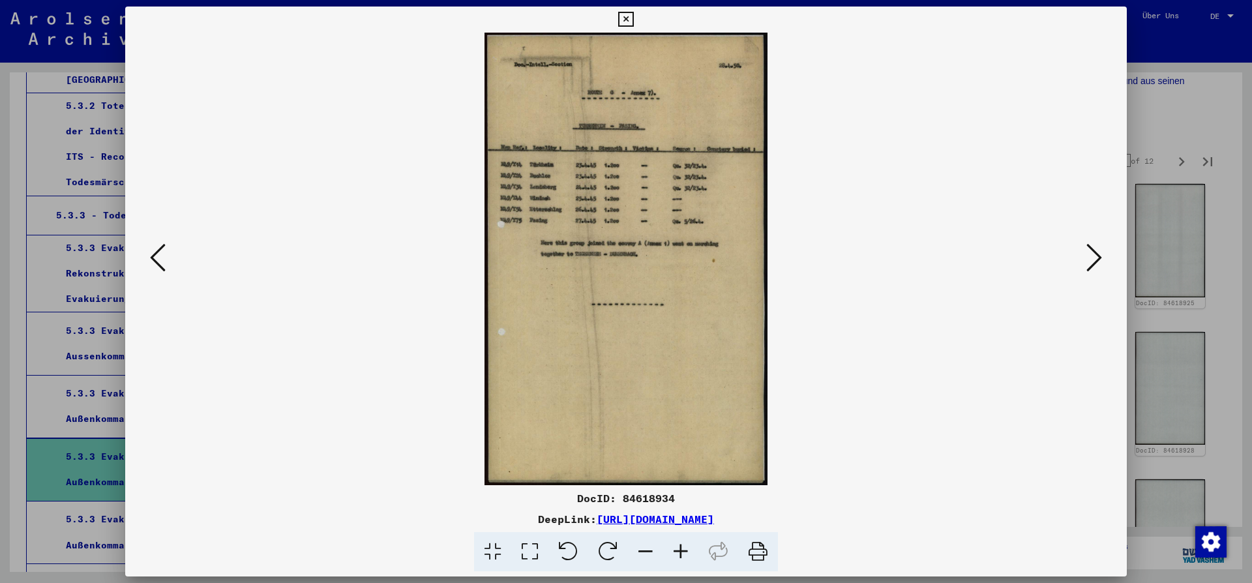
click at [1086, 254] on button at bounding box center [1093, 258] width 23 height 37
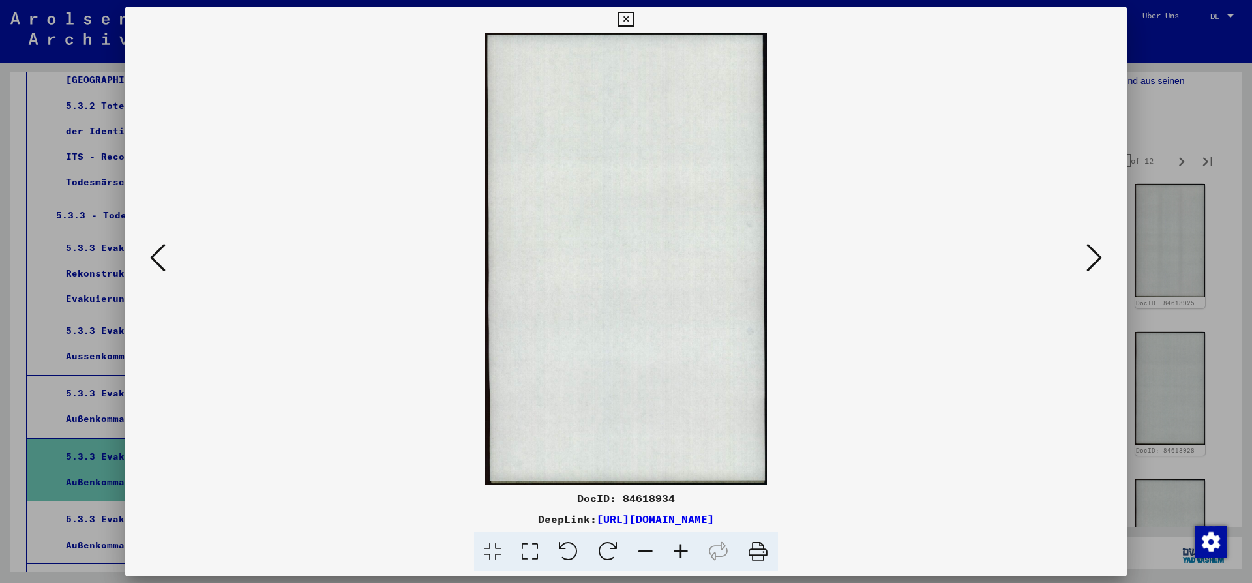
click at [1086, 254] on button at bounding box center [1093, 258] width 23 height 37
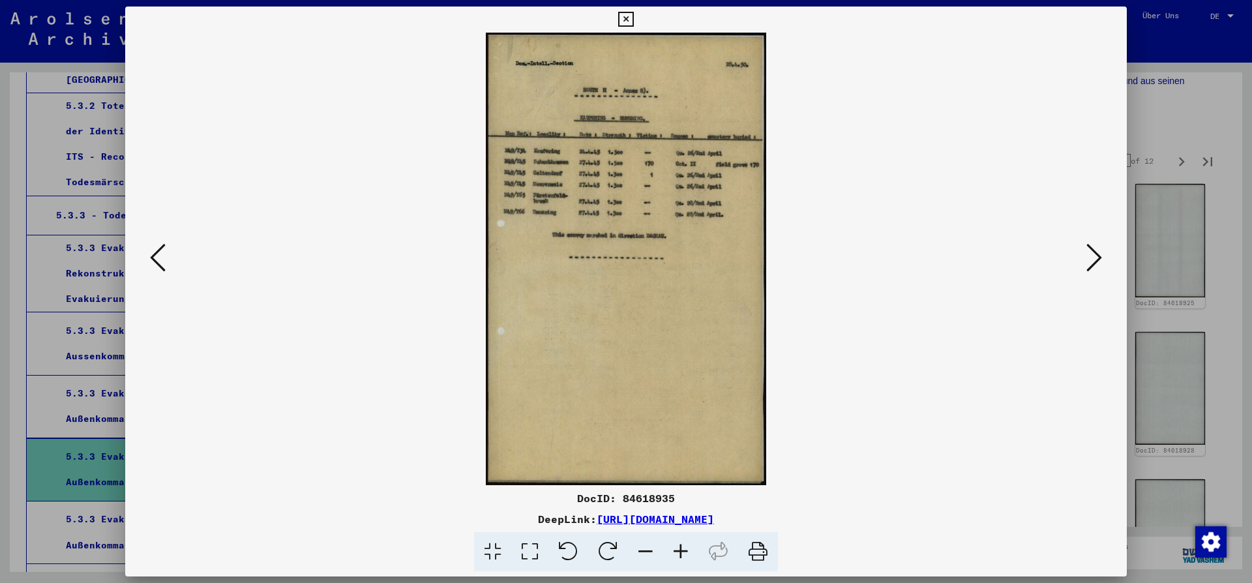
click at [1086, 254] on button at bounding box center [1093, 258] width 23 height 37
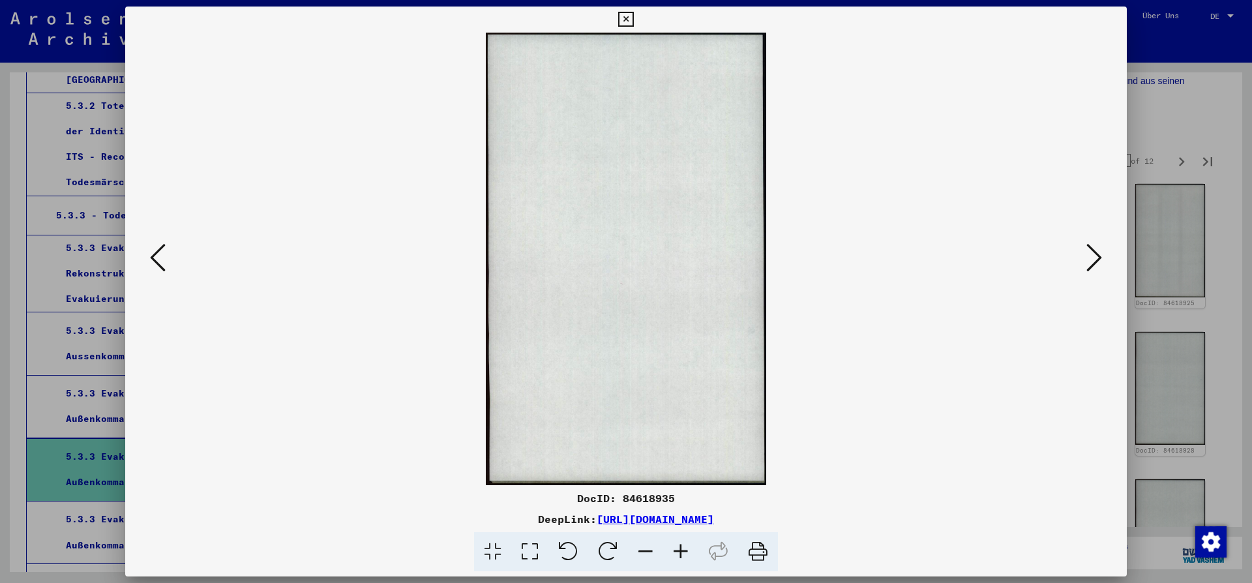
click at [1086, 254] on button at bounding box center [1093, 258] width 23 height 37
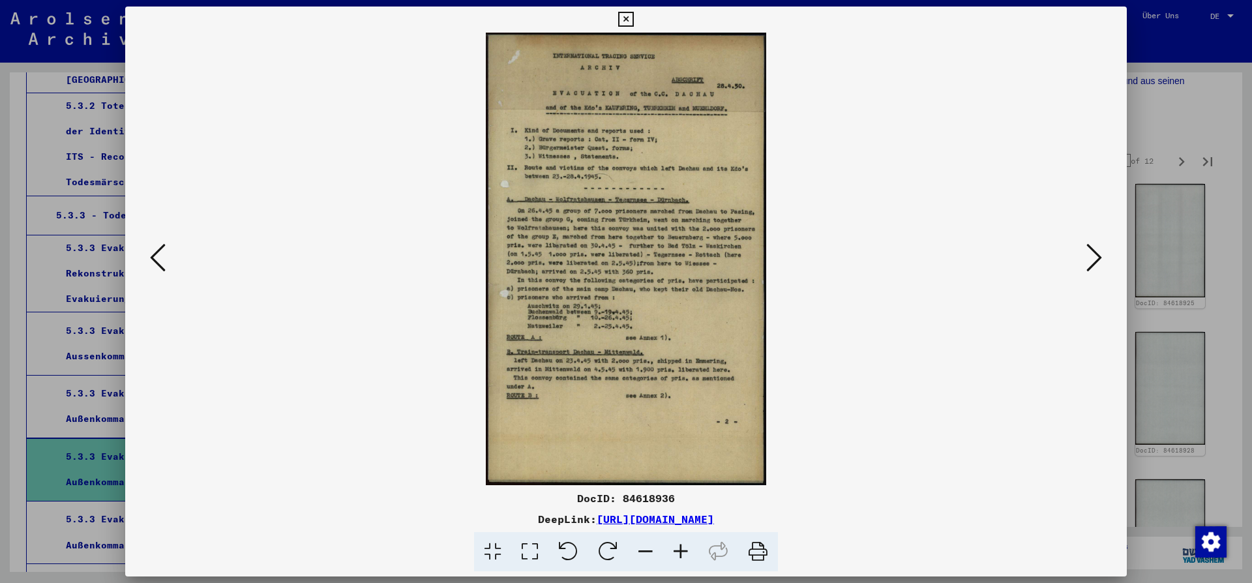
click at [1098, 259] on icon at bounding box center [1094, 257] width 16 height 31
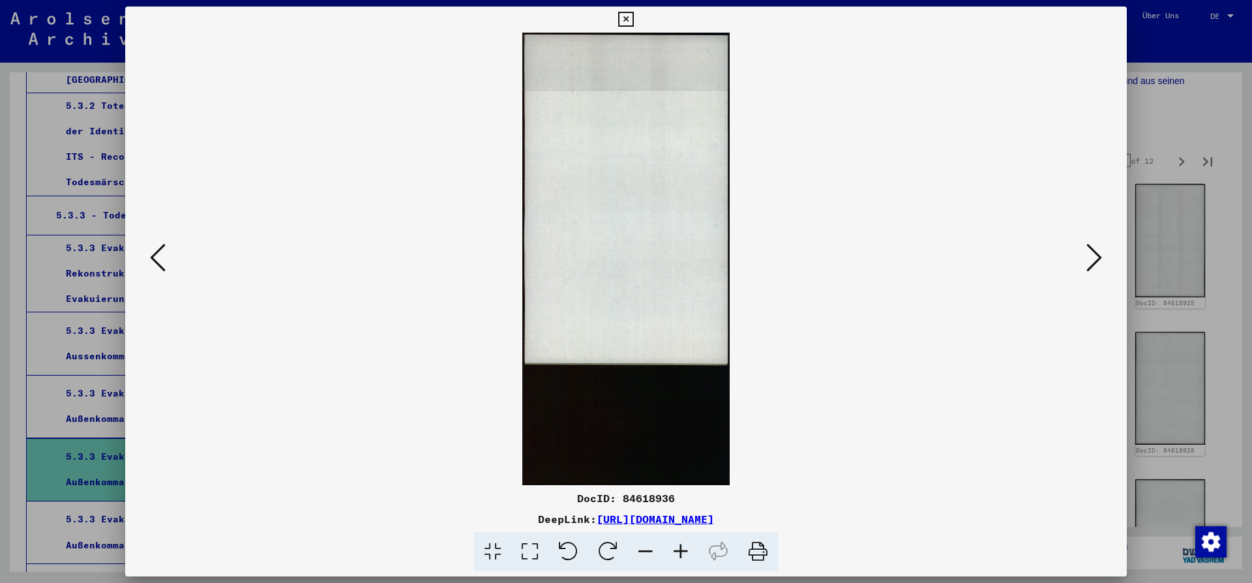
click at [1098, 259] on icon at bounding box center [1094, 257] width 16 height 31
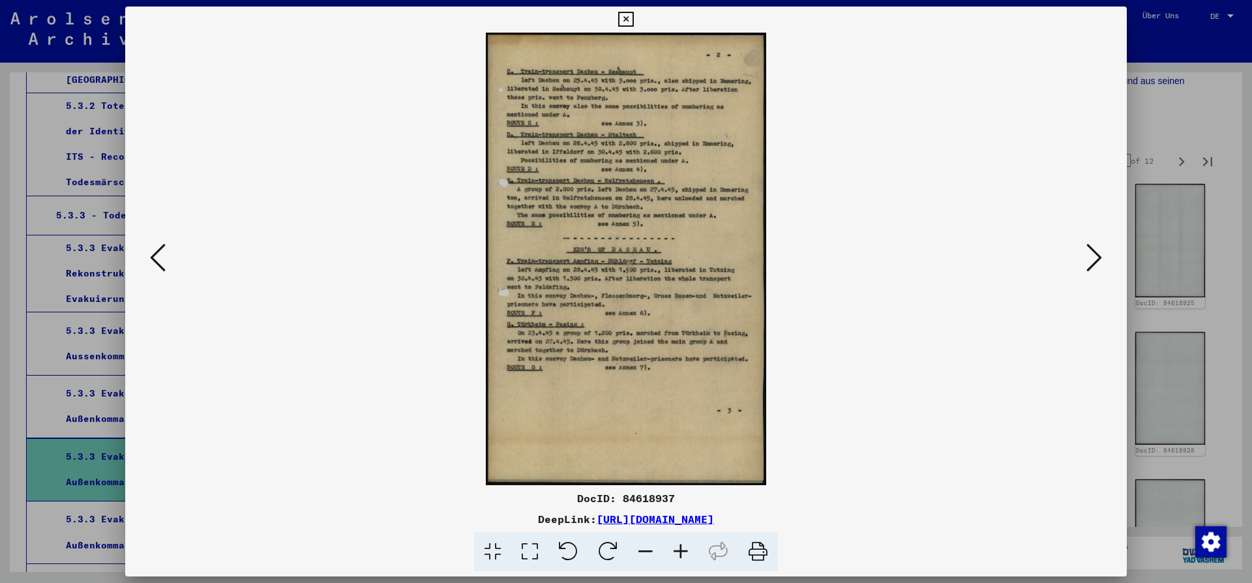
click at [1095, 254] on icon at bounding box center [1094, 257] width 16 height 31
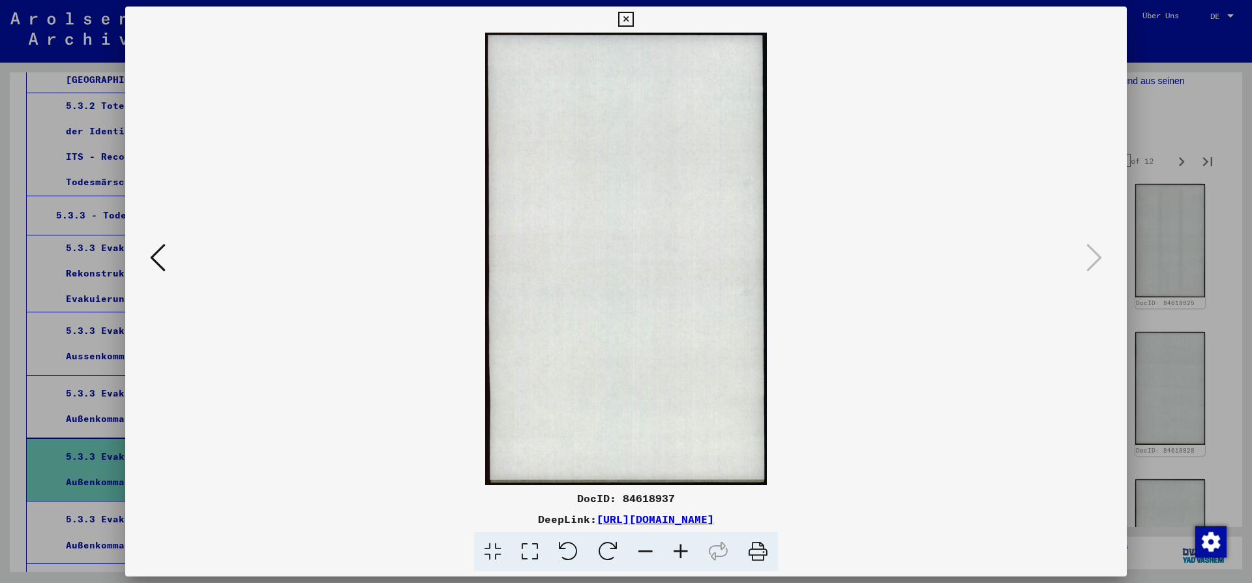
click at [633, 26] on icon at bounding box center [625, 20] width 15 height 16
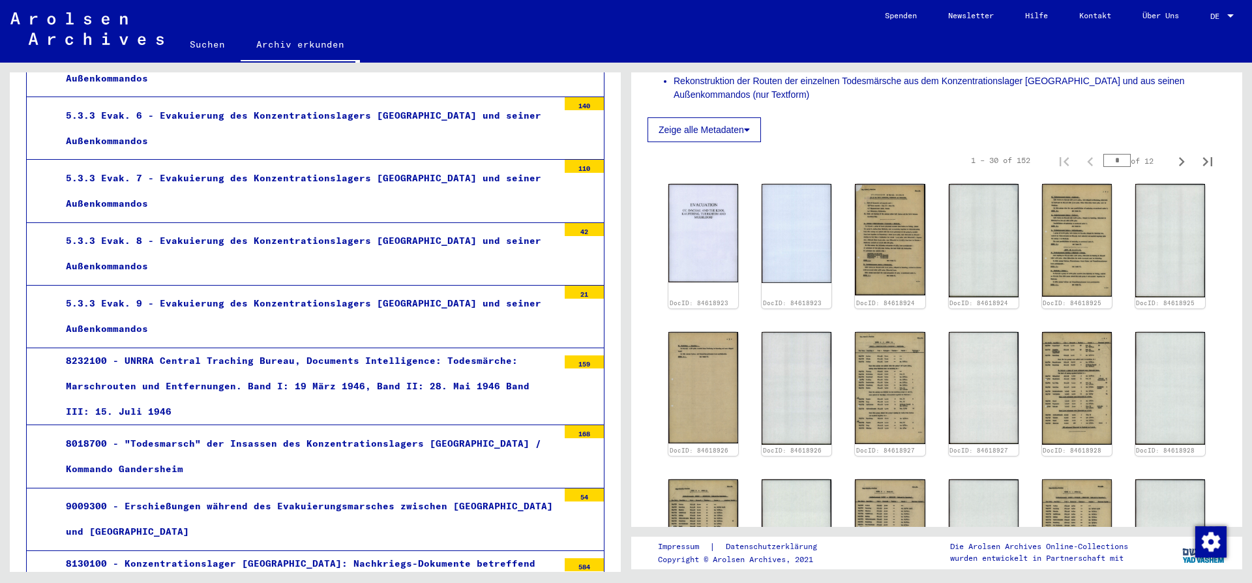
scroll to position [3960, 0]
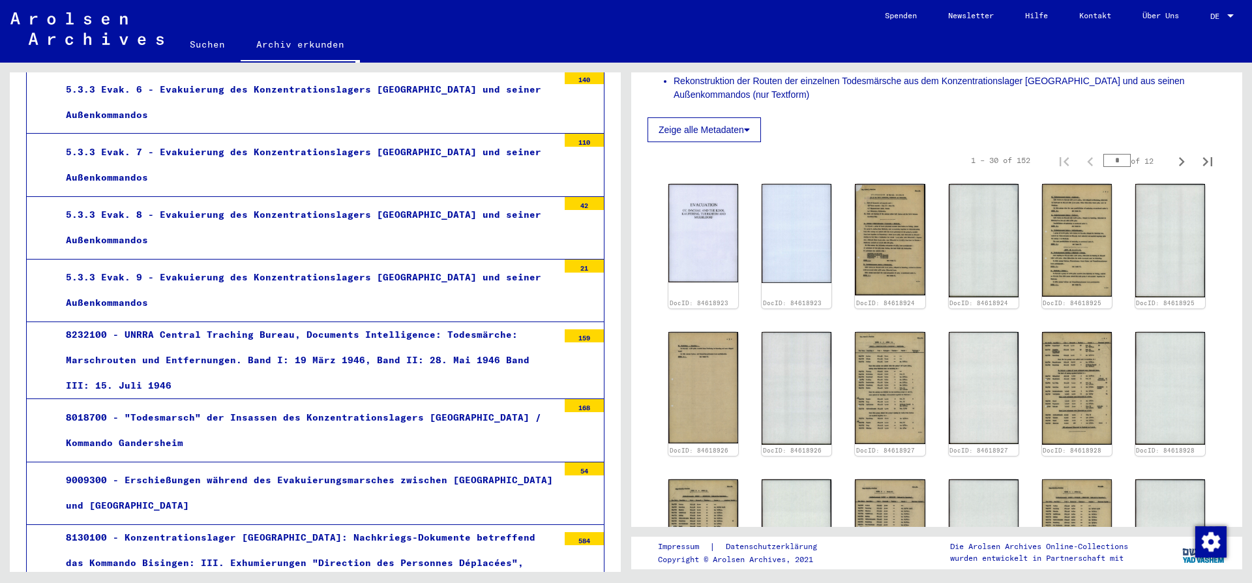
click at [351, 405] on div "8018700 - "Todesmarsch" der Insassen des Konzentrationslagers [GEOGRAPHIC_DATA]…" at bounding box center [307, 430] width 502 height 51
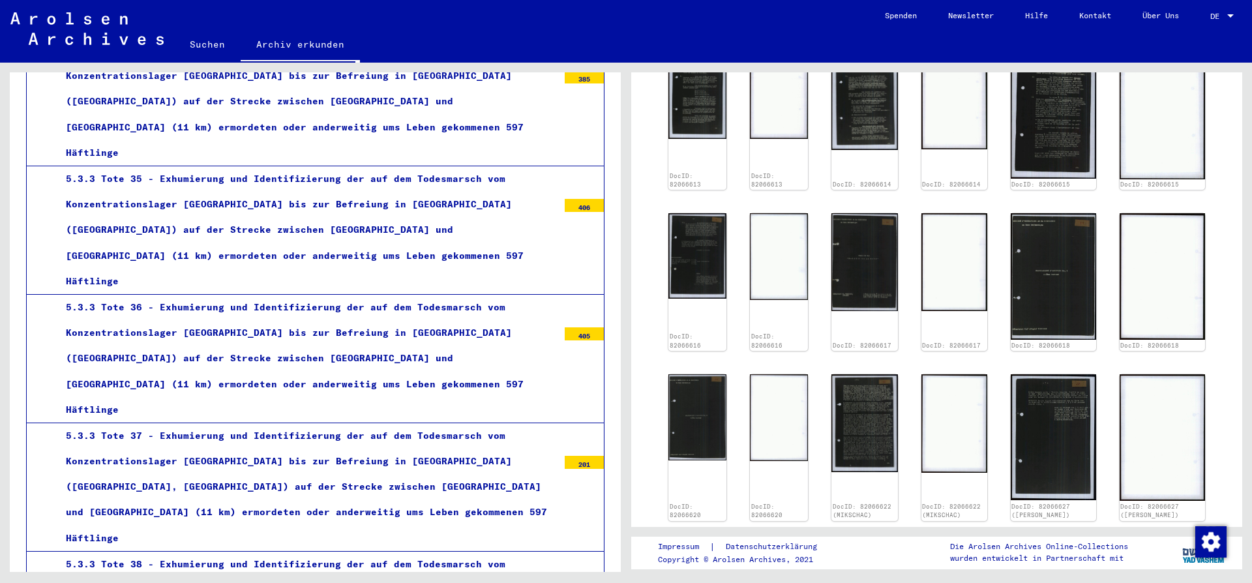
scroll to position [4804, 0]
